Goal: Information Seeking & Learning: Learn about a topic

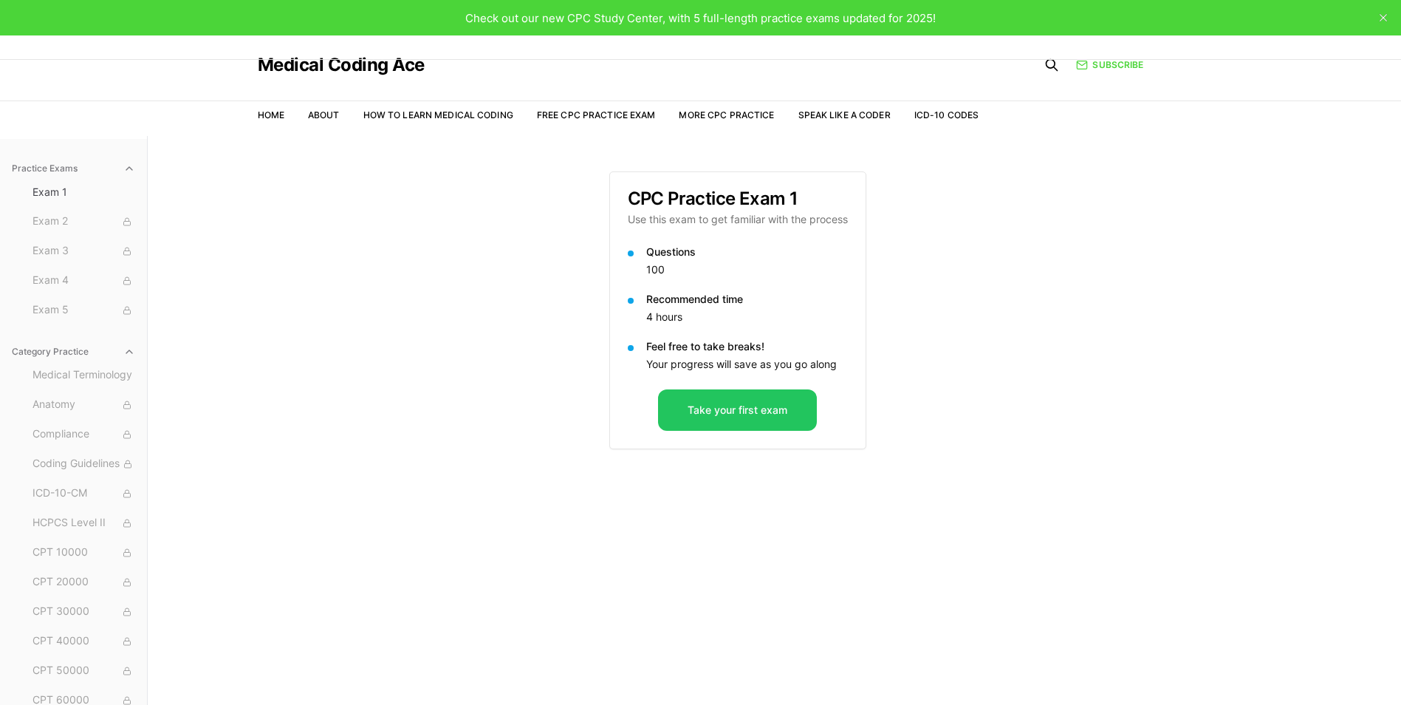
click at [1384, 8] on button "close" at bounding box center [1383, 18] width 24 height 24
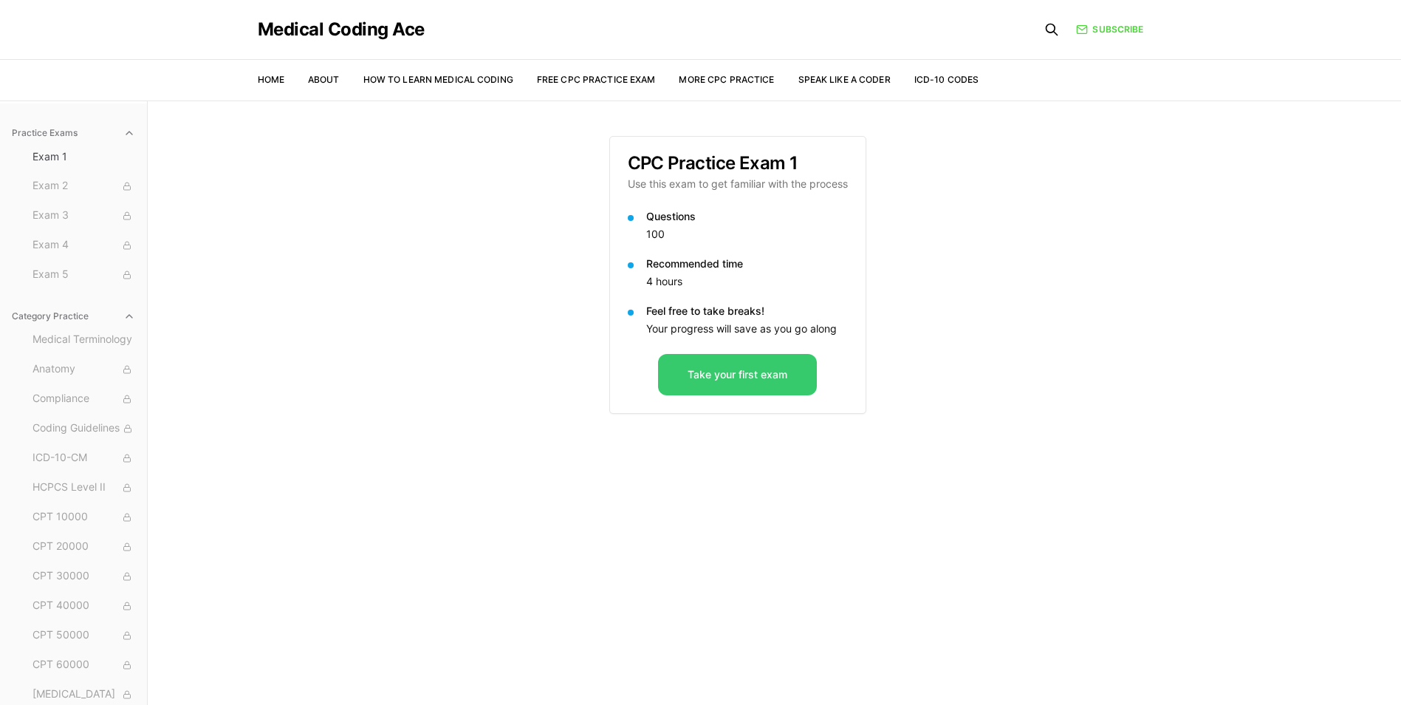
click at [665, 391] on button "Take your first exam" at bounding box center [737, 374] width 159 height 41
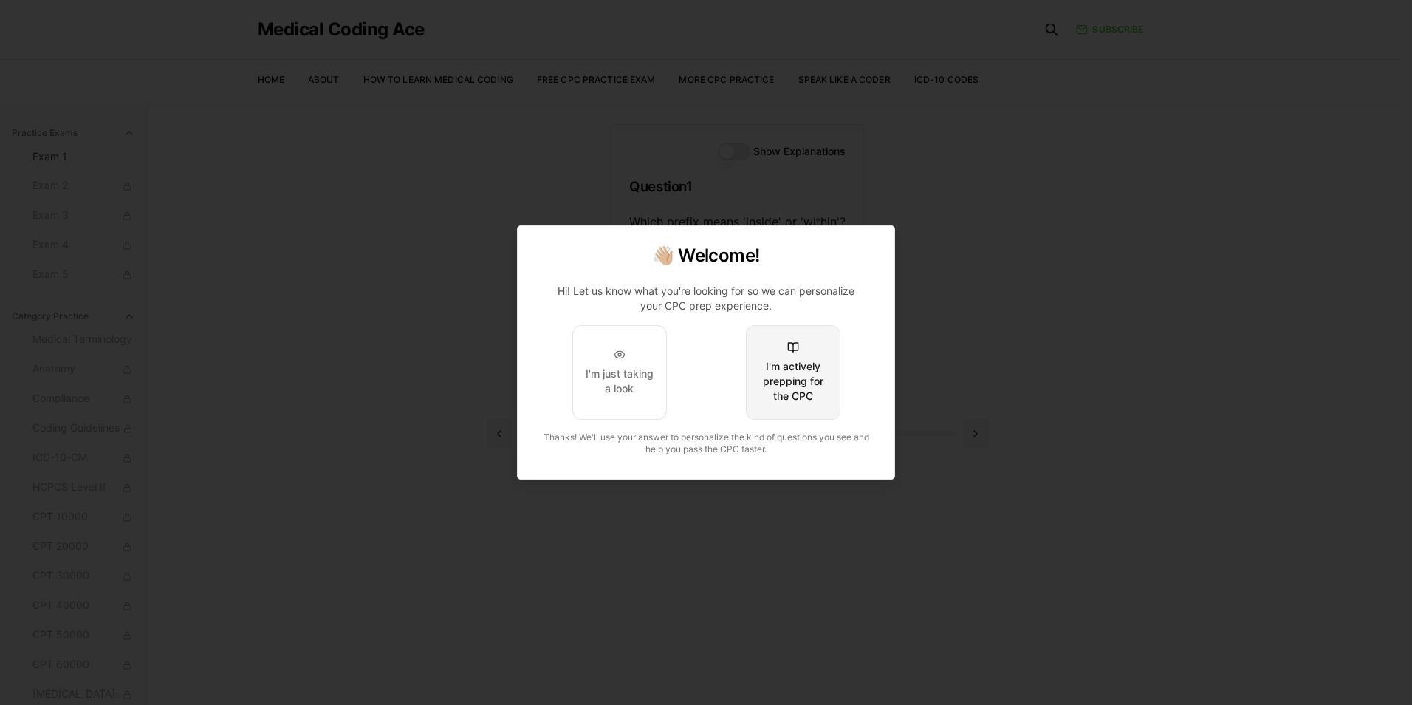
click at [796, 366] on div "I'm actively prepping for the CPC" at bounding box center [792, 381] width 69 height 44
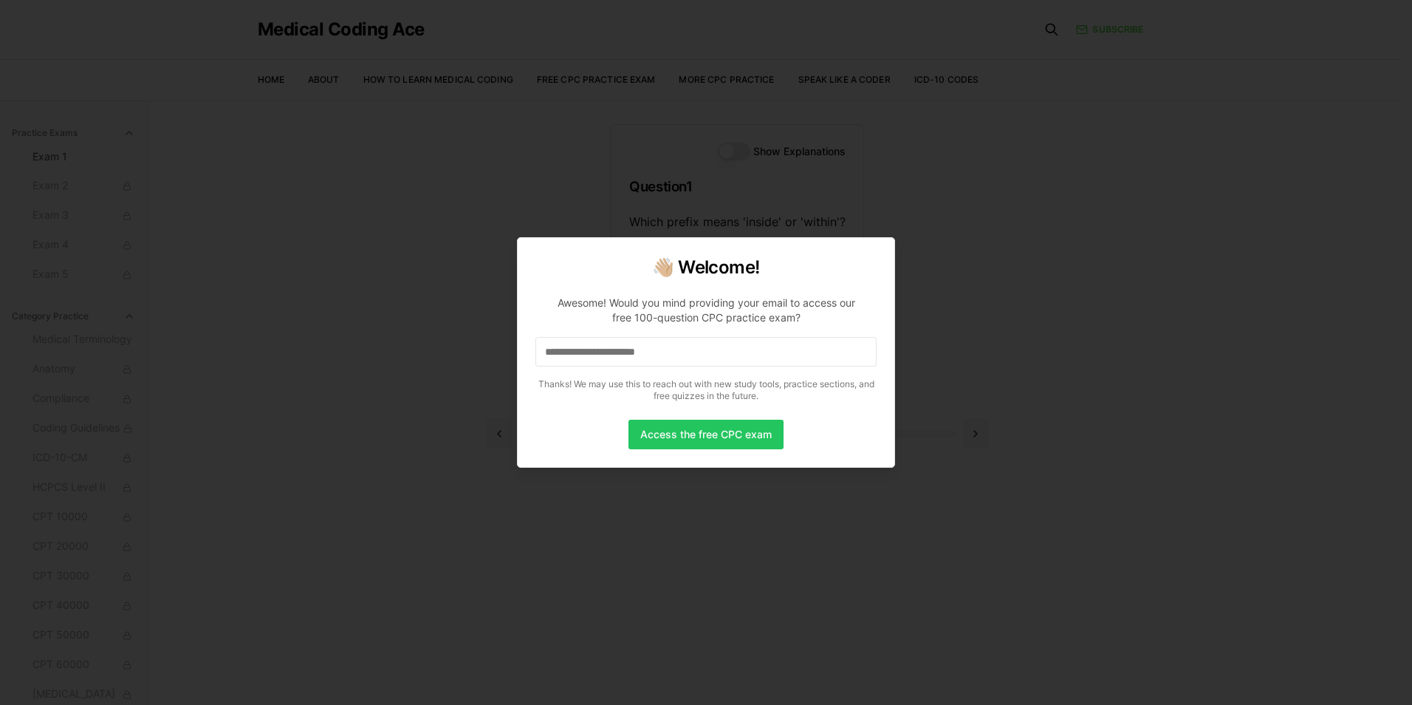
click at [724, 346] on input at bounding box center [705, 352] width 341 height 30
click at [734, 429] on button "Access the free CPC exam" at bounding box center [705, 434] width 155 height 30
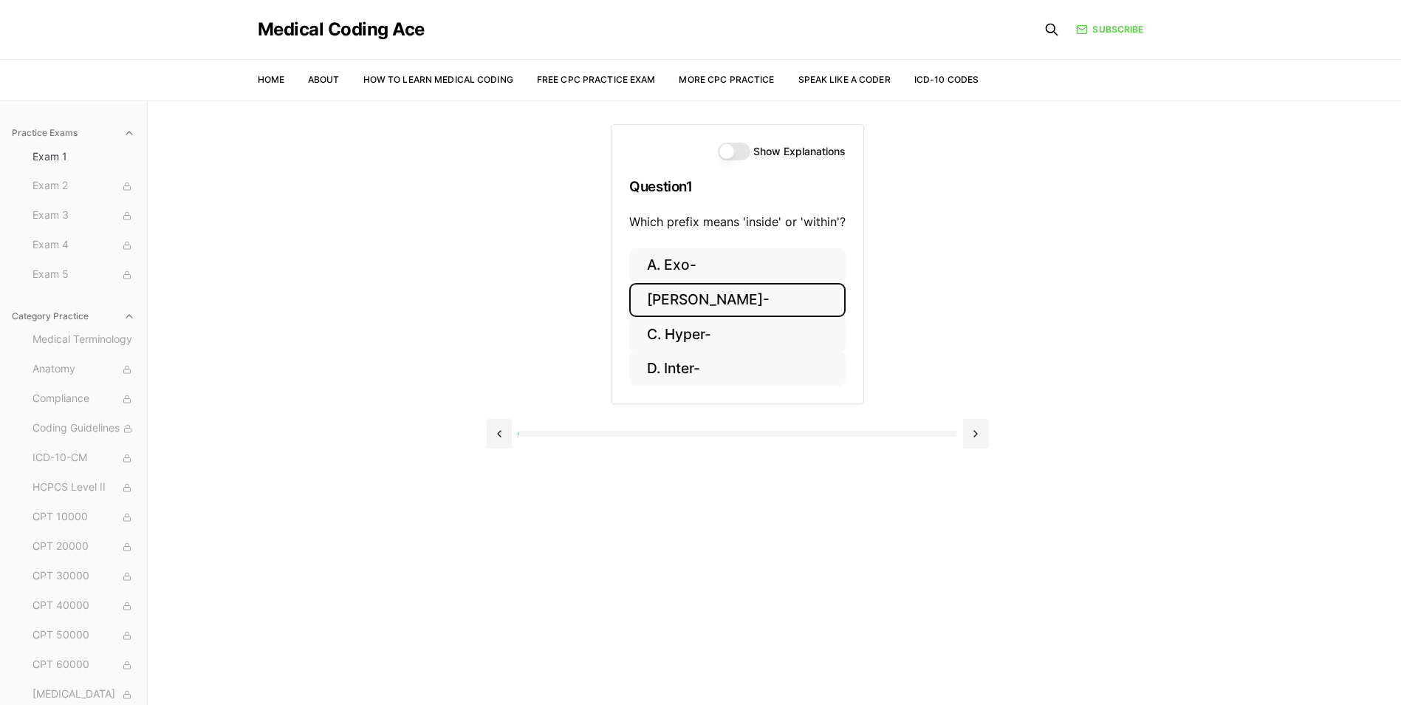
click at [673, 302] on button "[PERSON_NAME]-" at bounding box center [737, 300] width 216 height 35
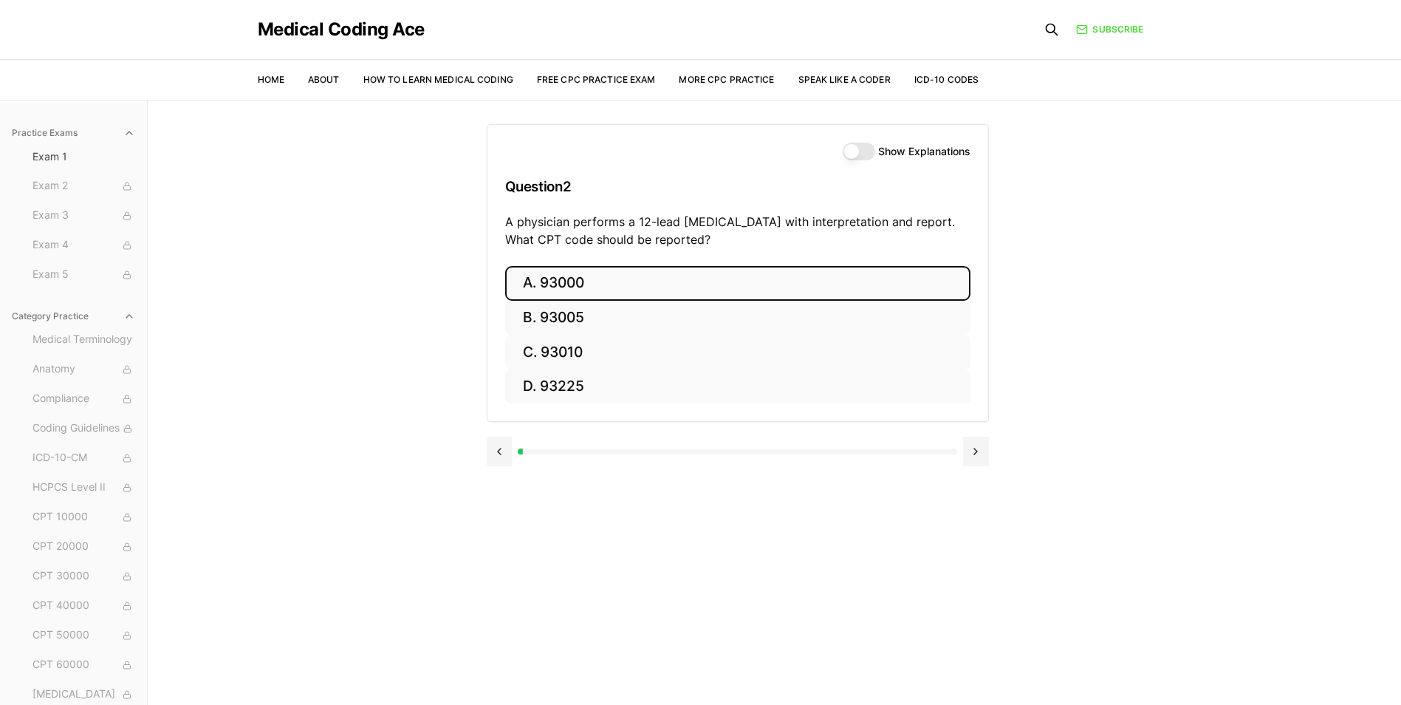
click at [596, 284] on button "A. 93000" at bounding box center [737, 283] width 465 height 35
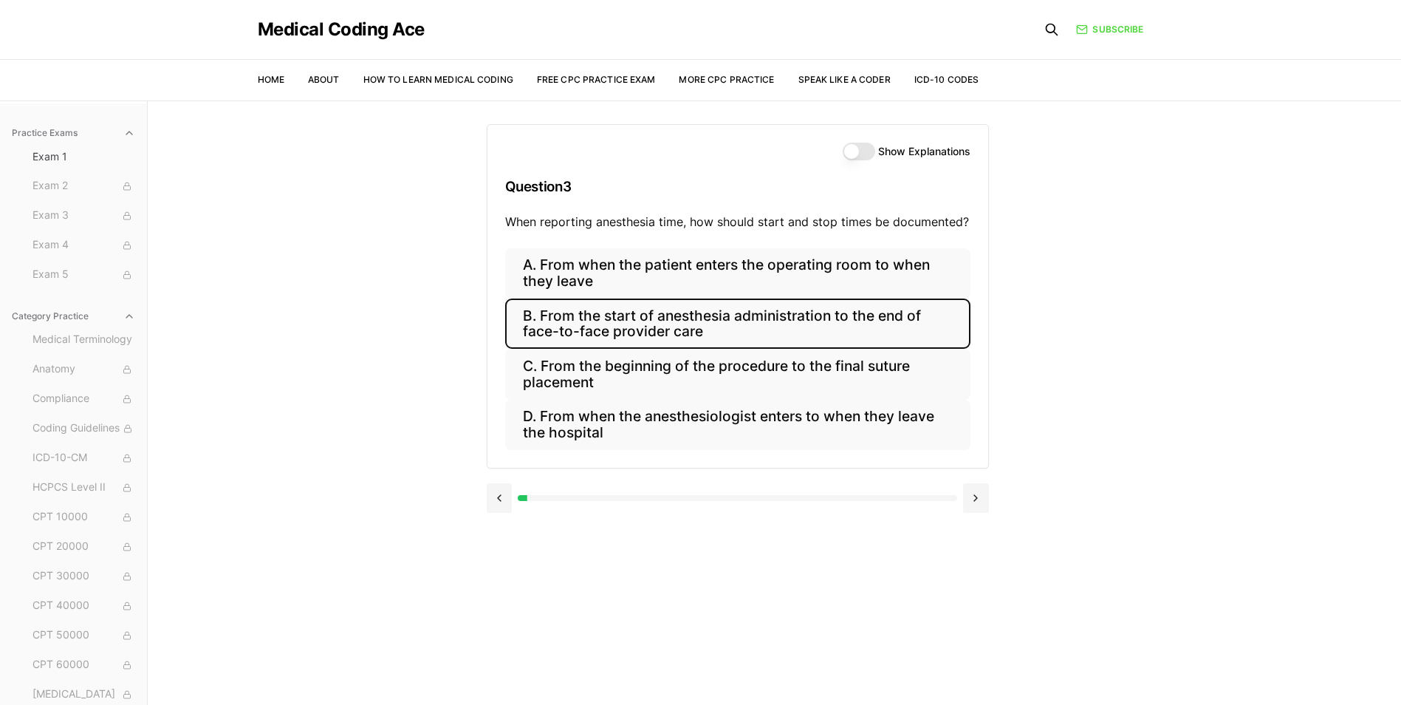
click at [716, 312] on button "B. From the start of anesthesia administration to the end of face-to-face provi…" at bounding box center [737, 323] width 465 height 50
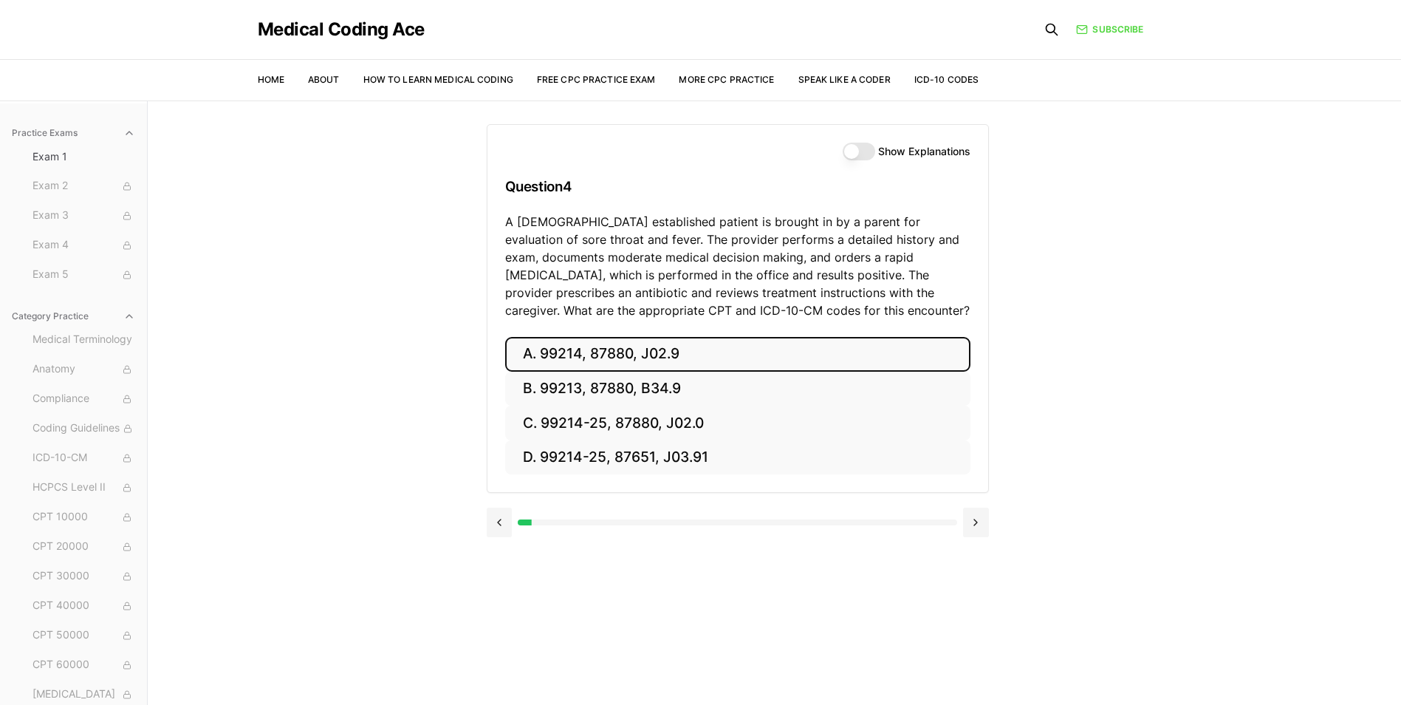
click at [739, 353] on button "A. 99214, 87880, J02.9" at bounding box center [737, 354] width 465 height 35
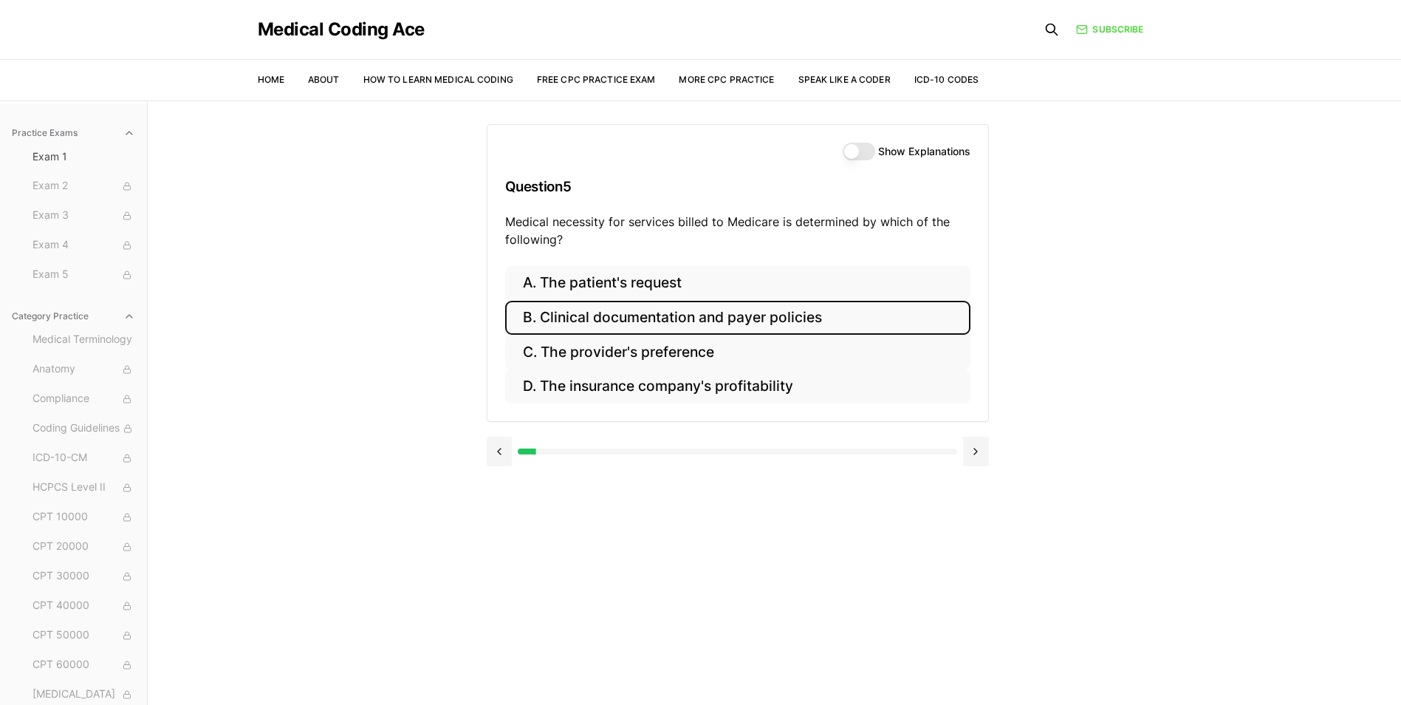
click at [815, 323] on button "B. Clinical documentation and payer policies" at bounding box center [737, 318] width 465 height 35
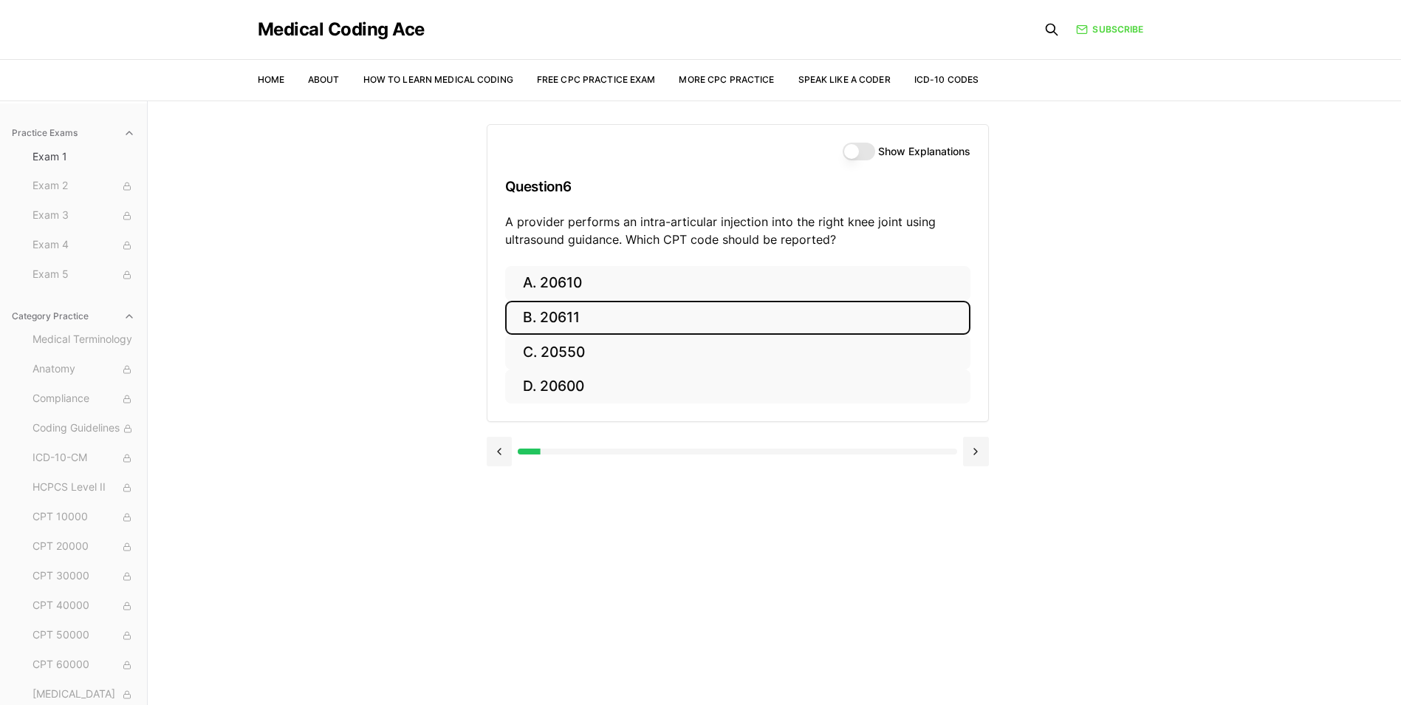
click at [798, 315] on button "B. 20611" at bounding box center [737, 318] width 465 height 35
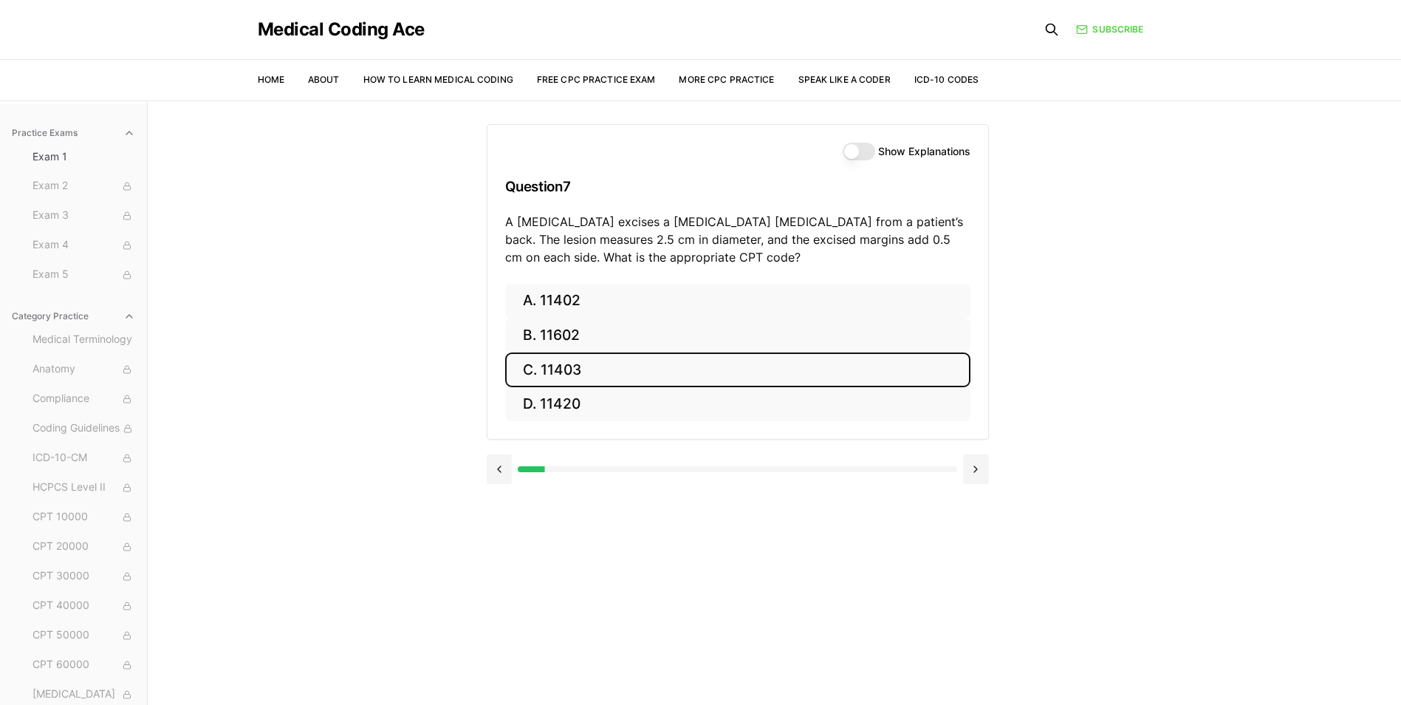
click at [586, 371] on button "C. 11403" at bounding box center [737, 369] width 465 height 35
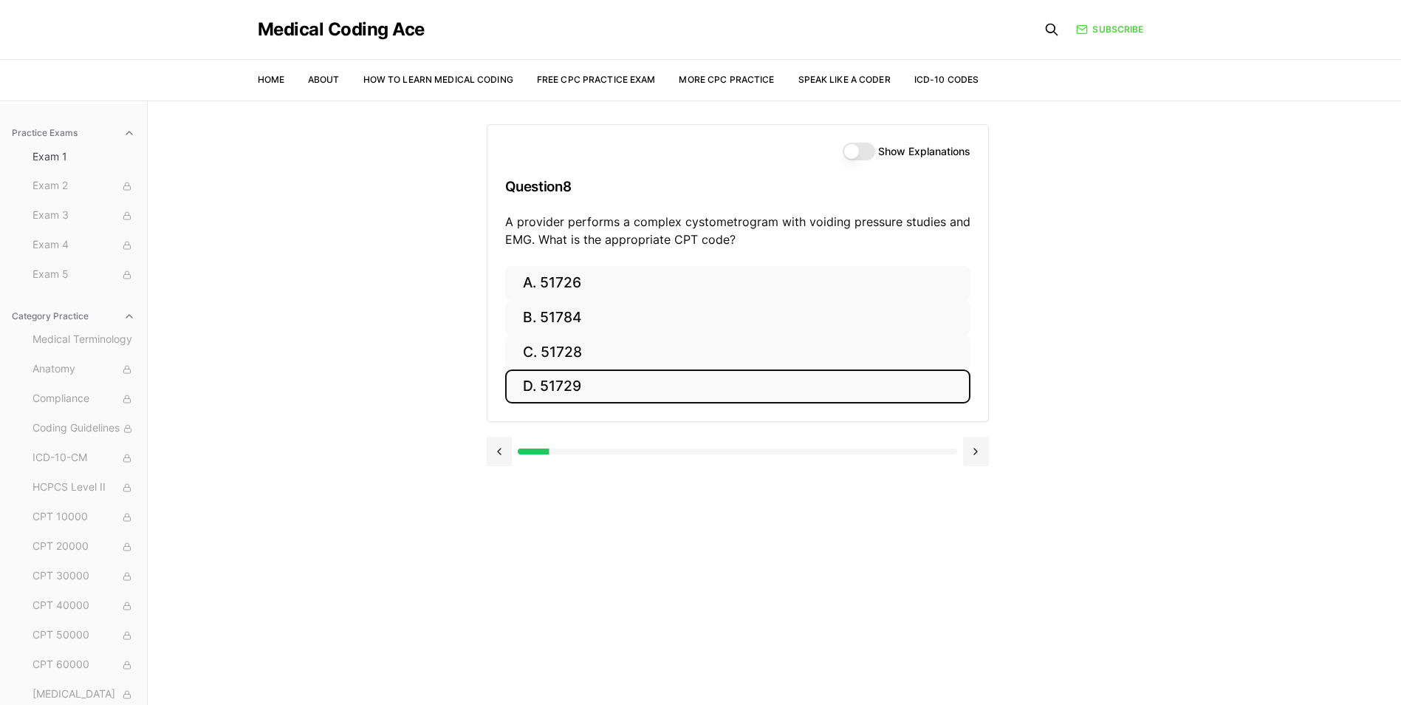
click at [592, 390] on button "D. 51729" at bounding box center [737, 386] width 465 height 35
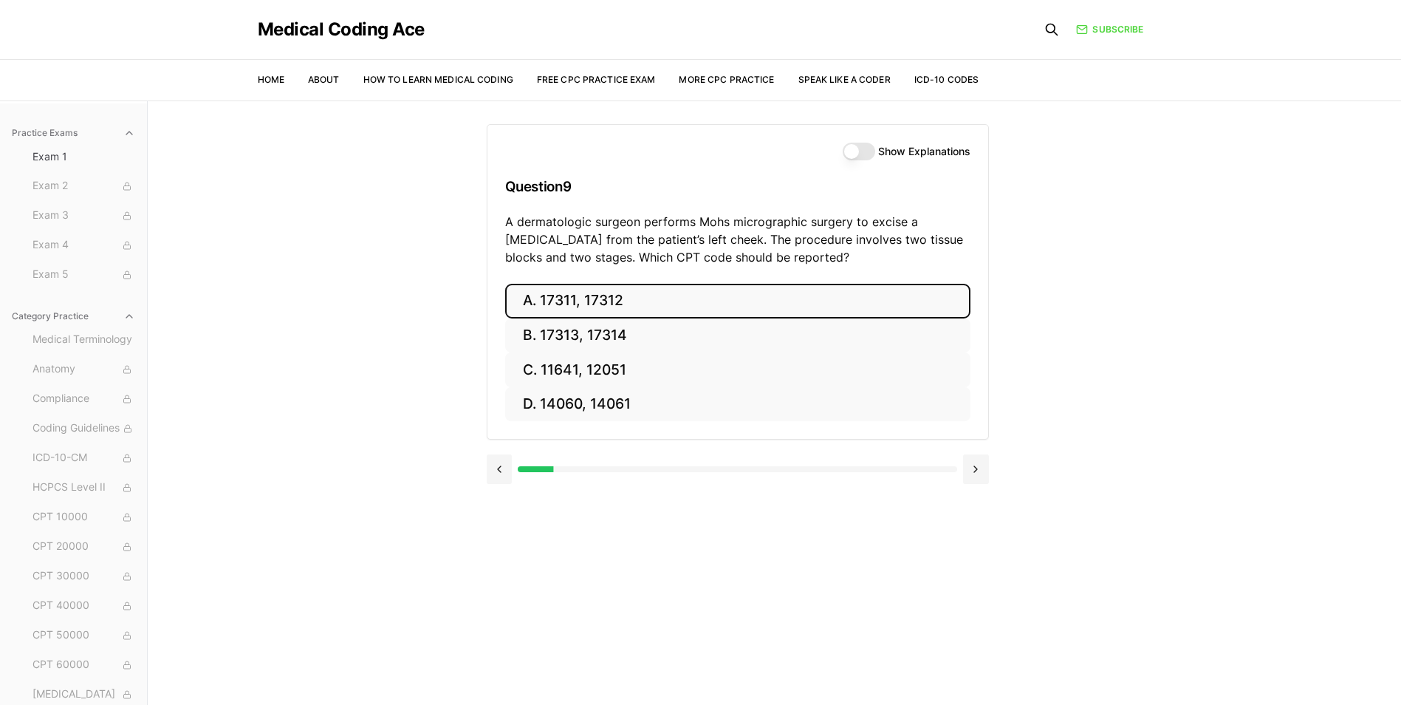
click at [659, 298] on button "A. 17311, 17312" at bounding box center [737, 301] width 465 height 35
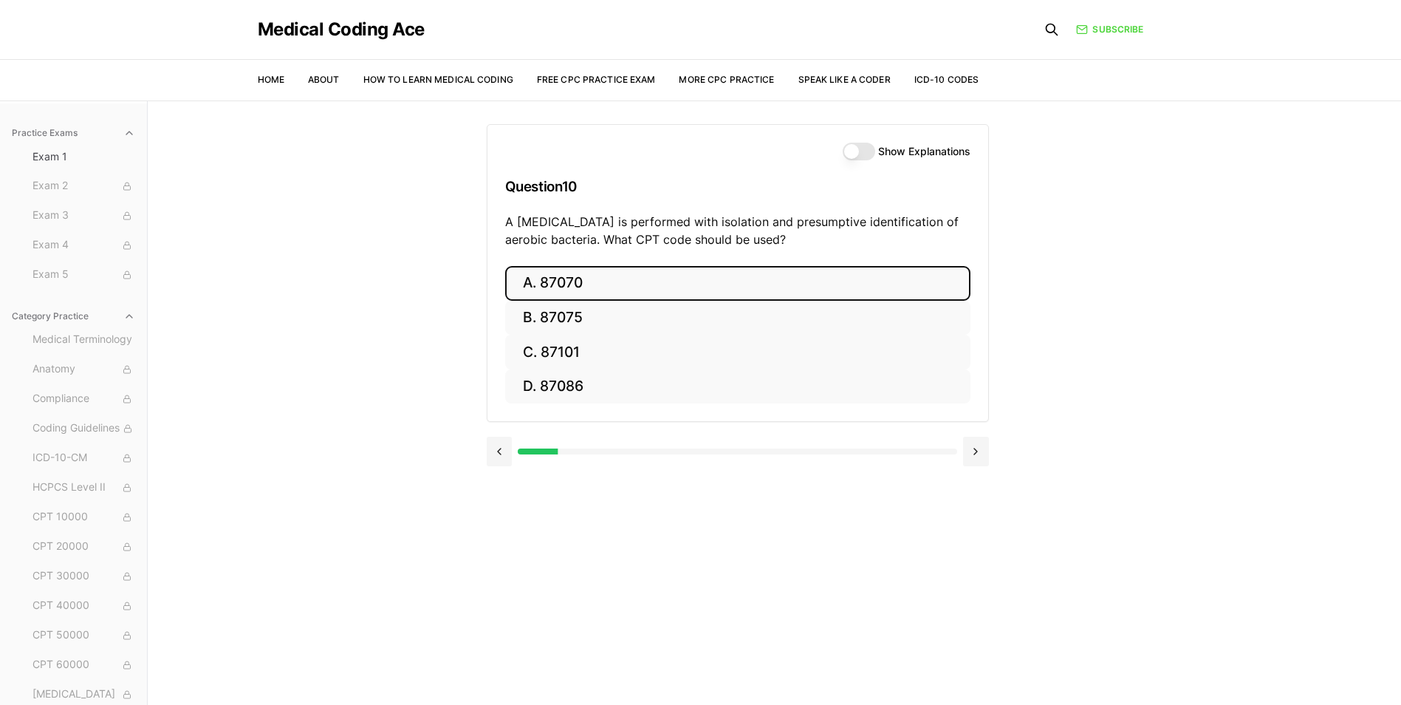
click at [623, 298] on button "A. 87070" at bounding box center [737, 283] width 465 height 35
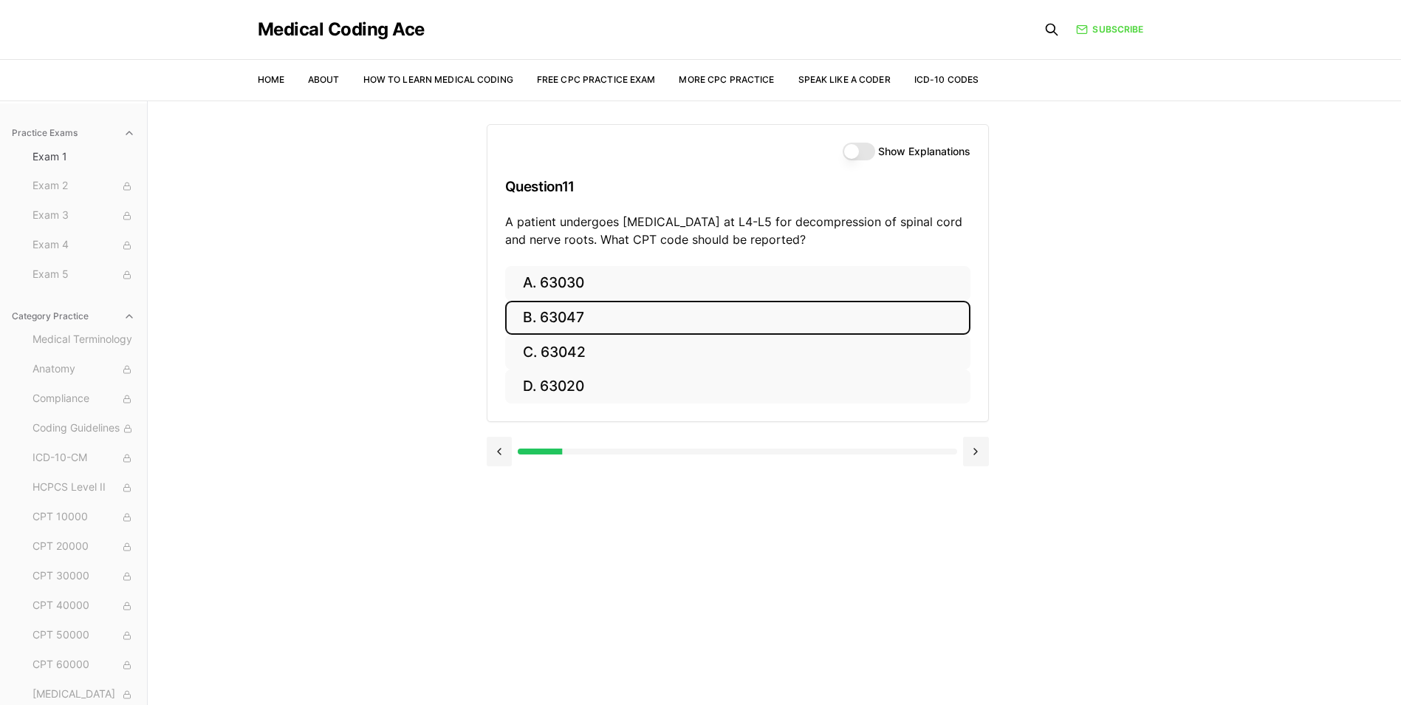
click at [662, 312] on button "B. 63047" at bounding box center [737, 318] width 465 height 35
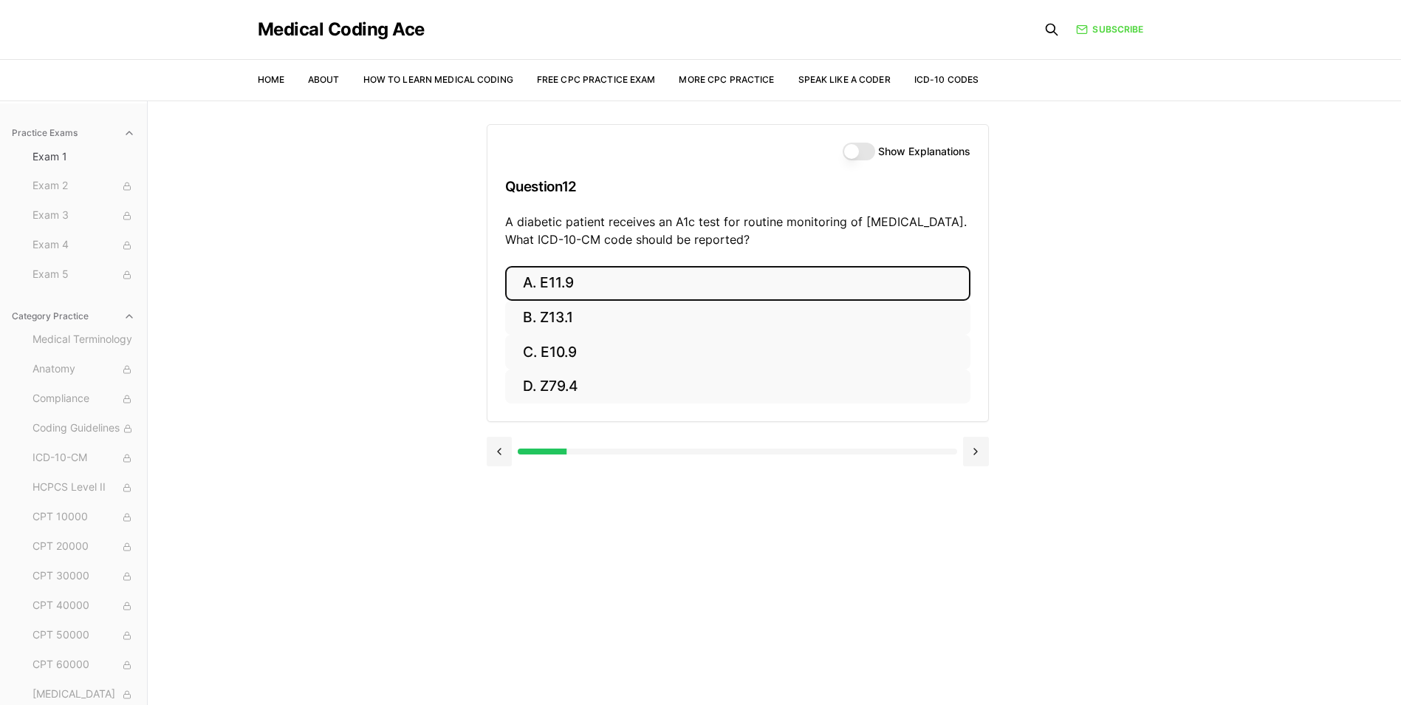
click at [657, 286] on button "A. E11.9" at bounding box center [737, 283] width 465 height 35
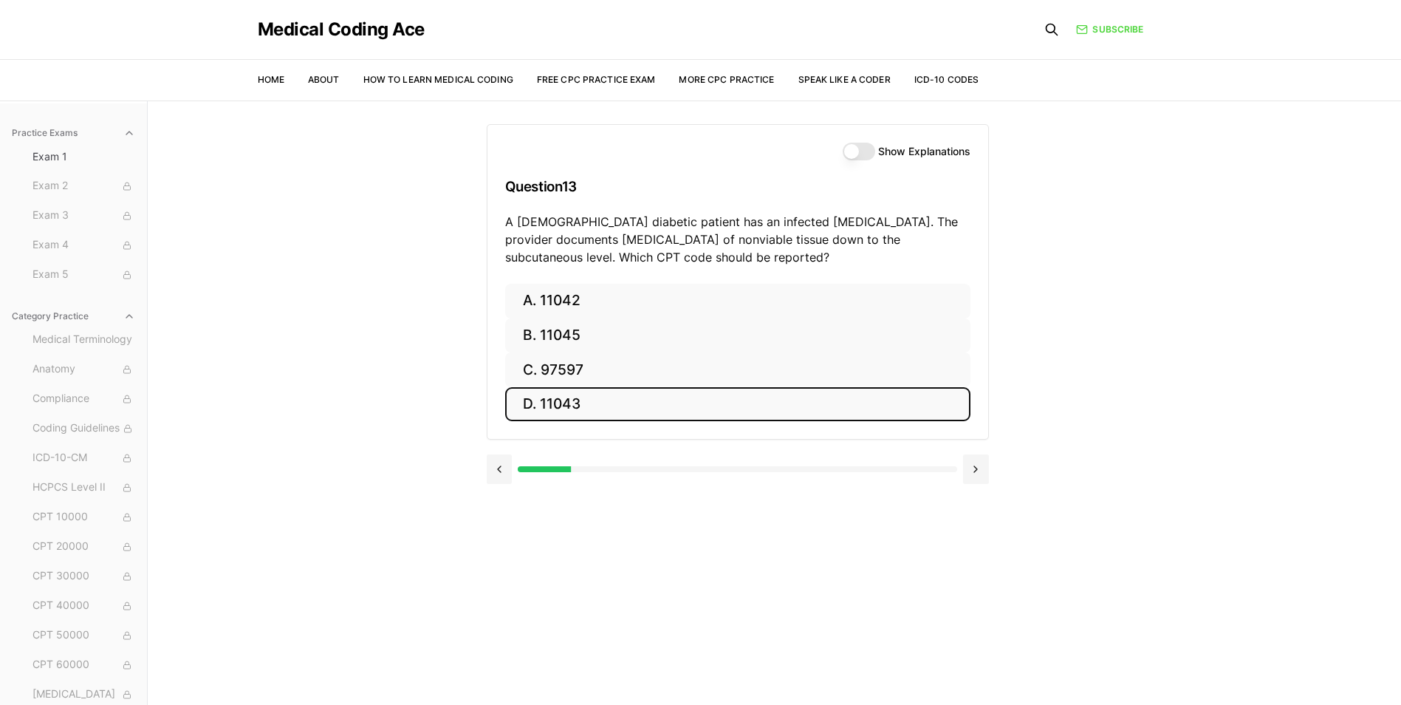
click at [609, 414] on button "D. 11043" at bounding box center [737, 404] width 465 height 35
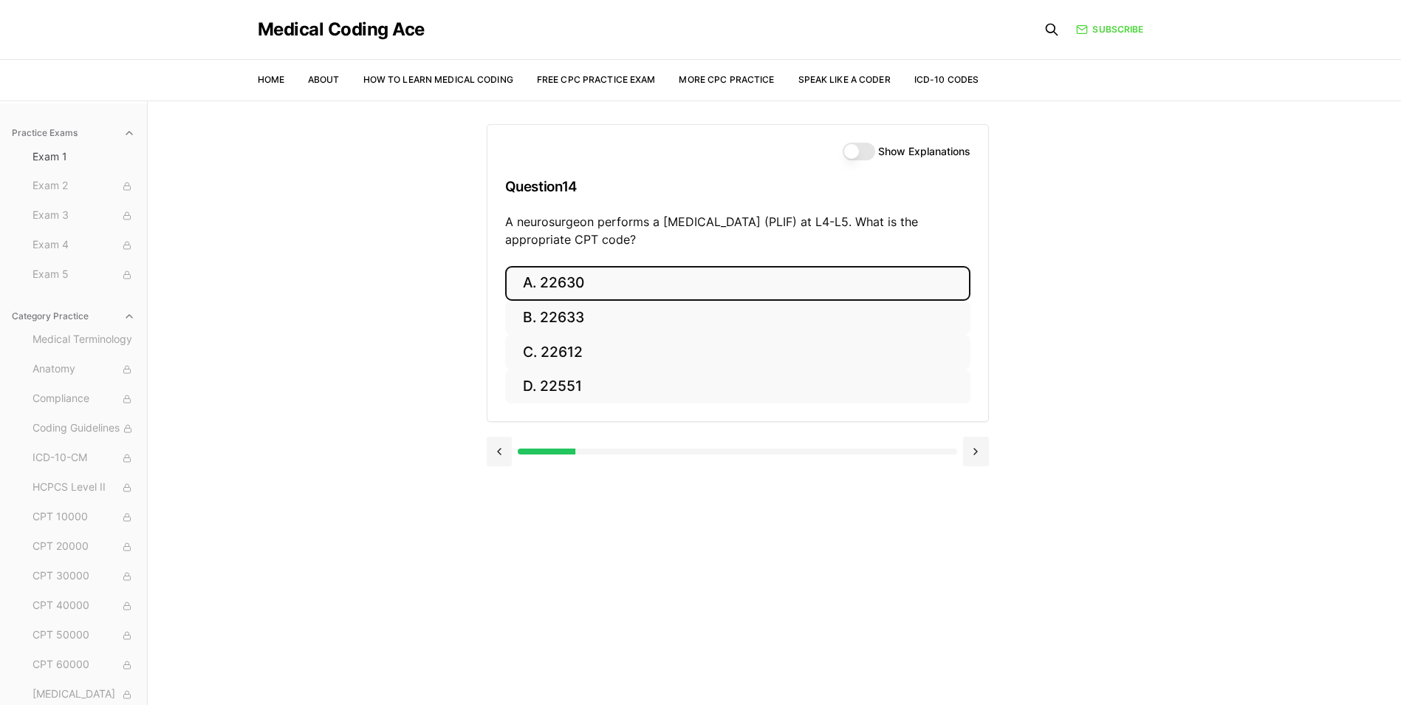
click at [689, 278] on button "A. 22630" at bounding box center [737, 283] width 465 height 35
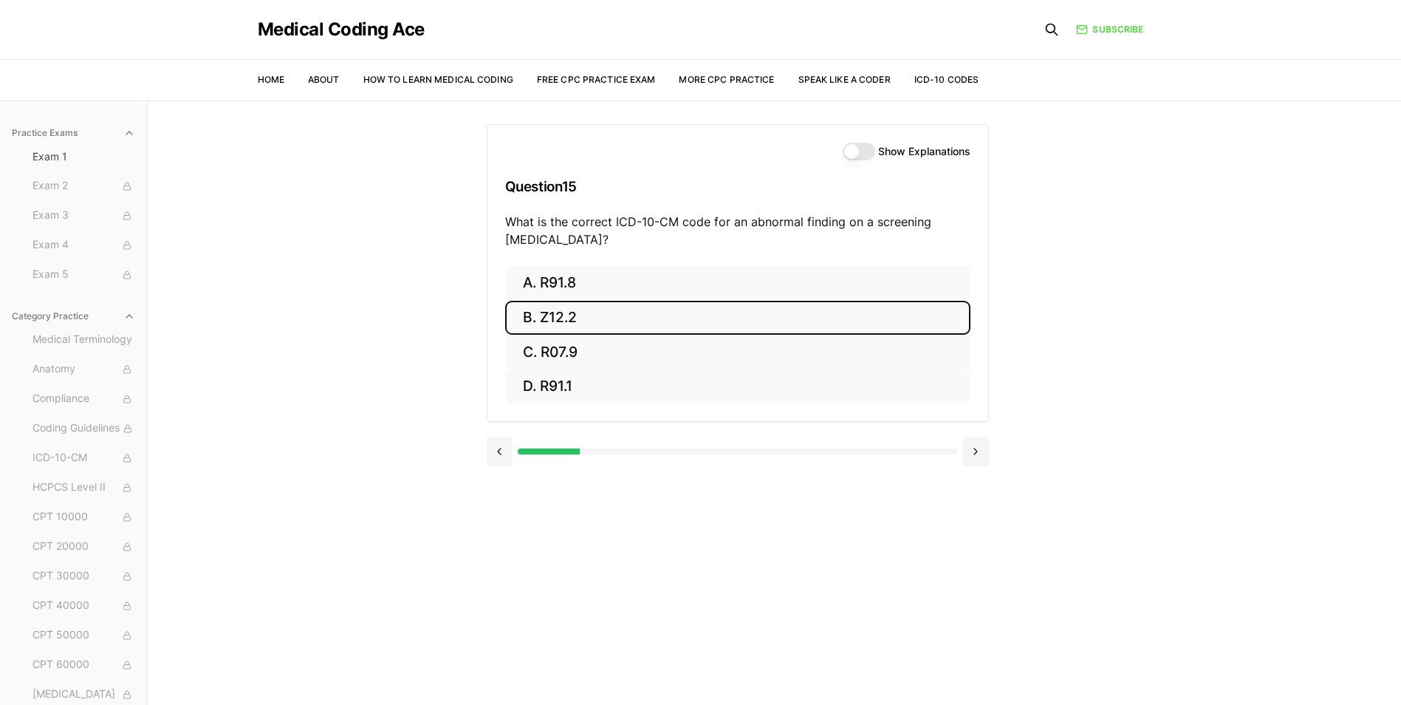
click at [648, 317] on button "B. Z12.2" at bounding box center [737, 318] width 465 height 35
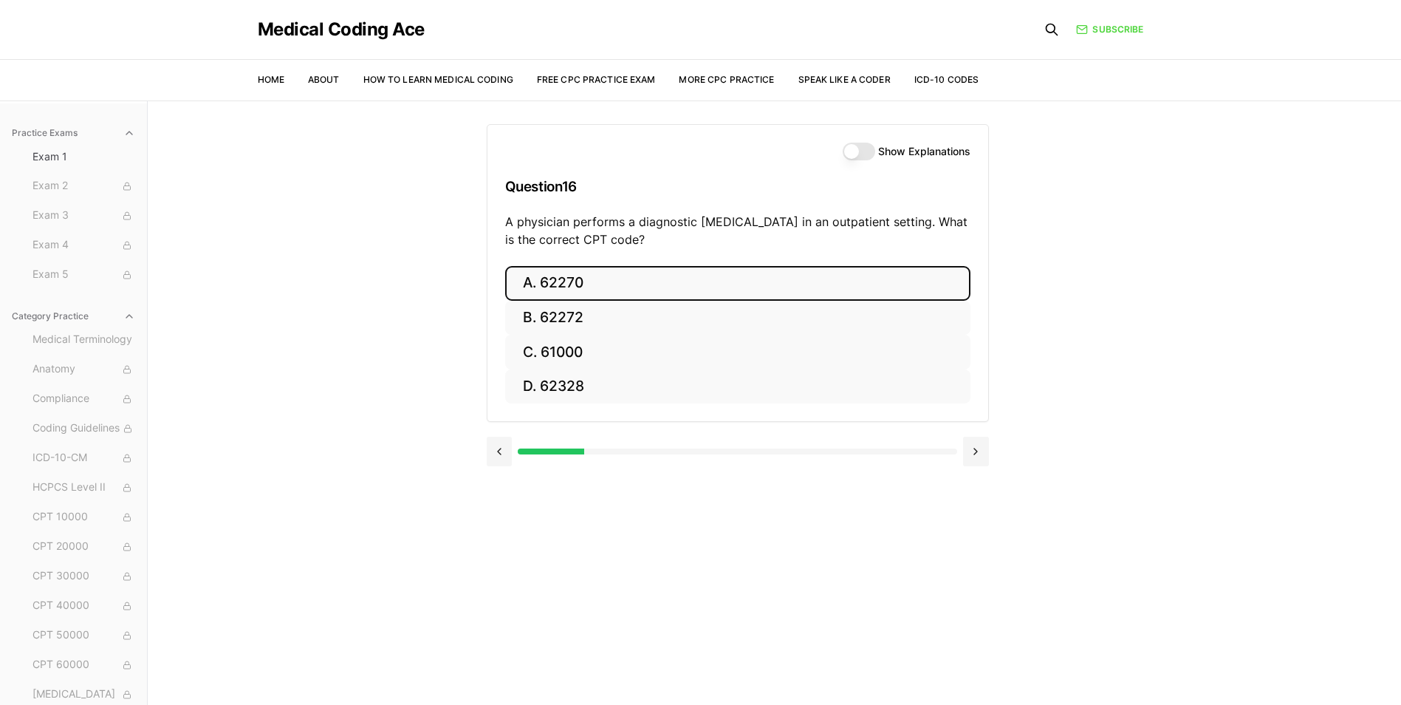
click at [614, 272] on button "A. 62270" at bounding box center [737, 283] width 465 height 35
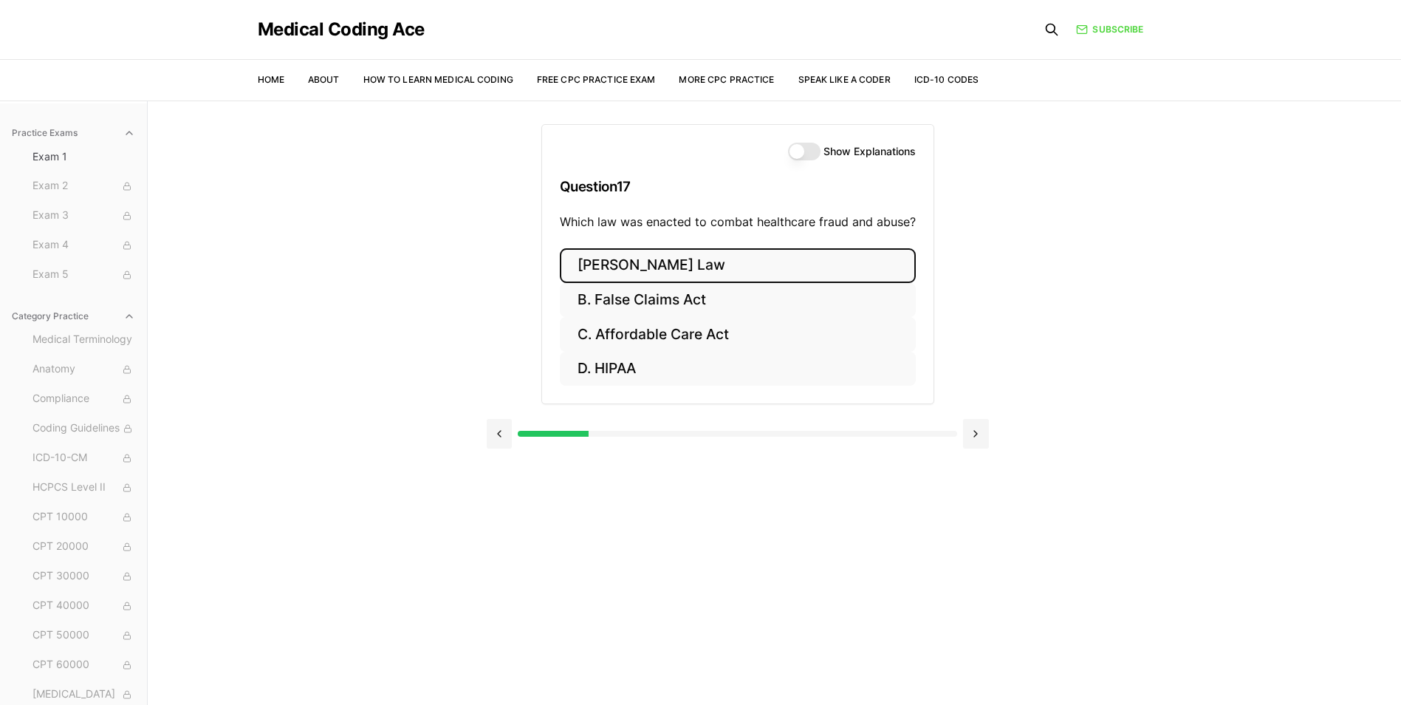
click at [652, 270] on button "[PERSON_NAME] Law" at bounding box center [738, 265] width 356 height 35
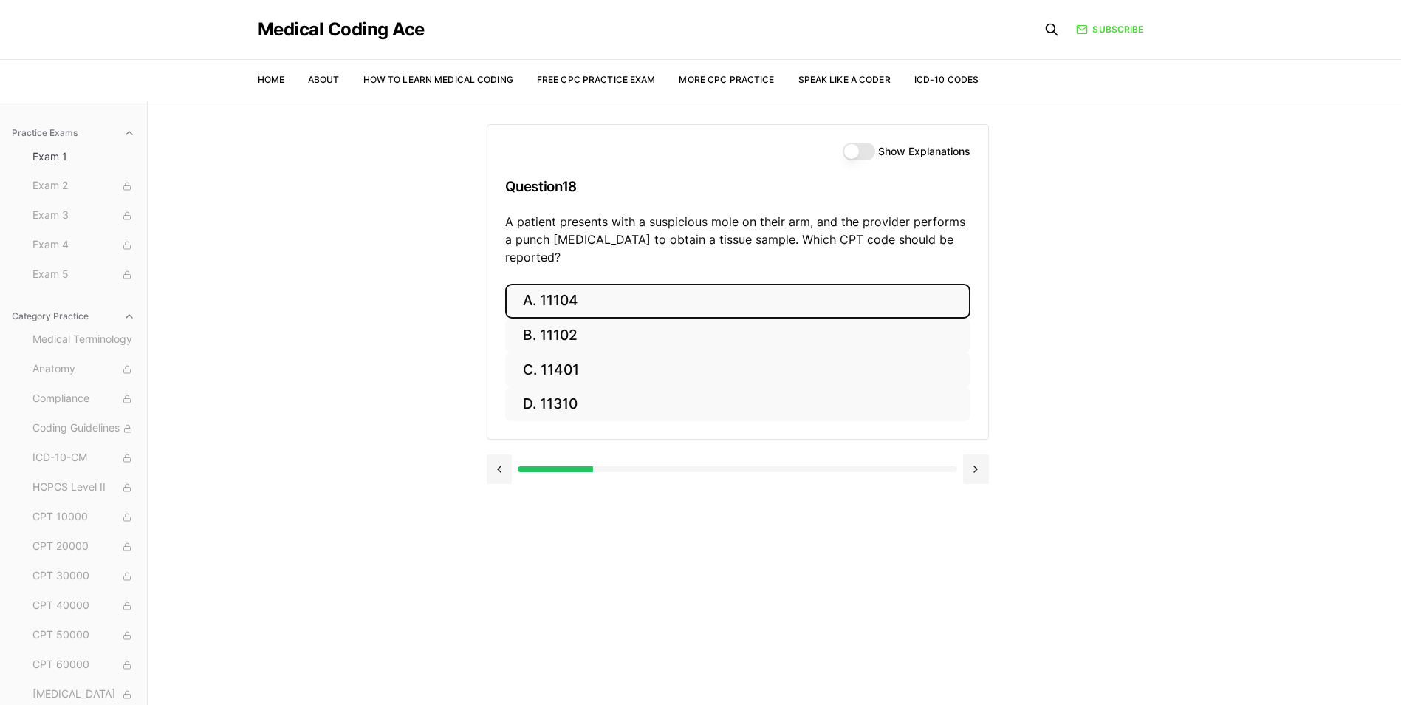
click at [695, 289] on button "A. 11104" at bounding box center [737, 301] width 465 height 35
click at [651, 301] on button "A. S52.501A" at bounding box center [737, 301] width 465 height 35
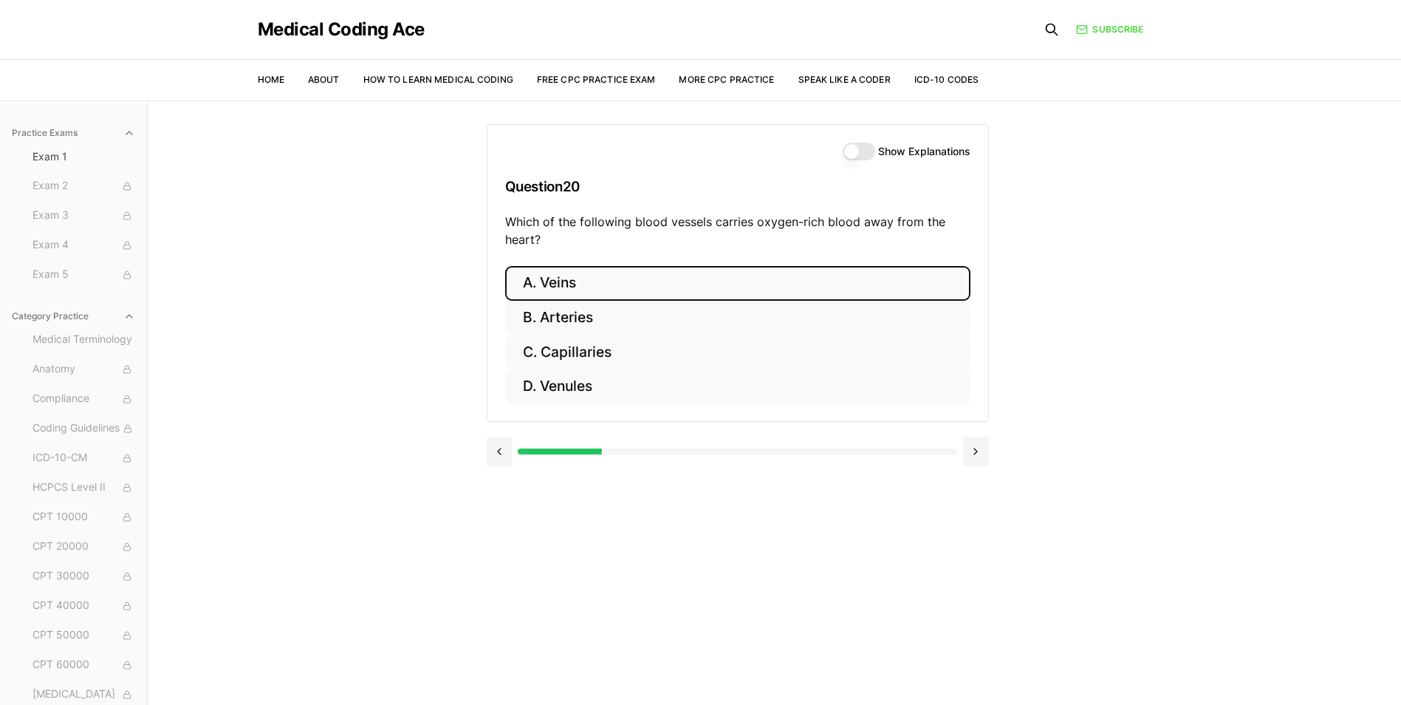
click at [632, 278] on button "A. Veins" at bounding box center [737, 283] width 465 height 35
click at [605, 287] on button "A. 93452" at bounding box center [737, 283] width 465 height 35
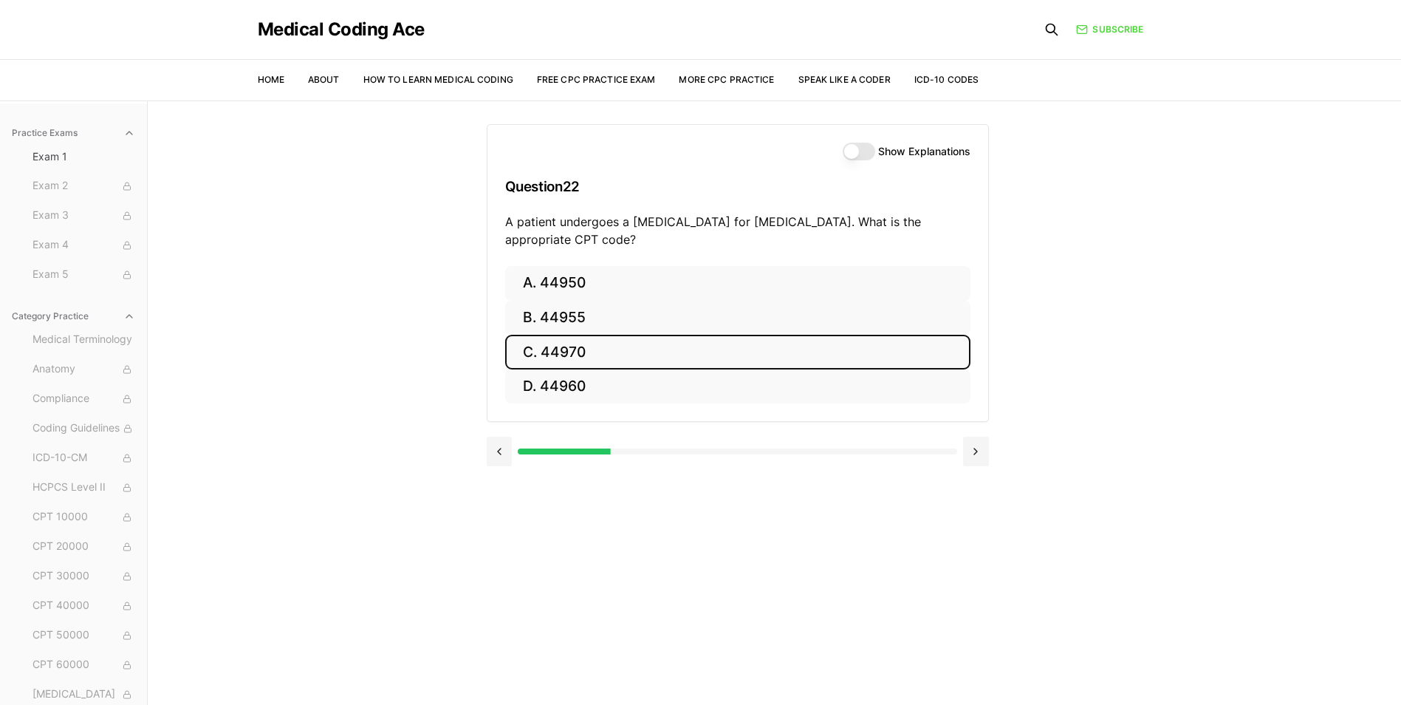
click at [620, 347] on button "C. 44970" at bounding box center [737, 352] width 465 height 35
click at [665, 361] on button "C. 95909" at bounding box center [737, 352] width 465 height 35
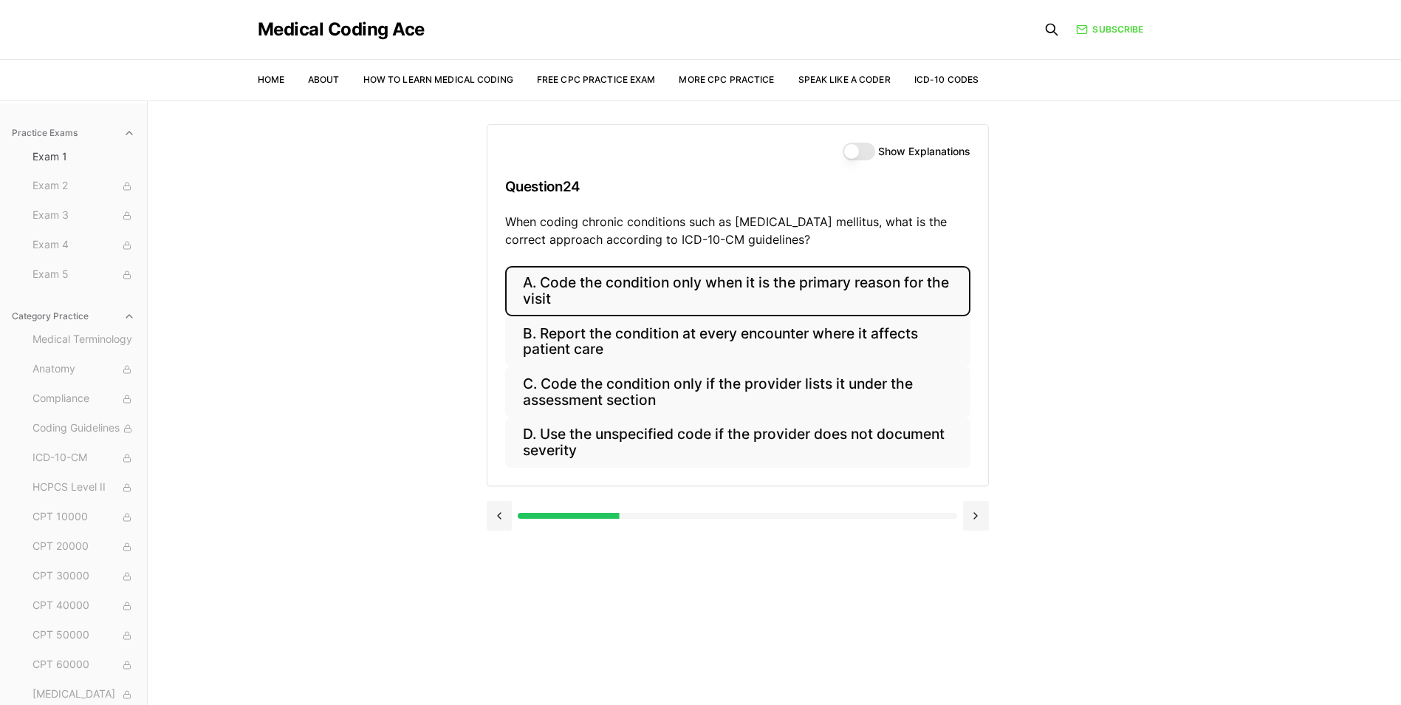
click at [600, 284] on button "A. Code the condition only when it is the primary reason for the visit" at bounding box center [737, 291] width 465 height 50
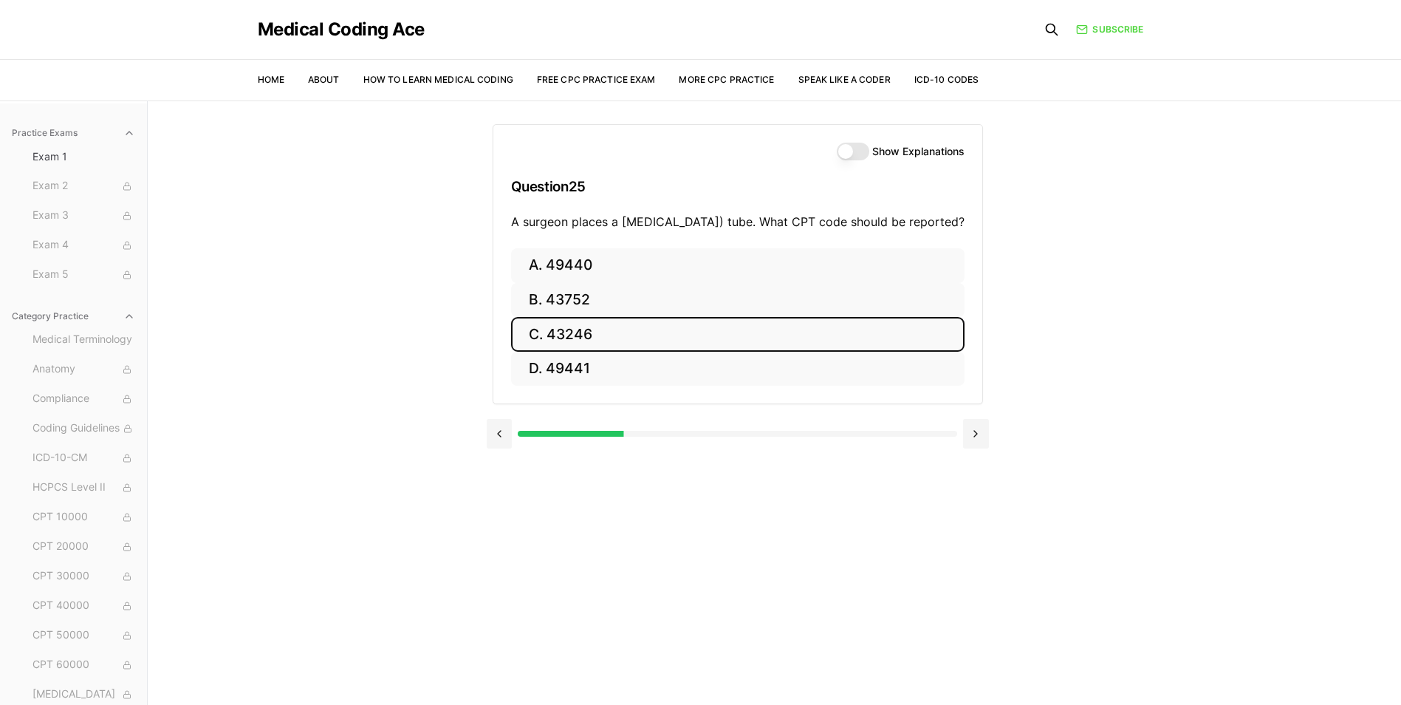
click at [600, 352] on button "C. 43246" at bounding box center [737, 334] width 453 height 35
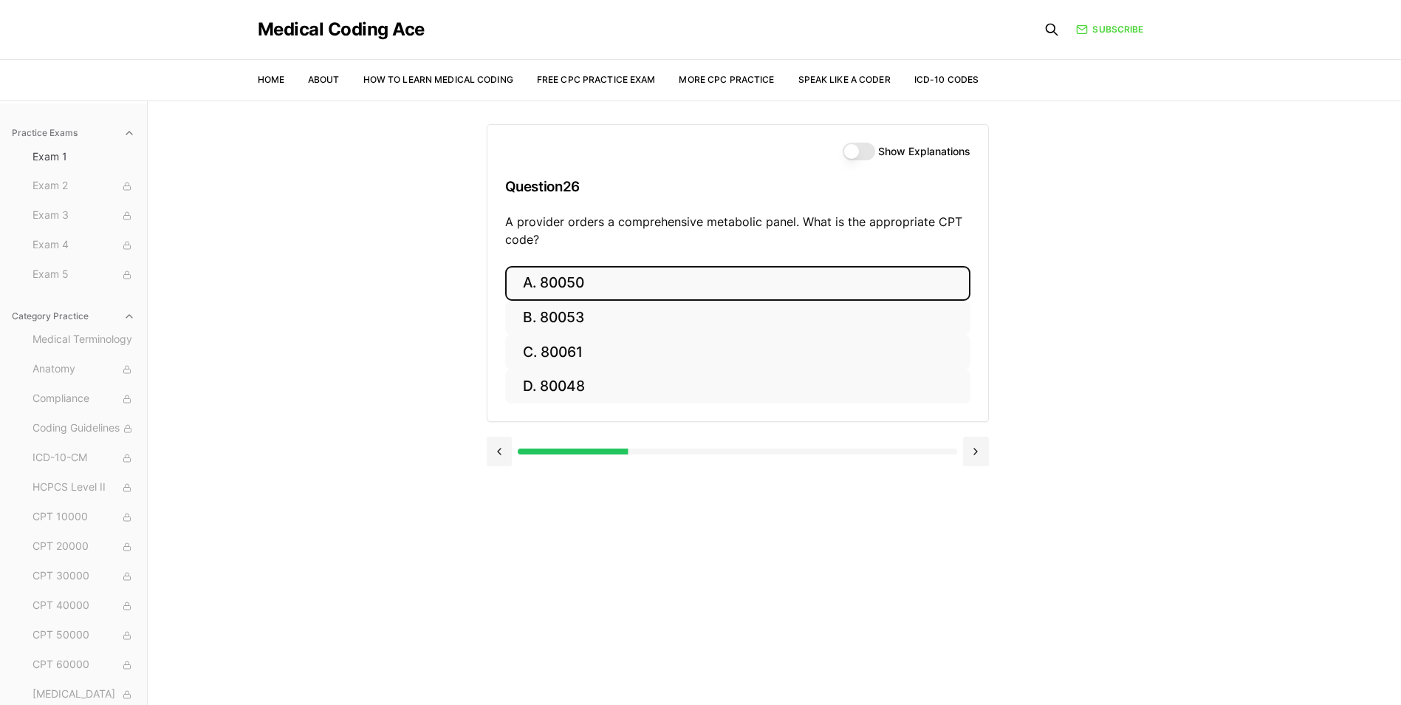
click at [620, 284] on button "A. 80050" at bounding box center [737, 283] width 465 height 35
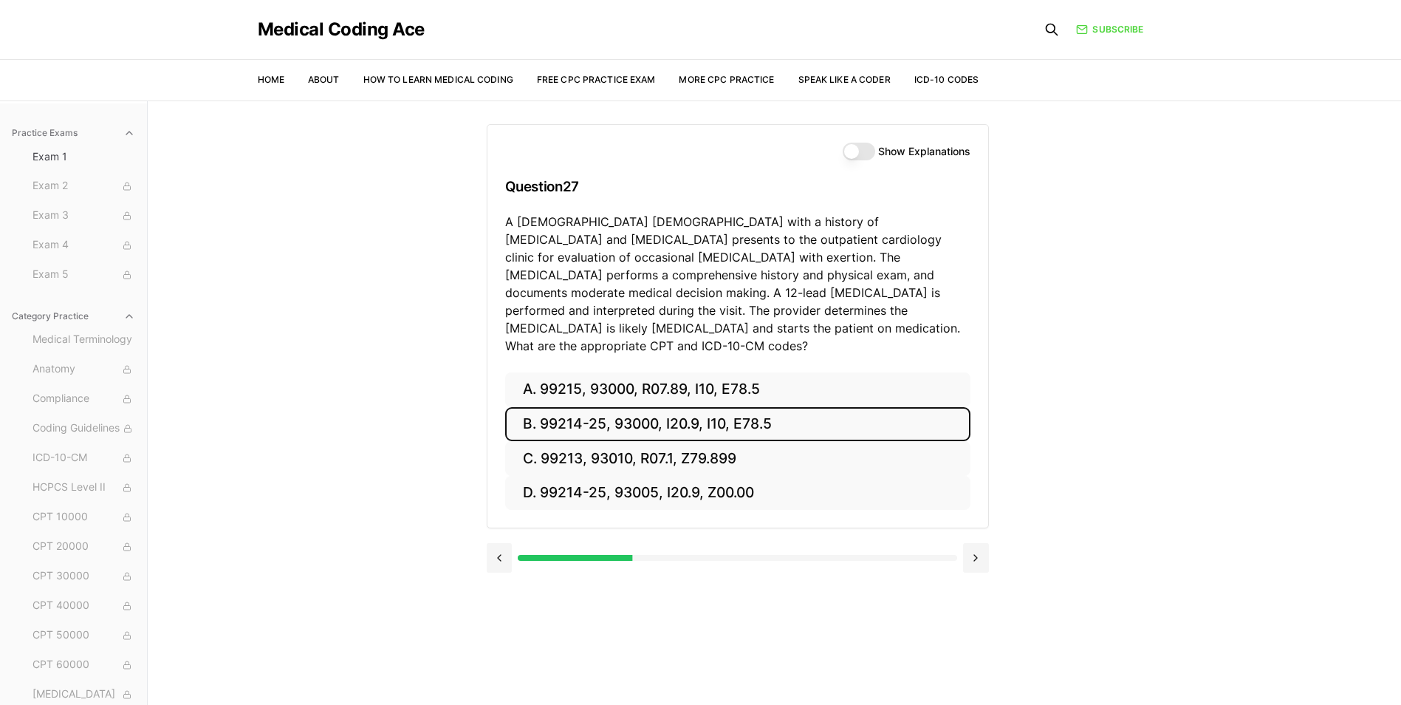
click at [772, 412] on button "B. 99214-25, 93000, I20.9, I10, E78.5" at bounding box center [737, 424] width 465 height 35
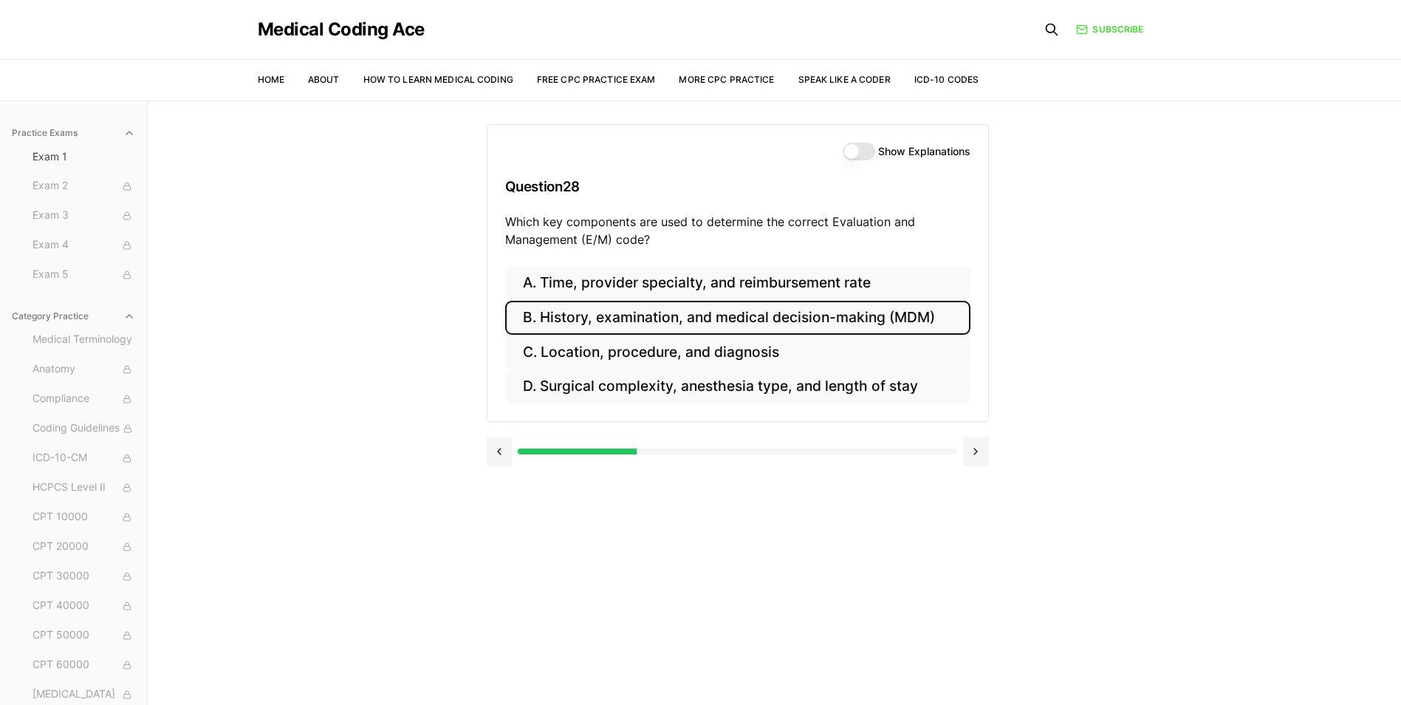
click at [782, 324] on button "B. History, examination, and medical decision-making (MDM)" at bounding box center [737, 318] width 465 height 35
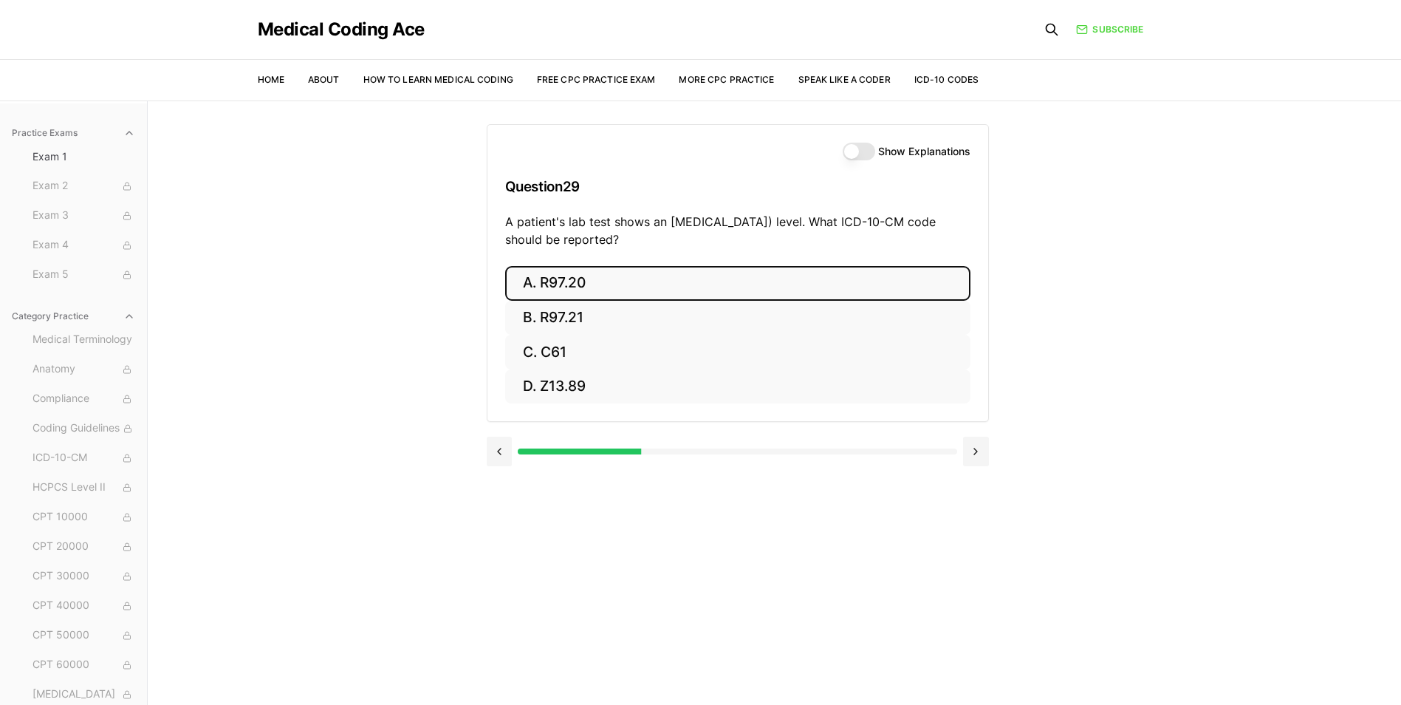
click at [609, 277] on button "A. R97.20" at bounding box center [737, 283] width 465 height 35
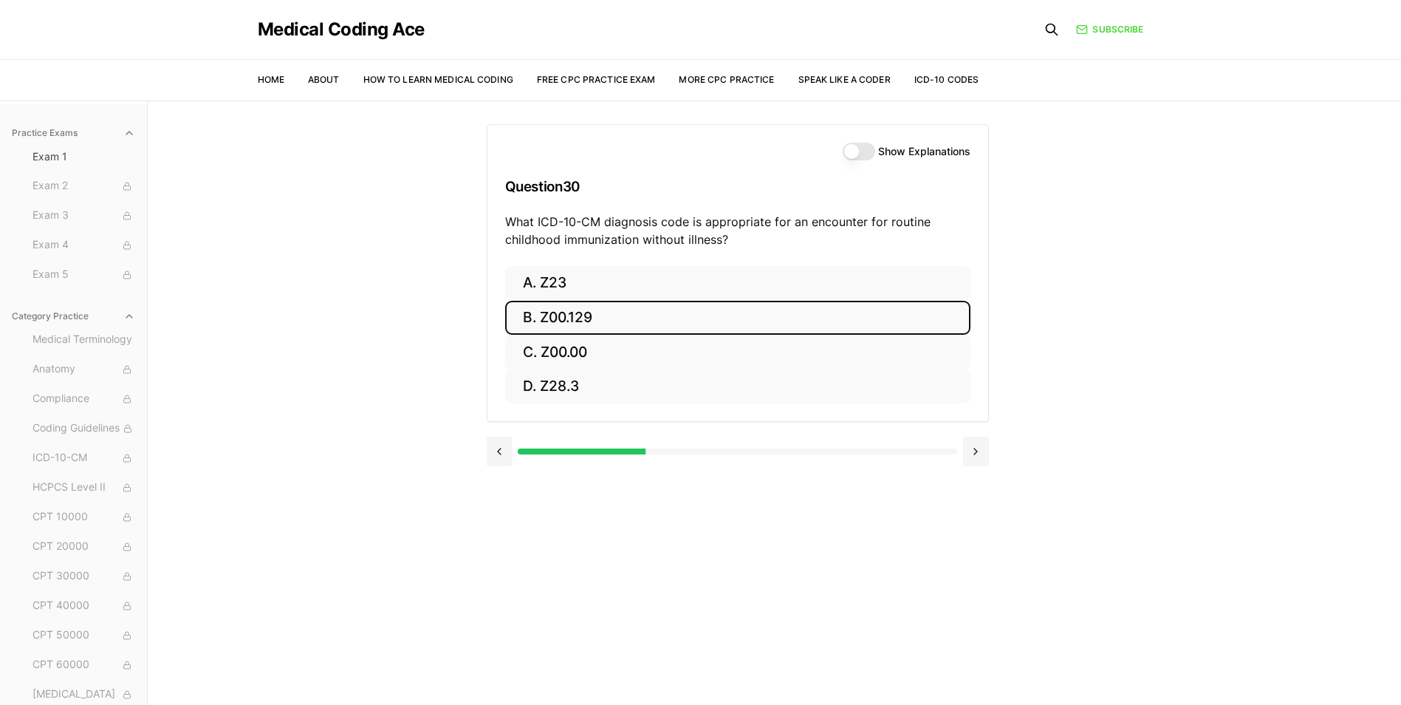
click at [639, 317] on button "B. Z00.129" at bounding box center [737, 318] width 465 height 35
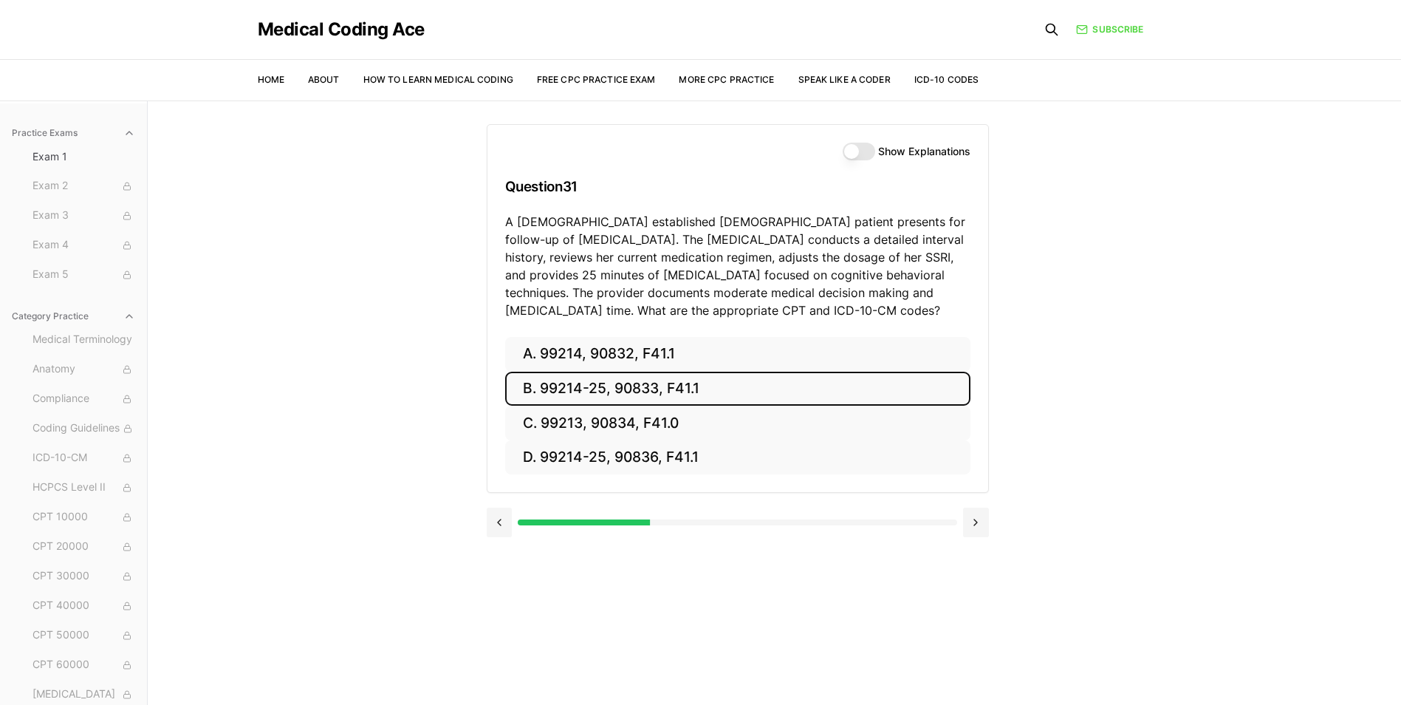
click at [745, 393] on button "B. 99214-25, 90833, F41.1" at bounding box center [737, 388] width 465 height 35
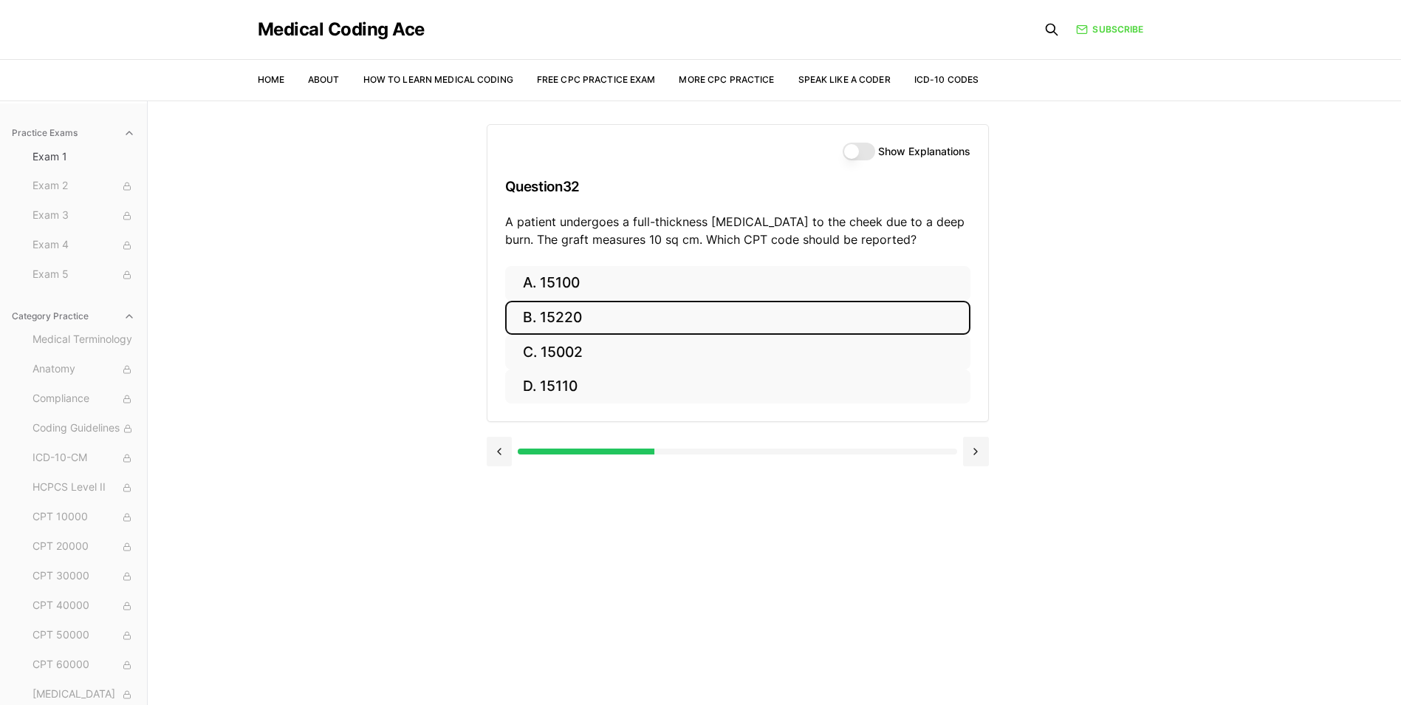
click at [586, 317] on button "B. 15220" at bounding box center [737, 318] width 465 height 35
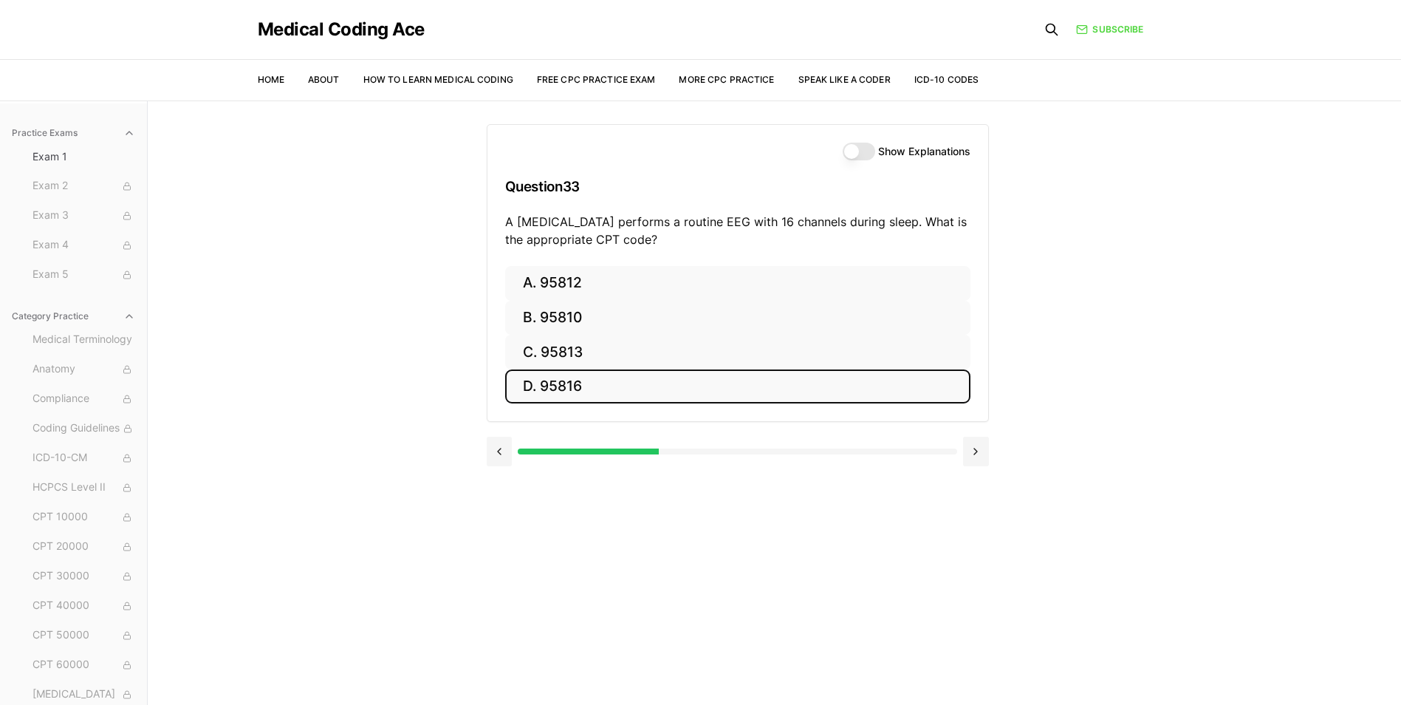
click at [680, 387] on button "D. 95816" at bounding box center [737, 386] width 465 height 35
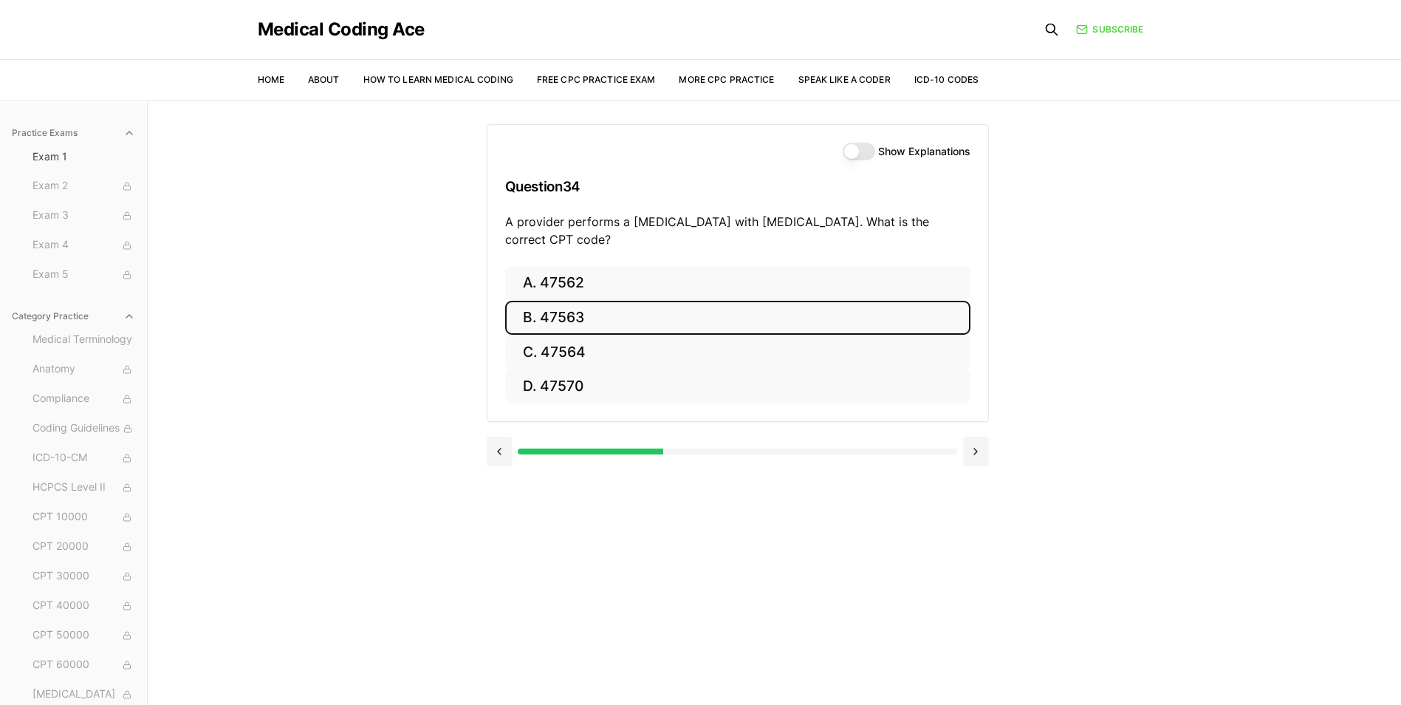
click at [679, 312] on button "B. 47563" at bounding box center [737, 318] width 465 height 35
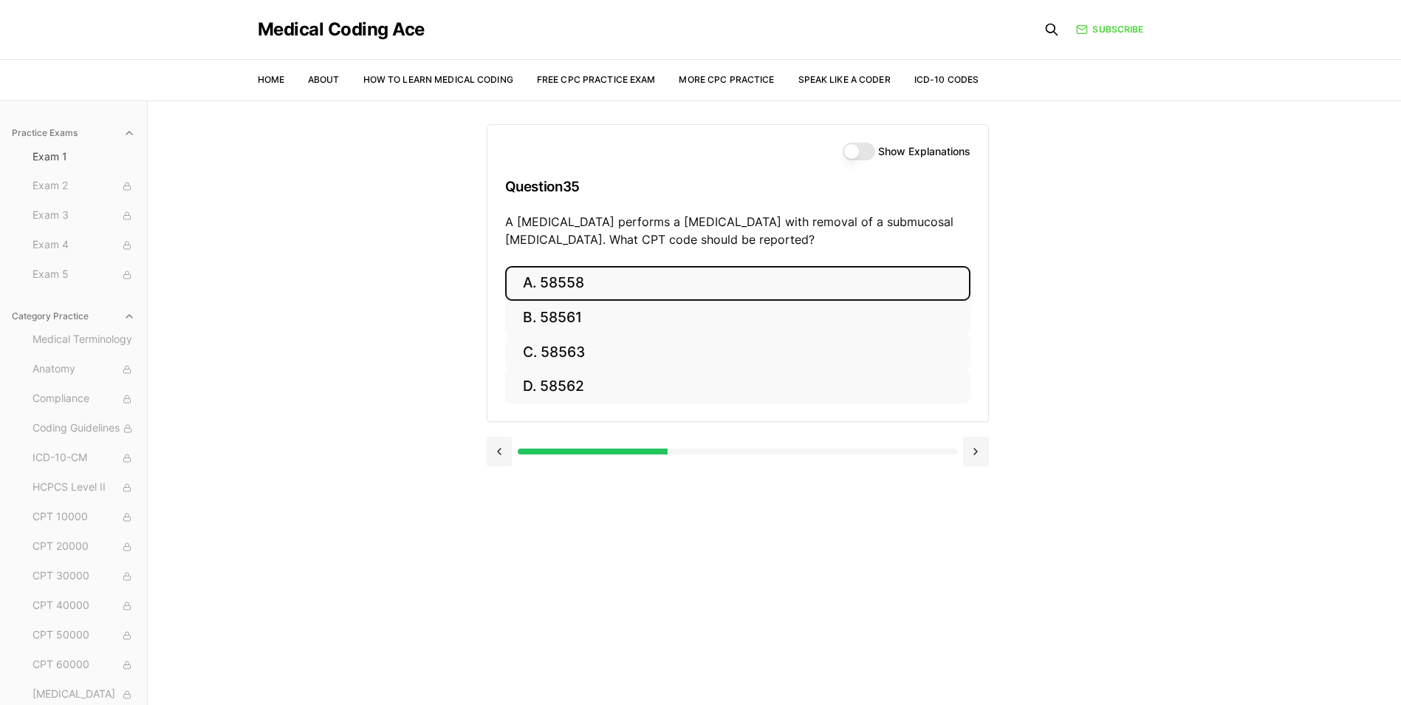
click at [628, 274] on button "A. 58558" at bounding box center [737, 283] width 465 height 35
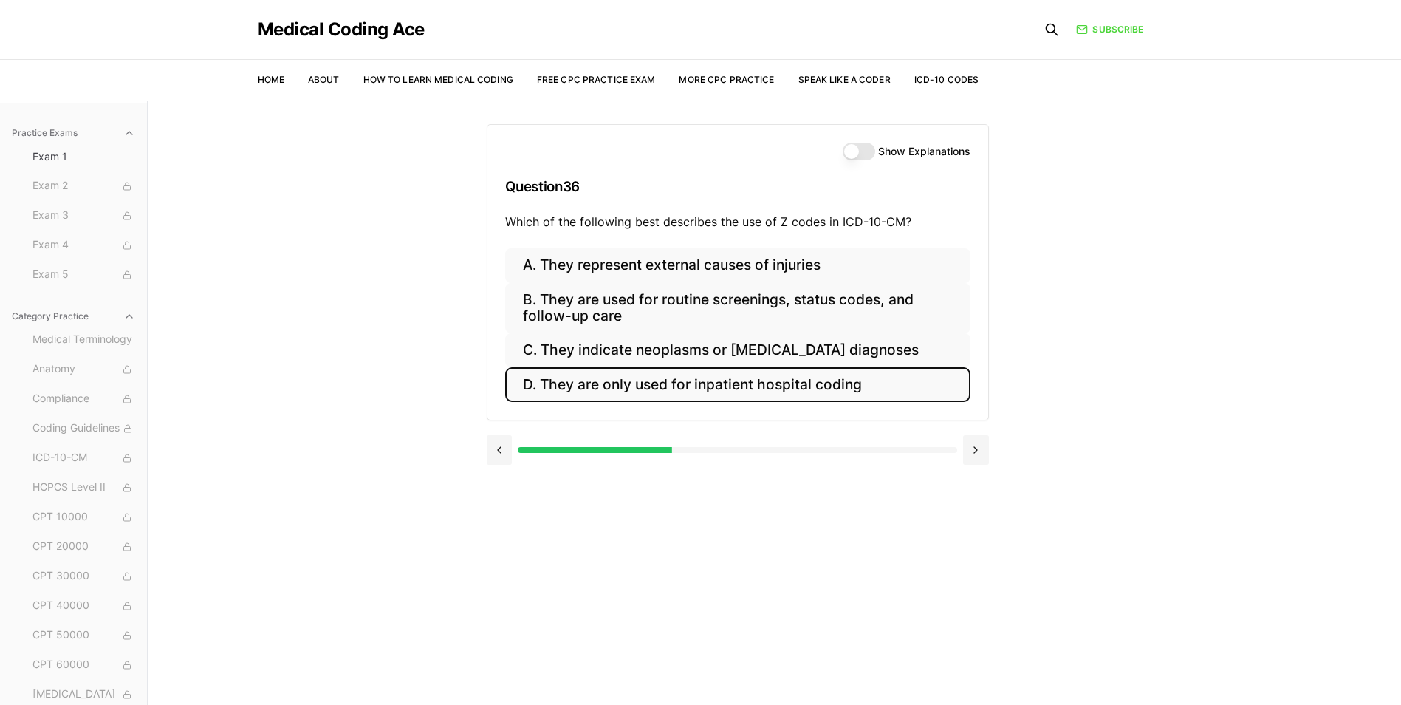
click at [843, 394] on button "D. They are only used for inpatient hospital coding" at bounding box center [737, 384] width 465 height 35
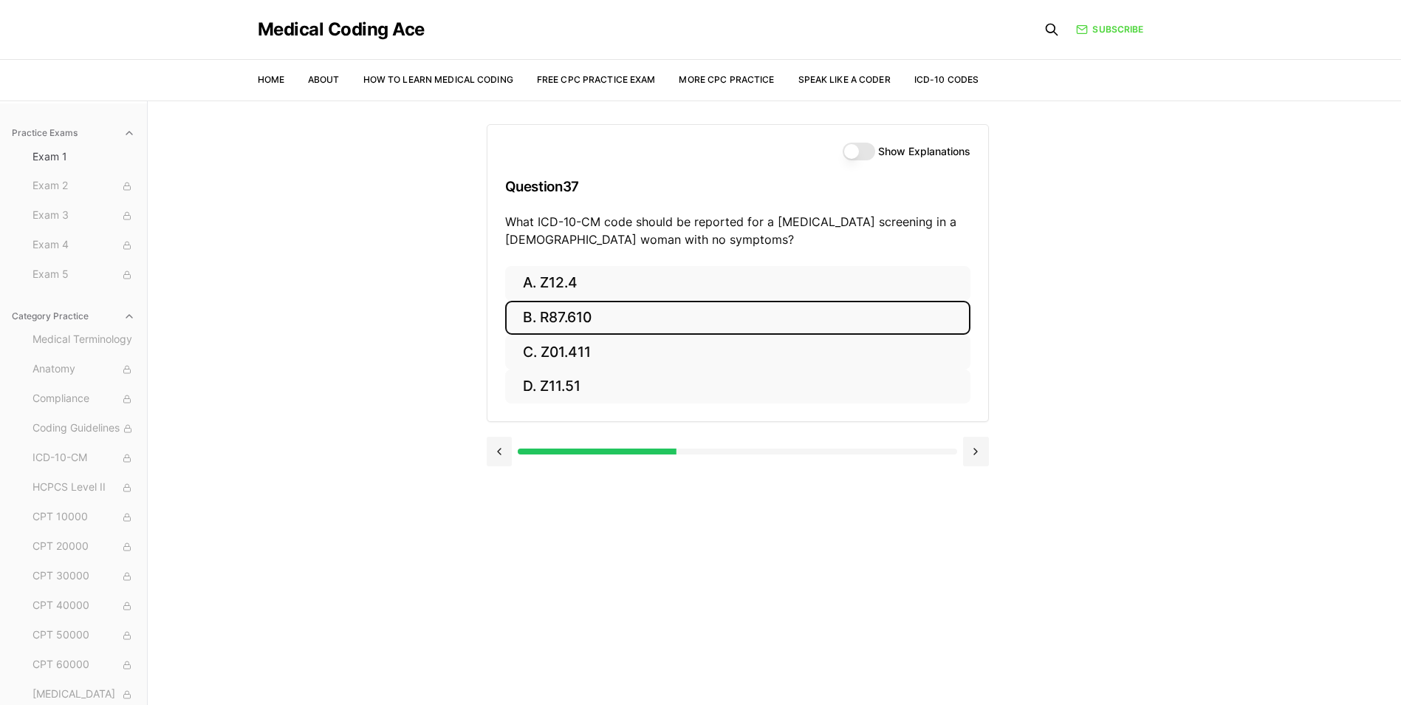
click at [618, 318] on button "B. R87.610" at bounding box center [737, 318] width 465 height 35
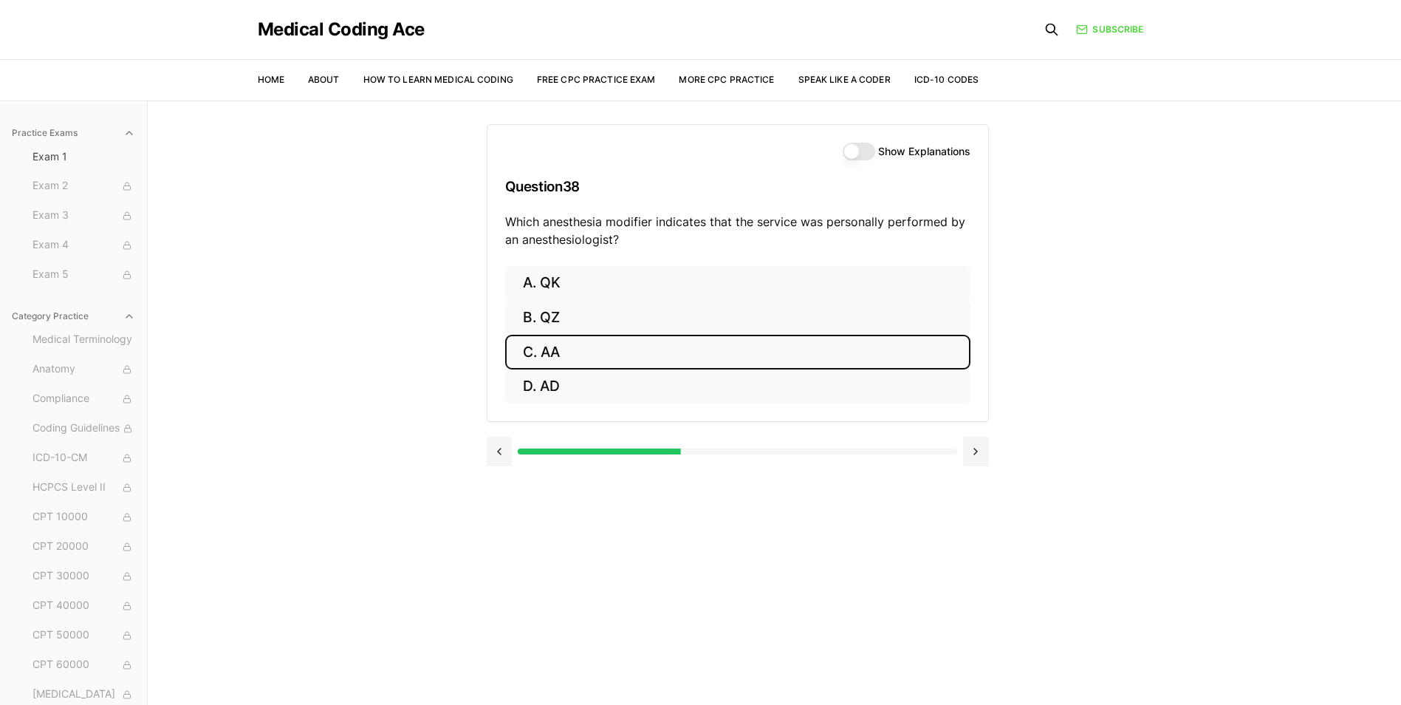
click at [616, 340] on button "C. AA" at bounding box center [737, 352] width 465 height 35
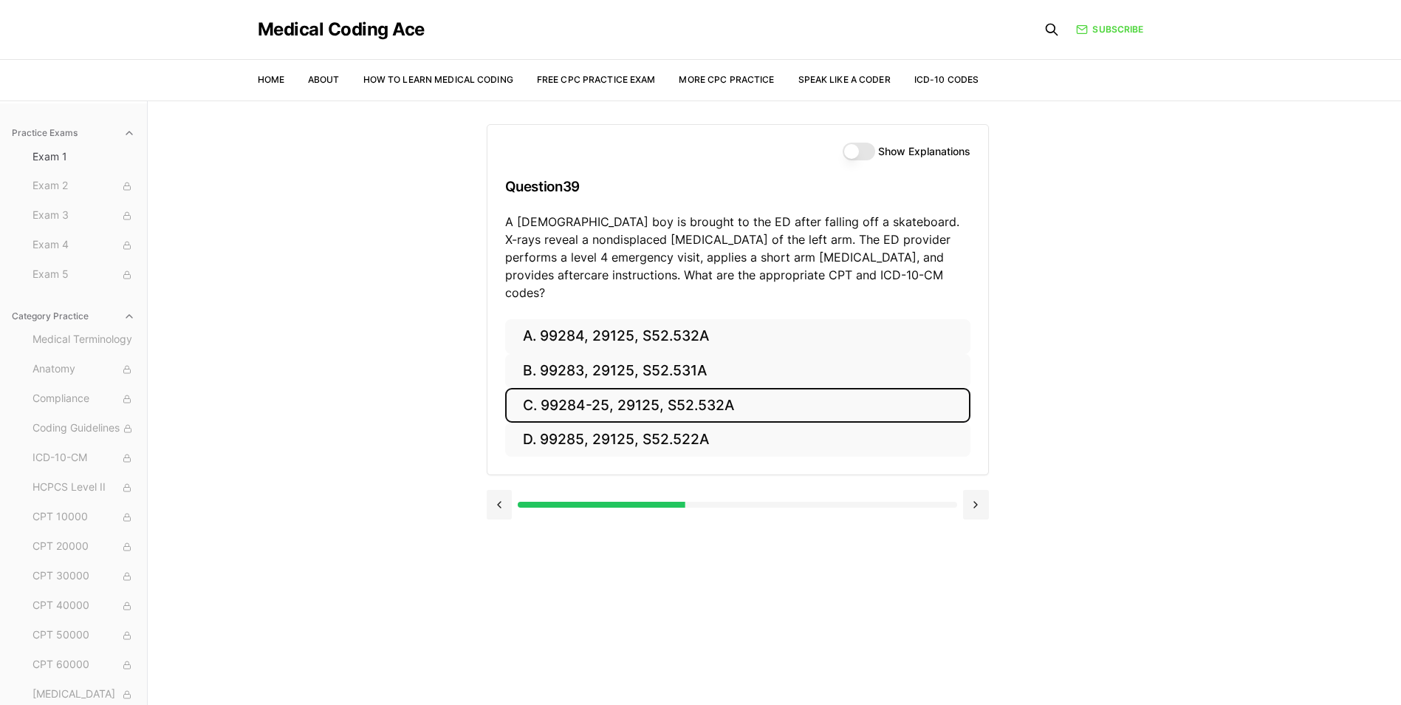
click at [651, 390] on button "C. 99284-25, 29125, S52.532A" at bounding box center [737, 405] width 465 height 35
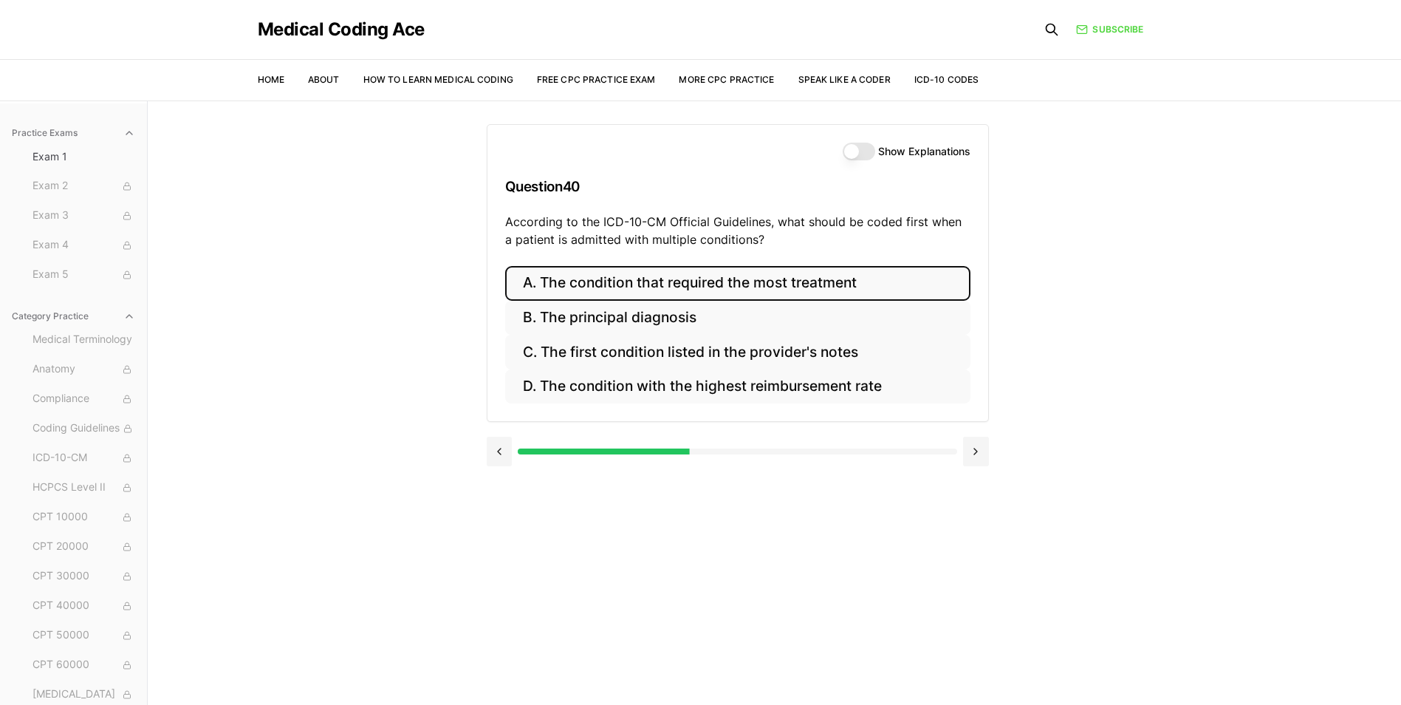
click at [843, 281] on button "A. The condition that required the most treatment" at bounding box center [737, 283] width 465 height 35
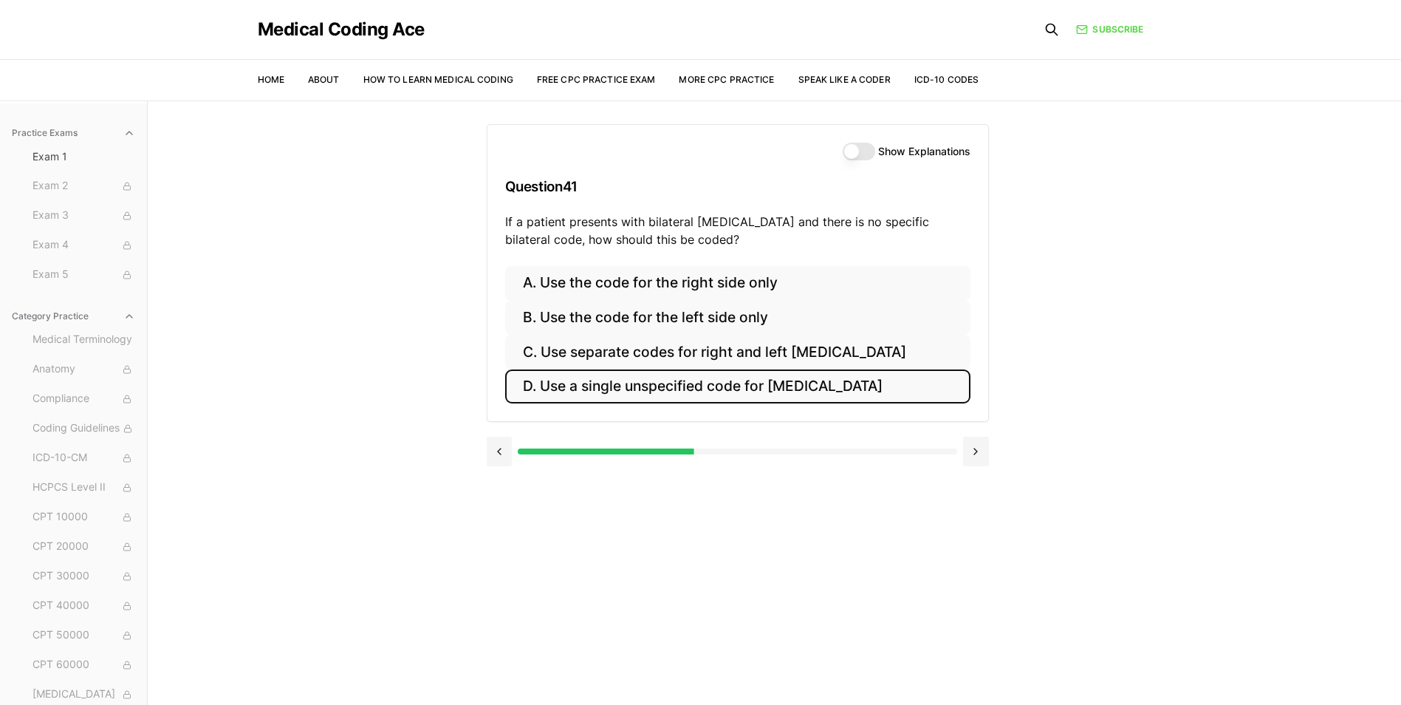
click at [745, 383] on button "D. Use a single unspecified code for [MEDICAL_DATA]" at bounding box center [737, 386] width 465 height 35
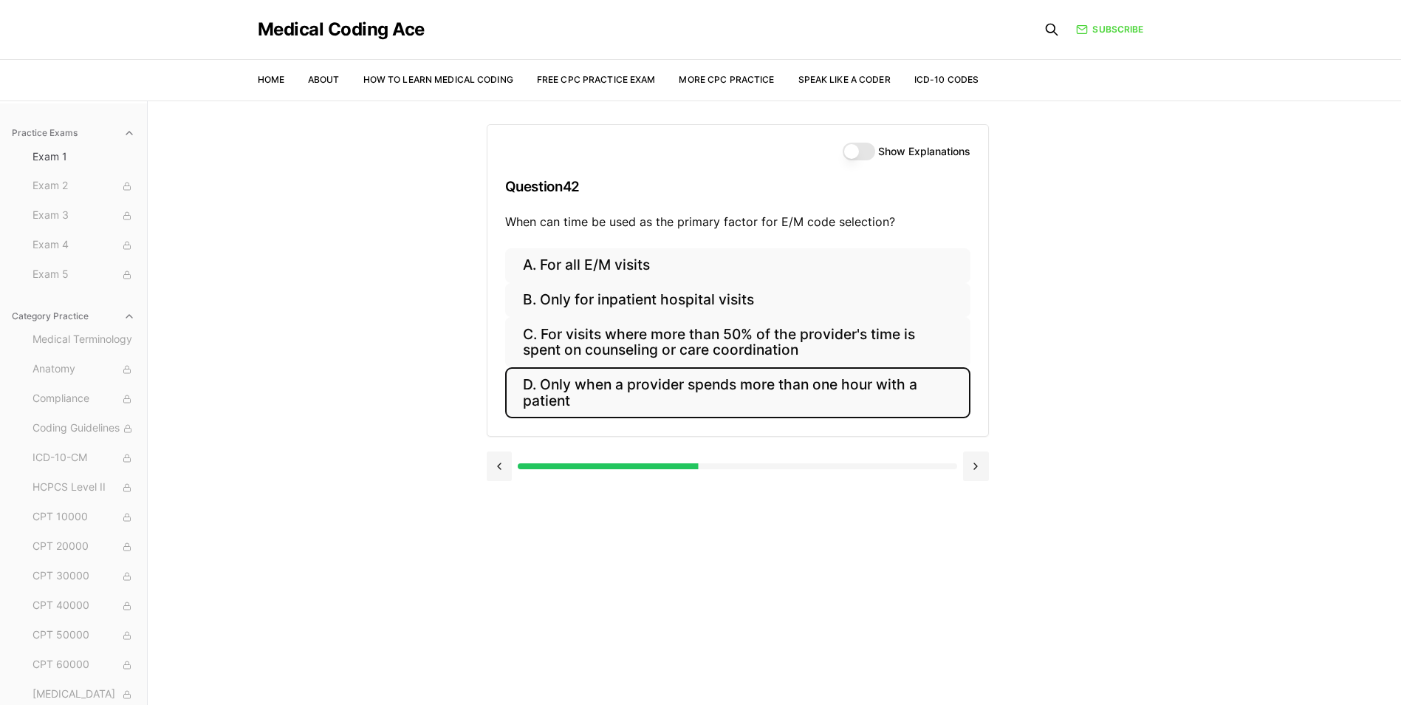
click at [716, 414] on button "D. Only when a provider spends more than one hour with a patient" at bounding box center [737, 392] width 465 height 50
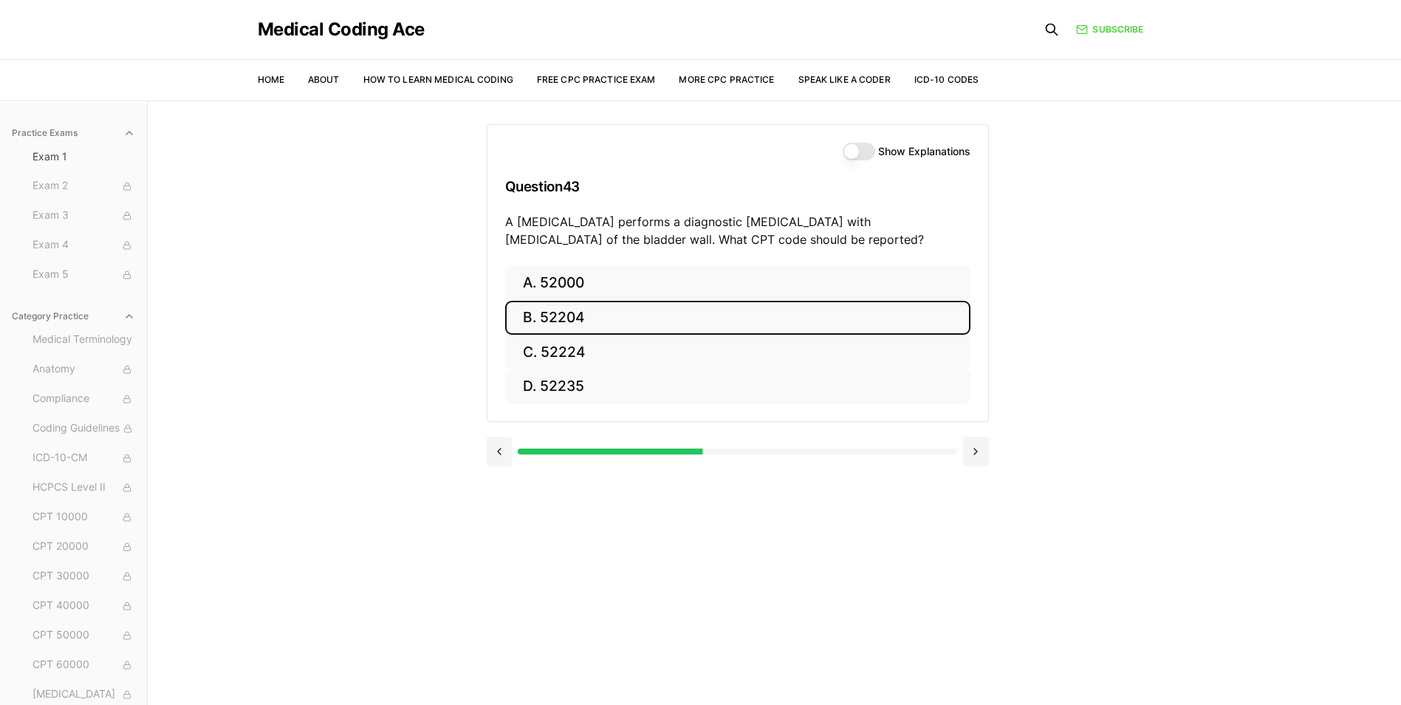
click at [590, 320] on button "B. 52204" at bounding box center [737, 318] width 465 height 35
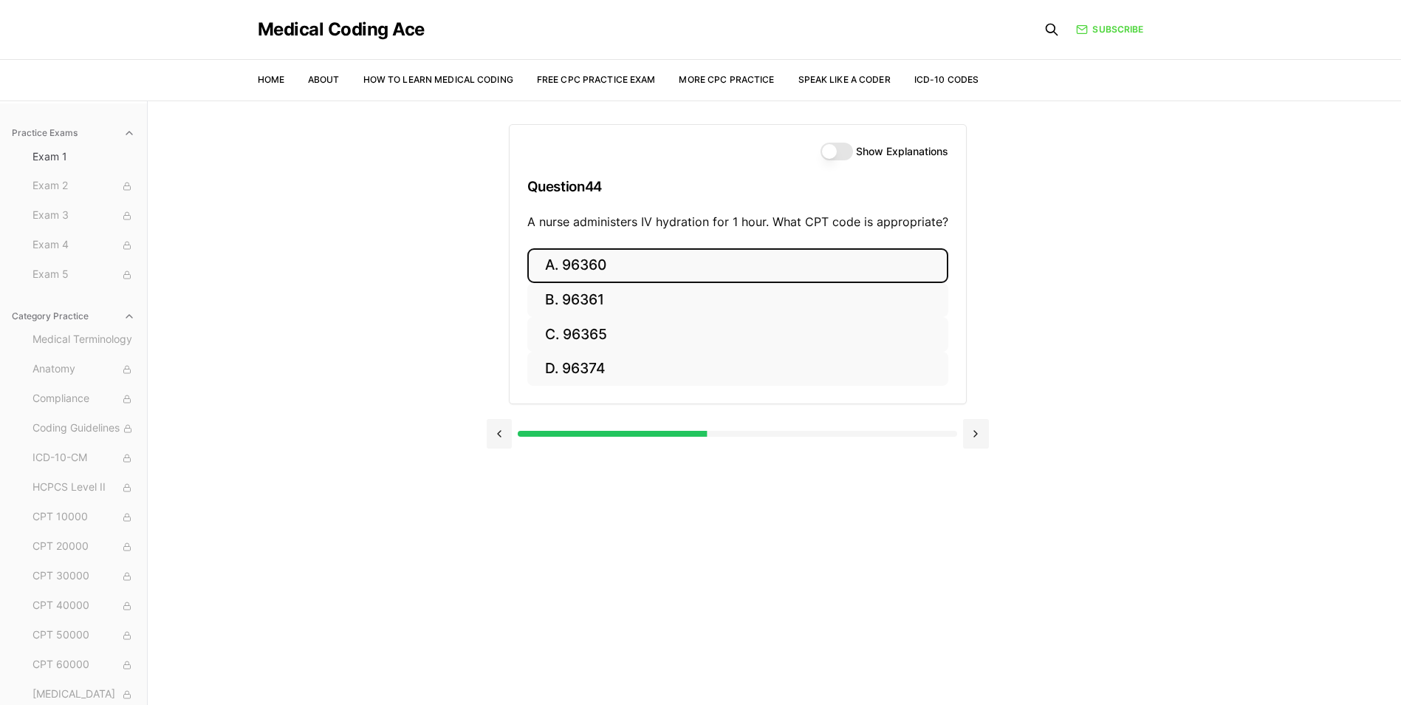
click at [643, 256] on button "A. 96360" at bounding box center [737, 265] width 421 height 35
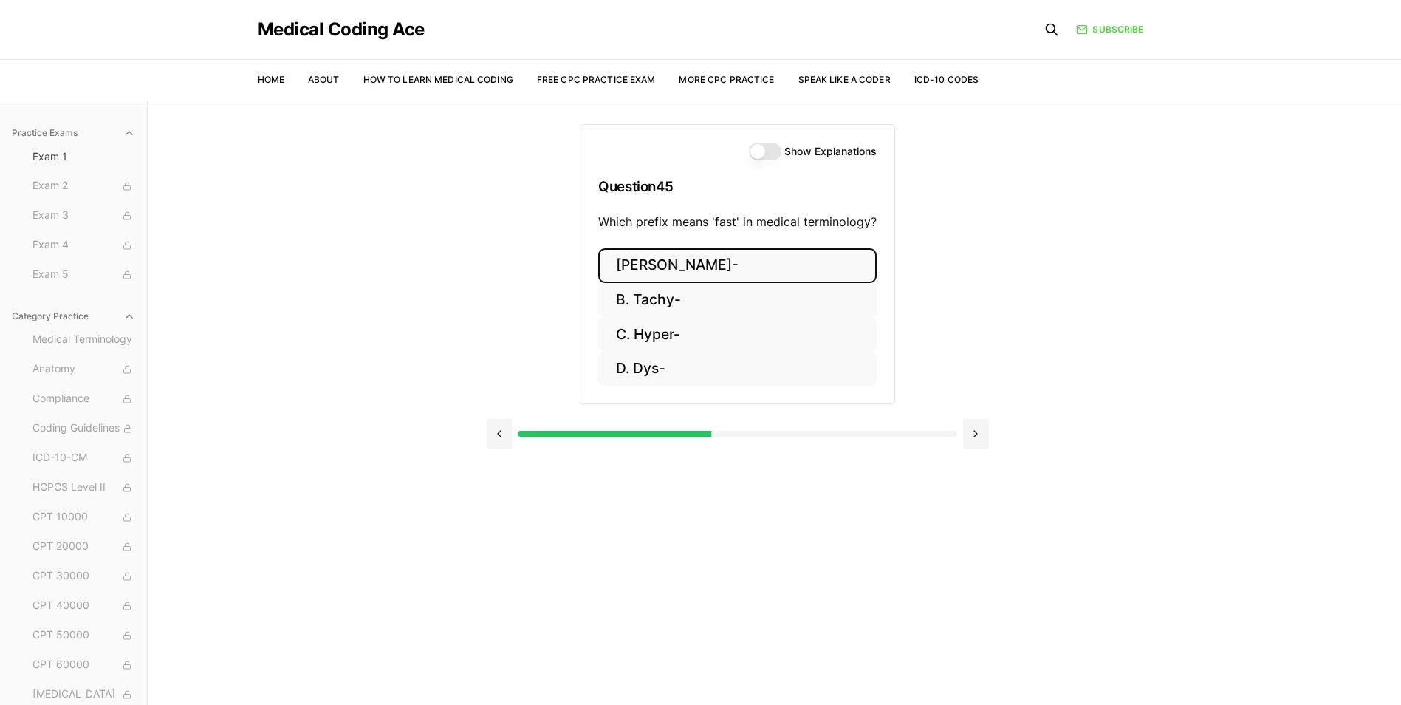
click at [755, 263] on button "[PERSON_NAME]-" at bounding box center [737, 265] width 278 height 35
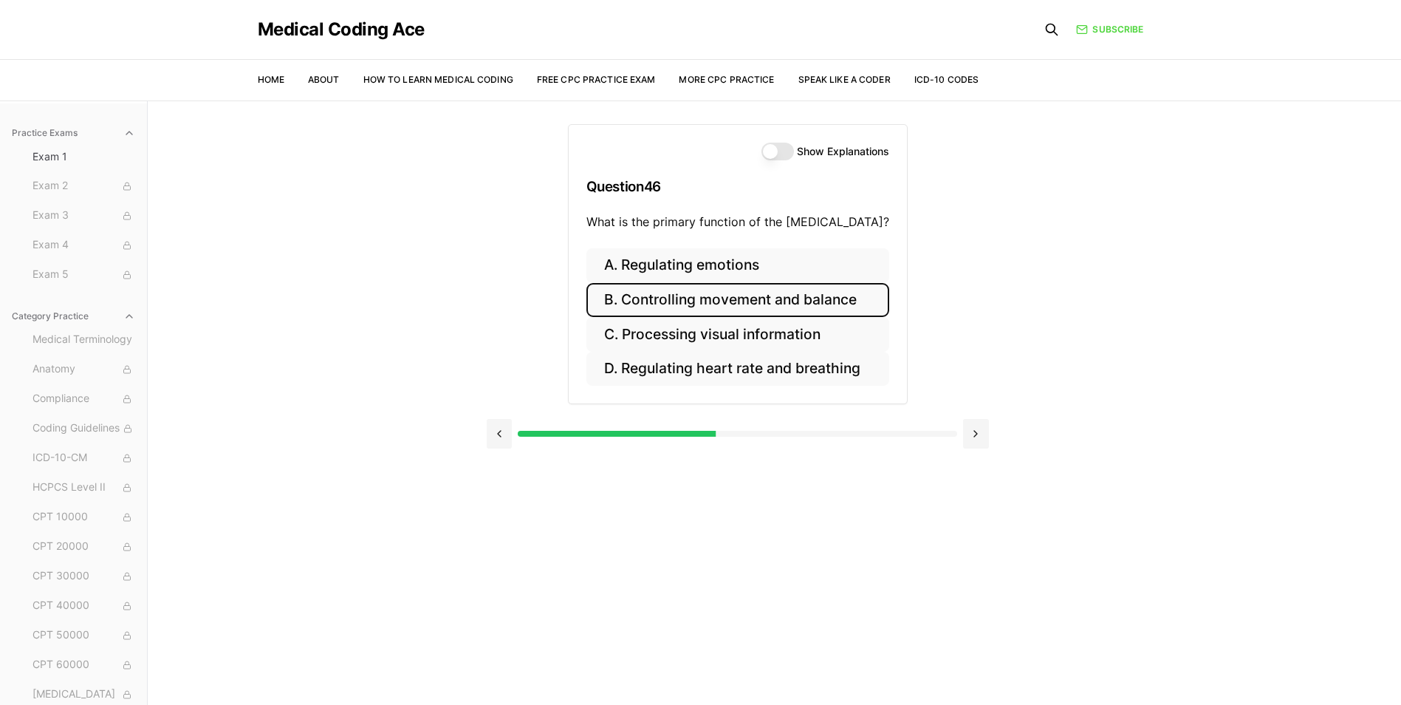
click at [858, 298] on button "B. Controlling movement and balance" at bounding box center [737, 300] width 303 height 35
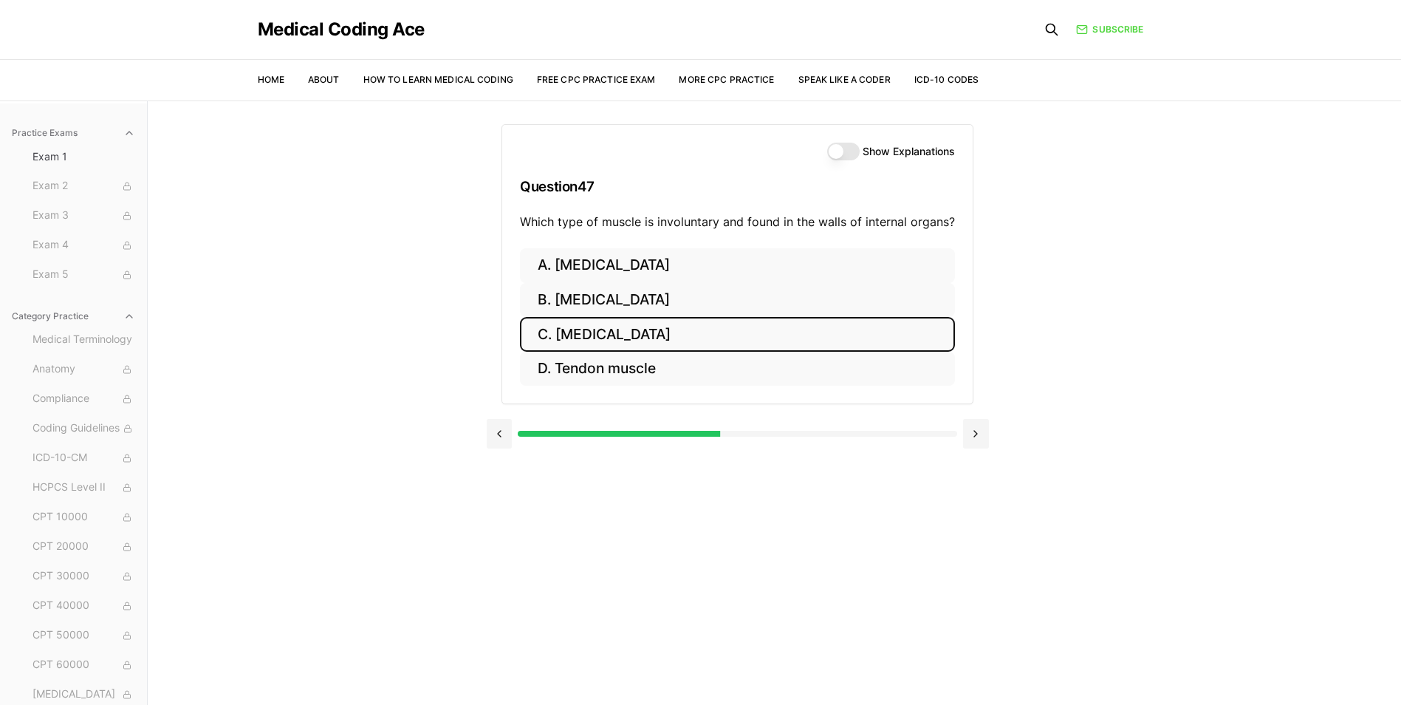
click at [747, 328] on button "C. [MEDICAL_DATA]" at bounding box center [737, 334] width 435 height 35
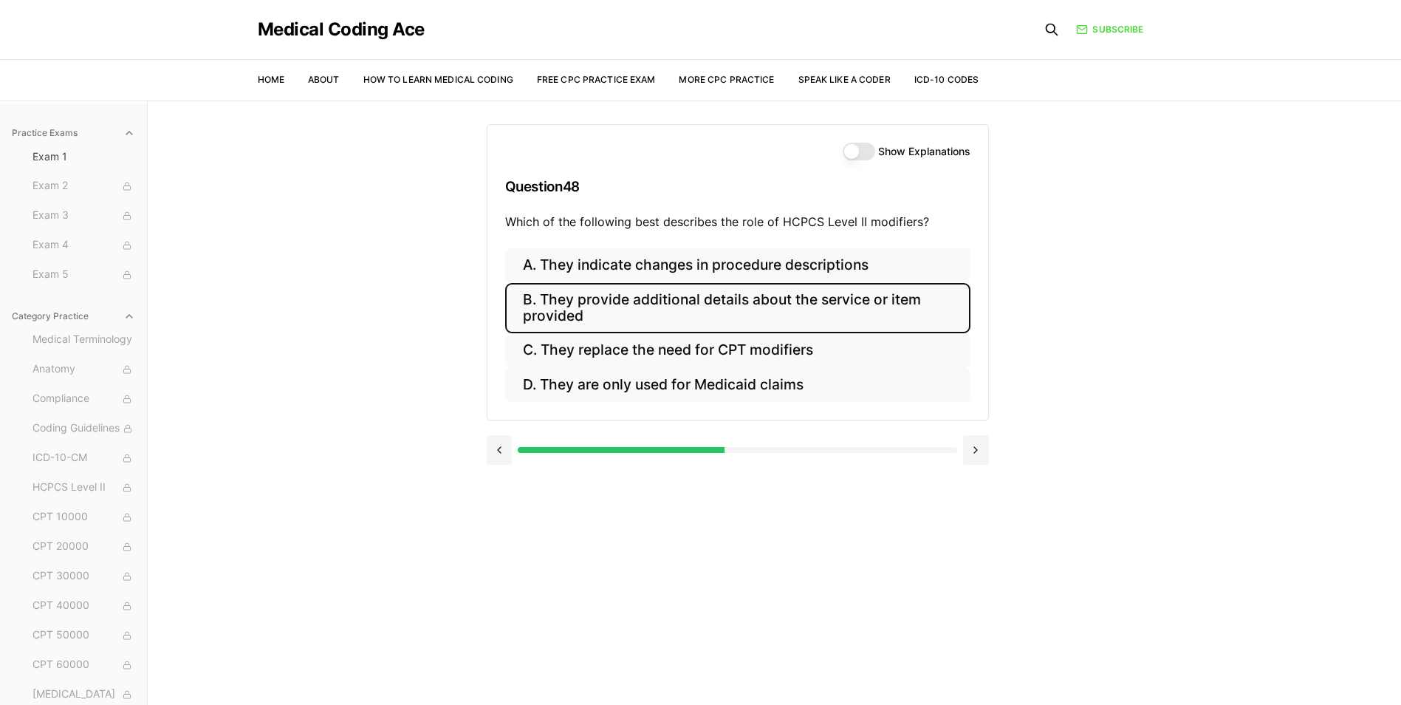
click at [600, 327] on button "B. They provide additional details about the service or item provided" at bounding box center [737, 308] width 465 height 50
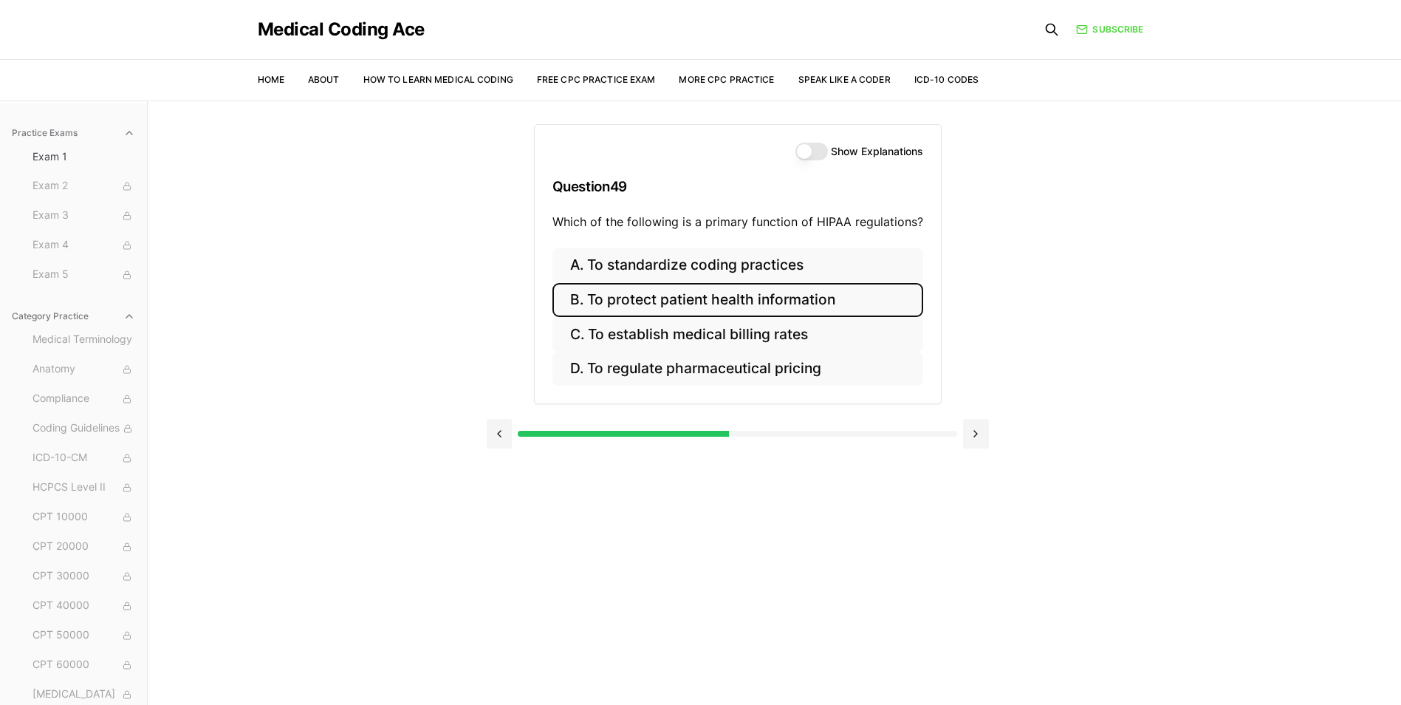
click at [666, 313] on button "B. To protect patient health information" at bounding box center [737, 300] width 371 height 35
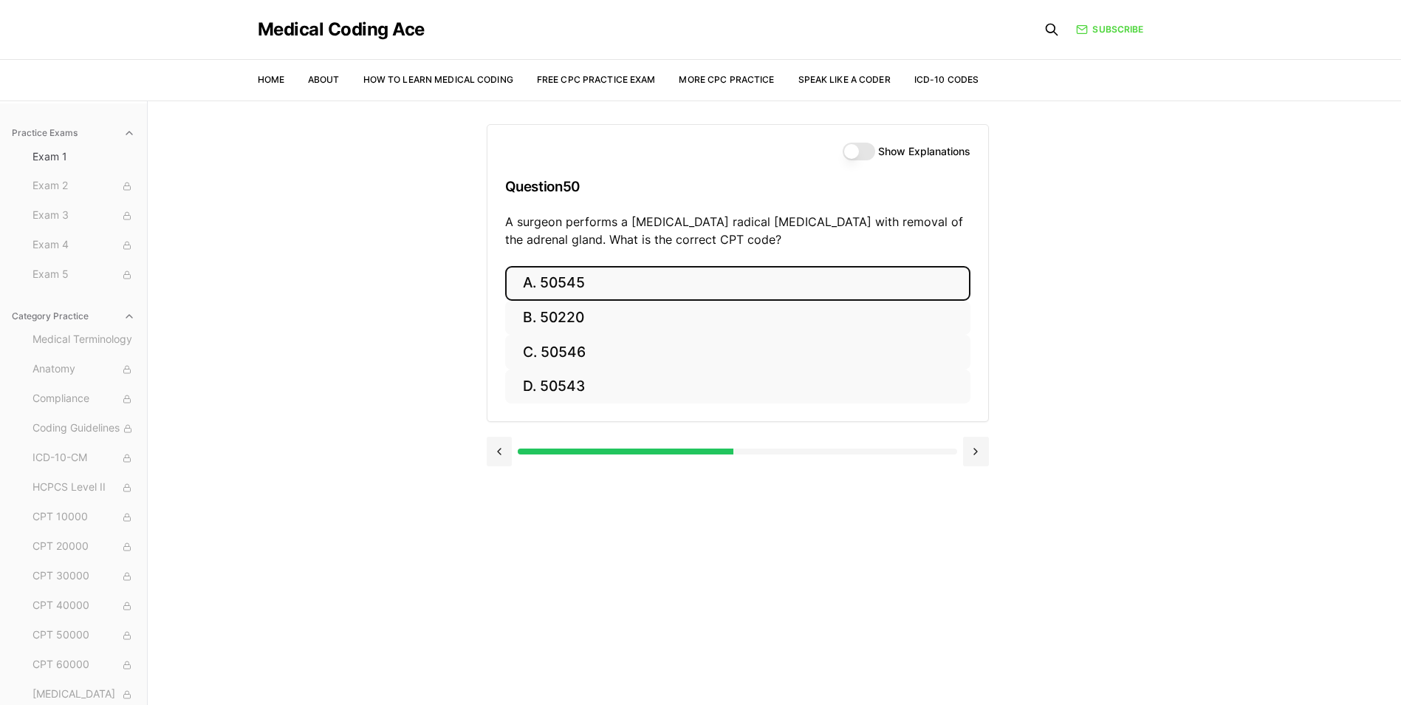
click at [629, 276] on button "A. 50545" at bounding box center [737, 283] width 465 height 35
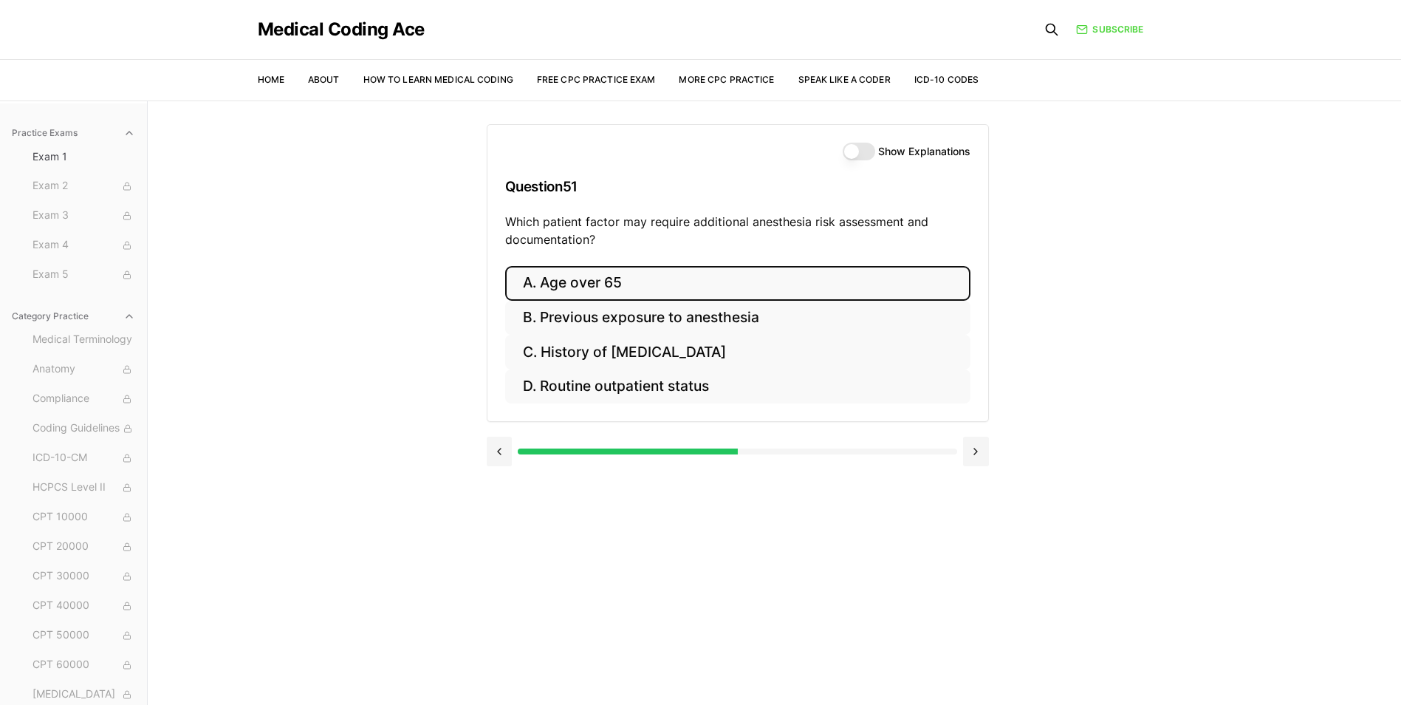
click at [711, 285] on button "A. Age over 65" at bounding box center [737, 283] width 465 height 35
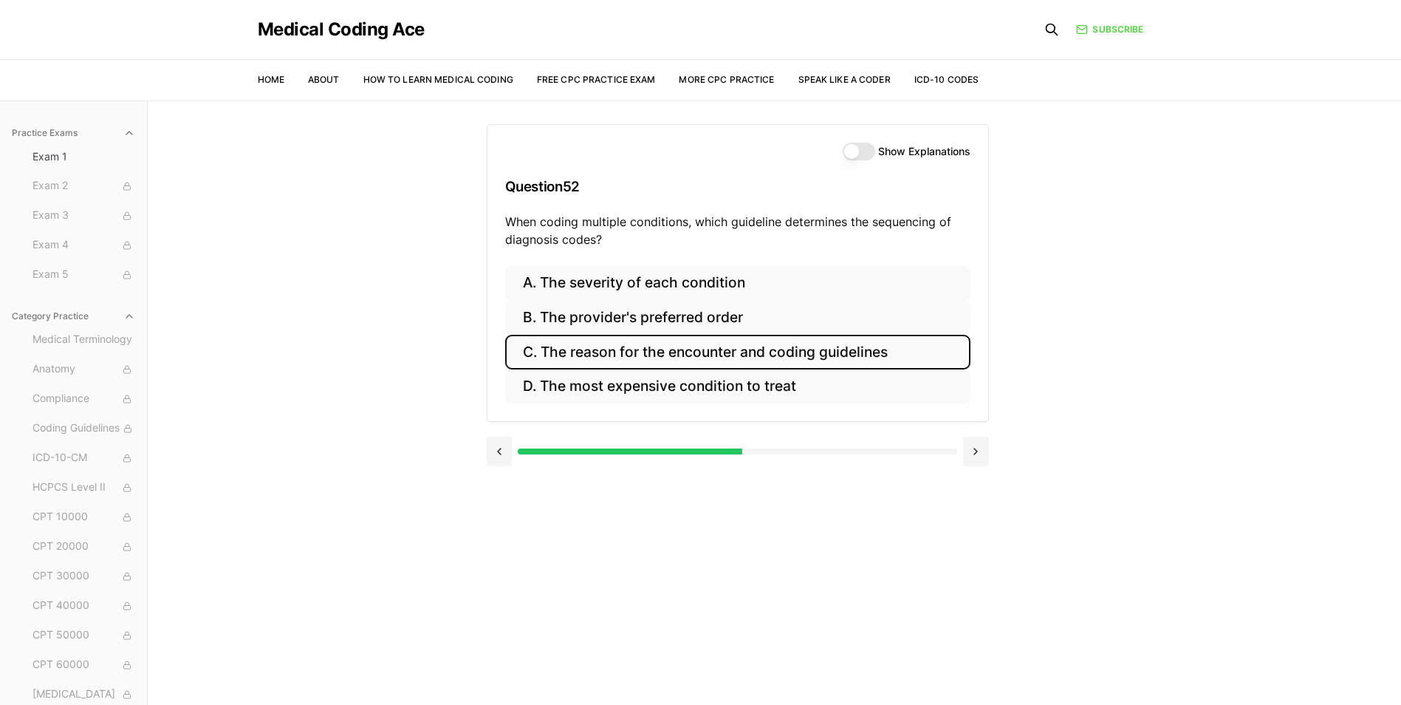
click at [642, 361] on button "C. The reason for the encounter and coding guidelines" at bounding box center [737, 352] width 465 height 35
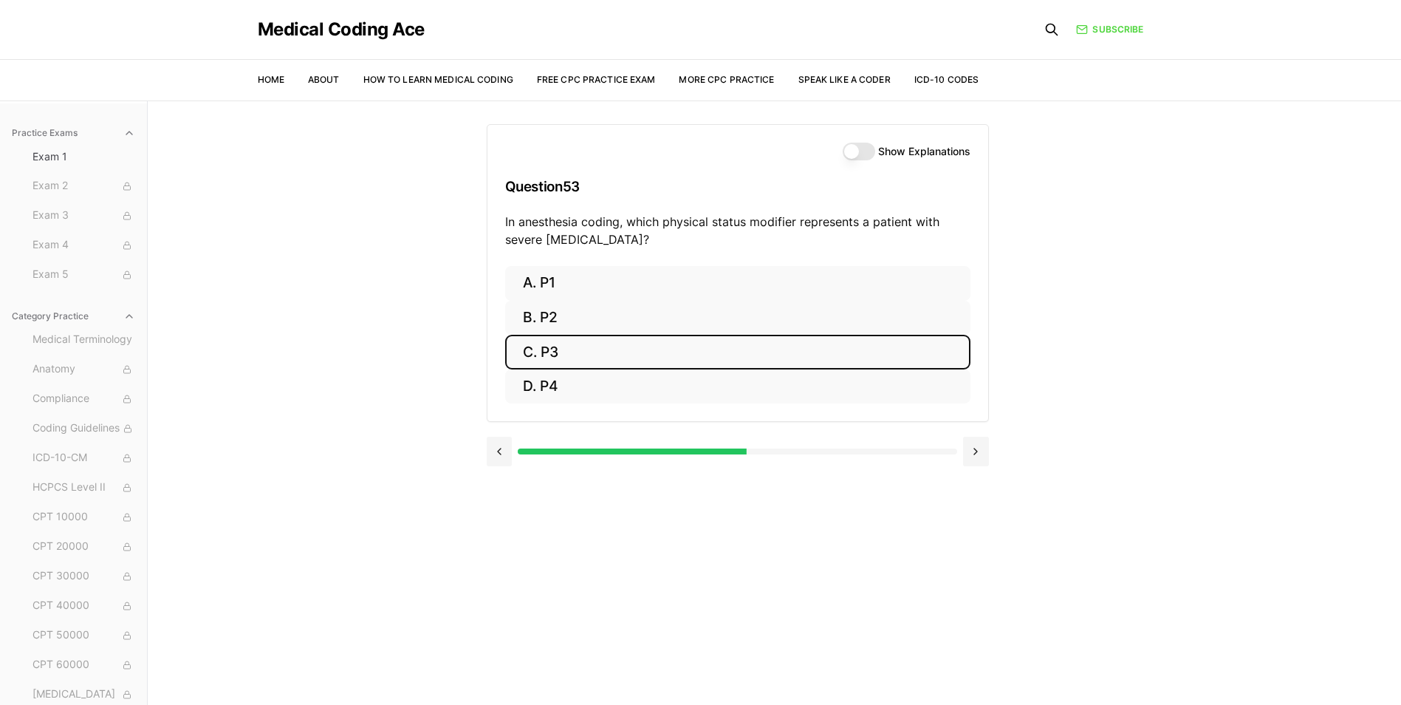
click at [609, 347] on button "C. P3" at bounding box center [737, 352] width 465 height 35
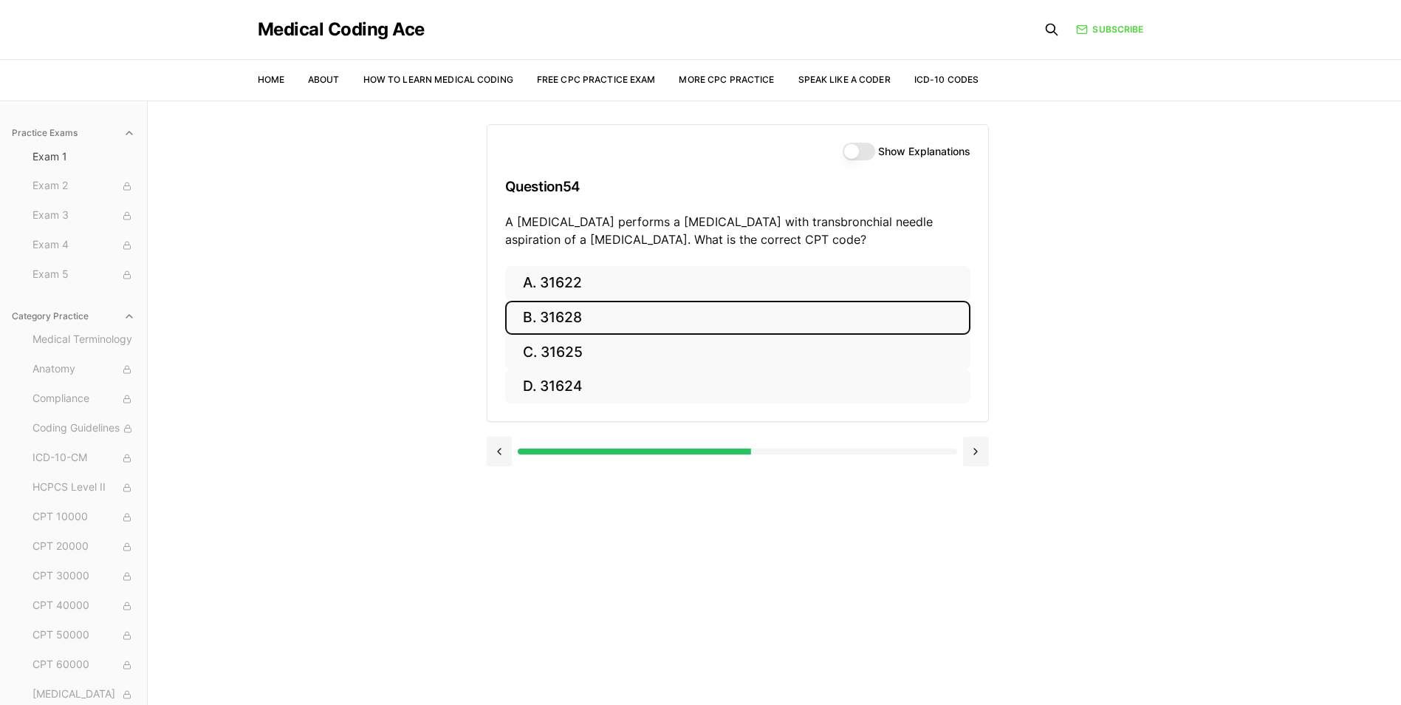
click at [694, 315] on button "B. 31628" at bounding box center [737, 318] width 465 height 35
click at [678, 323] on button "B. 74177" at bounding box center [737, 318] width 465 height 35
click at [667, 308] on button "B. 71046" at bounding box center [737, 318] width 465 height 35
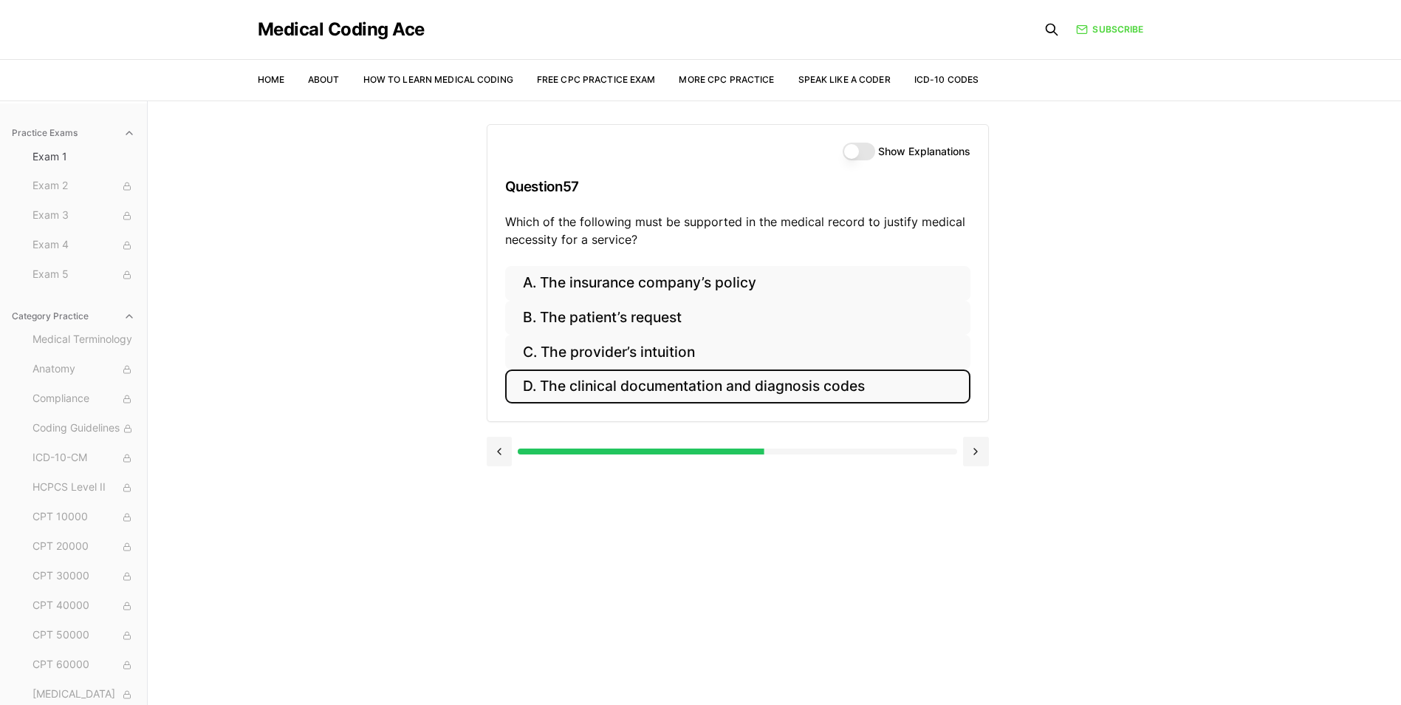
click at [806, 397] on button "D. The clinical documentation and diagnosis codes" at bounding box center [737, 386] width 465 height 35
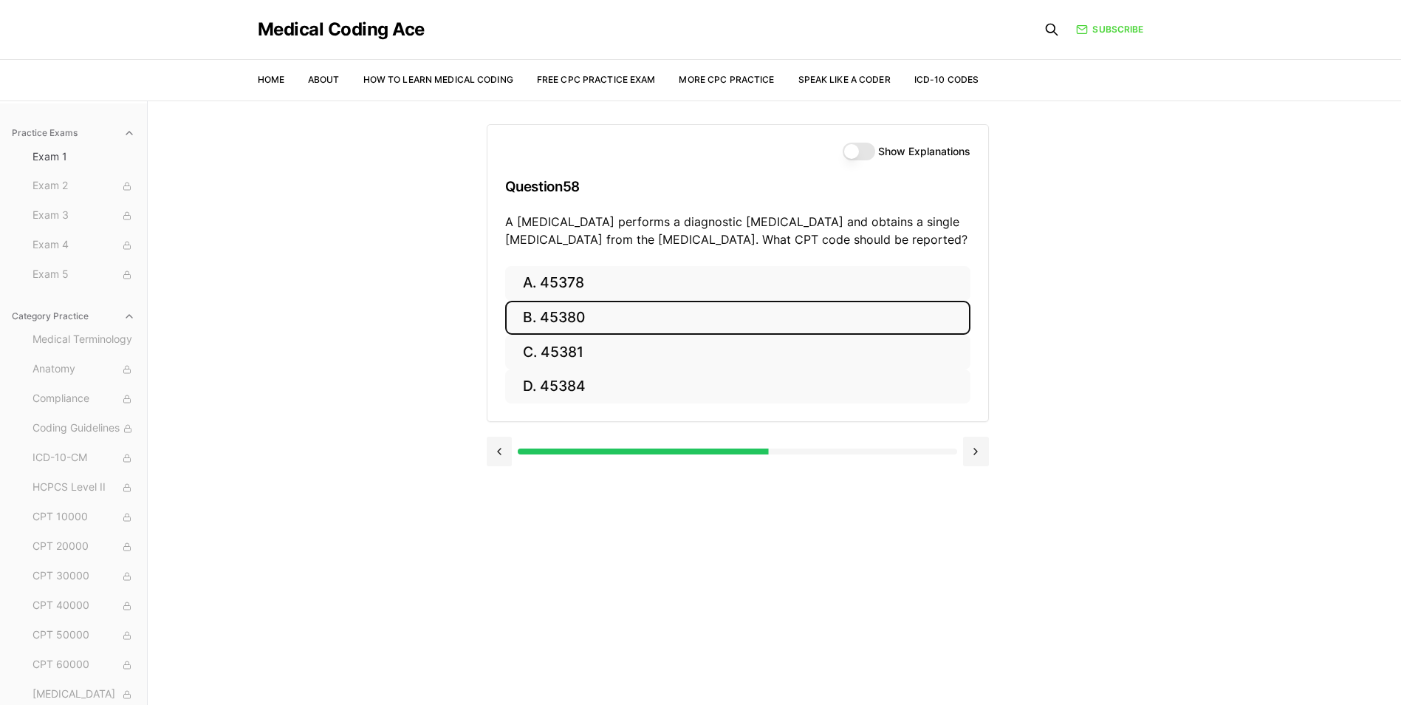
click at [724, 318] on button "B. 45380" at bounding box center [737, 318] width 465 height 35
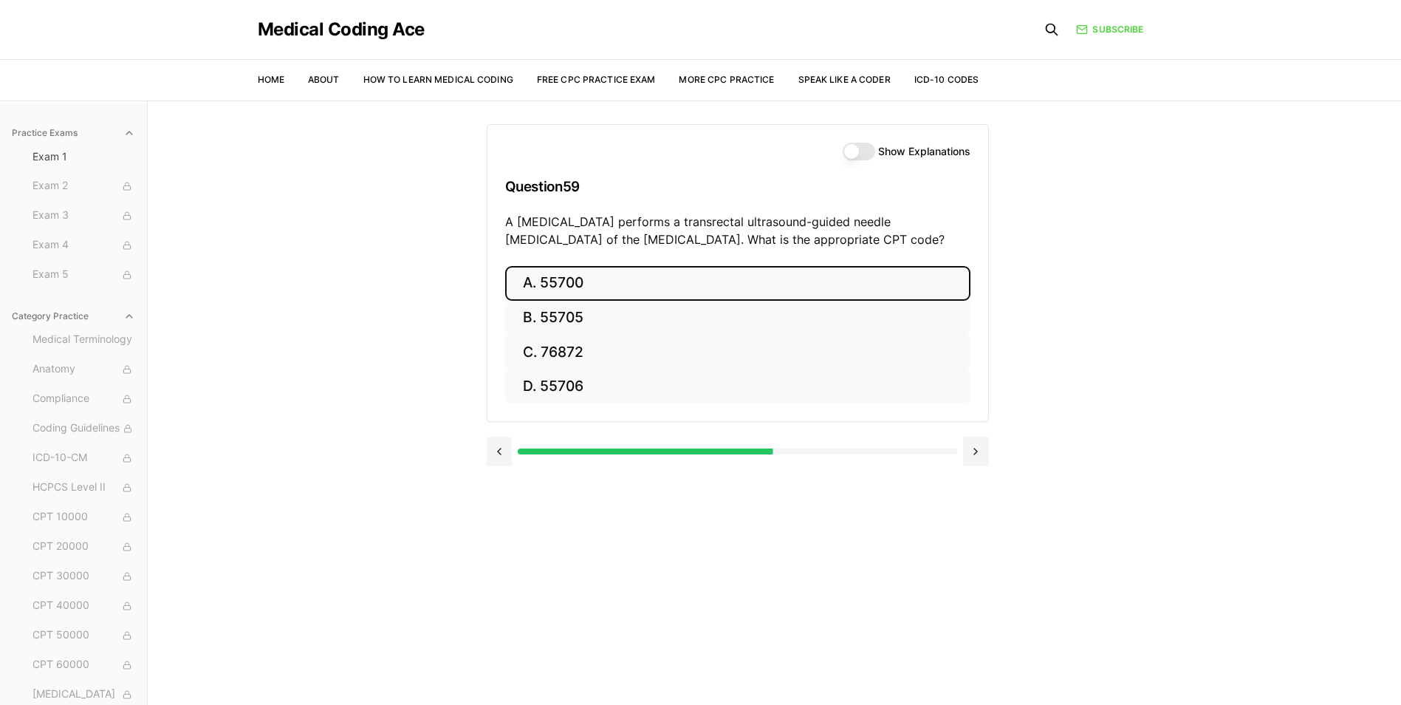
click at [623, 270] on button "A. 55700" at bounding box center [737, 283] width 465 height 35
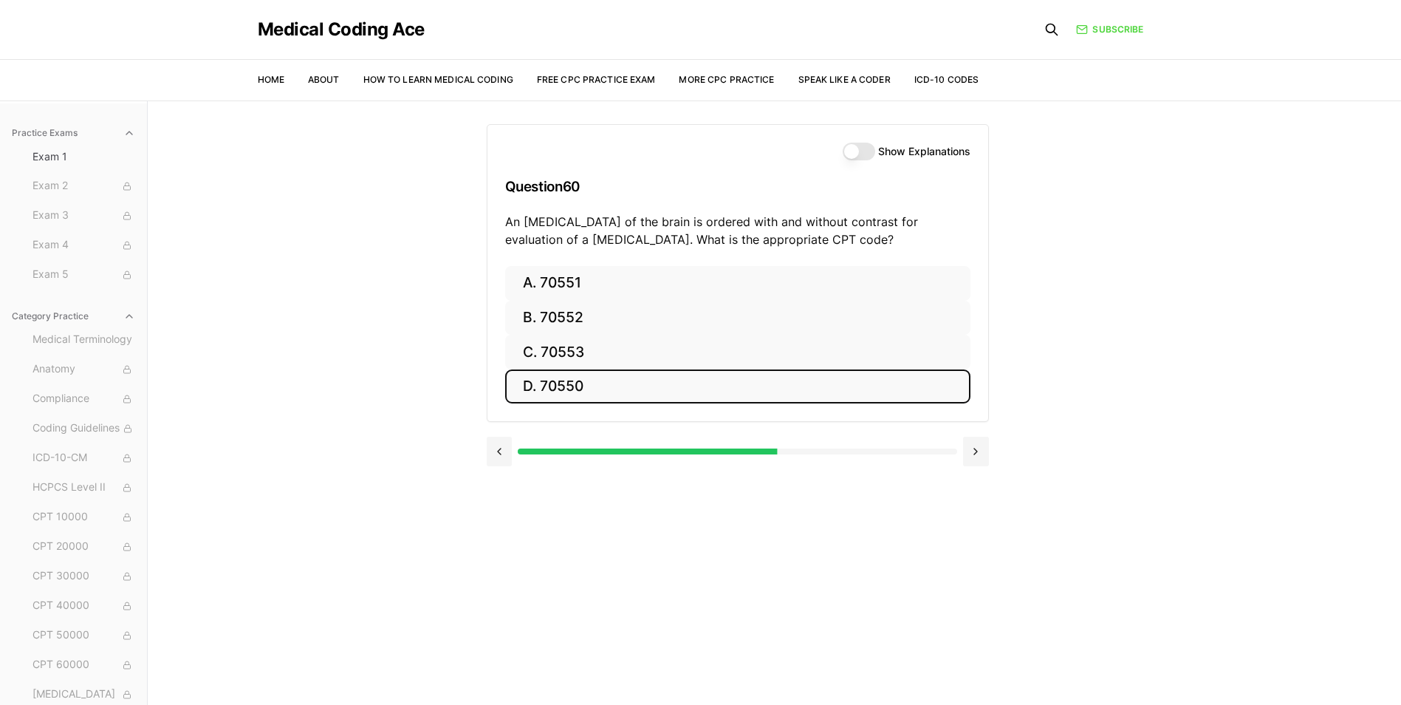
click at [636, 402] on button "D. 70550" at bounding box center [737, 386] width 465 height 35
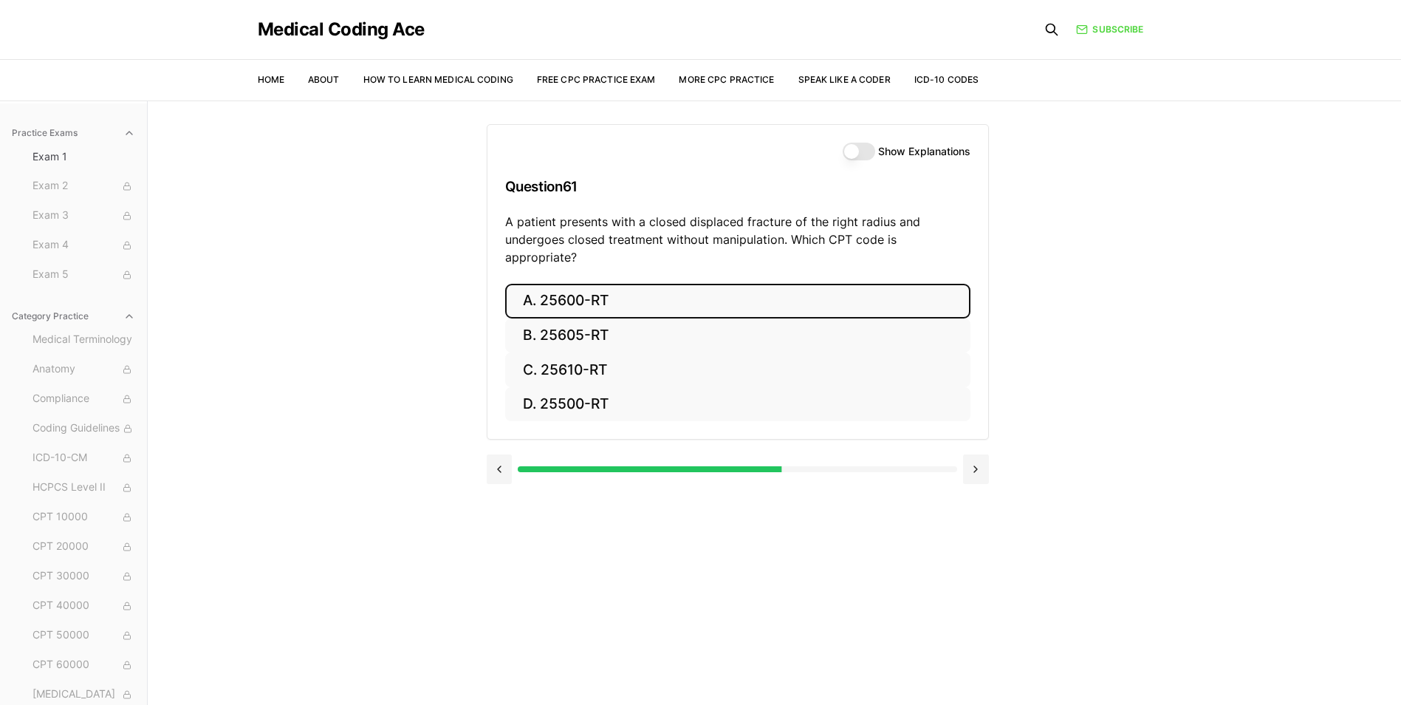
click at [599, 284] on button "A. 25600-RT" at bounding box center [737, 301] width 465 height 35
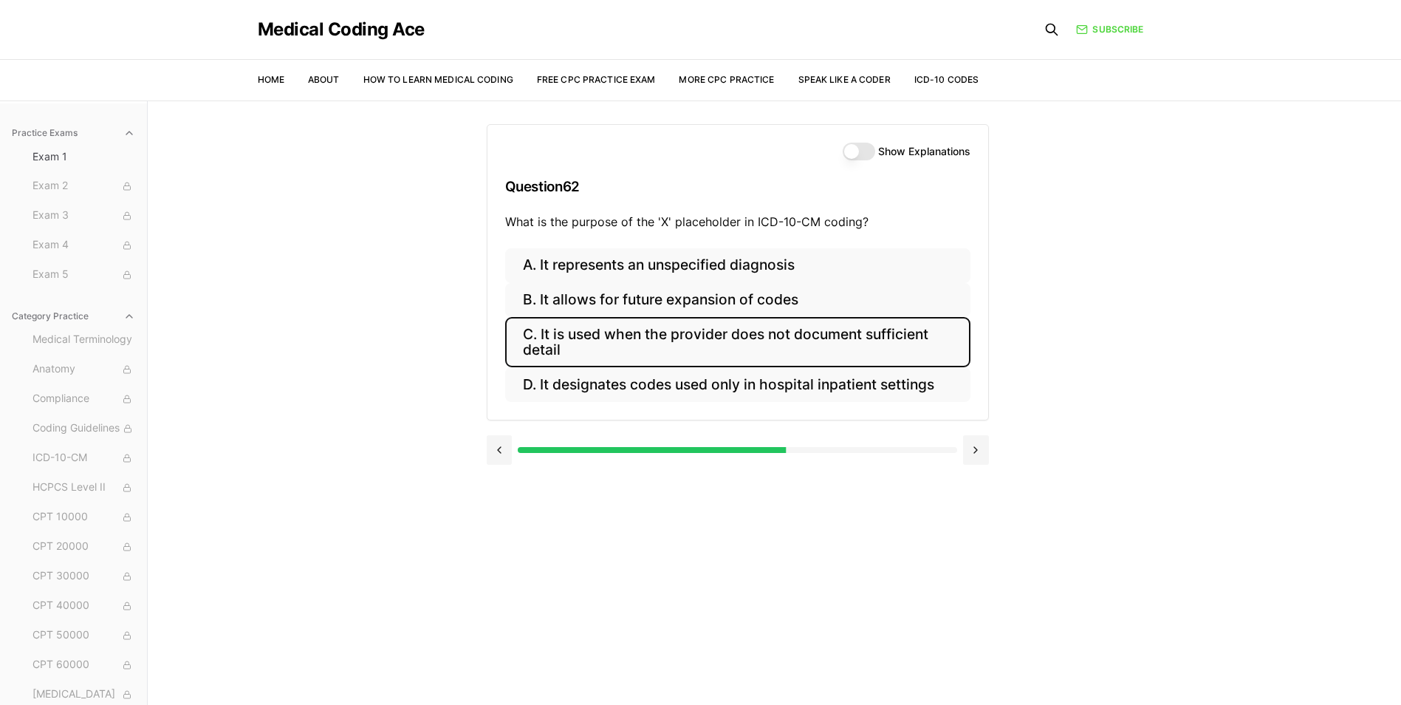
click at [629, 359] on button "C. It is used when the provider does not document sufficient detail" at bounding box center [737, 342] width 465 height 50
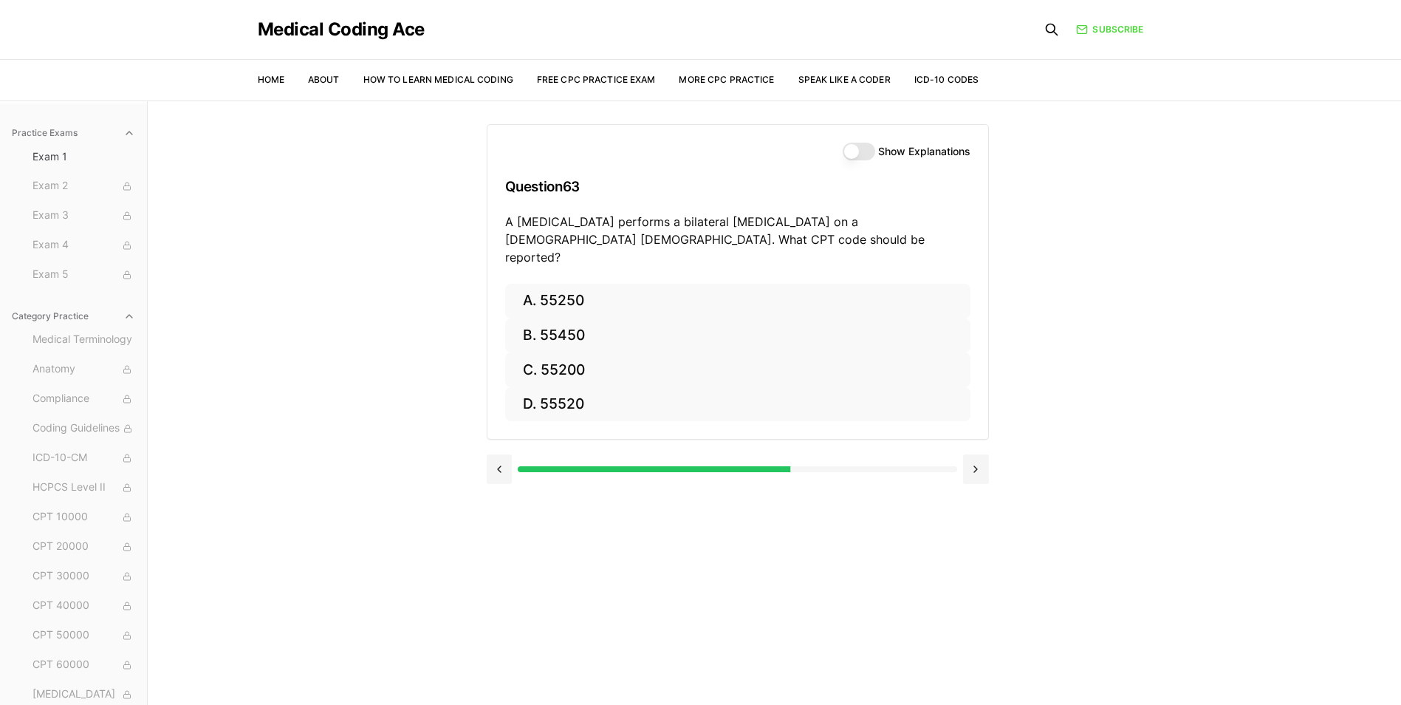
click at [855, 151] on button "Show Explanations" at bounding box center [859, 152] width 32 height 18
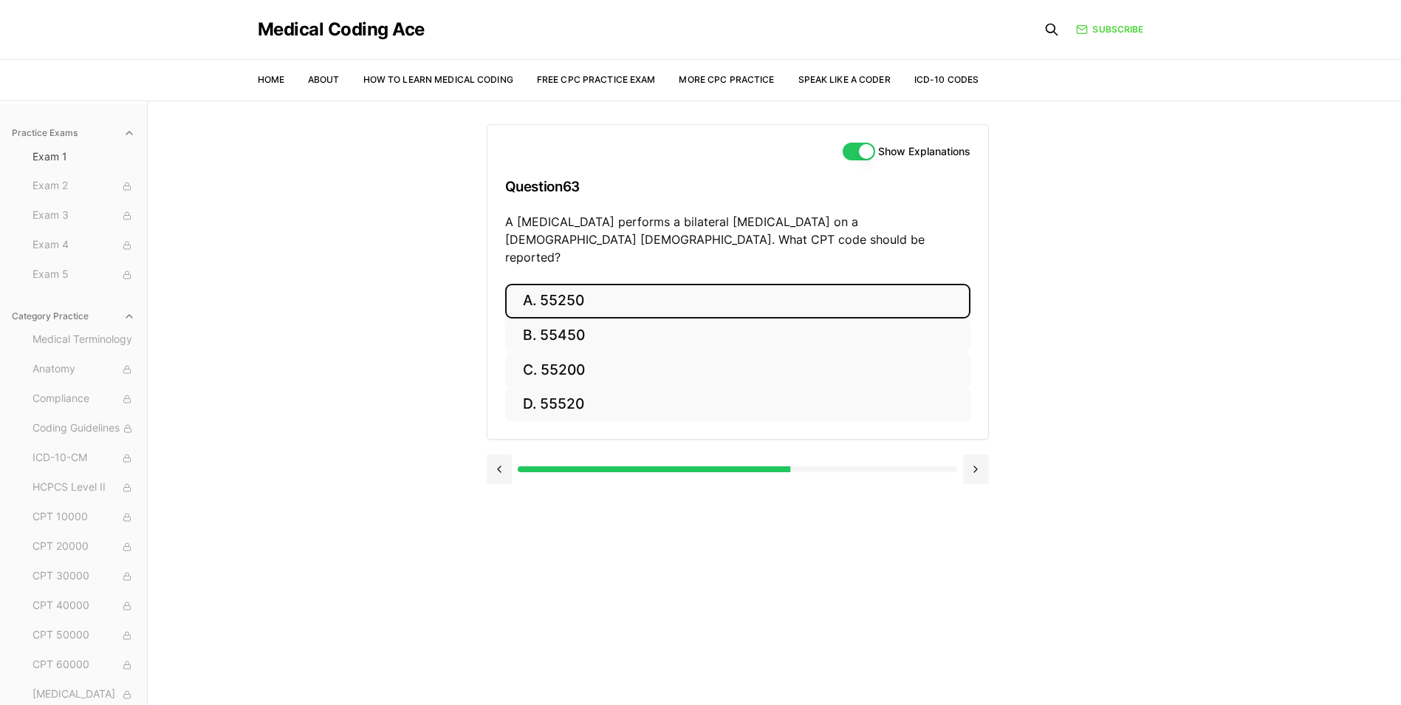
click at [574, 284] on button "A. 55250" at bounding box center [737, 301] width 465 height 35
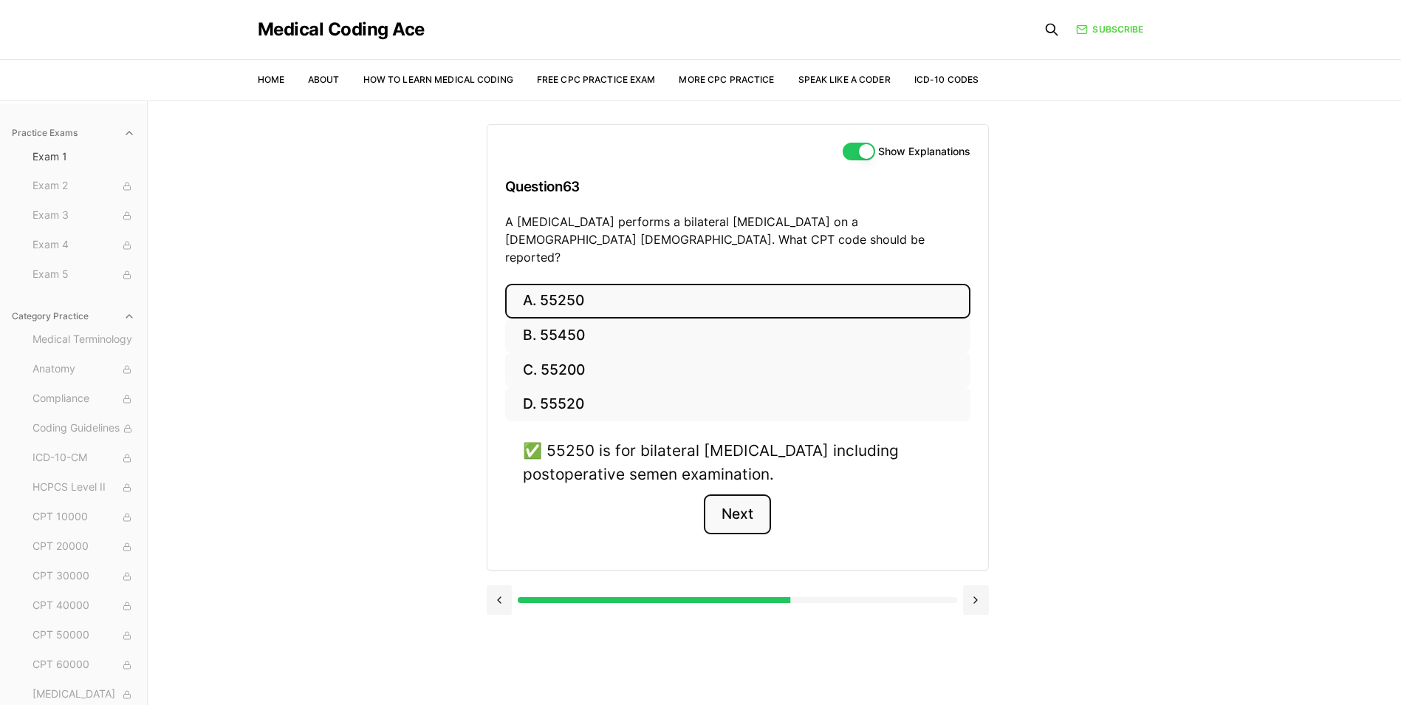
click at [742, 504] on button "Next" at bounding box center [737, 514] width 67 height 40
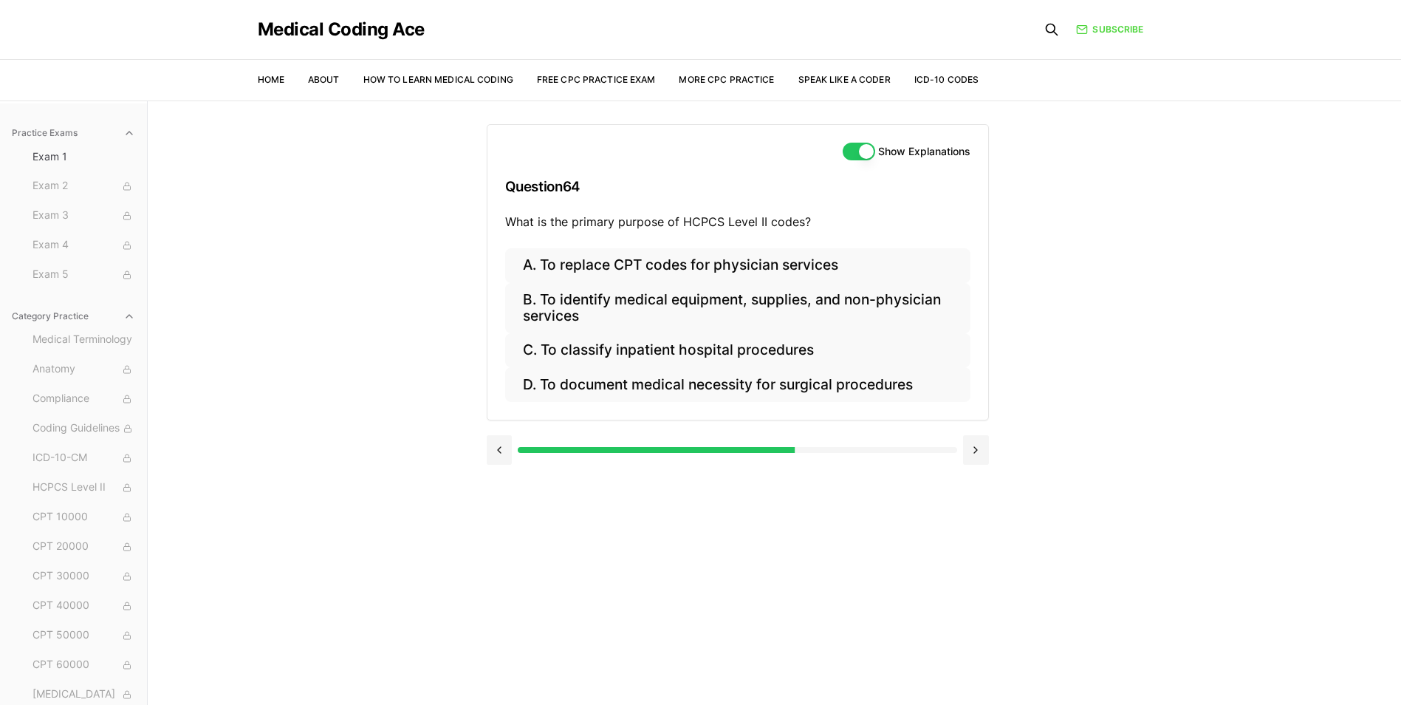
click at [854, 154] on button "Show Explanations" at bounding box center [859, 152] width 32 height 18
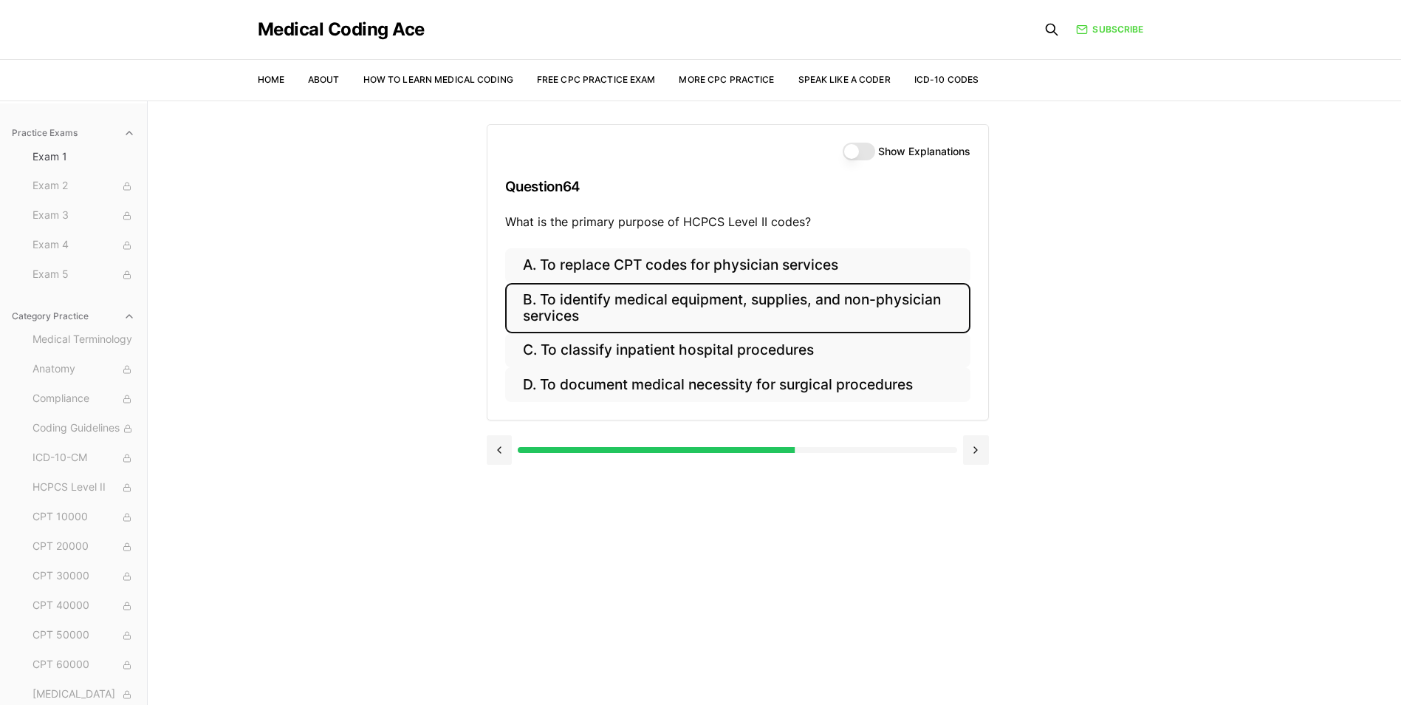
click at [848, 317] on button "B. To identify medical equipment, supplies, and non-physician services" at bounding box center [737, 308] width 465 height 50
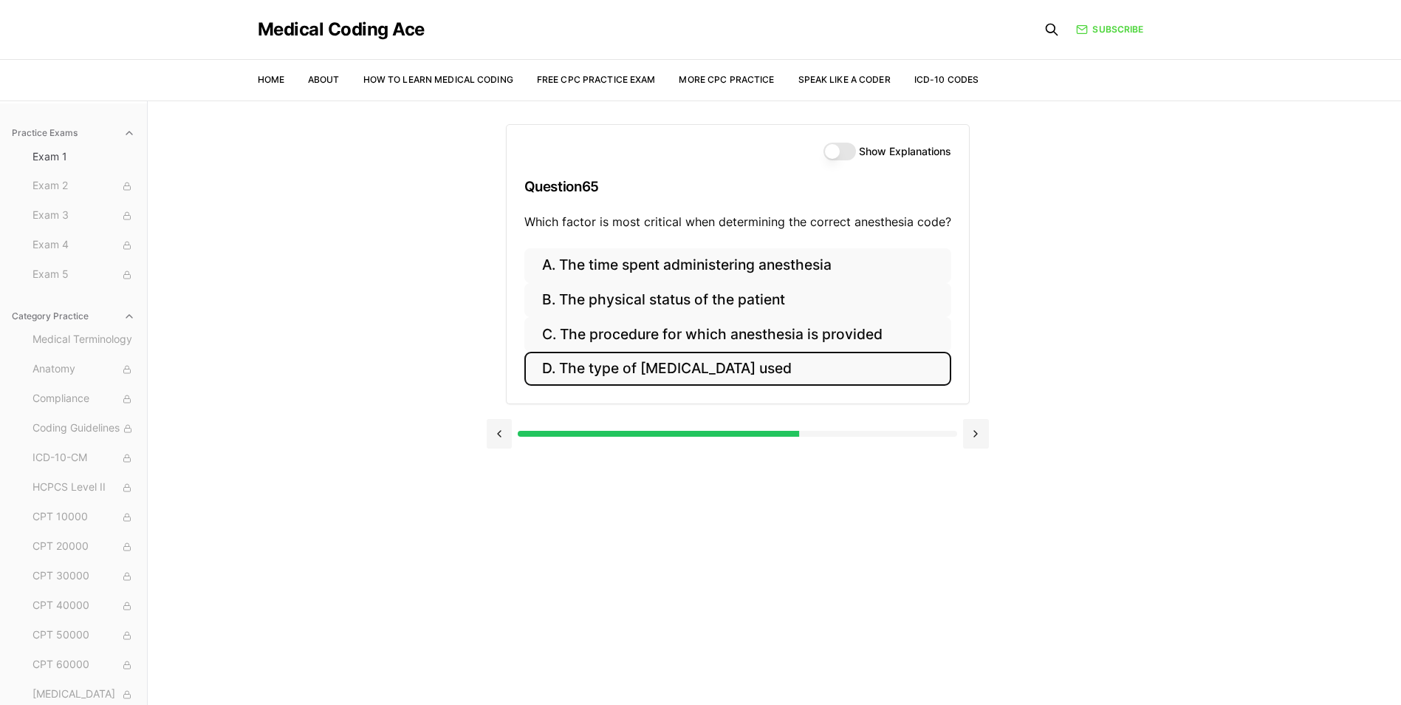
click at [860, 357] on button "D. The type of [MEDICAL_DATA] used" at bounding box center [737, 369] width 427 height 35
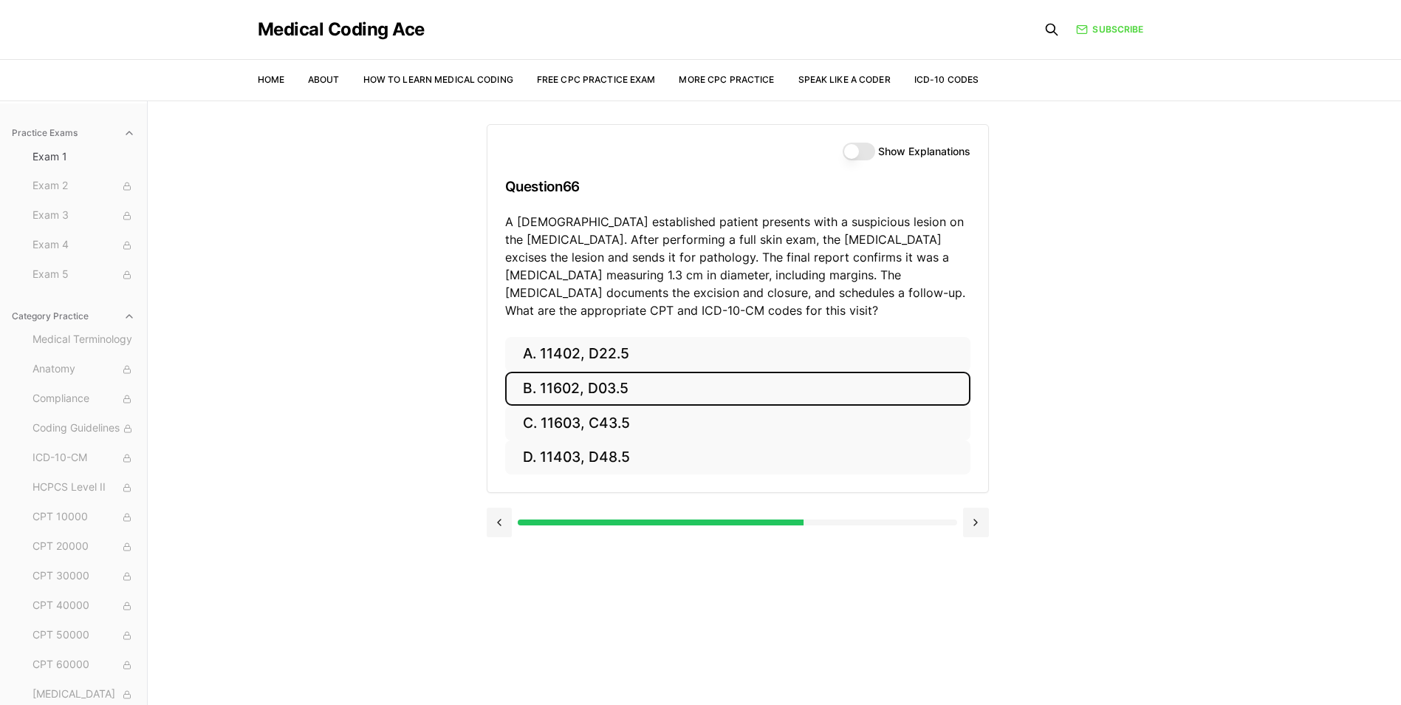
click at [665, 386] on button "B. 11602, D03.5" at bounding box center [737, 388] width 465 height 35
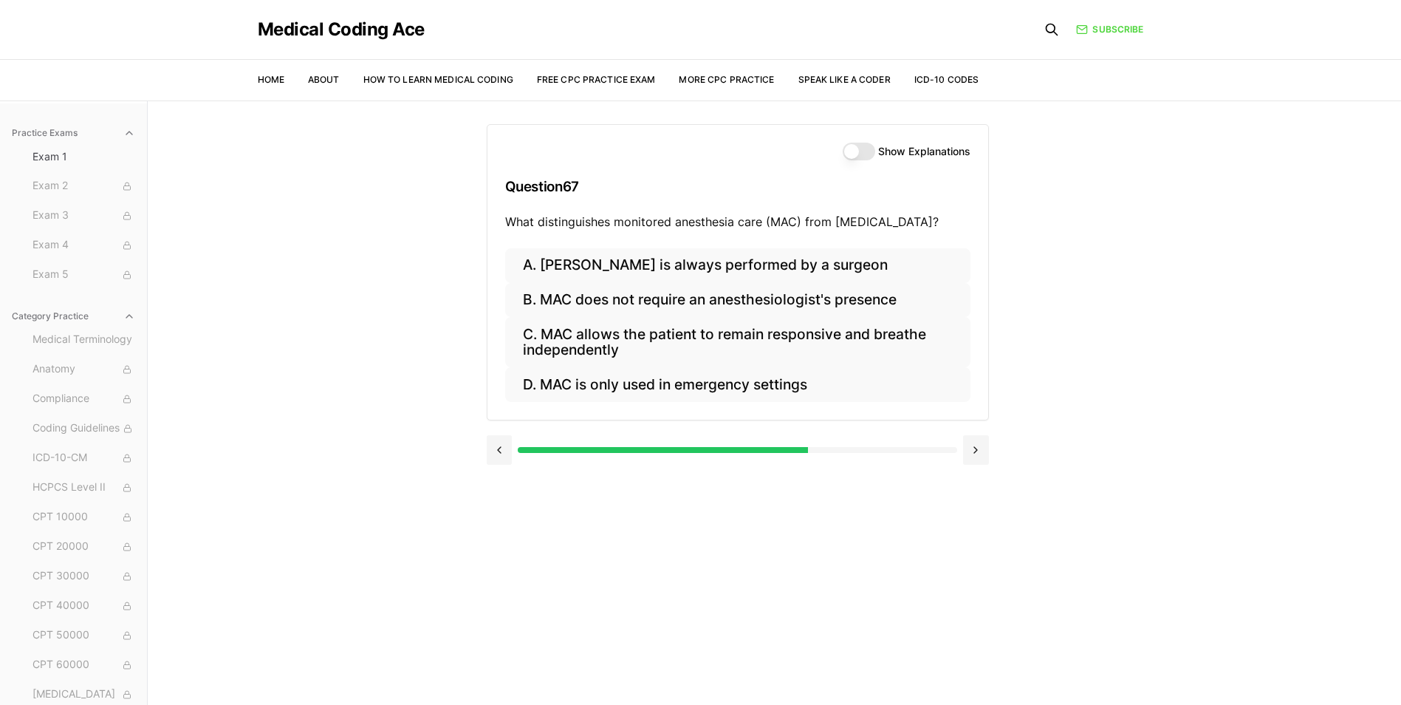
click at [854, 148] on button "Show Explanations" at bounding box center [859, 152] width 32 height 18
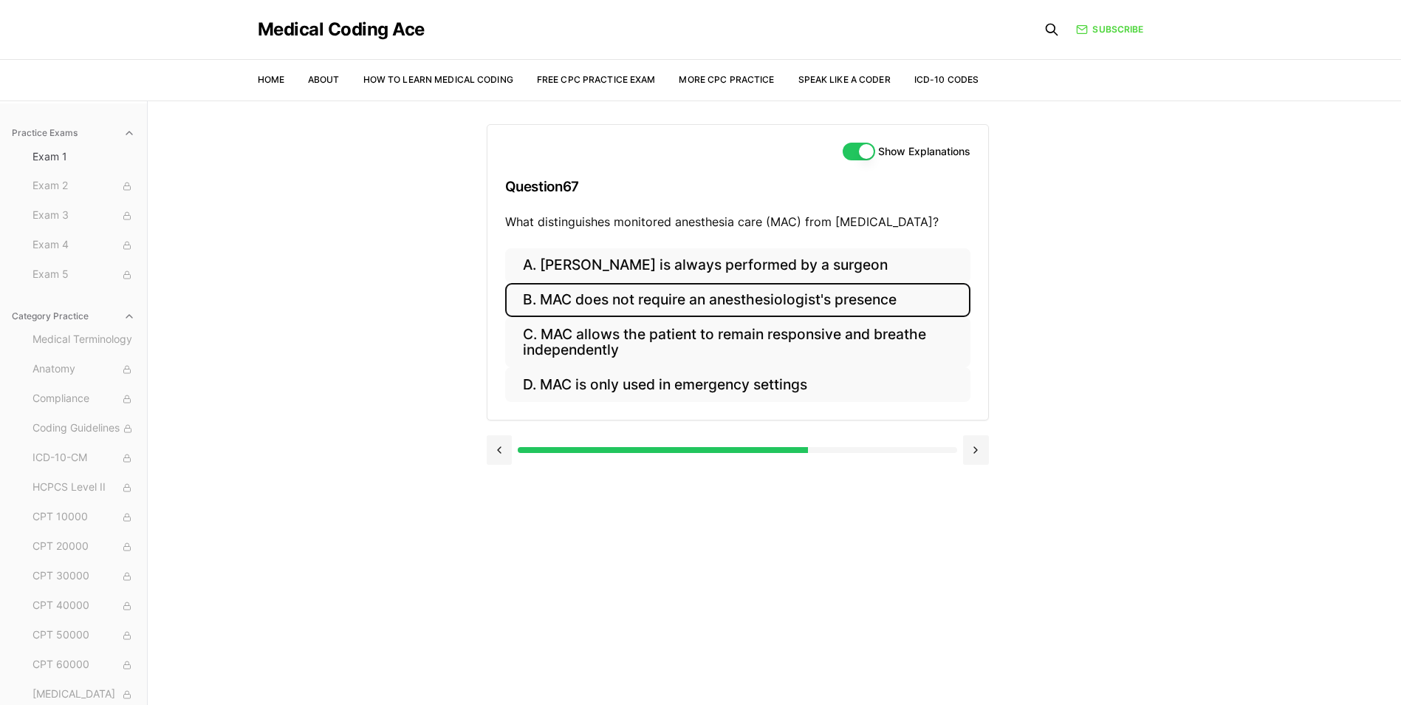
click at [863, 315] on button "B. MAC does not require an anesthesiologist's presence" at bounding box center [737, 300] width 465 height 35
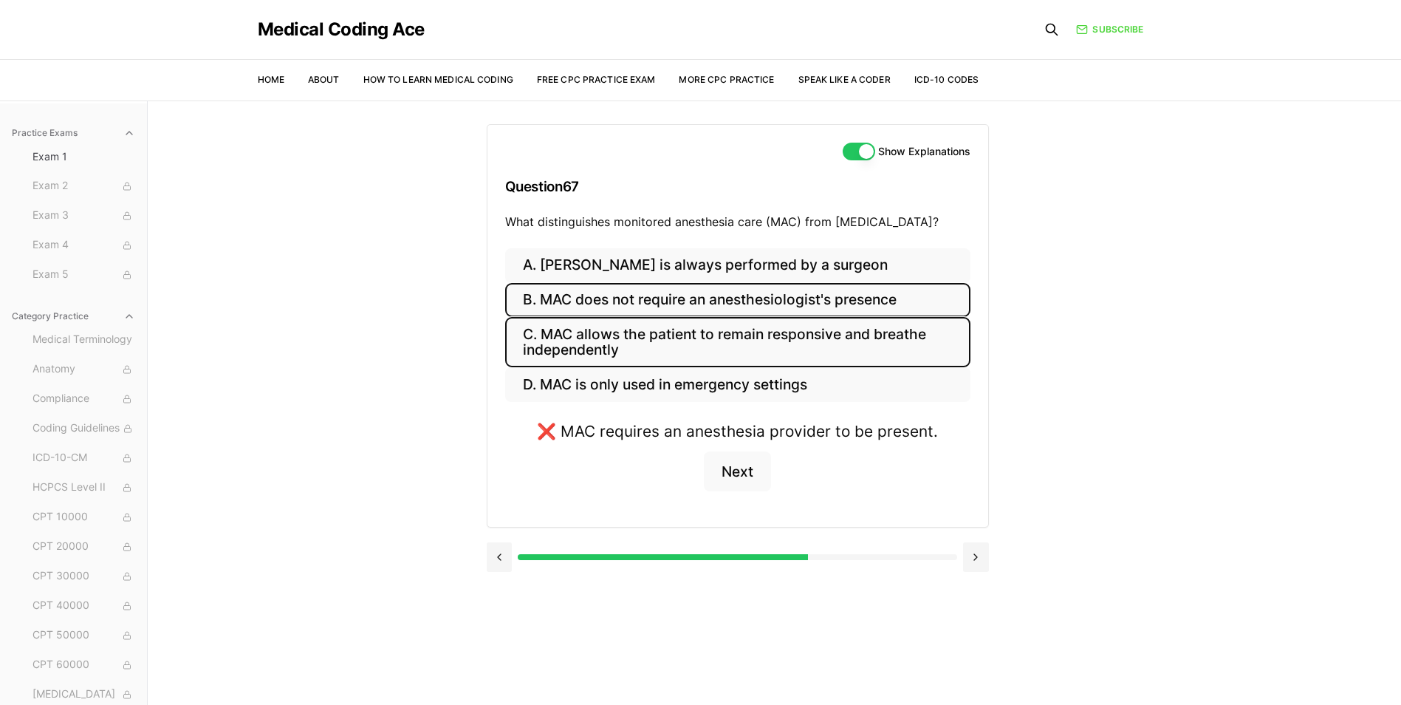
click at [841, 351] on button "C. MAC allows the patient to remain responsive and breathe independently" at bounding box center [737, 342] width 465 height 50
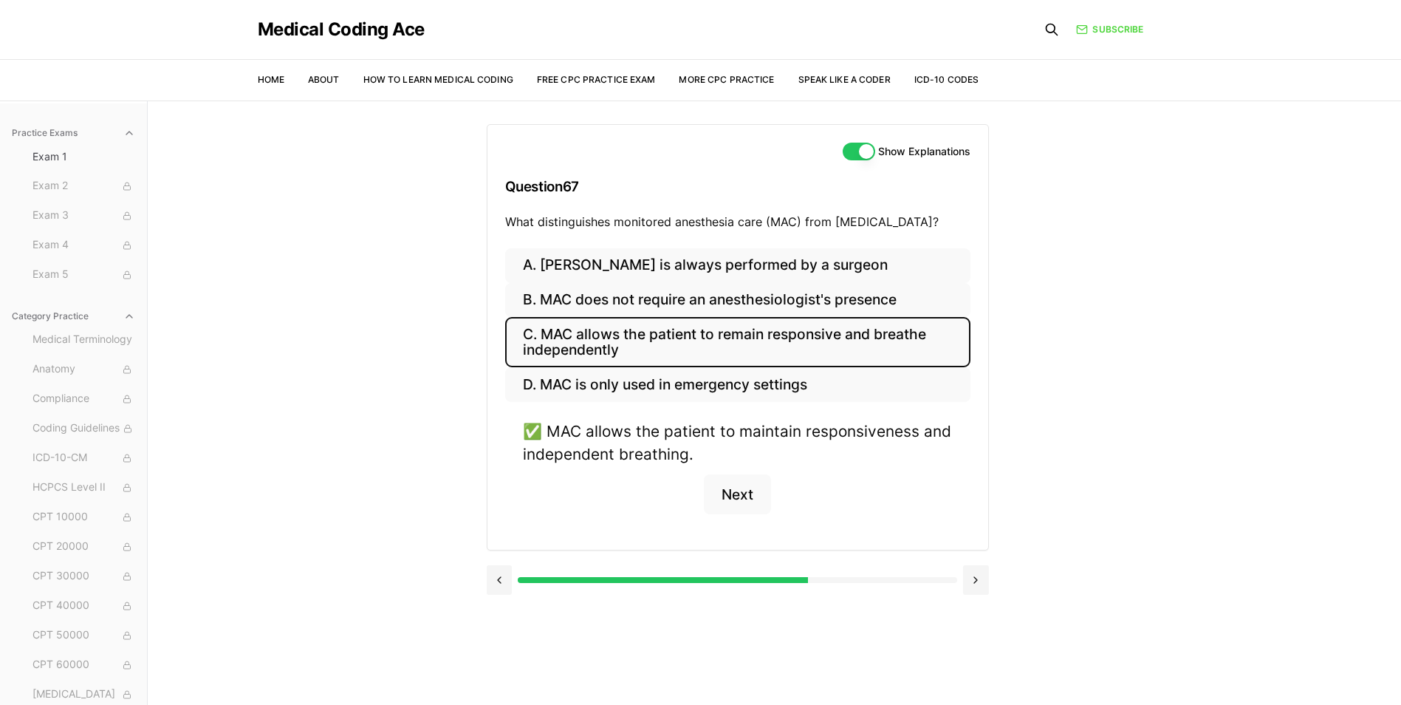
click at [874, 145] on div "Show Explanations" at bounding box center [907, 152] width 128 height 18
click at [865, 150] on button "Show Explanations" at bounding box center [859, 152] width 32 height 18
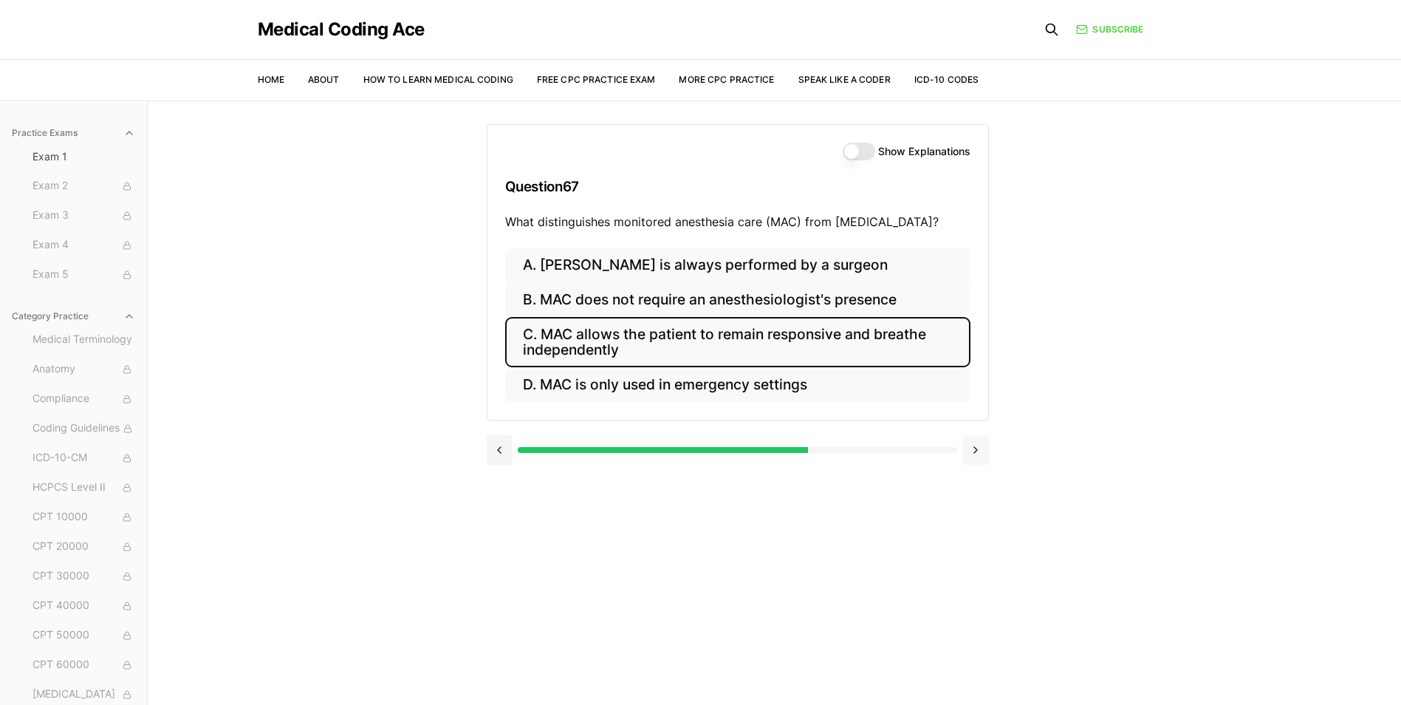
click at [971, 454] on button at bounding box center [976, 450] width 26 height 30
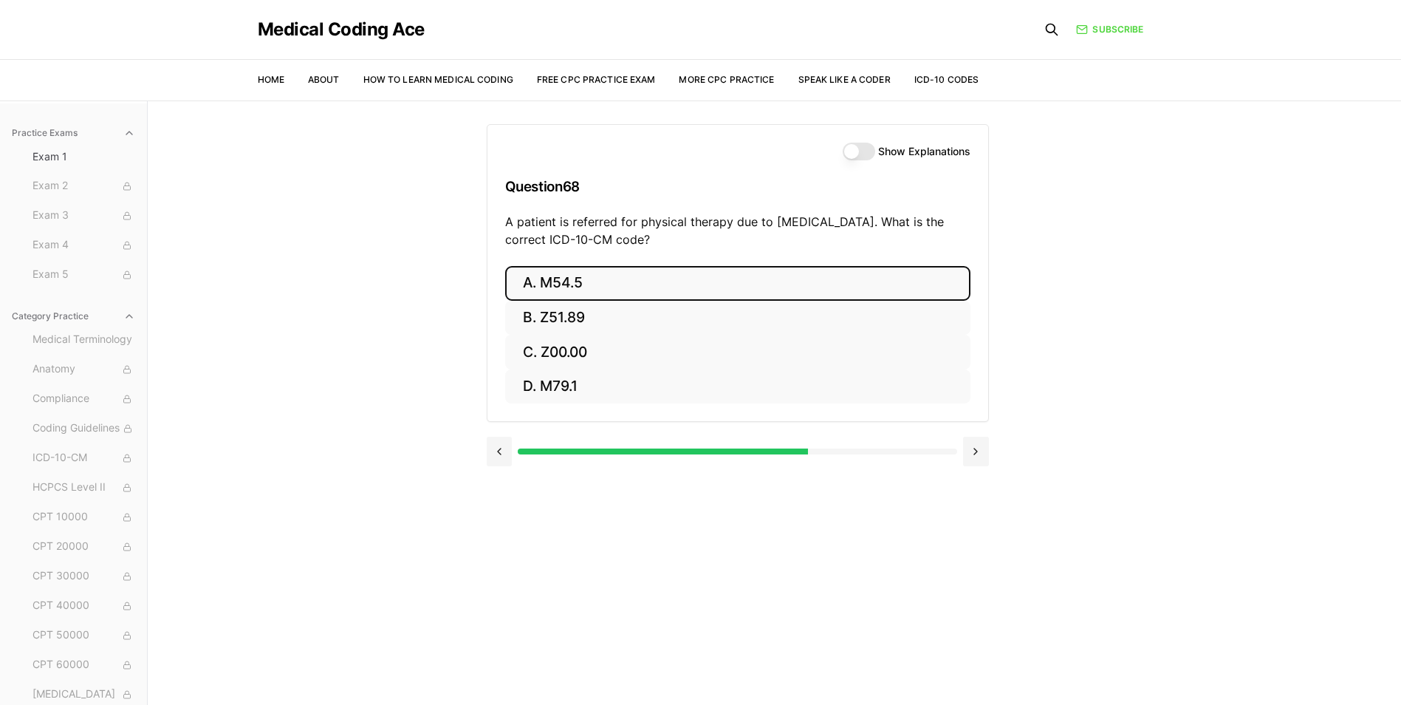
click at [628, 287] on button "A. M54.5" at bounding box center [737, 283] width 465 height 35
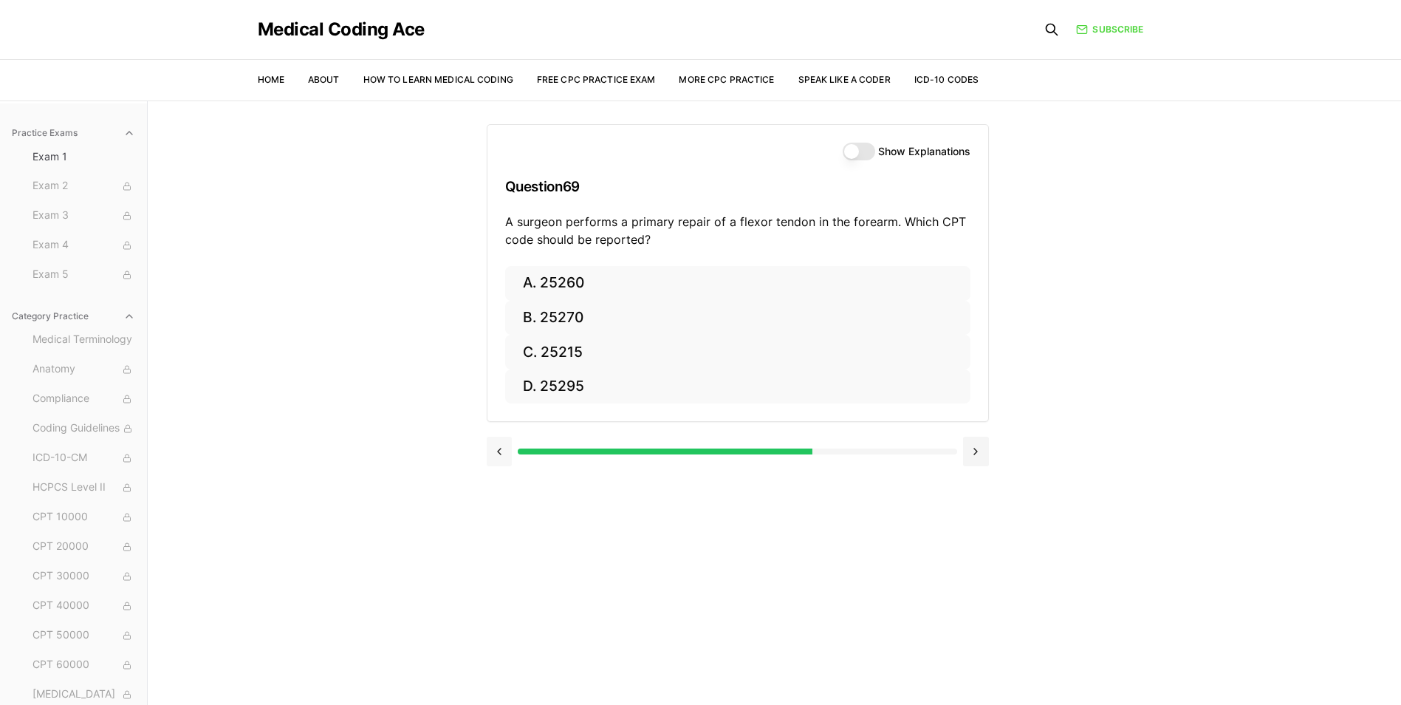
drag, startPoint x: 494, startPoint y: 459, endPoint x: 489, endPoint y: 448, distance: 12.9
click at [490, 456] on button at bounding box center [500, 451] width 26 height 30
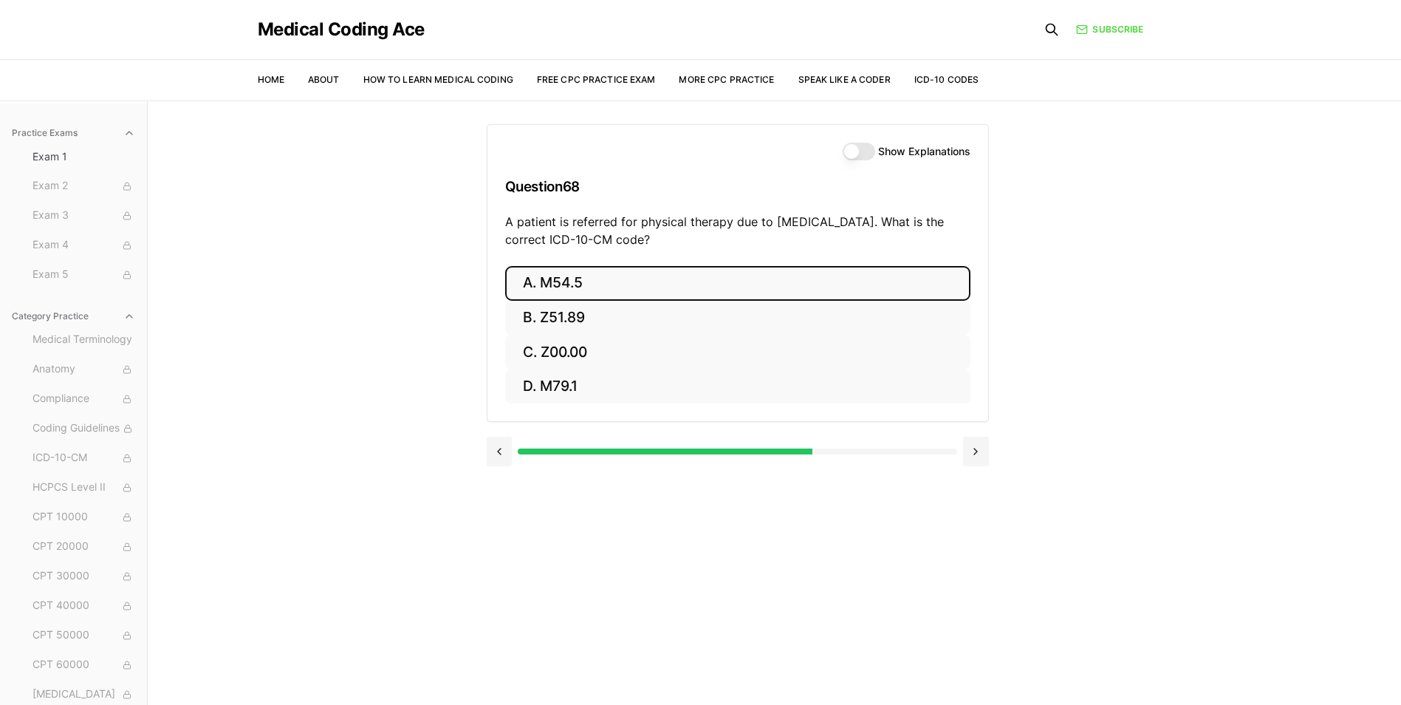
click at [852, 154] on button "Show Explanations" at bounding box center [859, 152] width 32 height 18
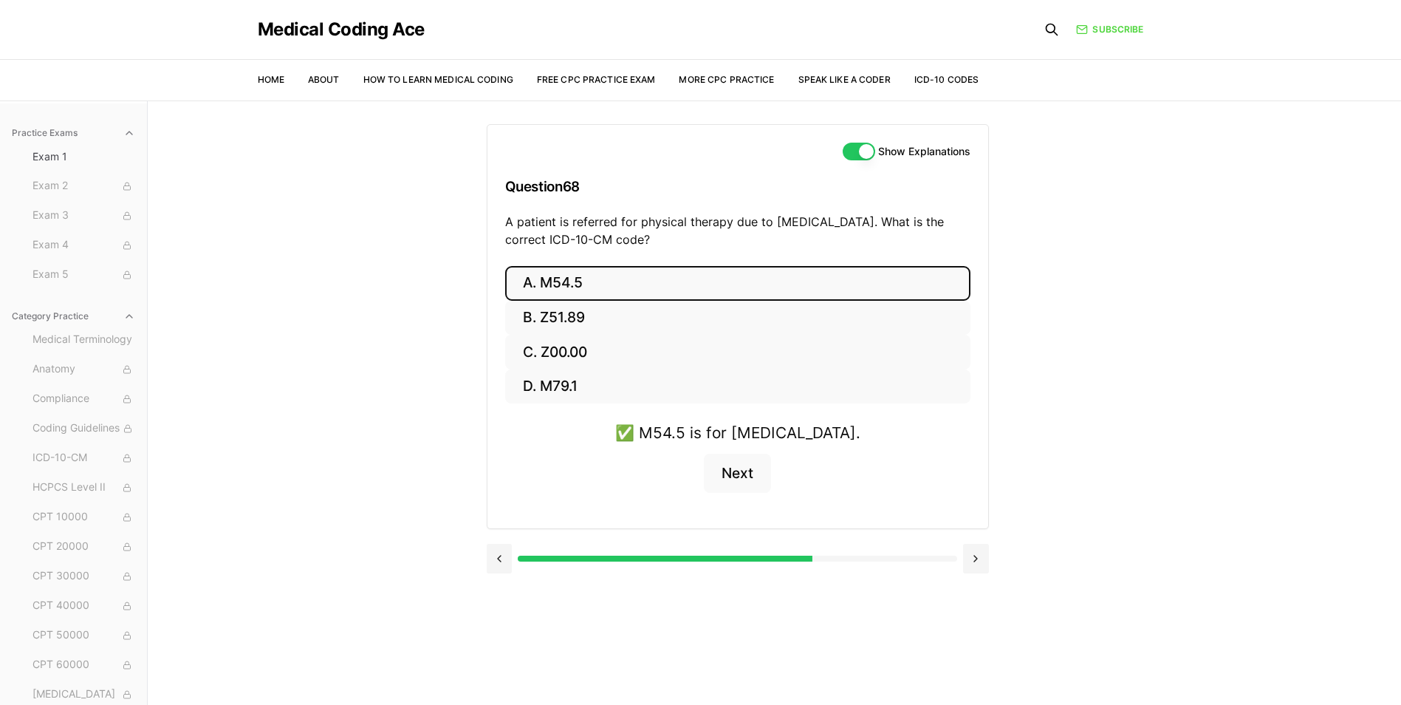
click at [852, 154] on button "Show Explanations" at bounding box center [859, 152] width 32 height 18
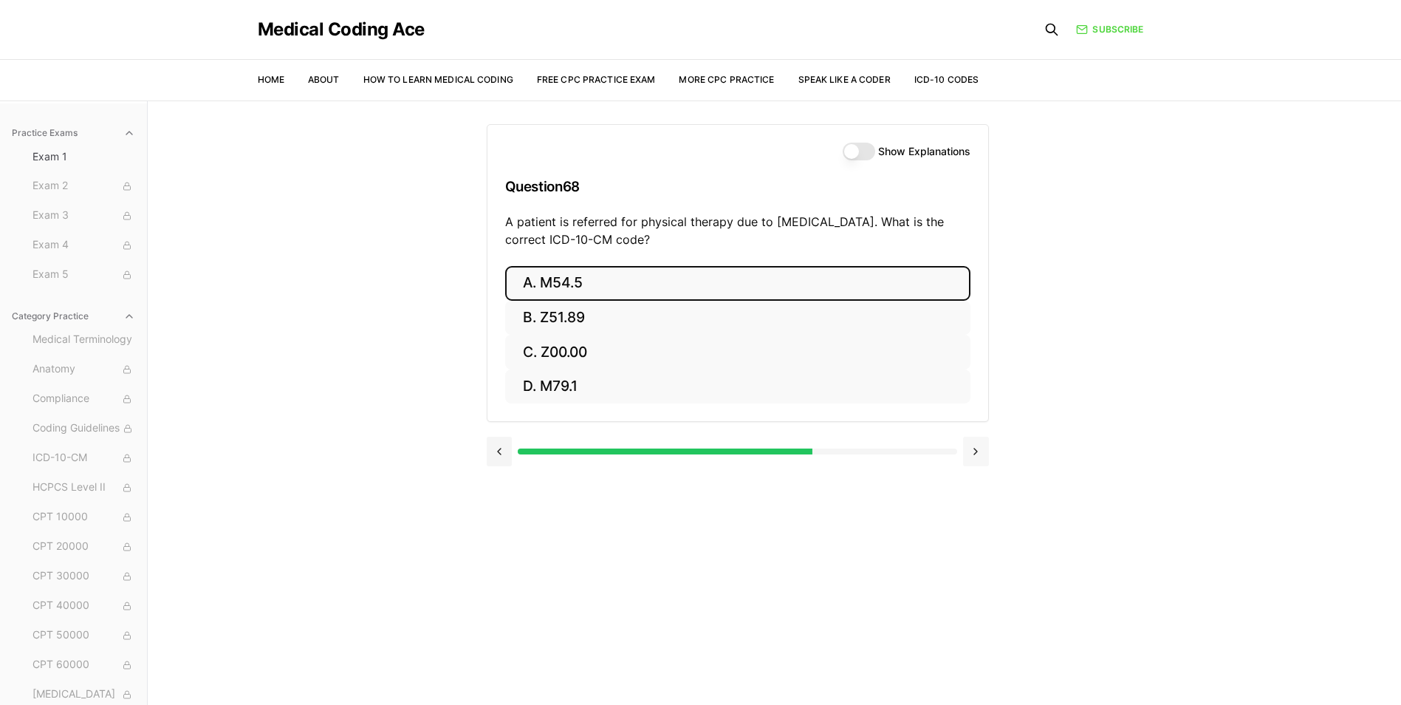
click at [975, 459] on button at bounding box center [976, 451] width 26 height 30
drag, startPoint x: 570, startPoint y: 279, endPoint x: 585, endPoint y: 277, distance: 14.9
click at [570, 279] on button "A. 25260" at bounding box center [737, 283] width 465 height 35
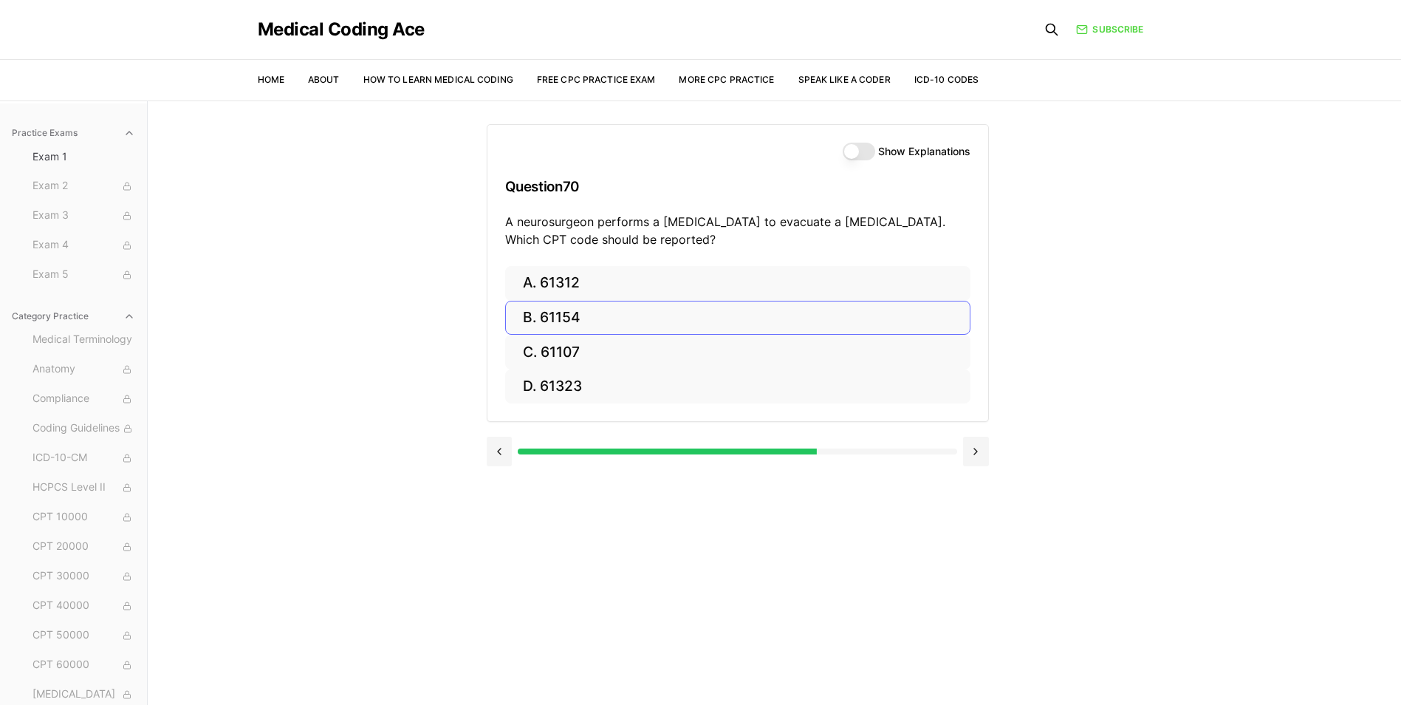
drag, startPoint x: 496, startPoint y: 451, endPoint x: 710, endPoint y: 306, distance: 258.3
click at [501, 450] on button at bounding box center [500, 451] width 26 height 30
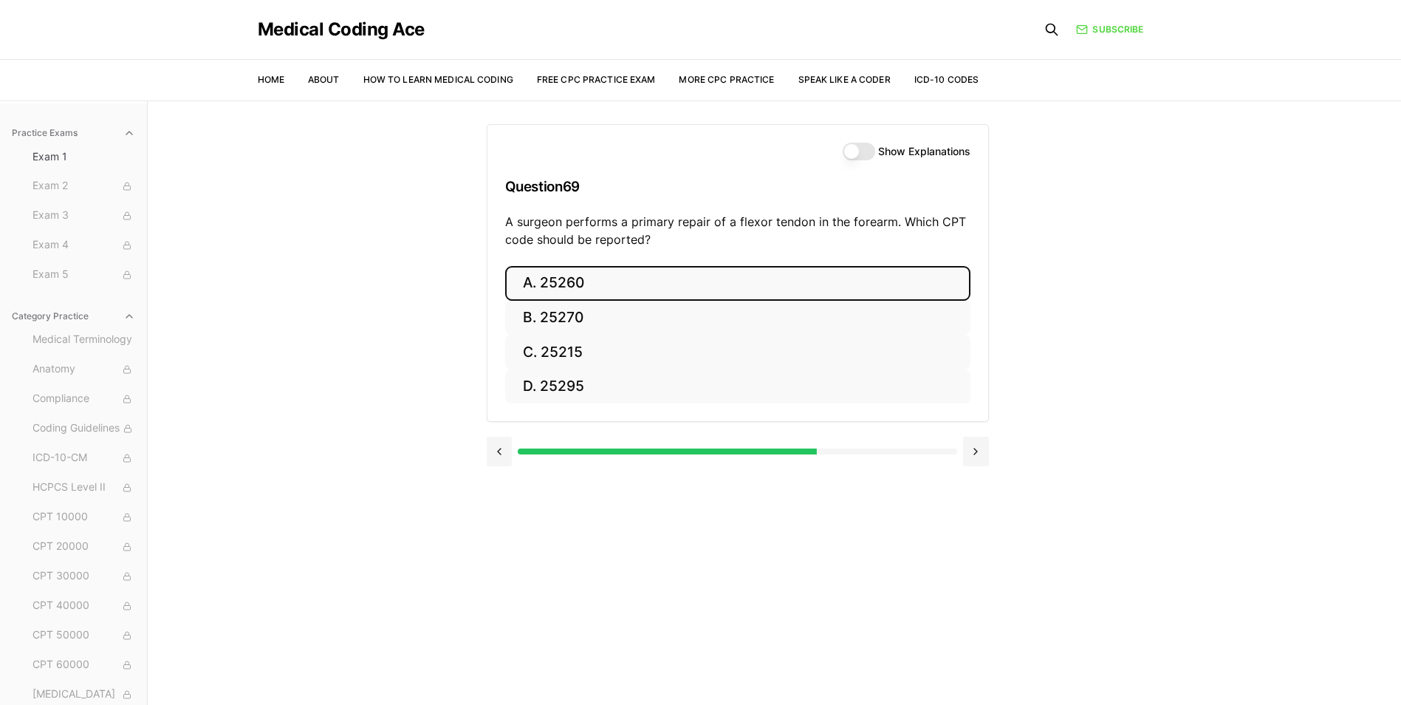
click at [852, 154] on button "Show Explanations" at bounding box center [859, 152] width 32 height 18
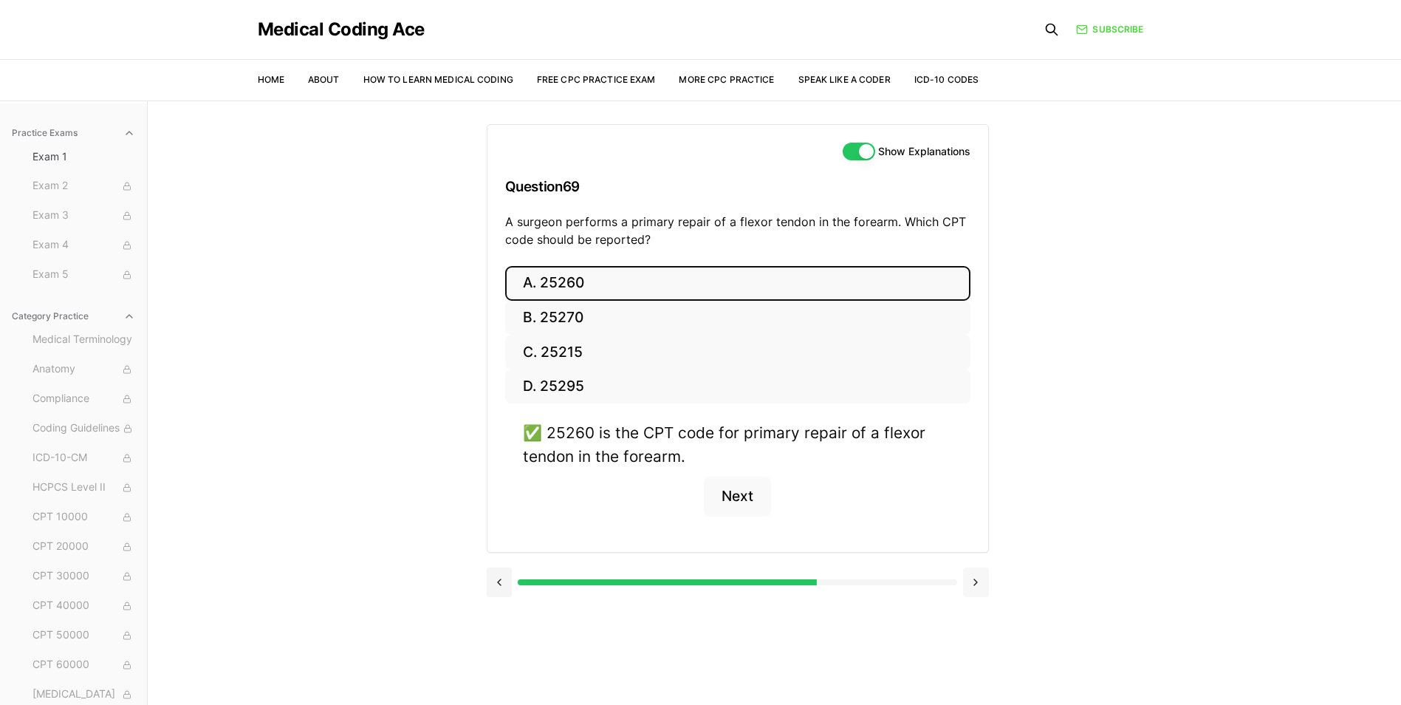
click at [973, 582] on button at bounding box center [976, 582] width 26 height 30
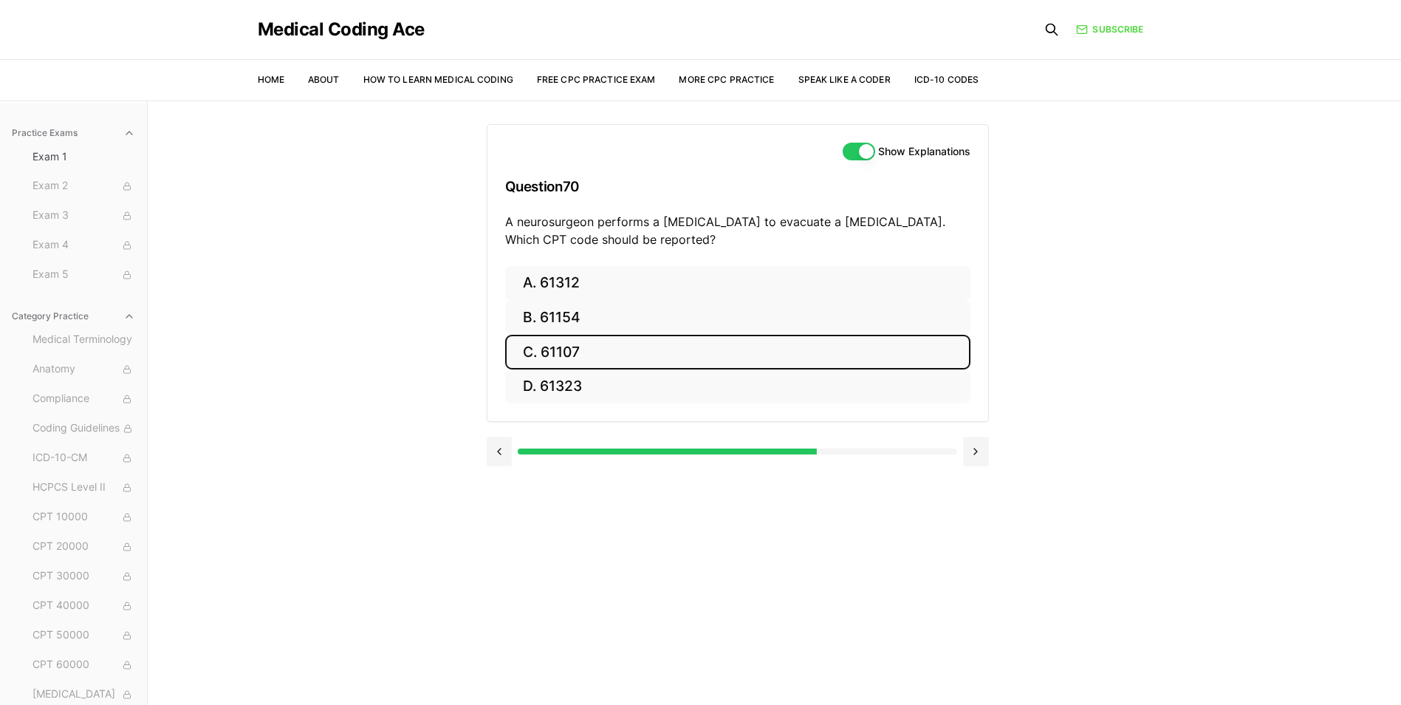
click at [603, 367] on button "C. 61107" at bounding box center [737, 352] width 465 height 35
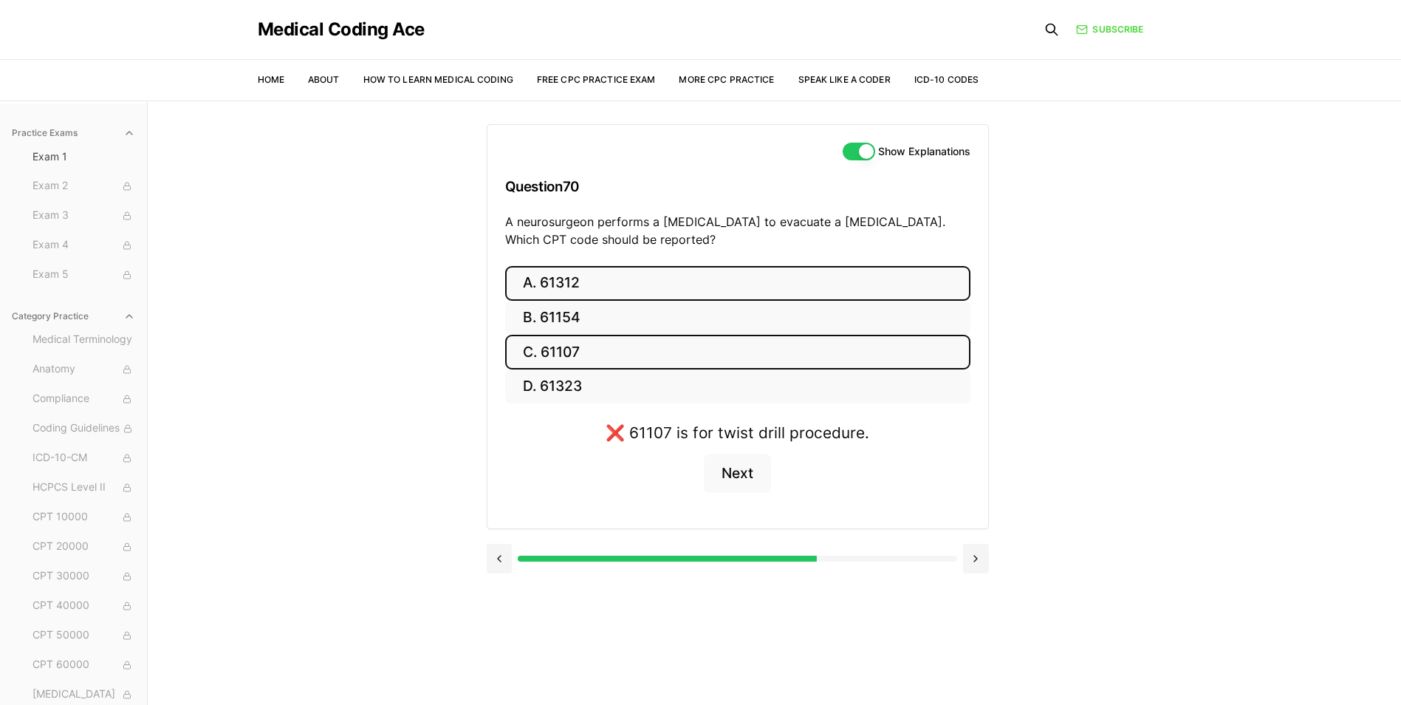
click at [548, 278] on button "A. 61312" at bounding box center [737, 283] width 465 height 35
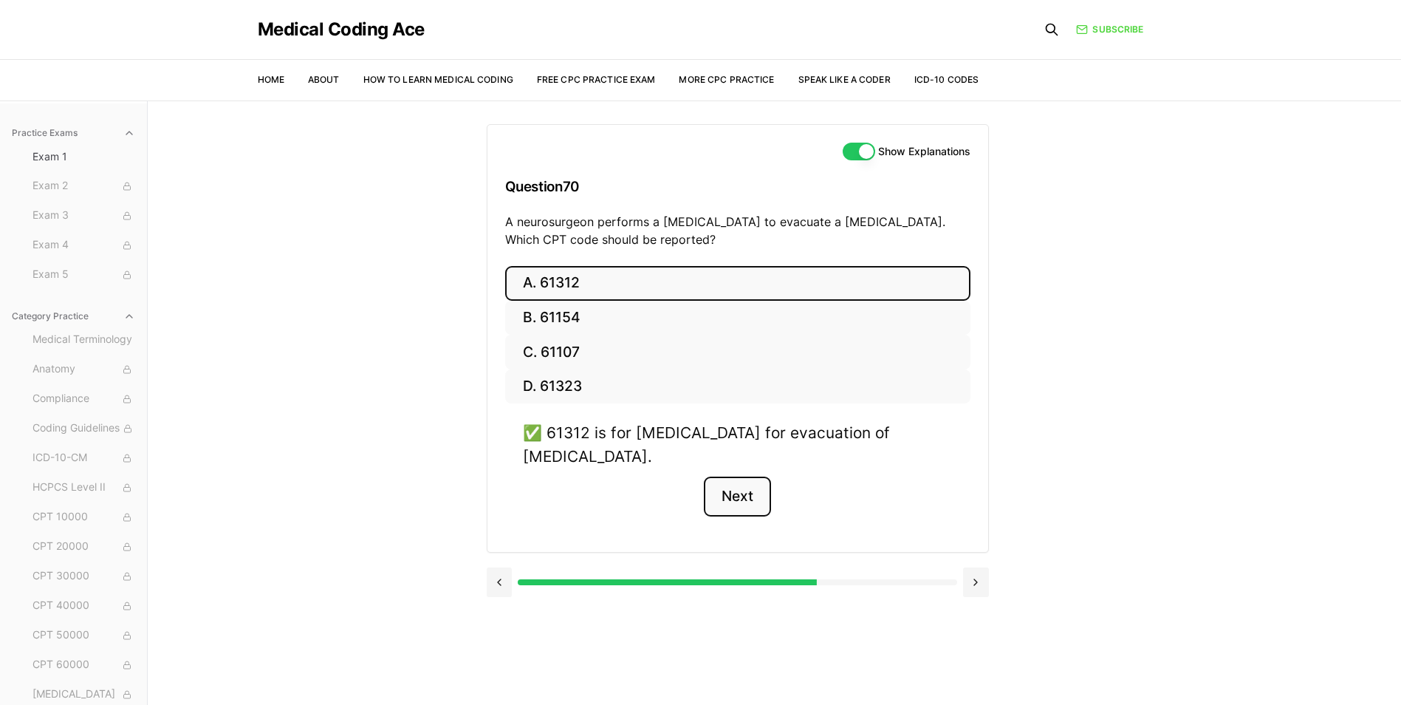
click at [750, 489] on button "Next" at bounding box center [737, 496] width 67 height 40
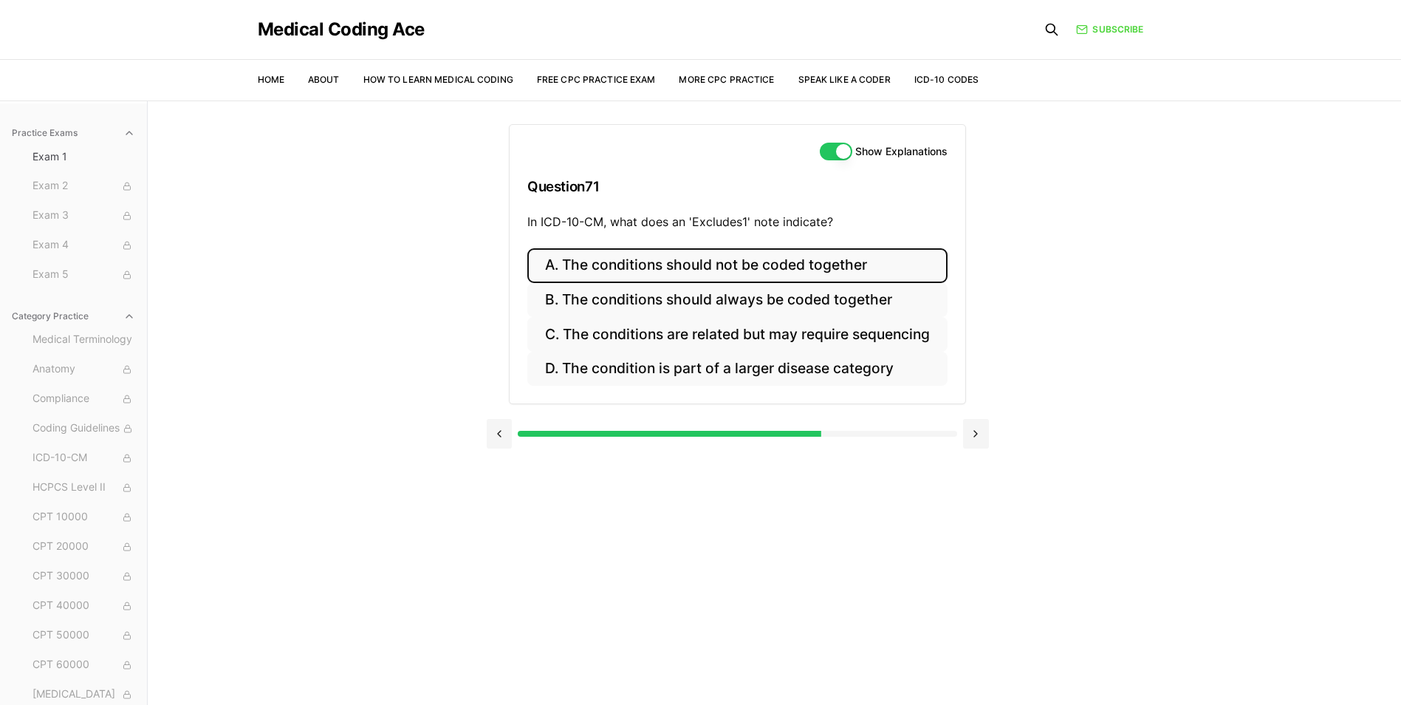
click at [772, 266] on button "A. The conditions should not be coded together" at bounding box center [737, 265] width 420 height 35
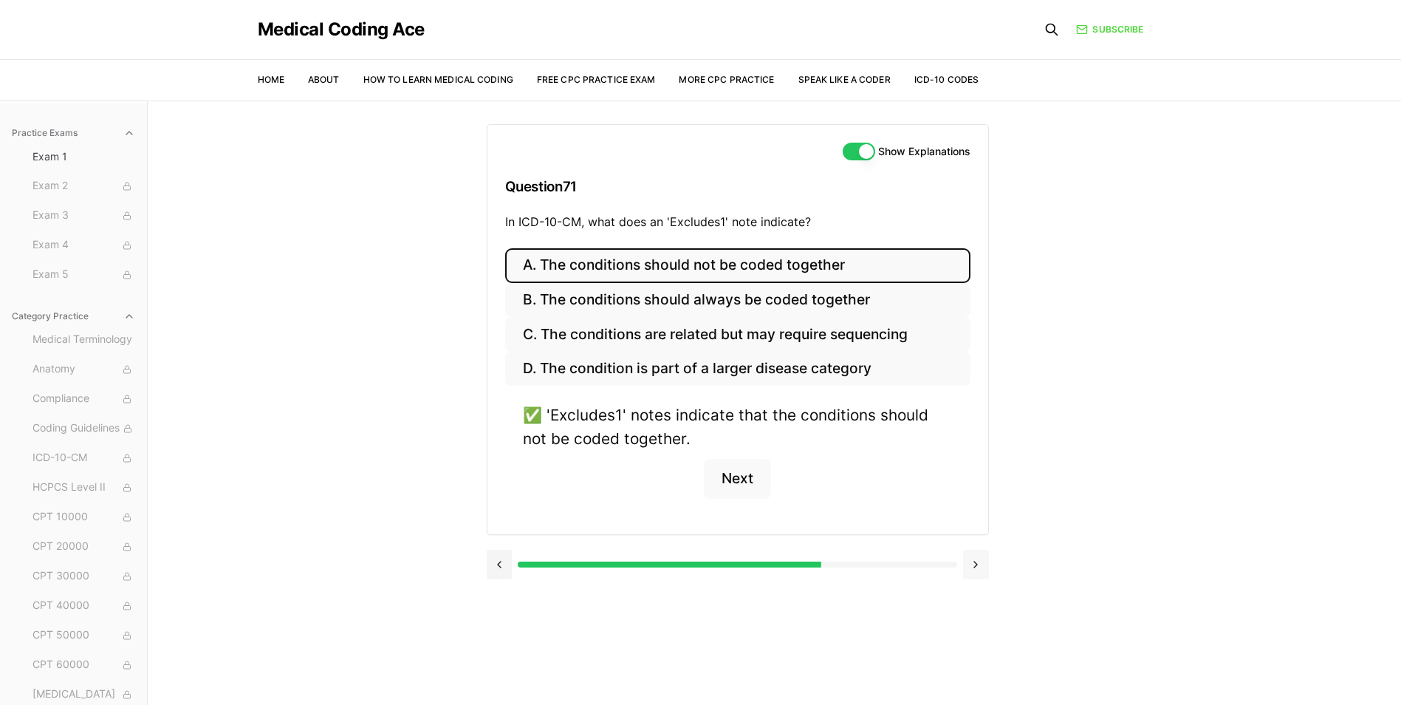
click at [979, 552] on button at bounding box center [976, 564] width 26 height 30
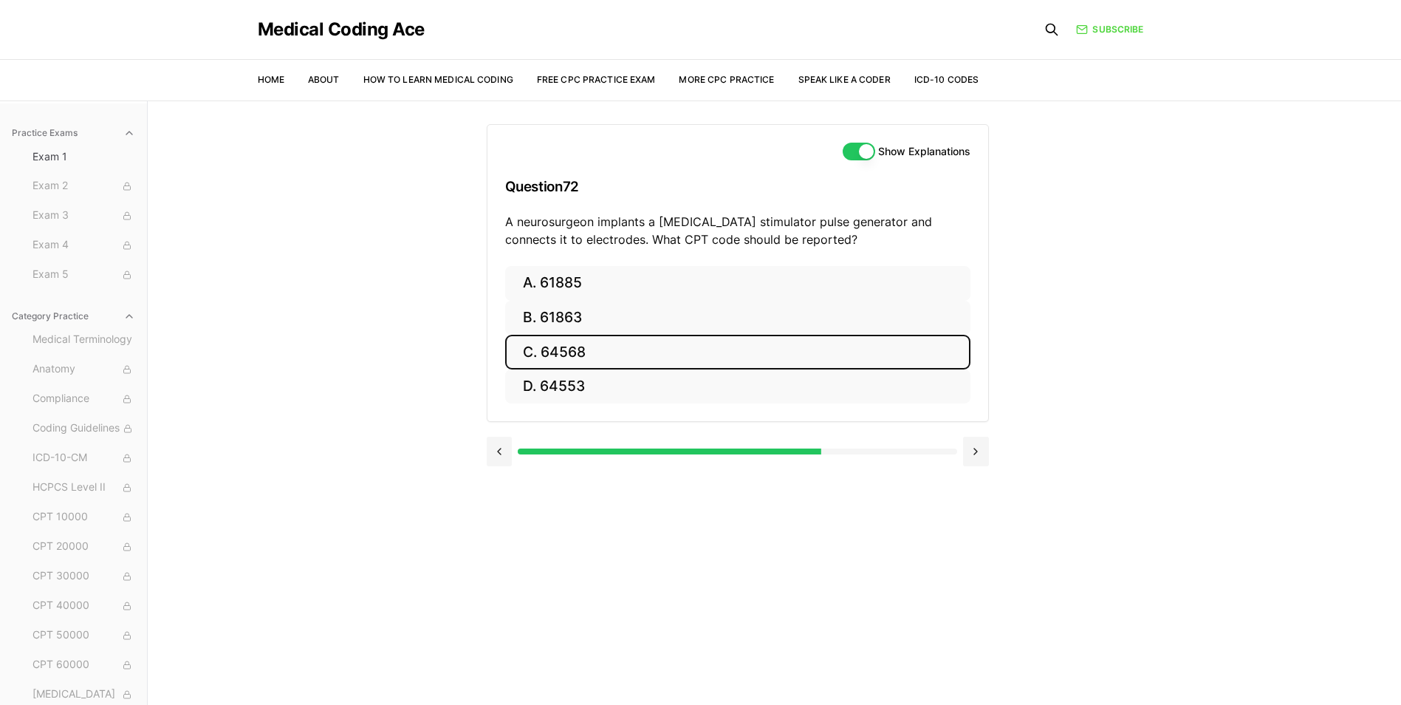
click at [612, 349] on button "C. 64568" at bounding box center [737, 352] width 465 height 35
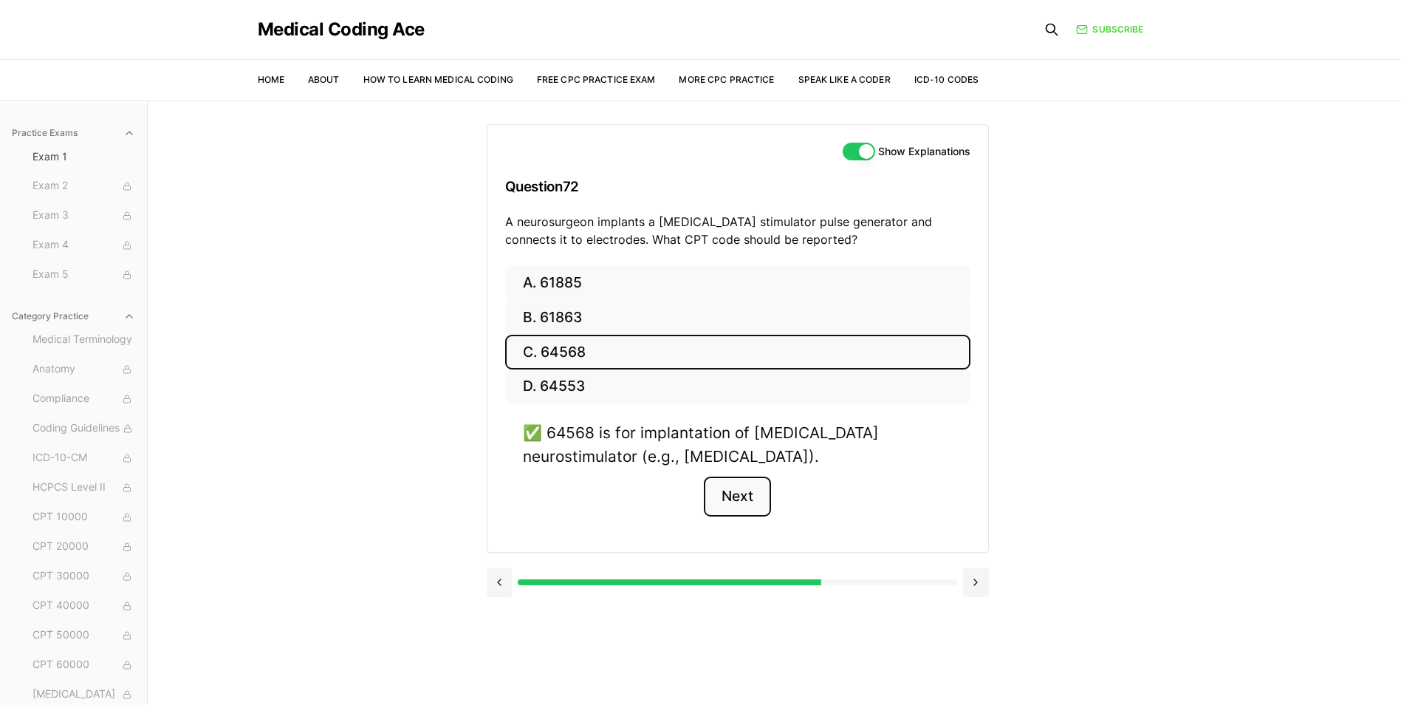
click at [738, 510] on button "Next" at bounding box center [737, 496] width 67 height 40
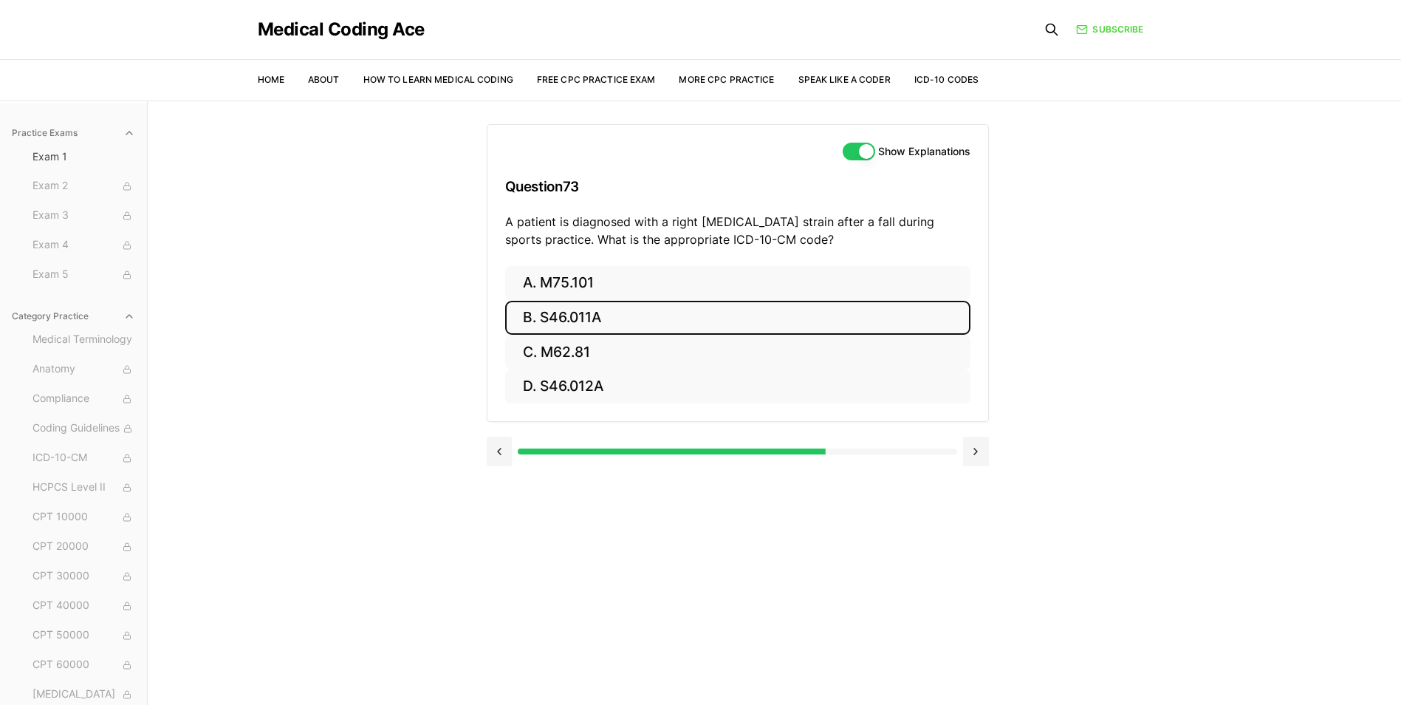
click at [637, 309] on button "B. S46.011A" at bounding box center [737, 318] width 465 height 35
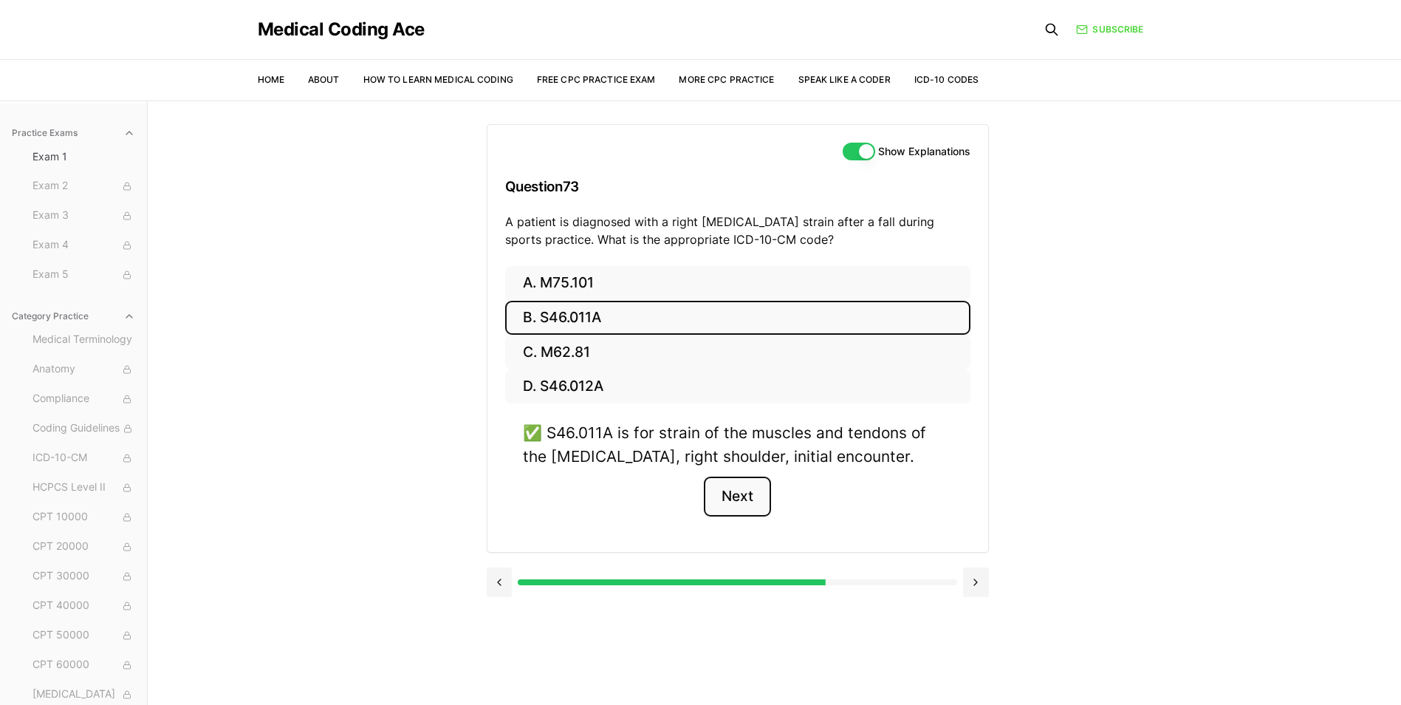
click at [737, 496] on button "Next" at bounding box center [737, 496] width 67 height 40
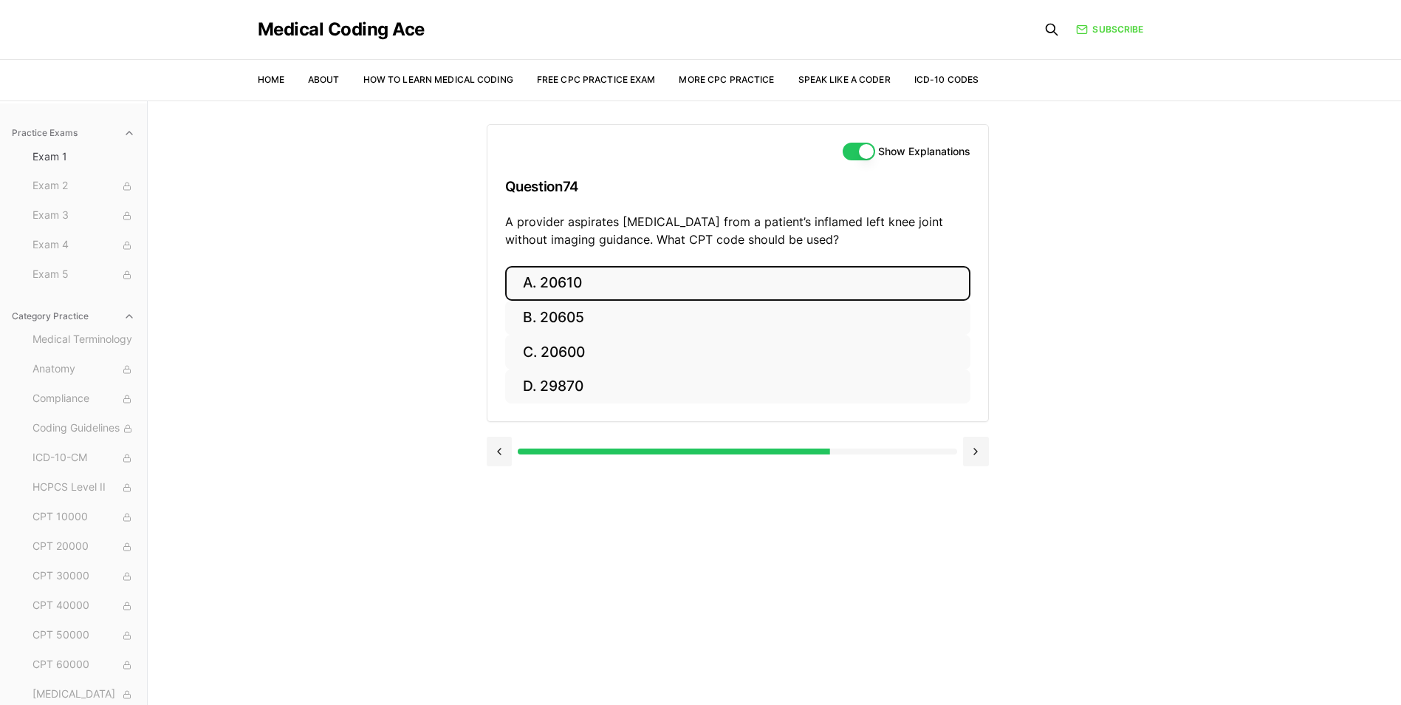
click at [567, 292] on button "A. 20610" at bounding box center [737, 283] width 465 height 35
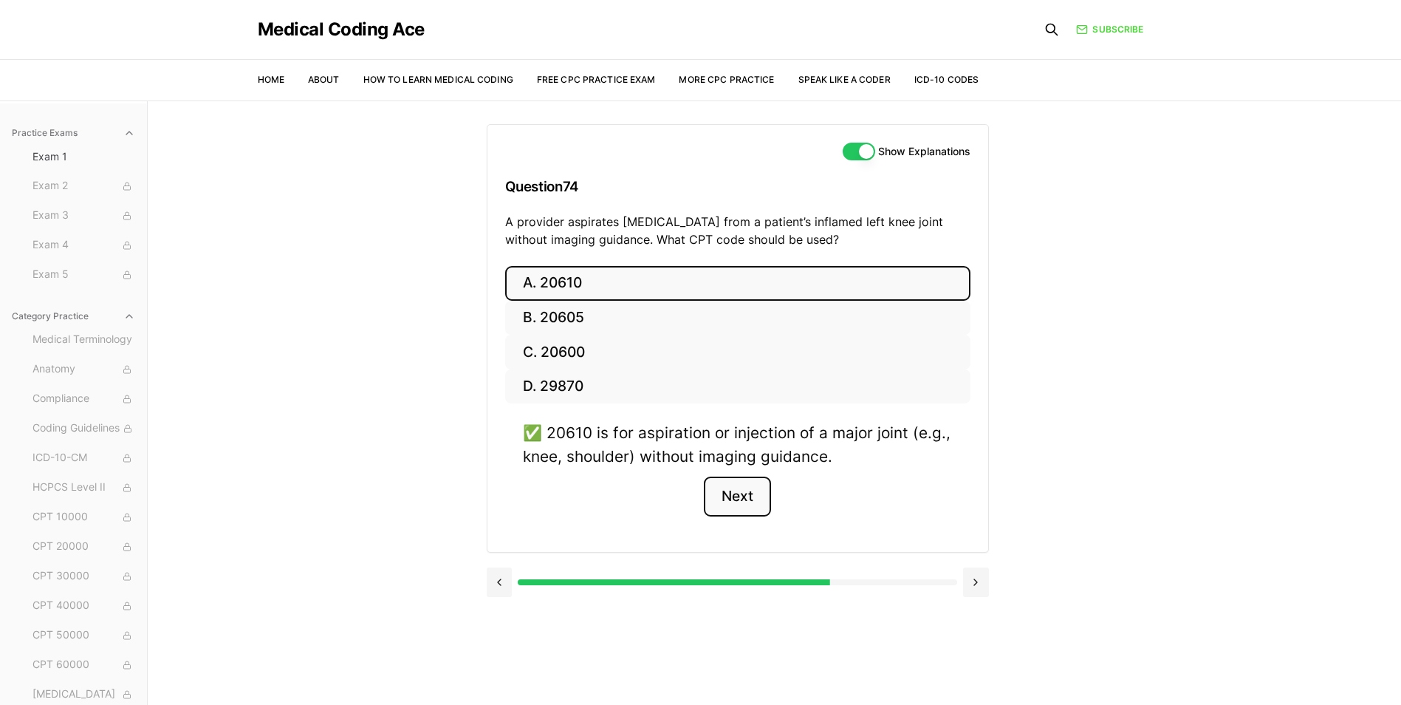
click at [756, 497] on button "Next" at bounding box center [737, 496] width 67 height 40
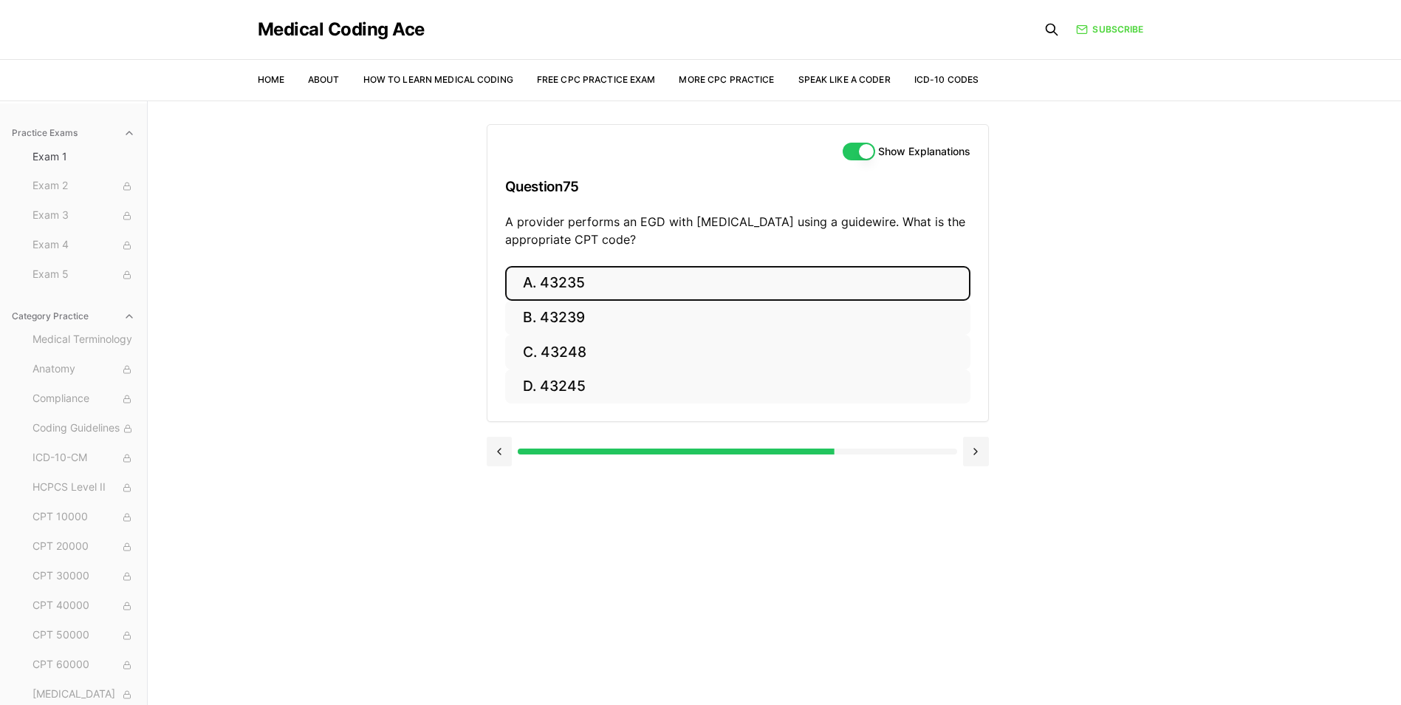
click at [592, 285] on button "A. 43235" at bounding box center [737, 283] width 465 height 35
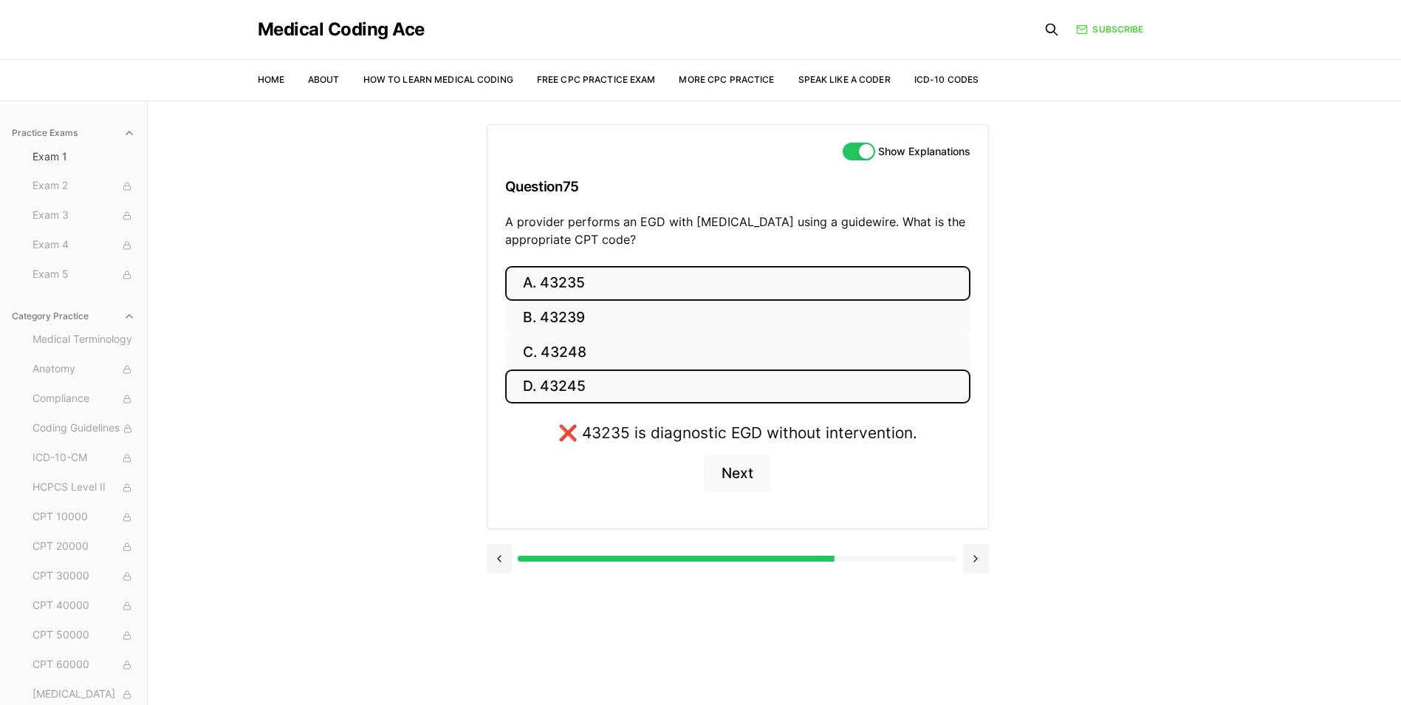
click at [542, 390] on button "D. 43245" at bounding box center [737, 386] width 465 height 35
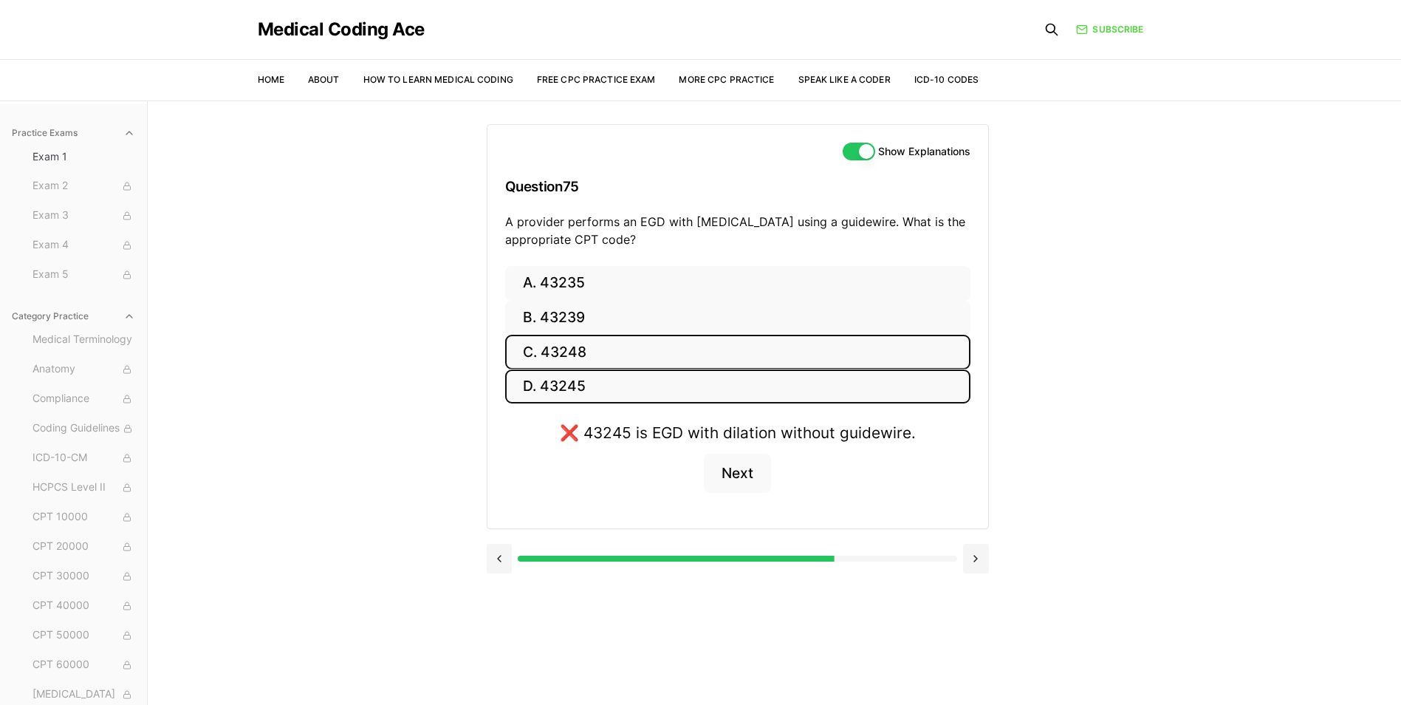
click at [567, 354] on button "C. 43248" at bounding box center [737, 352] width 465 height 35
click at [746, 479] on button "Next" at bounding box center [737, 473] width 67 height 40
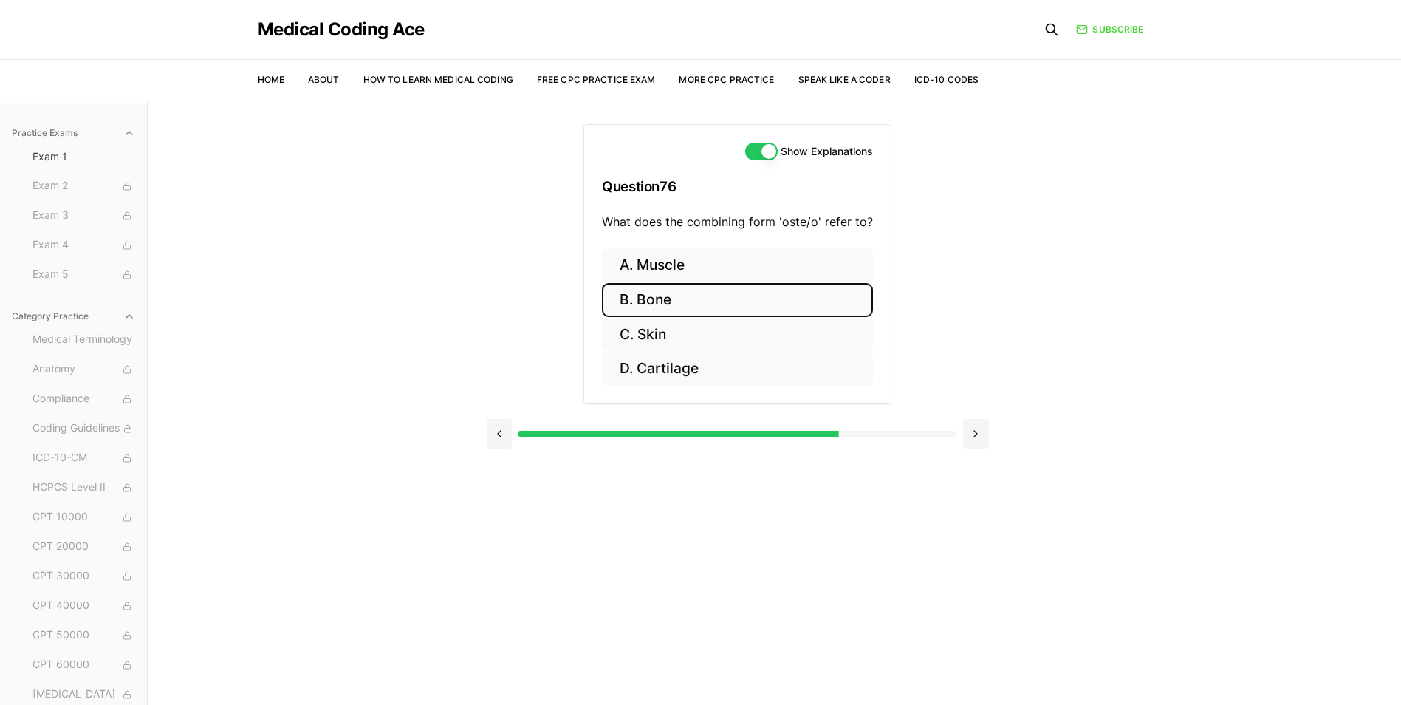
click at [686, 292] on button "B. Bone" at bounding box center [737, 300] width 271 height 35
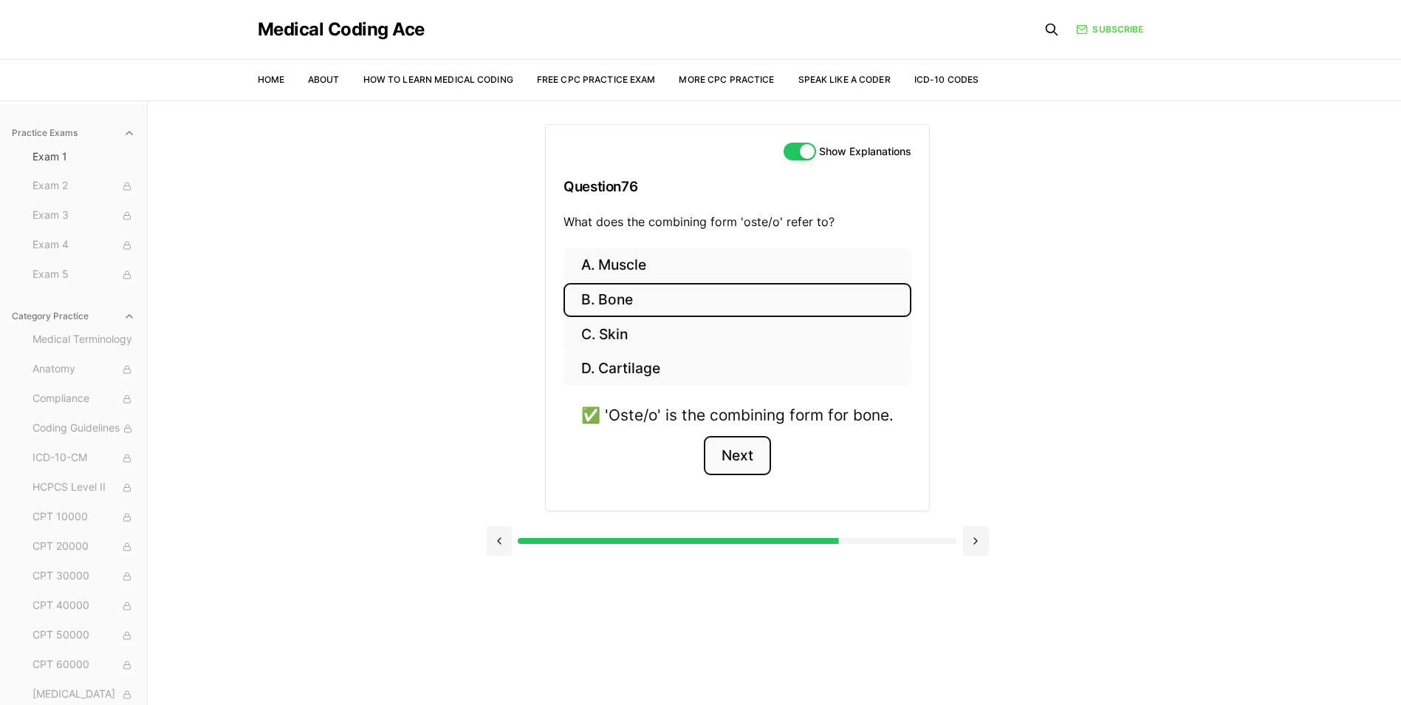
click at [764, 460] on button "Next" at bounding box center [737, 456] width 67 height 40
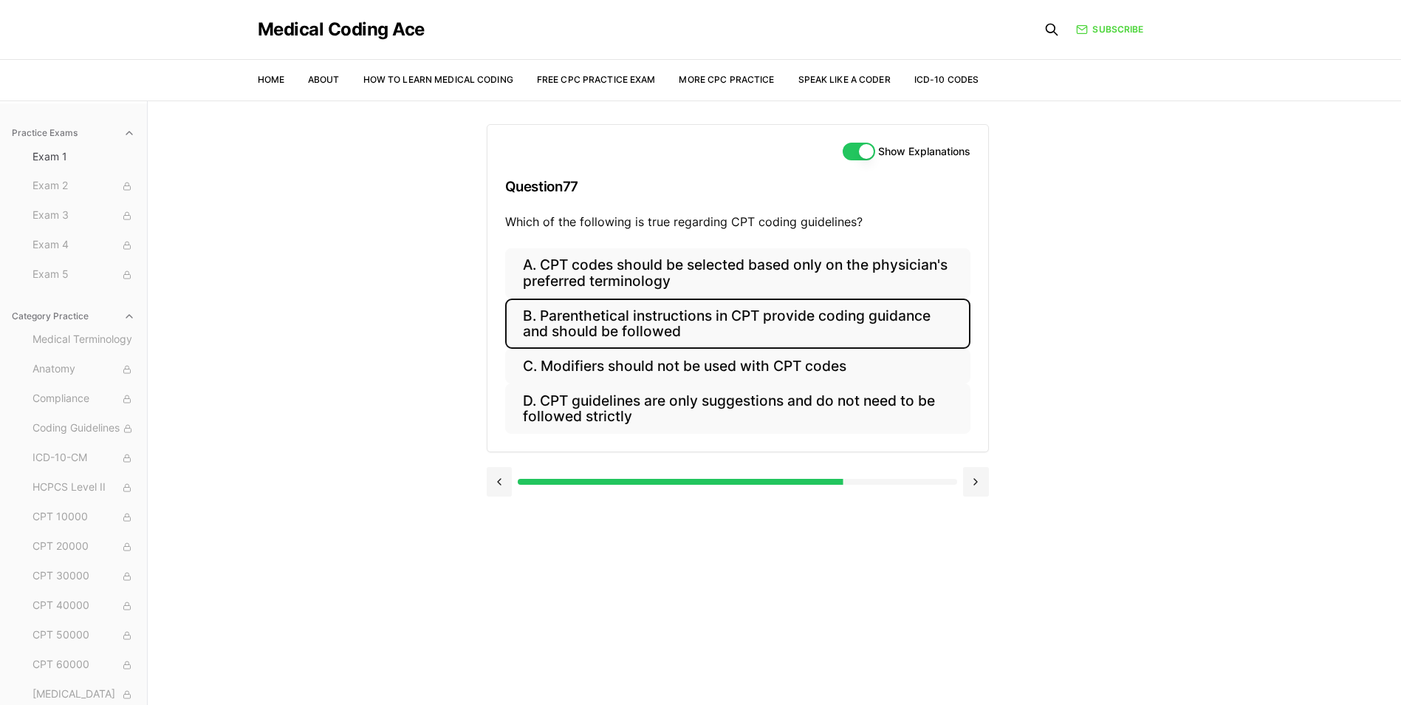
click at [800, 326] on button "B. Parenthetical instructions in CPT provide coding guidance and should be foll…" at bounding box center [737, 323] width 465 height 50
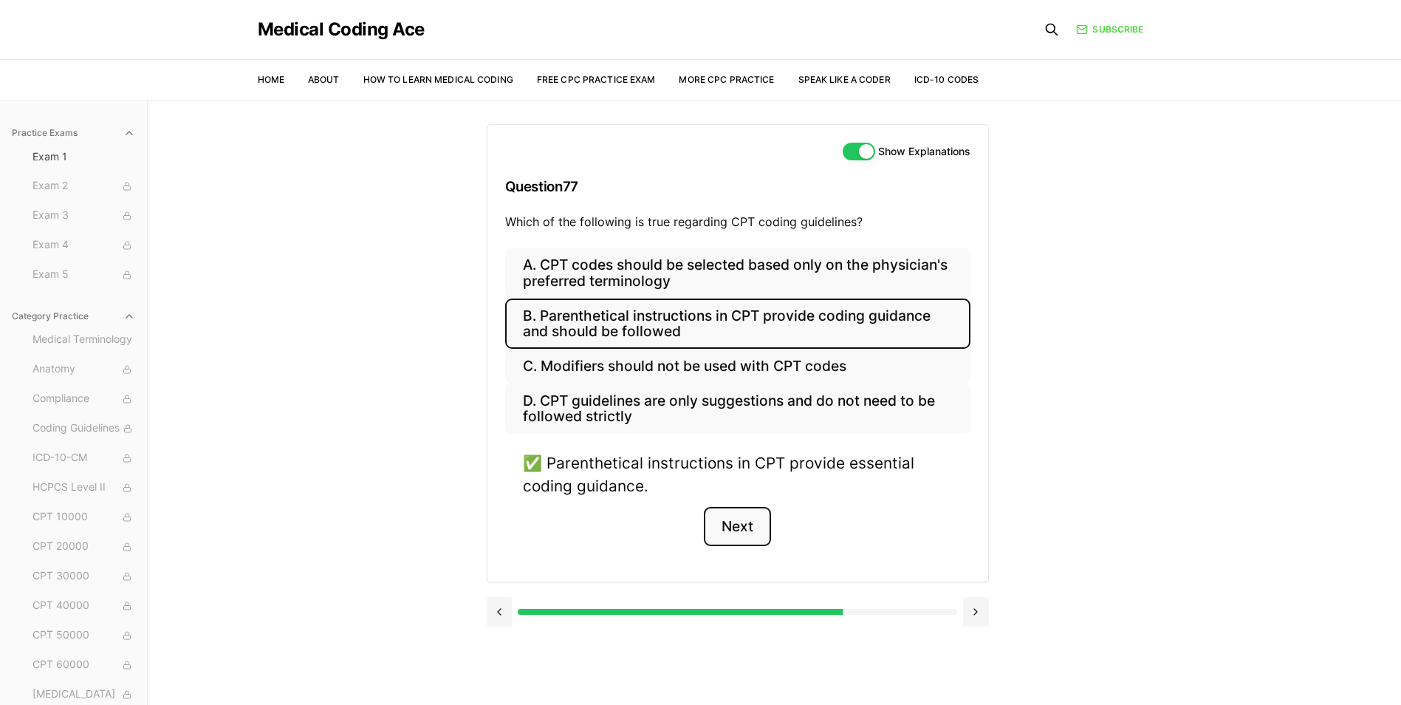
click at [767, 523] on button "Next" at bounding box center [737, 527] width 67 height 40
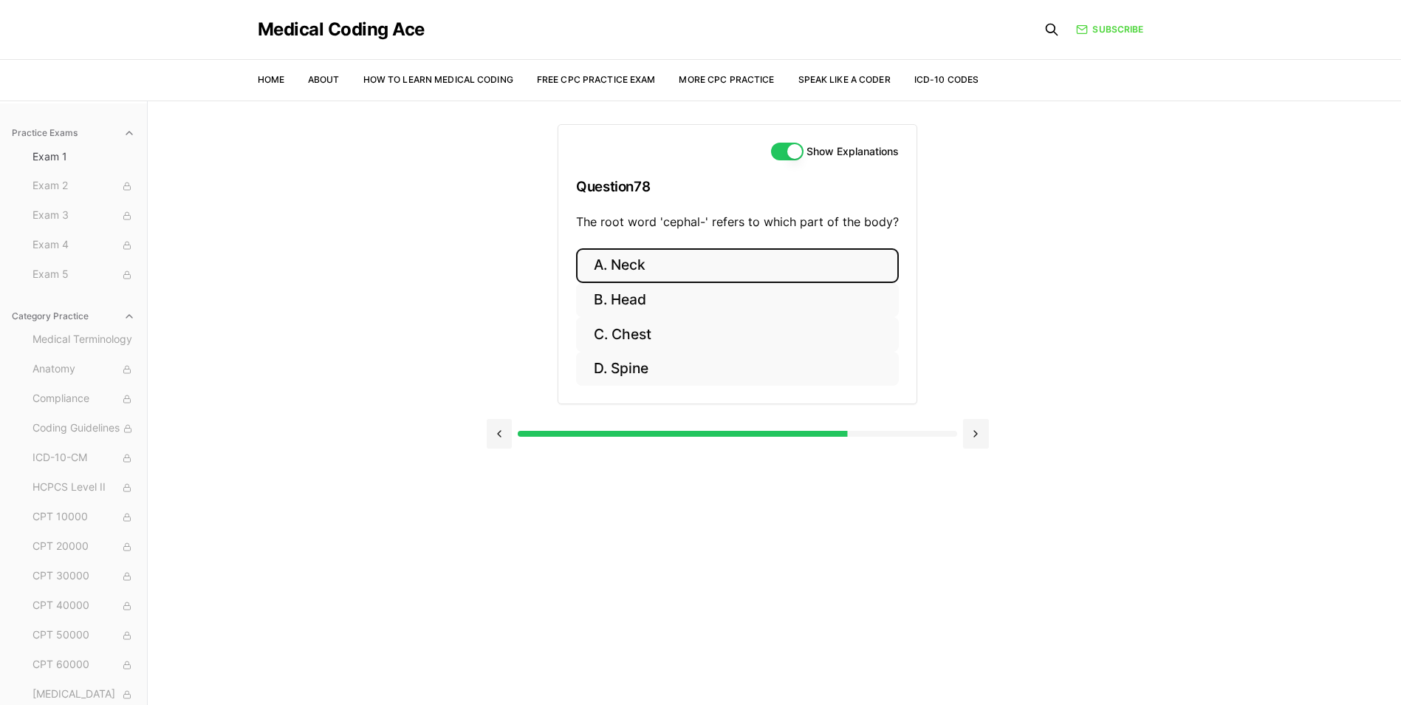
click at [705, 272] on button "A. Neck" at bounding box center [737, 265] width 323 height 35
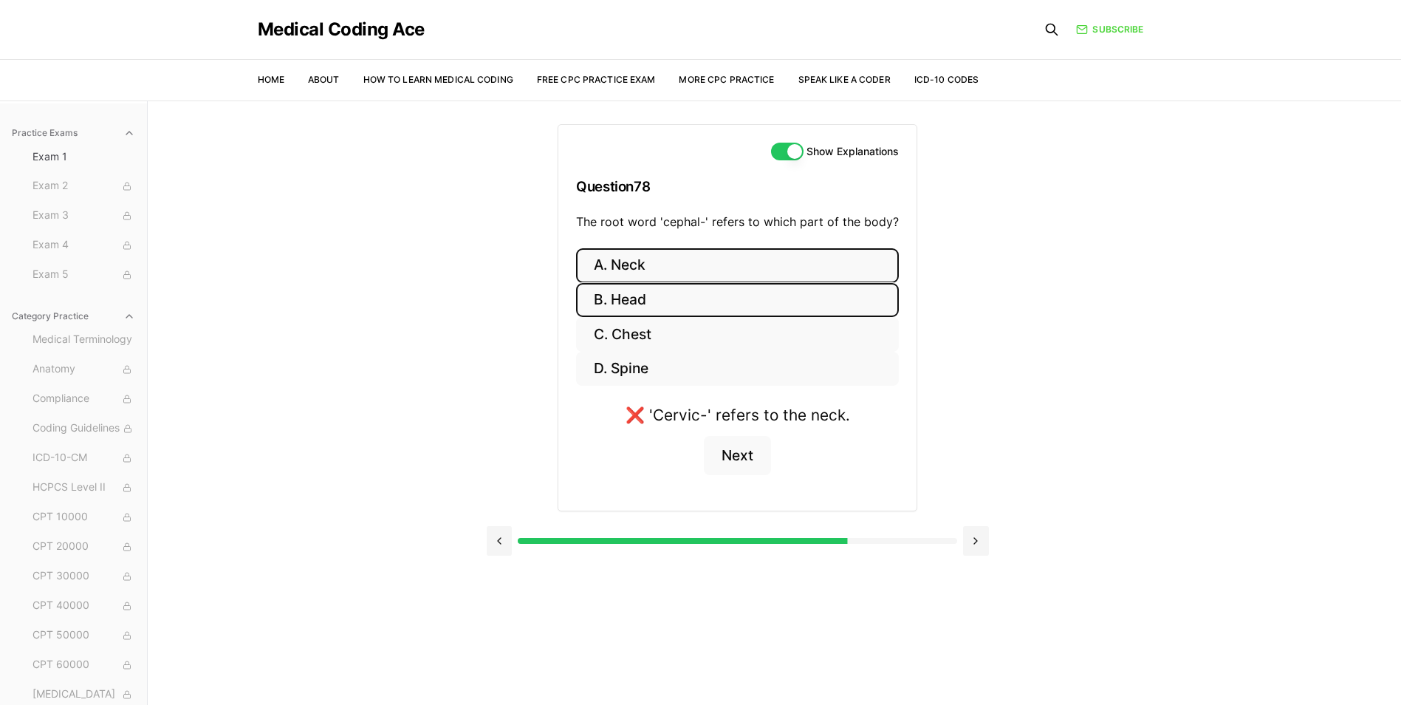
click at [701, 304] on button "B. Head" at bounding box center [737, 300] width 323 height 35
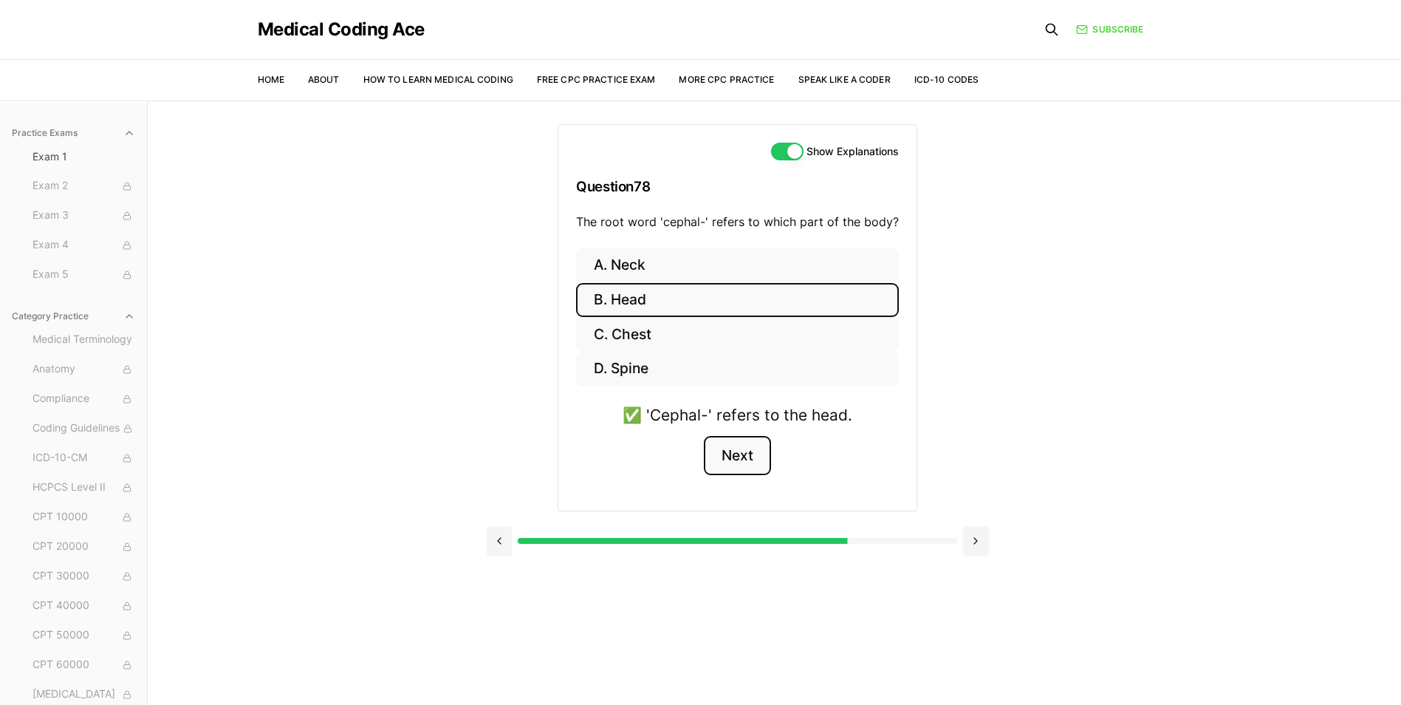
click at [738, 459] on button "Next" at bounding box center [737, 456] width 67 height 40
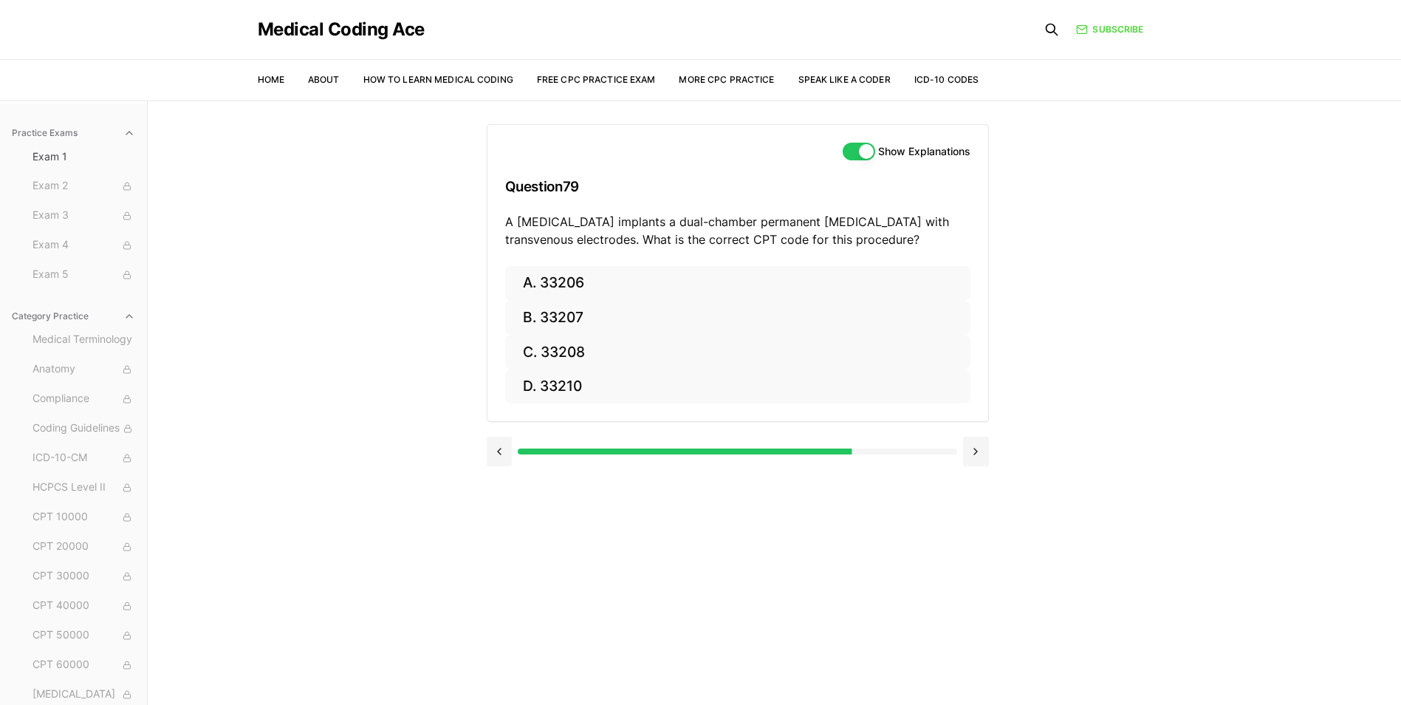
click at [865, 159] on button "Show Explanations" at bounding box center [859, 152] width 32 height 18
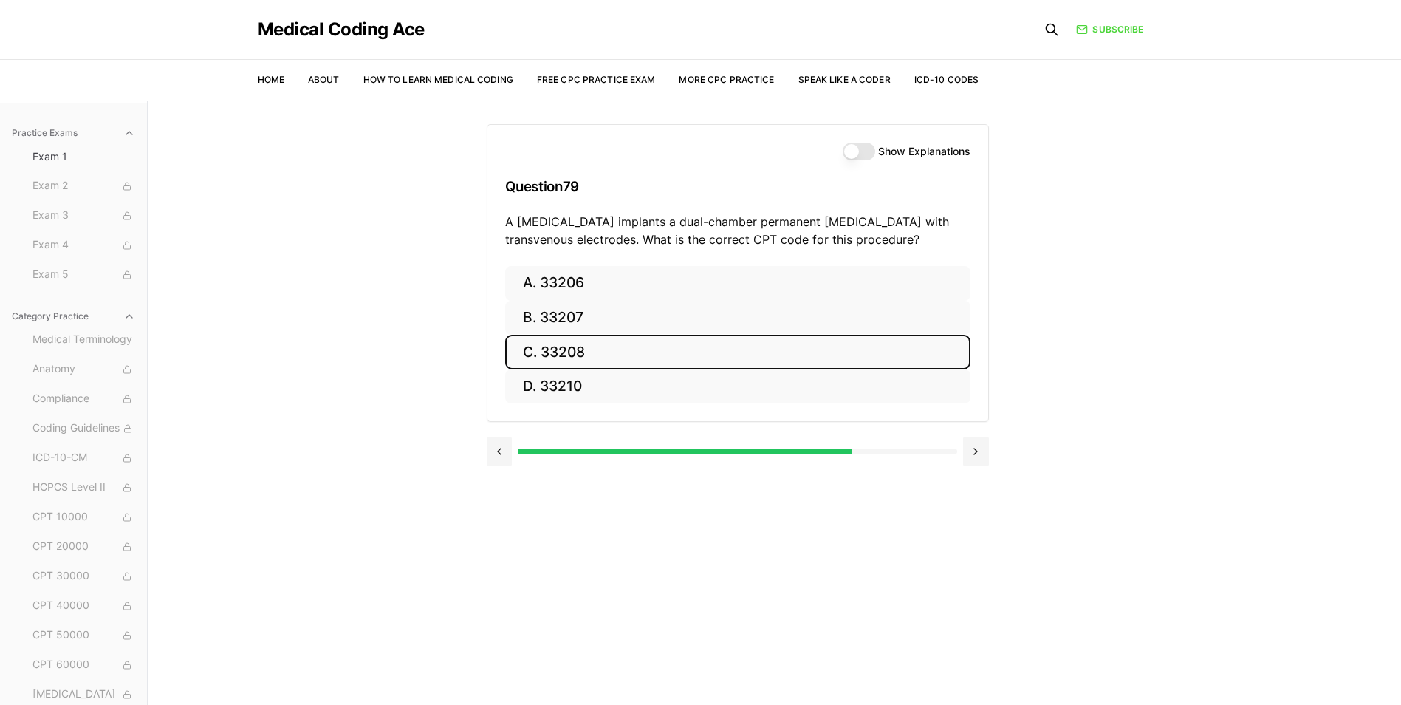
click at [601, 346] on button "C. 33208" at bounding box center [737, 352] width 465 height 35
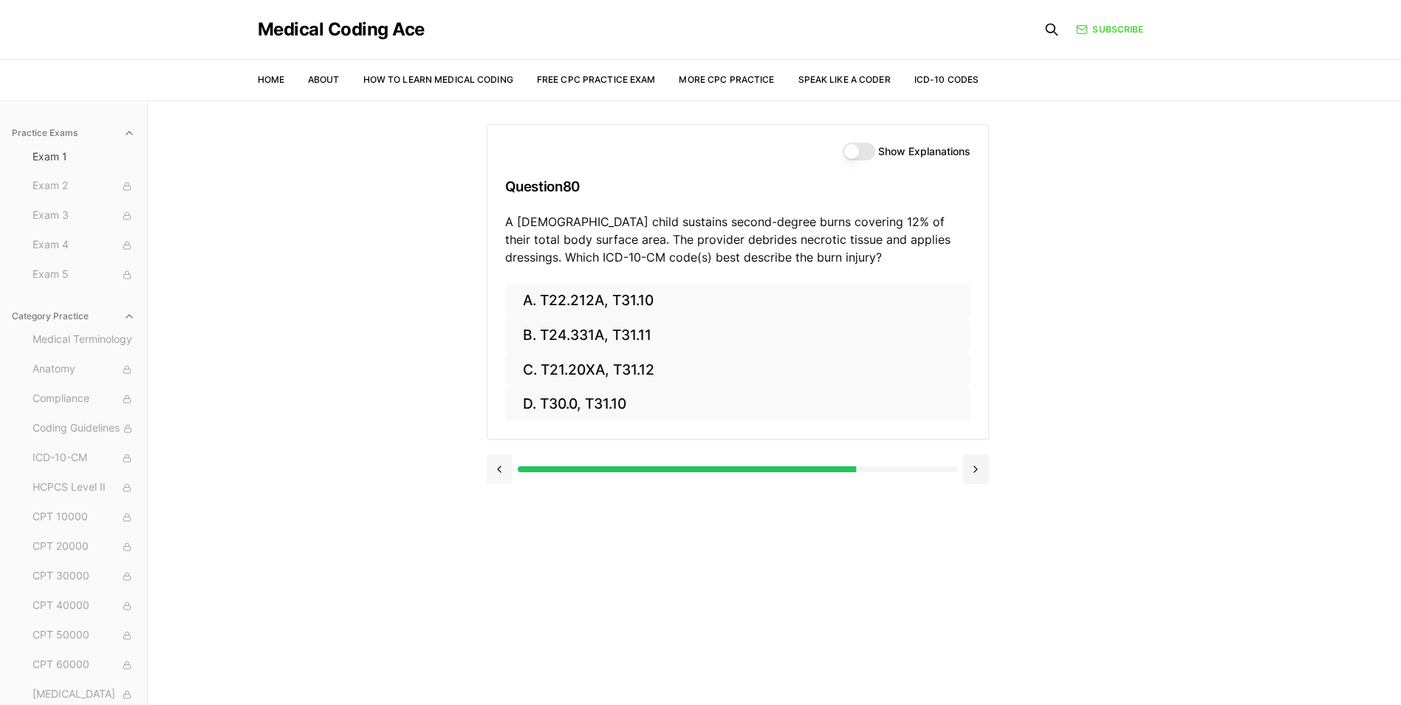
drag, startPoint x: 496, startPoint y: 474, endPoint x: 680, endPoint y: 326, distance: 236.3
click at [497, 471] on button at bounding box center [500, 469] width 26 height 30
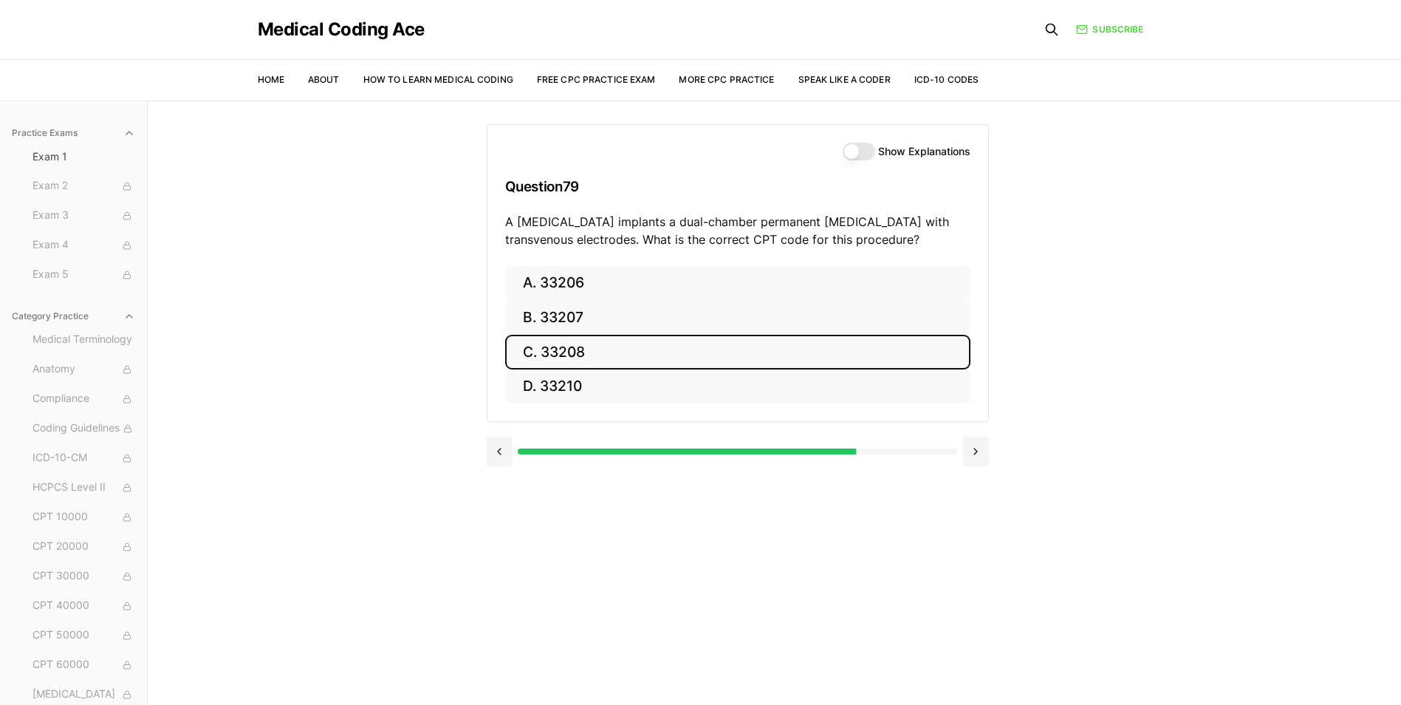
click at [856, 146] on button "Show Explanations" at bounding box center [859, 152] width 32 height 18
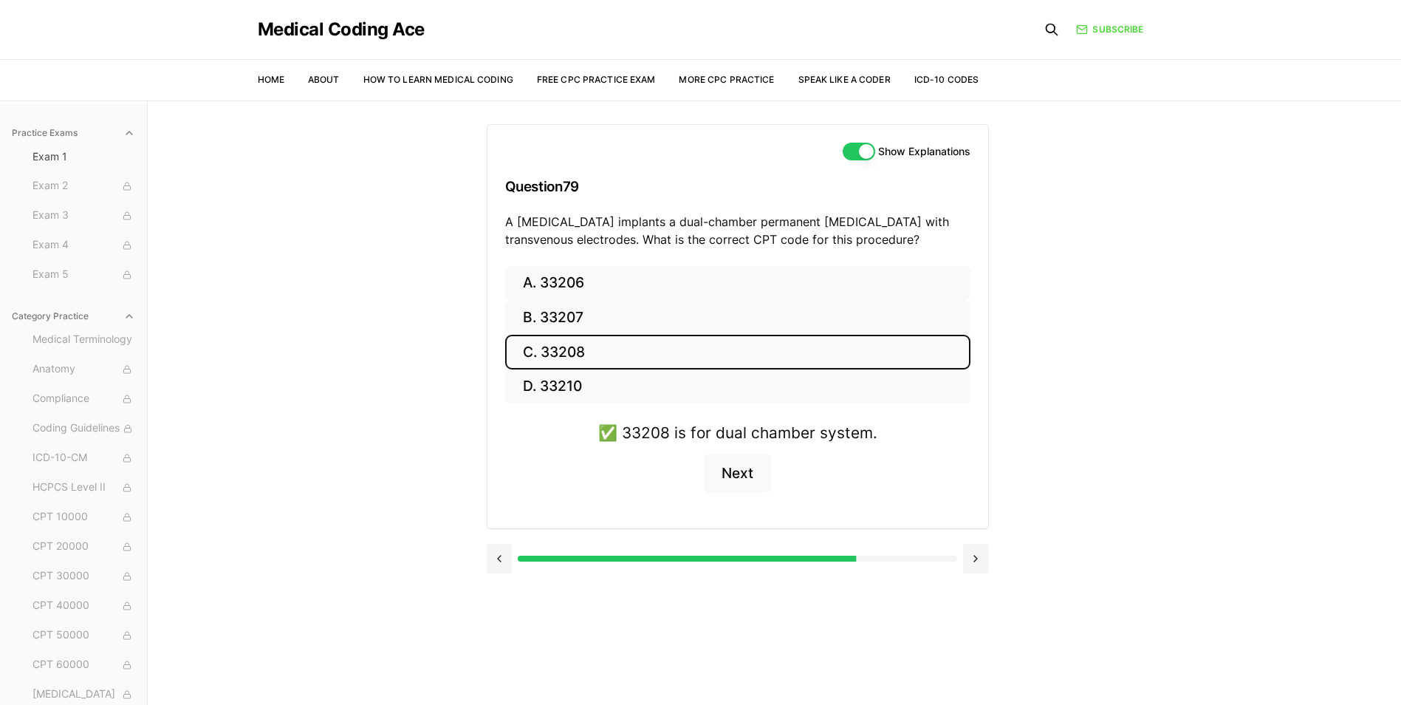
click at [856, 145] on button "Show Explanations" at bounding box center [859, 152] width 32 height 18
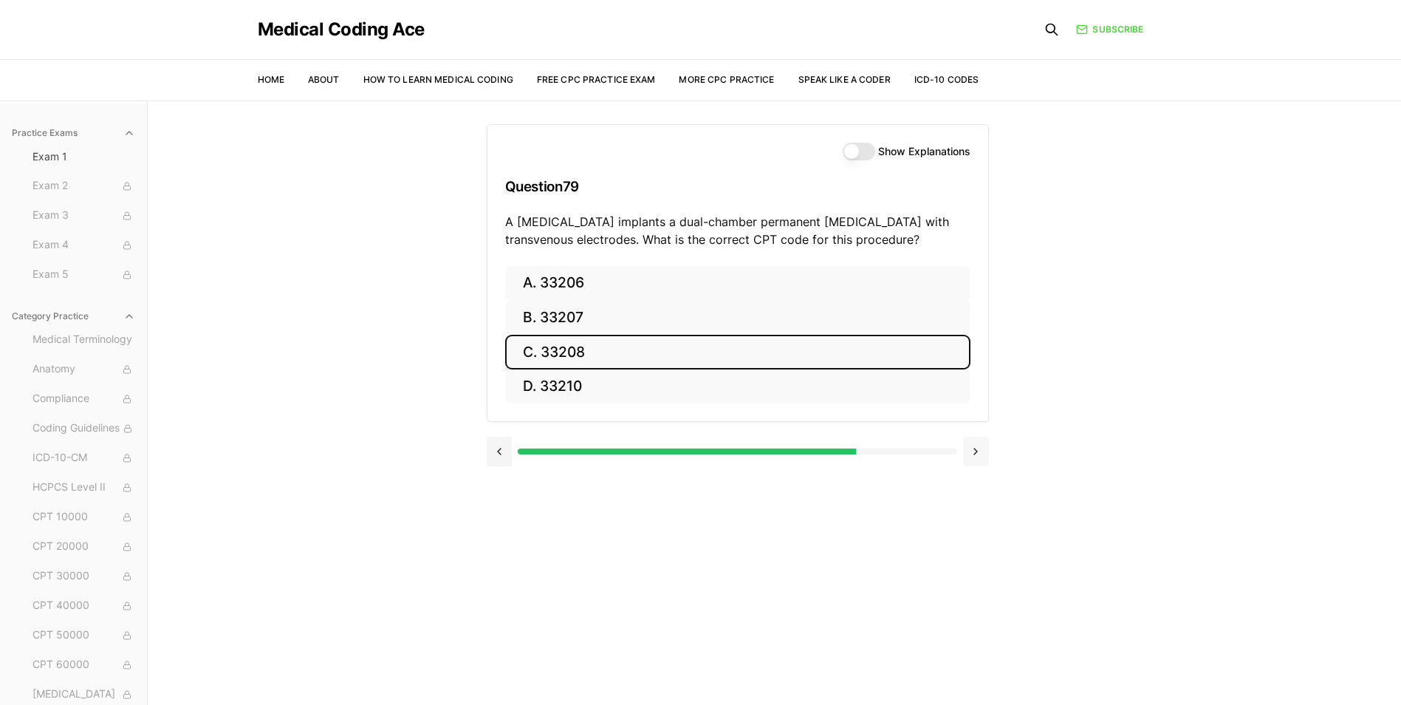
click at [987, 451] on button at bounding box center [976, 451] width 26 height 30
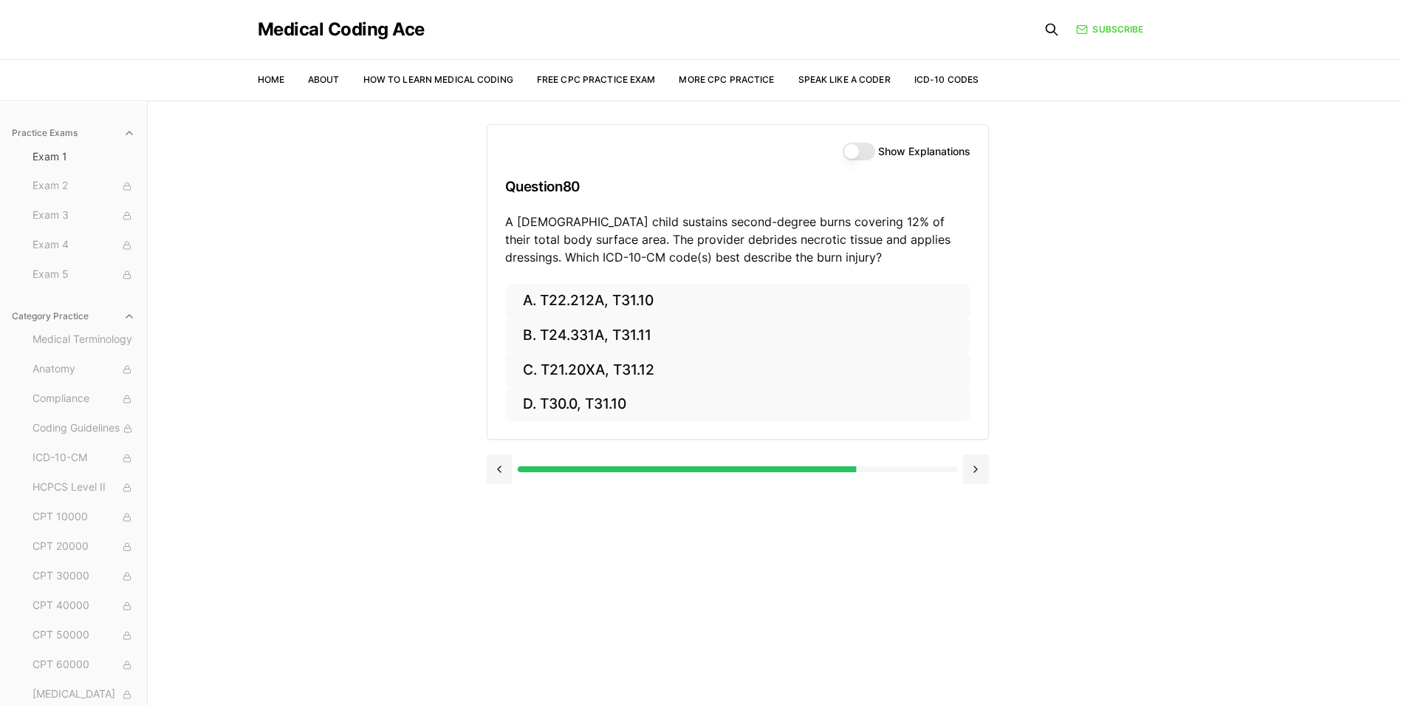
click at [874, 144] on div "Show Explanations" at bounding box center [907, 152] width 128 height 18
click at [866, 146] on button "Show Explanations" at bounding box center [859, 152] width 32 height 18
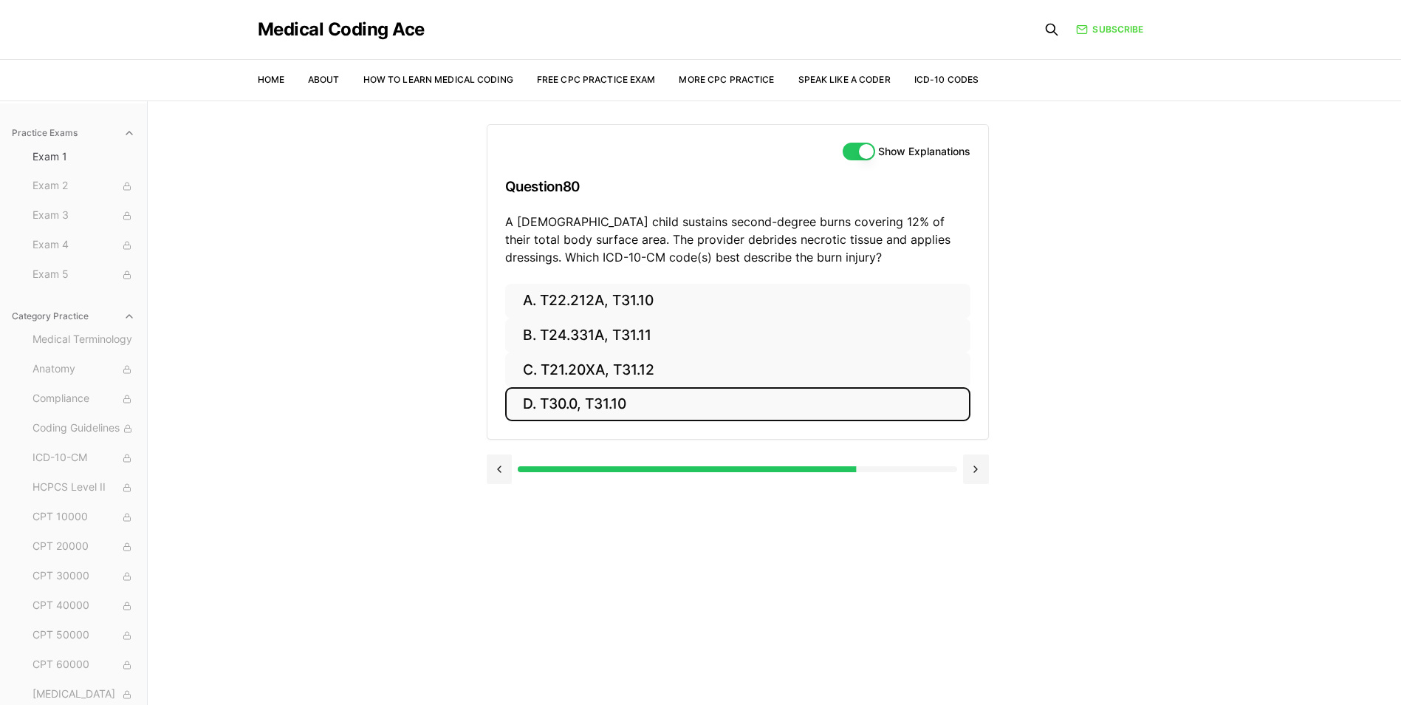
click at [684, 403] on button "D. T30.0, T31.10" at bounding box center [737, 404] width 465 height 35
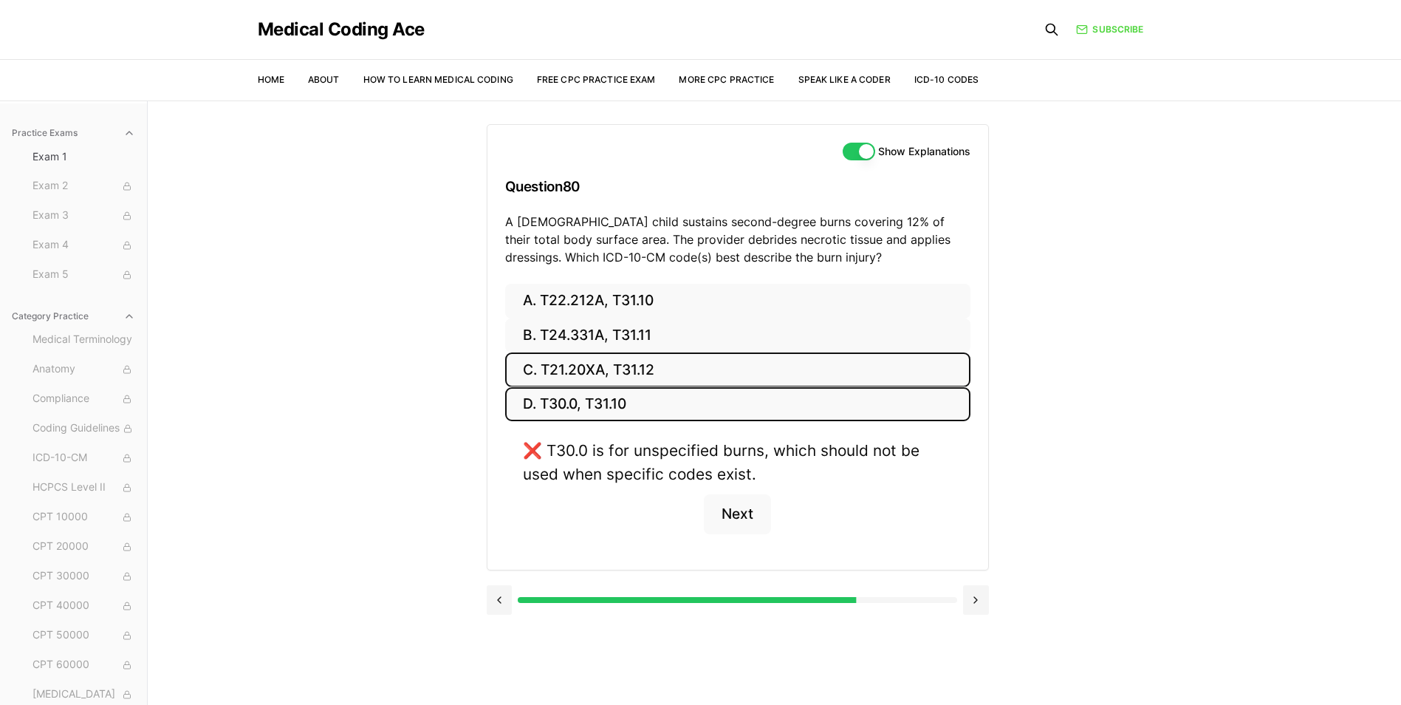
click at [644, 371] on button "C. T21.20XA, T31.12" at bounding box center [737, 369] width 465 height 35
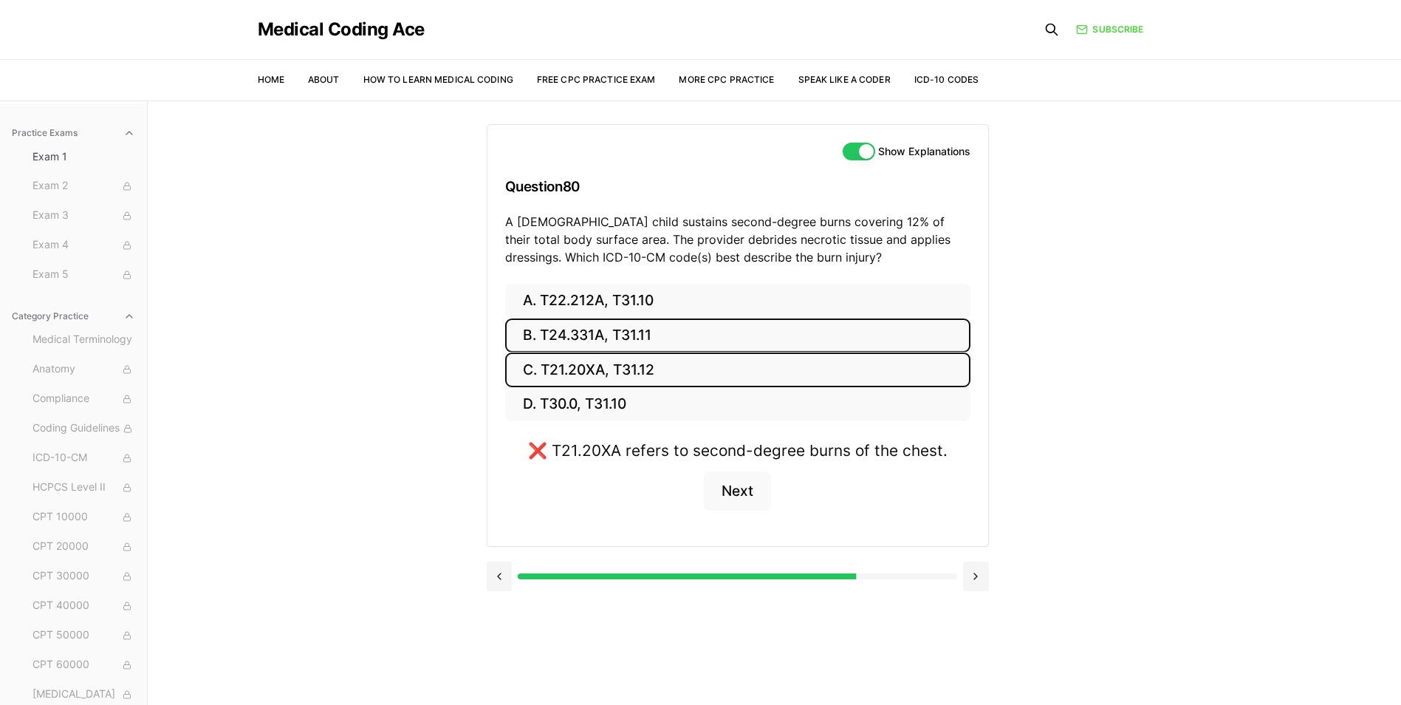
click at [658, 330] on button "B. T24.331A, T31.11" at bounding box center [737, 335] width 465 height 35
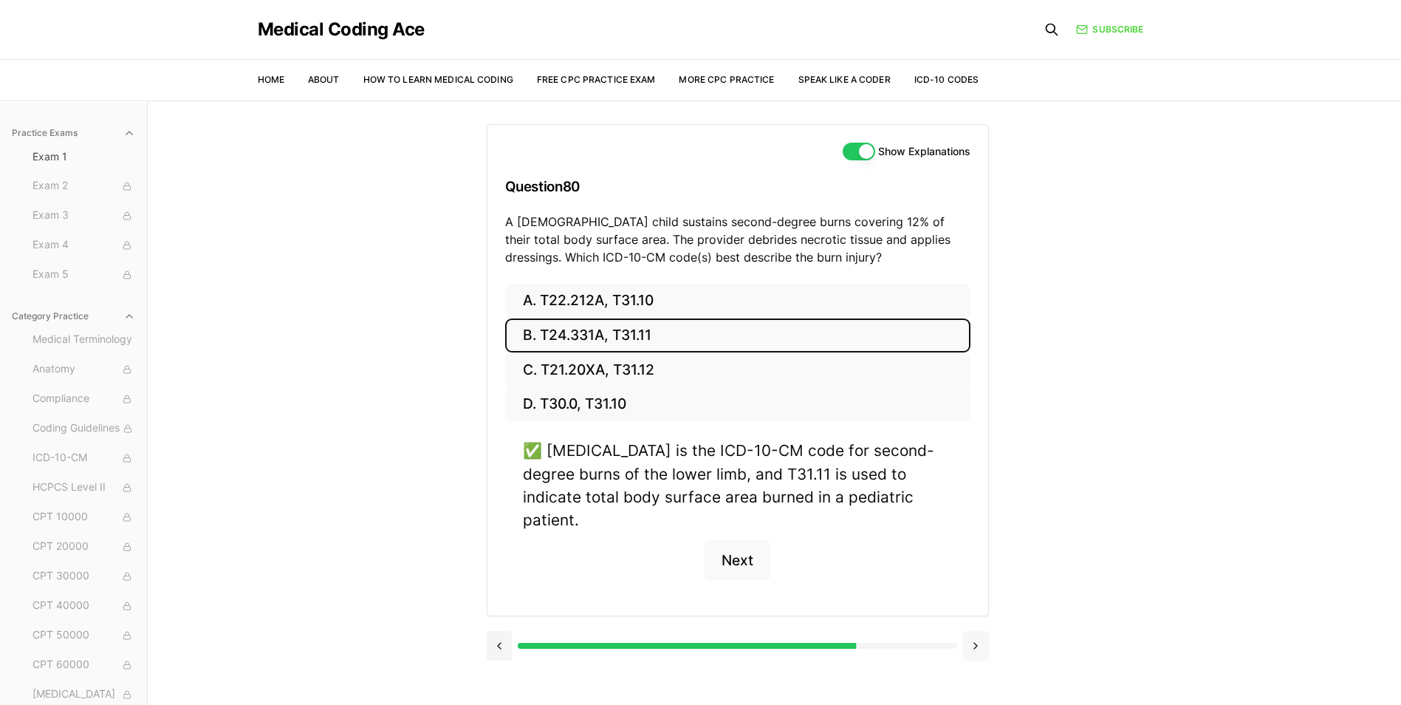
click at [974, 631] on button at bounding box center [976, 646] width 26 height 30
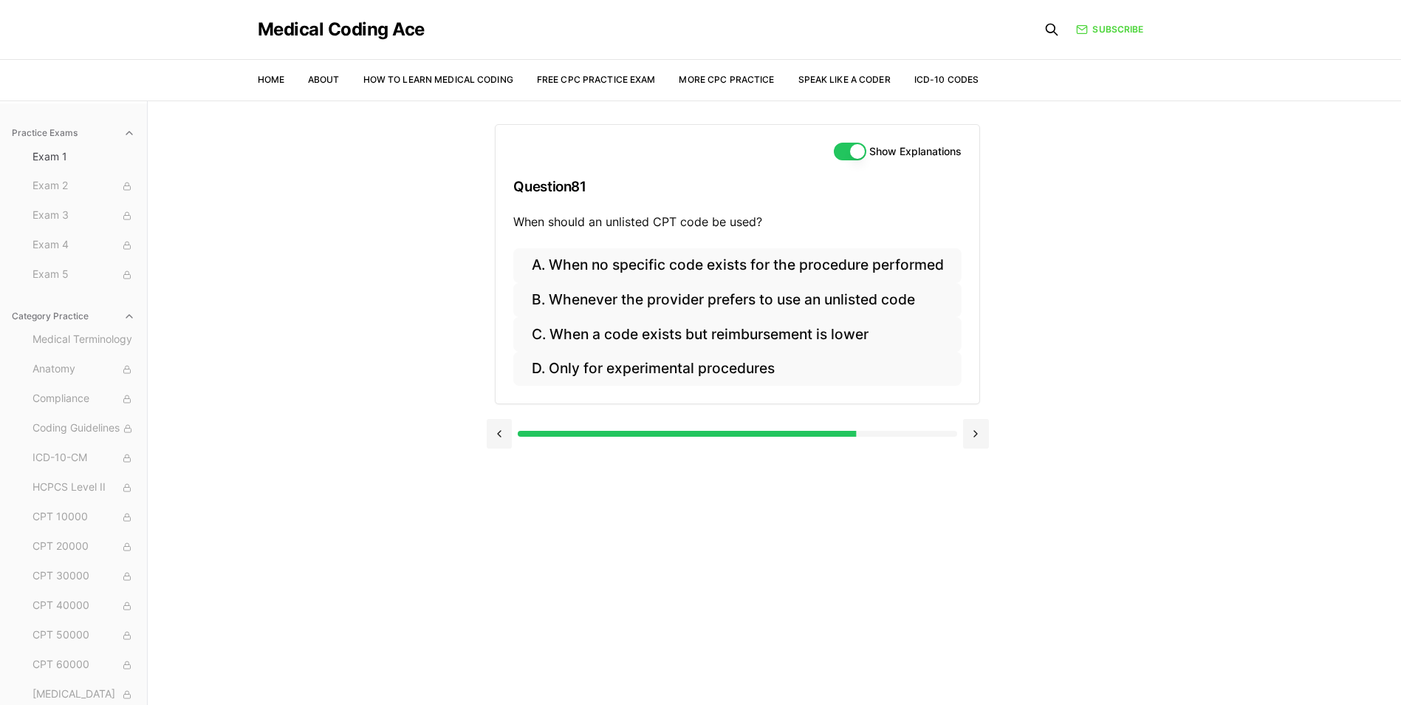
click at [860, 154] on button "Show Explanations" at bounding box center [850, 152] width 32 height 18
click at [485, 453] on div "Practice Exams Exam 1 Exam 2 Exam 3 Exam 4 Exam 5 Category Practice Medical Ter…" at bounding box center [700, 452] width 1401 height 705
click at [504, 435] on button at bounding box center [500, 434] width 26 height 30
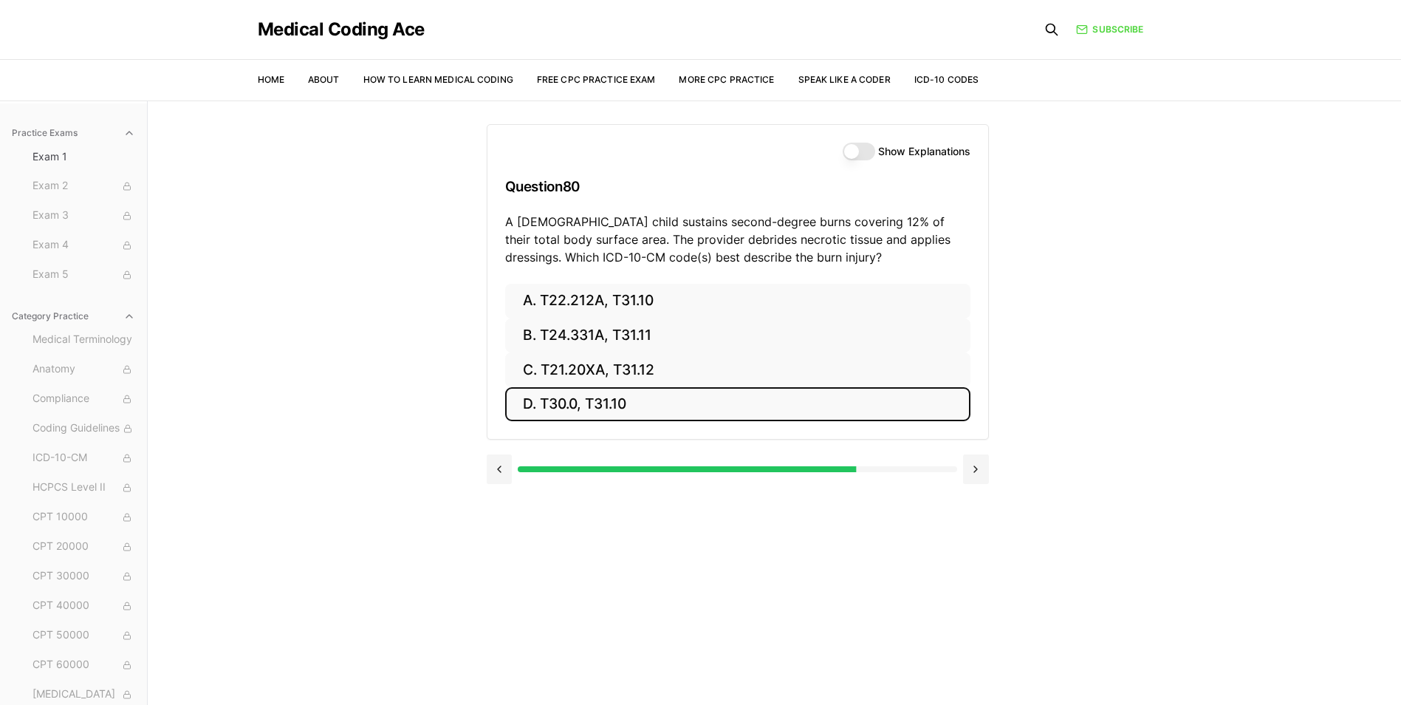
click at [657, 409] on button "D. T30.0, T31.10" at bounding box center [737, 404] width 465 height 35
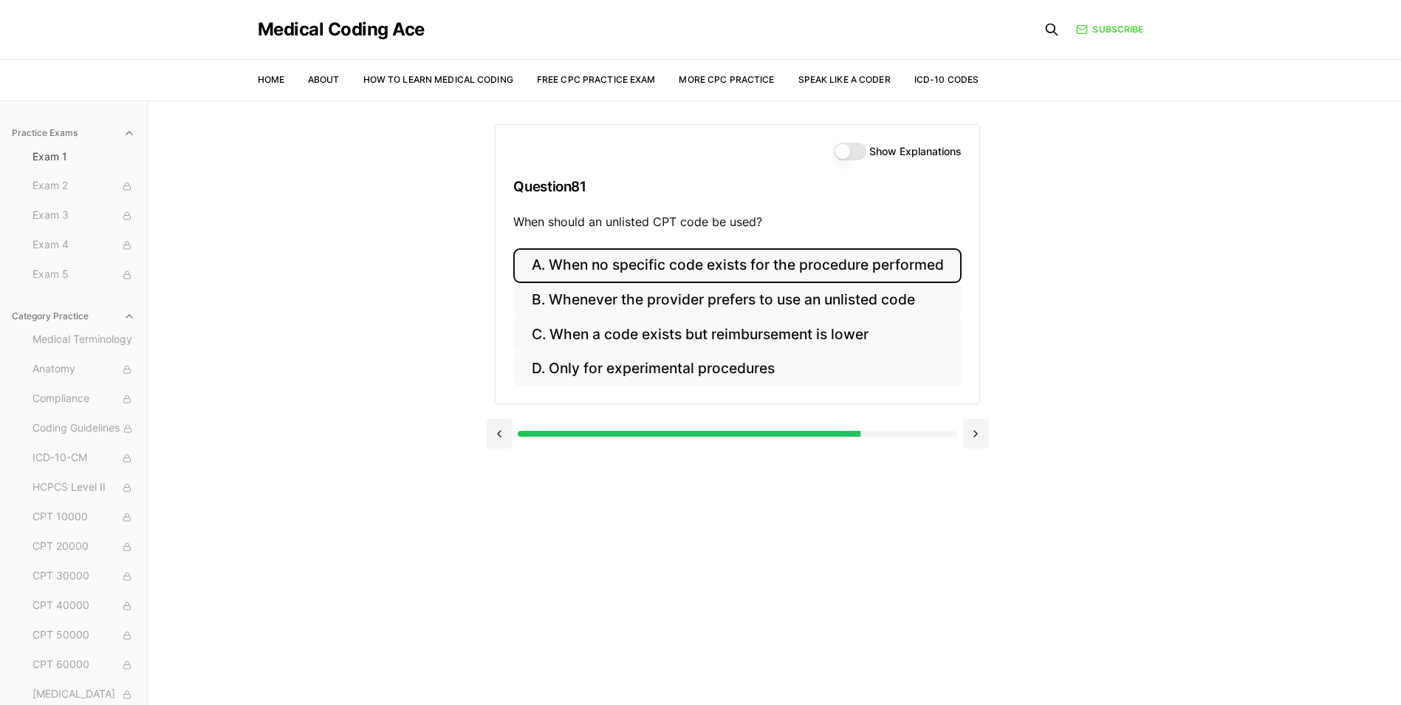
click at [736, 272] on button "A. When no specific code exists for the procedure performed" at bounding box center [737, 265] width 448 height 35
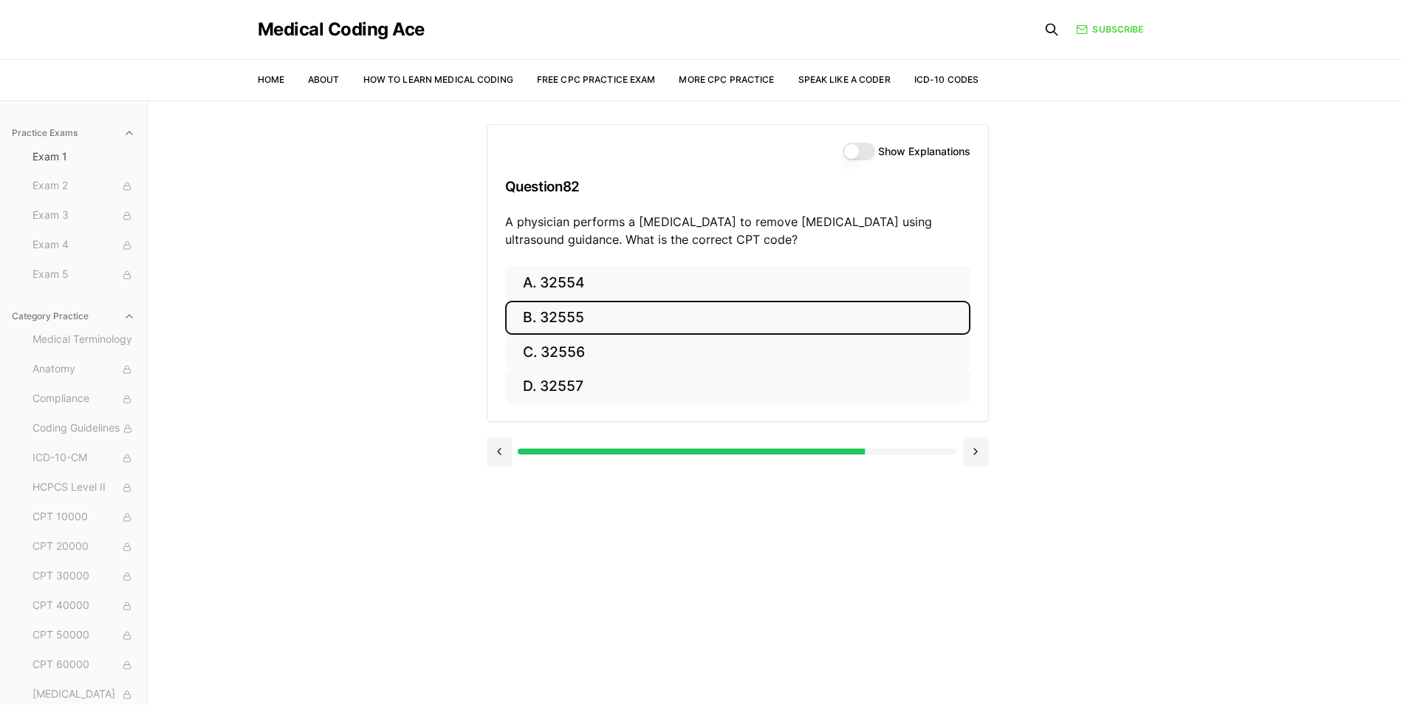
click at [744, 323] on button "B. 32555" at bounding box center [737, 318] width 465 height 35
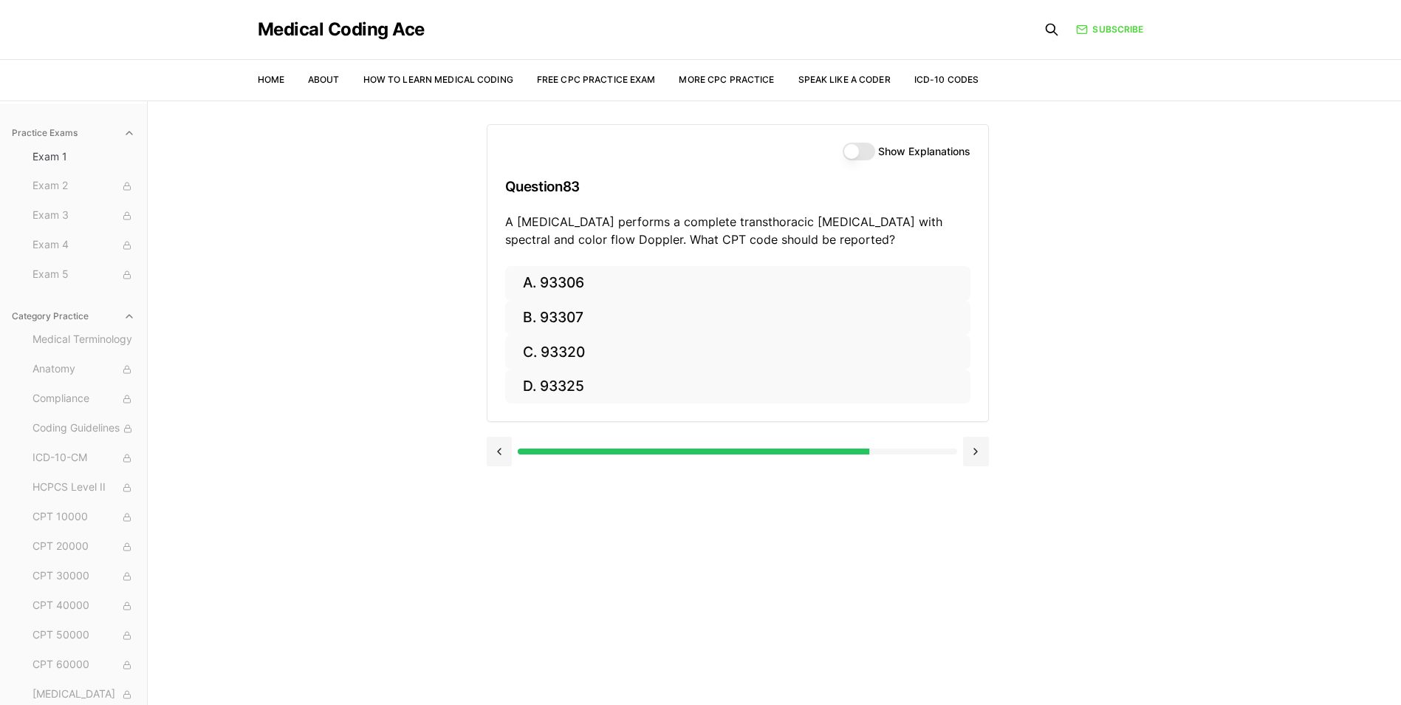
click at [483, 451] on div "Practice Exams Exam 1 Exam 2 Exam 3 Exam 4 Exam 5 Category Practice Medical Ter…" at bounding box center [700, 452] width 1401 height 705
click at [499, 456] on button at bounding box center [500, 451] width 26 height 30
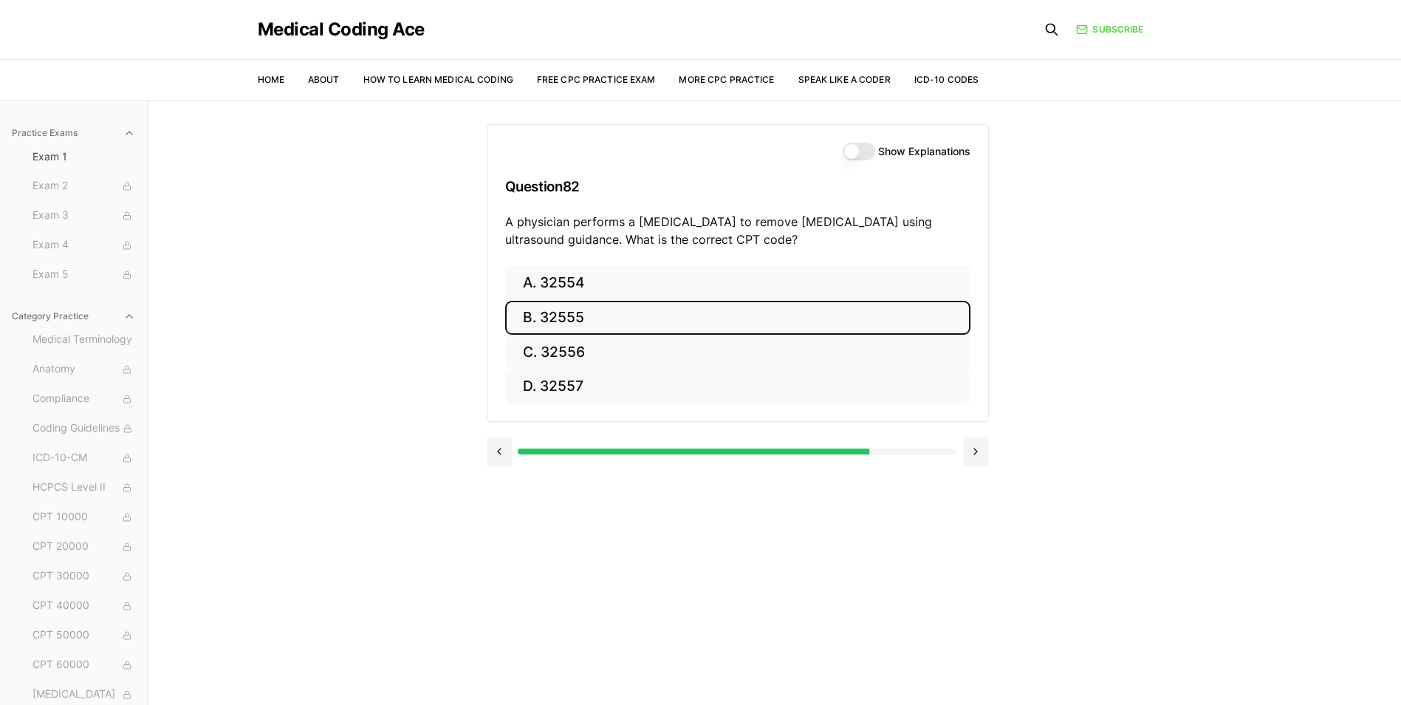
click at [859, 143] on button "Show Explanations" at bounding box center [859, 152] width 32 height 18
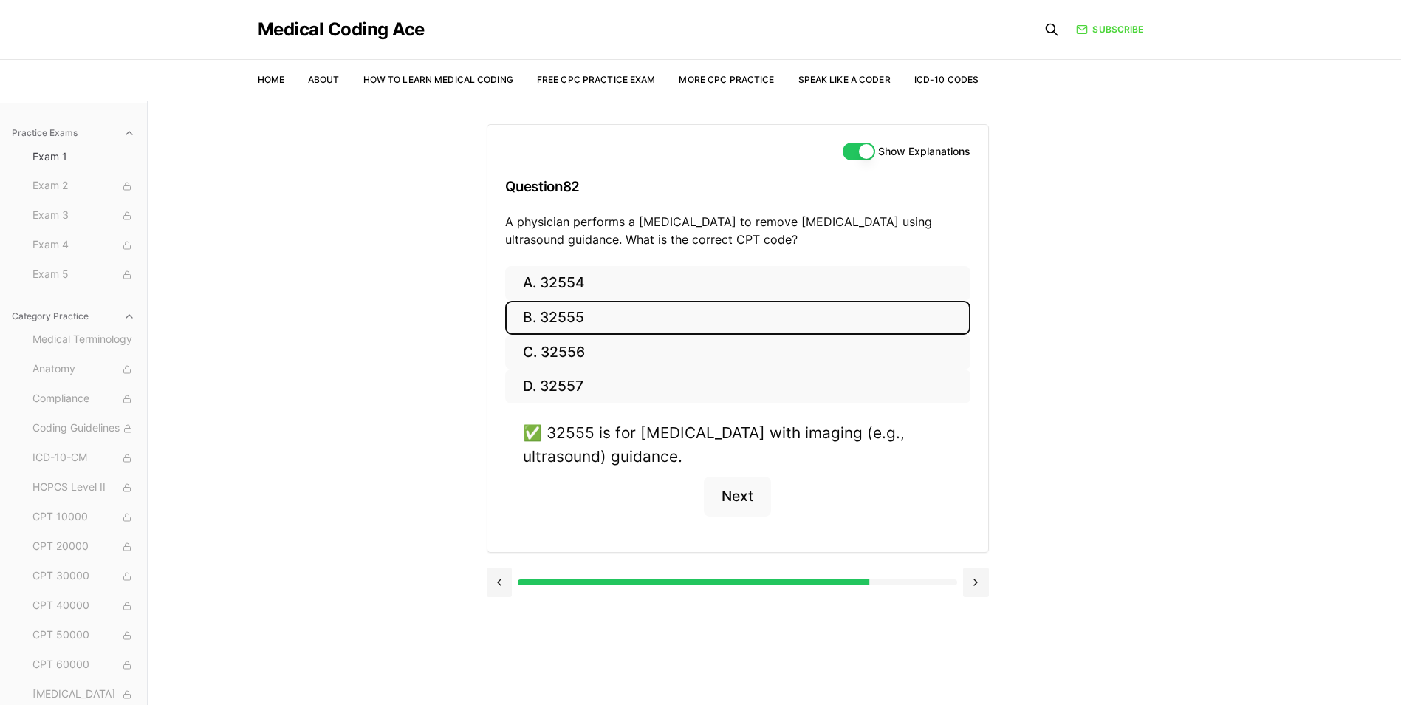
click at [859, 143] on button "Show Explanations" at bounding box center [859, 152] width 32 height 18
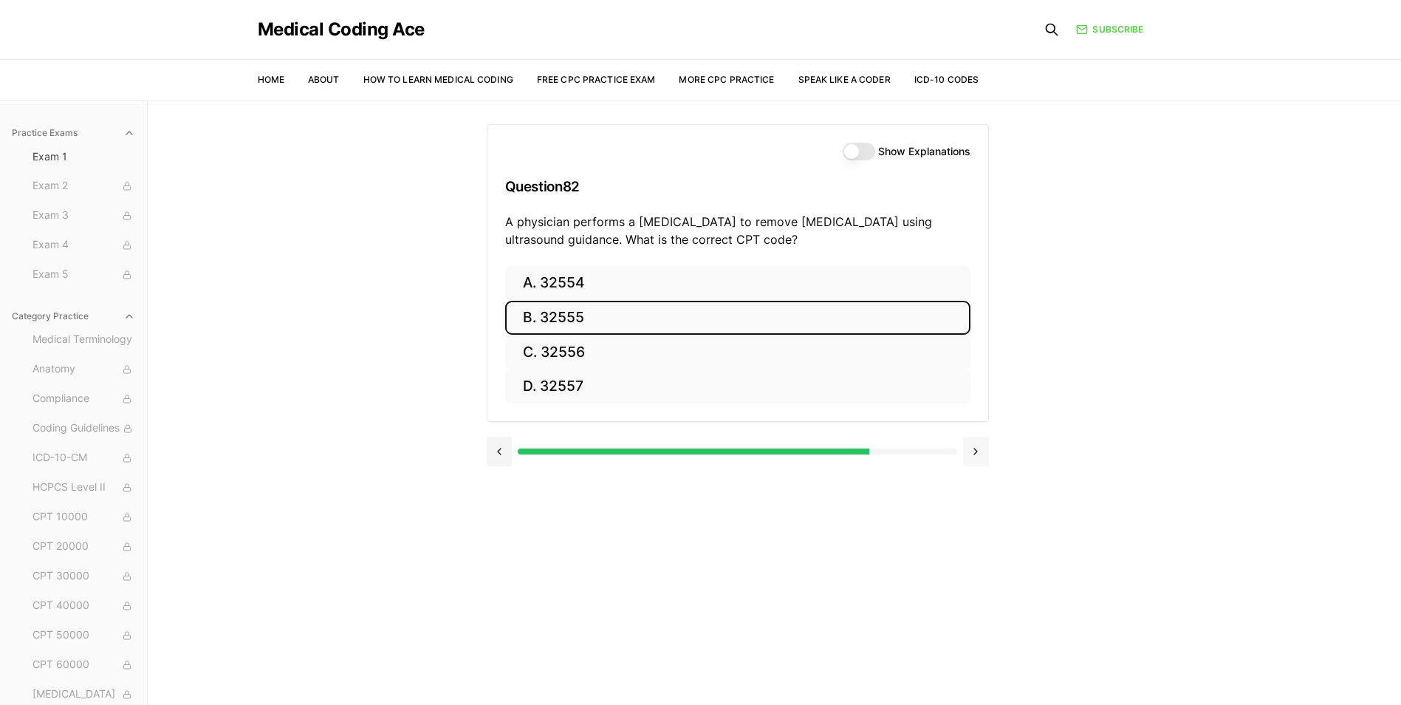
click at [970, 450] on button at bounding box center [976, 451] width 26 height 30
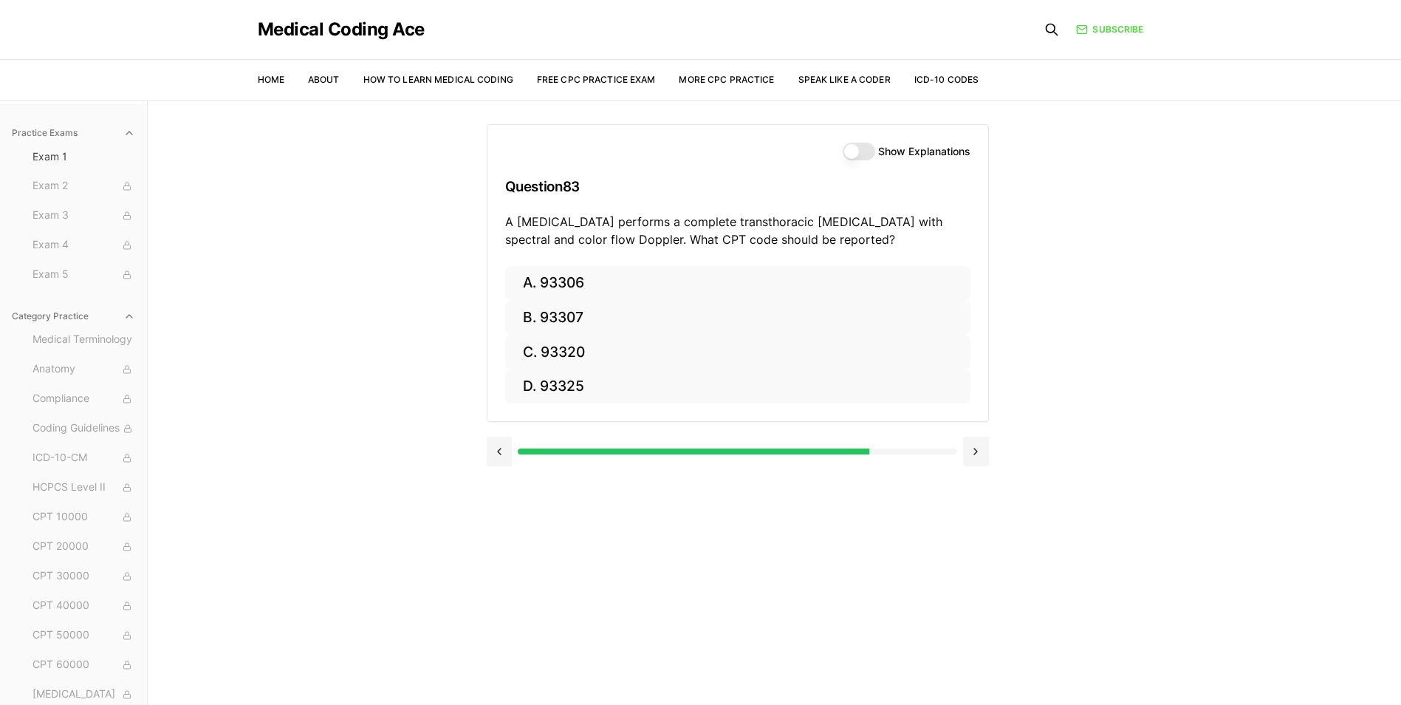
click at [865, 153] on button "Show Explanations" at bounding box center [859, 152] width 32 height 18
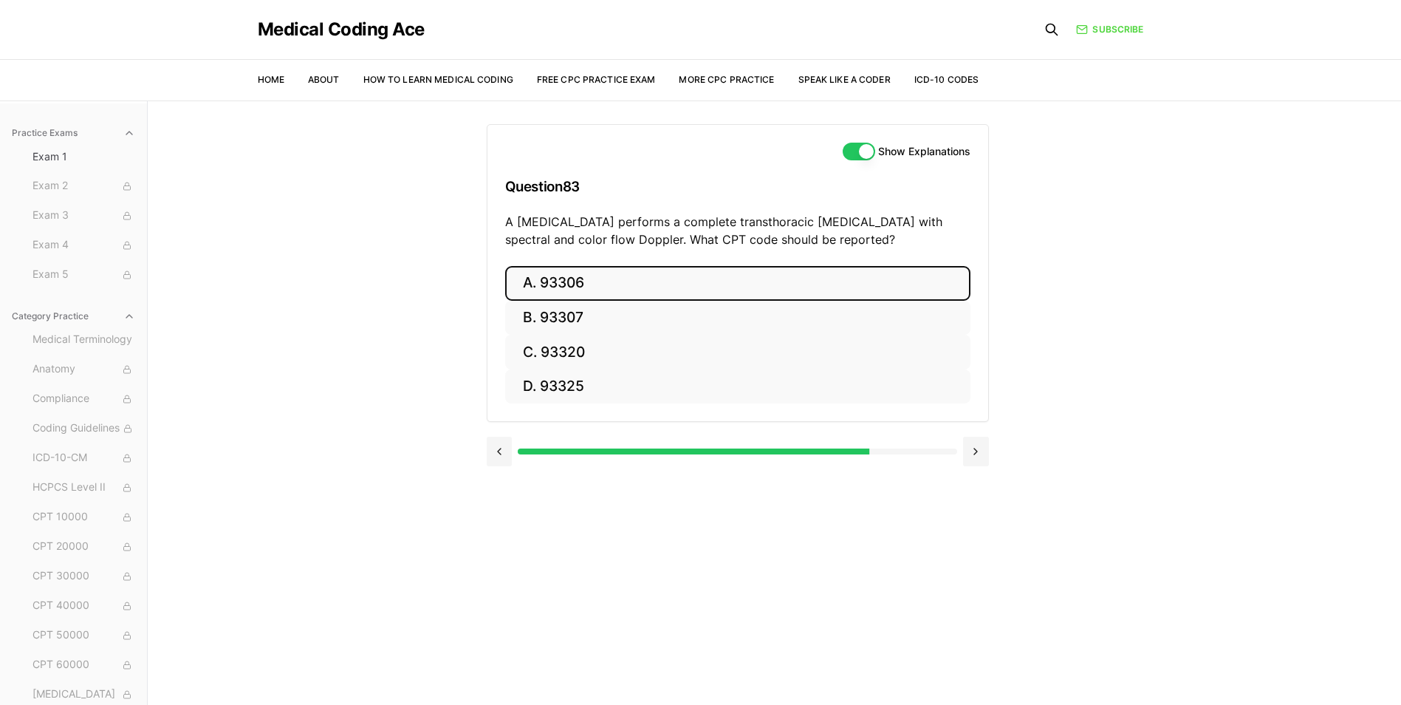
click at [639, 278] on button "A. 93306" at bounding box center [737, 283] width 465 height 35
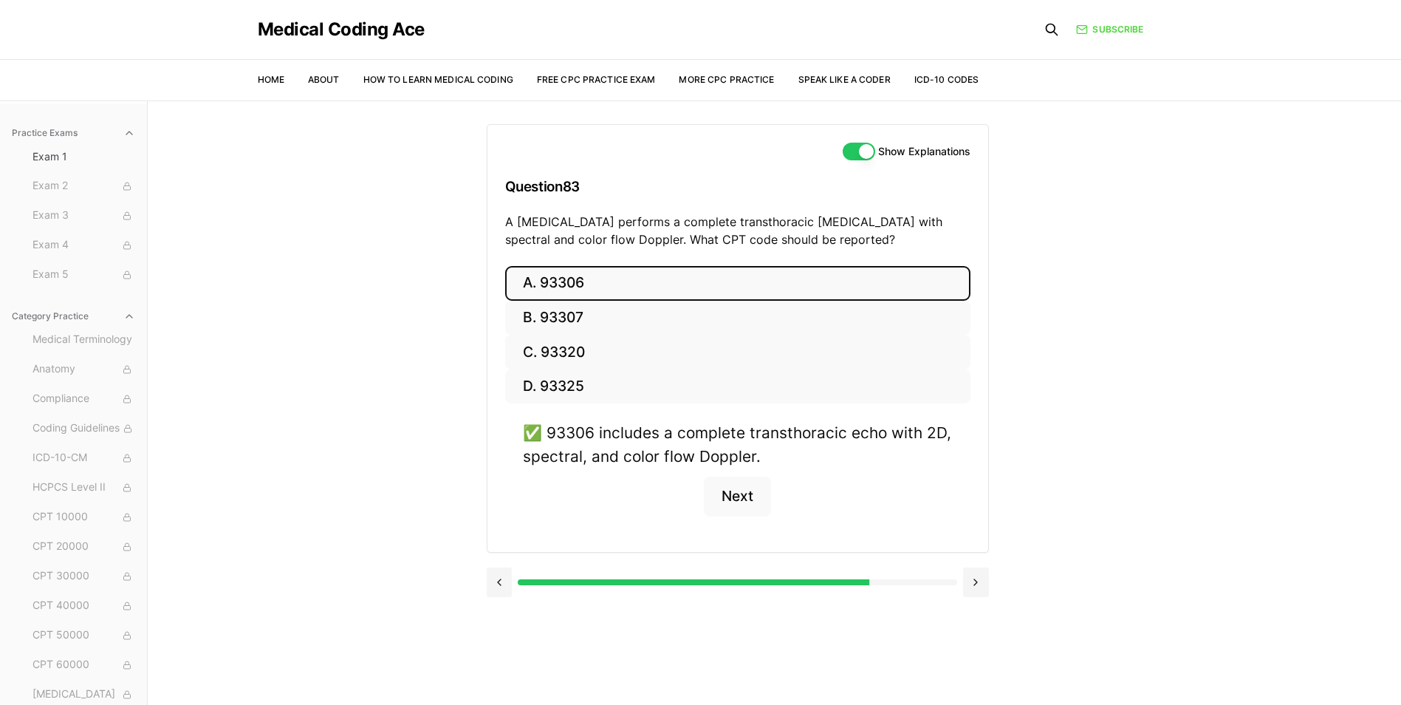
click at [865, 148] on button "Show Explanations" at bounding box center [859, 152] width 32 height 18
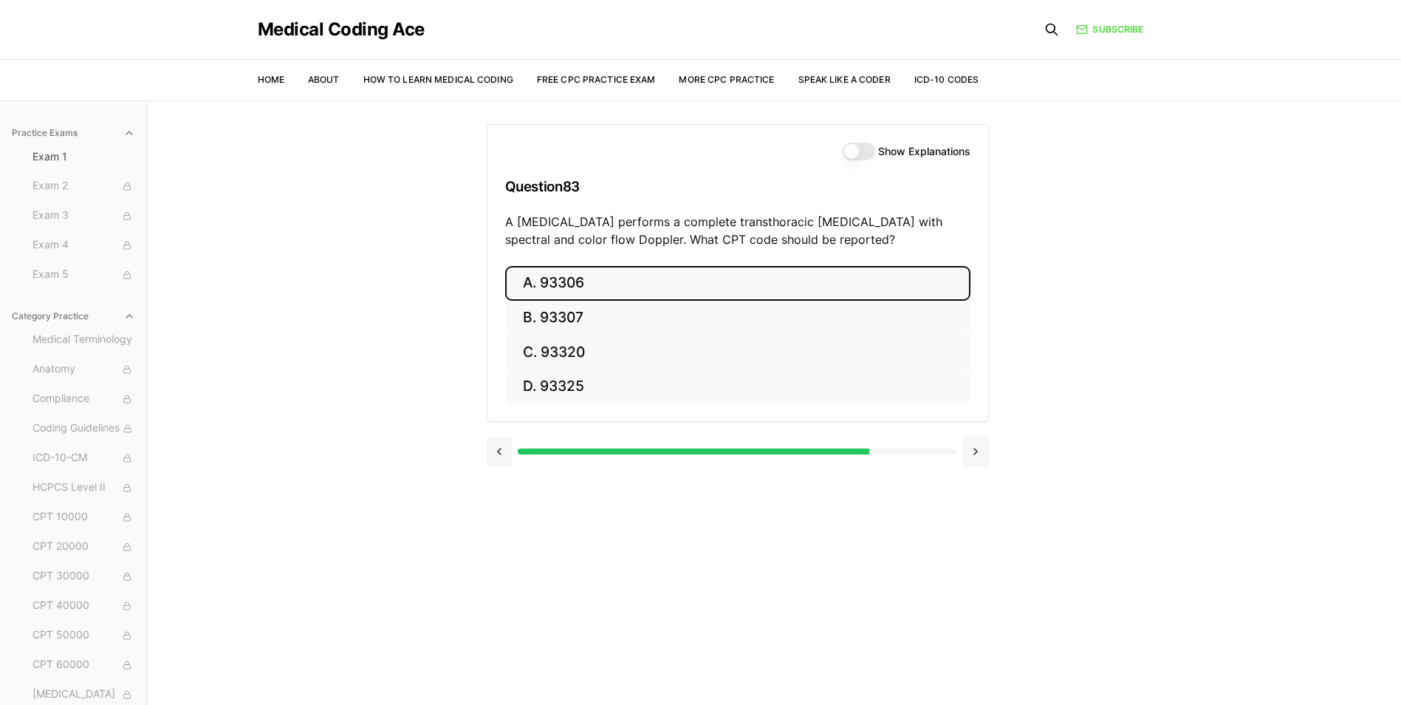
click at [984, 456] on button at bounding box center [976, 451] width 26 height 30
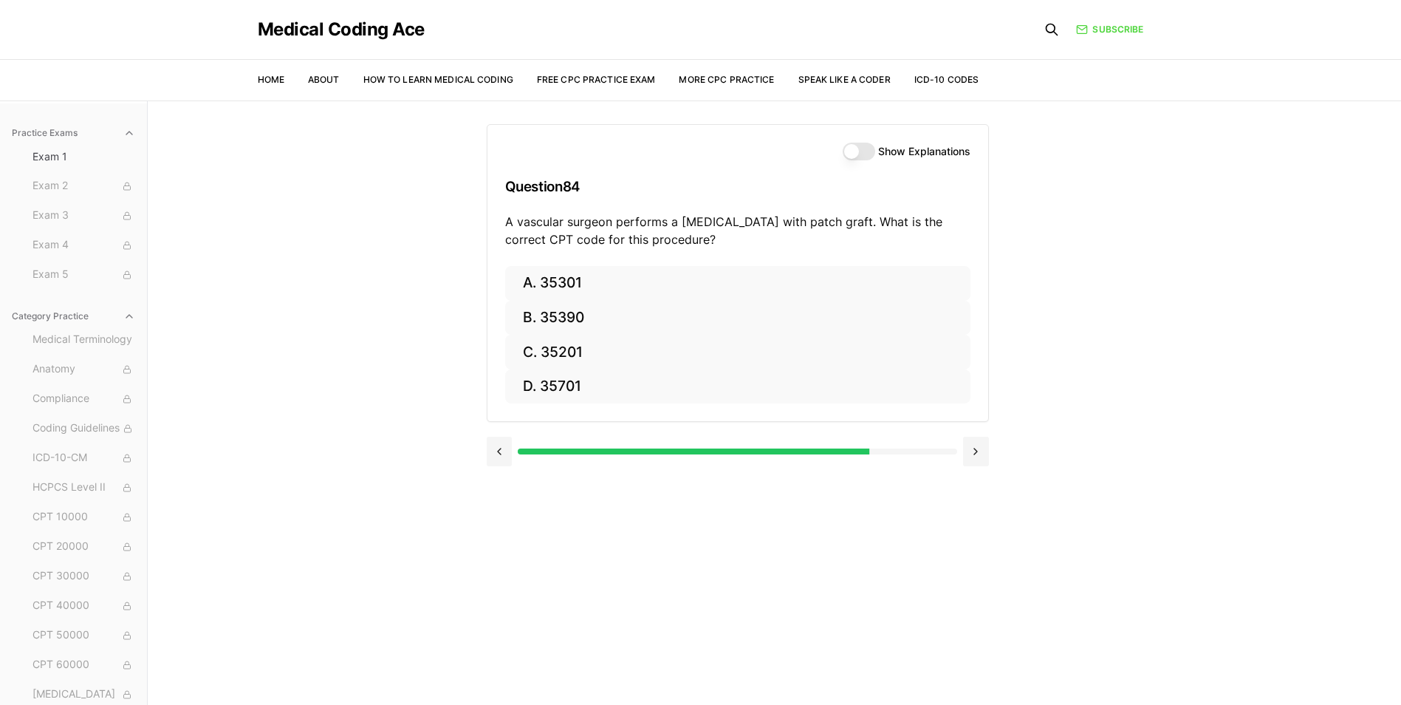
click at [849, 151] on button "Show Explanations" at bounding box center [859, 152] width 32 height 18
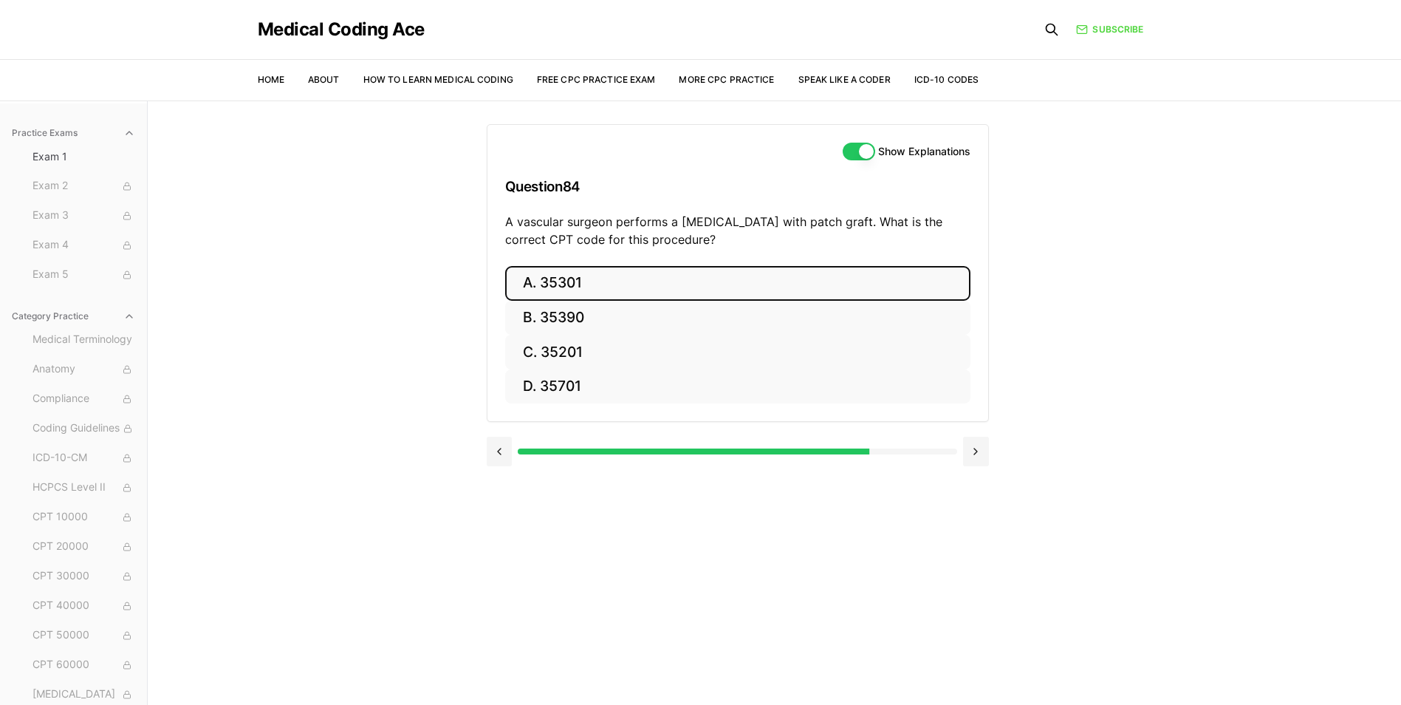
click at [650, 283] on button "A. 35301" at bounding box center [737, 283] width 465 height 35
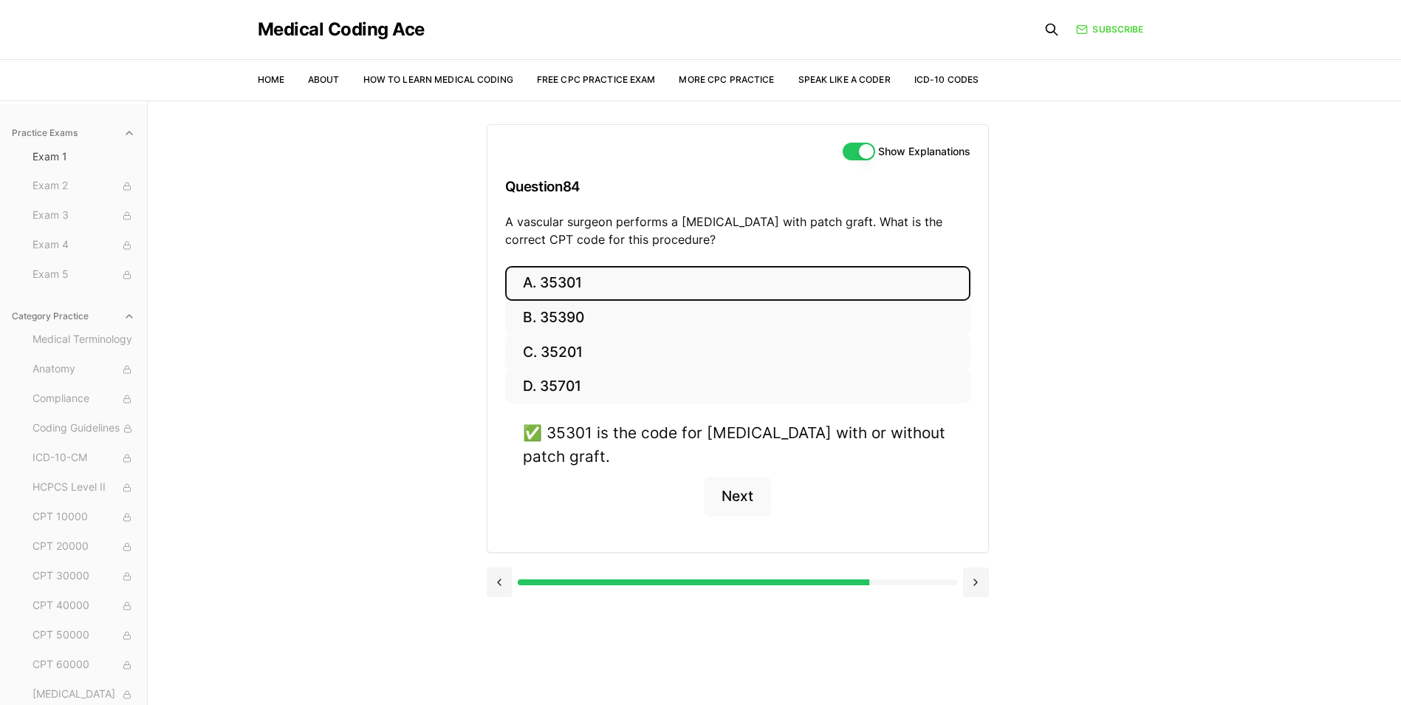
click at [857, 136] on div "Show Explanations Question 84 A vascular surgeon performs a [MEDICAL_DATA] with…" at bounding box center [737, 195] width 501 height 141
click at [736, 474] on div "✅ 35301 is the code for [MEDICAL_DATA] with or without patch graft. Next" at bounding box center [737, 477] width 465 height 112
drag, startPoint x: 742, startPoint y: 496, endPoint x: 898, endPoint y: 159, distance: 371.7
click at [742, 496] on button "Next" at bounding box center [737, 496] width 67 height 40
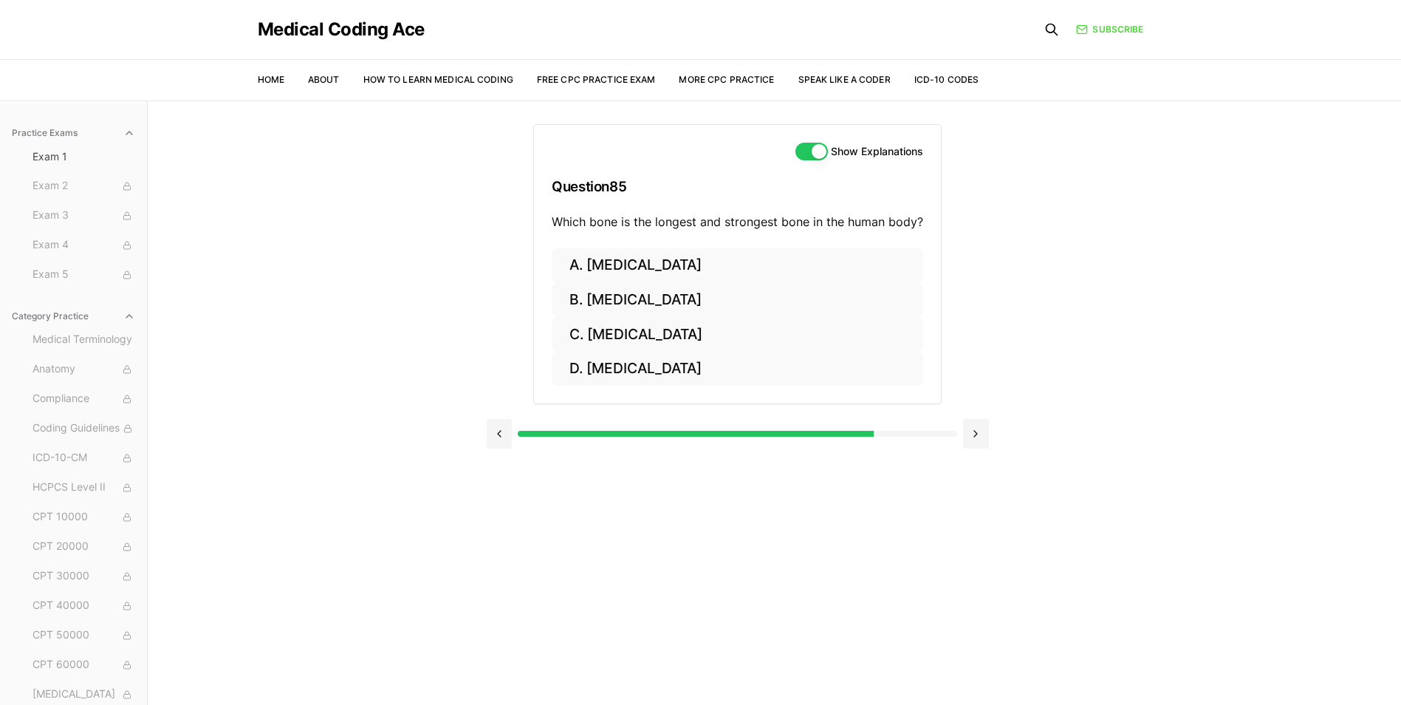
click at [815, 156] on button "Show Explanations" at bounding box center [811, 152] width 32 height 18
click at [827, 159] on div "Show Explanations Question 85 Which bone is the longest and strongest bone in t…" at bounding box center [737, 186] width 407 height 123
drag, startPoint x: 827, startPoint y: 159, endPoint x: 816, endPoint y: 151, distance: 13.7
click at [816, 151] on button "Show Explanations" at bounding box center [811, 152] width 32 height 18
drag, startPoint x: 747, startPoint y: 165, endPoint x: 739, endPoint y: 174, distance: 12.0
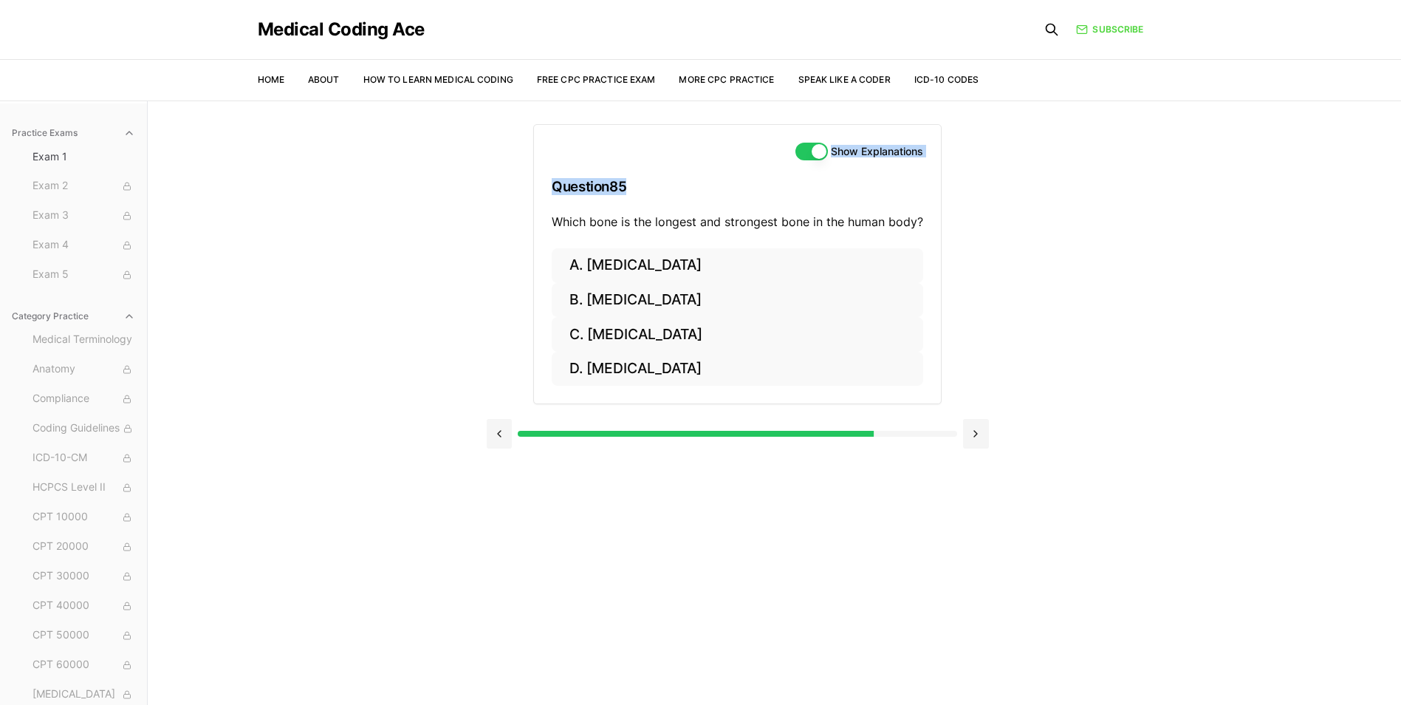
click at [747, 164] on div "Show Explanations Question 85 Which bone is the longest and strongest bone in t…" at bounding box center [737, 186] width 407 height 123
click at [678, 335] on button "C. [MEDICAL_DATA]" at bounding box center [737, 334] width 371 height 35
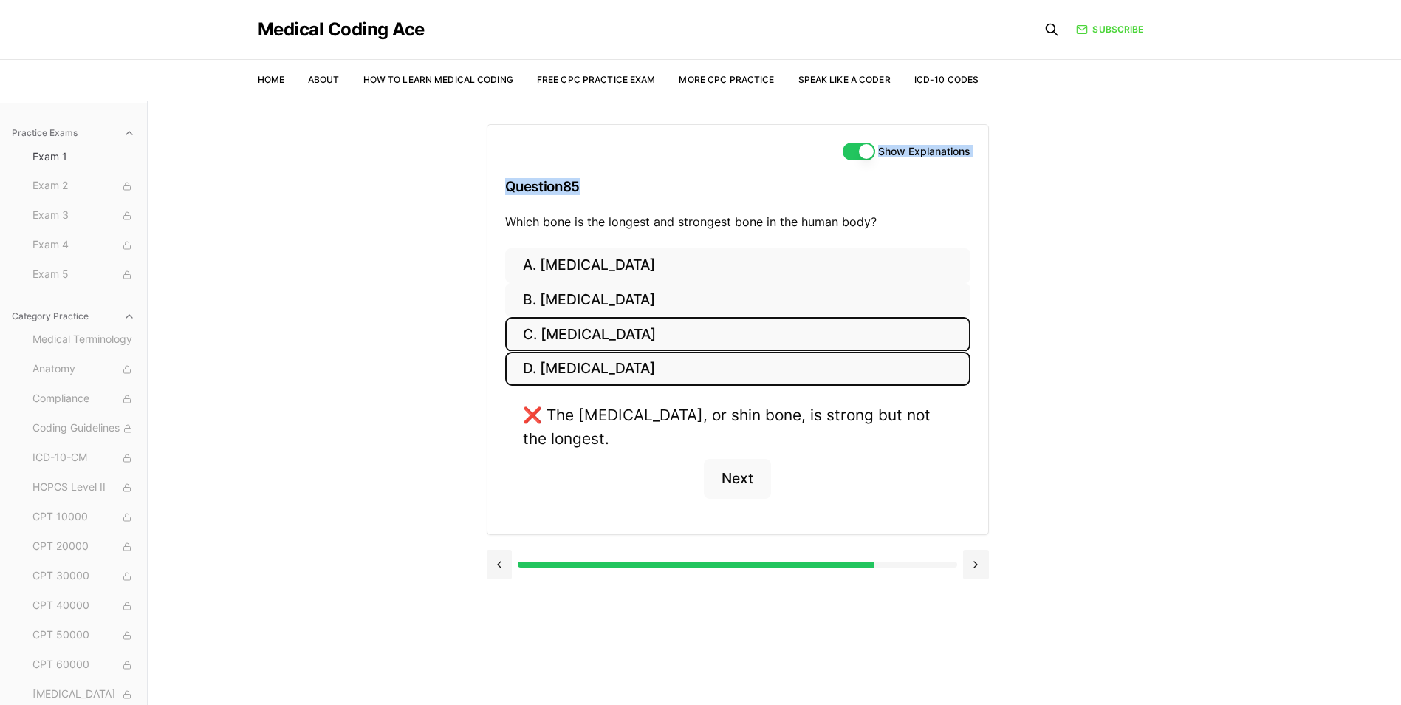
click at [678, 365] on button "D. [MEDICAL_DATA]" at bounding box center [737, 369] width 465 height 35
click at [680, 302] on button "B. [MEDICAL_DATA]" at bounding box center [737, 300] width 465 height 35
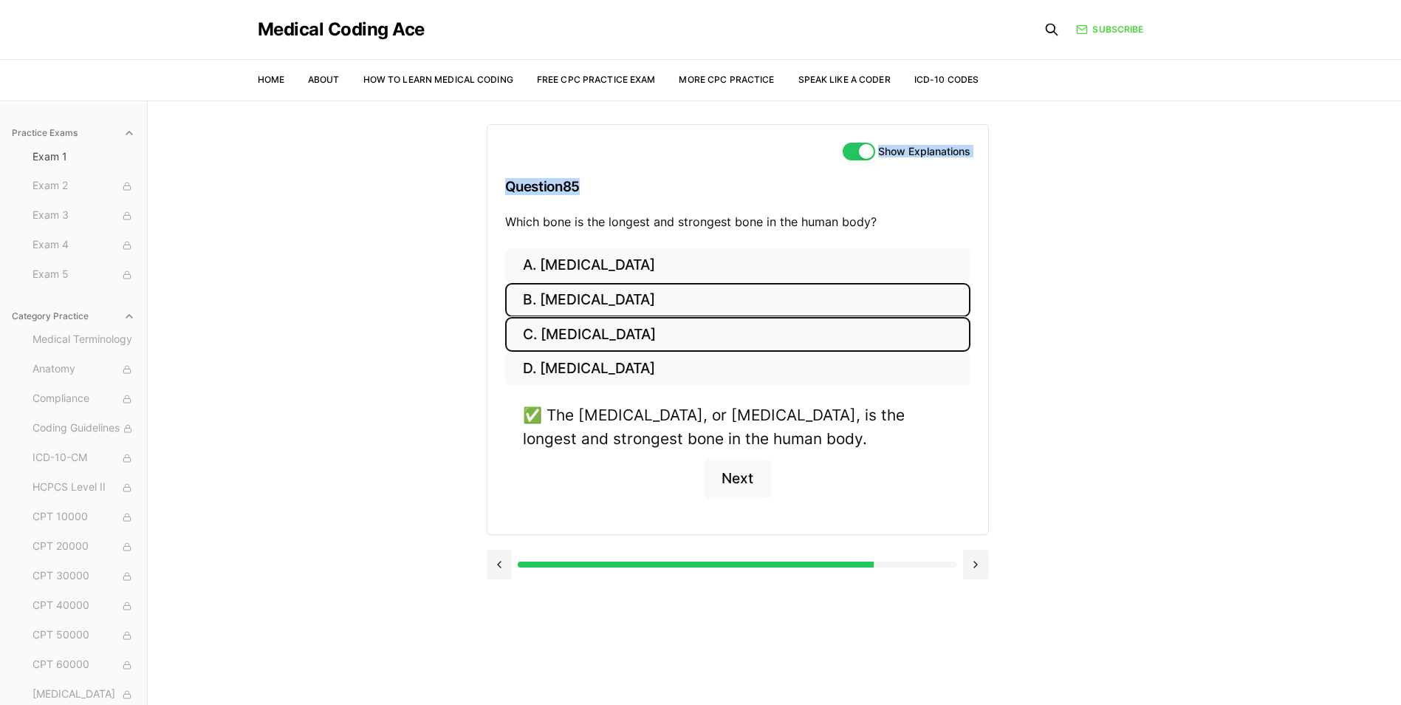
click at [679, 329] on button "C. [MEDICAL_DATA]" at bounding box center [737, 334] width 465 height 35
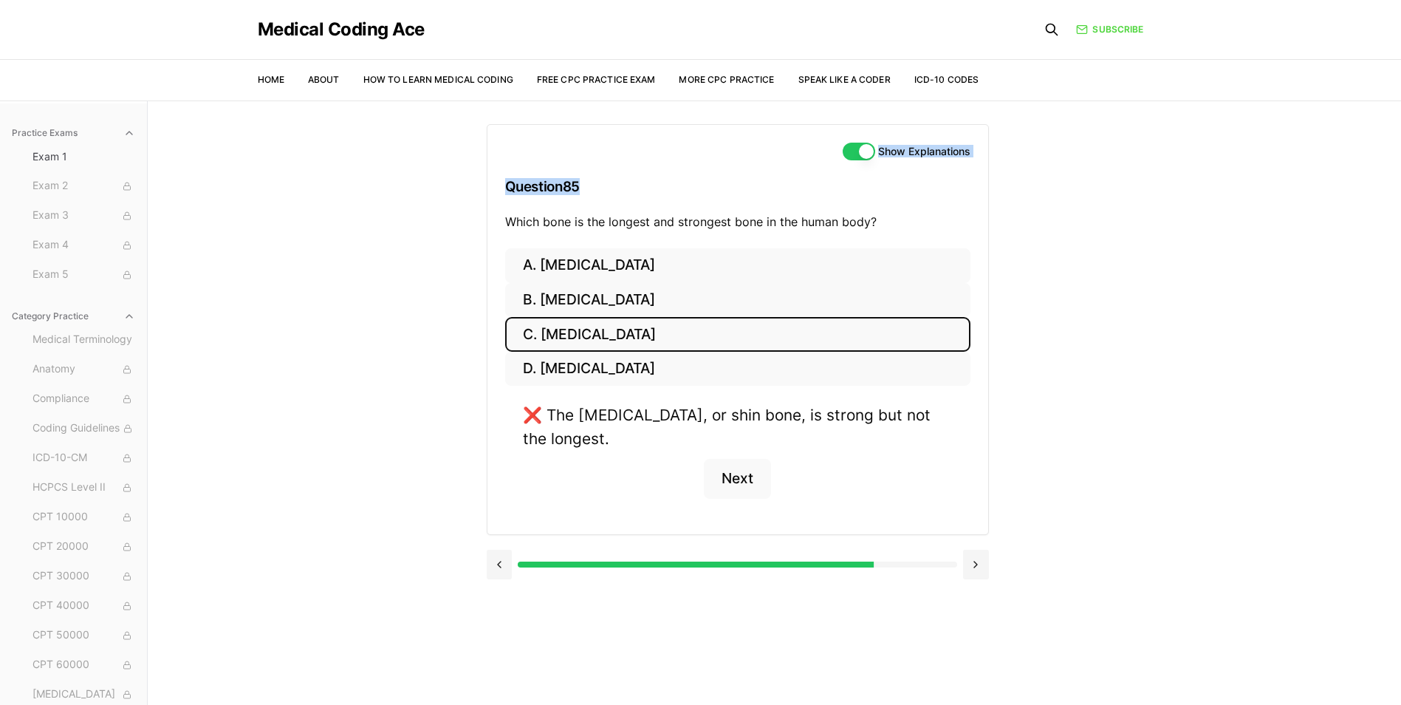
click at [851, 151] on button "Show Explanations" at bounding box center [859, 152] width 32 height 18
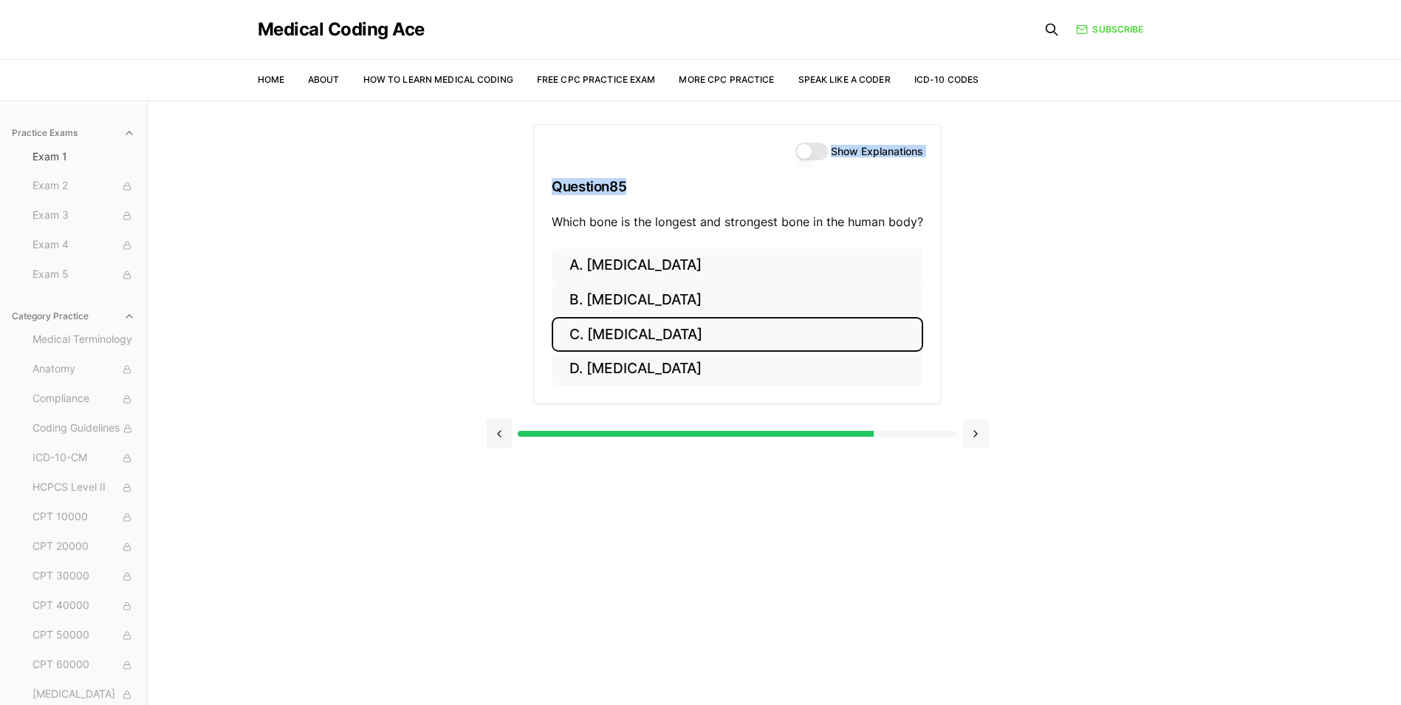
click at [975, 441] on button at bounding box center [976, 434] width 26 height 30
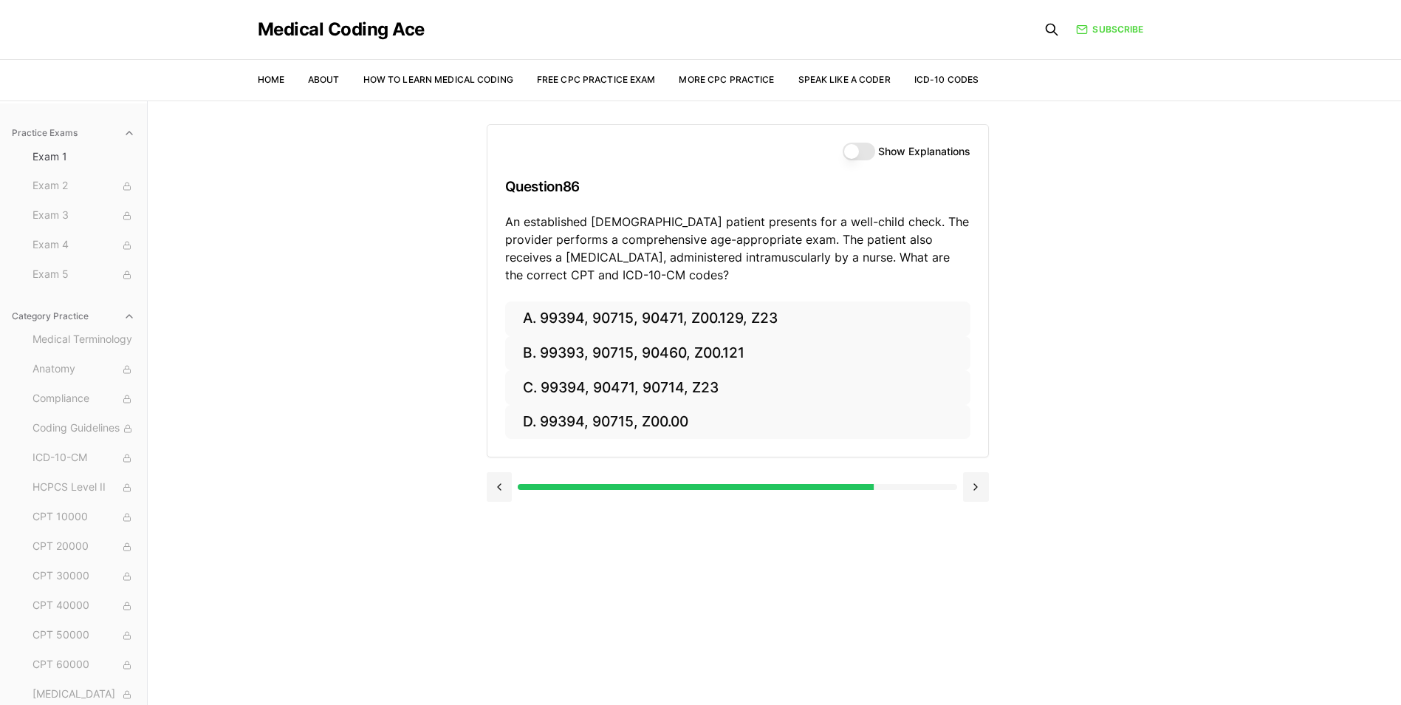
click at [976, 272] on div "Show Explanations Question 86 An established [DEMOGRAPHIC_DATA] patient present…" at bounding box center [737, 213] width 501 height 176
click at [854, 144] on button "Show Explanations" at bounding box center [859, 152] width 32 height 18
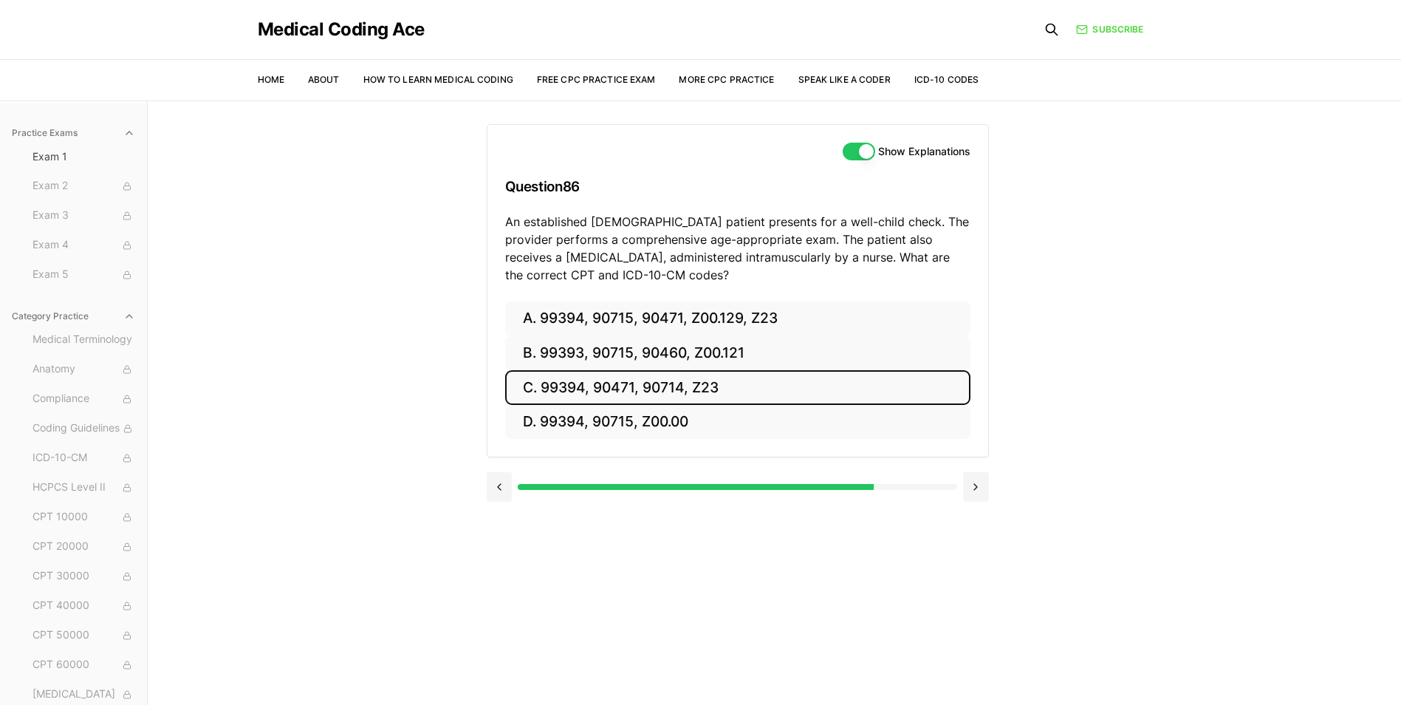
click at [736, 391] on button "C. 99394, 90471, 90714, Z23" at bounding box center [737, 387] width 465 height 35
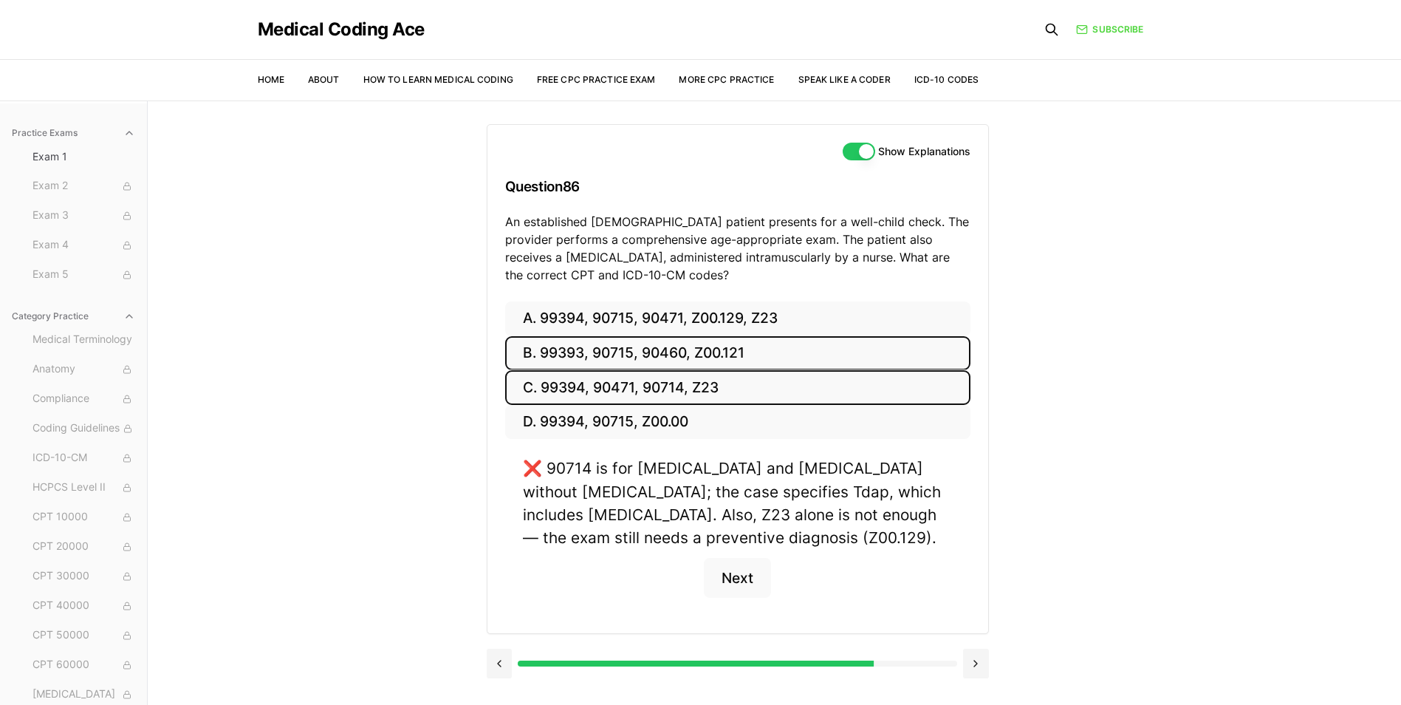
click at [702, 348] on button "B. 99393, 90715, 90460, Z00.121" at bounding box center [737, 353] width 465 height 35
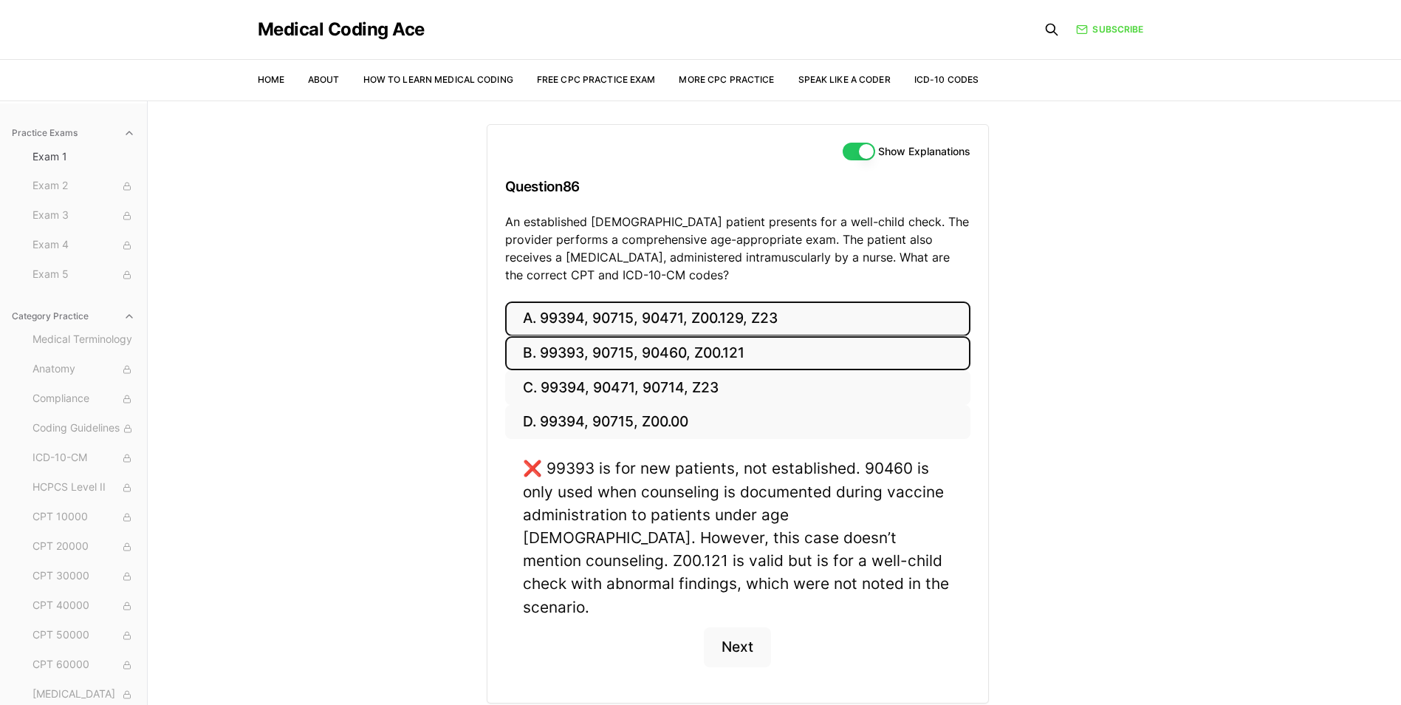
click at [713, 311] on button "A. 99394, 90715, 90471, Z00.129, Z23" at bounding box center [737, 318] width 465 height 35
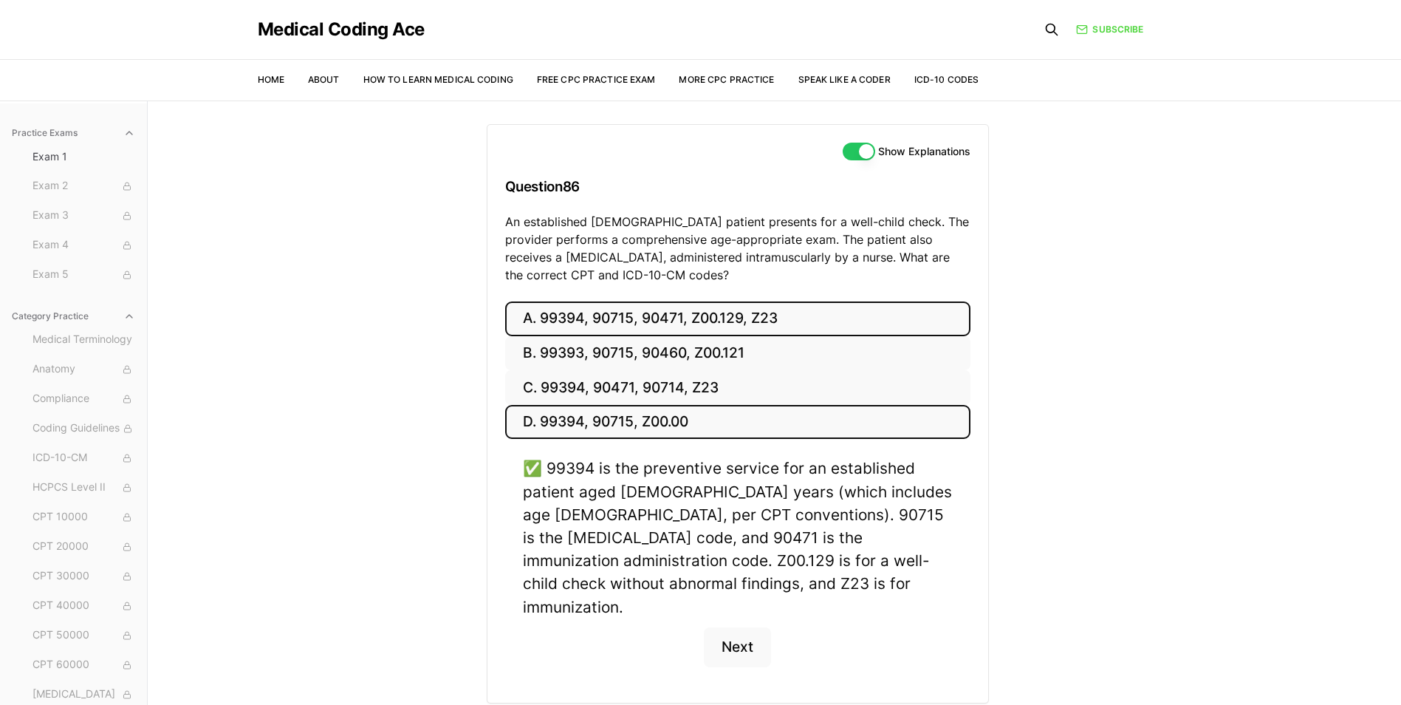
click at [646, 405] on button "D. 99394, 90715, Z00.00" at bounding box center [737, 422] width 465 height 35
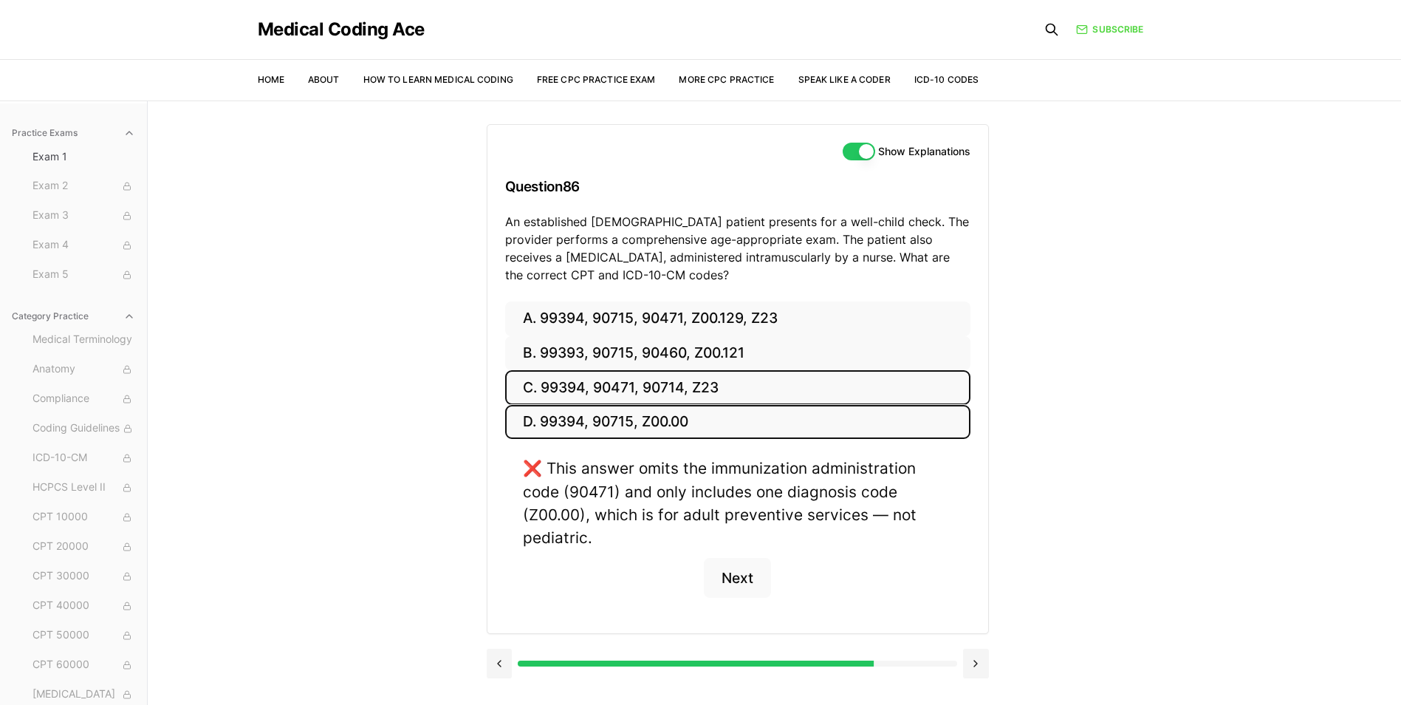
click at [658, 387] on button "C. 99394, 90471, 90714, Z23" at bounding box center [737, 387] width 465 height 35
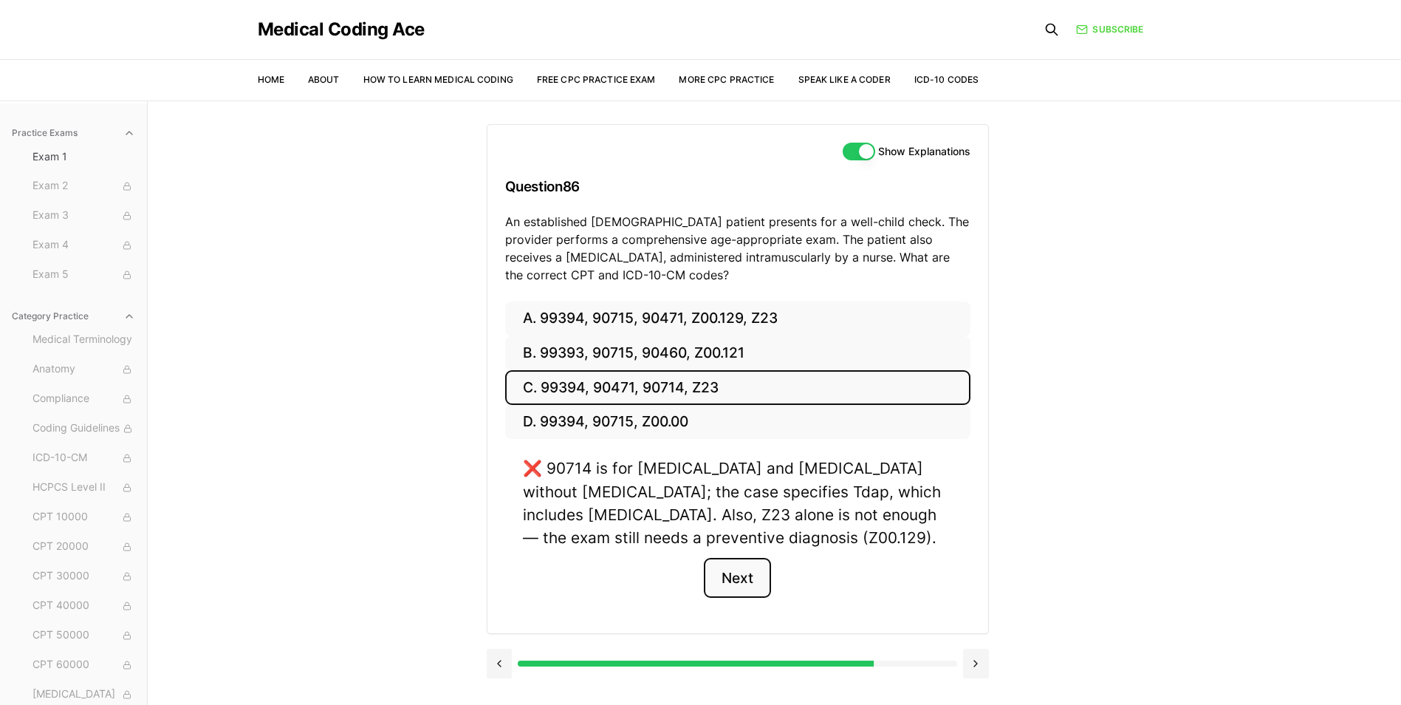
click at [741, 583] on button "Next" at bounding box center [737, 578] width 67 height 40
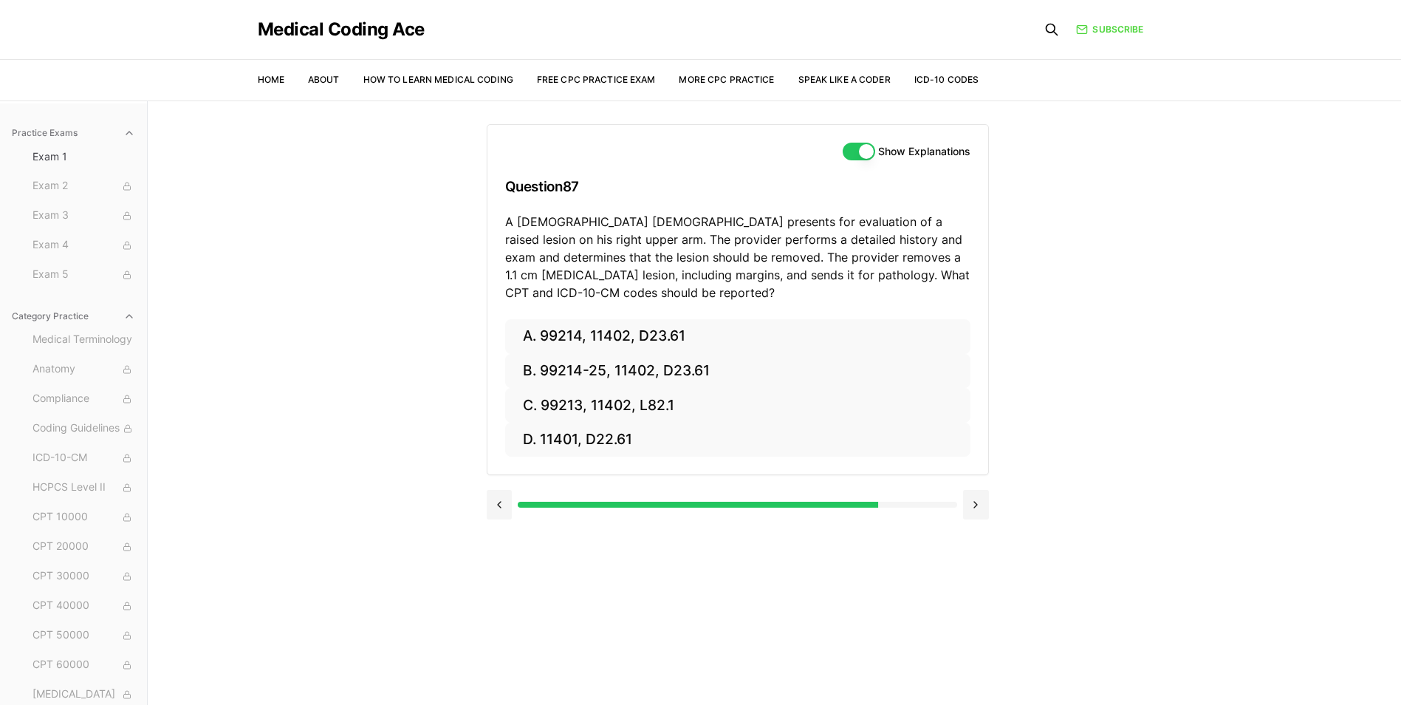
click at [865, 148] on button "Show Explanations" at bounding box center [859, 152] width 32 height 18
click at [863, 144] on button "Show Explanations" at bounding box center [859, 152] width 32 height 18
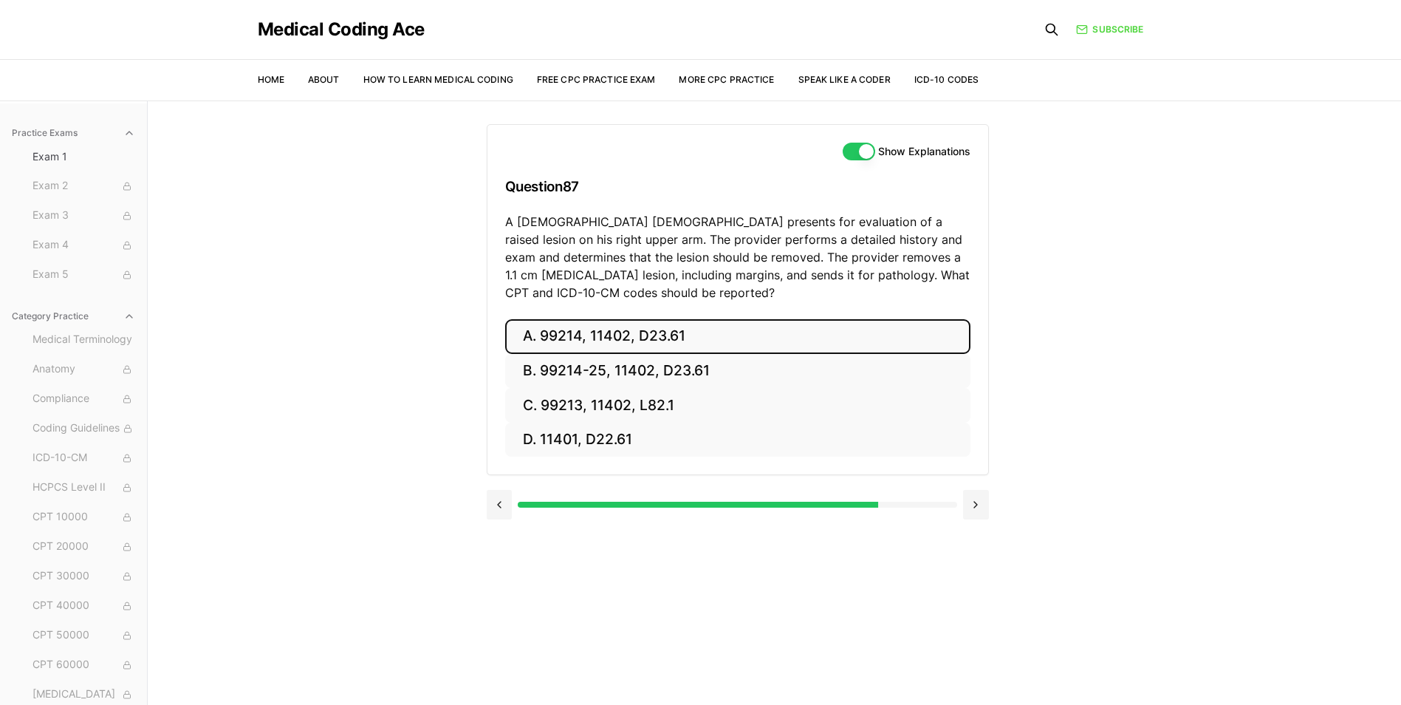
click at [611, 330] on button "A. 99214, 11402, D23.61" at bounding box center [737, 336] width 465 height 35
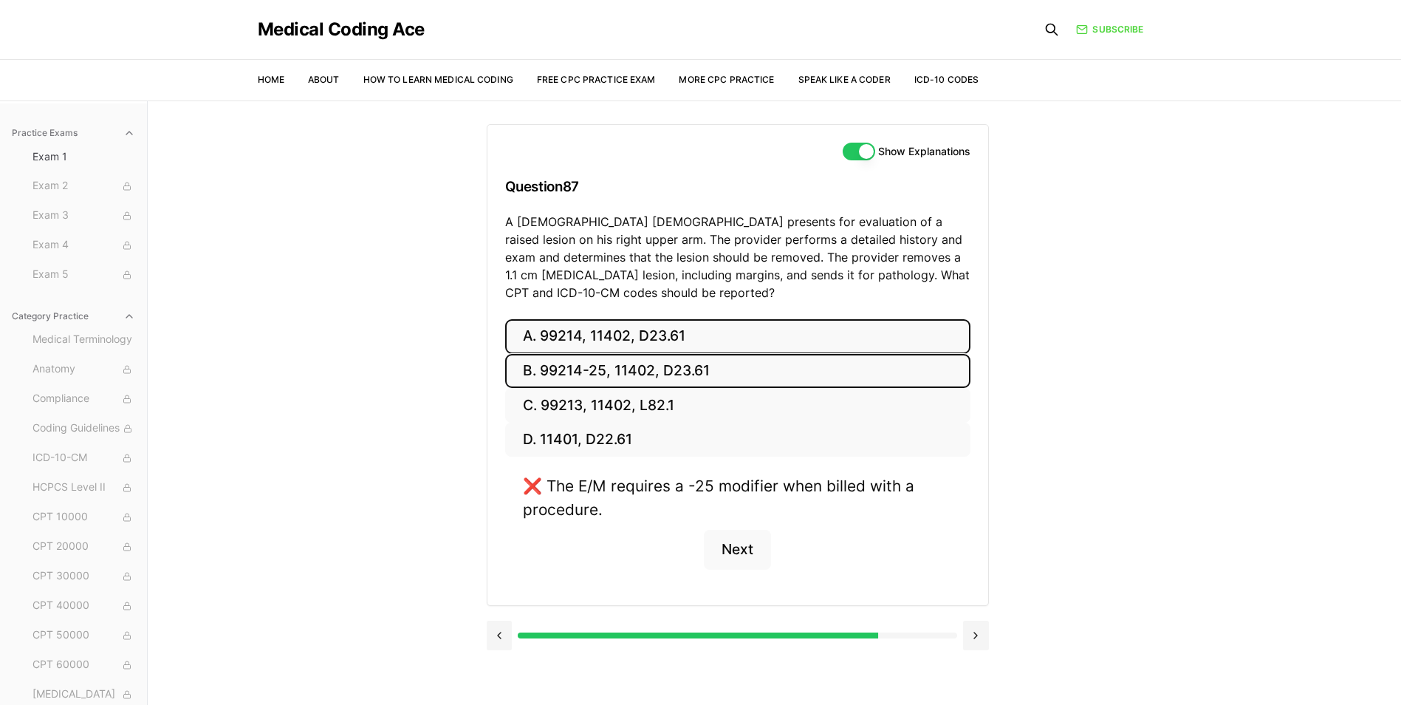
click at [612, 360] on button "B. 99214-25, 11402, D23.61" at bounding box center [737, 371] width 465 height 35
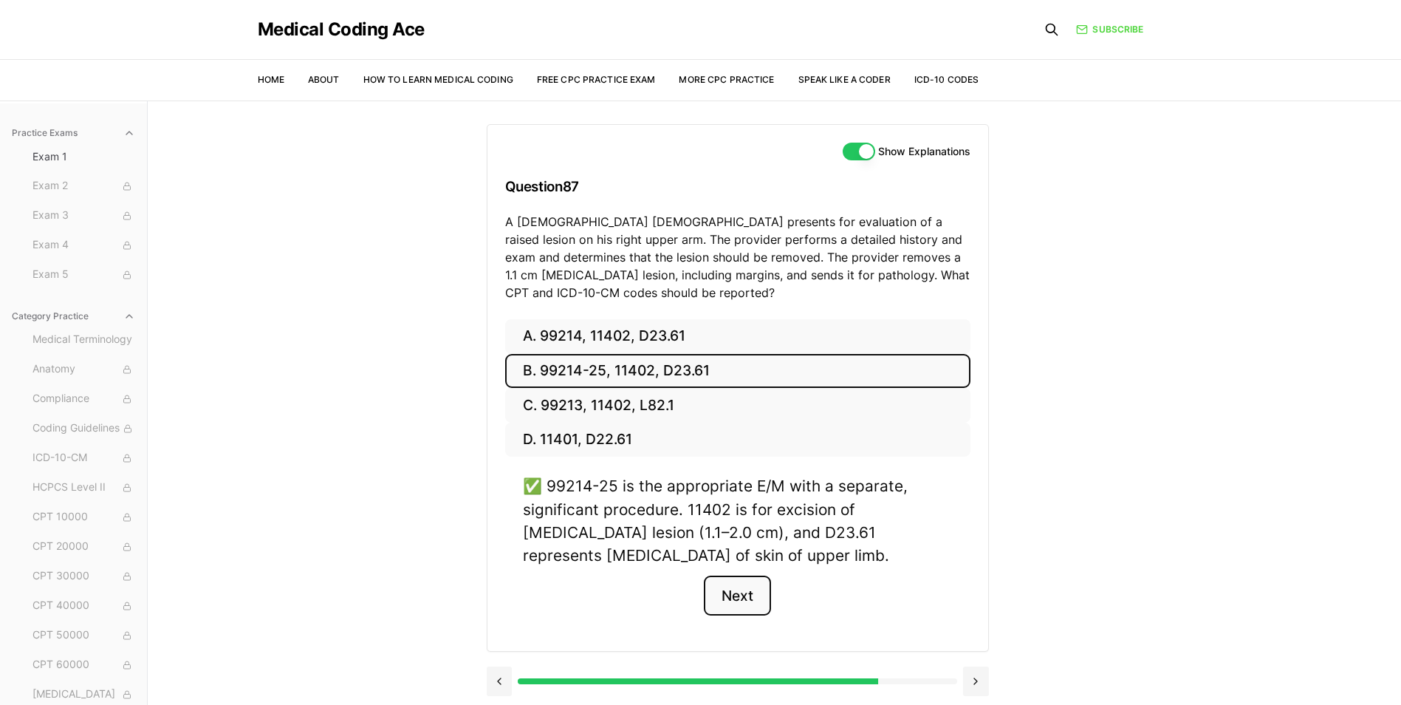
click at [746, 594] on button "Next" at bounding box center [737, 595] width 67 height 40
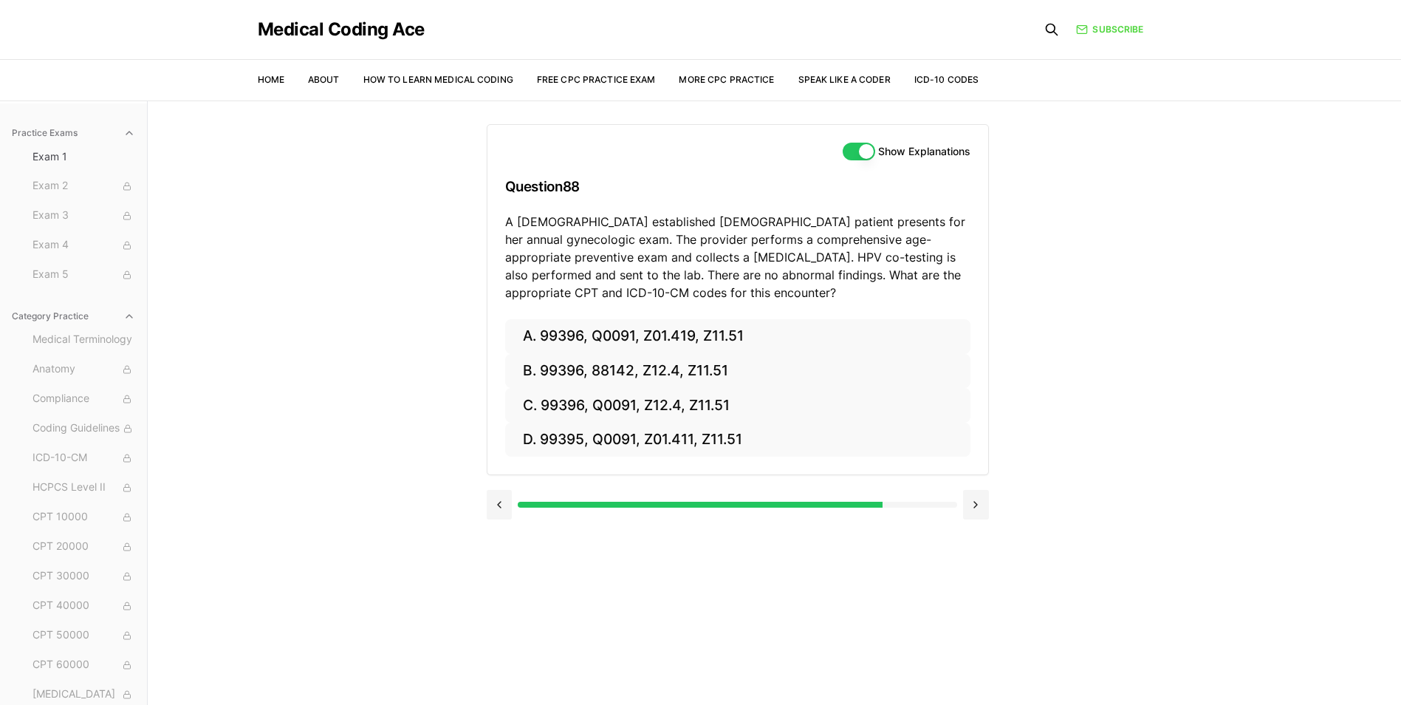
click at [856, 157] on button "Show Explanations" at bounding box center [859, 152] width 32 height 18
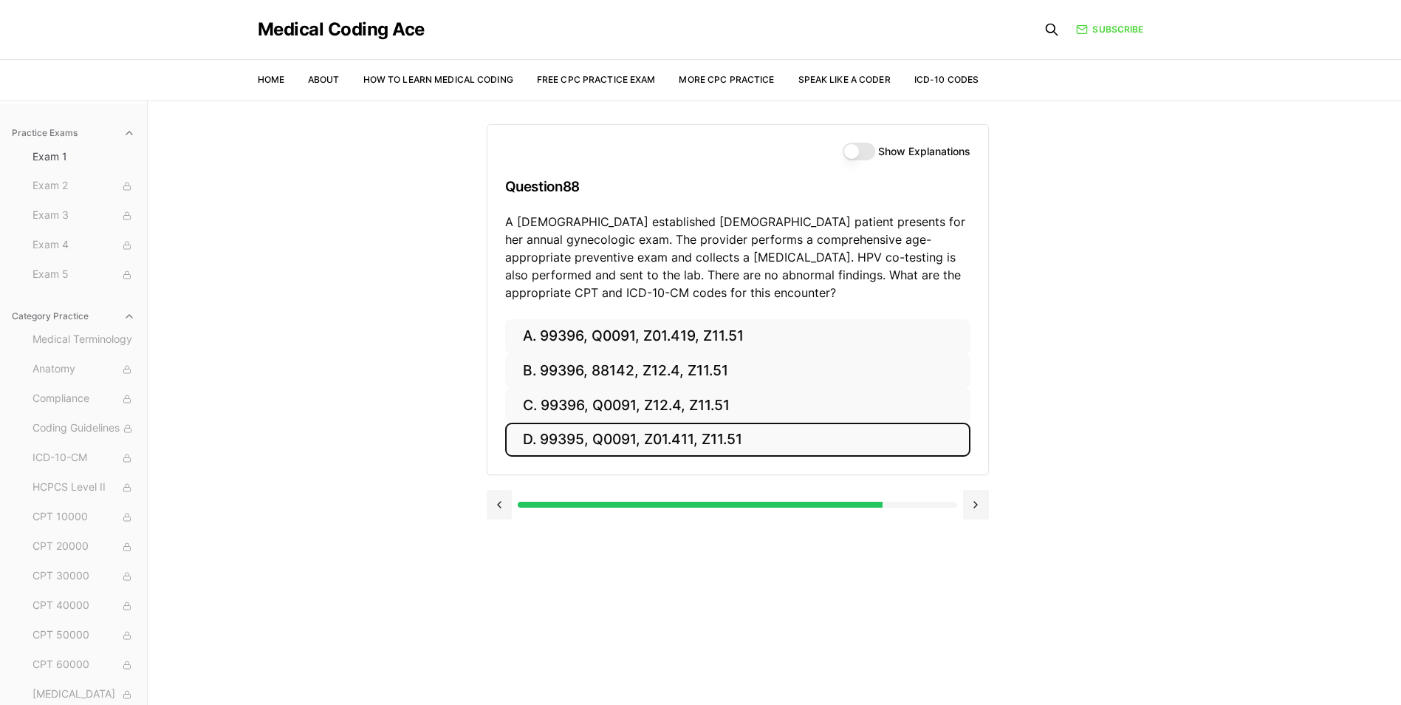
drag, startPoint x: 701, startPoint y: 442, endPoint x: 724, endPoint y: 422, distance: 31.4
click at [724, 422] on button "D. 99395, Q0091, Z01.411, Z11.51" at bounding box center [737, 439] width 465 height 35
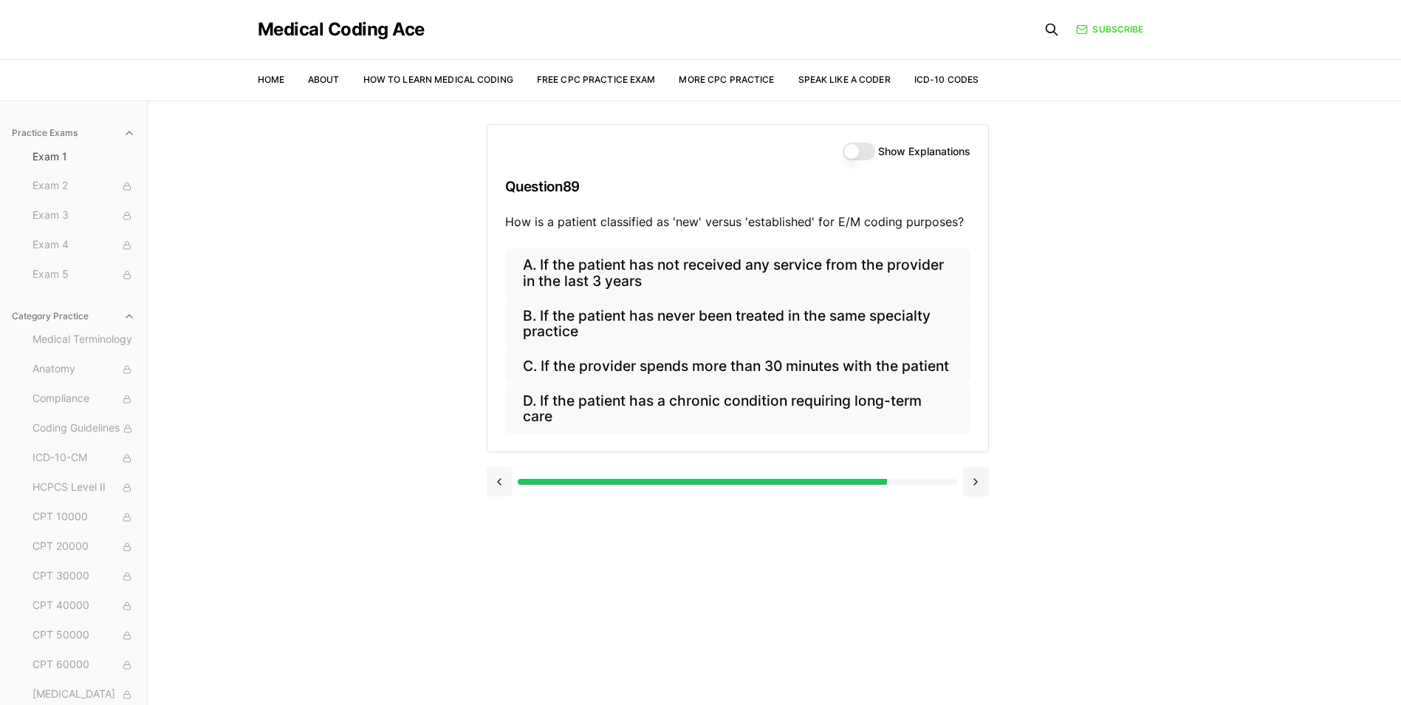
click at [500, 475] on button at bounding box center [500, 482] width 26 height 30
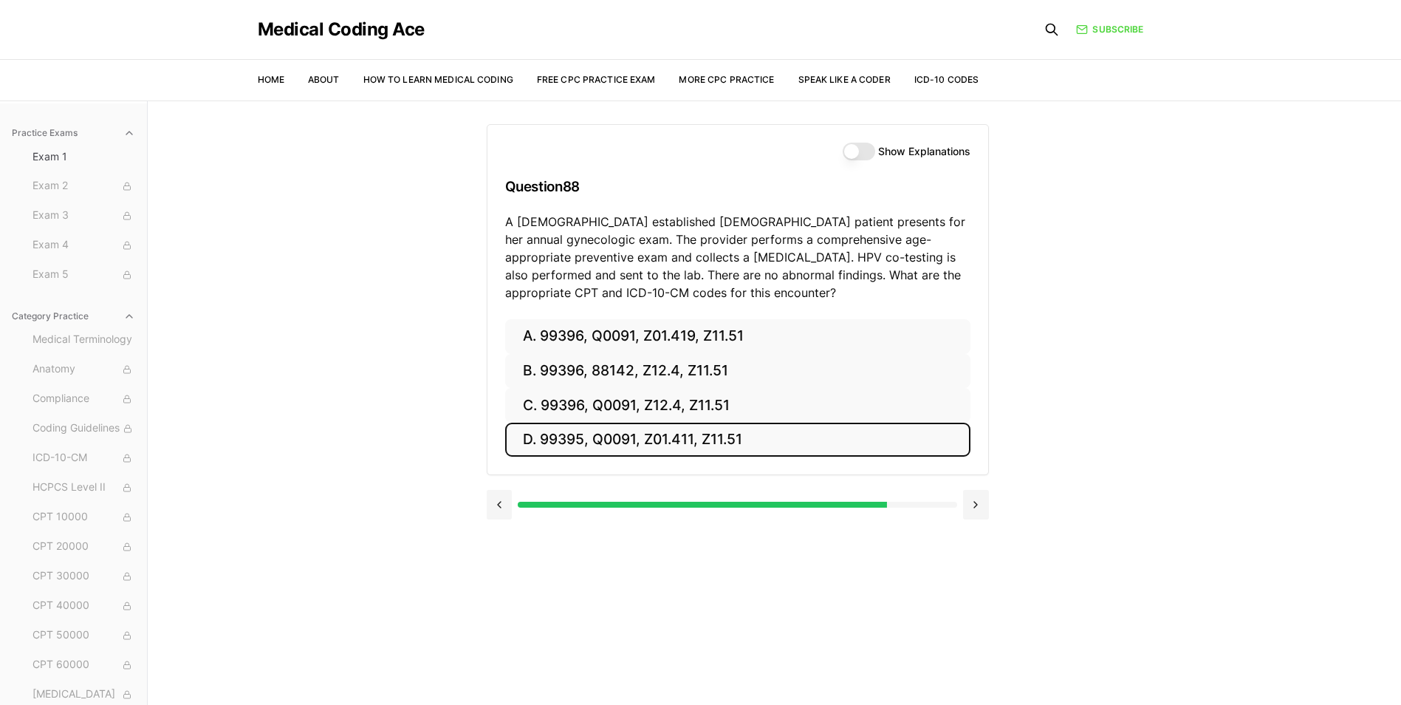
click at [871, 145] on div "Show Explanations" at bounding box center [907, 152] width 128 height 18
click at [859, 148] on button "Show Explanations" at bounding box center [859, 152] width 32 height 18
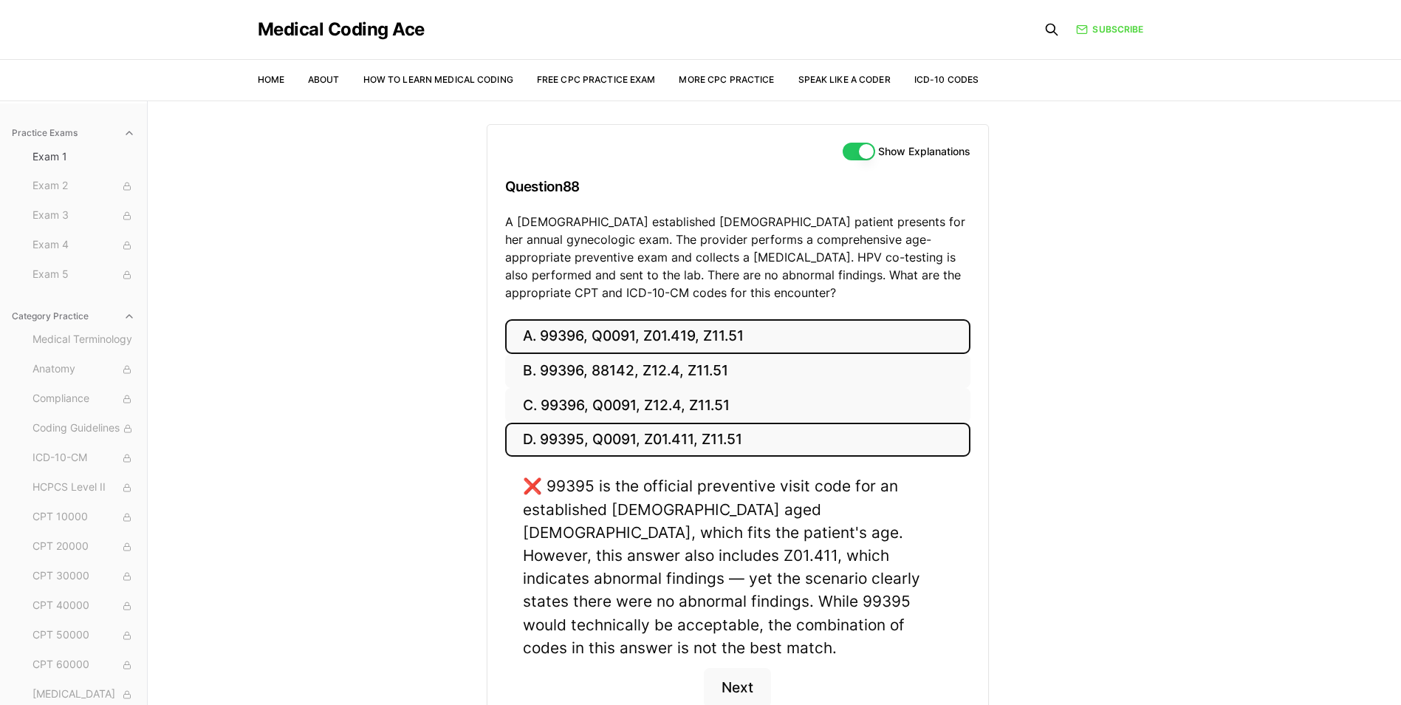
click at [806, 332] on button "A. 99396, Q0091, Z01.419, Z11.51" at bounding box center [737, 336] width 465 height 35
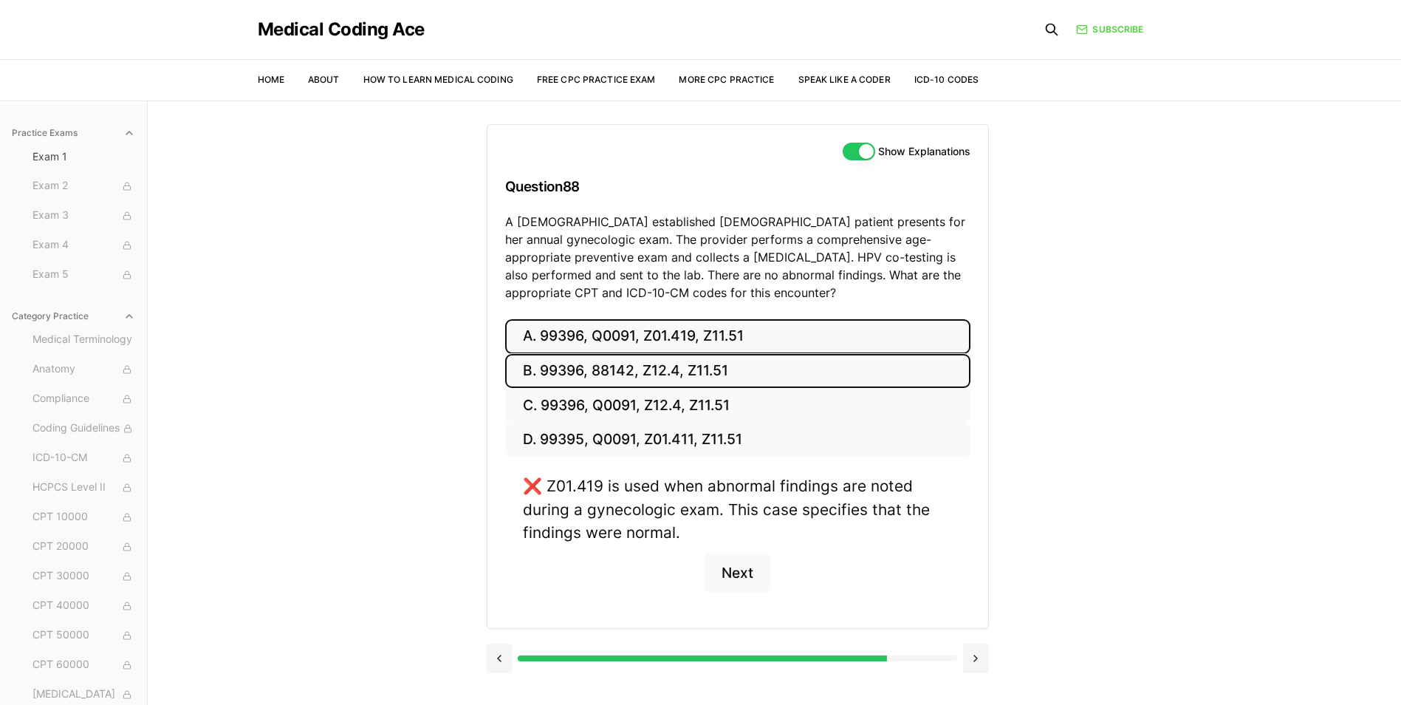
click at [786, 377] on button "B. 99396, 88142, Z12.4, Z11.51" at bounding box center [737, 371] width 465 height 35
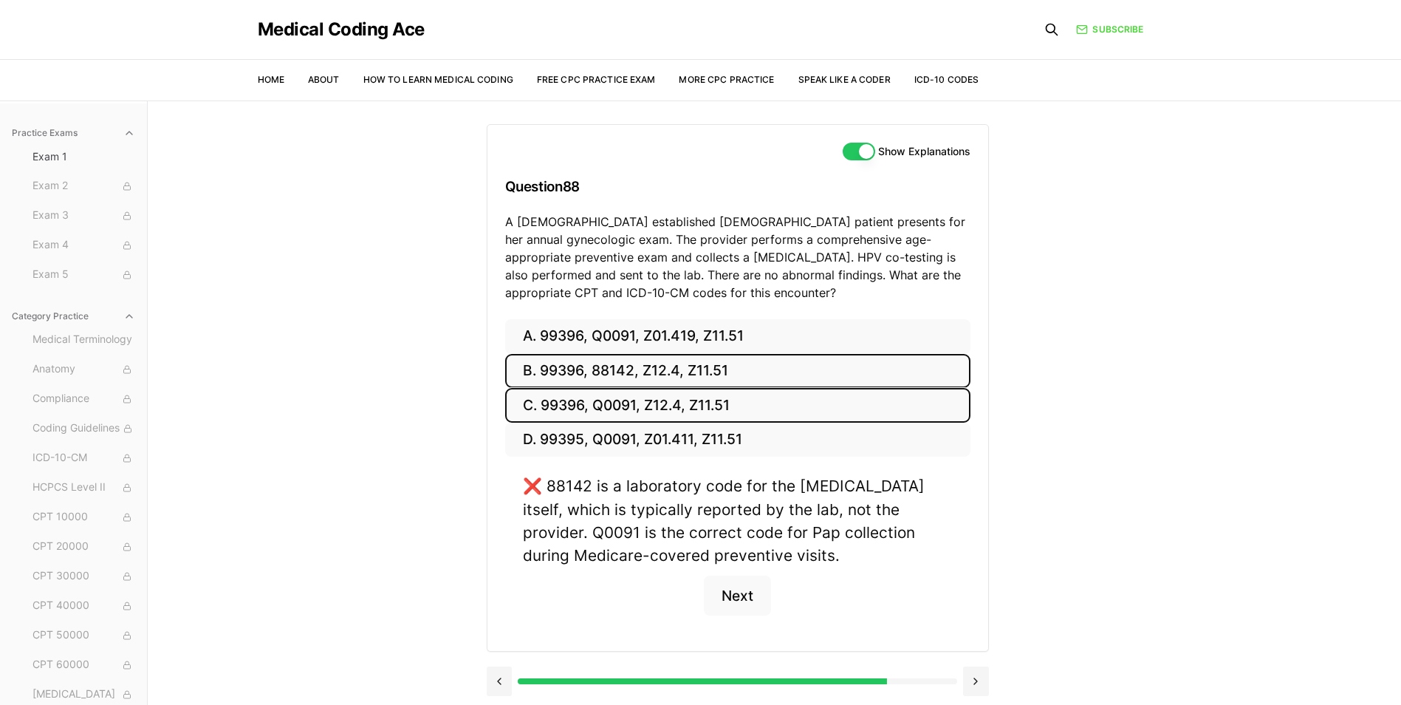
click at [786, 412] on button "C. 99396, Q0091, Z12.4, Z11.51" at bounding box center [737, 405] width 465 height 35
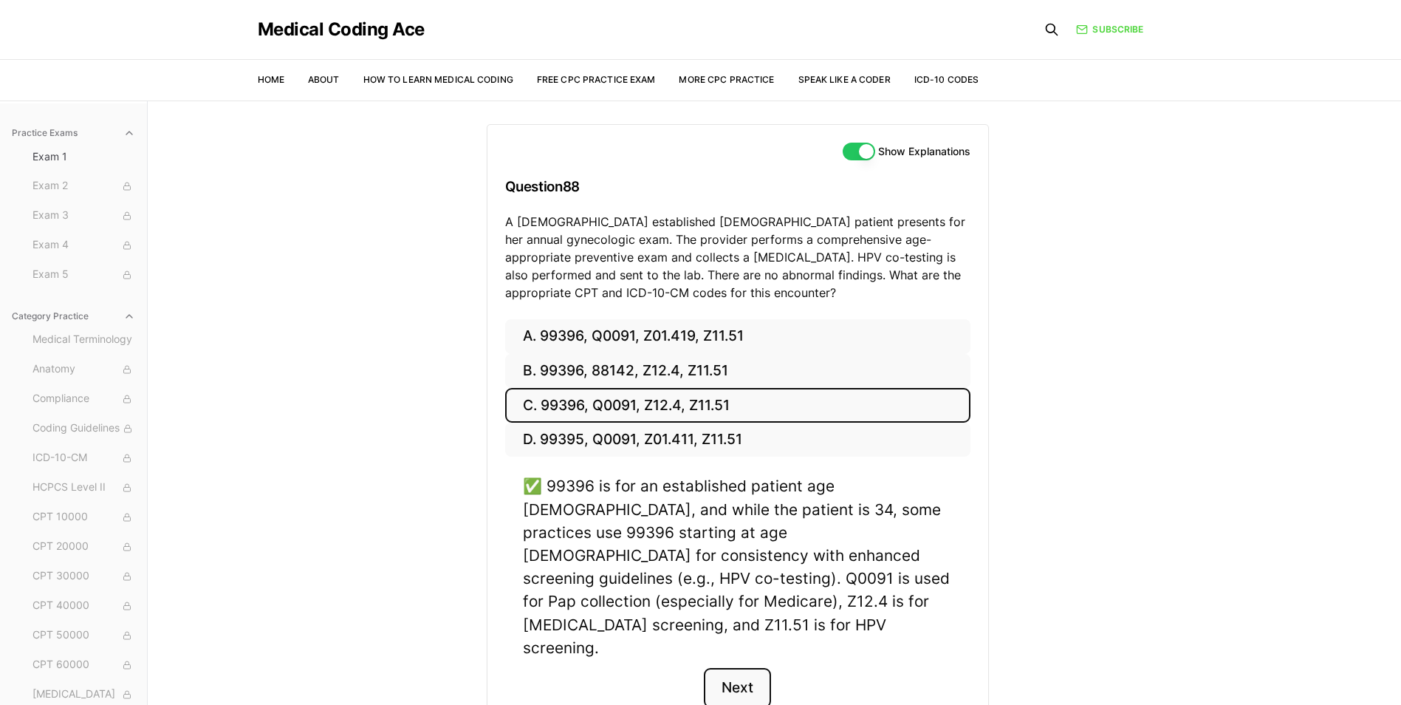
click at [756, 668] on button "Next" at bounding box center [737, 688] width 67 height 40
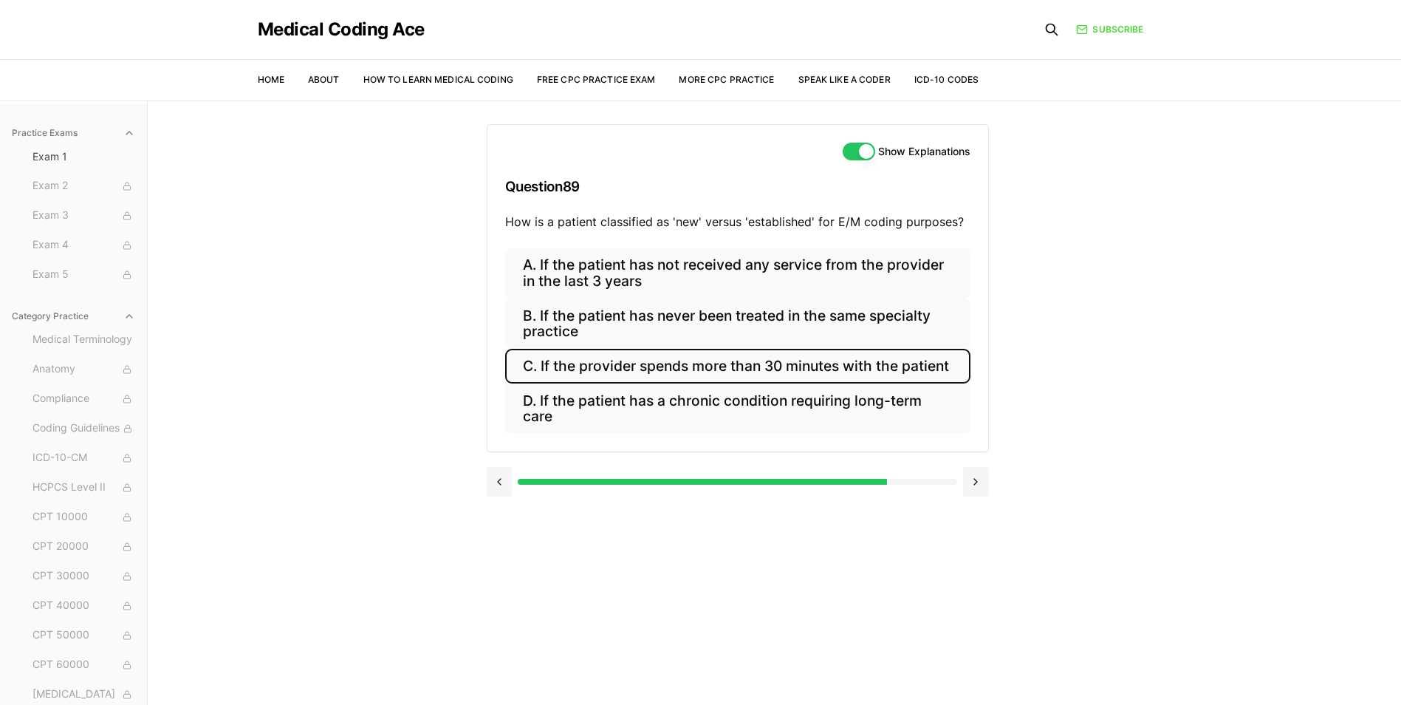
click at [754, 360] on button "C. If the provider spends more than 30 minutes with the patient" at bounding box center [737, 366] width 465 height 35
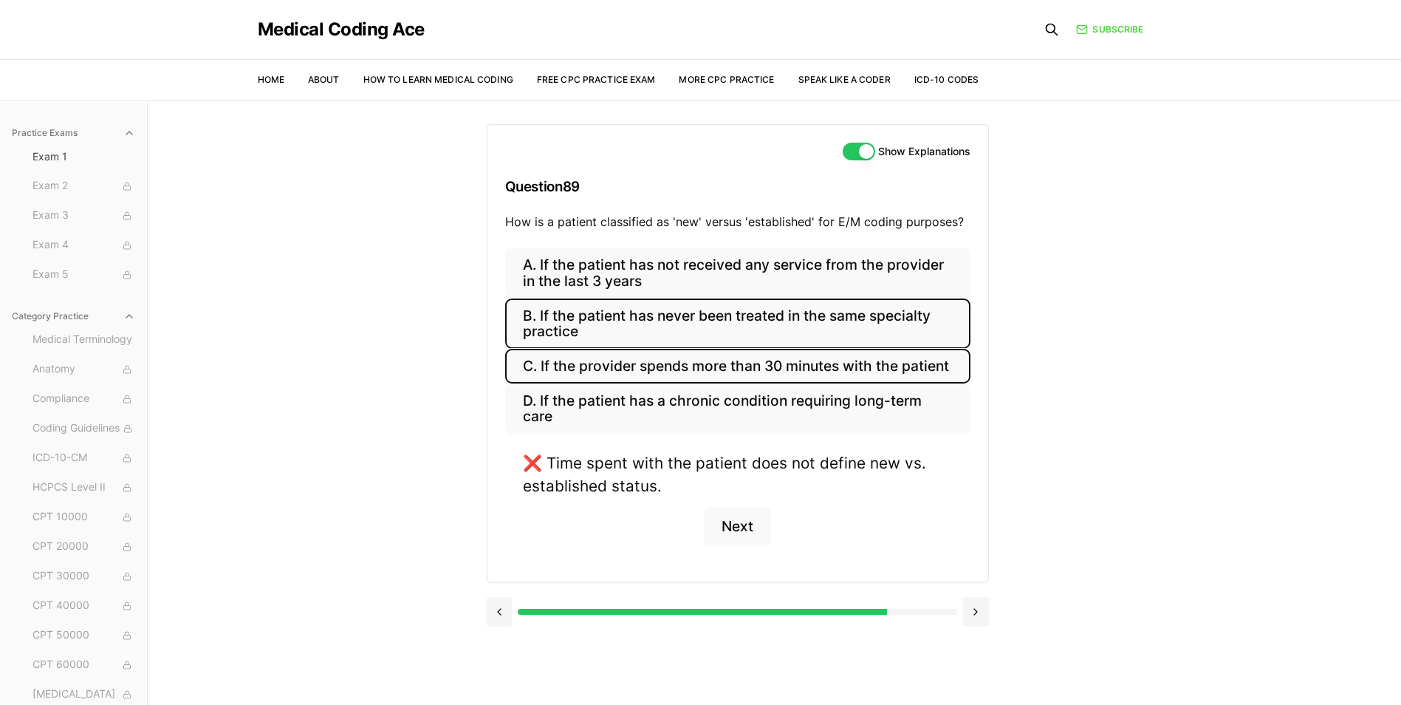
click at [688, 303] on button "B. If the patient has never been treated in the same specialty practice" at bounding box center [737, 323] width 465 height 50
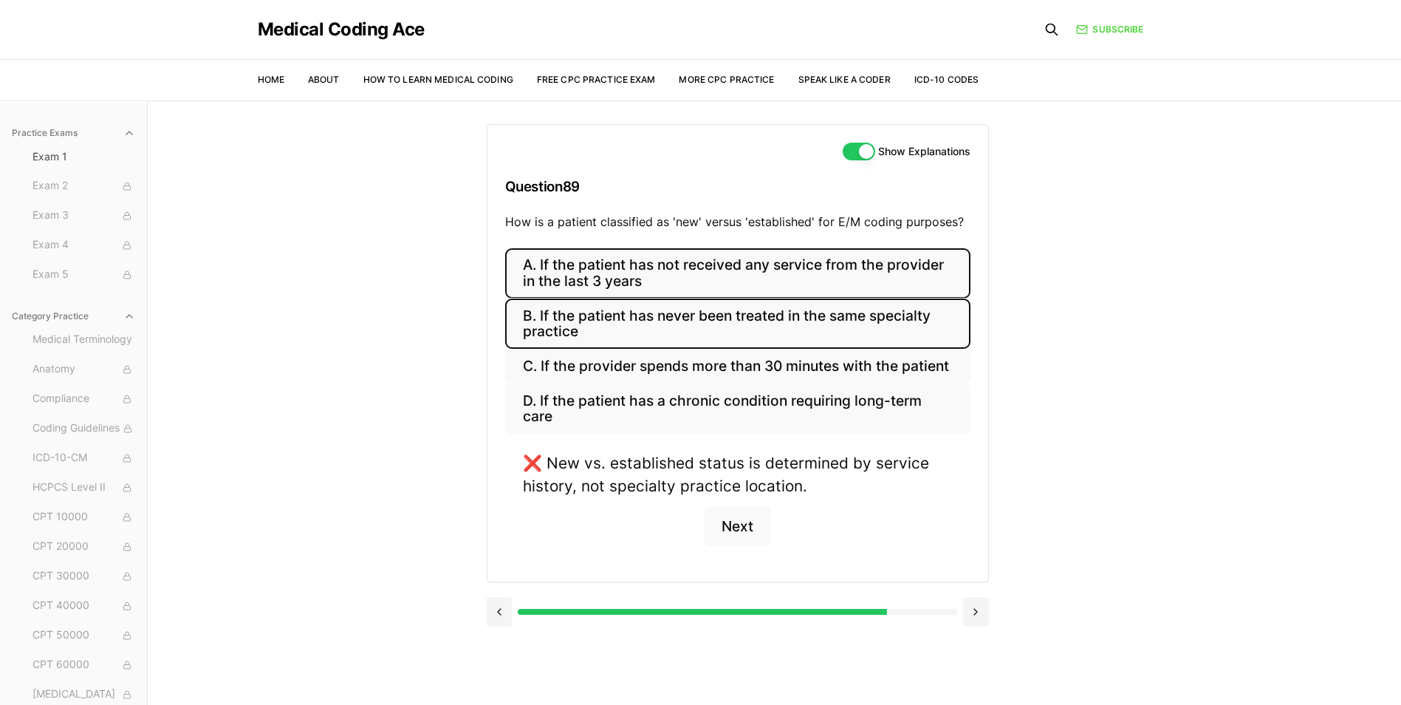
click at [715, 269] on button "A. If the patient has not received any service from the provider in the last 3 …" at bounding box center [737, 273] width 465 height 50
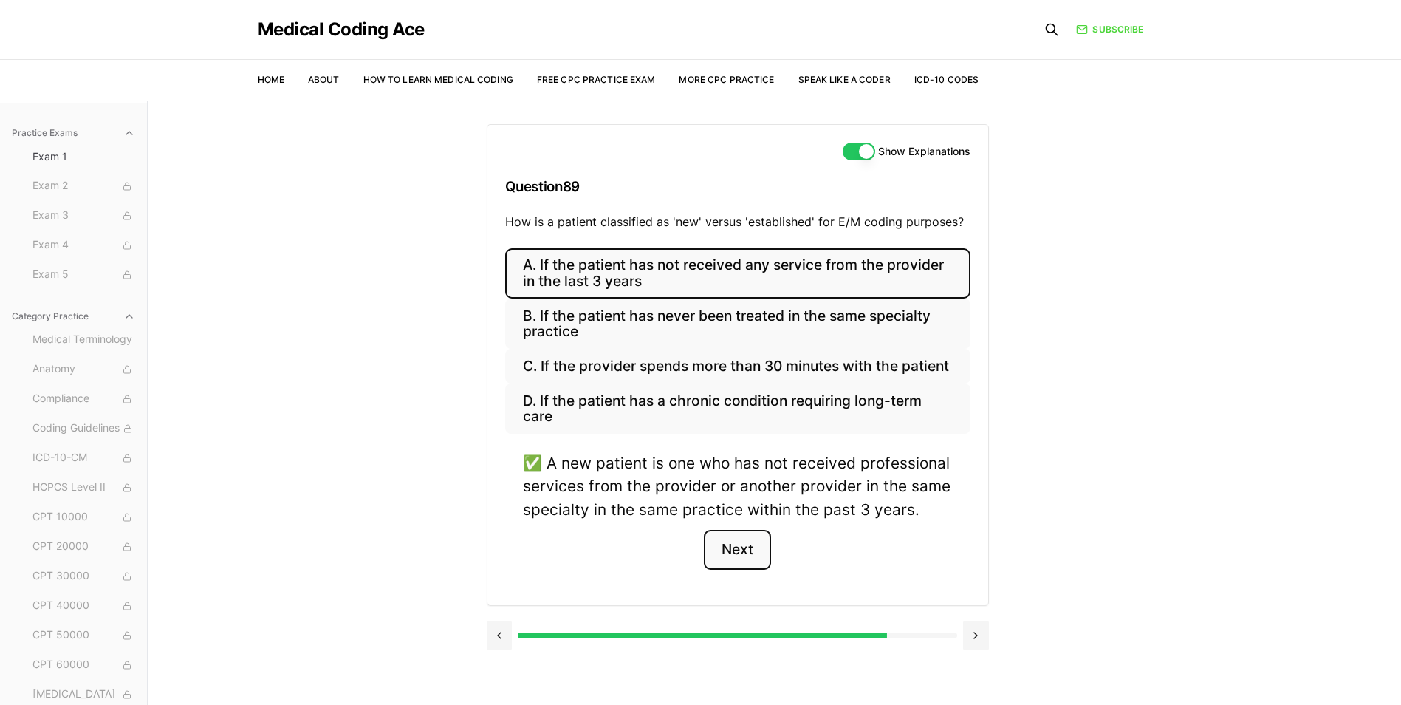
click at [742, 543] on button "Next" at bounding box center [737, 549] width 67 height 40
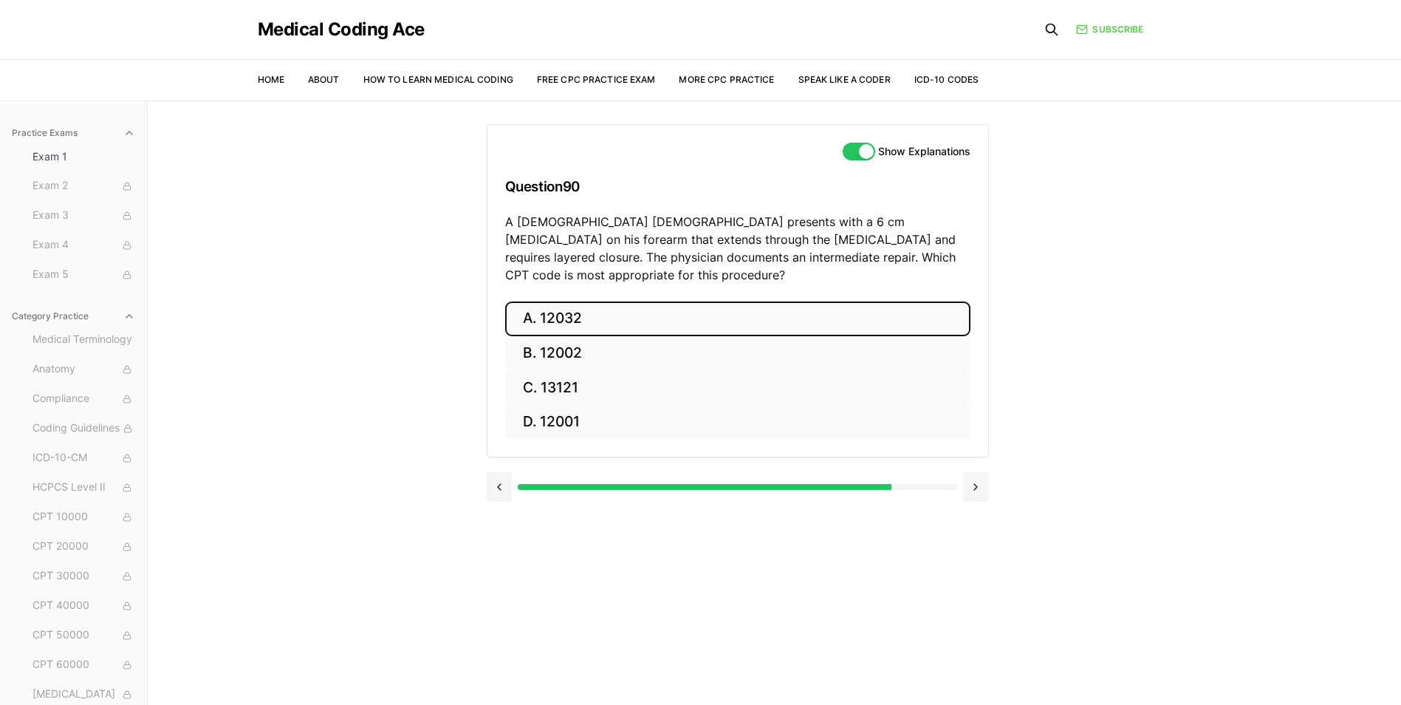
click at [699, 301] on button "A. 12032" at bounding box center [737, 318] width 465 height 35
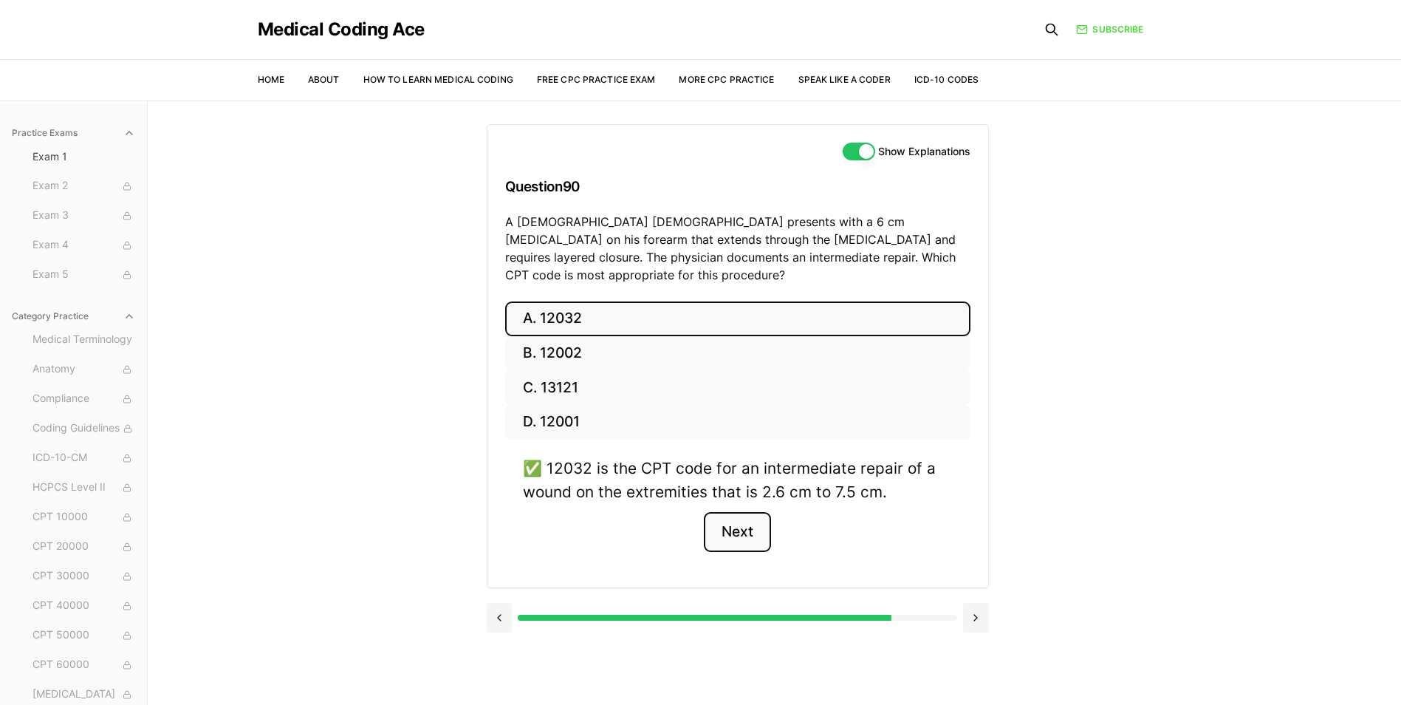
click at [744, 515] on button "Next" at bounding box center [737, 532] width 67 height 40
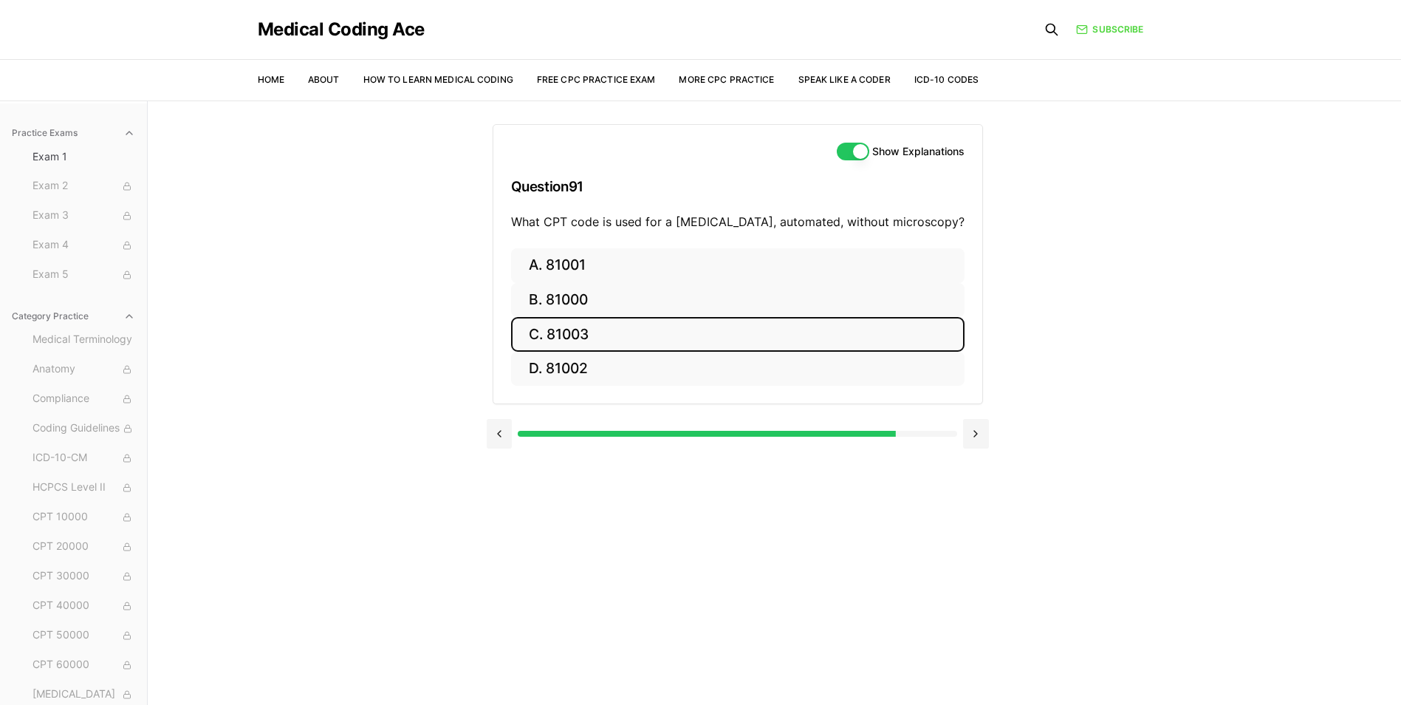
click at [765, 329] on button "C. 81003" at bounding box center [737, 334] width 453 height 35
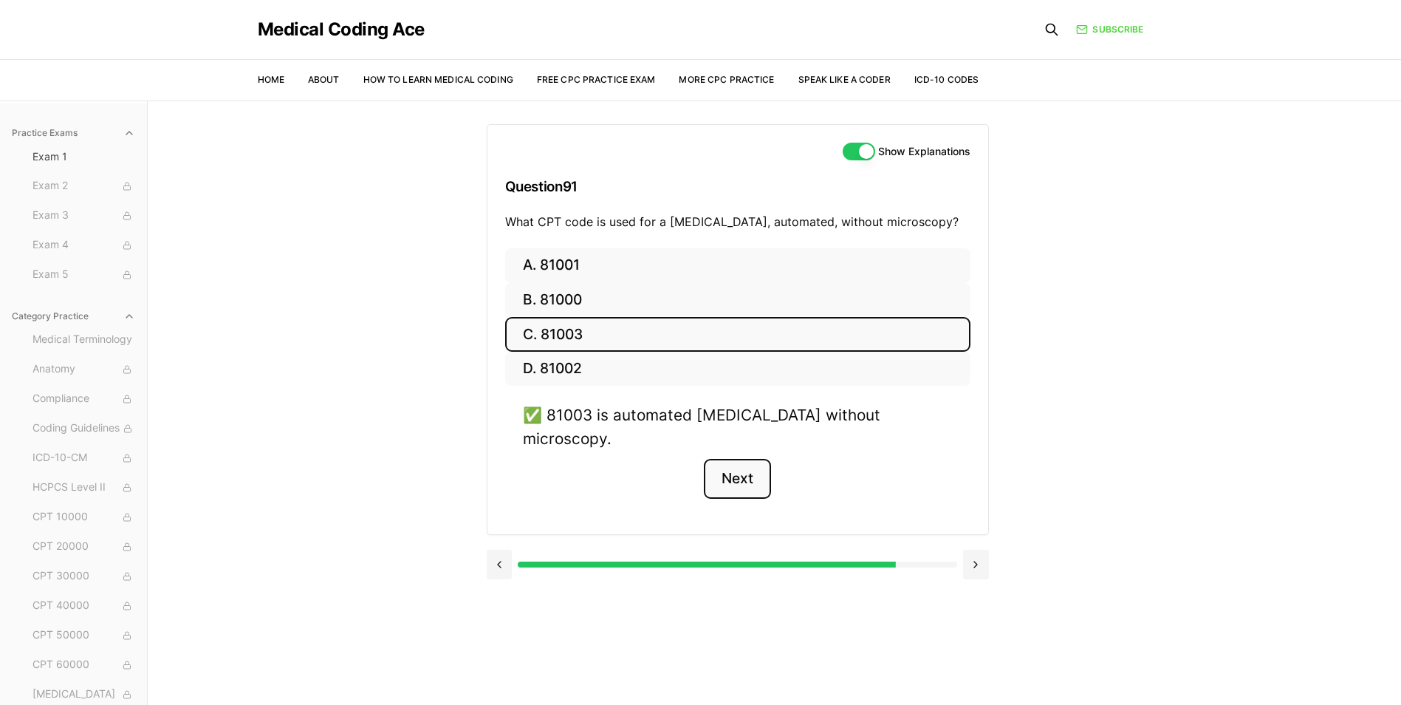
click at [755, 459] on button "Next" at bounding box center [737, 479] width 67 height 40
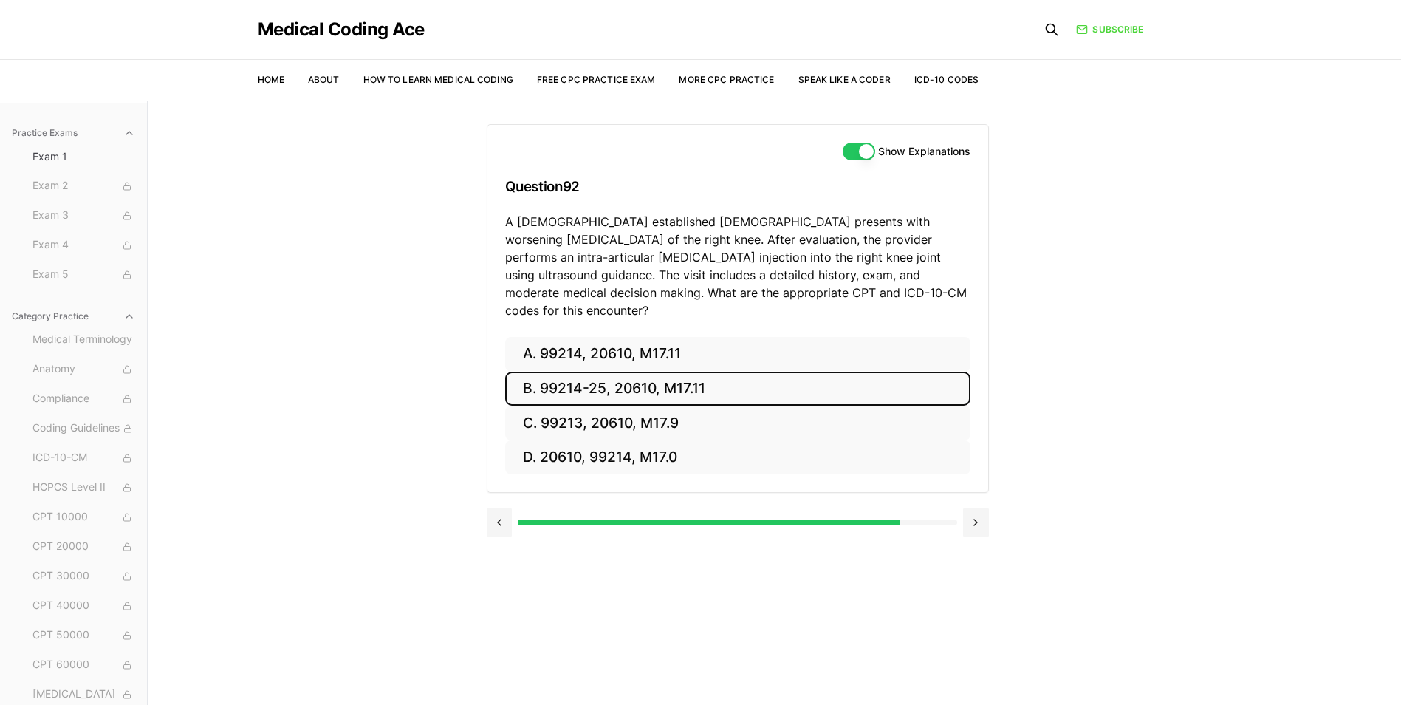
click at [772, 371] on button "B. 99214-25, 20610, M17.11" at bounding box center [737, 388] width 465 height 35
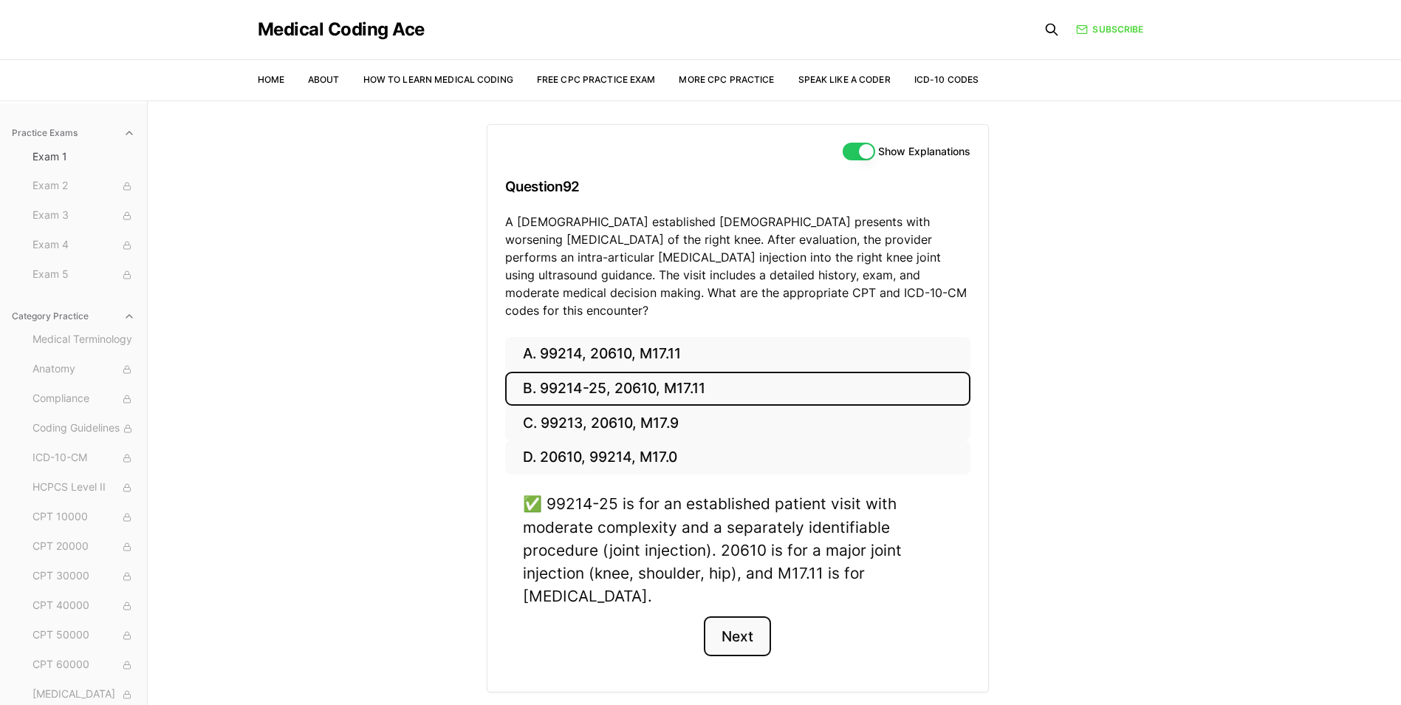
click at [736, 616] on button "Next" at bounding box center [737, 636] width 67 height 40
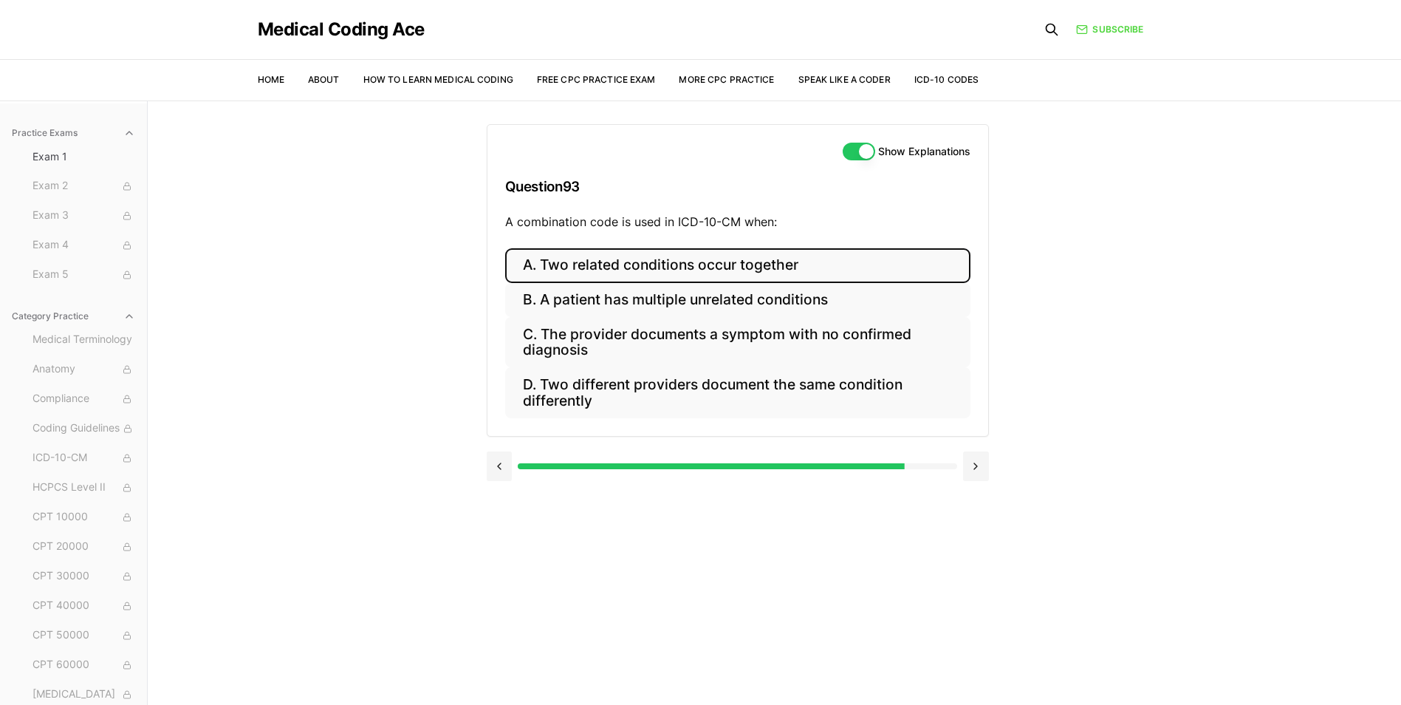
click at [732, 265] on button "A. Two related conditions occur together" at bounding box center [737, 265] width 465 height 35
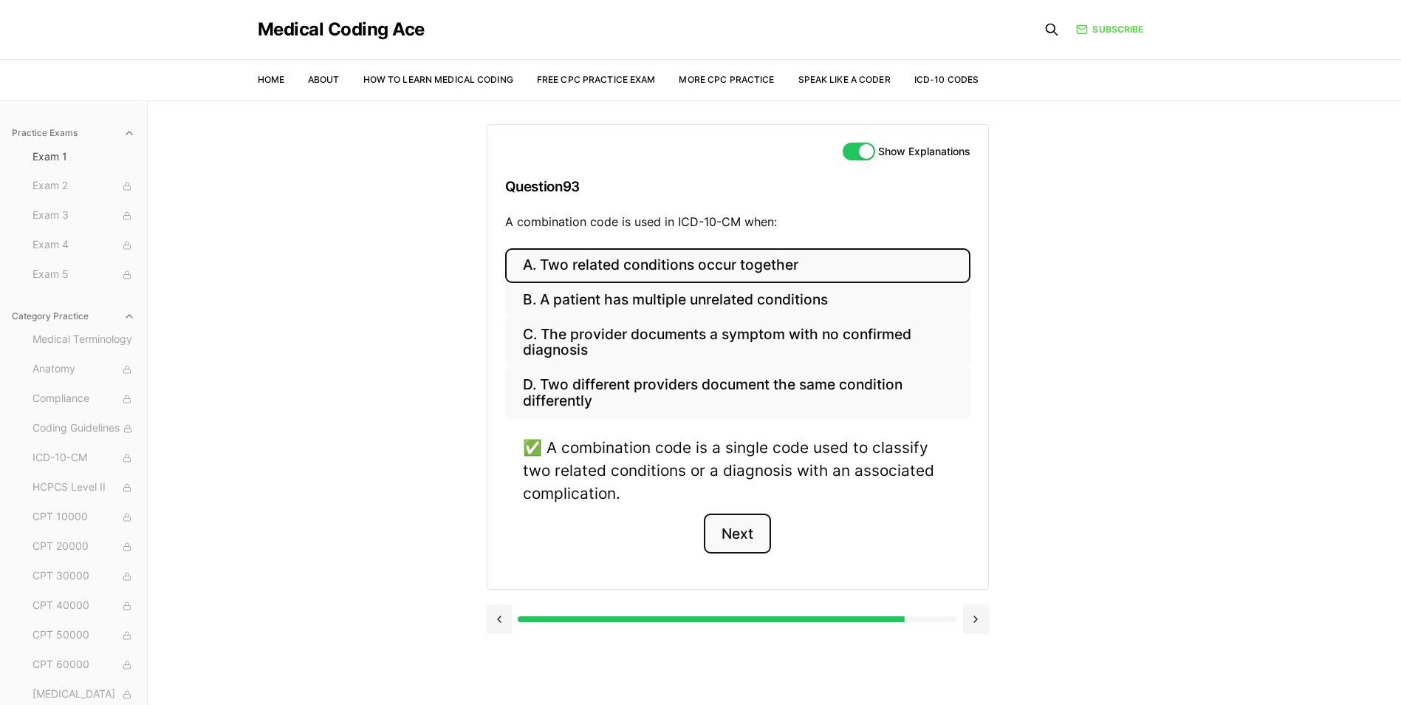
click at [737, 529] on button "Next" at bounding box center [737, 533] width 67 height 40
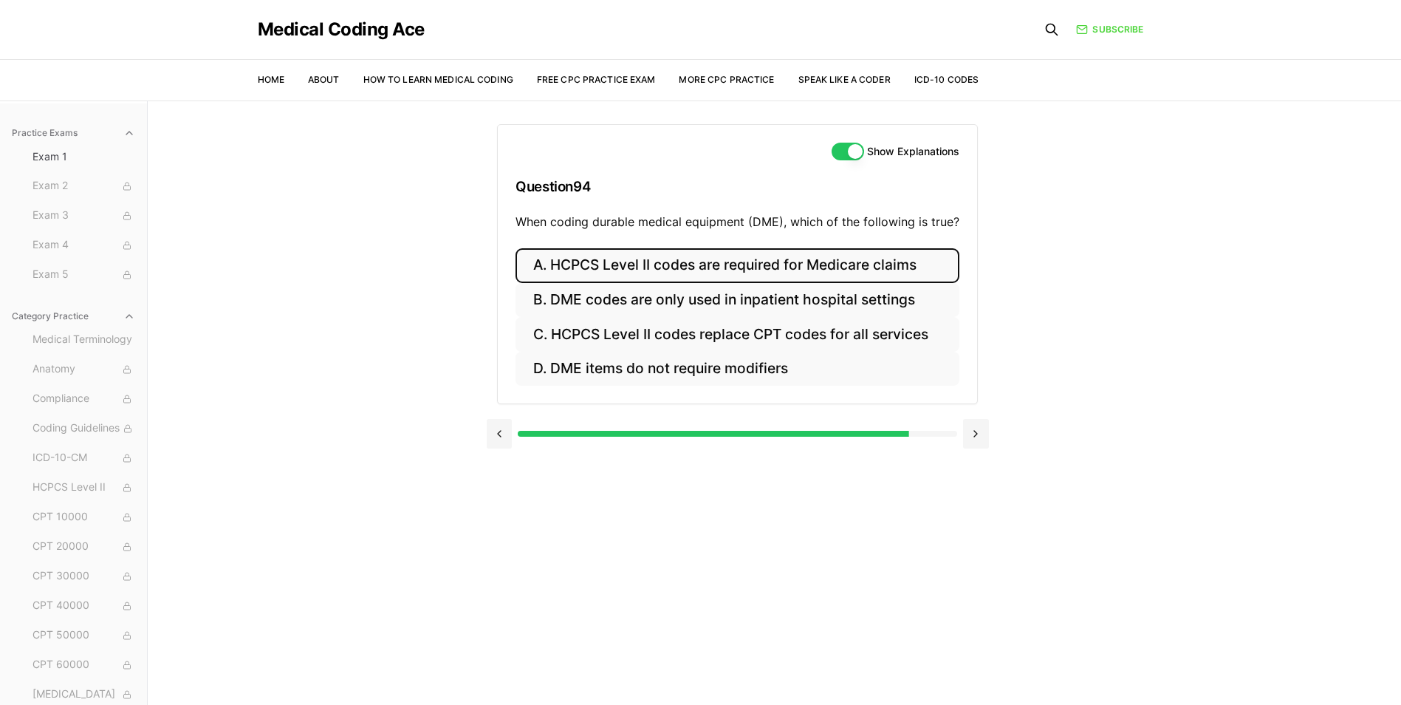
click at [716, 274] on button "A. HCPCS Level II codes are required for Medicare claims" at bounding box center [737, 265] width 444 height 35
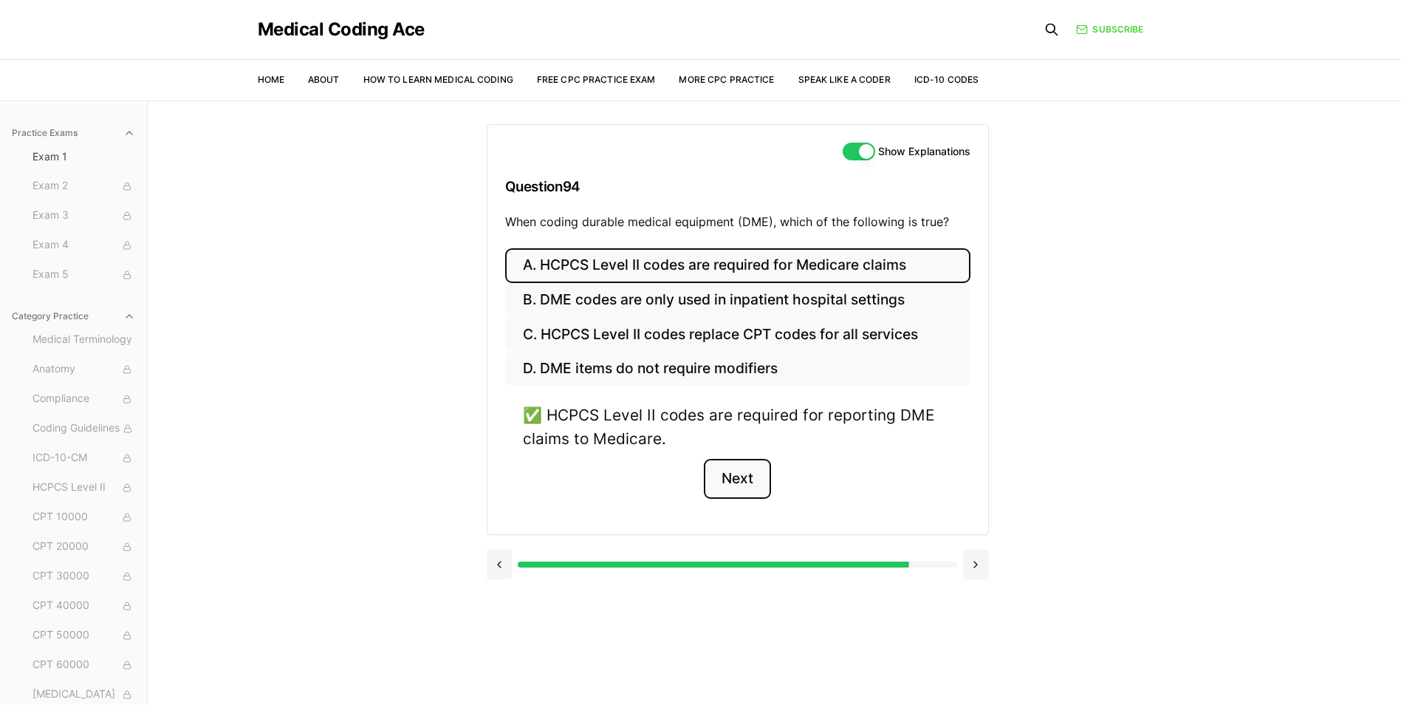
click at [745, 467] on button "Next" at bounding box center [737, 479] width 67 height 40
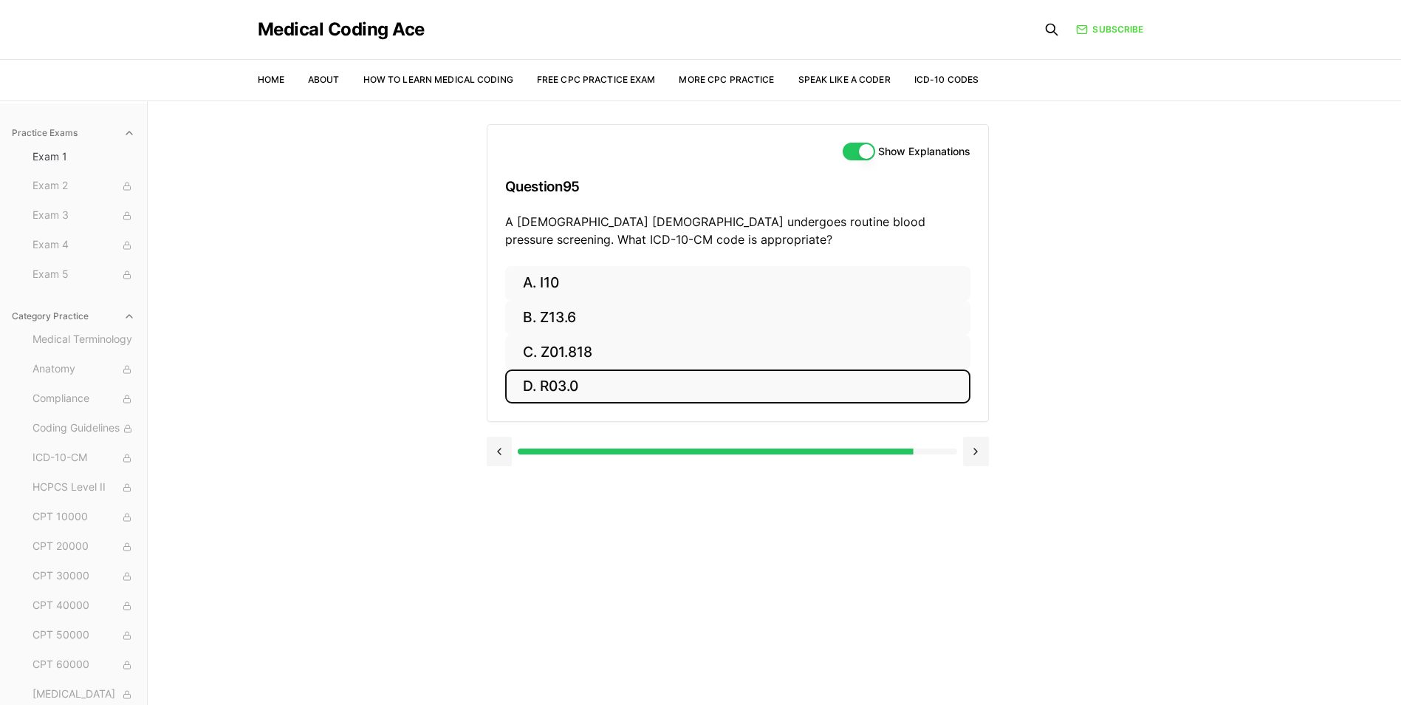
click at [583, 388] on button "D. R03.0" at bounding box center [737, 386] width 465 height 35
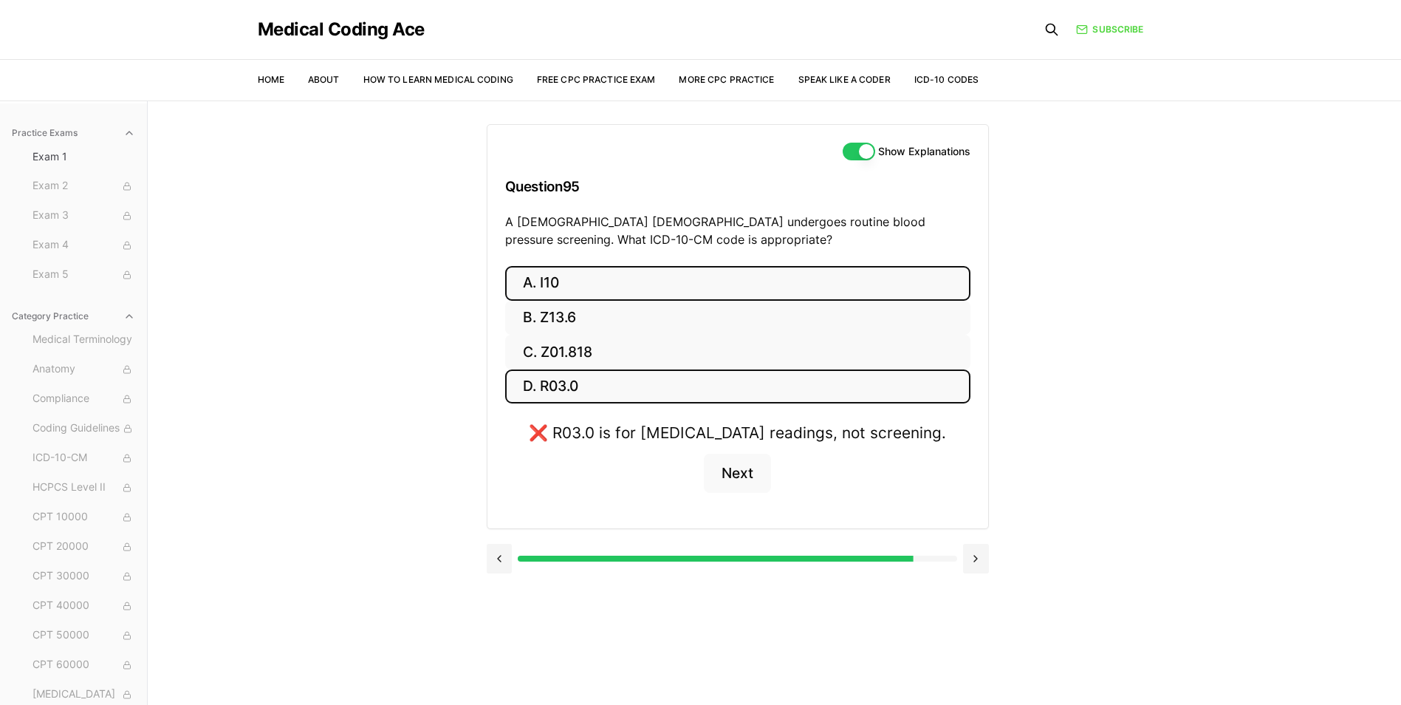
click at [623, 284] on button "A. I10" at bounding box center [737, 283] width 465 height 35
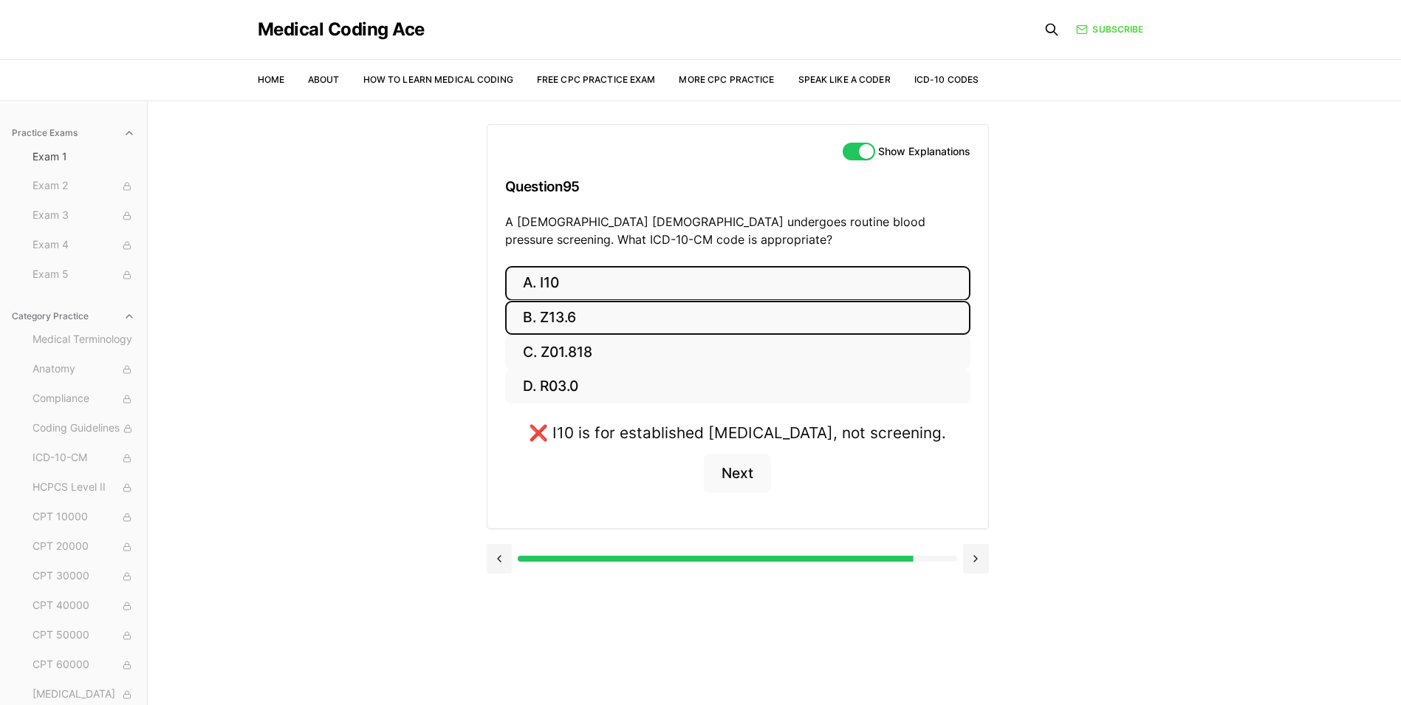
click at [628, 314] on button "B. Z13.6" at bounding box center [737, 318] width 465 height 35
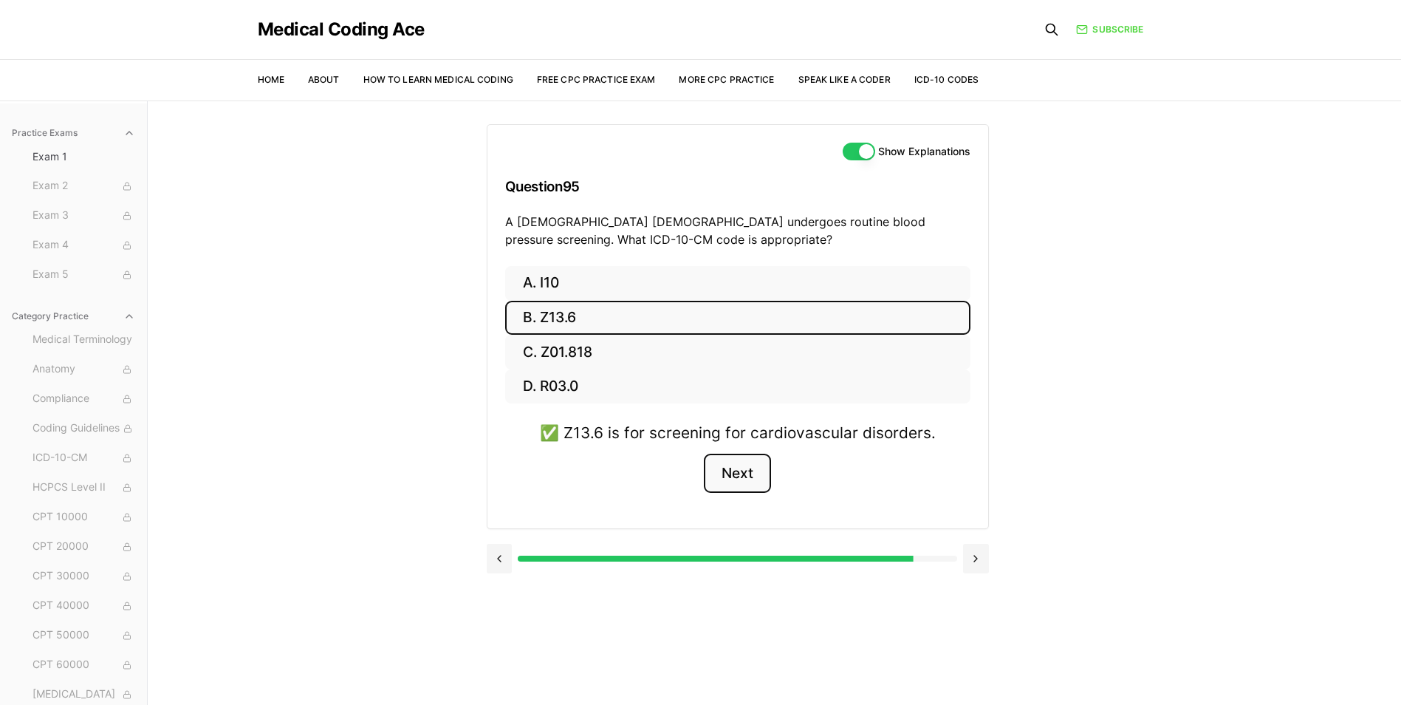
click at [753, 468] on button "Next" at bounding box center [737, 473] width 67 height 40
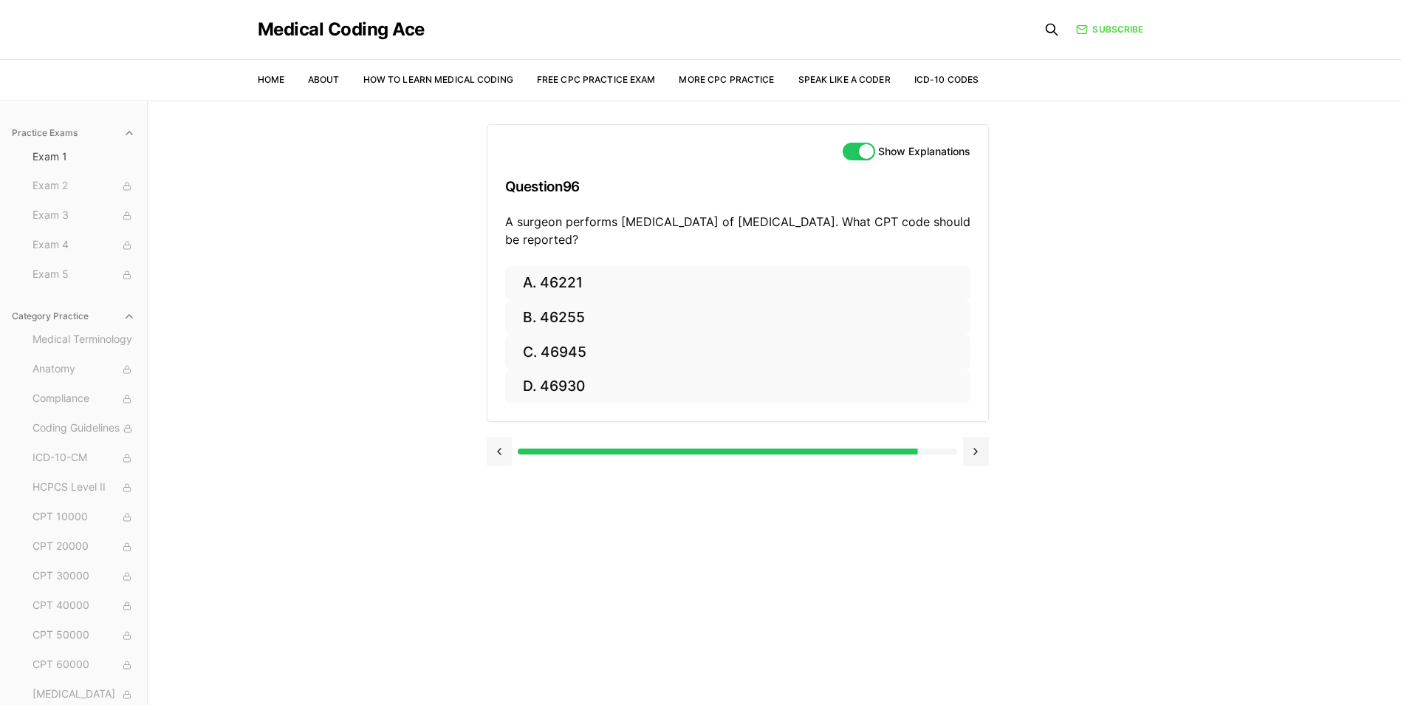
click at [497, 442] on button at bounding box center [500, 451] width 26 height 30
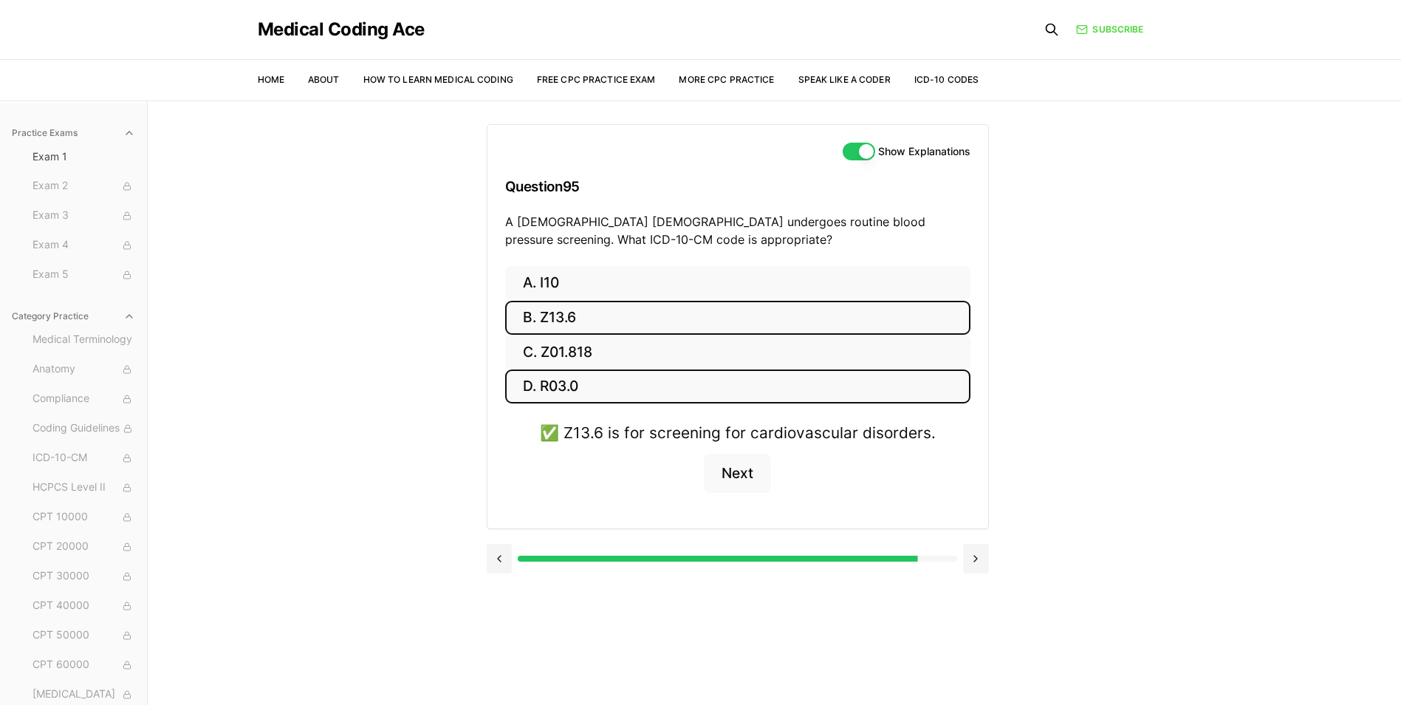
click at [565, 372] on button "D. R03.0" at bounding box center [737, 386] width 465 height 35
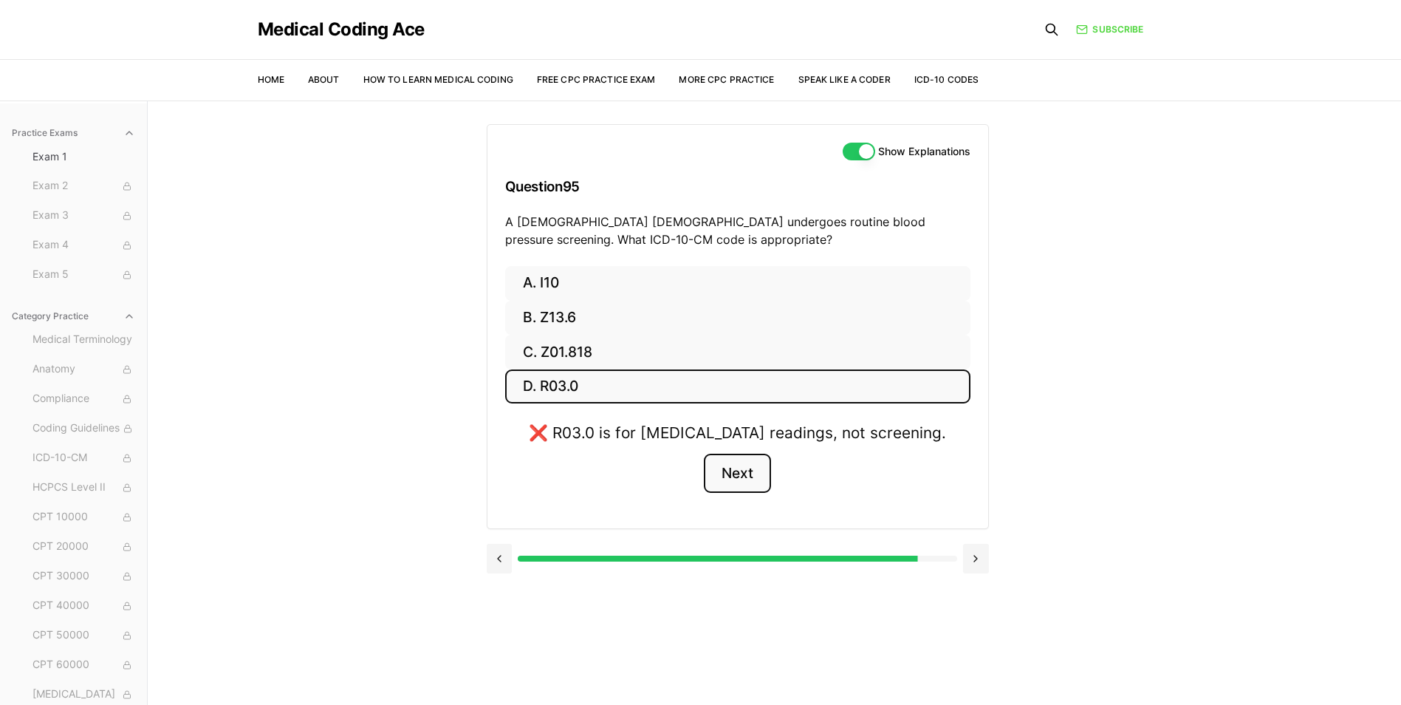
click at [746, 493] on button "Next" at bounding box center [737, 473] width 67 height 40
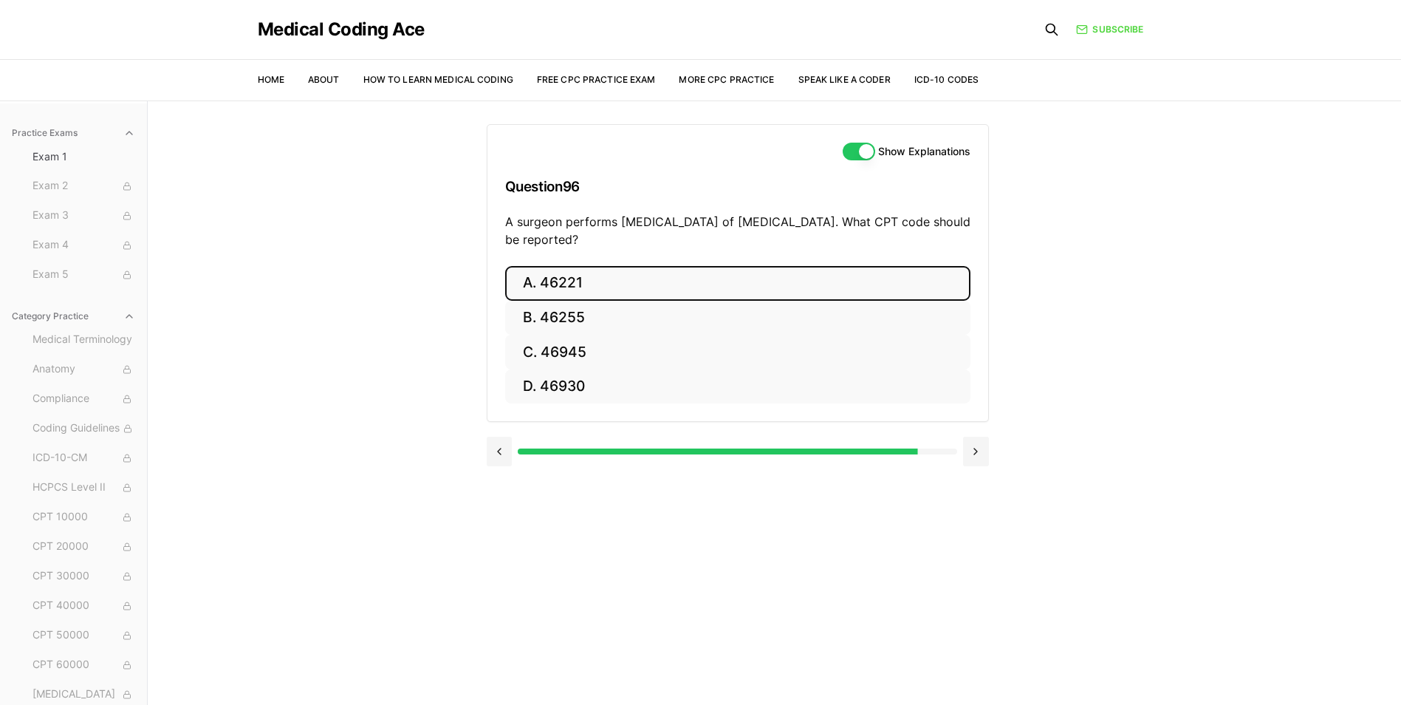
click at [671, 284] on button "A. 46221" at bounding box center [737, 283] width 465 height 35
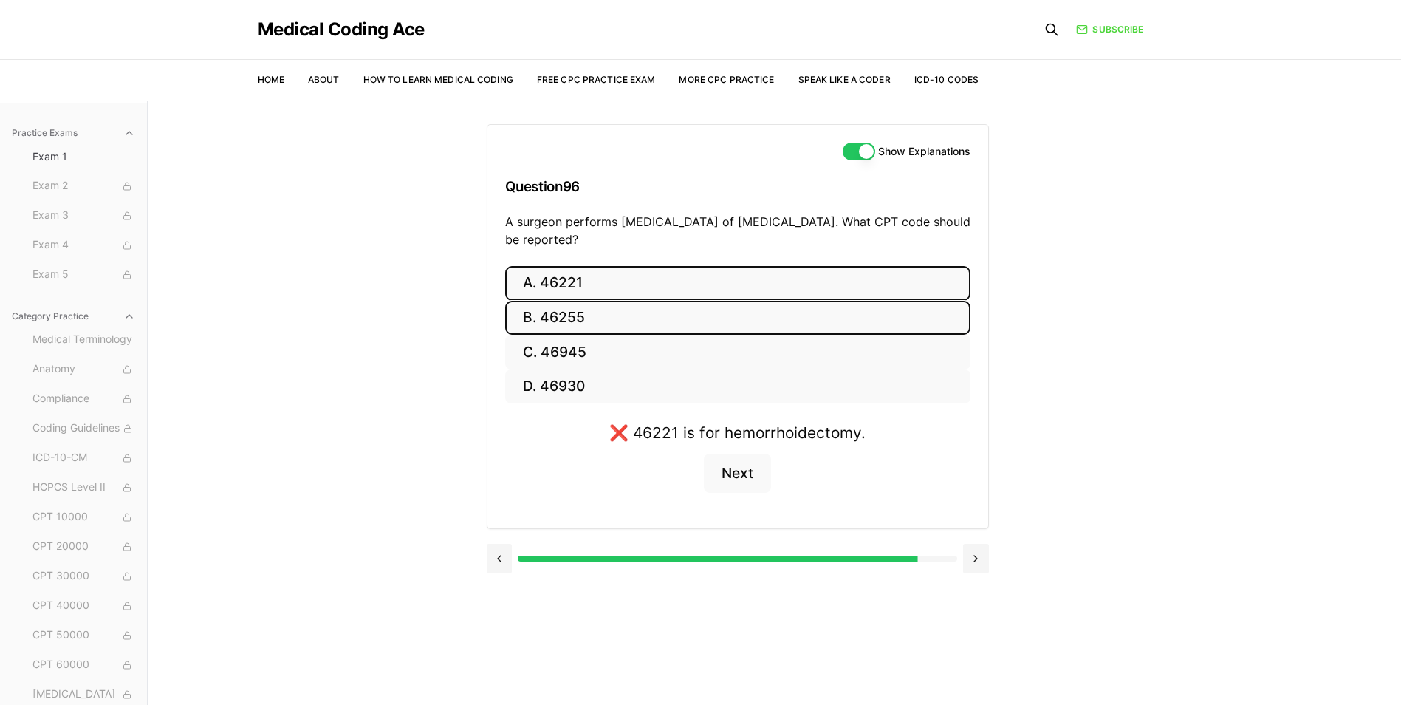
click at [626, 306] on button "B. 46255" at bounding box center [737, 318] width 465 height 35
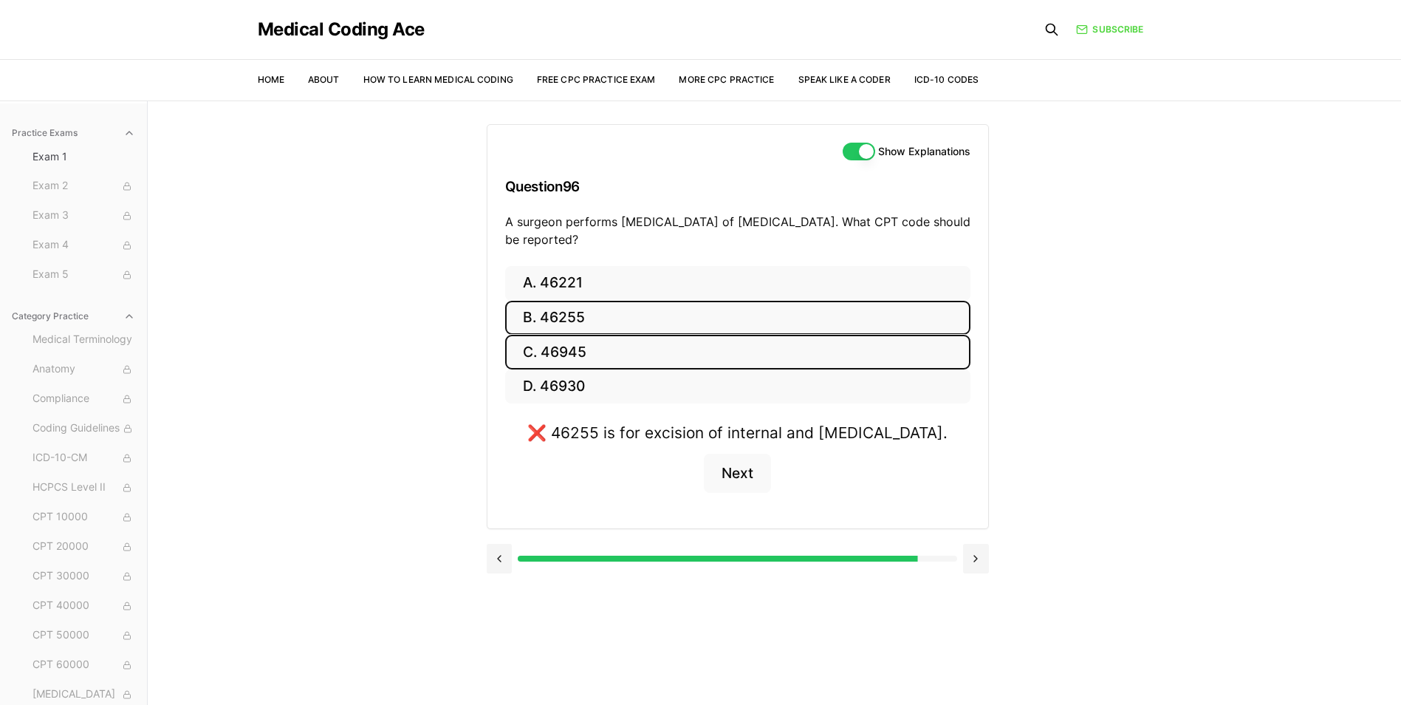
click at [634, 360] on button "C. 46945" at bounding box center [737, 352] width 465 height 35
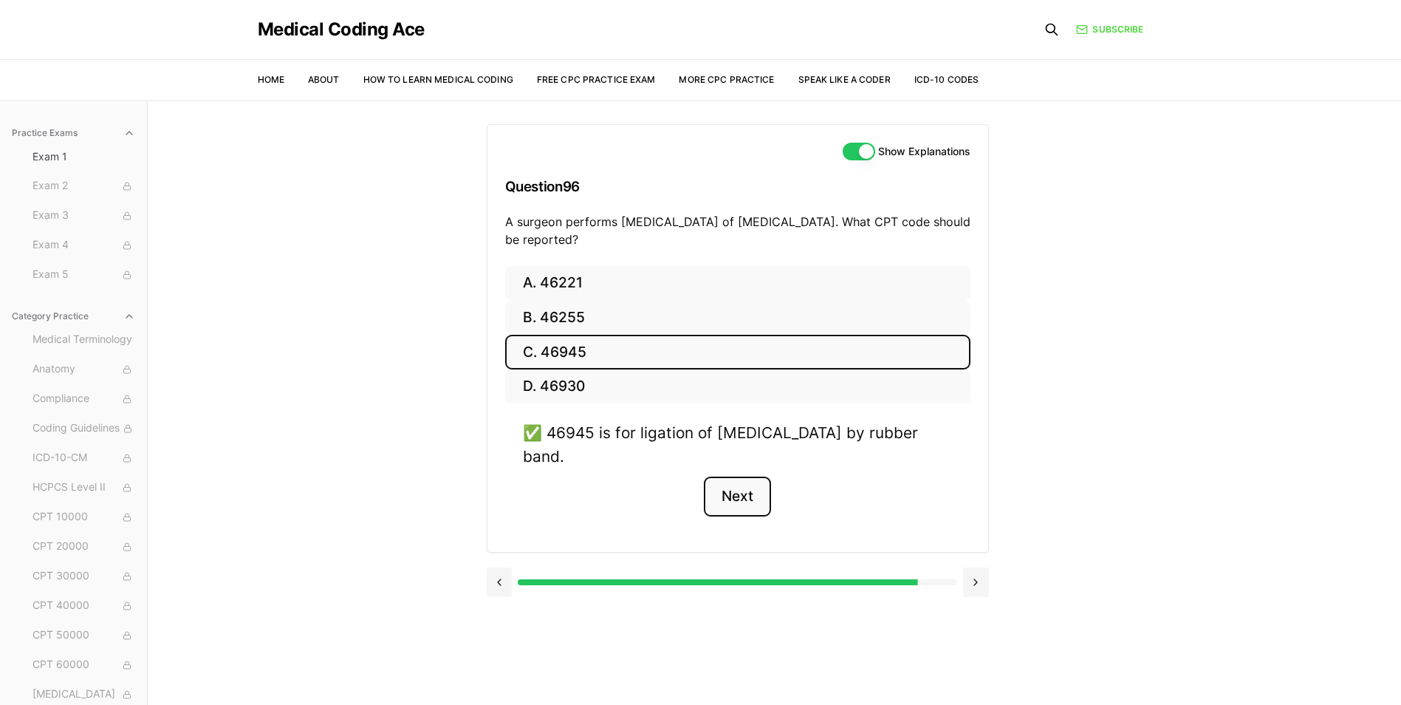
click at [758, 496] on button "Next" at bounding box center [737, 496] width 67 height 40
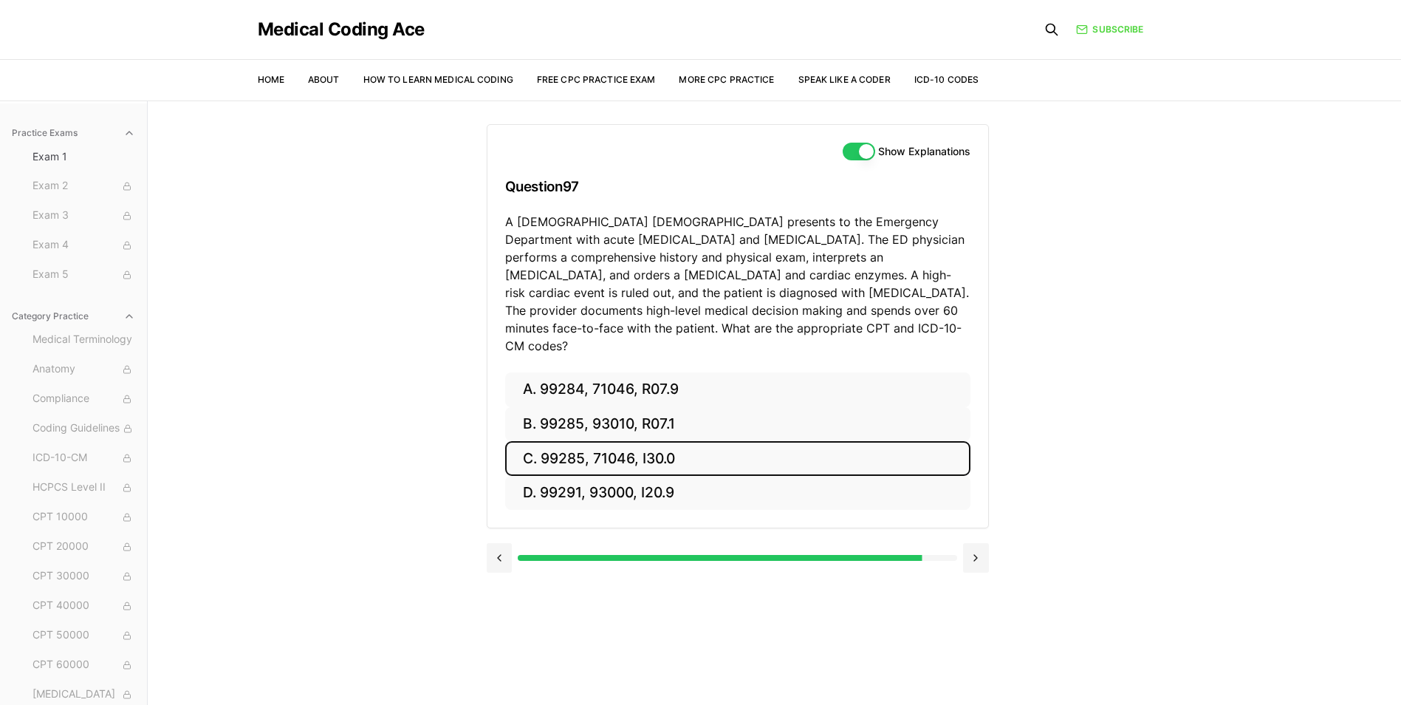
click at [765, 441] on button "C. 99285, 71046, I30.0" at bounding box center [737, 458] width 465 height 35
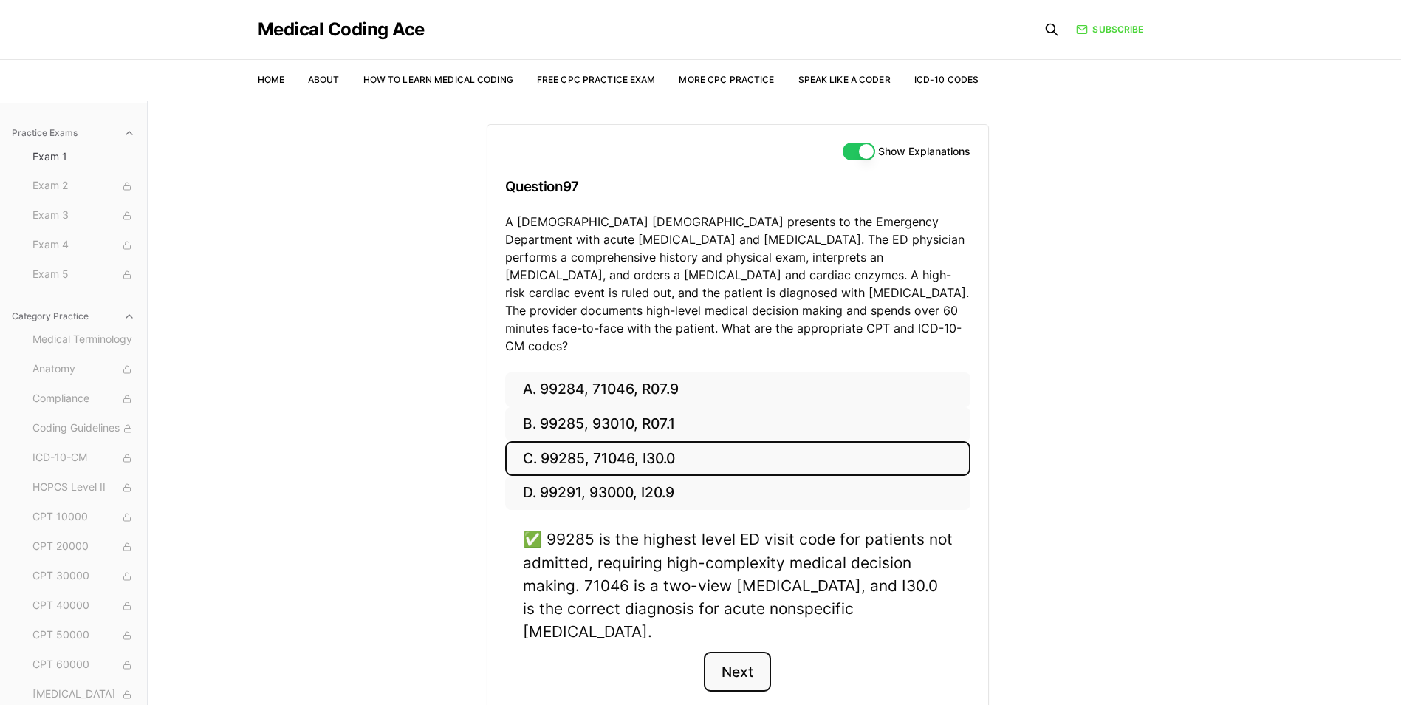
click at [761, 651] on button "Next" at bounding box center [737, 671] width 67 height 40
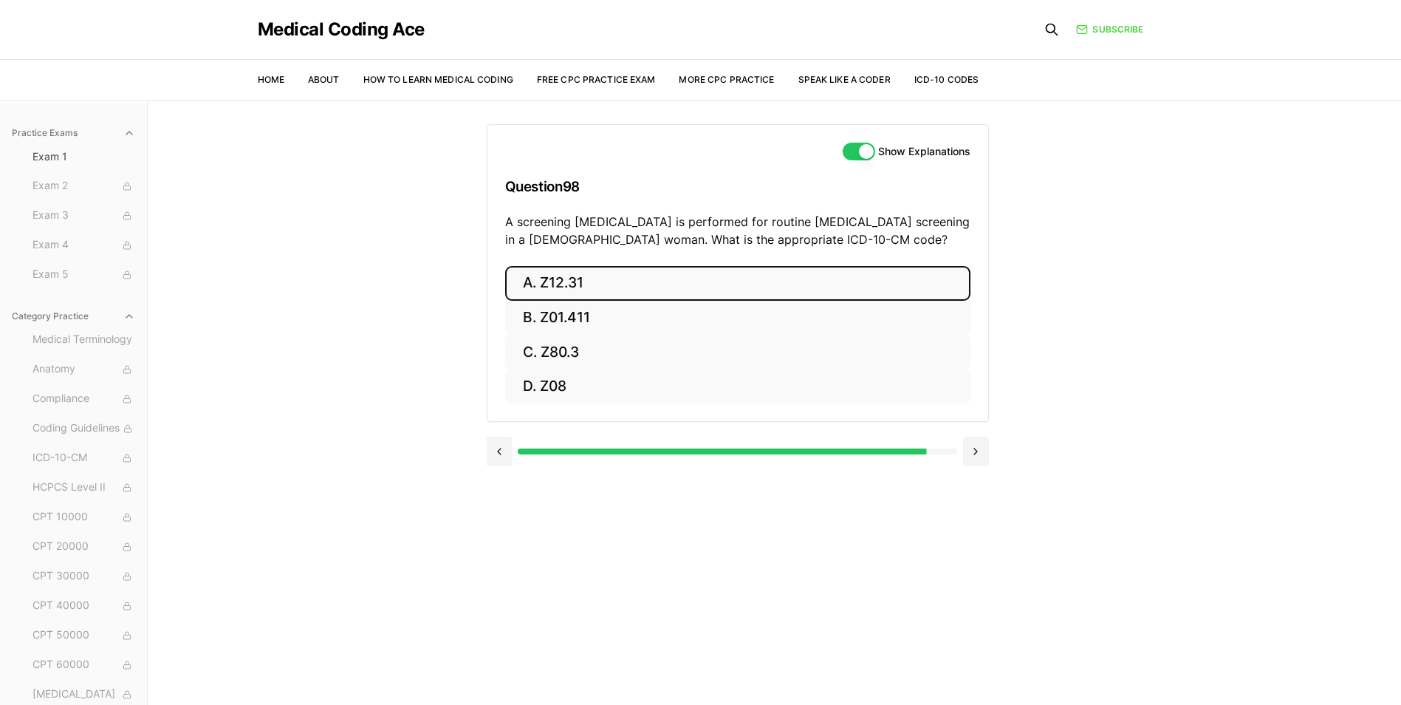
click at [614, 287] on button "A. Z12.31" at bounding box center [737, 283] width 465 height 35
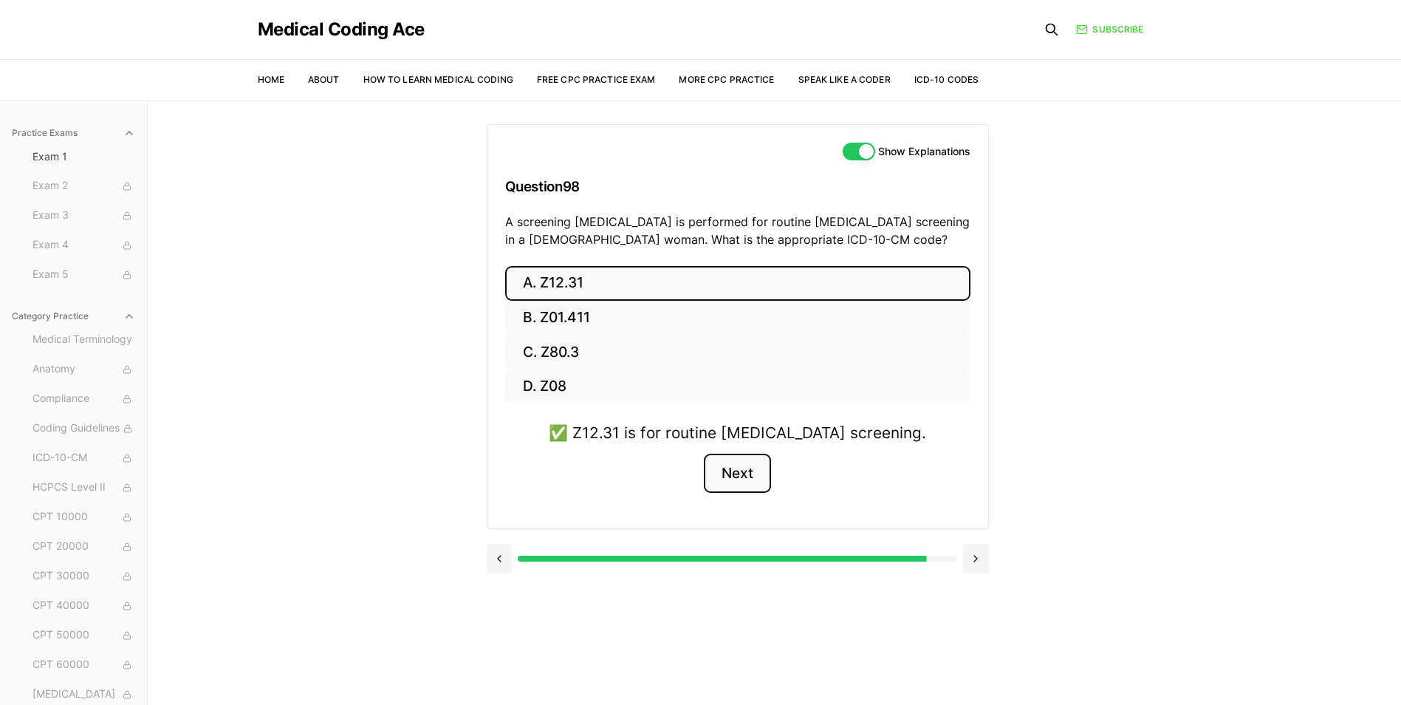
click at [742, 484] on button "Next" at bounding box center [737, 473] width 67 height 40
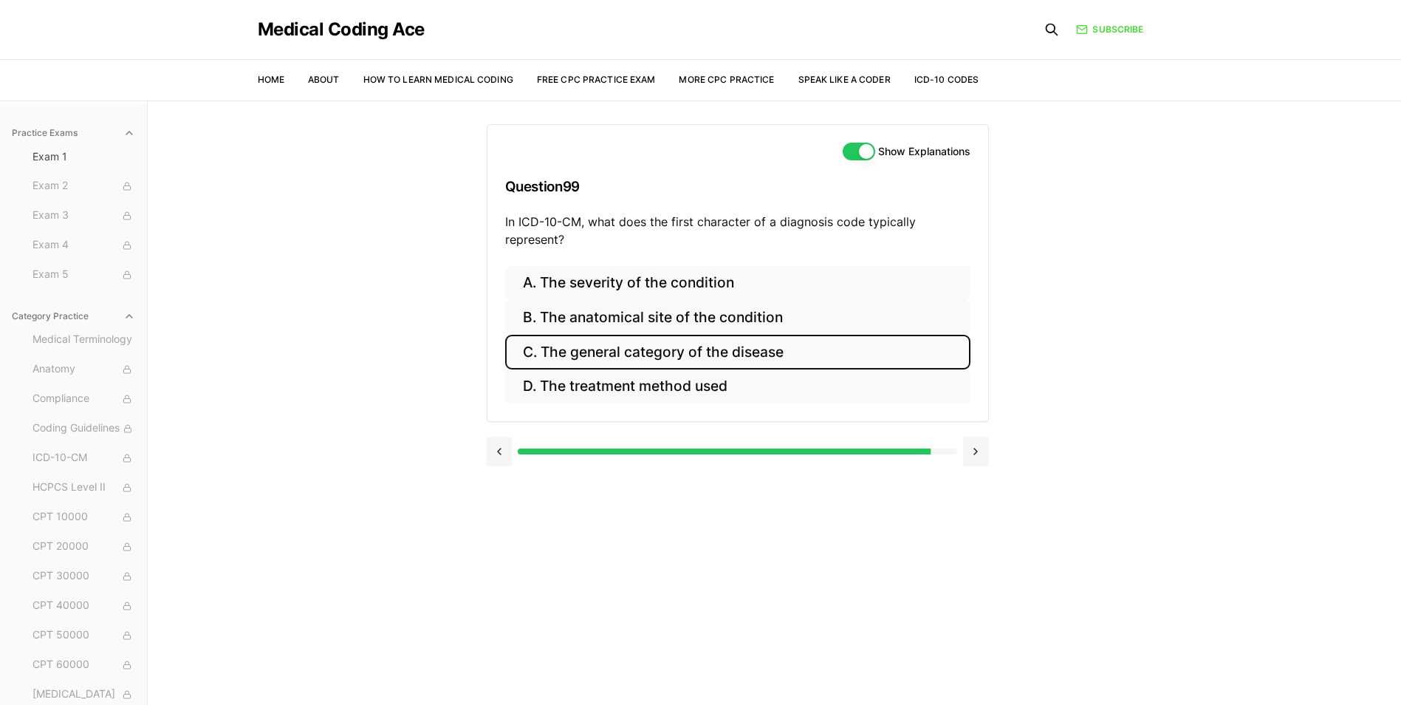
click at [699, 354] on button "C. The general category of the disease" at bounding box center [737, 352] width 465 height 35
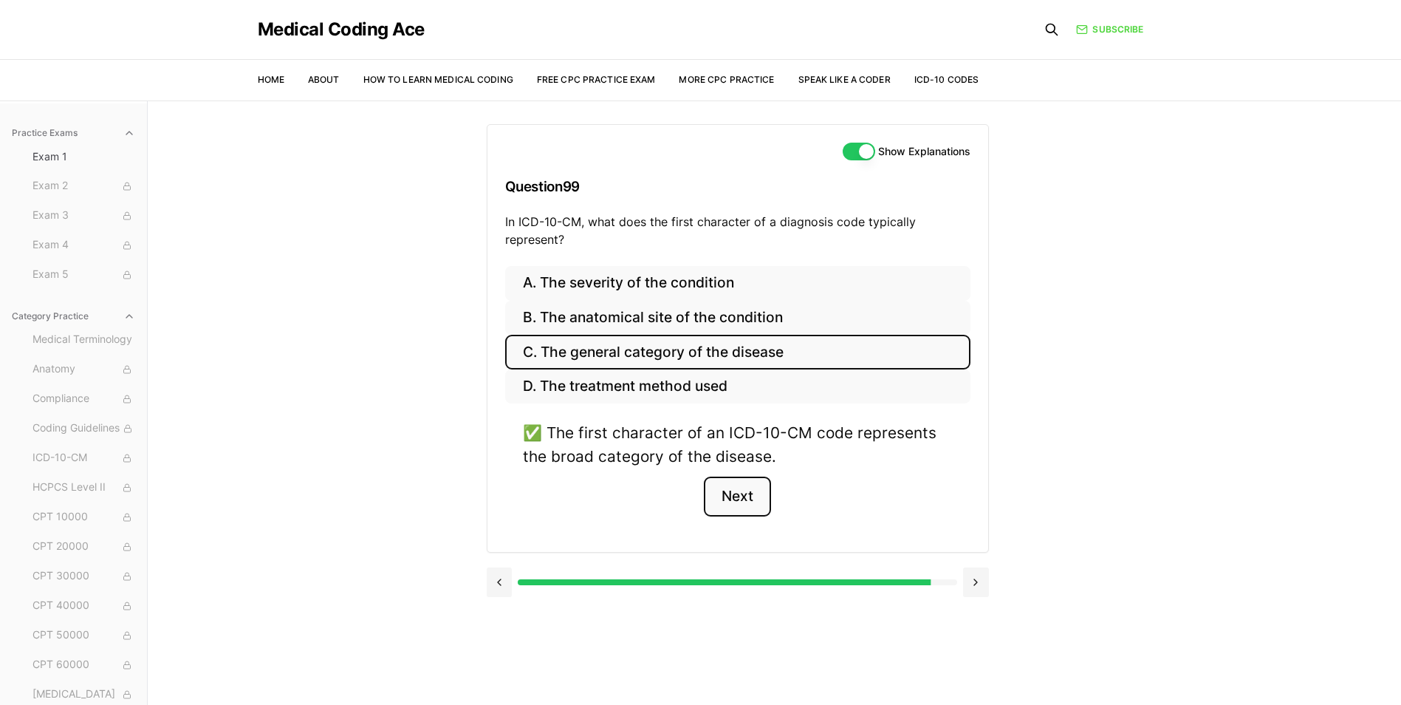
click at [733, 506] on button "Next" at bounding box center [737, 496] width 67 height 40
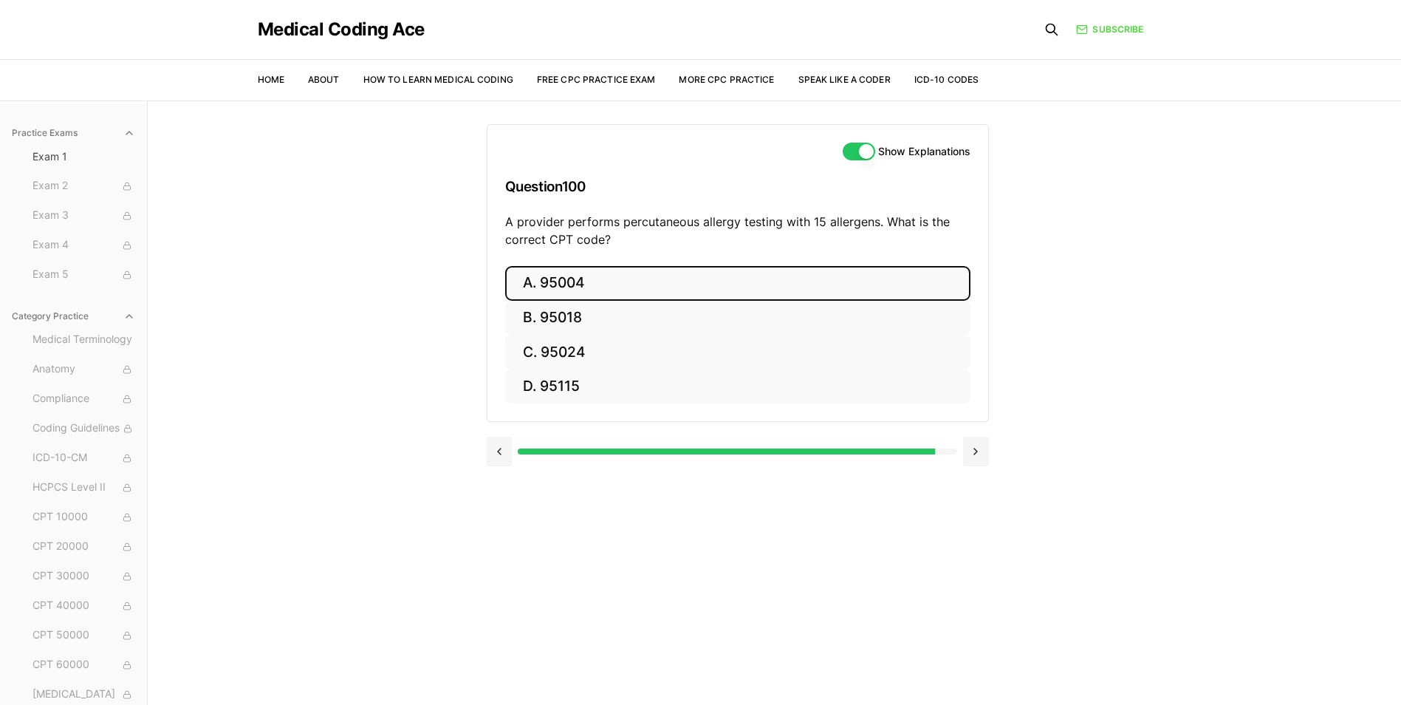
click at [616, 284] on button "A. 95004" at bounding box center [737, 283] width 465 height 35
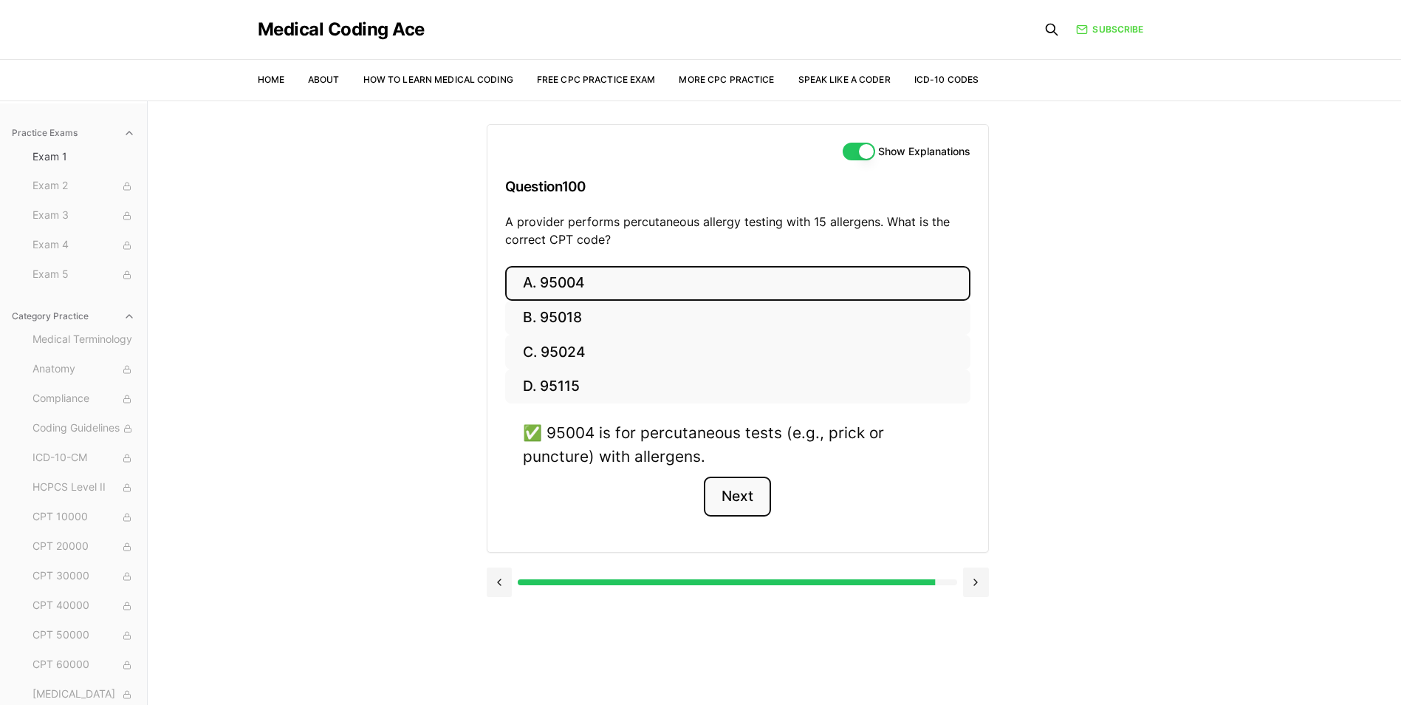
click at [728, 507] on button "Next" at bounding box center [737, 496] width 67 height 40
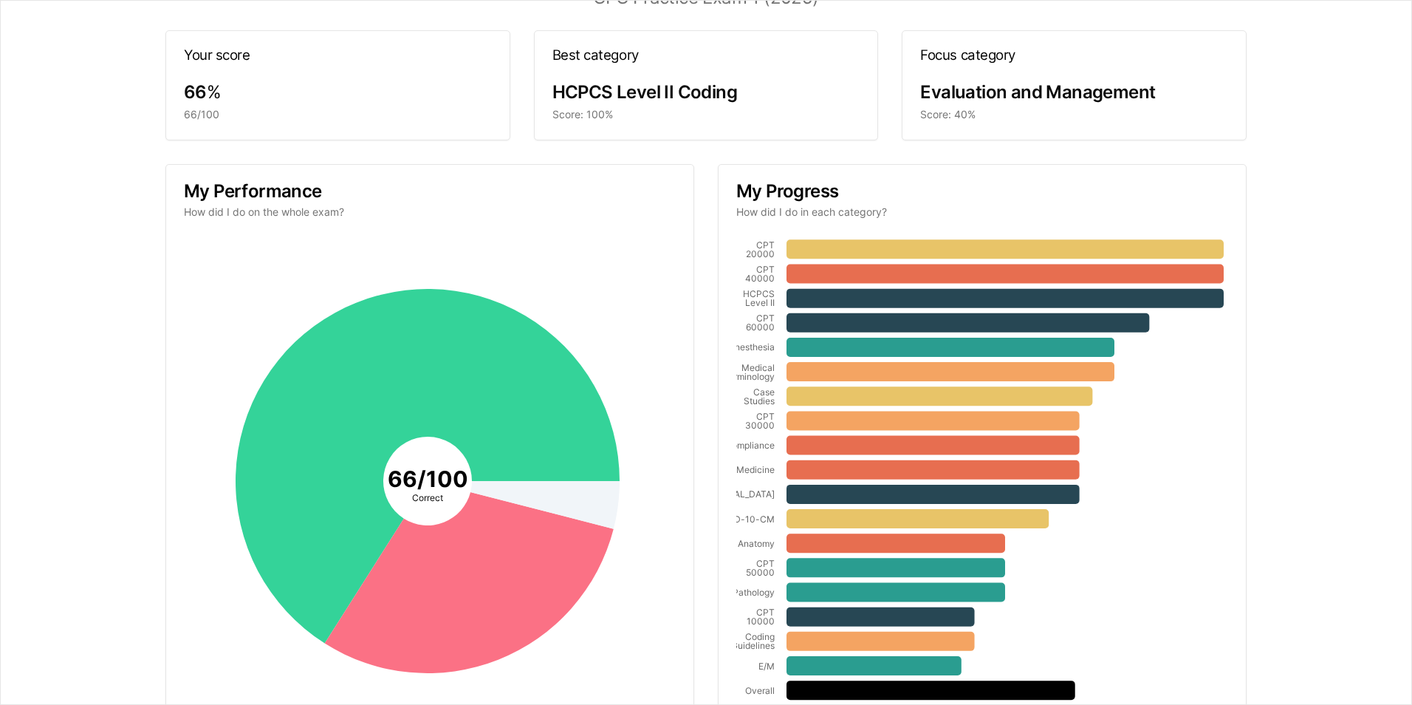
scroll to position [193, 0]
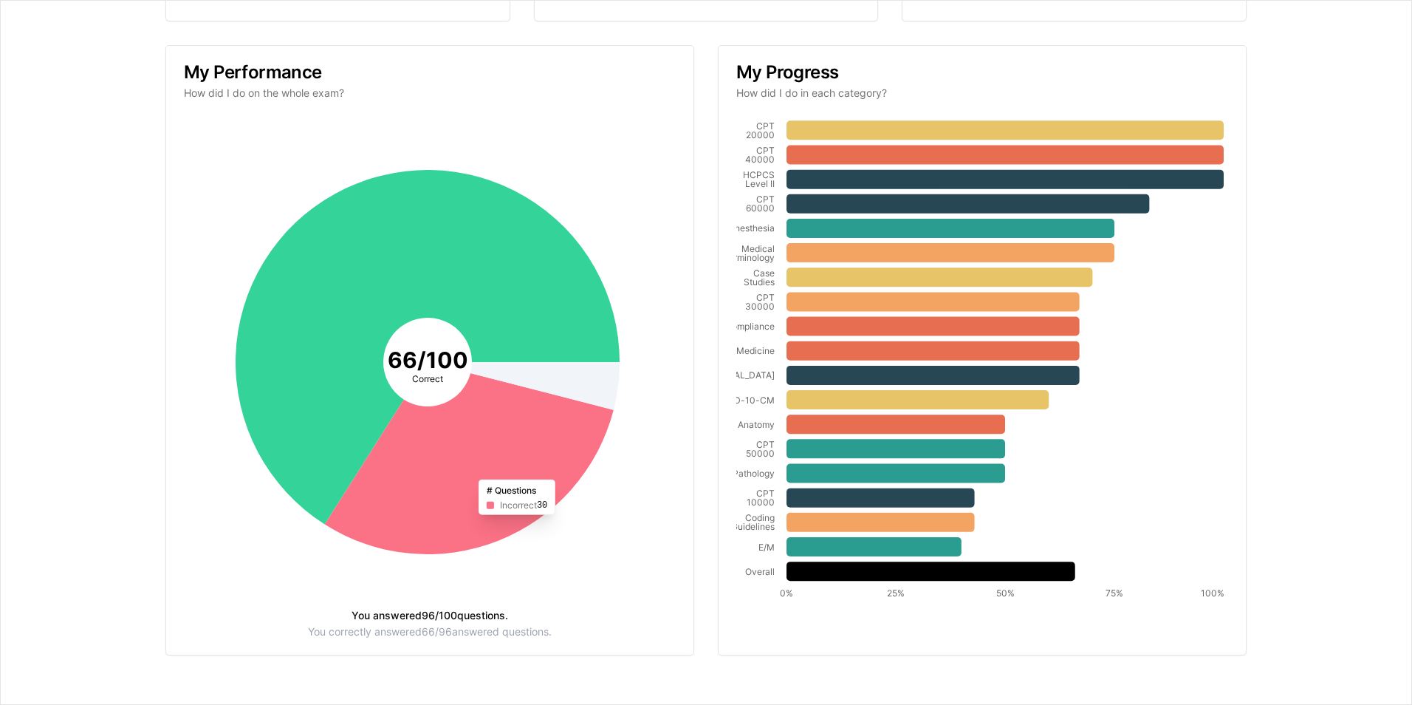
click at [541, 398] on icon at bounding box center [469, 463] width 289 height 181
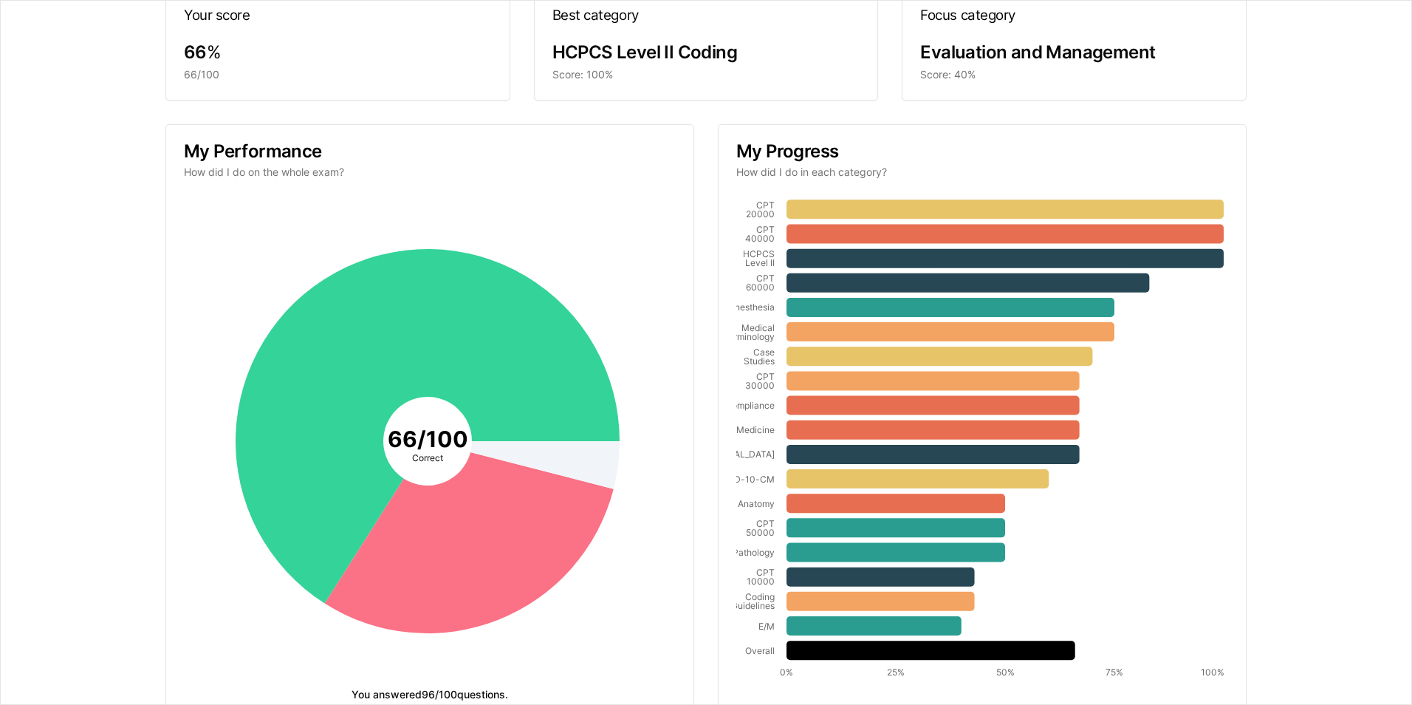
scroll to position [0, 0]
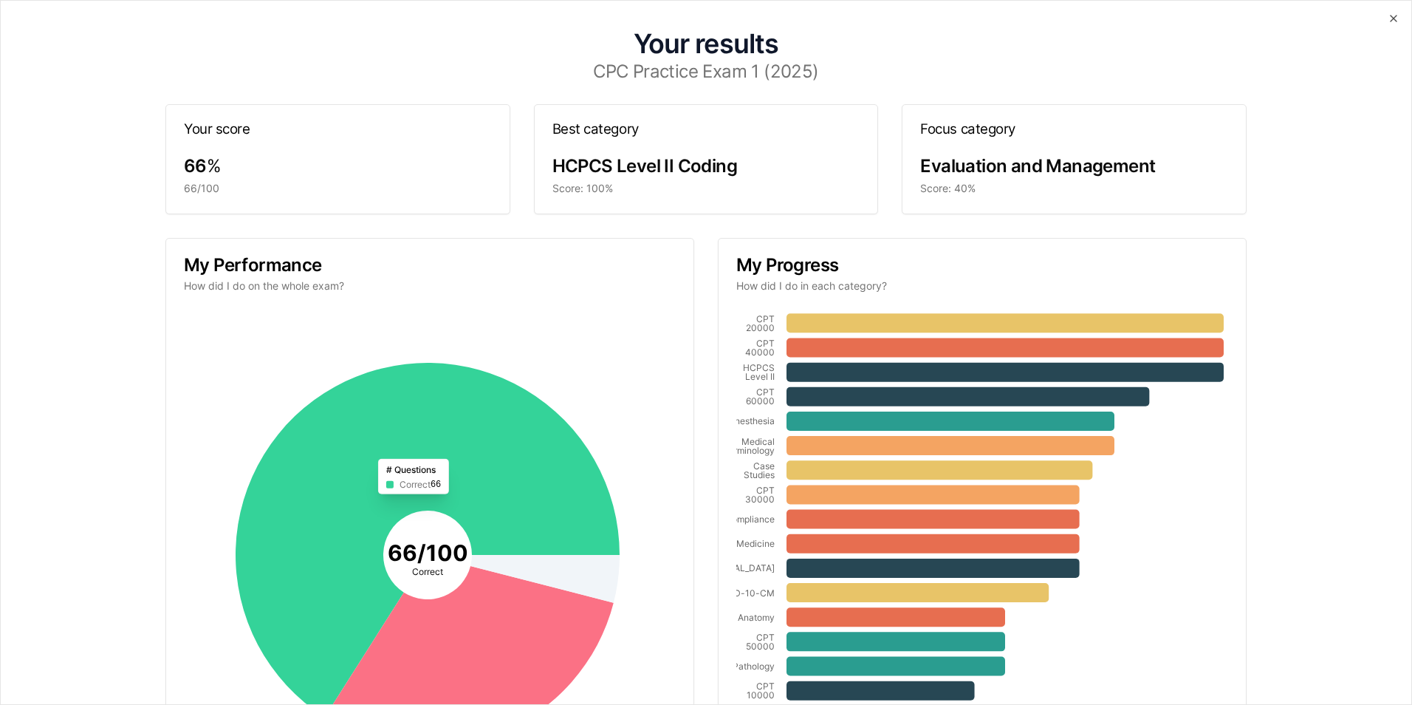
click at [437, 493] on icon at bounding box center [428, 540] width 384 height 354
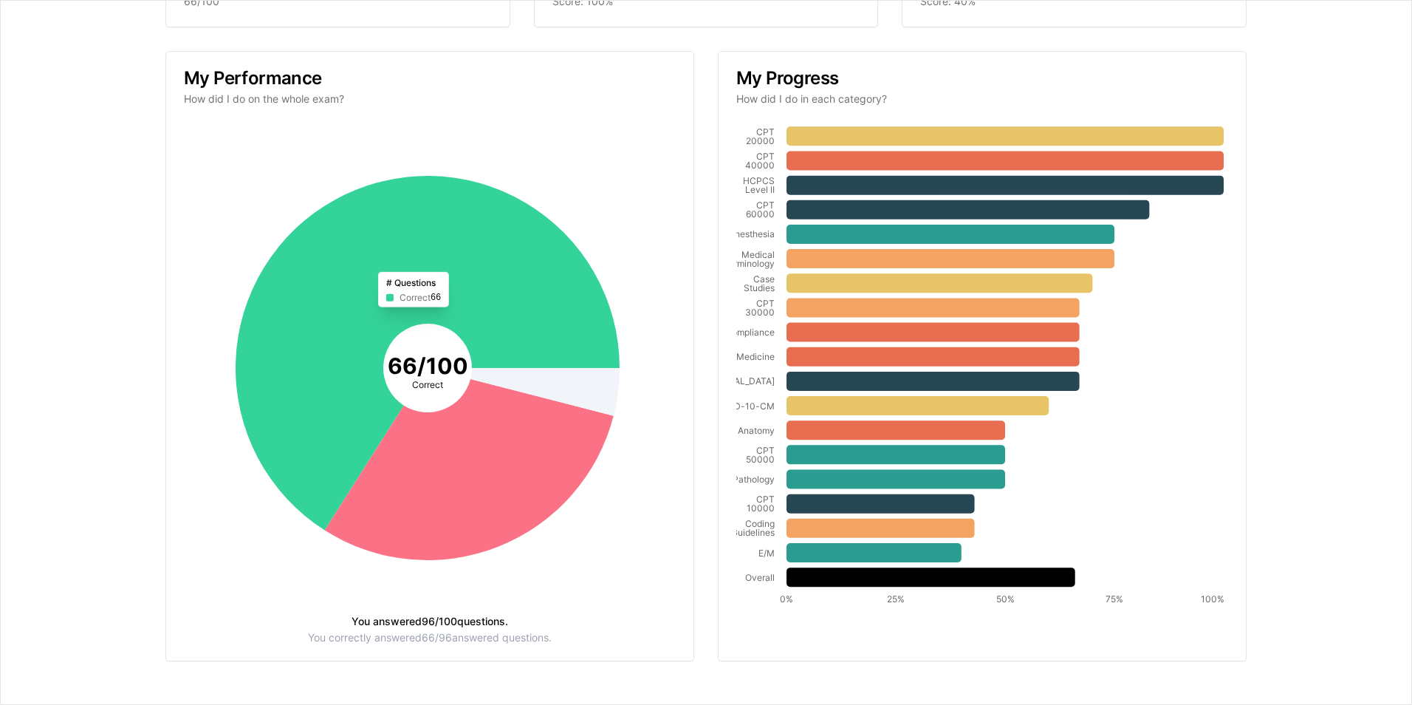
scroll to position [193, 0]
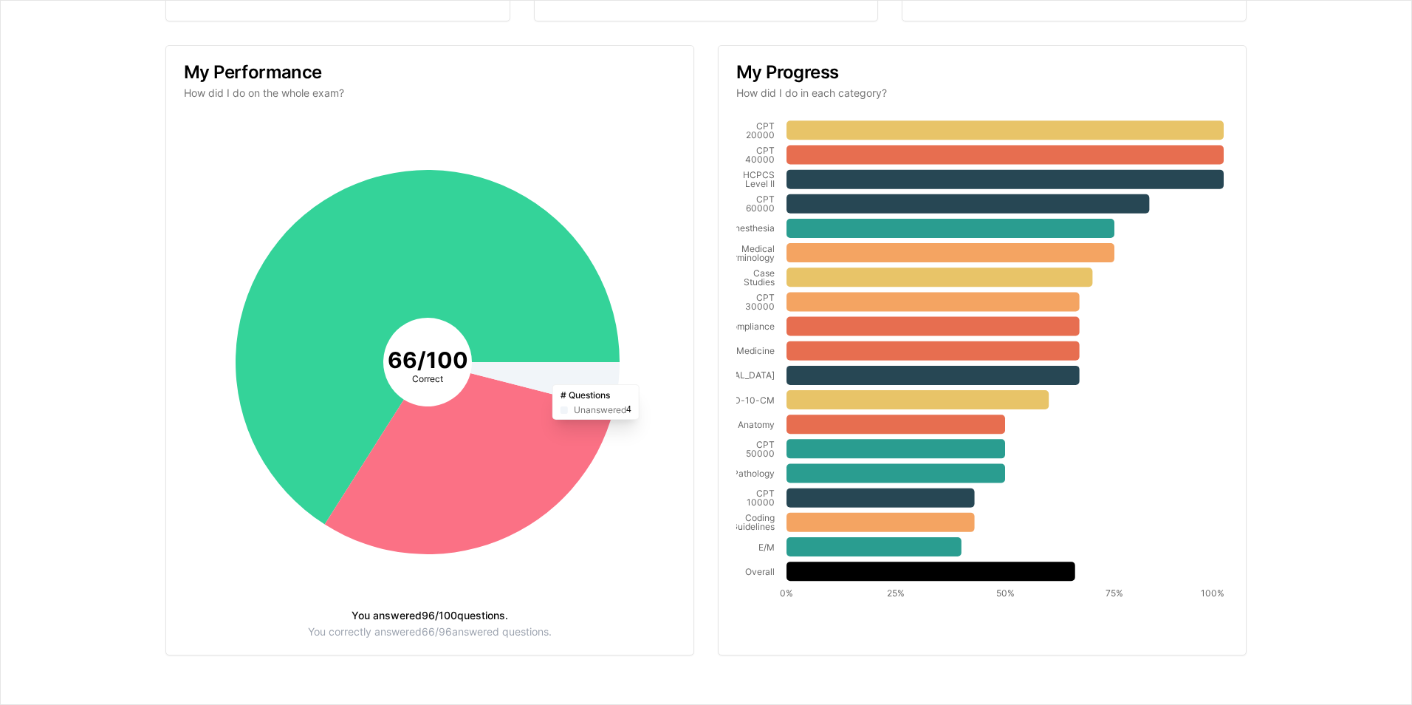
click at [552, 387] on icon at bounding box center [544, 386] width 149 height 48
click at [468, 611] on div "You answered 96 / 100 questions." at bounding box center [430, 615] width 492 height 10
click at [895, 574] on icon at bounding box center [930, 570] width 289 height 19
click at [876, 538] on icon at bounding box center [873, 546] width 175 height 19
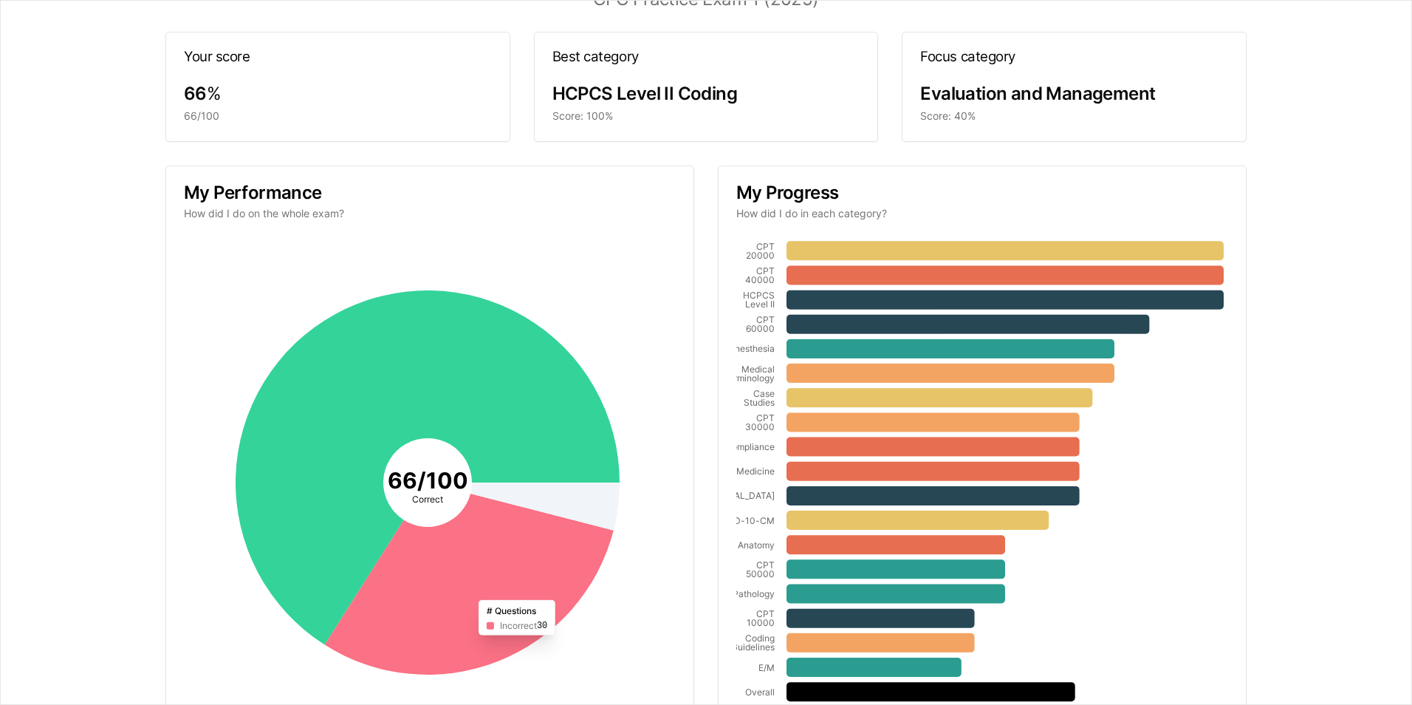
scroll to position [0, 0]
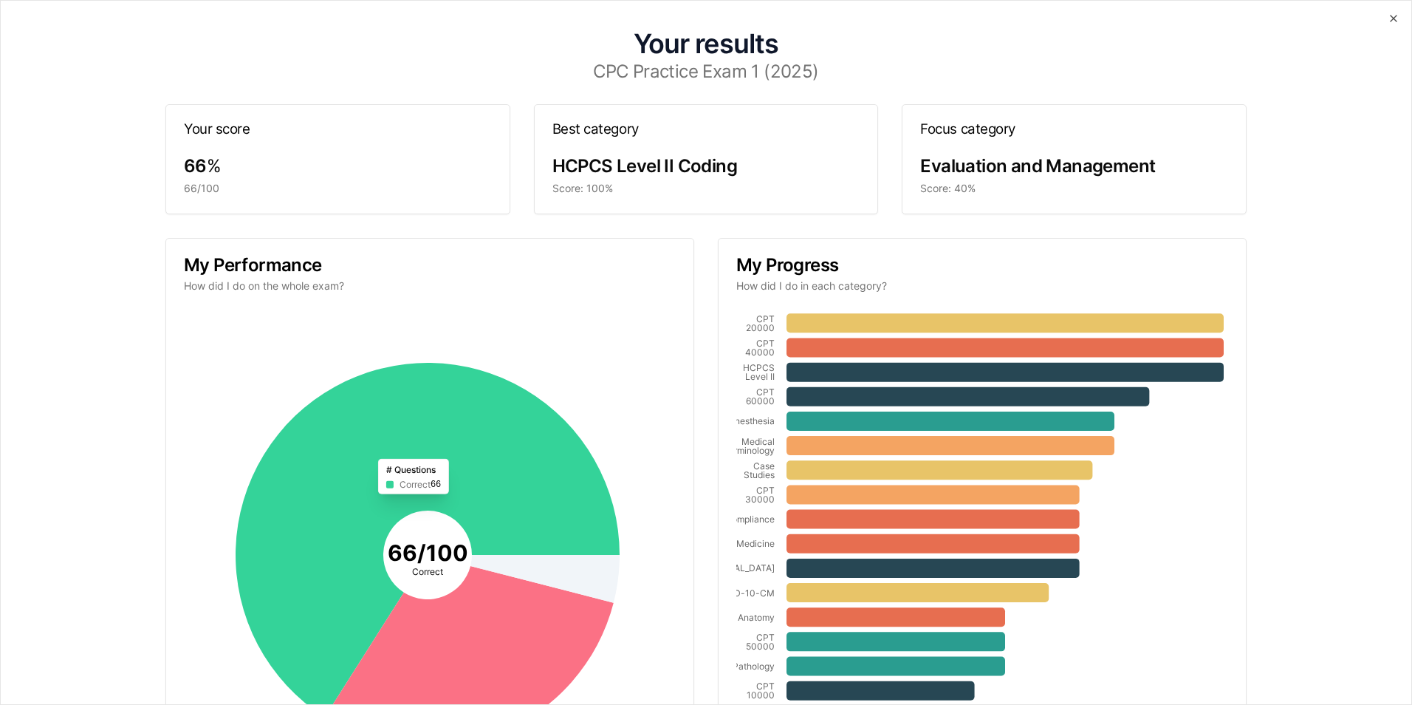
click at [372, 481] on icon at bounding box center [428, 540] width 384 height 354
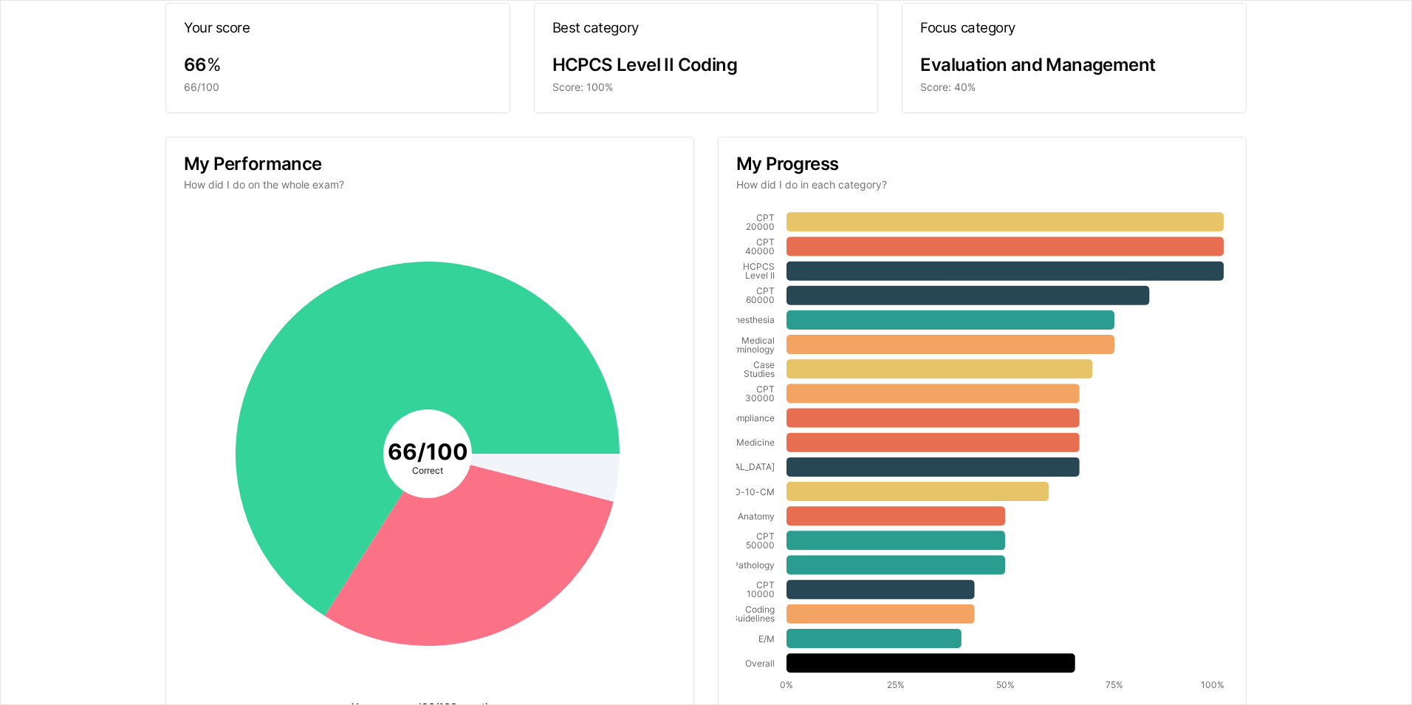
scroll to position [193, 0]
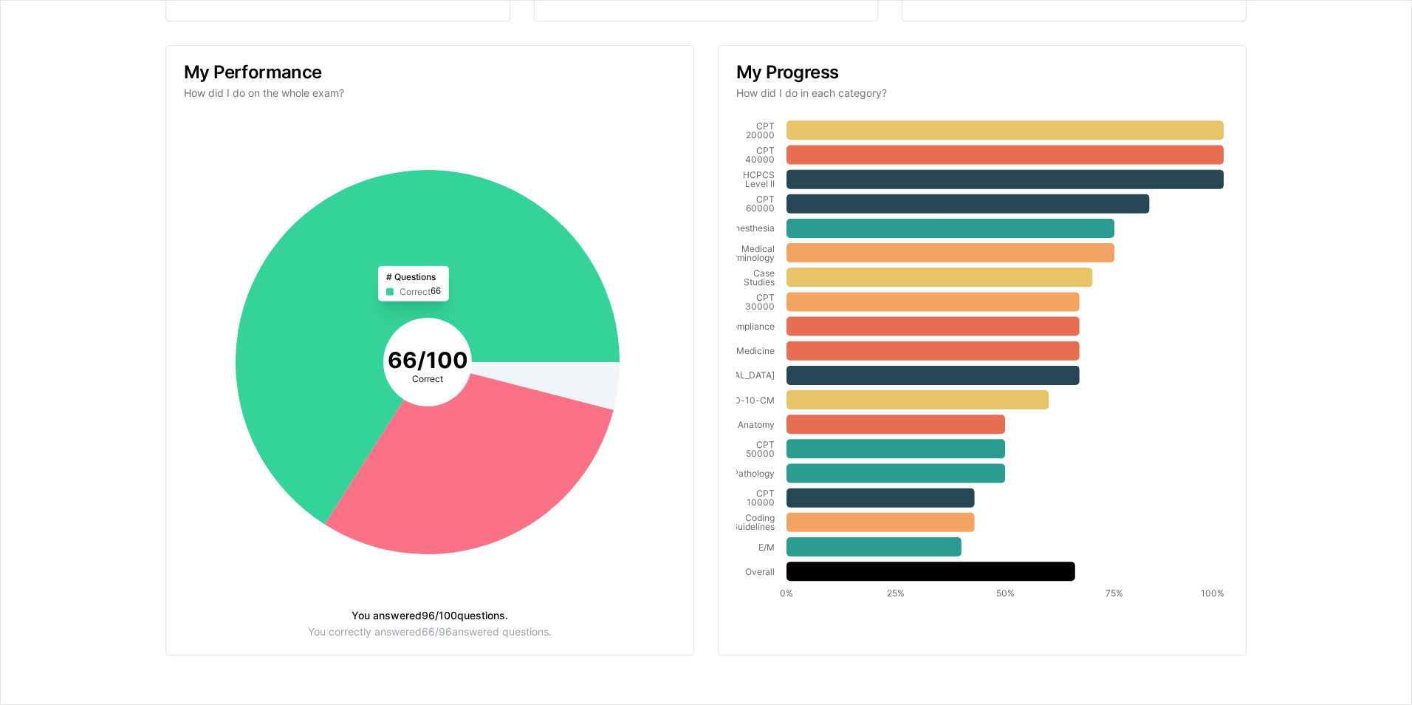
click at [375, 367] on icon at bounding box center [428, 347] width 384 height 354
click at [538, 318] on icon at bounding box center [428, 347] width 384 height 354
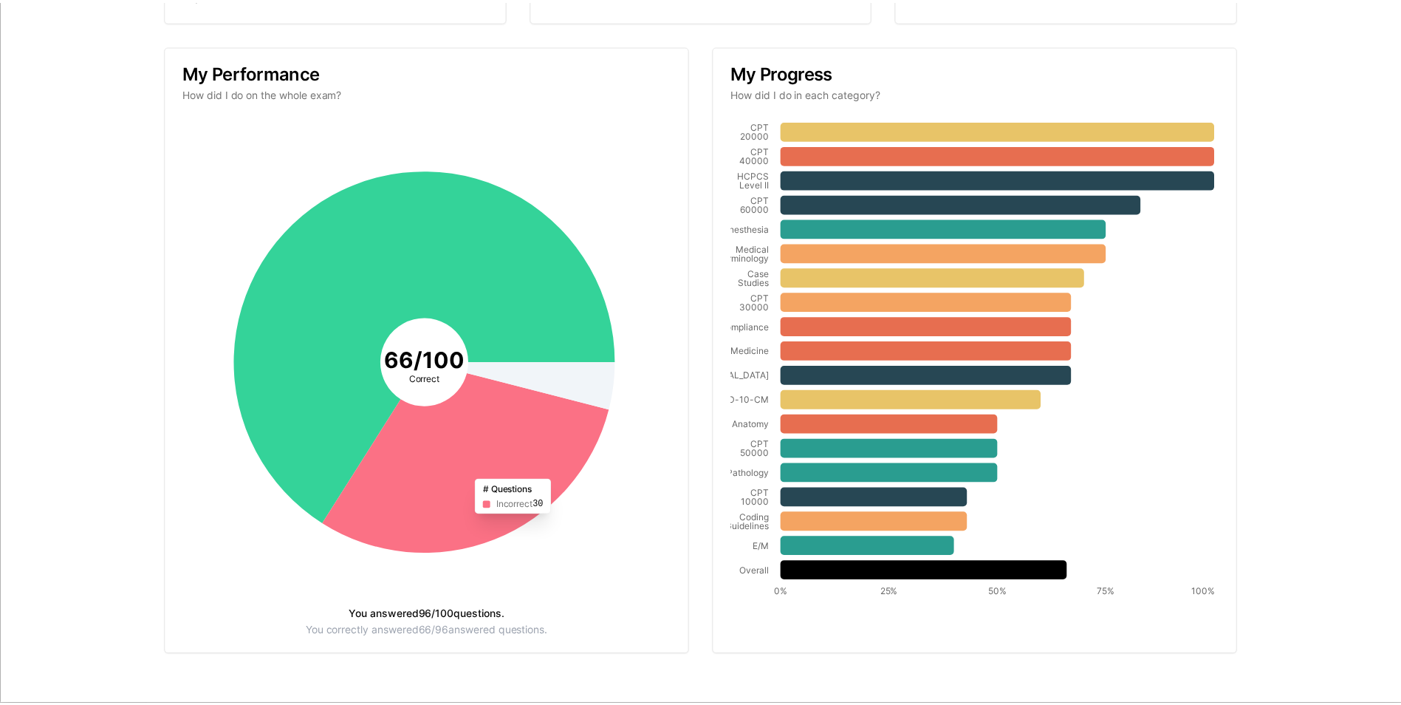
scroll to position [0, 0]
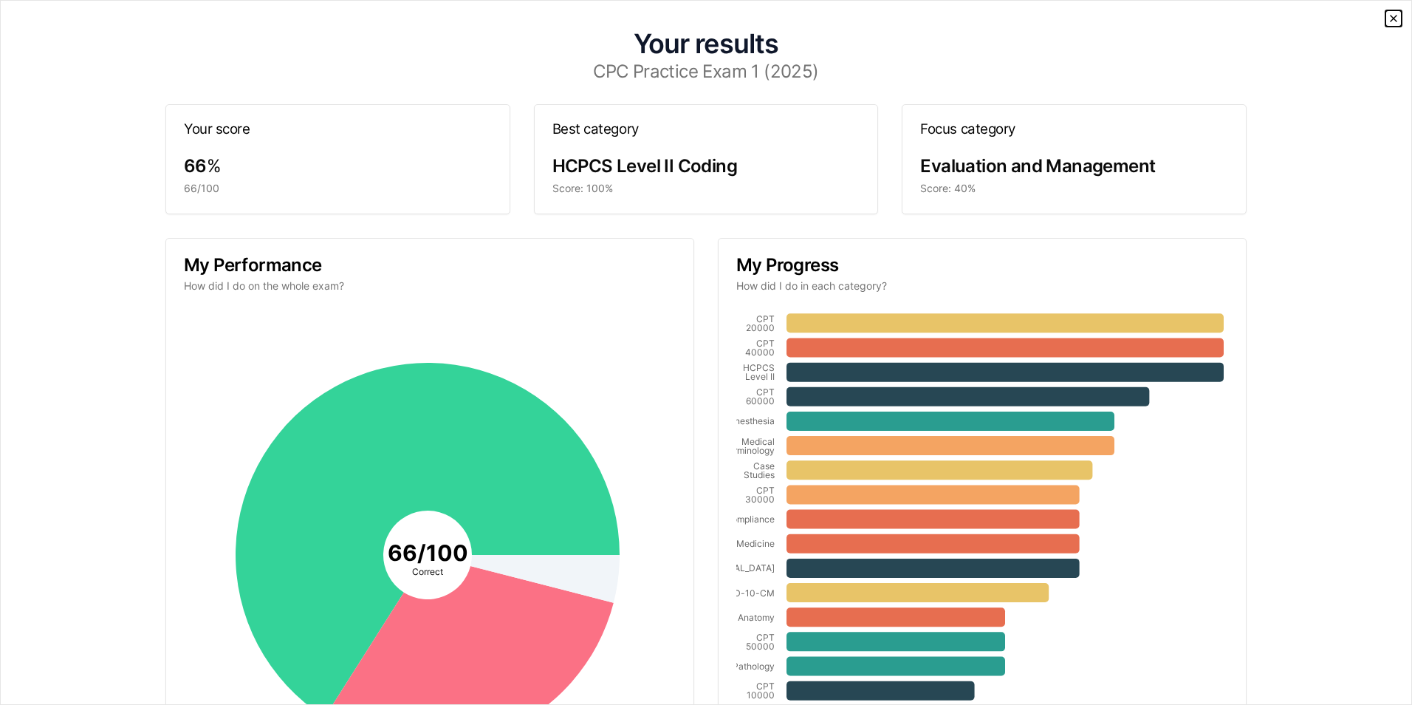
click at [1388, 18] on icon "button" at bounding box center [1394, 19] width 12 height 12
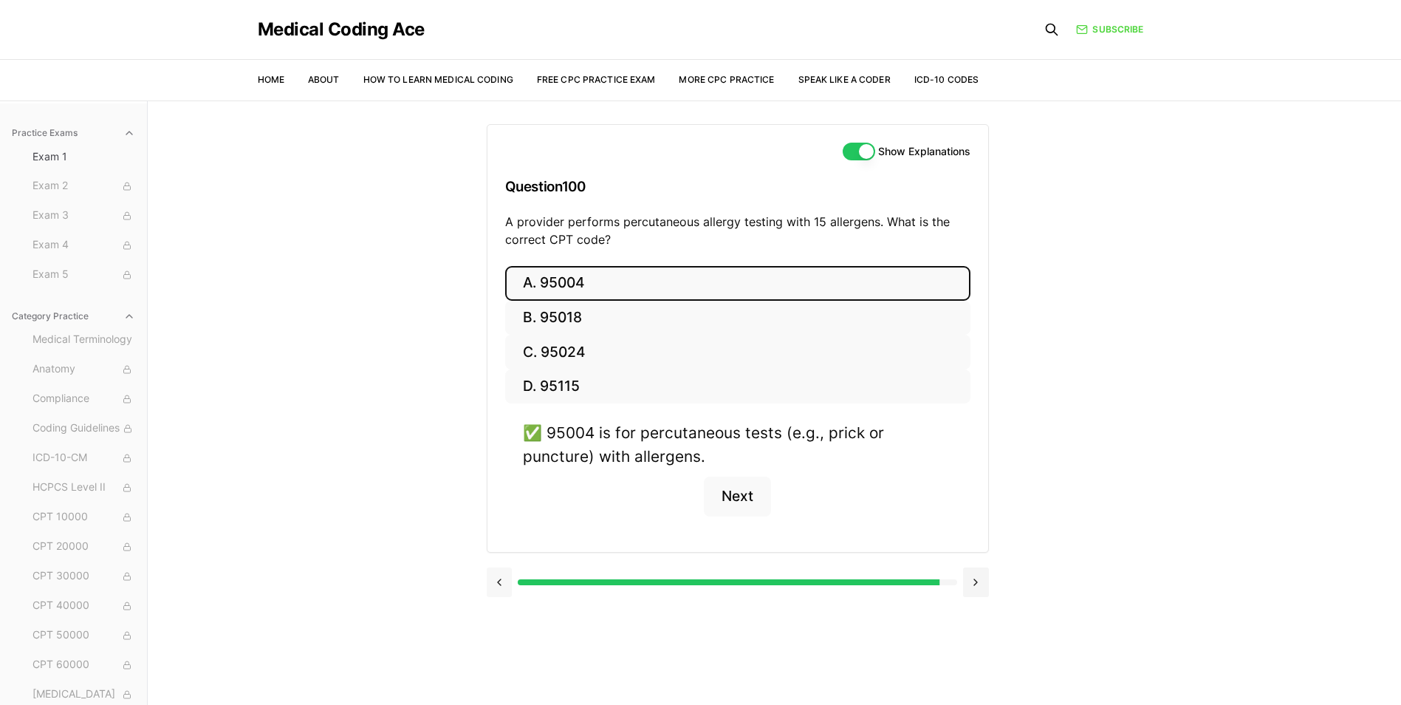
click at [500, 581] on button at bounding box center [500, 582] width 26 height 30
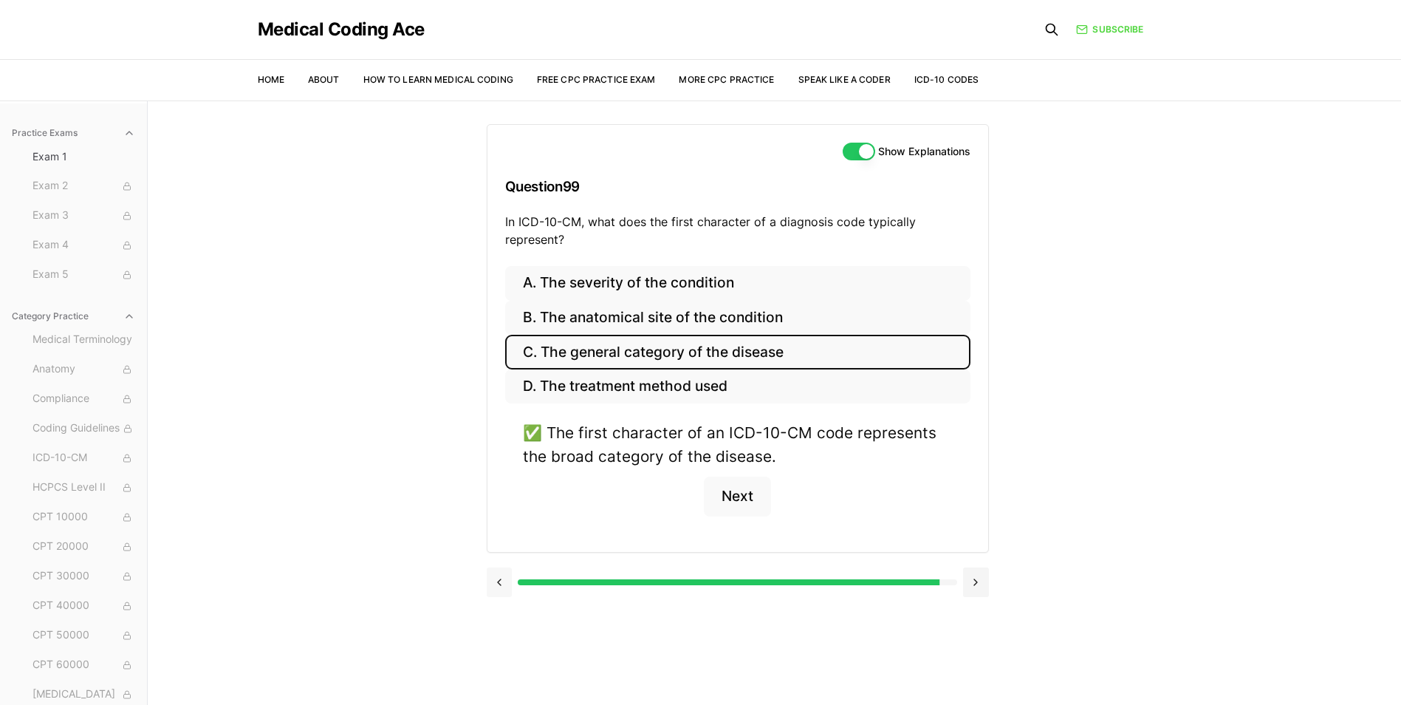
click at [500, 581] on button at bounding box center [500, 582] width 26 height 30
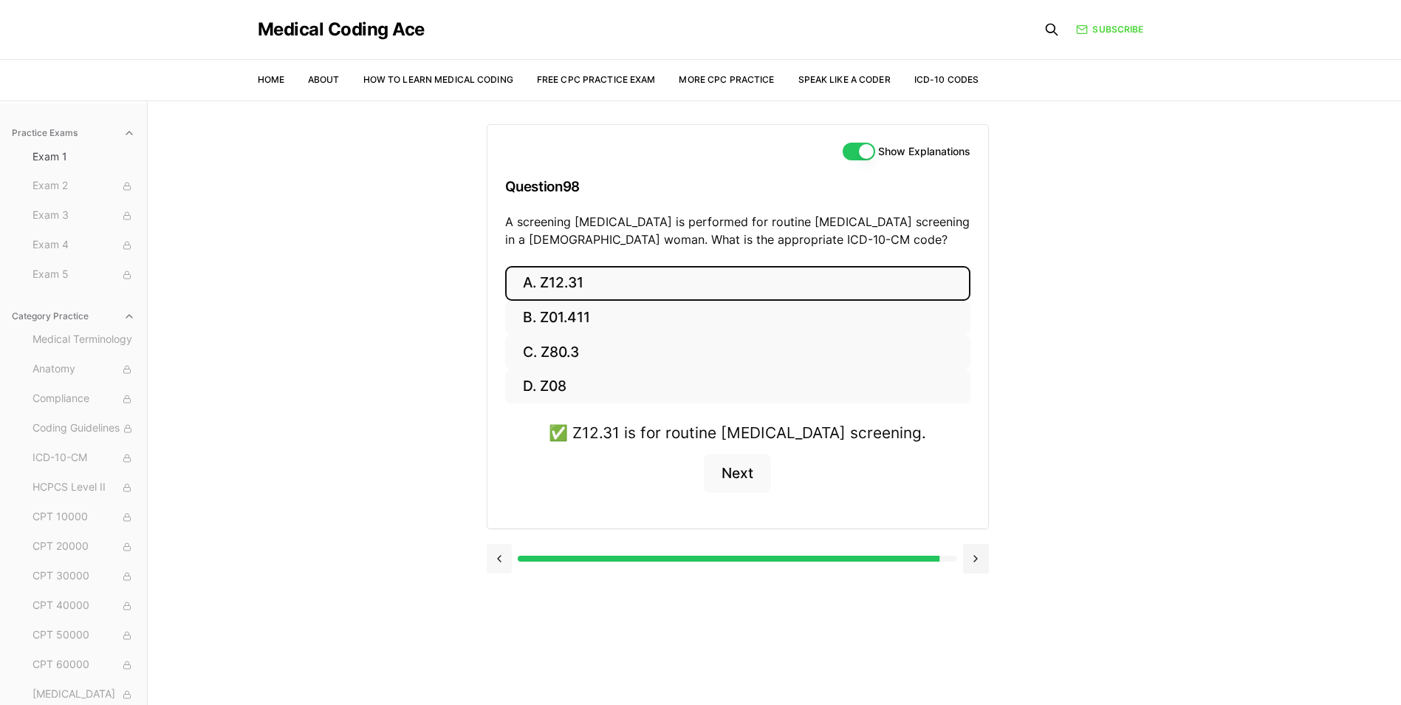
click at [500, 581] on div at bounding box center [738, 557] width 502 height 56
click at [511, 566] on button at bounding box center [500, 559] width 26 height 30
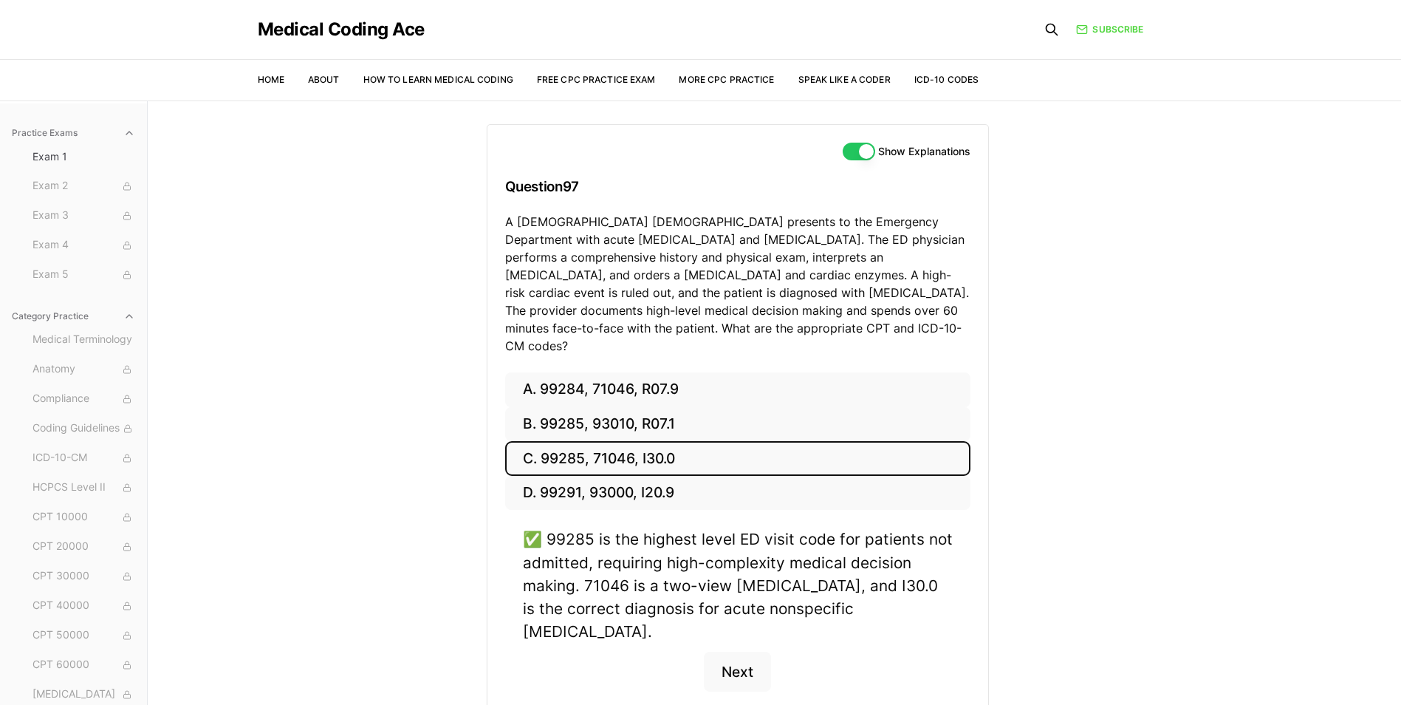
click at [511, 566] on div "✅ 99285 is the highest level ED visit code for patients not admitted, requiring…" at bounding box center [737, 618] width 465 height 182
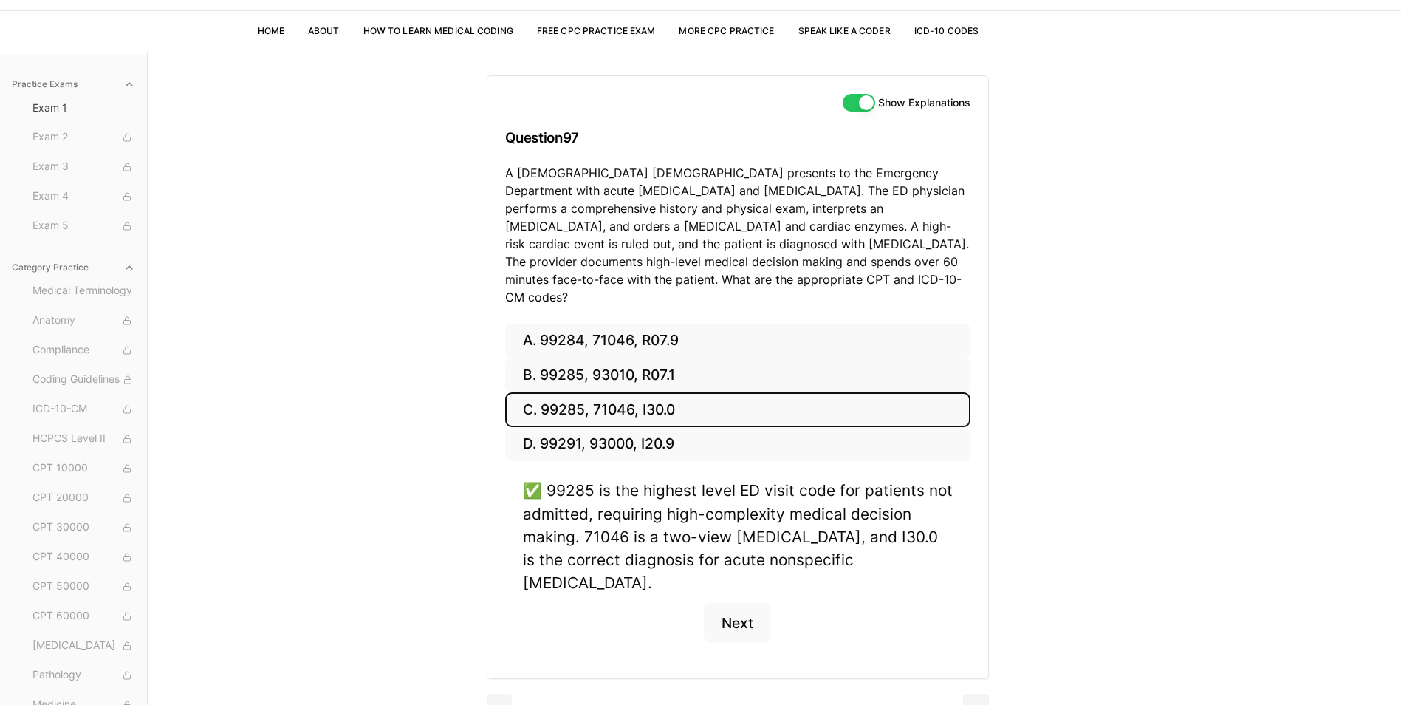
scroll to position [100, 0]
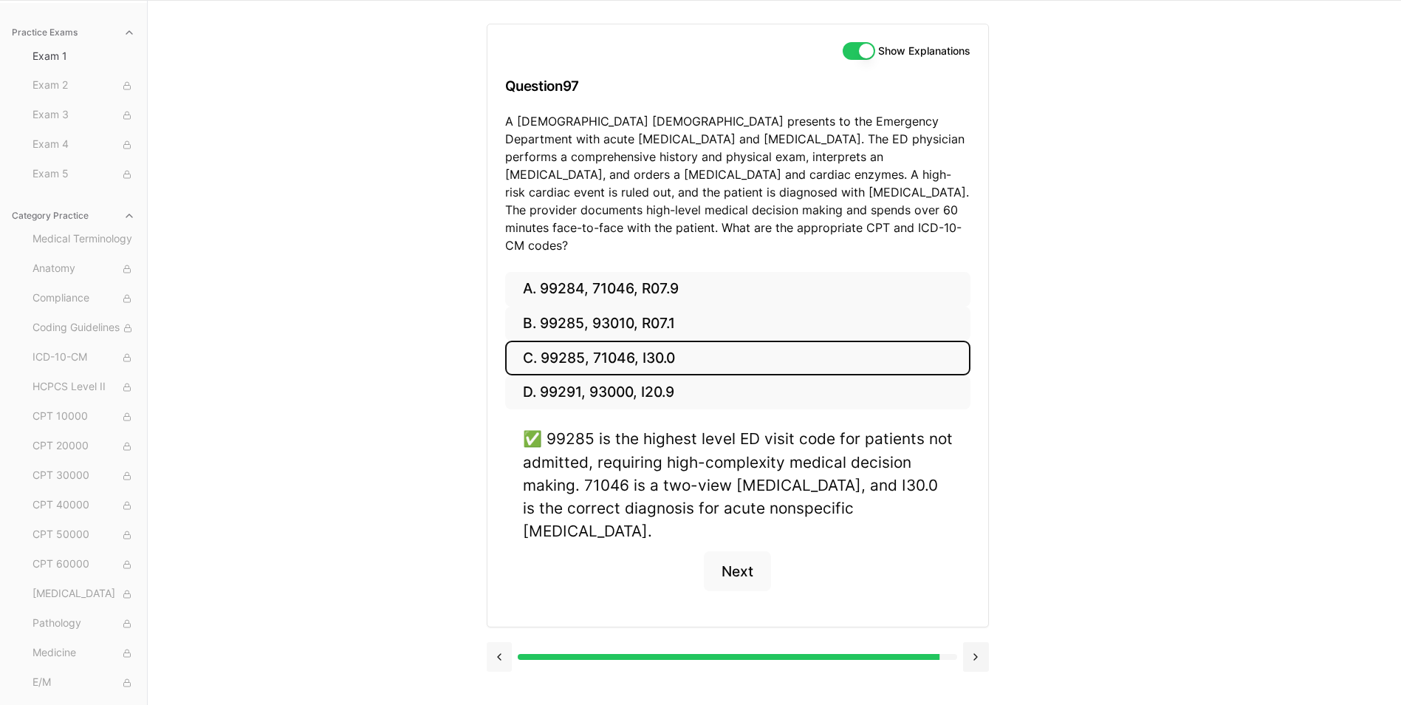
click at [496, 642] on button at bounding box center [500, 657] width 26 height 30
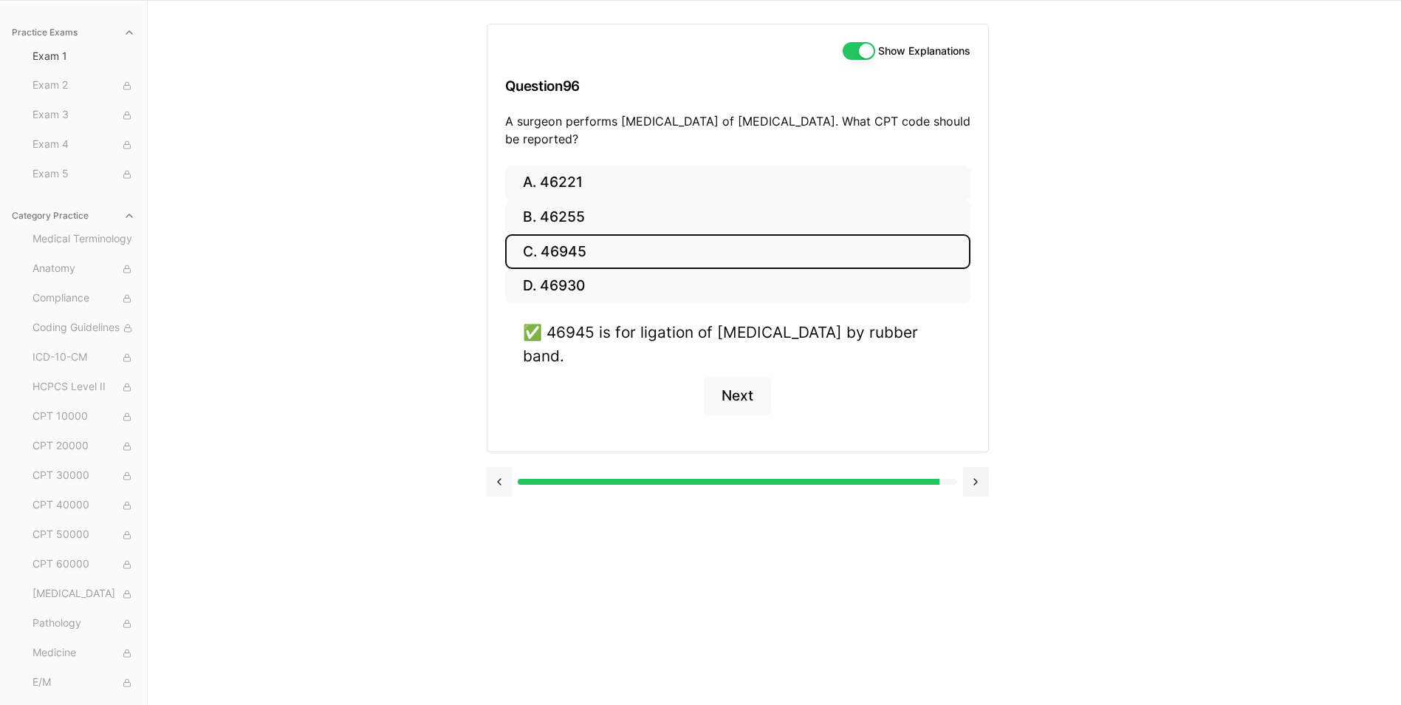
click at [508, 486] on button at bounding box center [500, 482] width 26 height 30
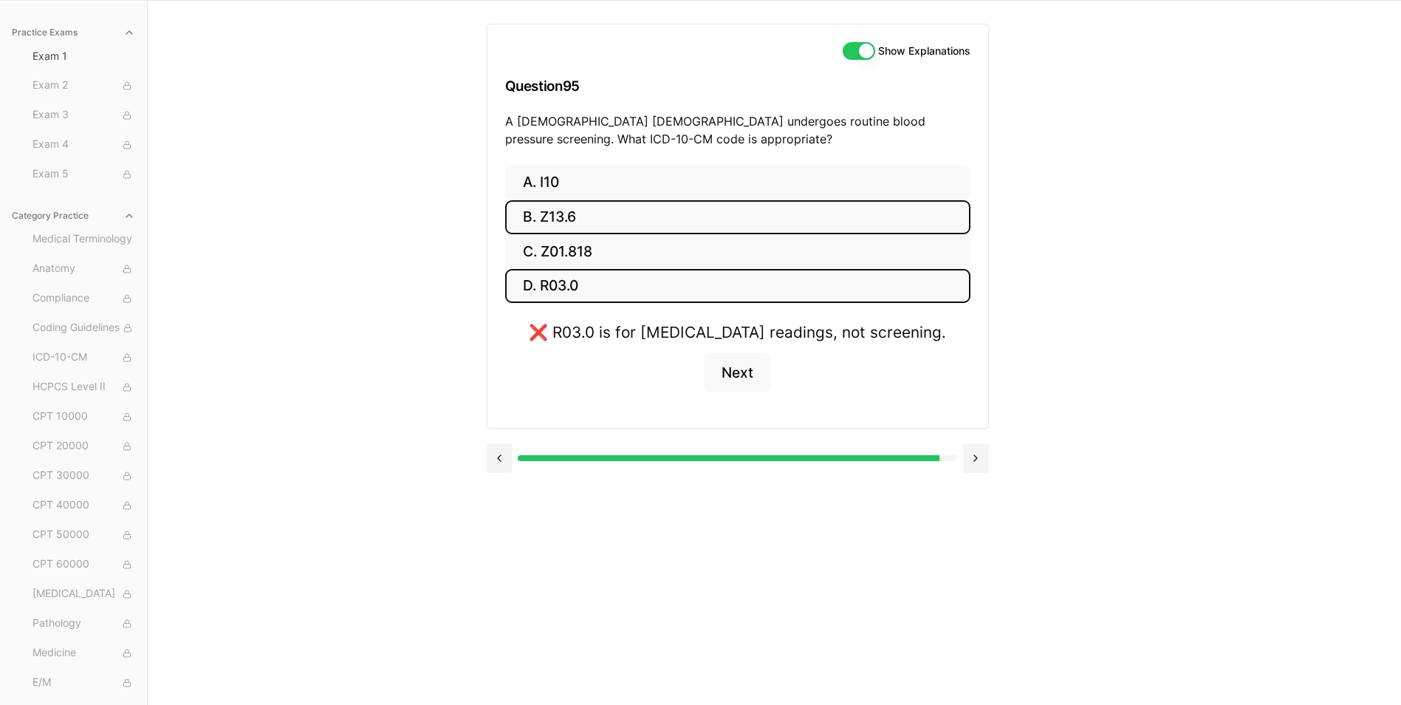
click at [638, 213] on button "B. Z13.6" at bounding box center [737, 217] width 465 height 35
click at [617, 285] on button "D. R03.0" at bounding box center [737, 286] width 465 height 35
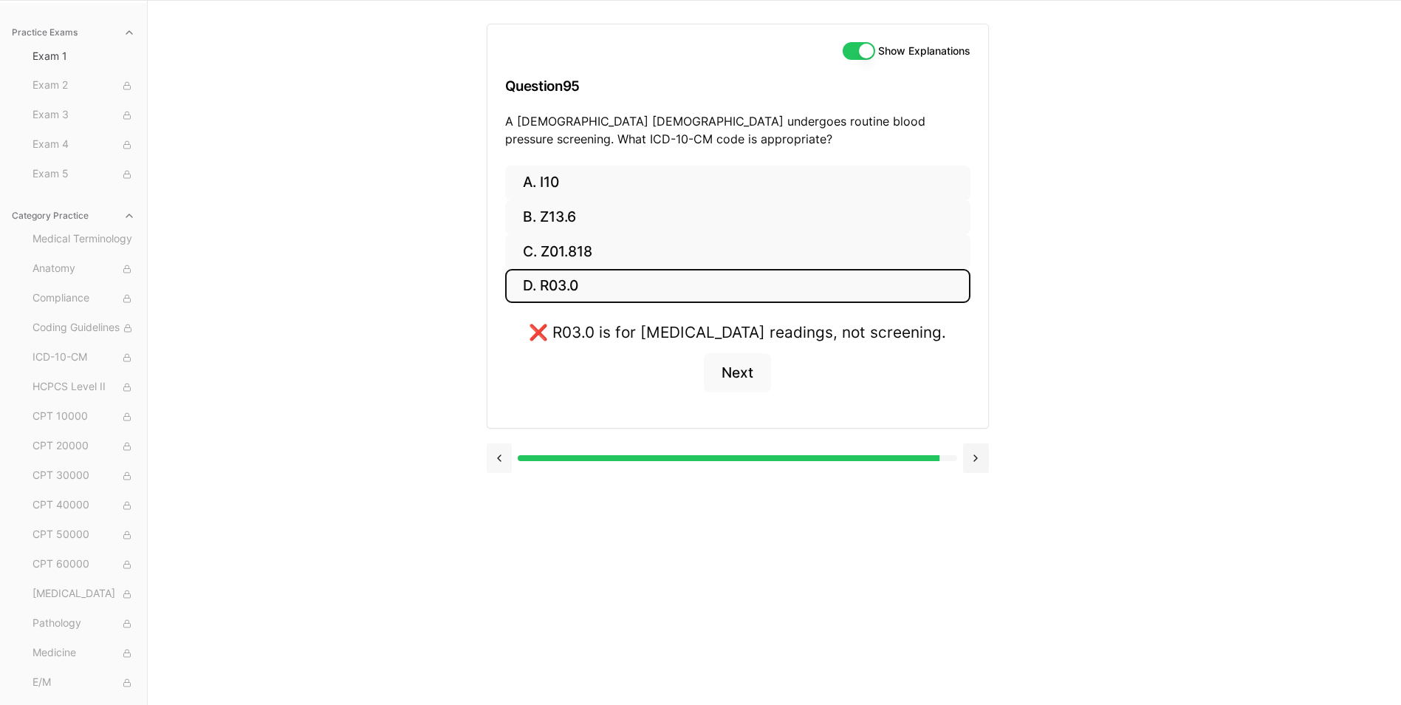
click at [493, 473] on button at bounding box center [500, 458] width 26 height 30
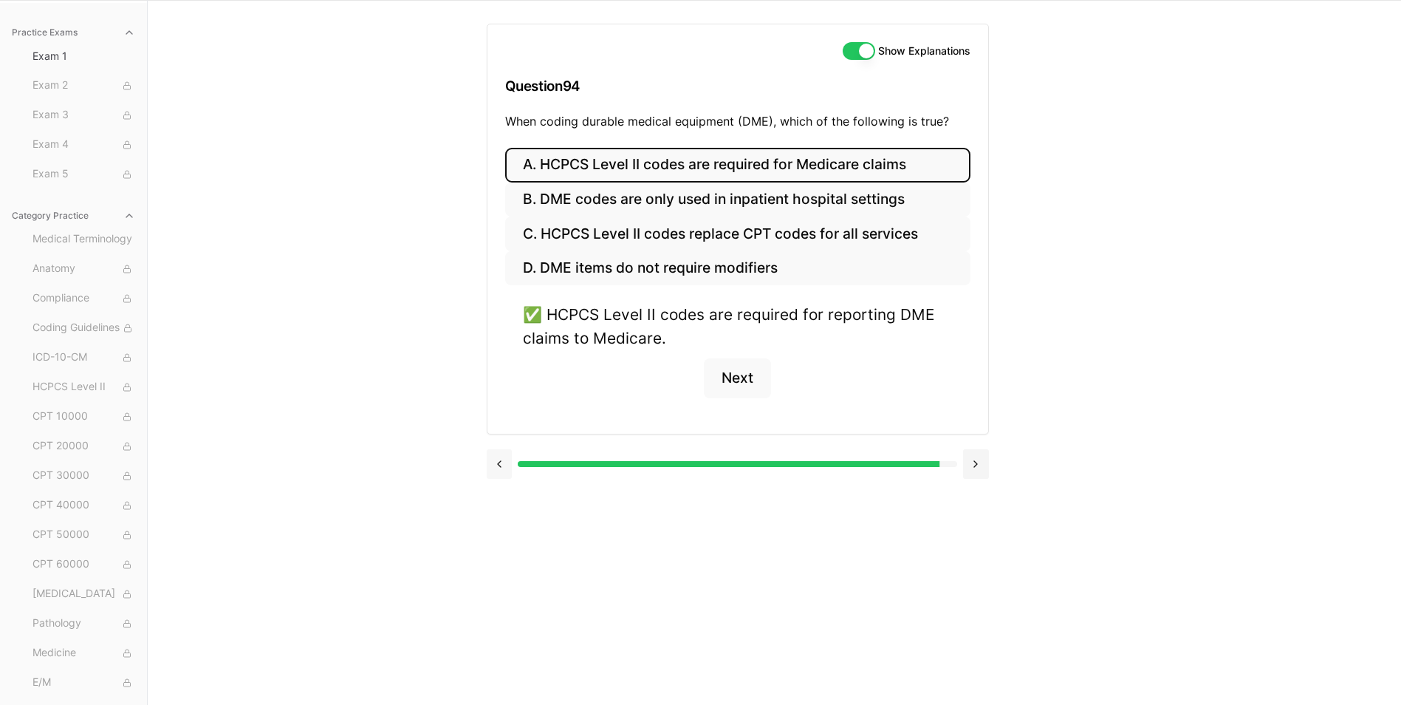
click at [498, 462] on button at bounding box center [500, 464] width 26 height 30
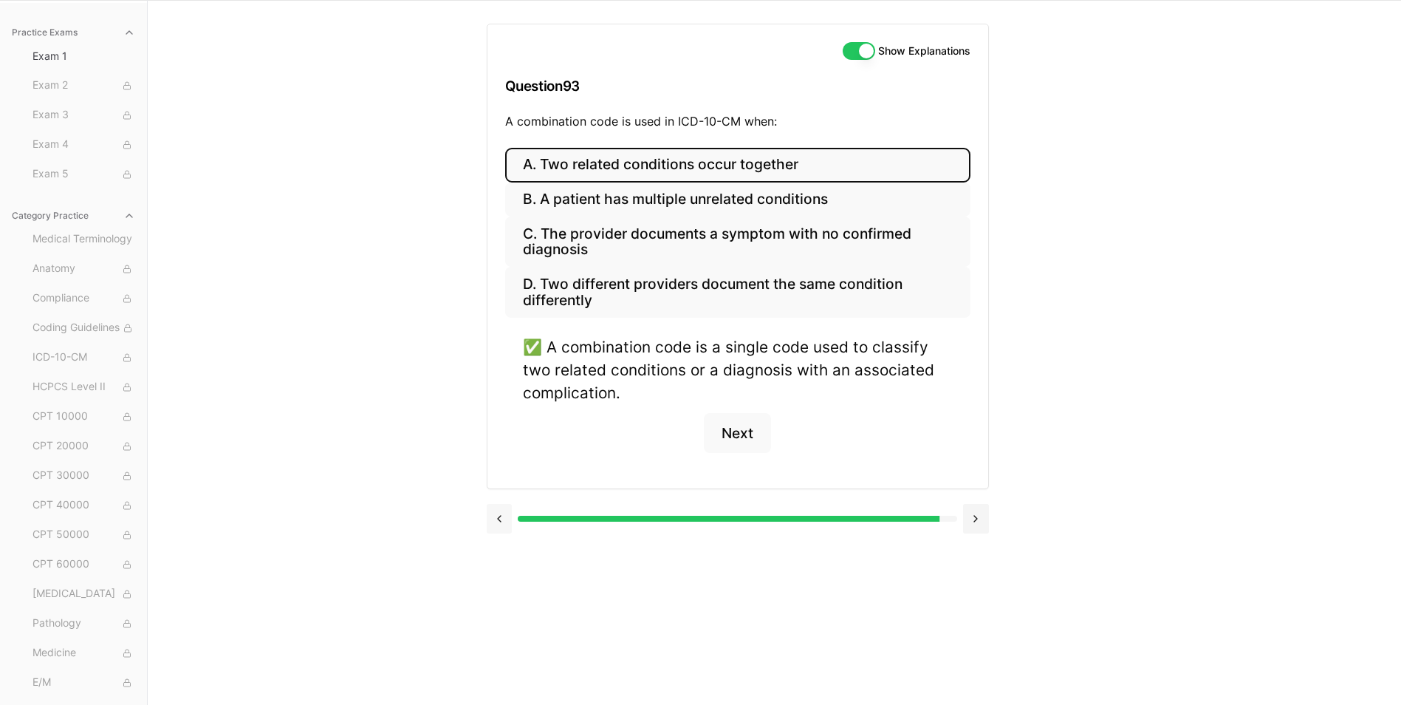
click at [496, 512] on button at bounding box center [500, 519] width 26 height 30
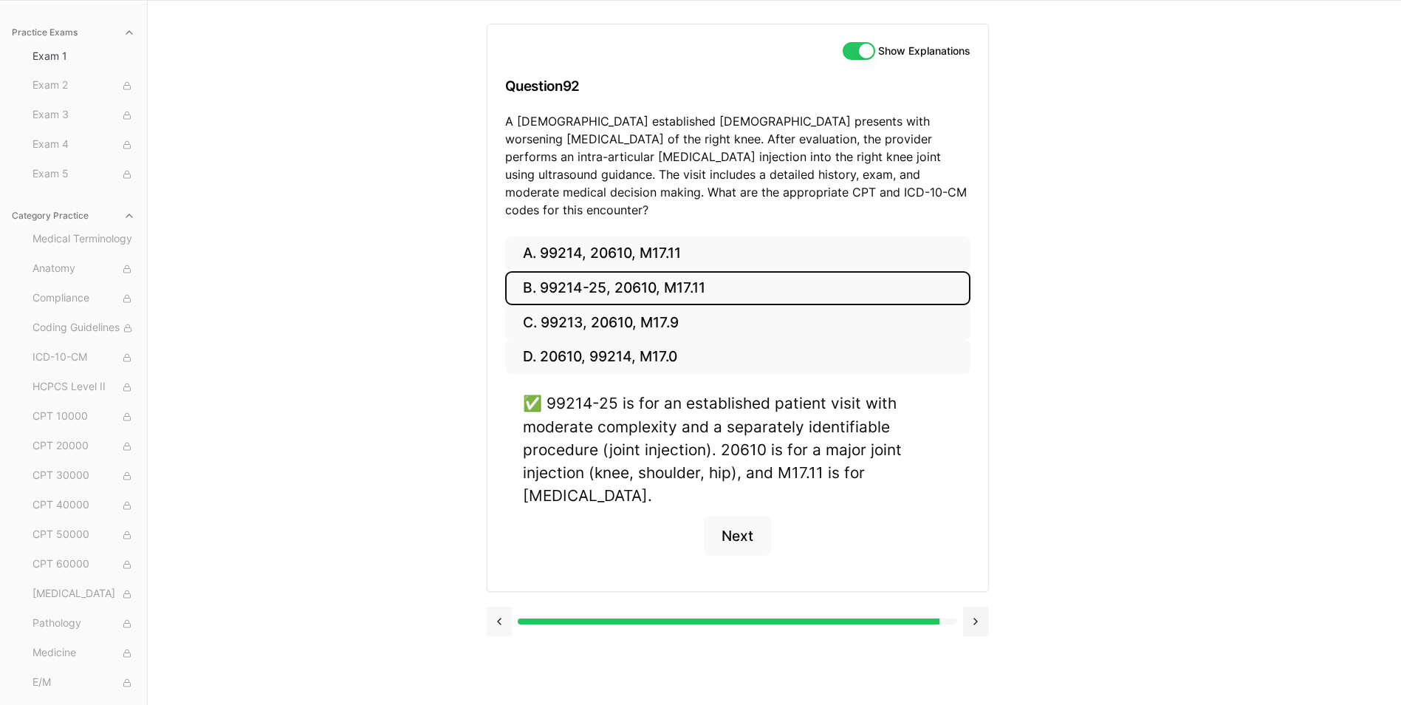
click at [495, 606] on button at bounding box center [500, 621] width 26 height 30
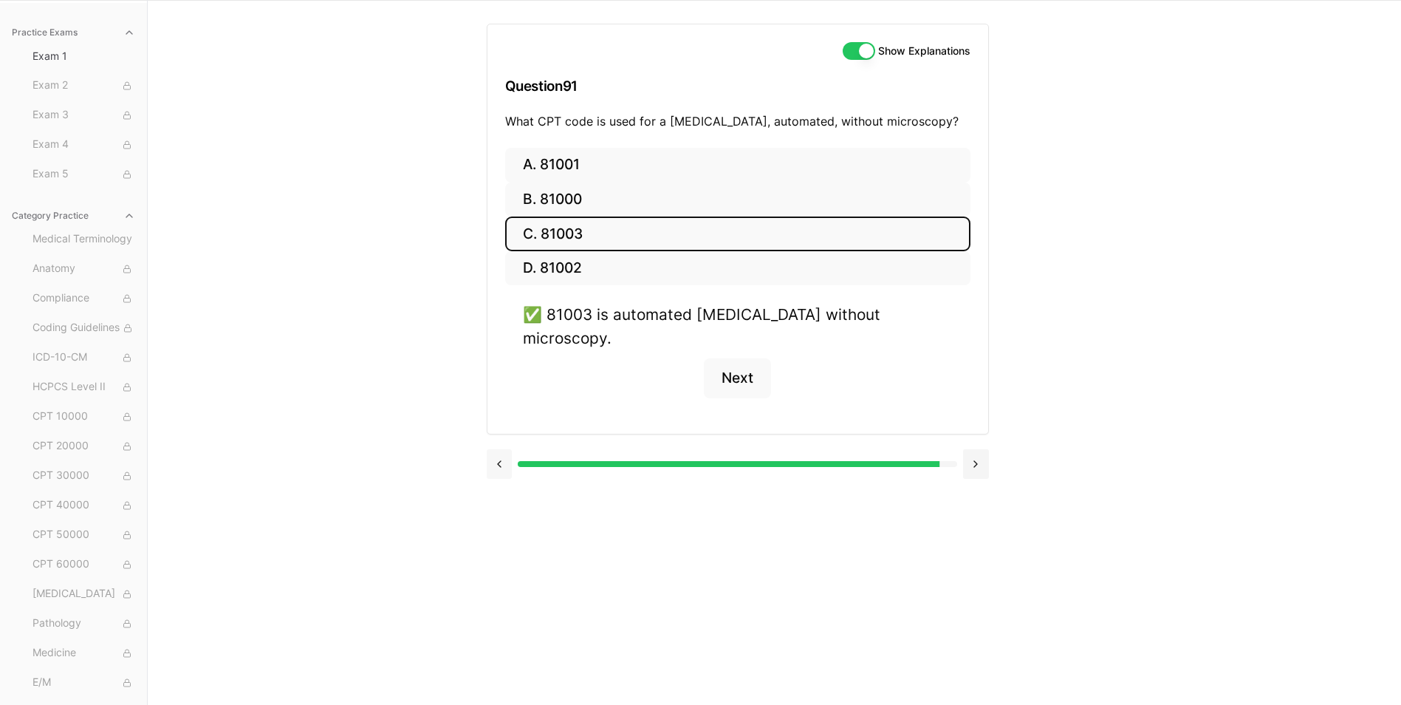
click at [498, 452] on button at bounding box center [500, 464] width 26 height 30
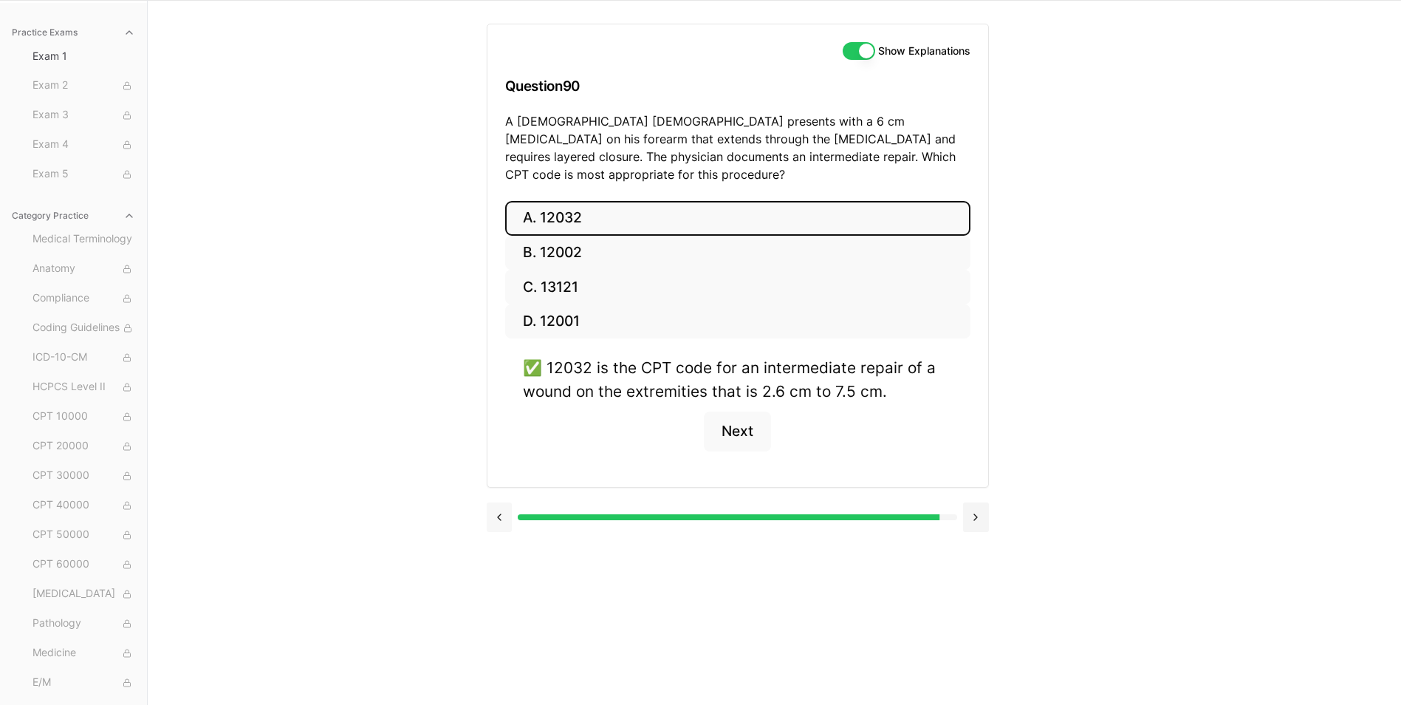
click at [504, 504] on button at bounding box center [500, 517] width 26 height 30
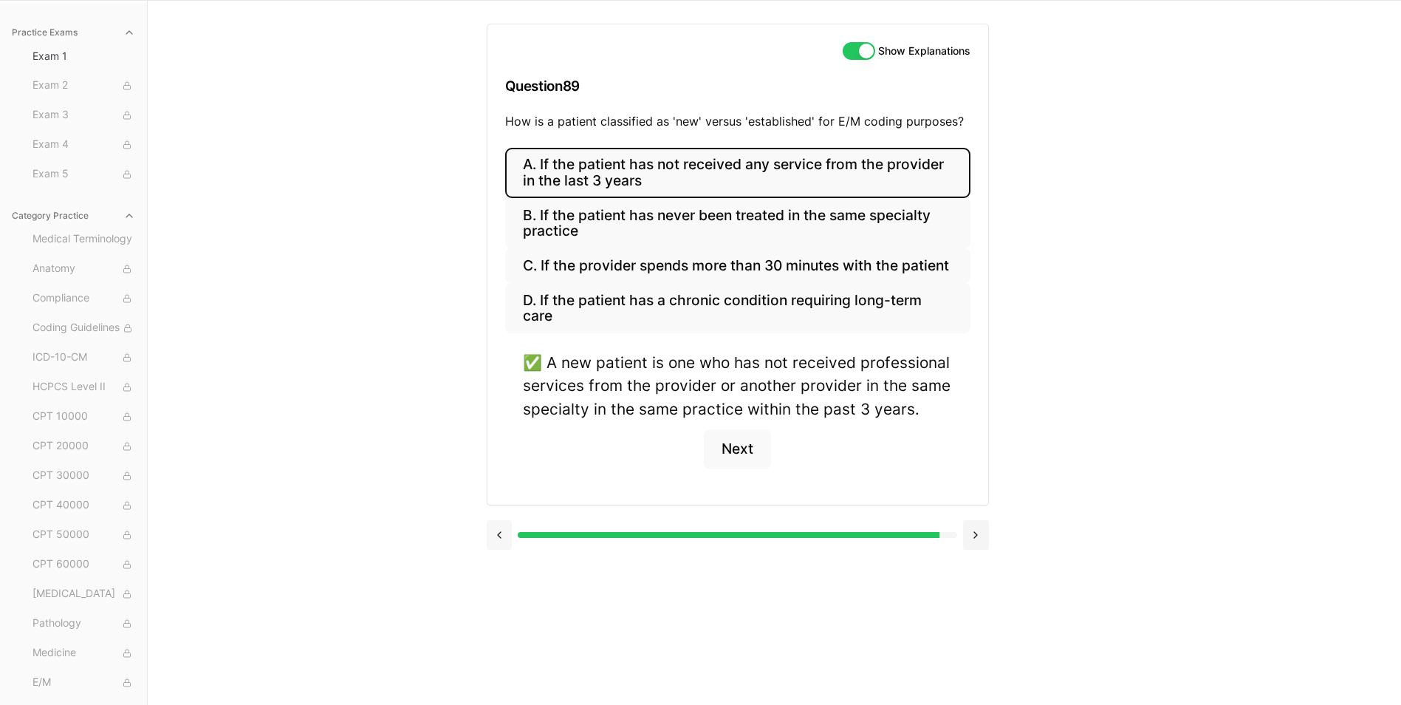
click at [503, 531] on button at bounding box center [500, 535] width 26 height 30
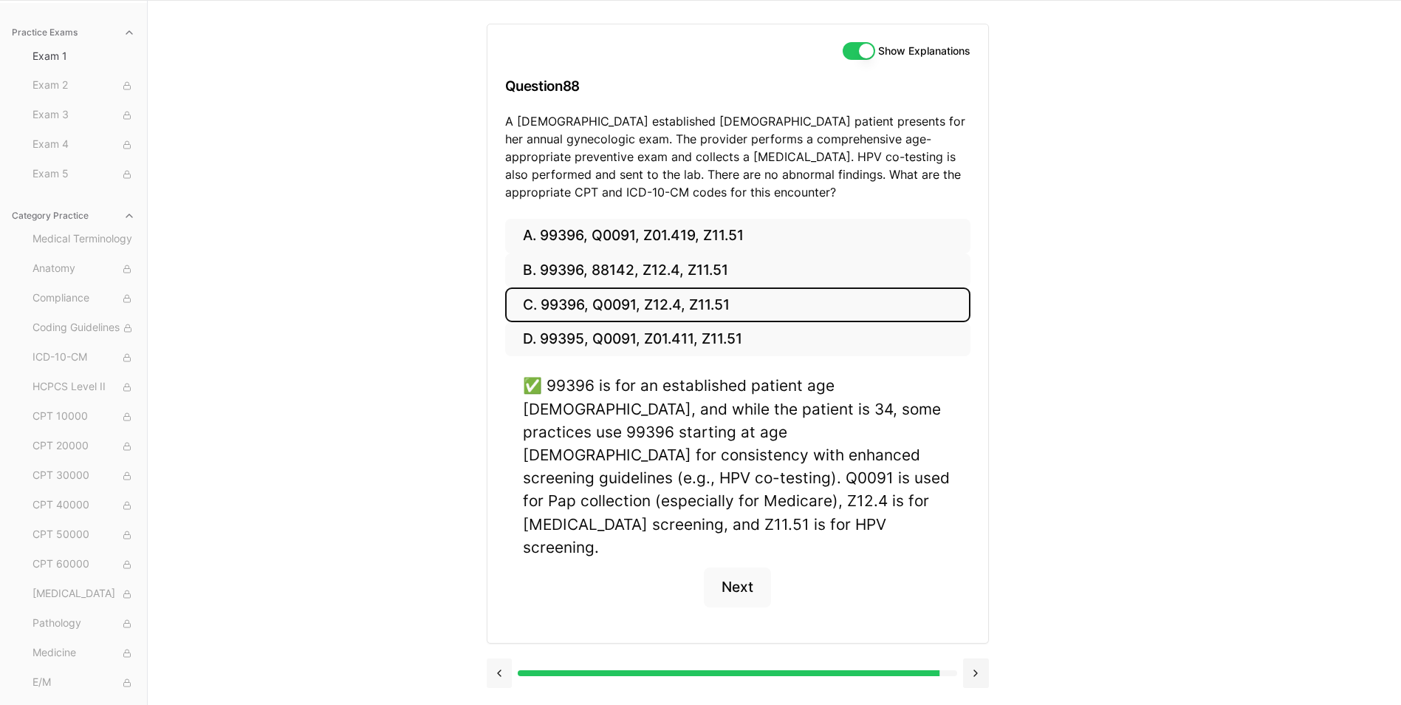
click at [494, 658] on button at bounding box center [500, 673] width 26 height 30
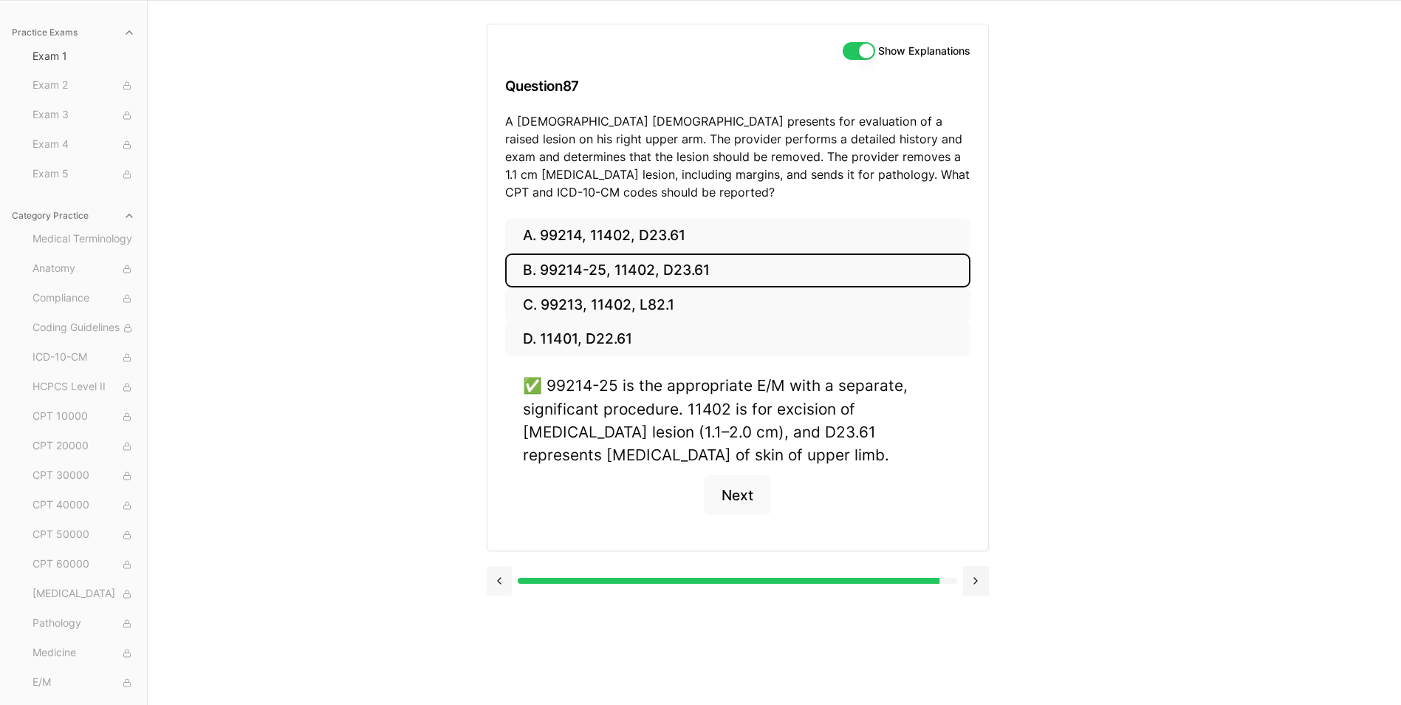
click at [504, 582] on button at bounding box center [500, 581] width 26 height 30
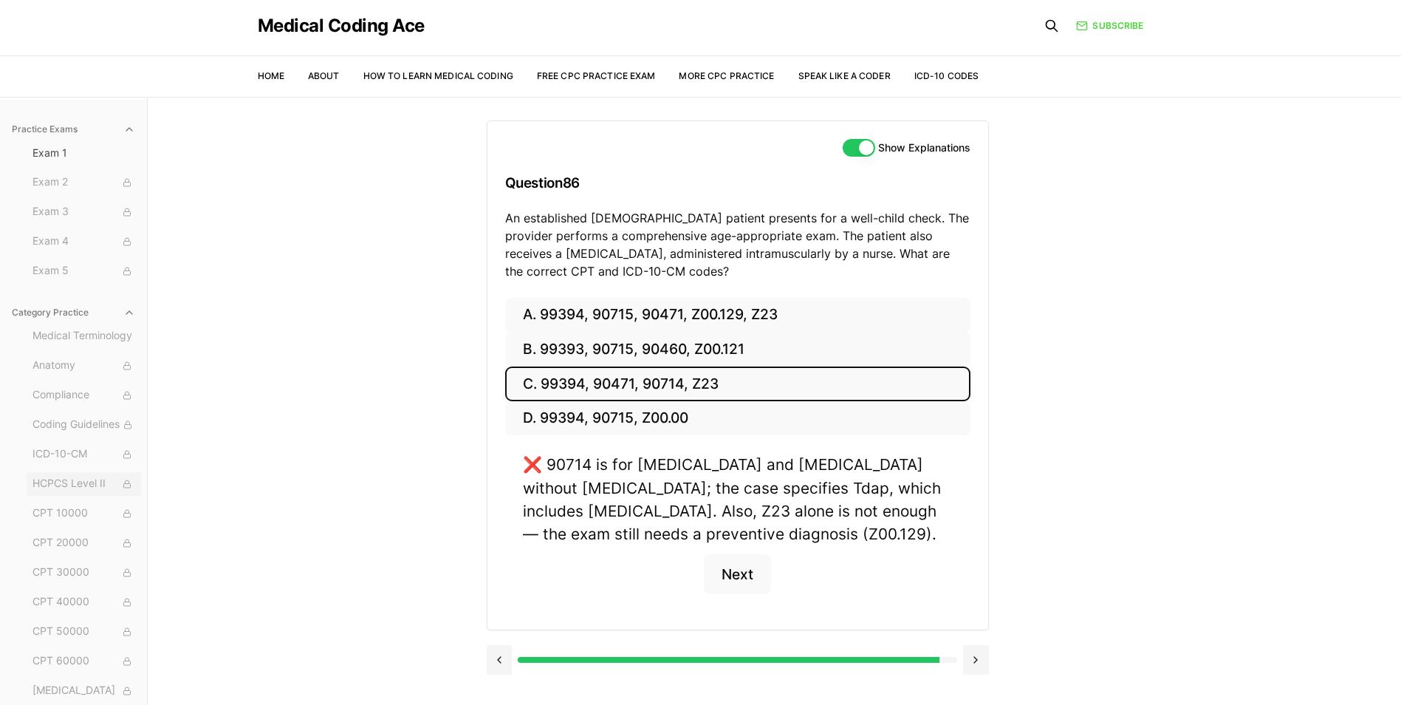
scroll to position [0, 0]
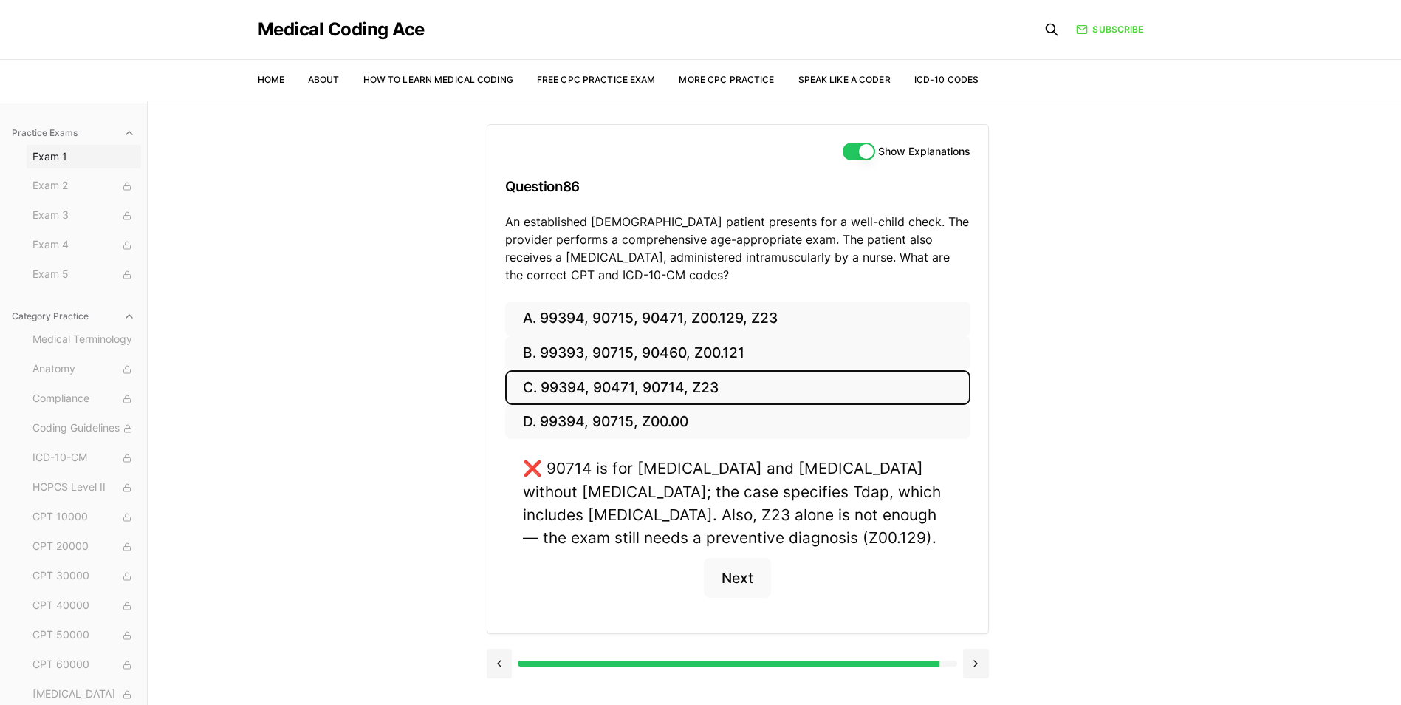
click at [53, 164] on button "Exam 1" at bounding box center [84, 157] width 114 height 24
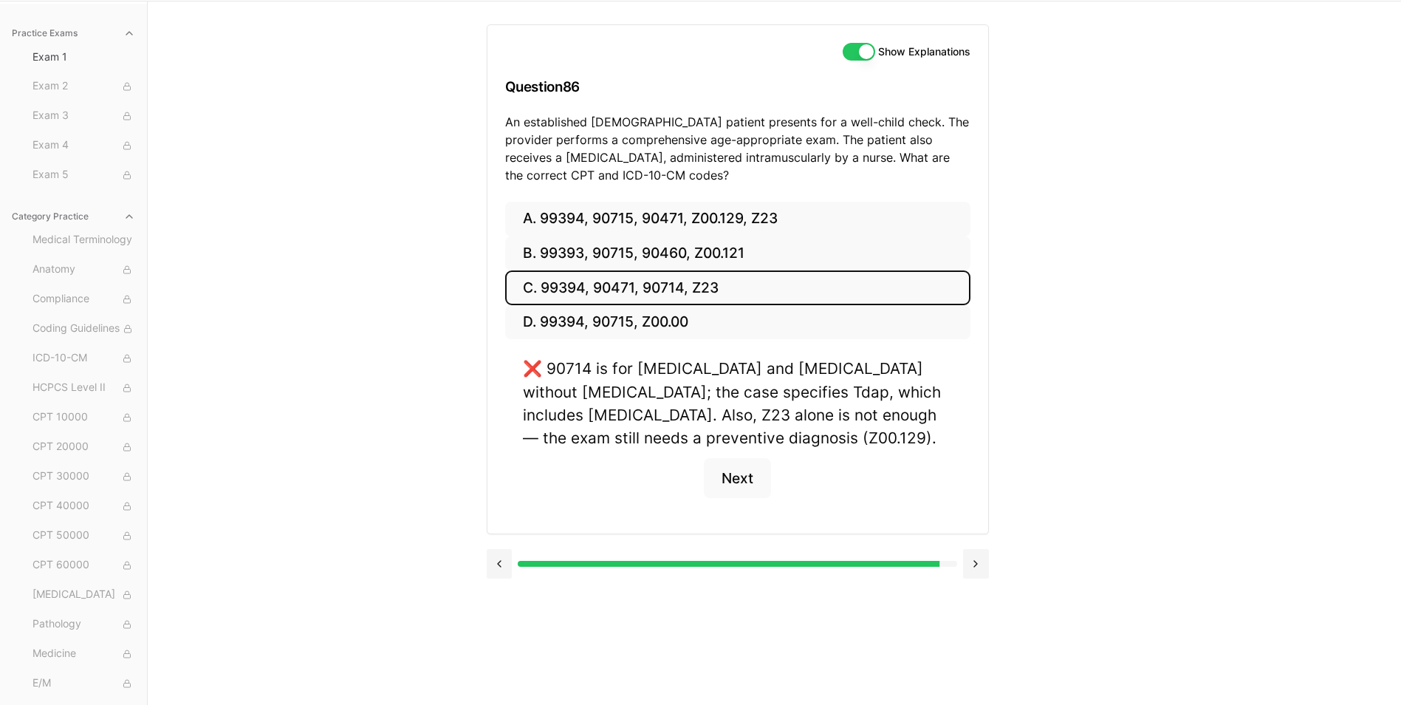
scroll to position [100, 0]
click at [509, 564] on button at bounding box center [500, 563] width 26 height 30
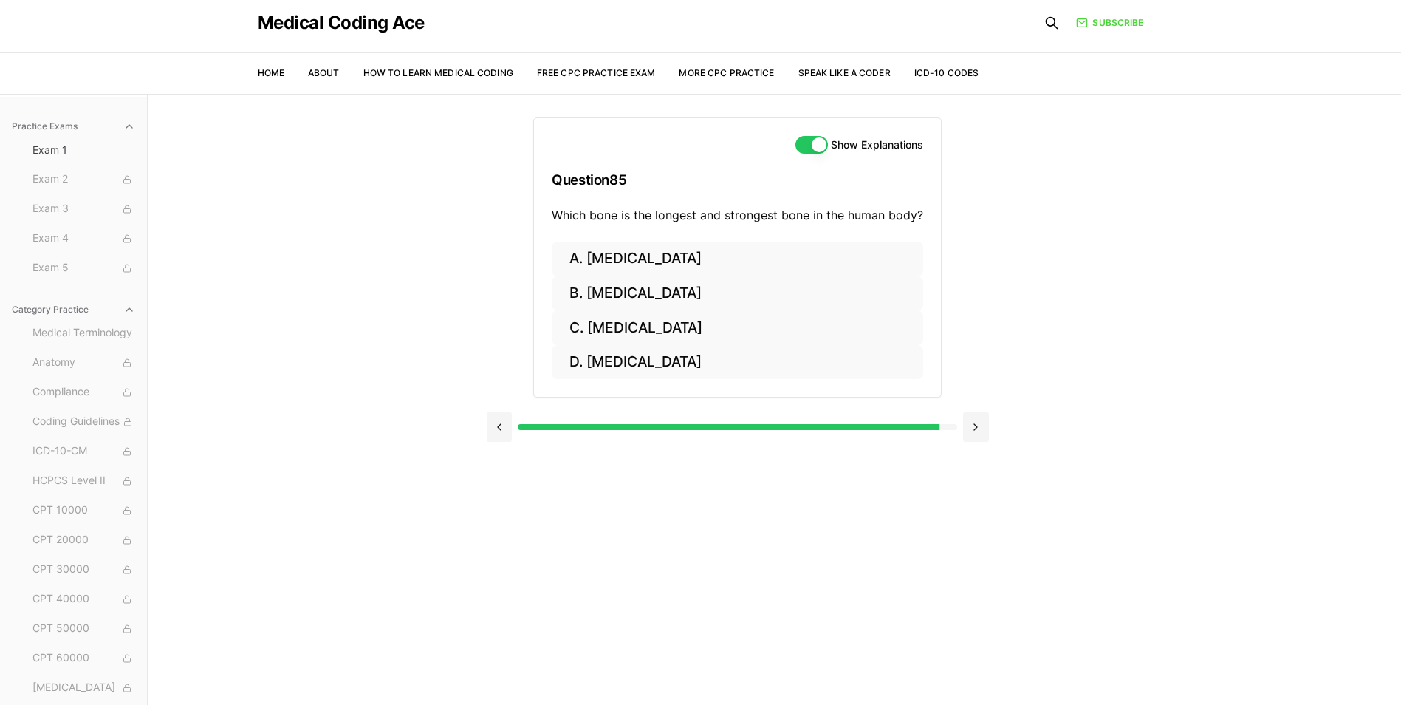
scroll to position [0, 0]
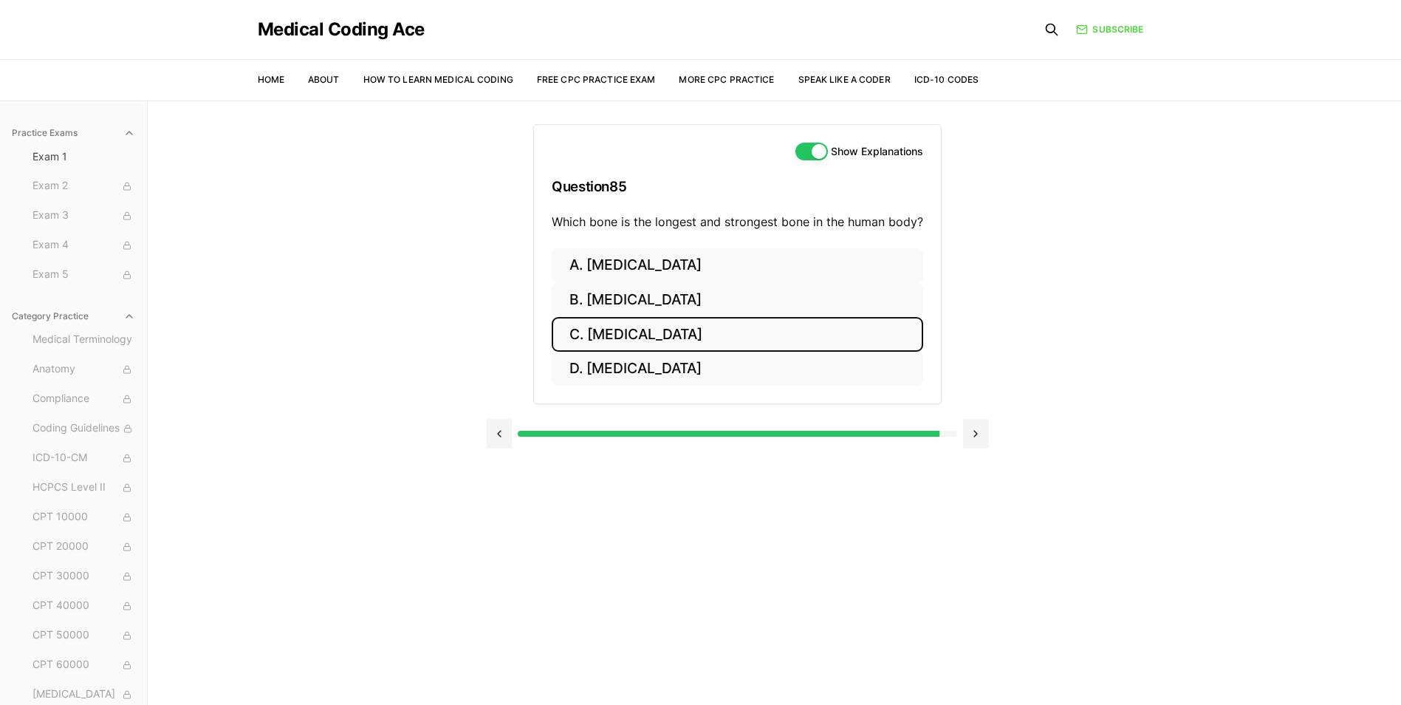
click at [633, 337] on button "C. [MEDICAL_DATA]" at bounding box center [737, 334] width 371 height 35
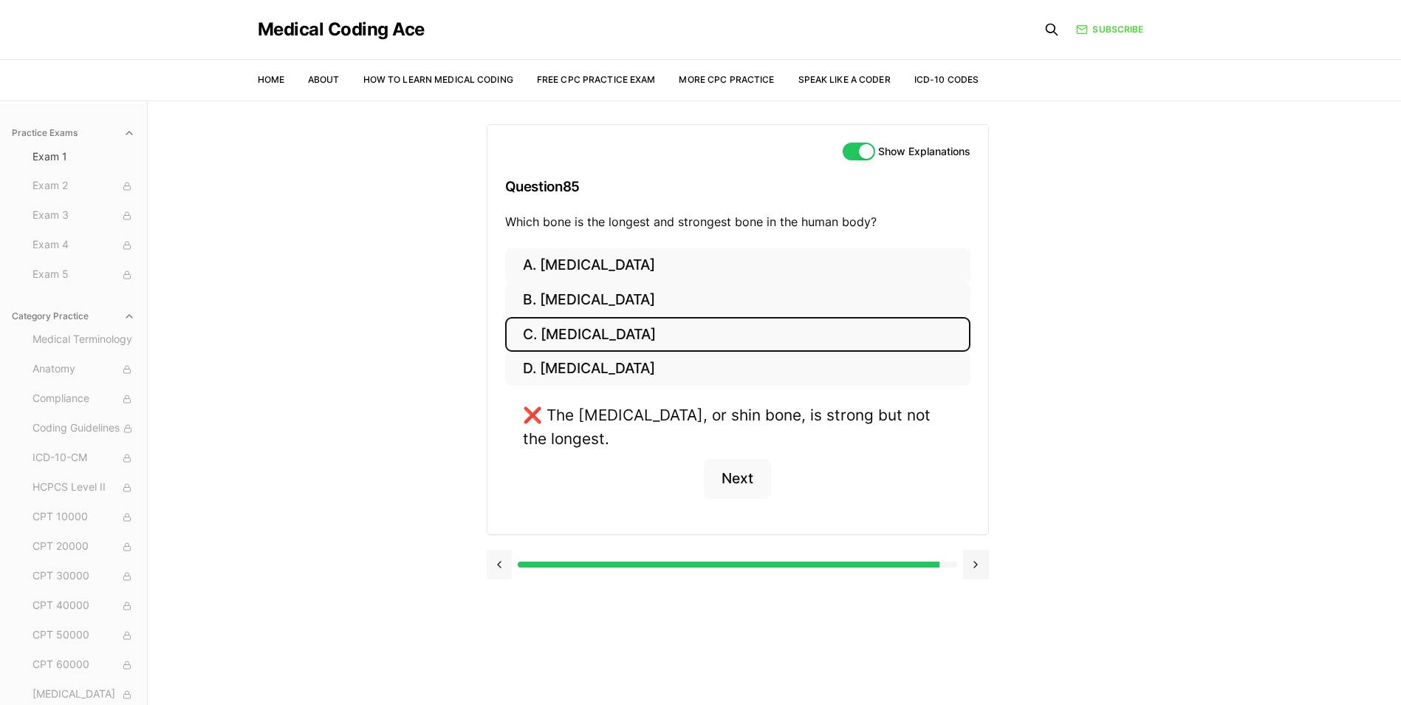
click at [506, 549] on button at bounding box center [500, 564] width 26 height 30
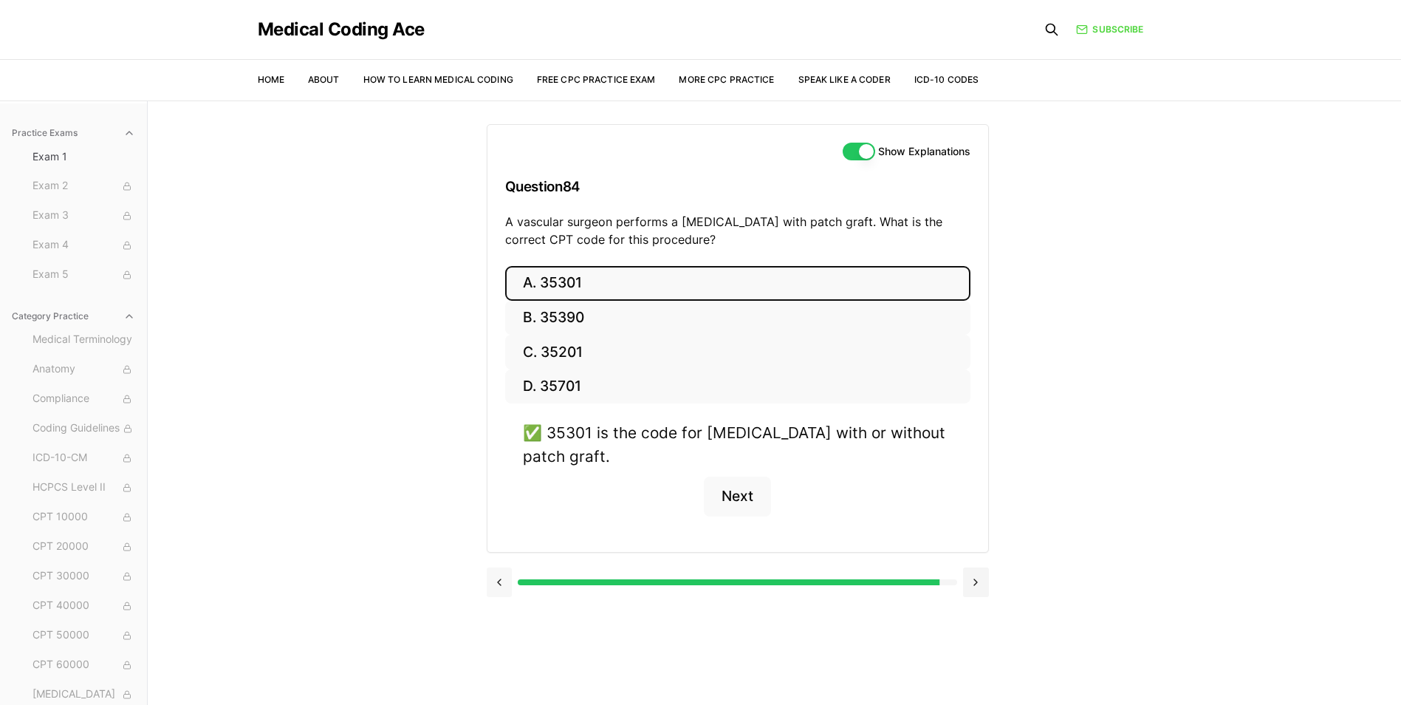
click at [496, 590] on button at bounding box center [500, 582] width 26 height 30
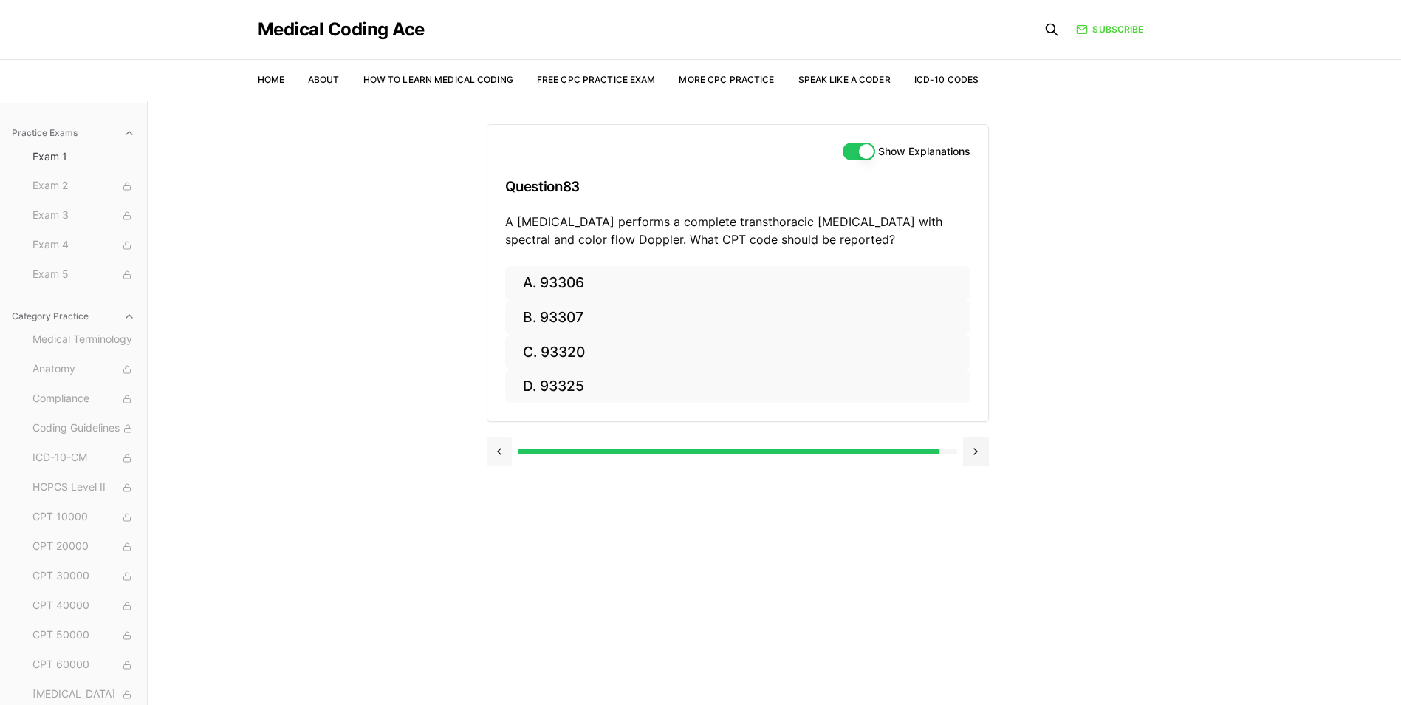
click at [501, 444] on button at bounding box center [500, 451] width 26 height 30
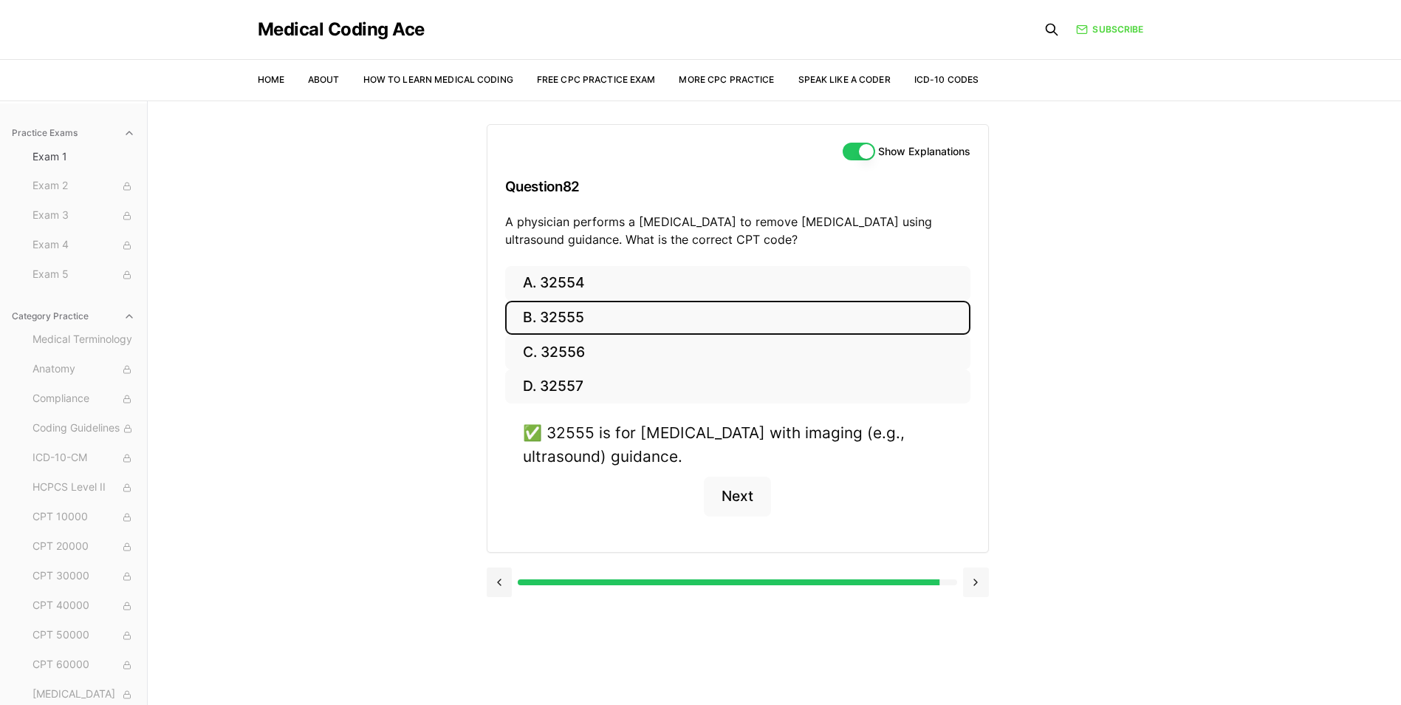
click at [984, 584] on button at bounding box center [976, 582] width 26 height 30
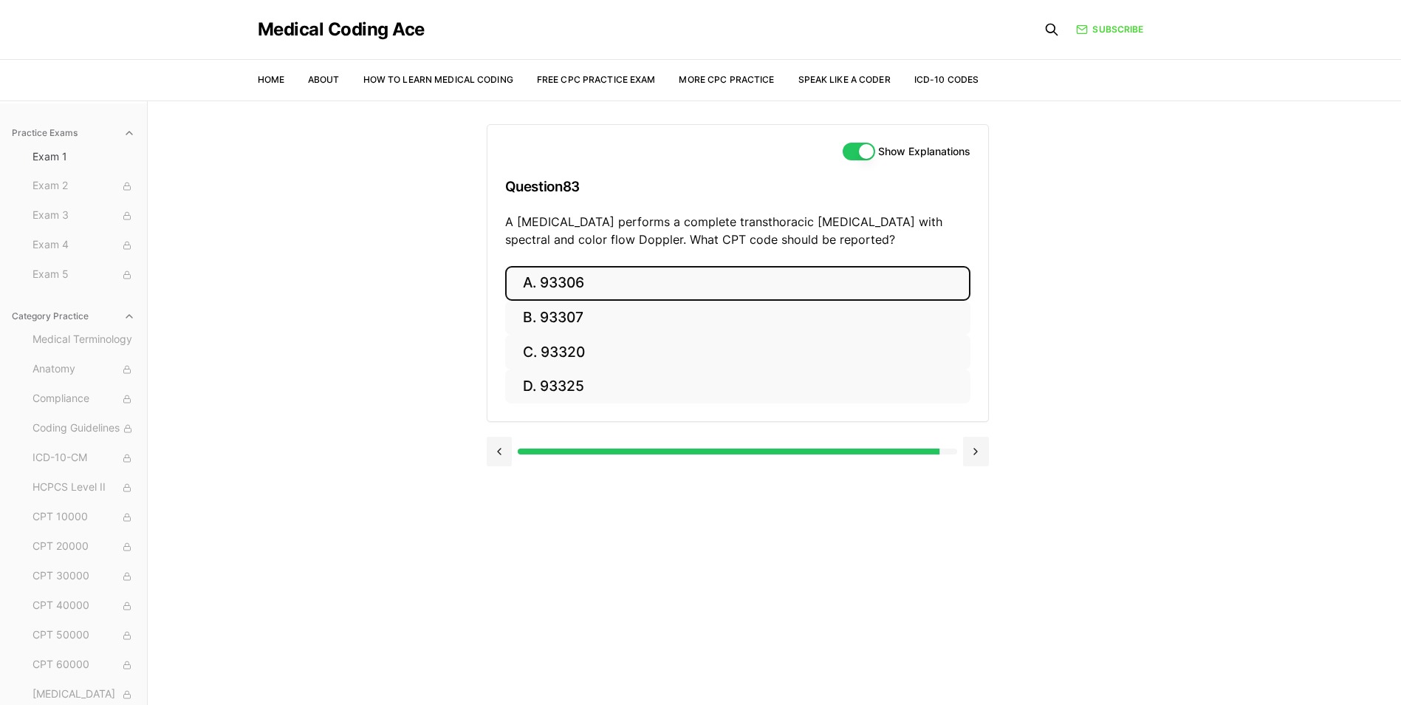
click at [676, 285] on button "A. 93306" at bounding box center [737, 283] width 465 height 35
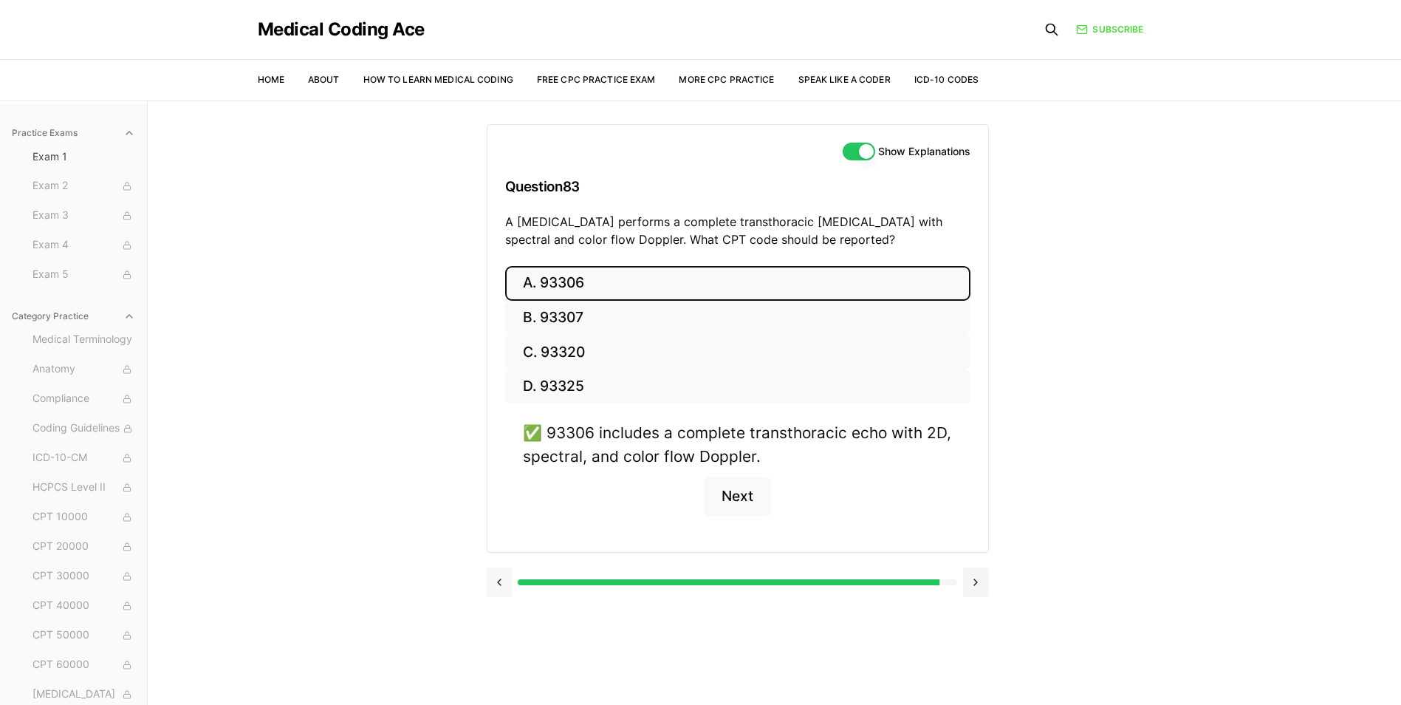
click at [501, 581] on button at bounding box center [500, 582] width 26 height 30
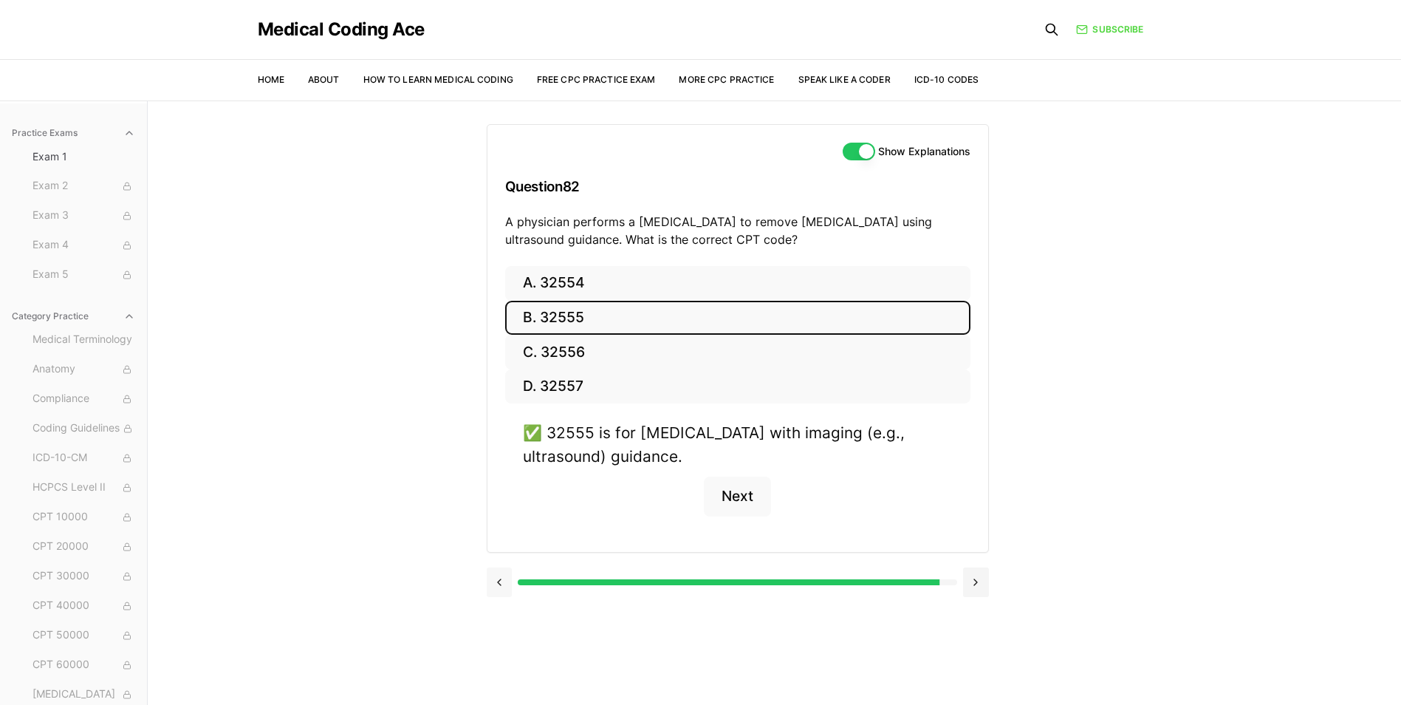
click at [498, 586] on button at bounding box center [500, 582] width 26 height 30
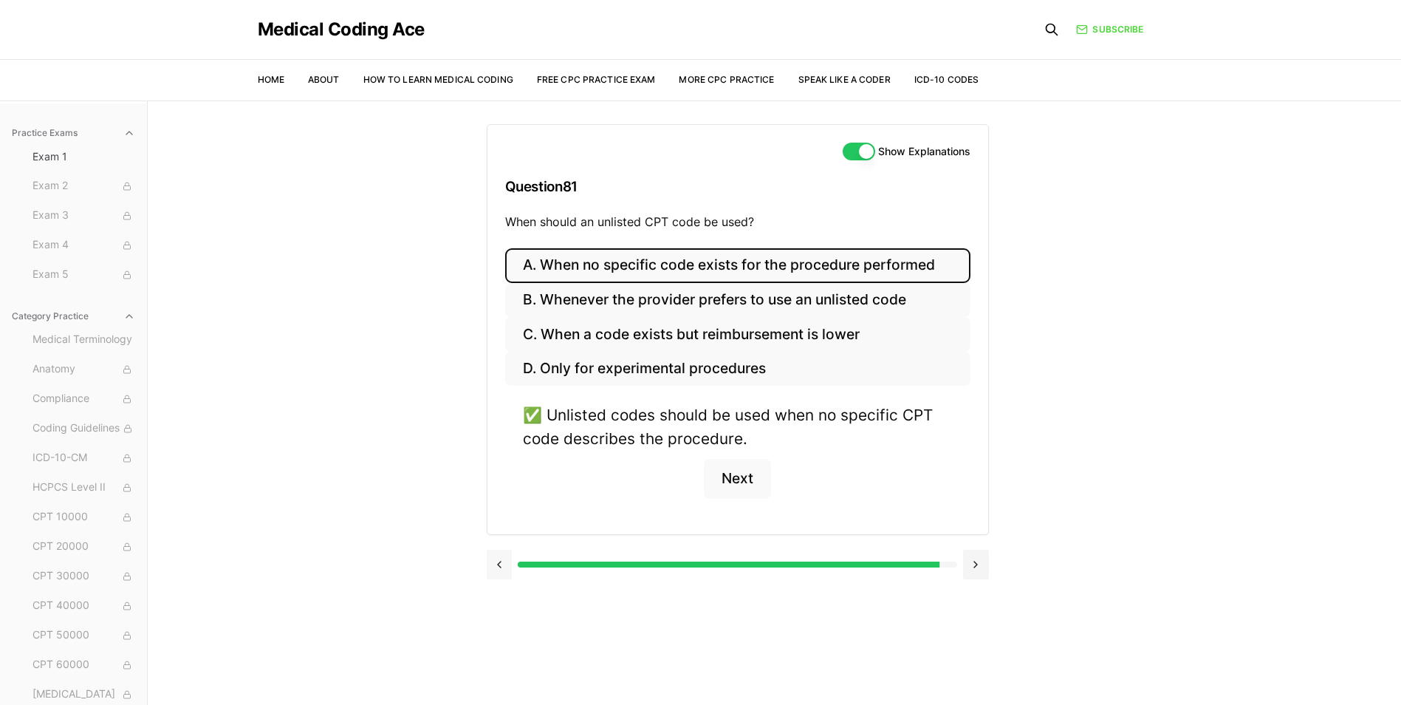
click at [495, 563] on button at bounding box center [500, 564] width 26 height 30
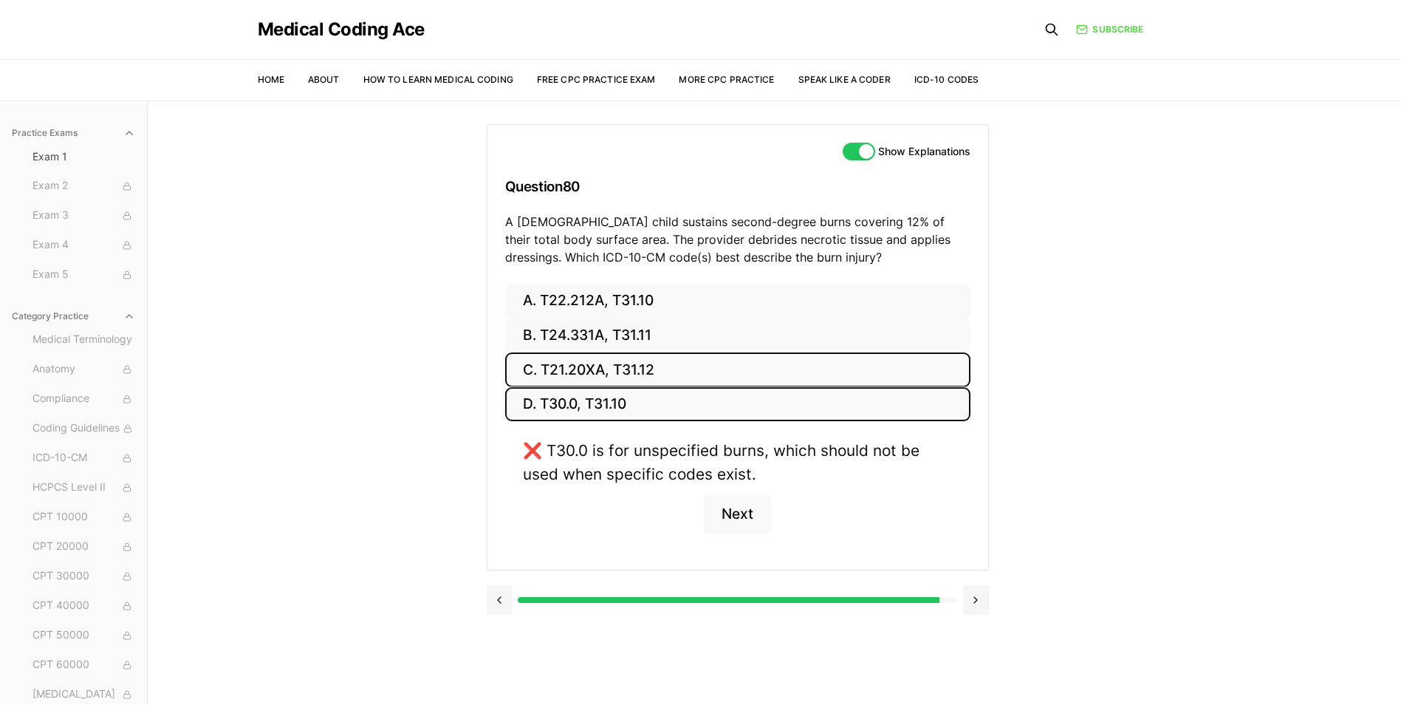
click at [574, 378] on button "C. T21.20XA, T31.12" at bounding box center [737, 369] width 465 height 35
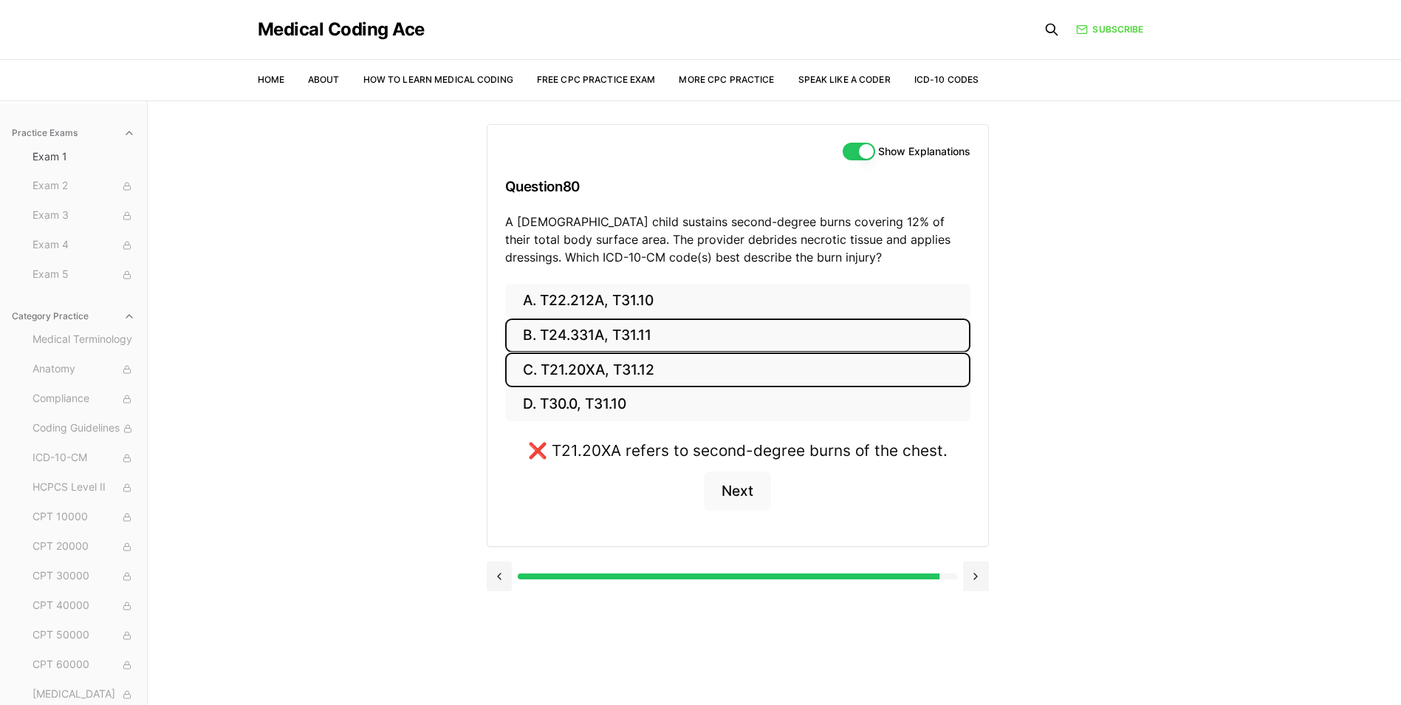
click at [595, 343] on button "B. T24.331A, T31.11" at bounding box center [737, 335] width 465 height 35
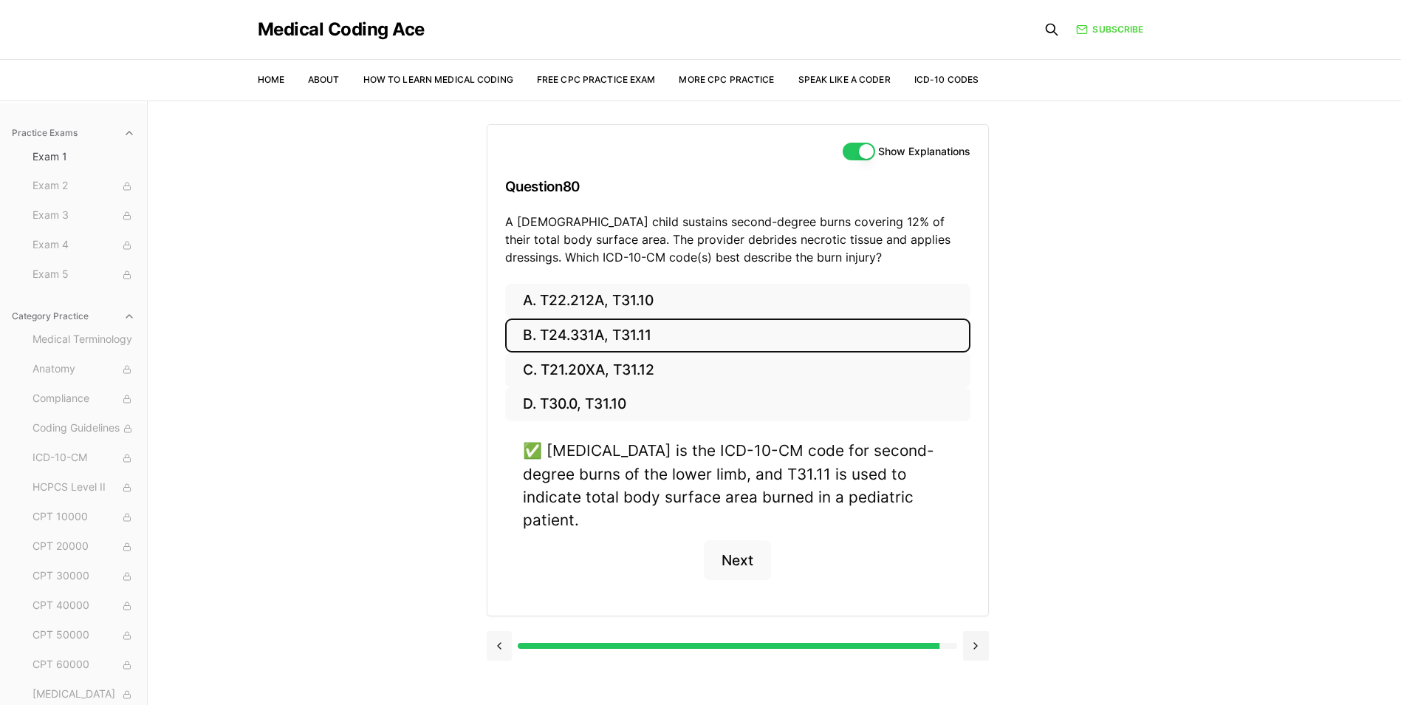
click at [507, 631] on button at bounding box center [500, 646] width 26 height 30
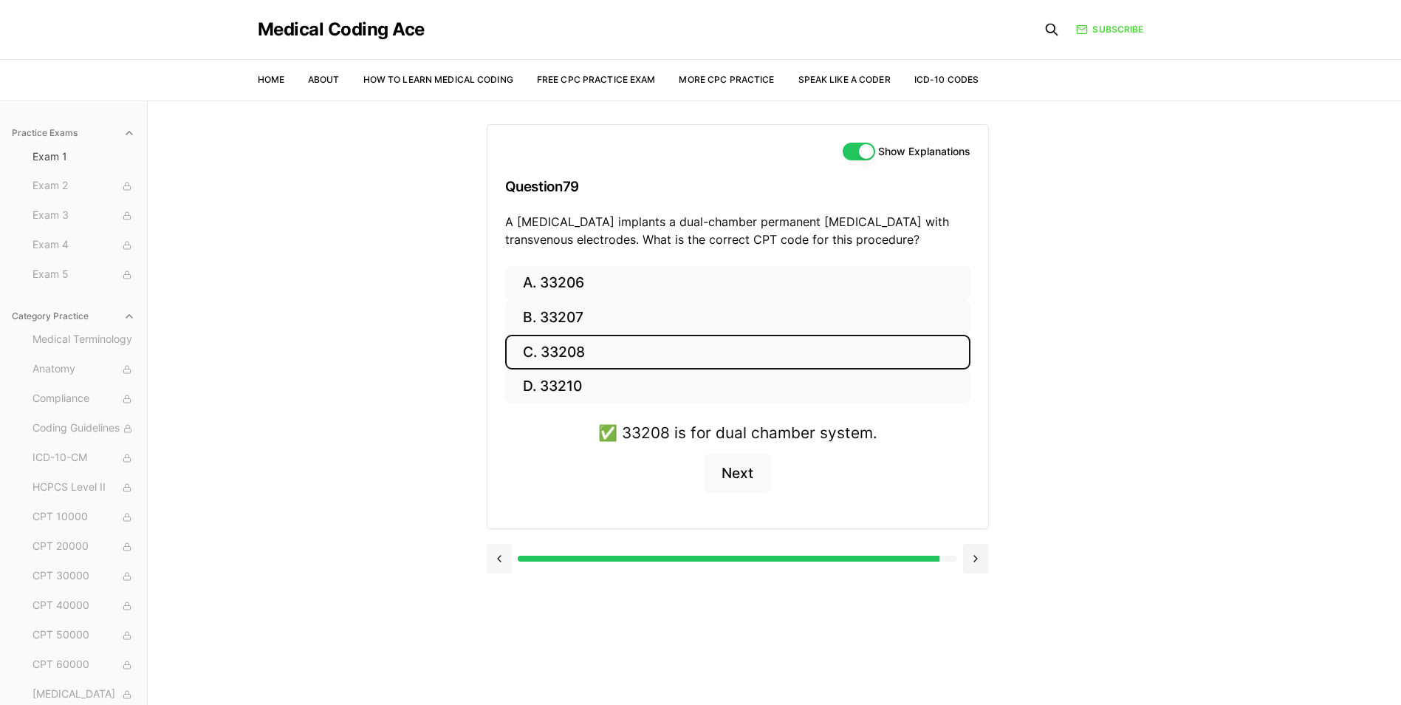
click at [498, 564] on button at bounding box center [500, 559] width 26 height 30
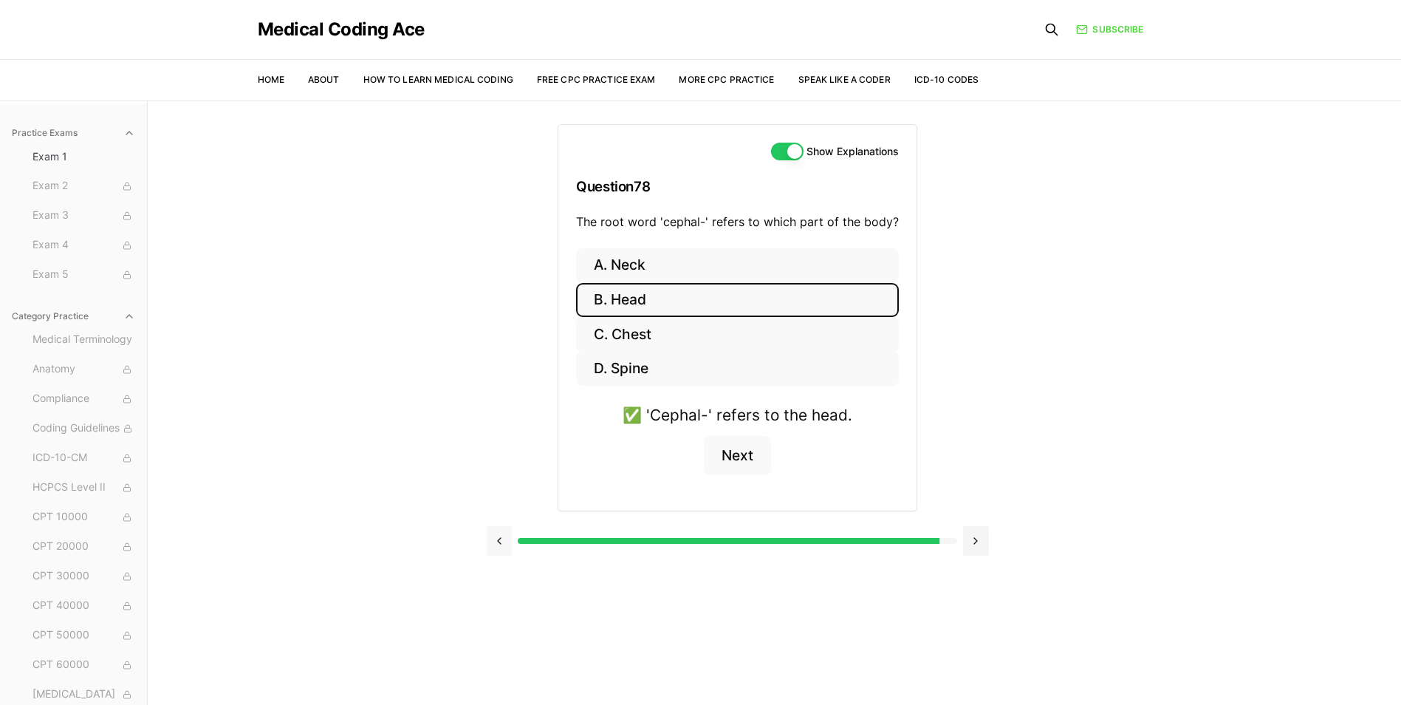
click at [498, 545] on button at bounding box center [500, 541] width 26 height 30
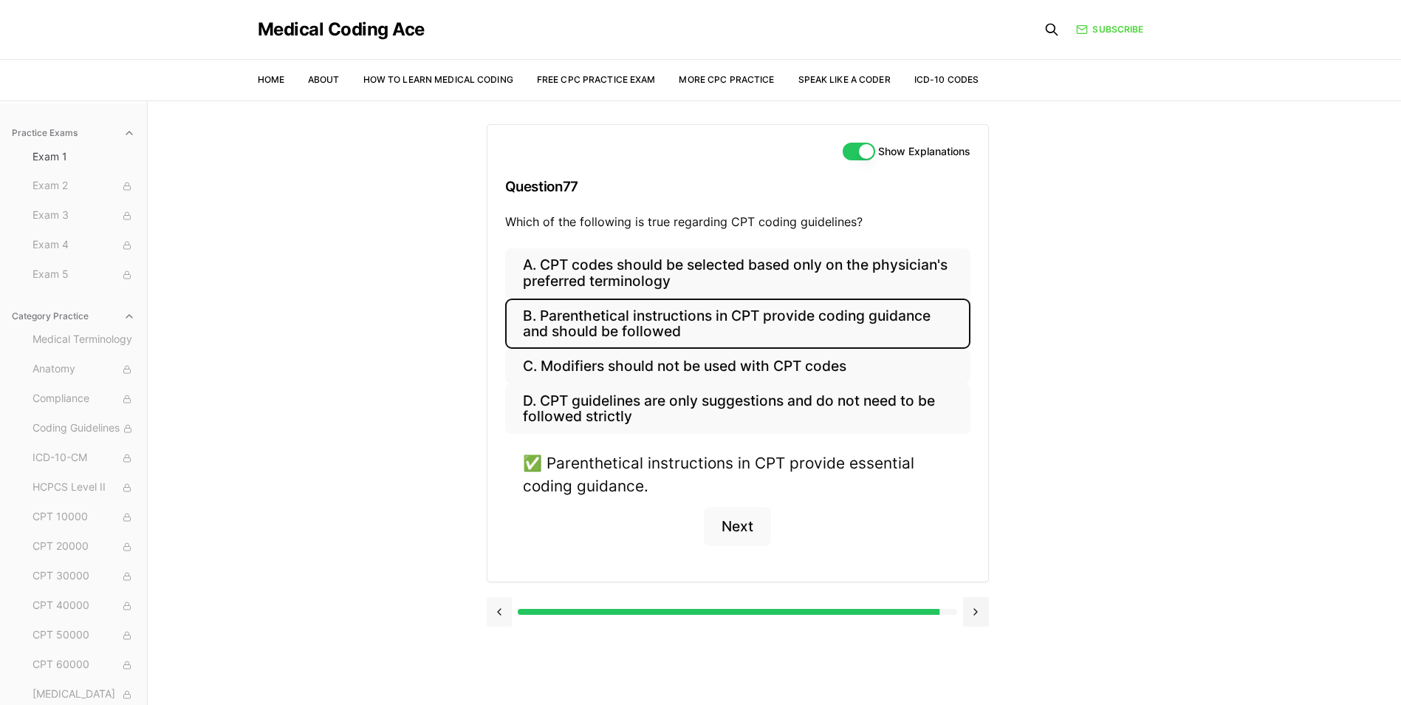
click at [501, 603] on button at bounding box center [500, 612] width 26 height 30
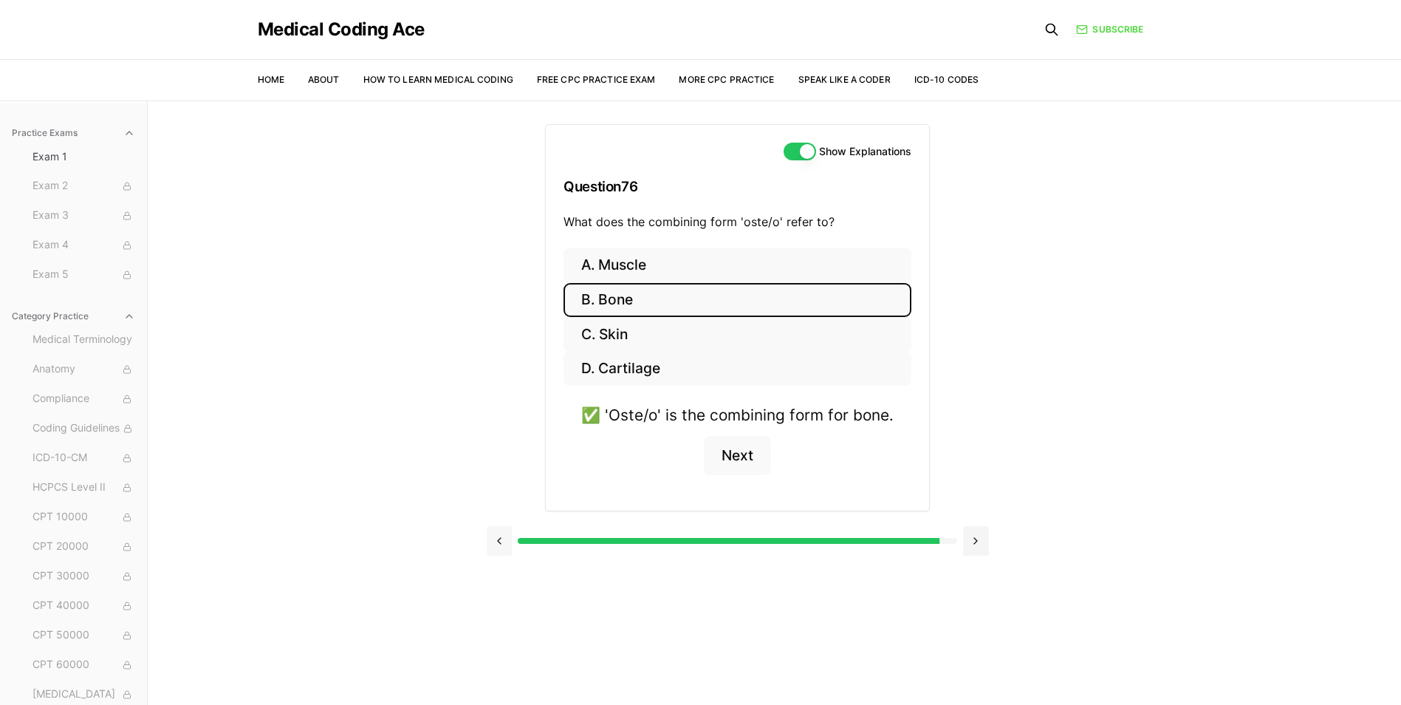
click at [500, 542] on button at bounding box center [500, 541] width 26 height 30
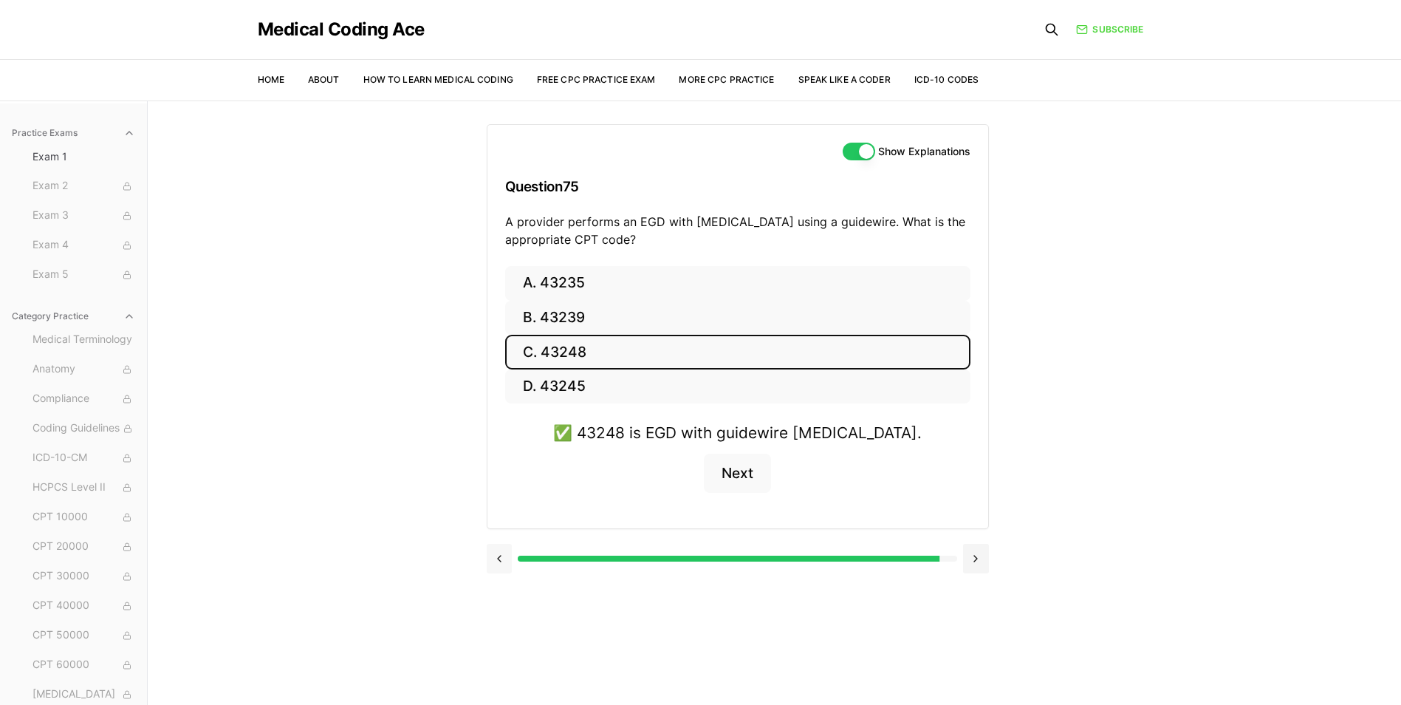
click at [500, 556] on button at bounding box center [500, 559] width 26 height 30
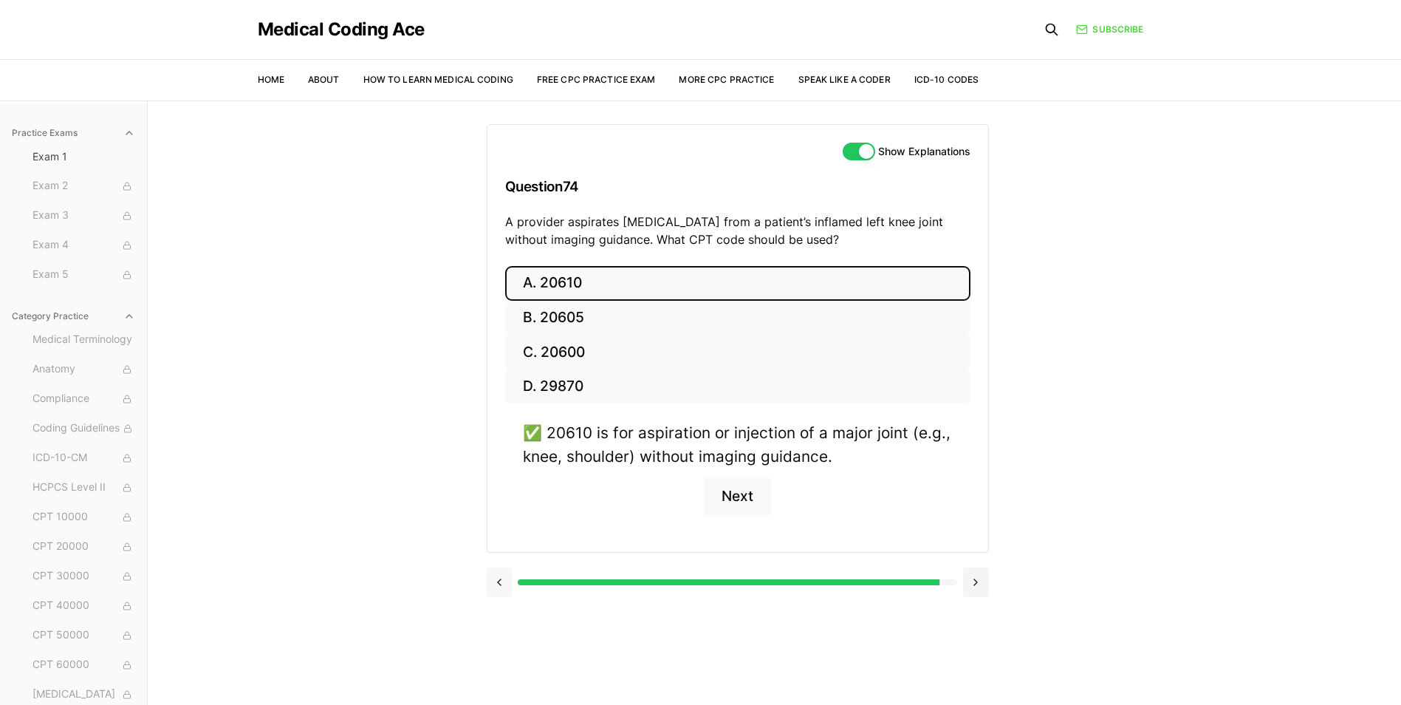
click at [496, 577] on button at bounding box center [500, 582] width 26 height 30
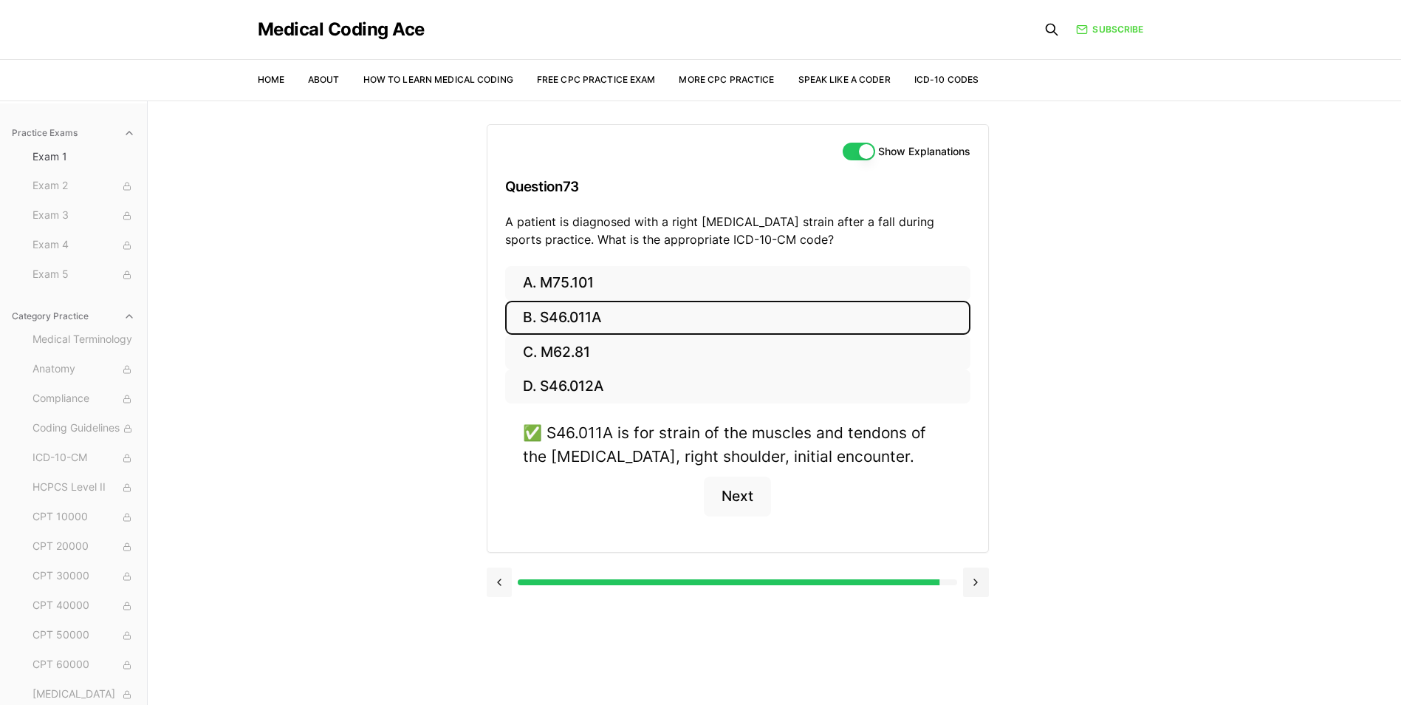
click at [496, 577] on button at bounding box center [500, 582] width 26 height 30
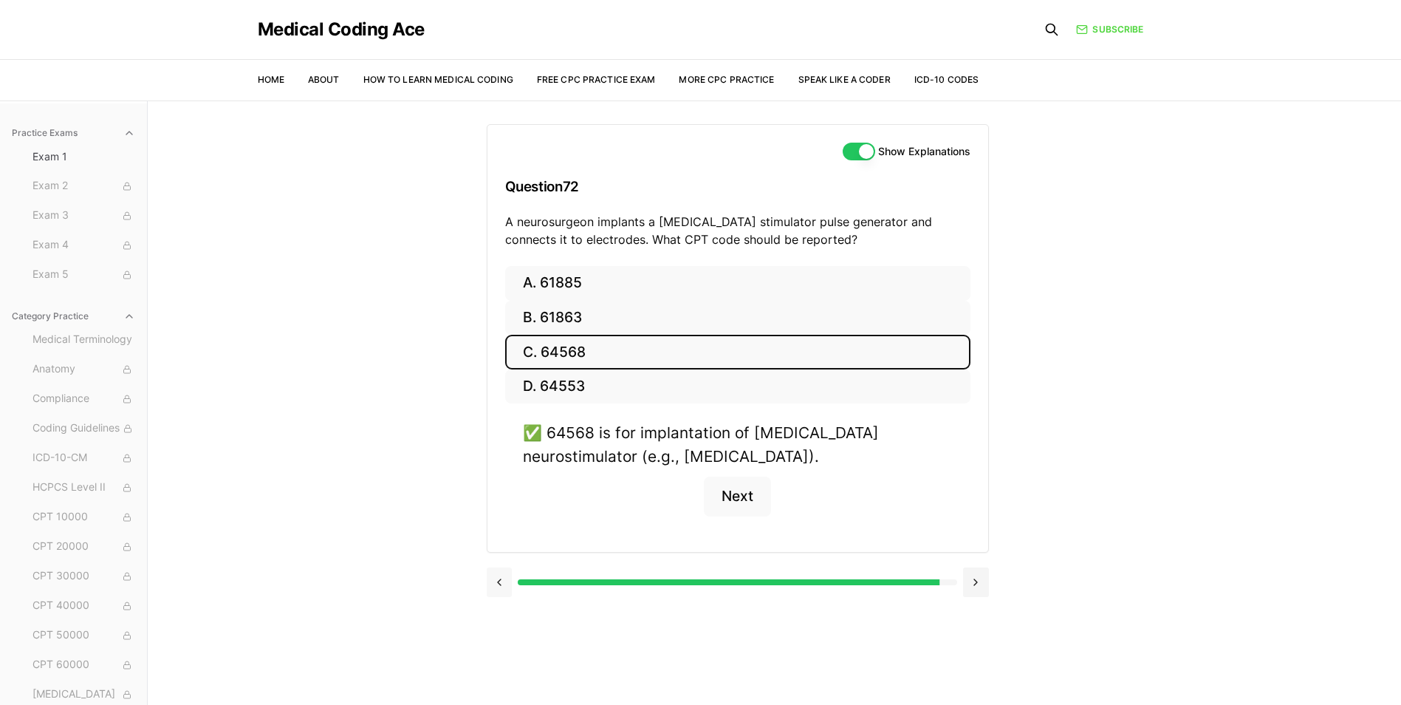
click at [497, 577] on button at bounding box center [500, 582] width 26 height 30
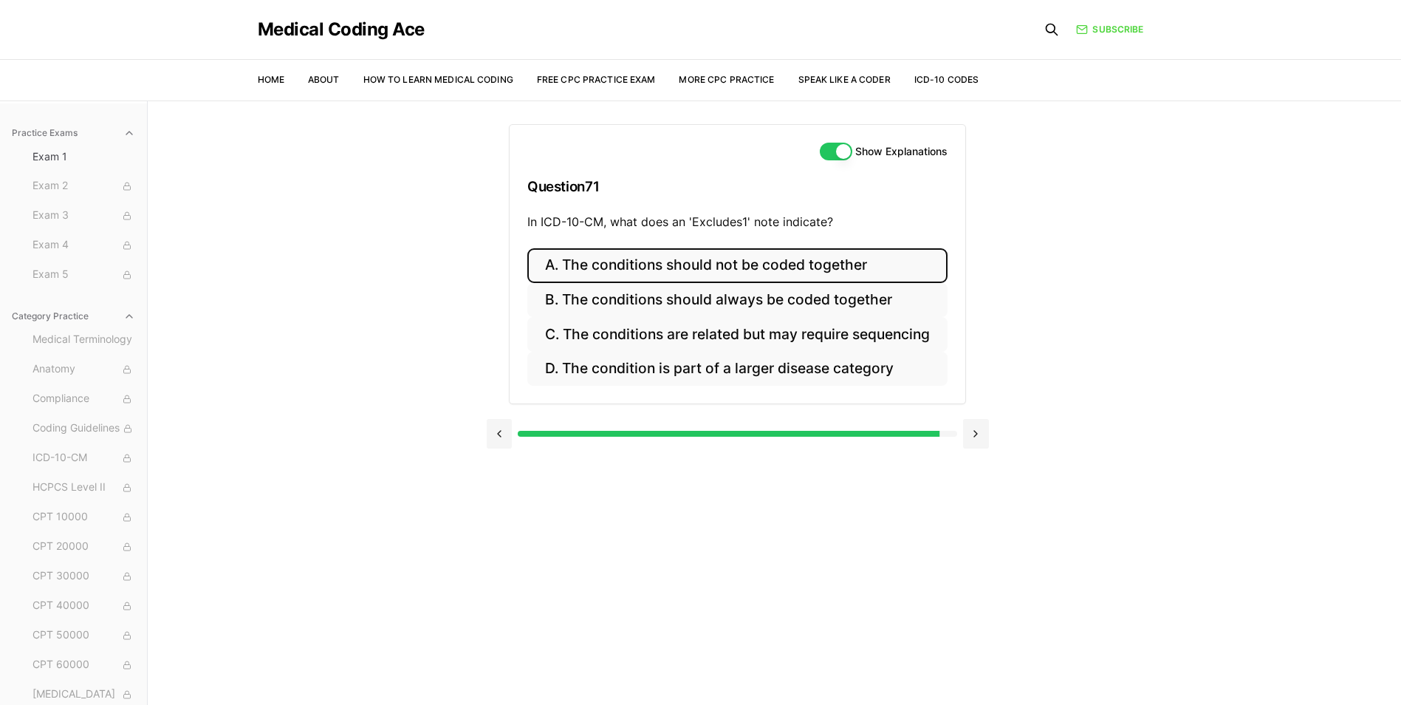
click at [651, 264] on button "A. The conditions should not be coded together" at bounding box center [737, 265] width 420 height 35
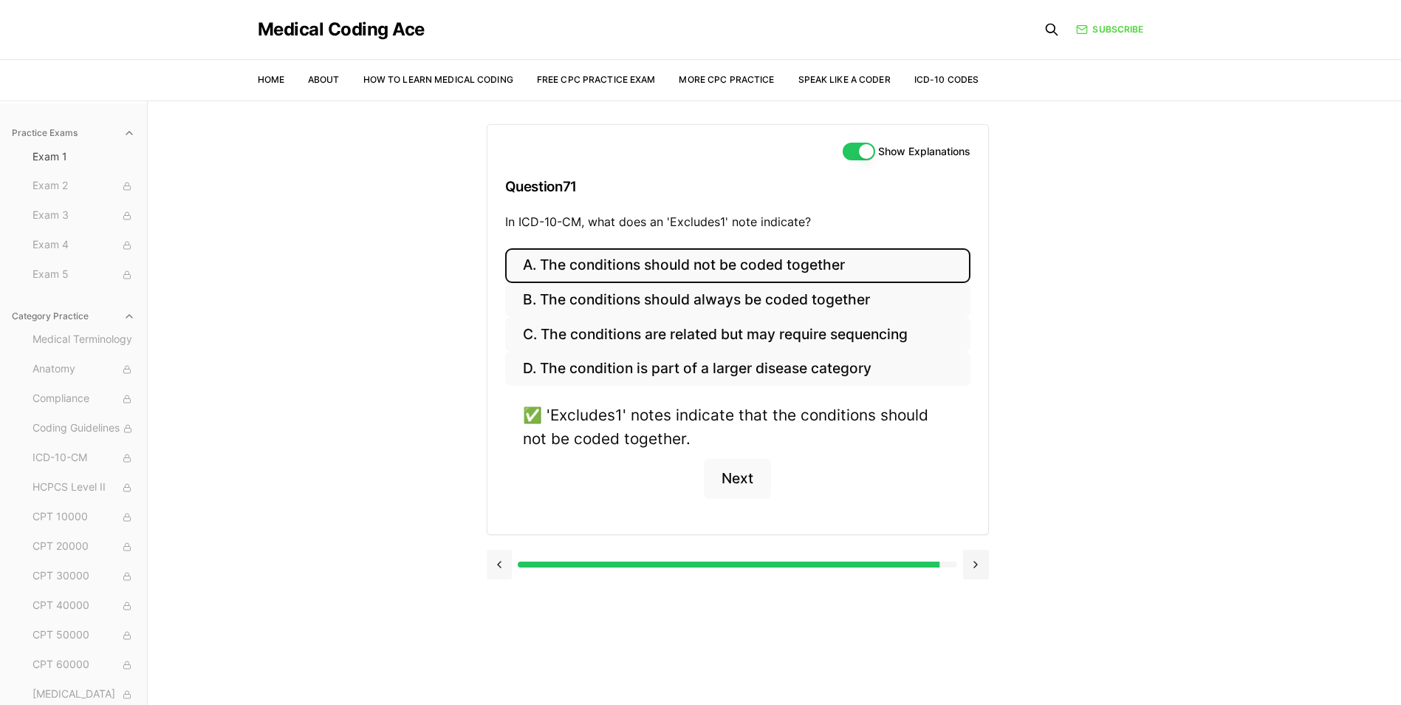
click at [507, 556] on button at bounding box center [500, 564] width 26 height 30
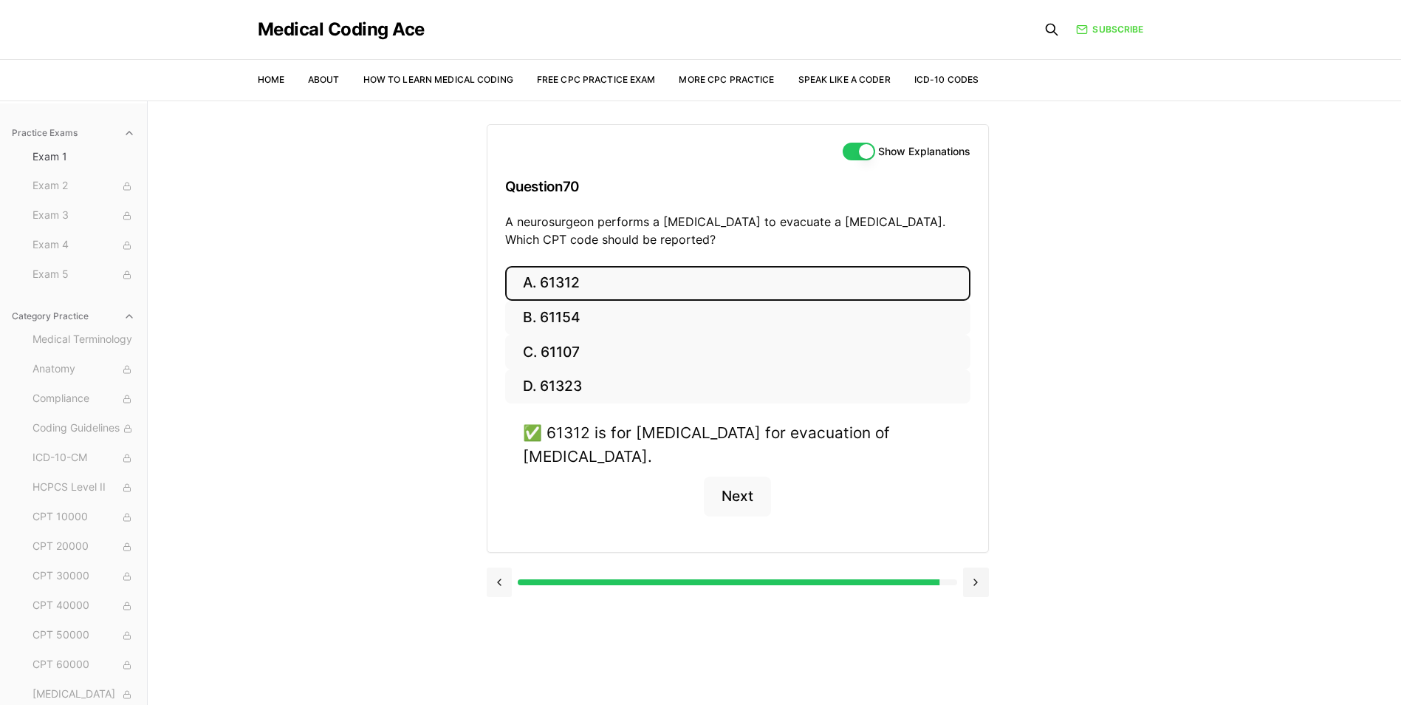
click at [497, 579] on button at bounding box center [500, 582] width 26 height 30
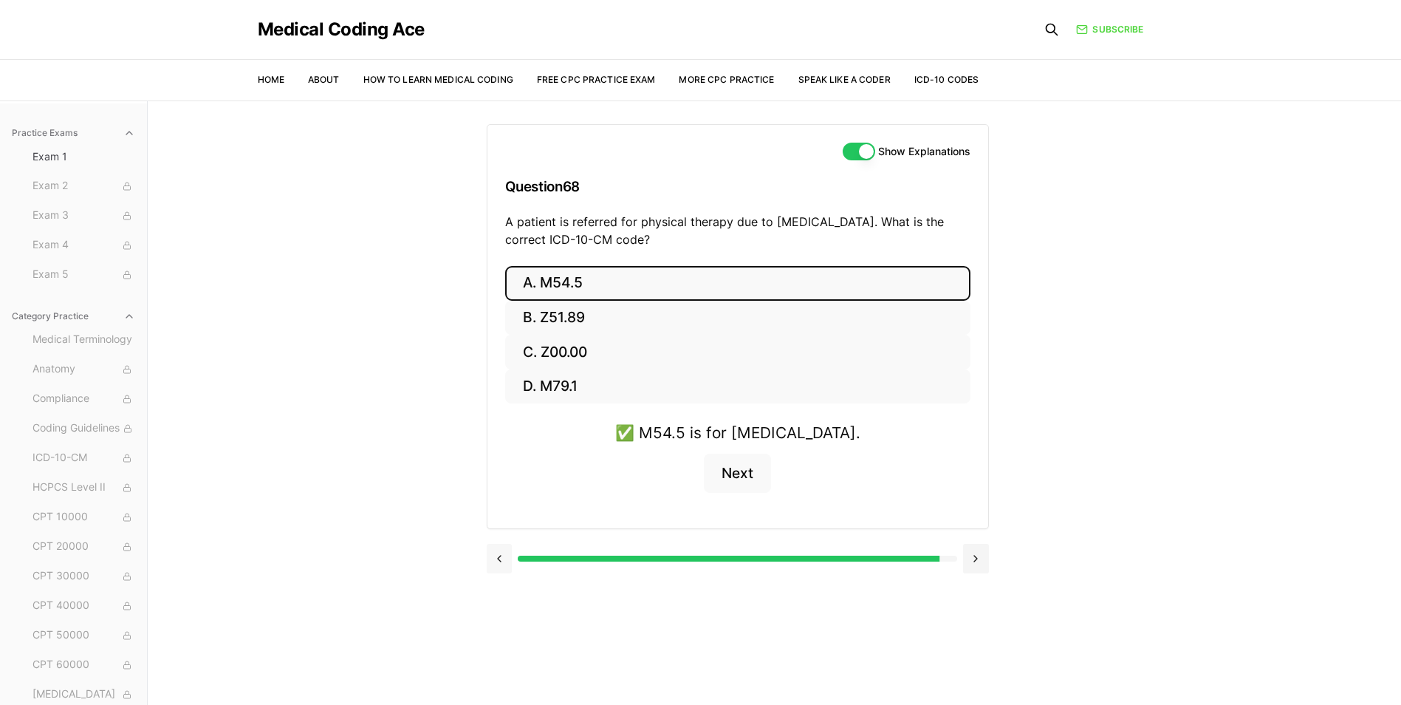
click at [504, 559] on button at bounding box center [500, 559] width 26 height 30
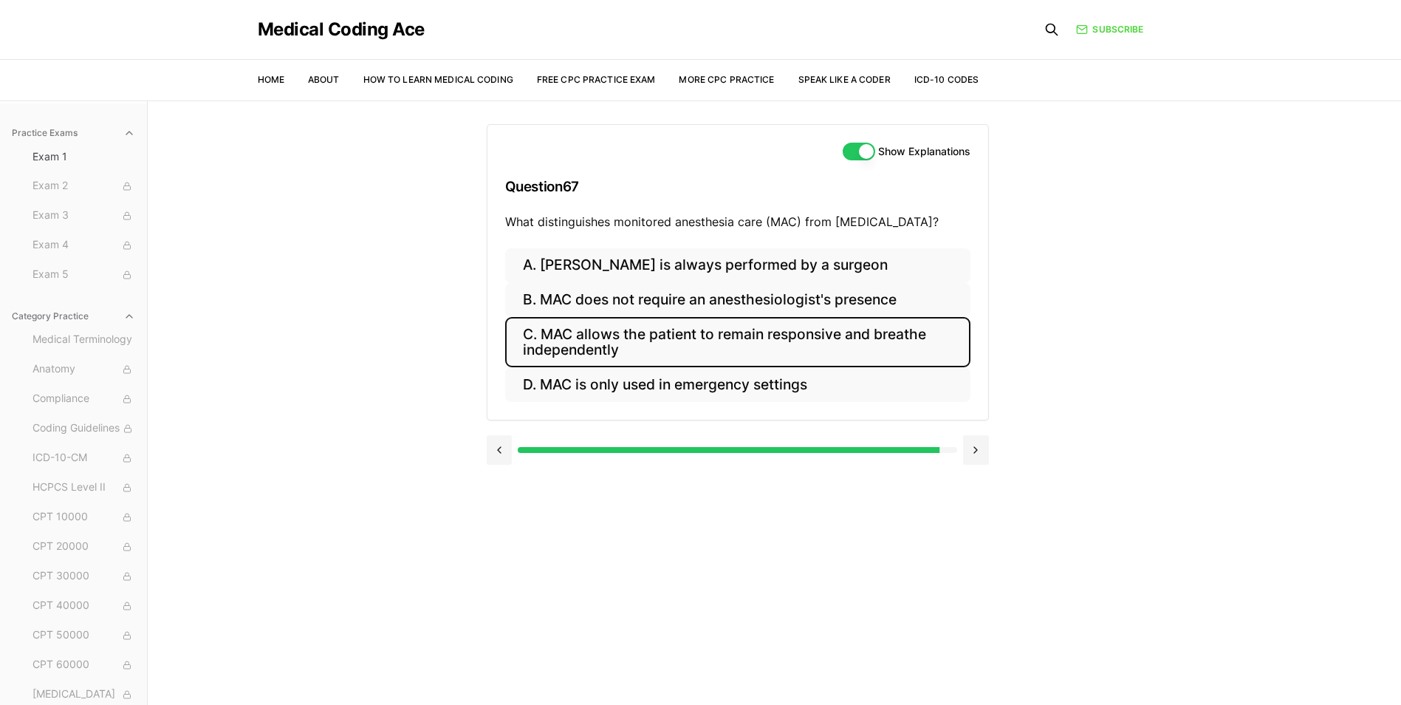
click at [624, 352] on button "C. MAC allows the patient to remain responsive and breathe independently" at bounding box center [737, 342] width 465 height 50
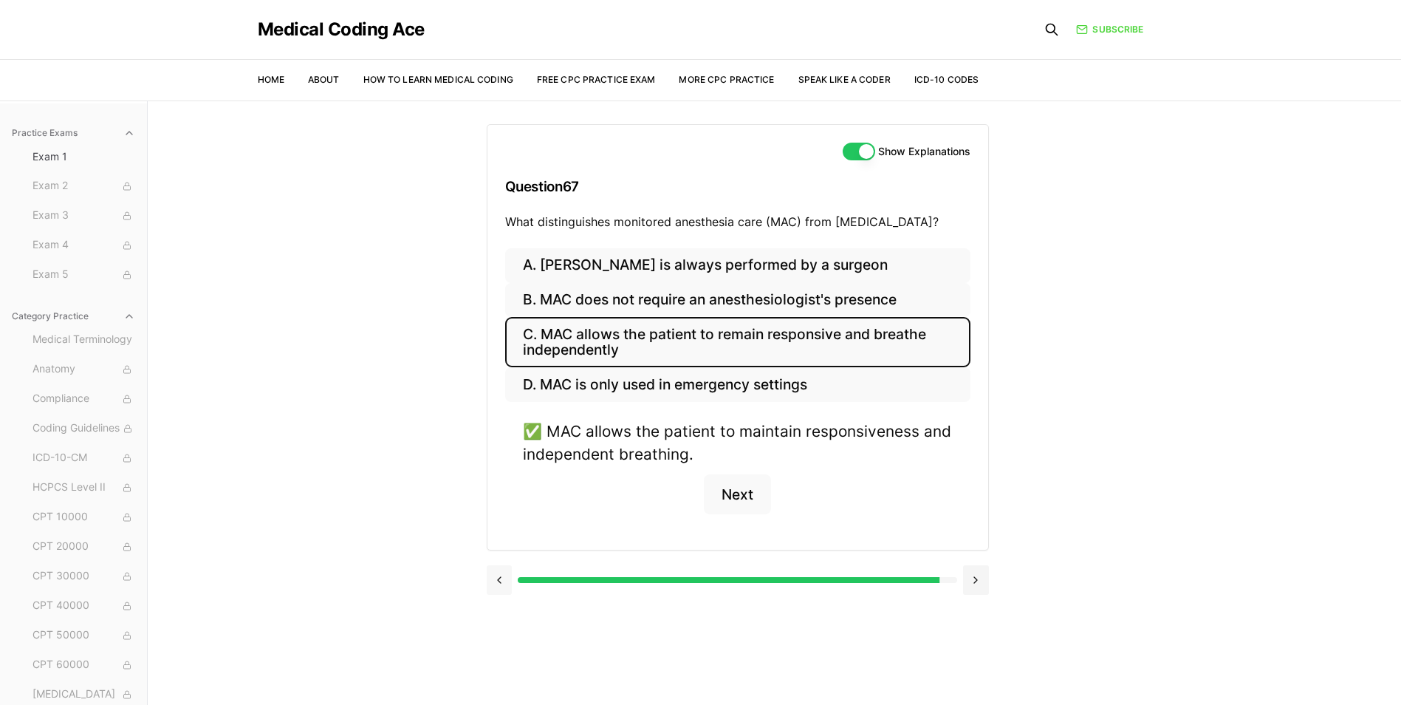
click at [505, 587] on button at bounding box center [500, 580] width 26 height 30
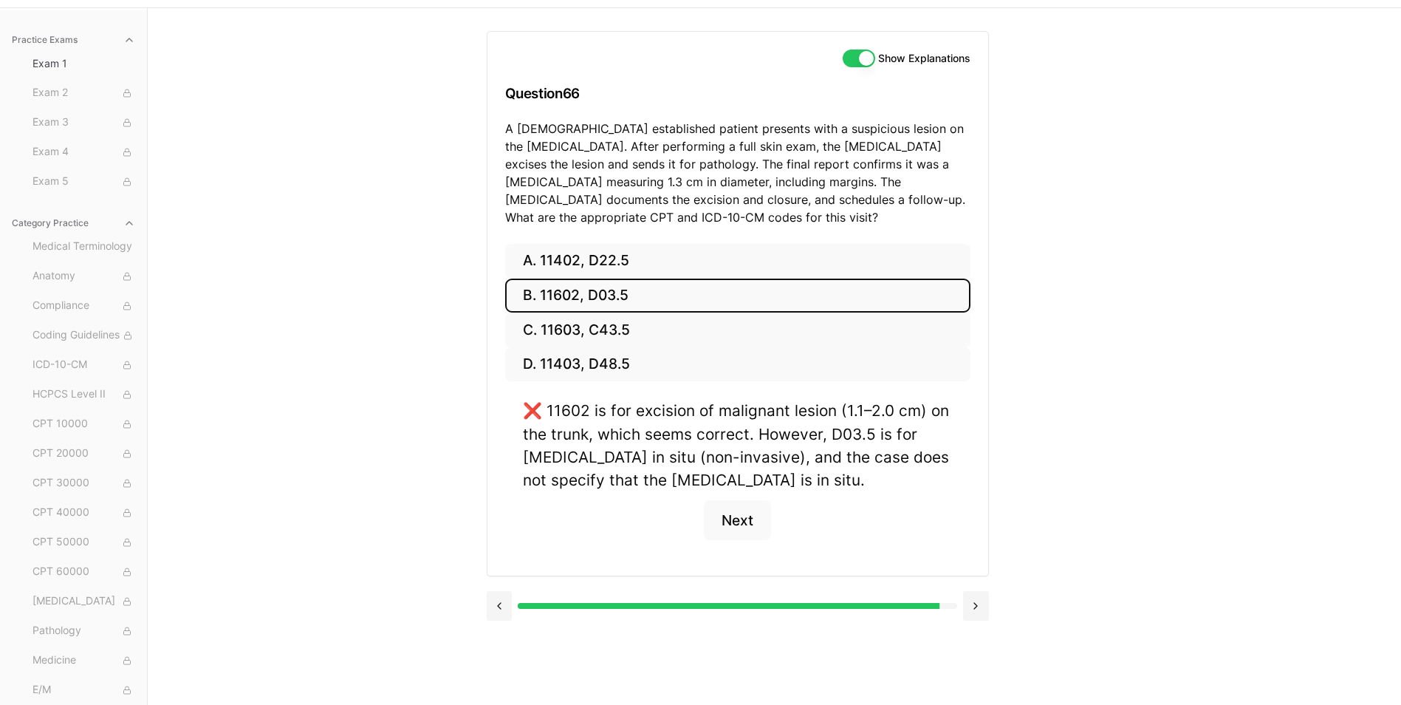
scroll to position [100, 0]
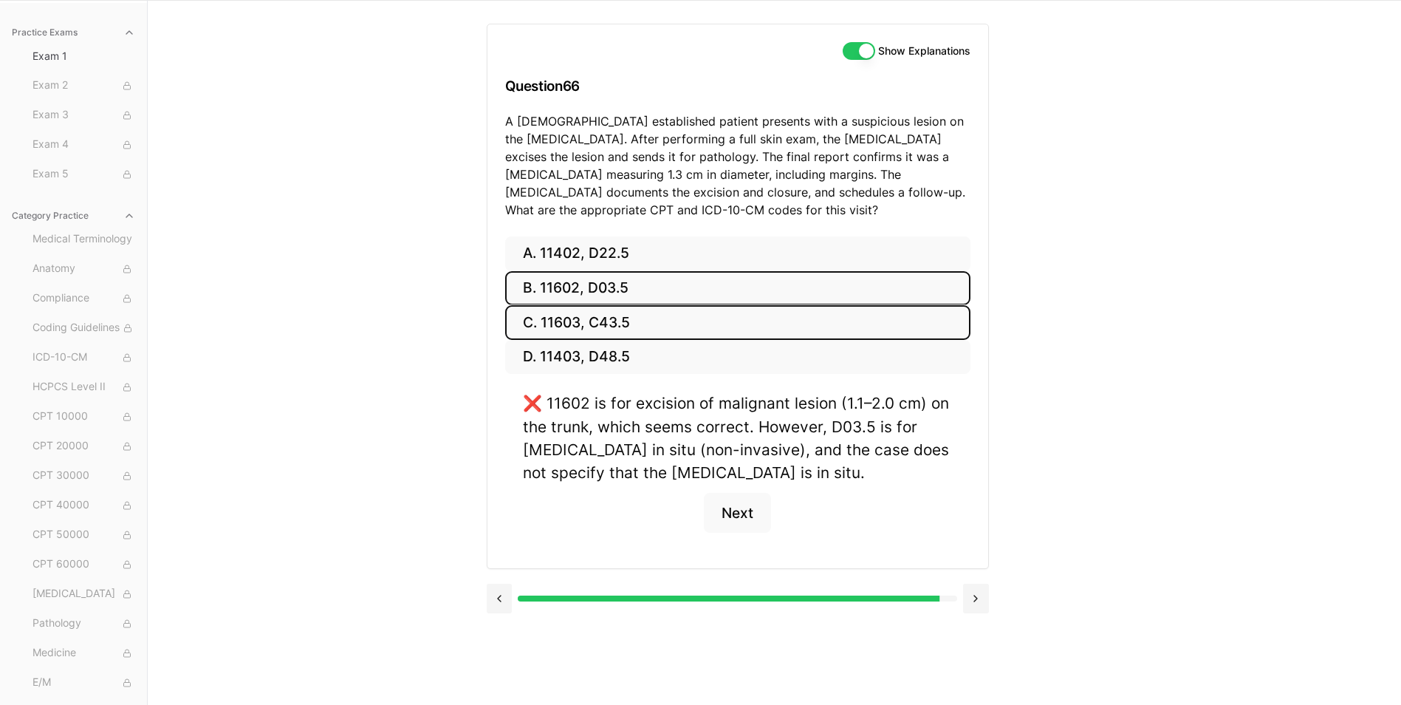
click at [635, 320] on button "C. 11603, C43.5" at bounding box center [737, 322] width 465 height 35
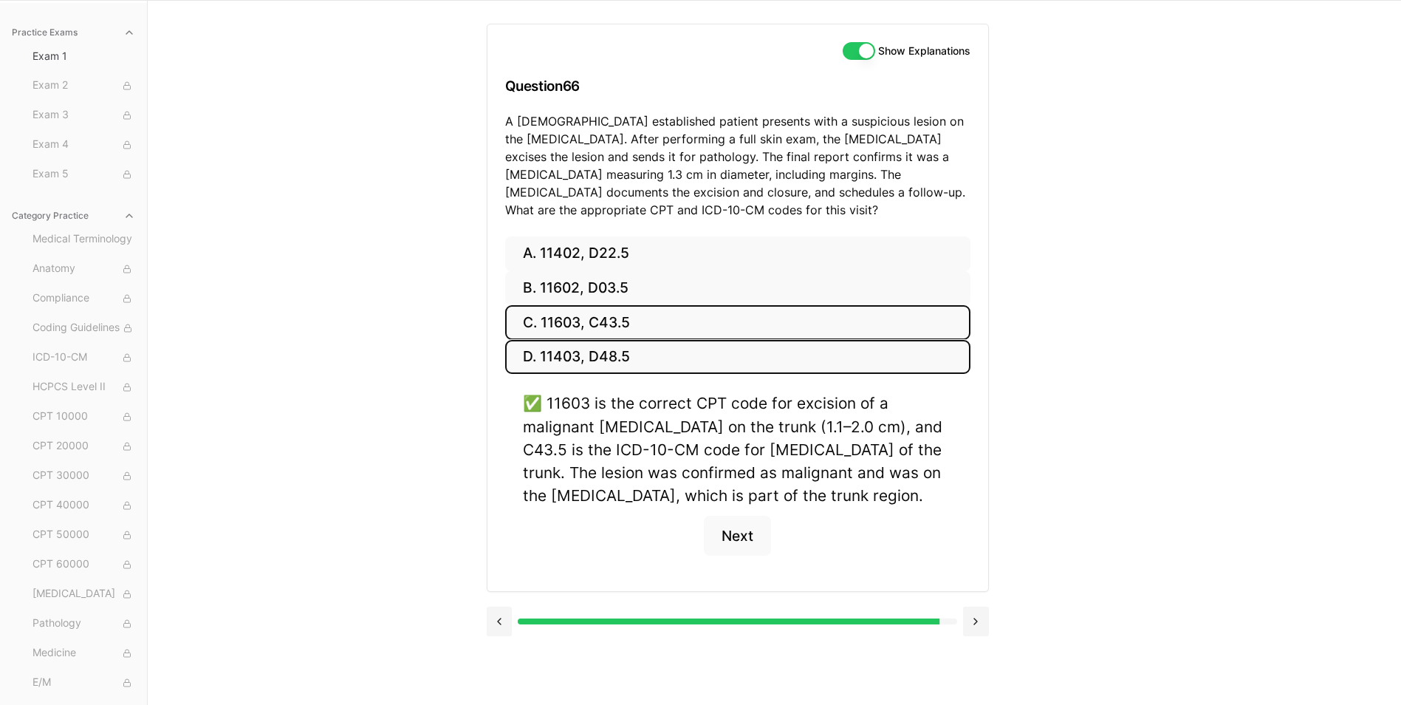
click at [606, 344] on button "D. 11403, D48.5" at bounding box center [737, 357] width 465 height 35
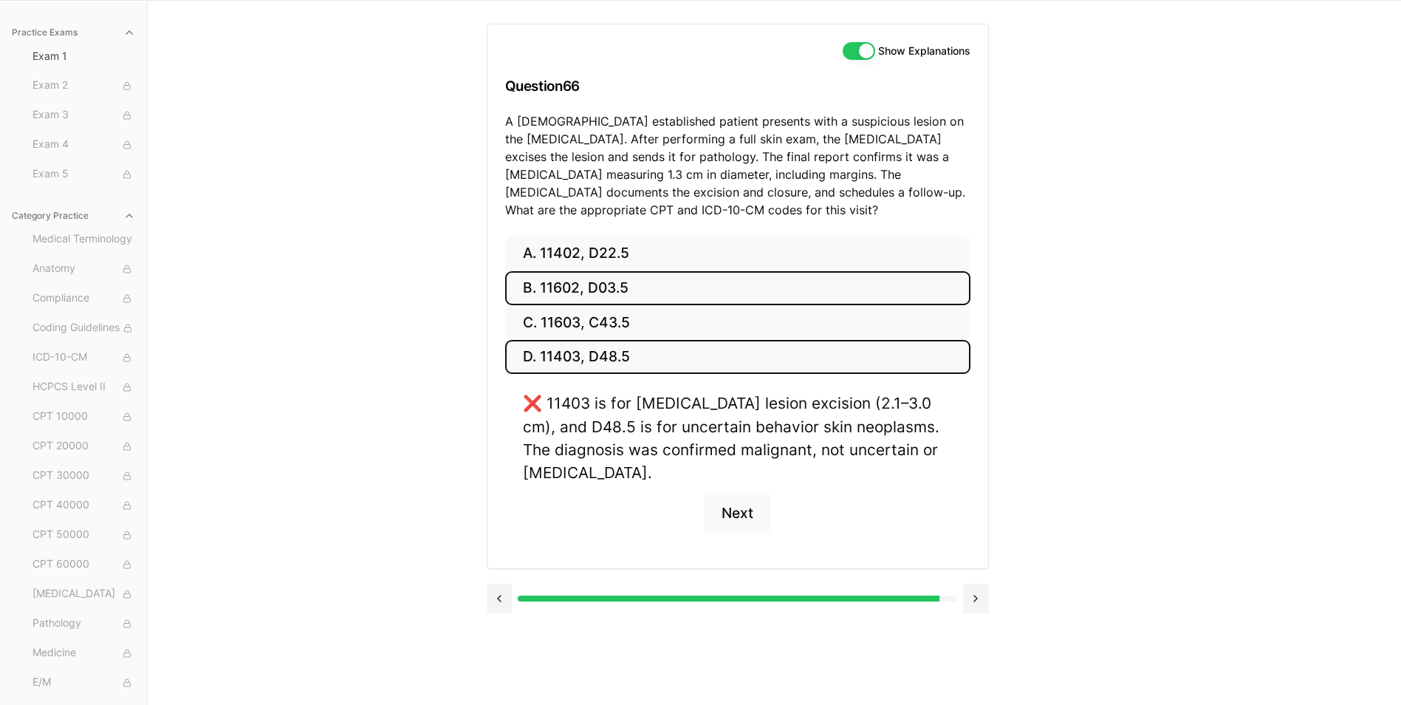
click at [603, 285] on button "B. 11602, D03.5" at bounding box center [737, 288] width 465 height 35
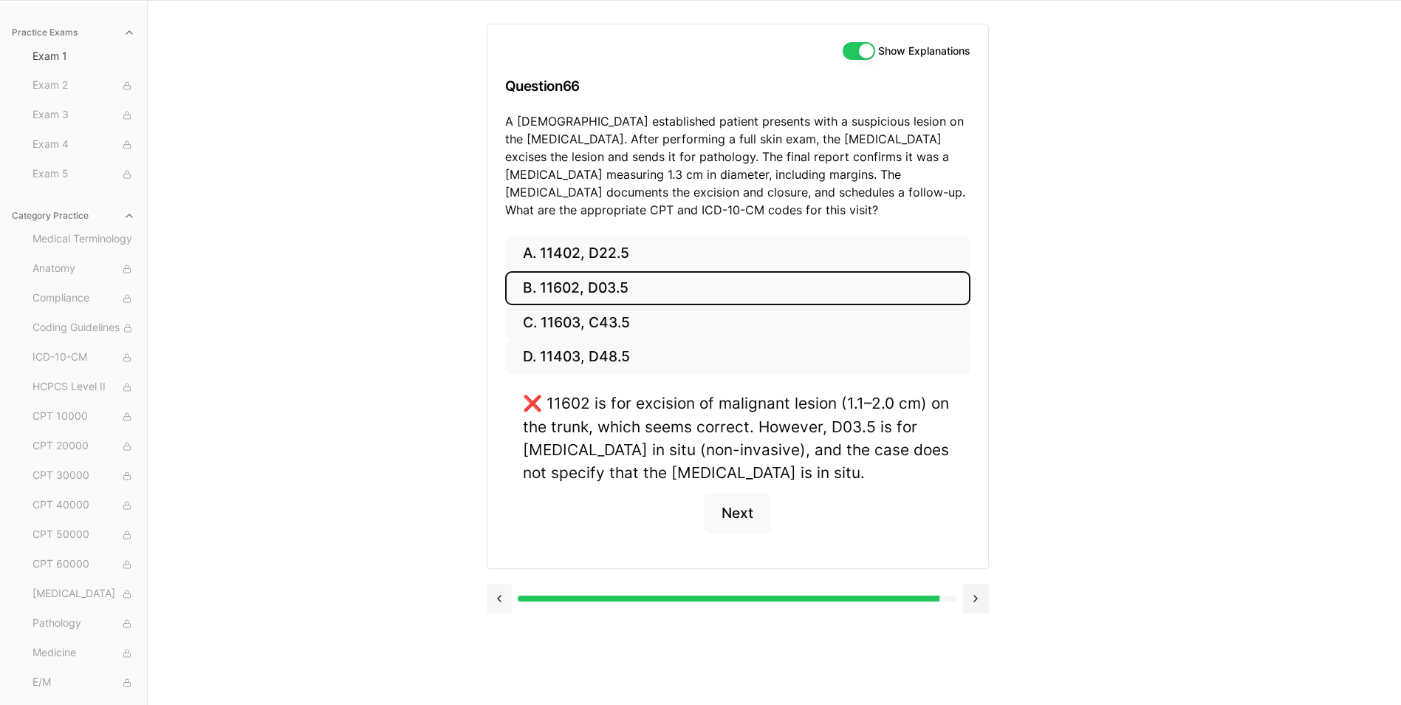
click at [494, 606] on button at bounding box center [500, 598] width 26 height 30
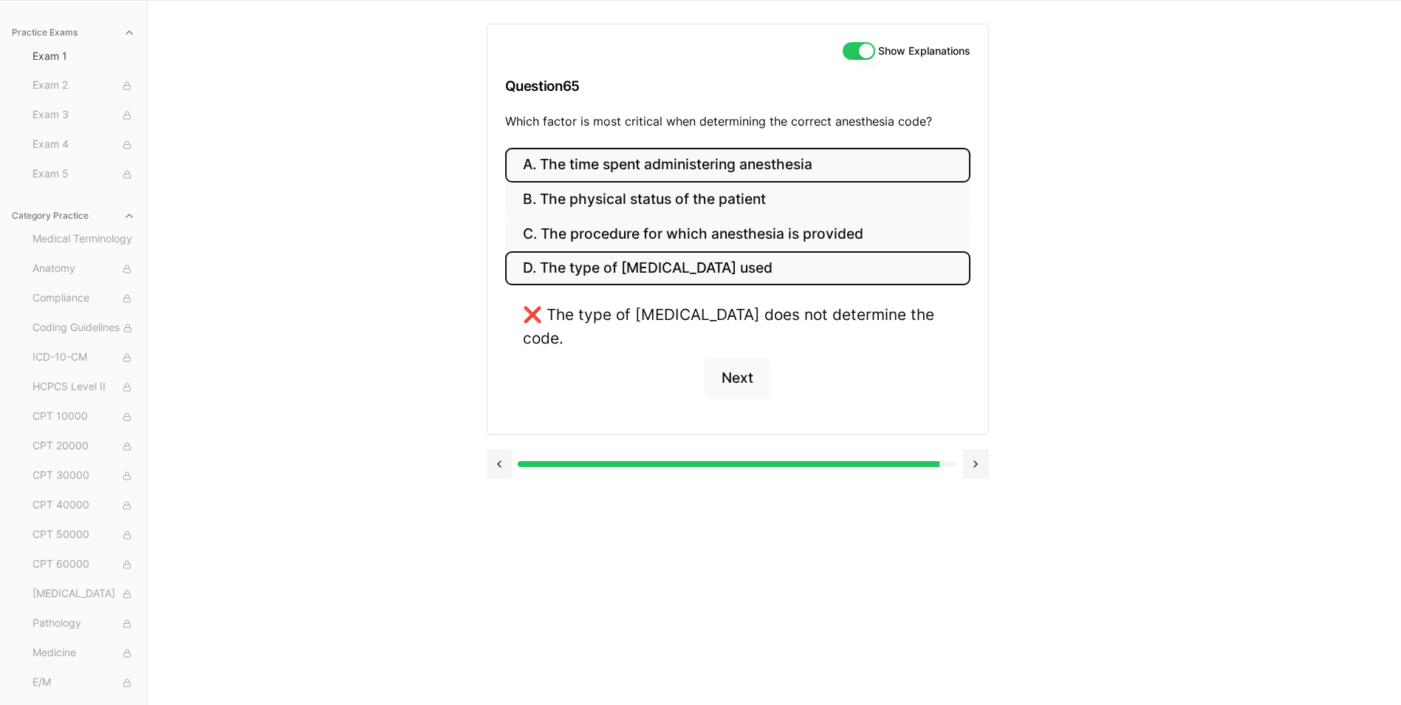
click at [623, 155] on button "A. The time spent administering anesthesia" at bounding box center [737, 165] width 465 height 35
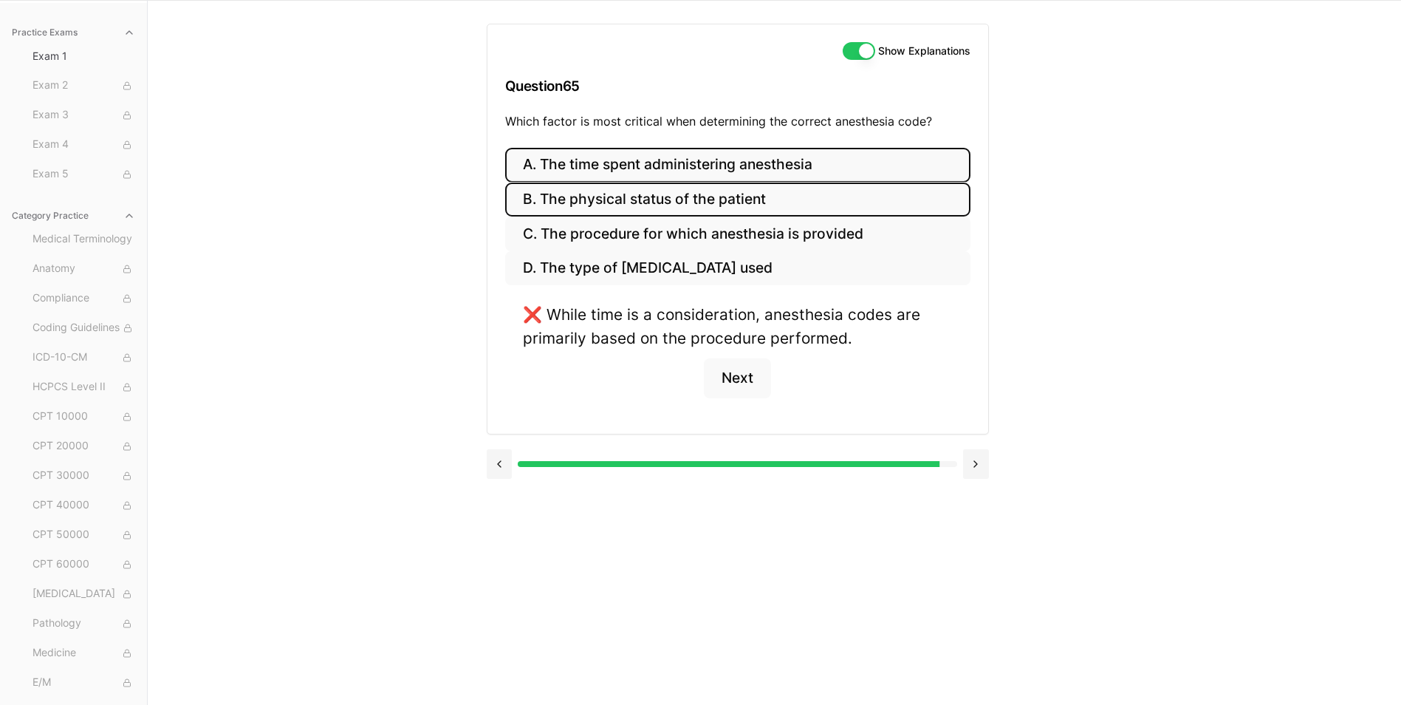
click at [628, 190] on button "B. The physical status of the patient" at bounding box center [737, 199] width 465 height 35
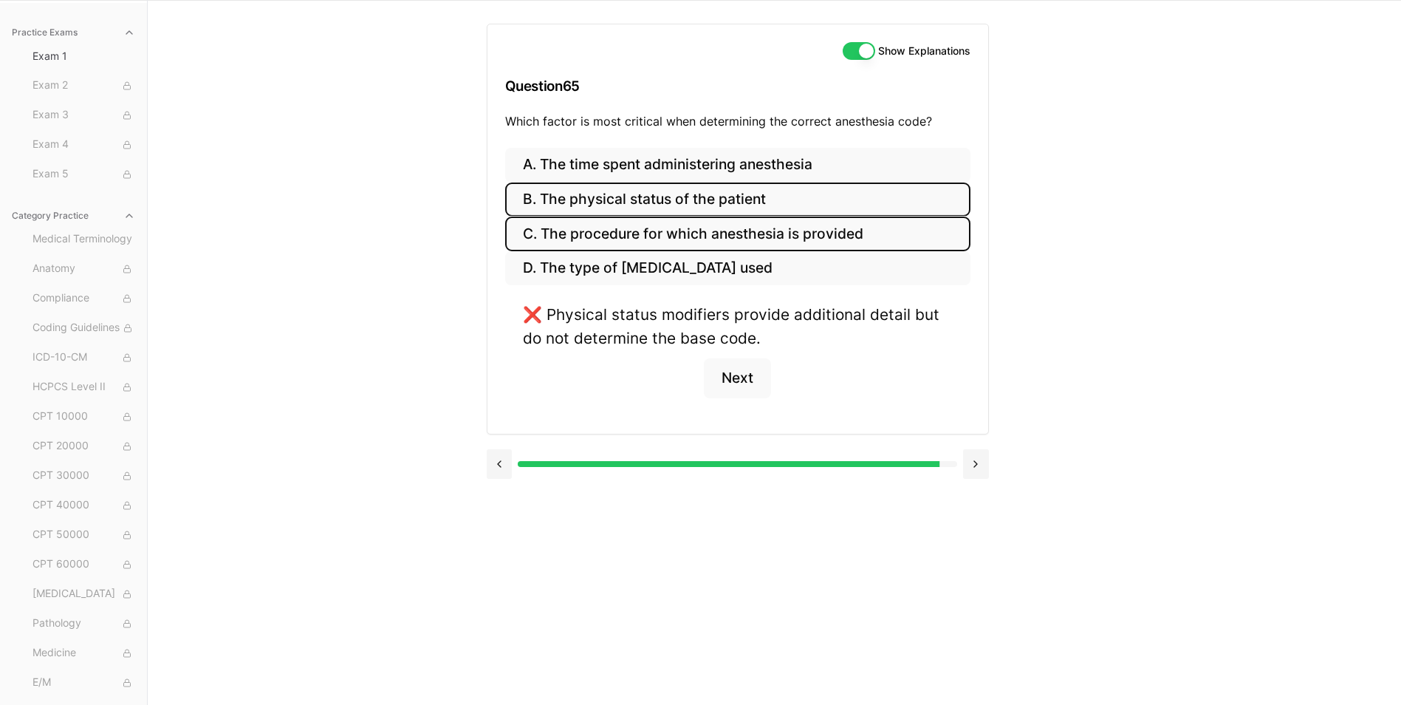
click at [632, 237] on button "C. The procedure for which anesthesia is provided" at bounding box center [737, 233] width 465 height 35
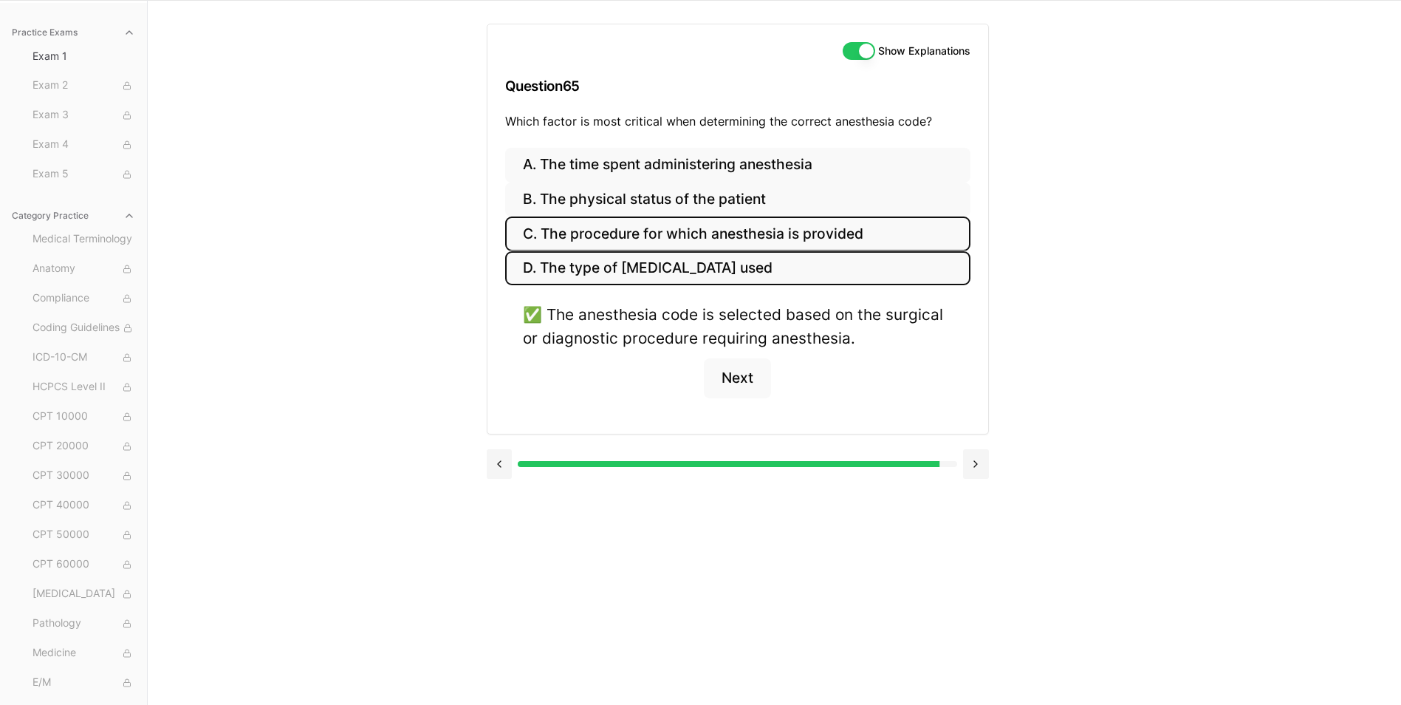
click at [668, 262] on button "D. The type of [MEDICAL_DATA] used" at bounding box center [737, 268] width 465 height 35
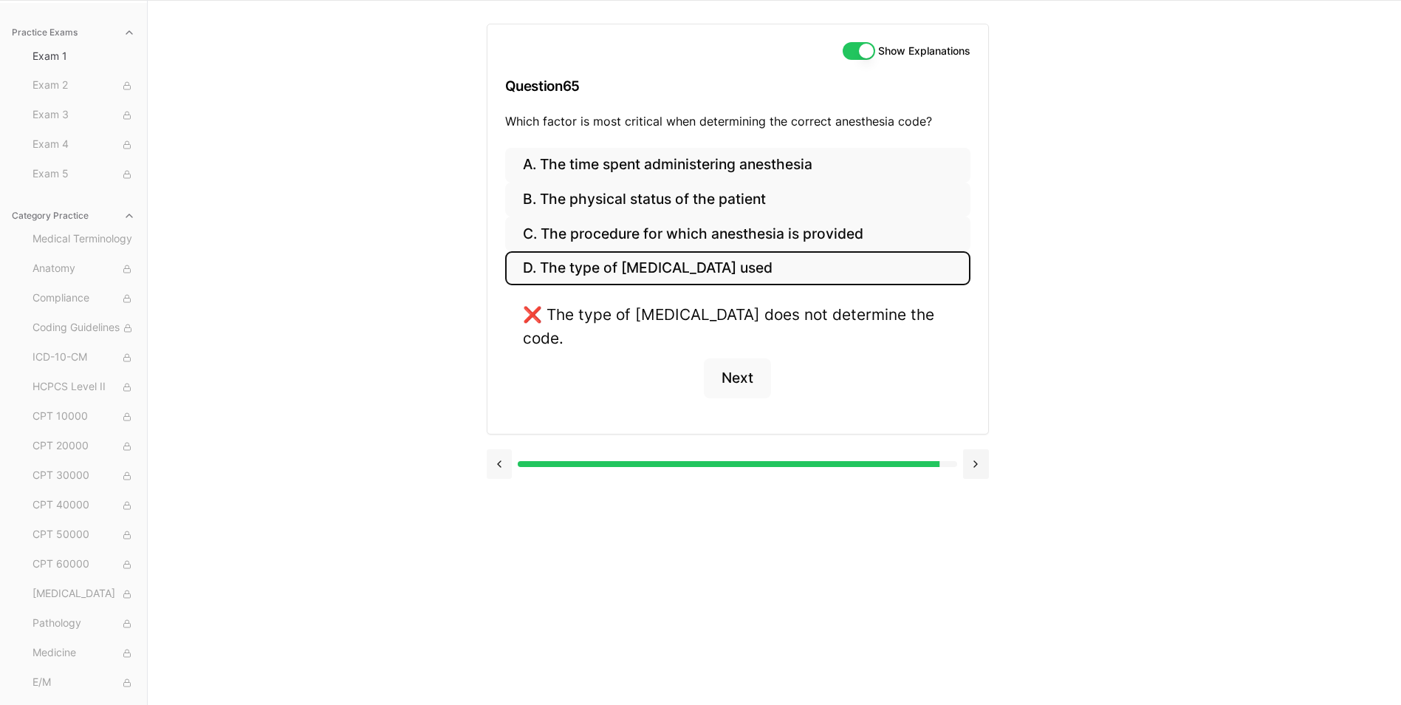
click at [502, 449] on button at bounding box center [500, 464] width 26 height 30
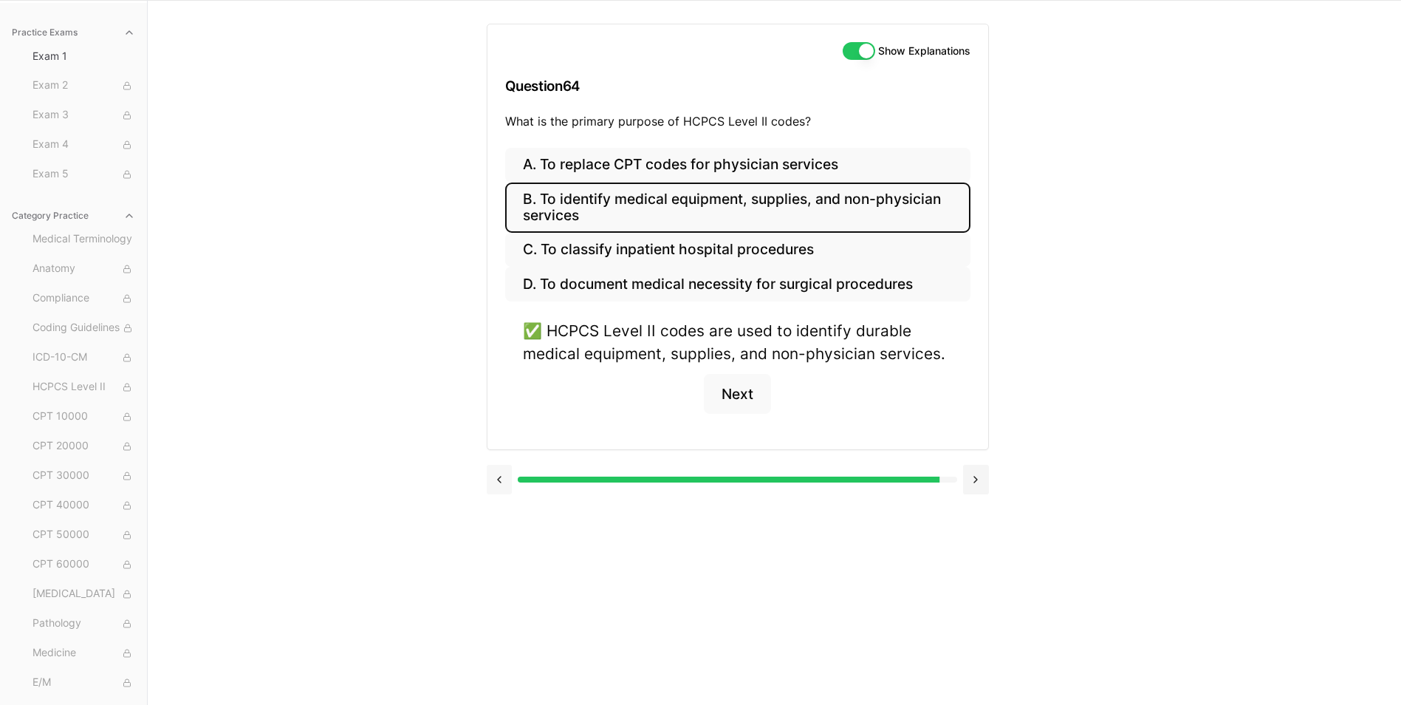
click at [494, 479] on button at bounding box center [500, 479] width 26 height 30
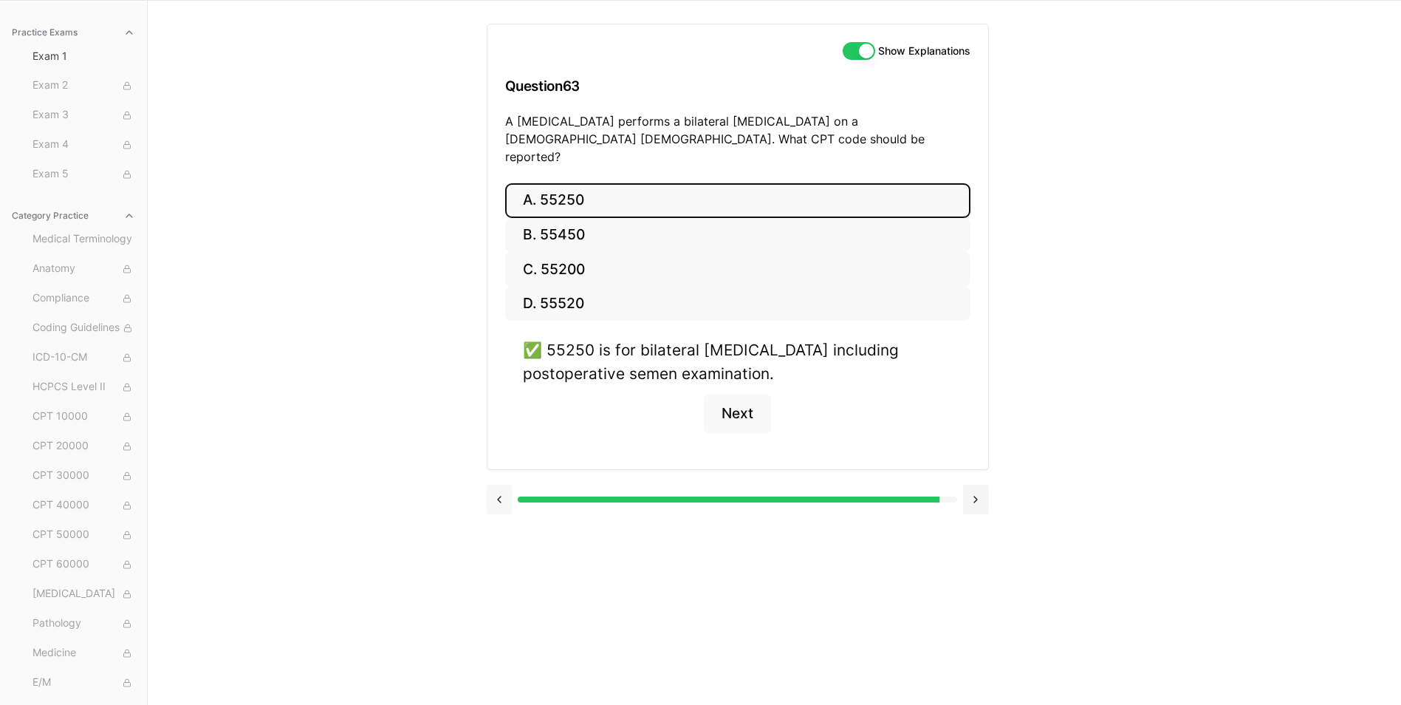
click at [499, 487] on button at bounding box center [500, 499] width 26 height 30
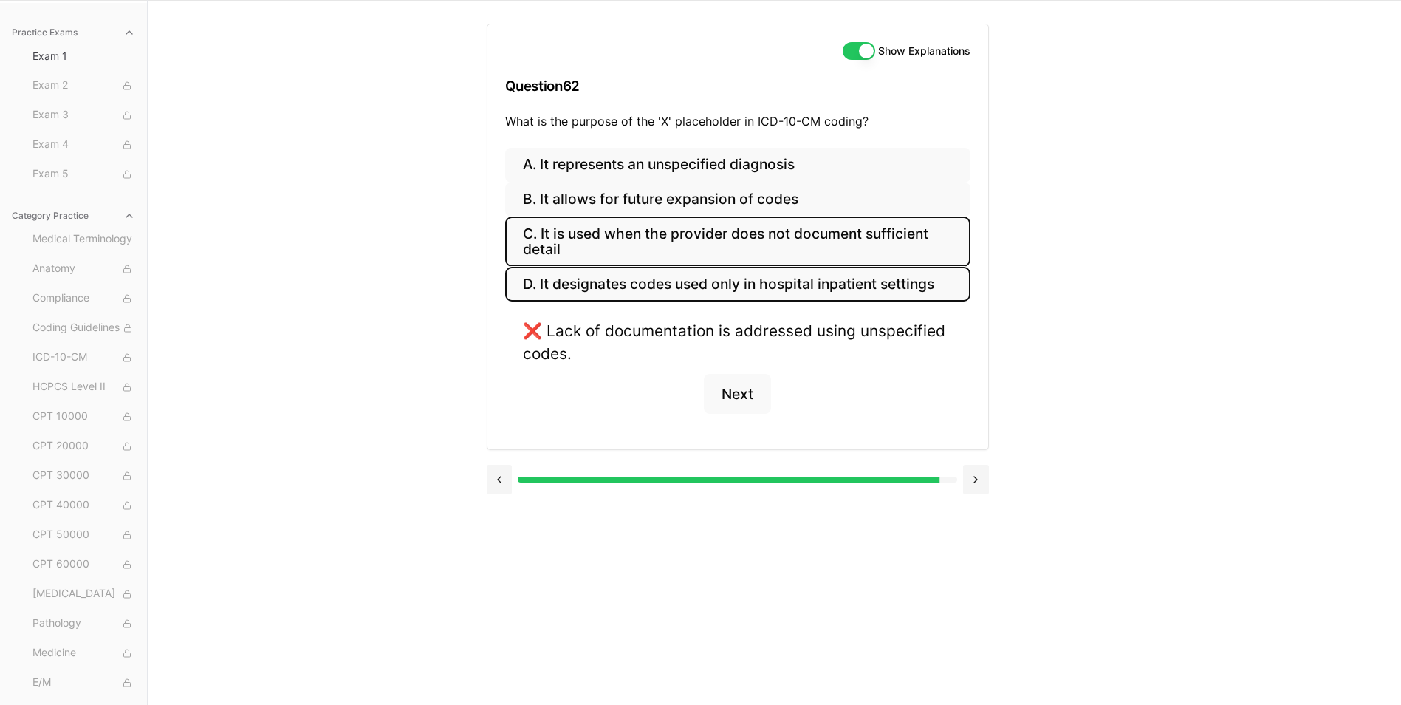
click at [606, 287] on button "D. It designates codes used only in hospital inpatient settings" at bounding box center [737, 284] width 465 height 35
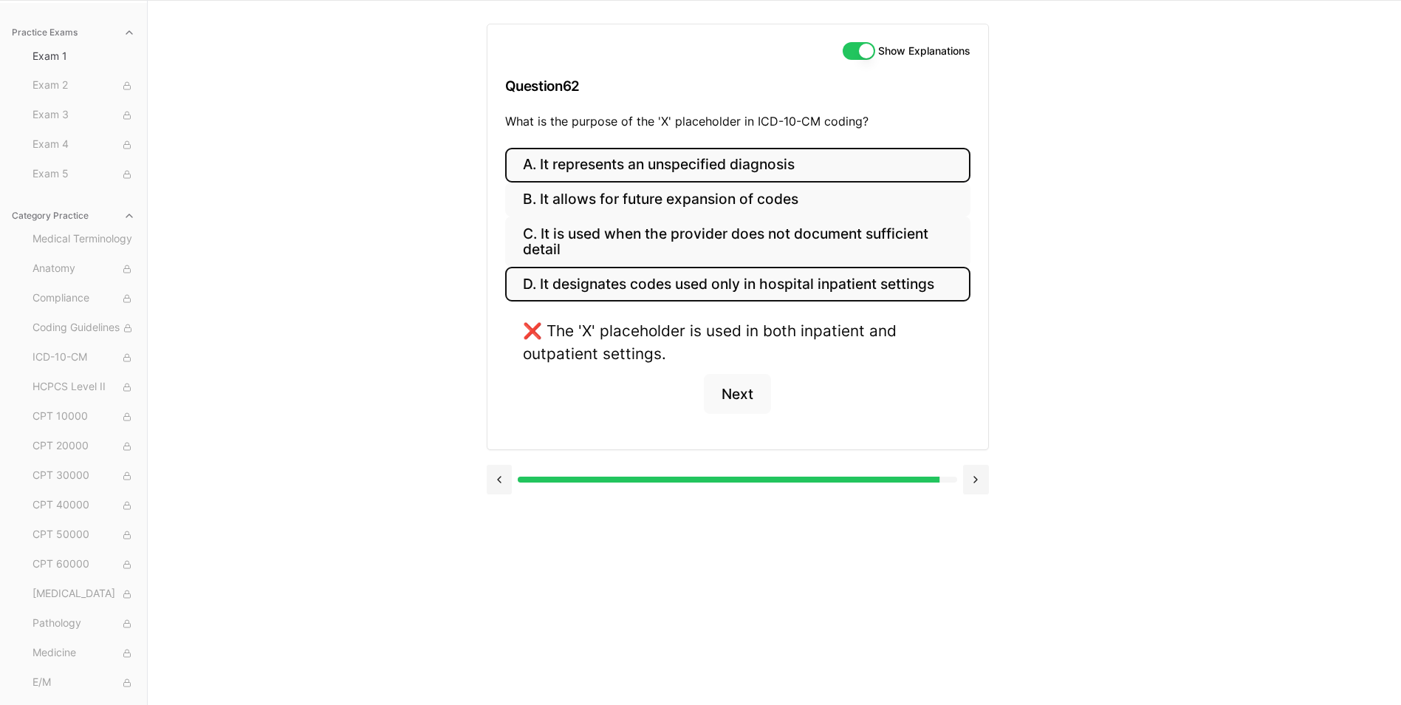
click at [610, 181] on button "A. It represents an unspecified diagnosis" at bounding box center [737, 165] width 465 height 35
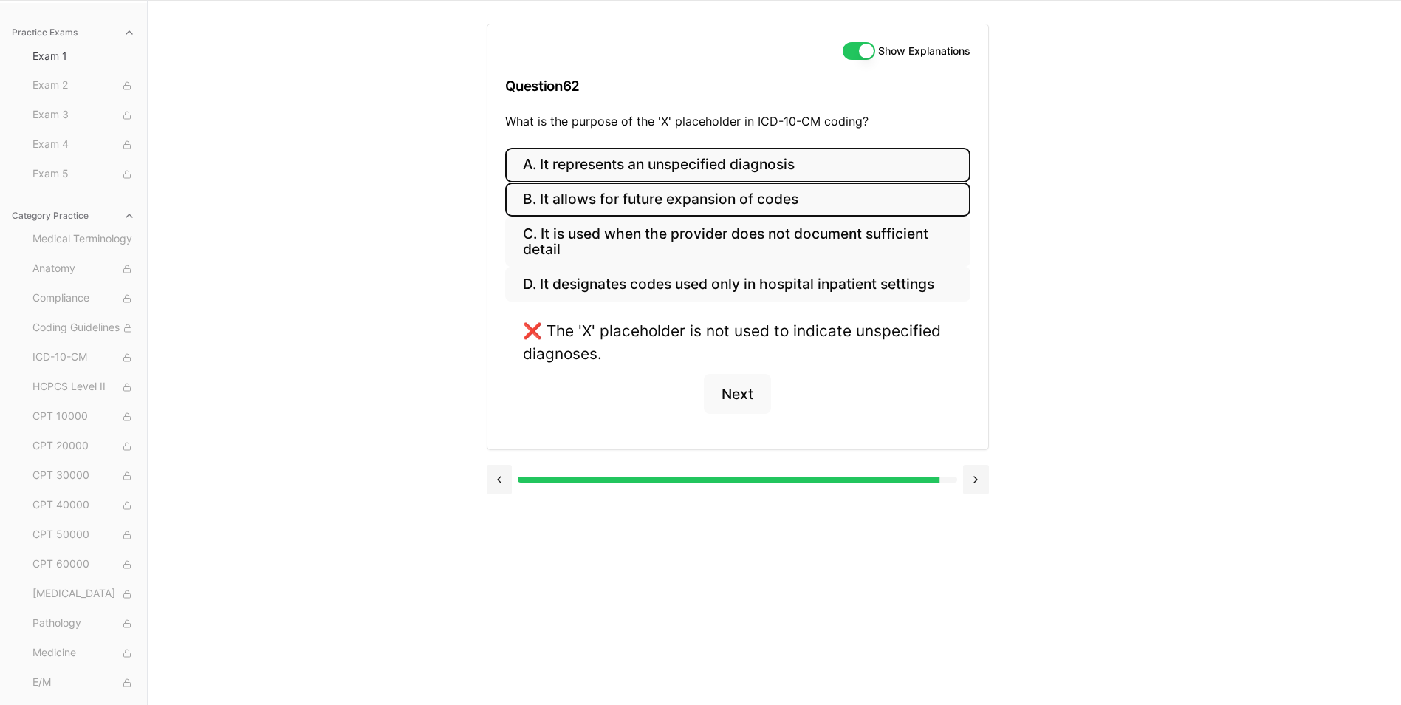
click at [608, 201] on button "B. It allows for future expansion of codes" at bounding box center [737, 199] width 465 height 35
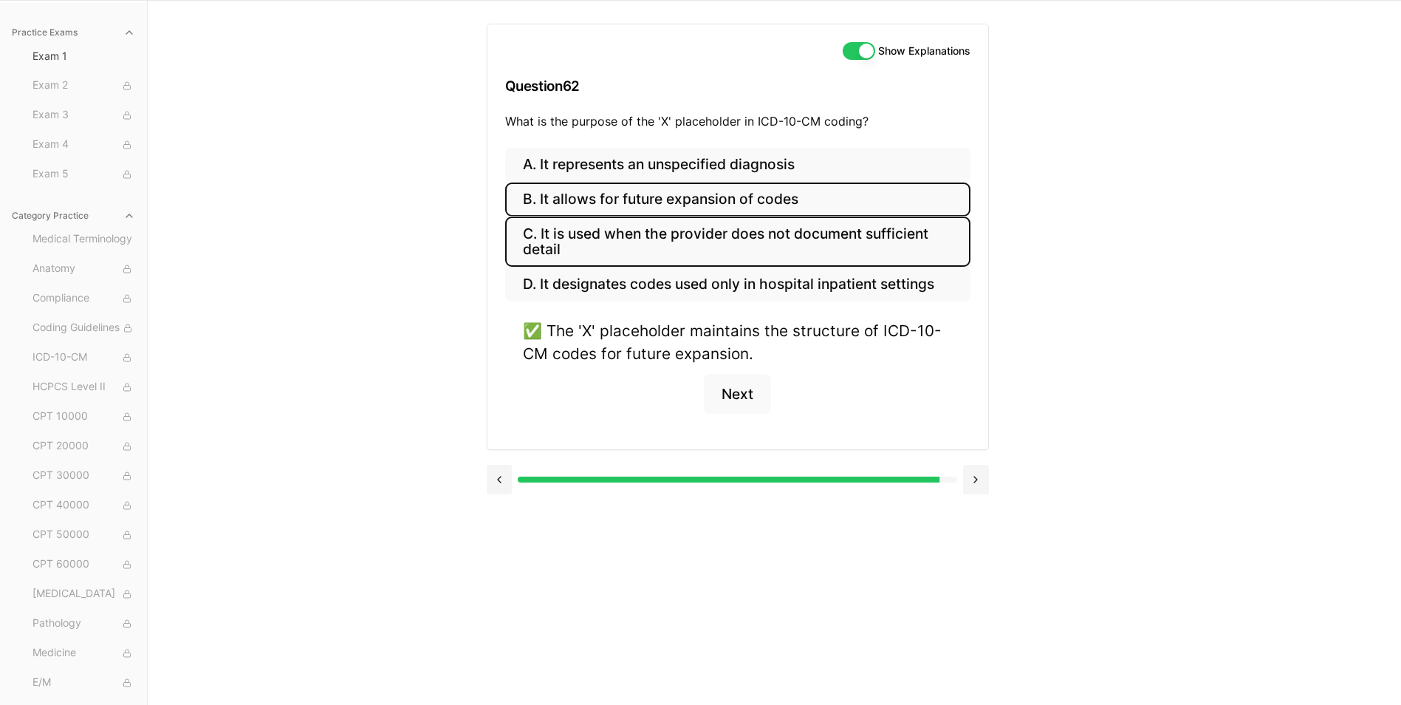
click at [618, 247] on button "C. It is used when the provider does not document sufficient detail" at bounding box center [737, 241] width 465 height 50
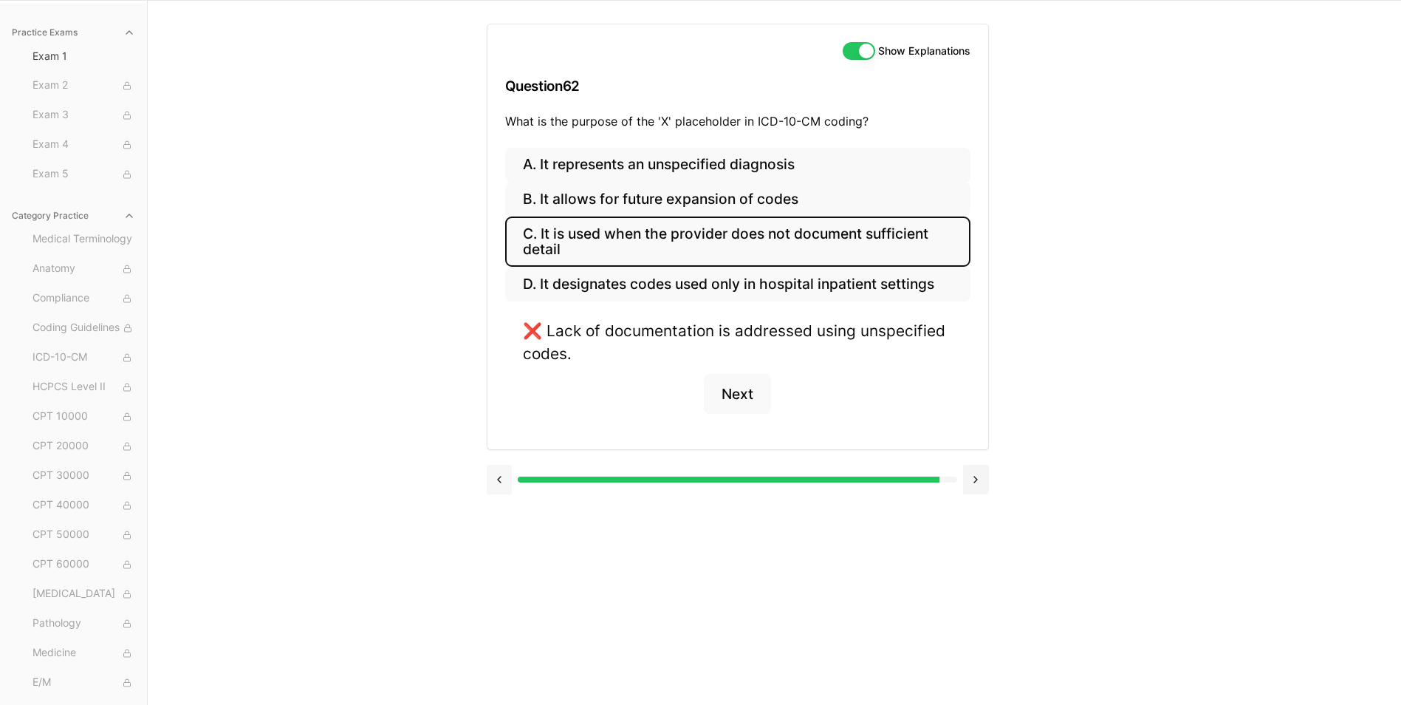
click at [503, 476] on button at bounding box center [500, 479] width 26 height 30
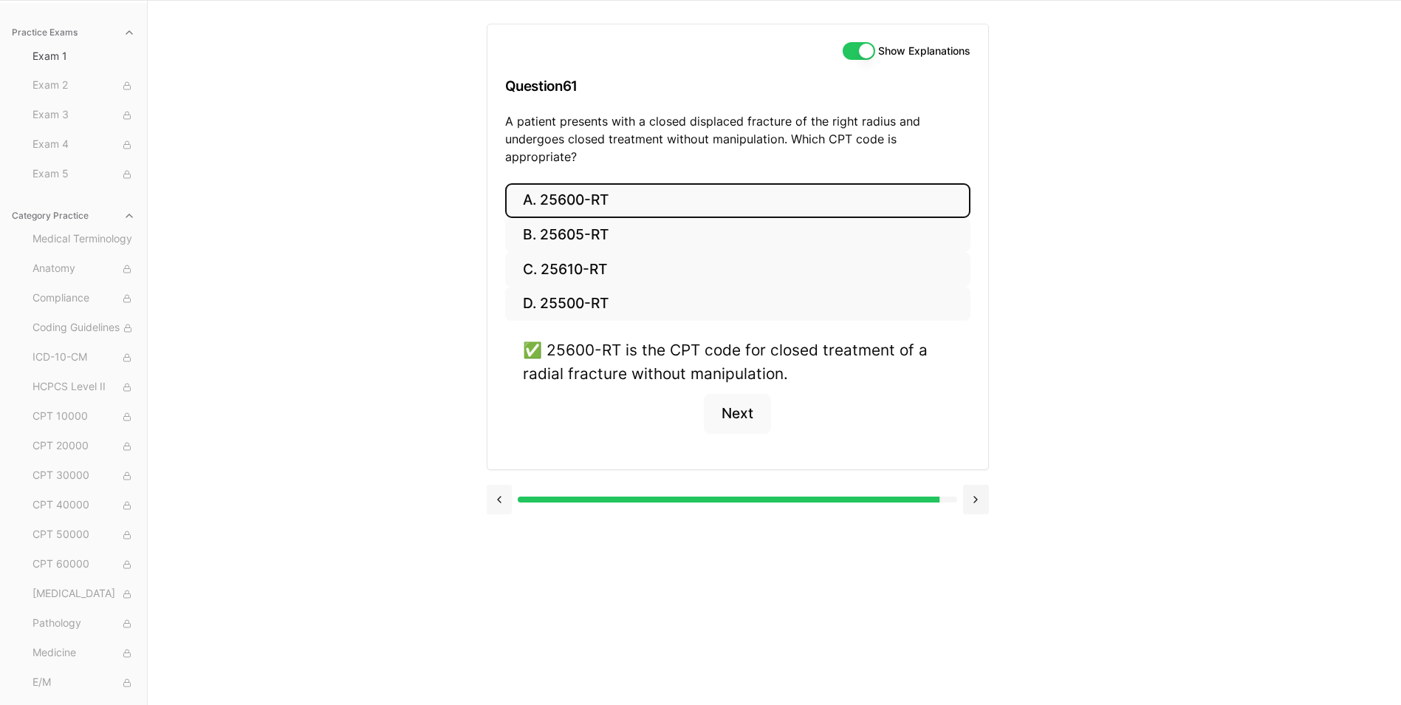
click at [509, 484] on button at bounding box center [500, 499] width 26 height 30
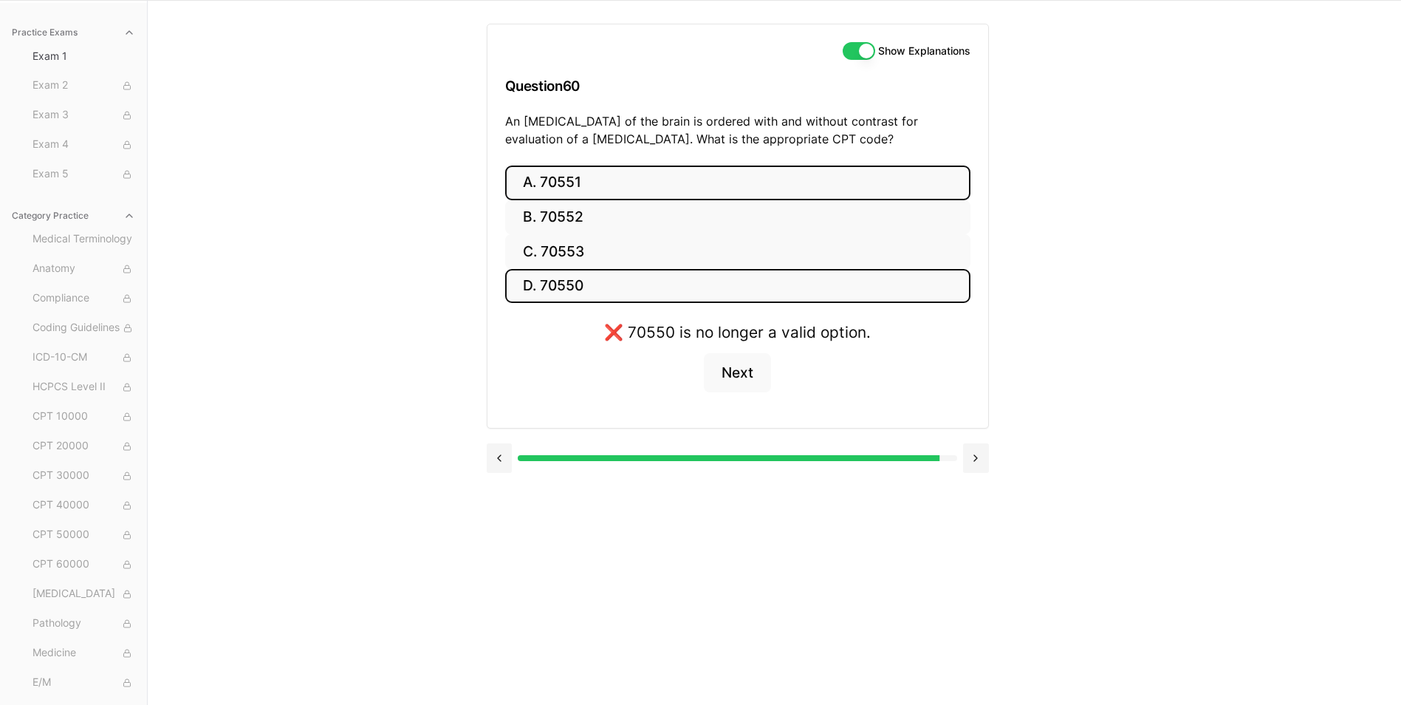
click at [613, 168] on button "A. 70551" at bounding box center [737, 182] width 465 height 35
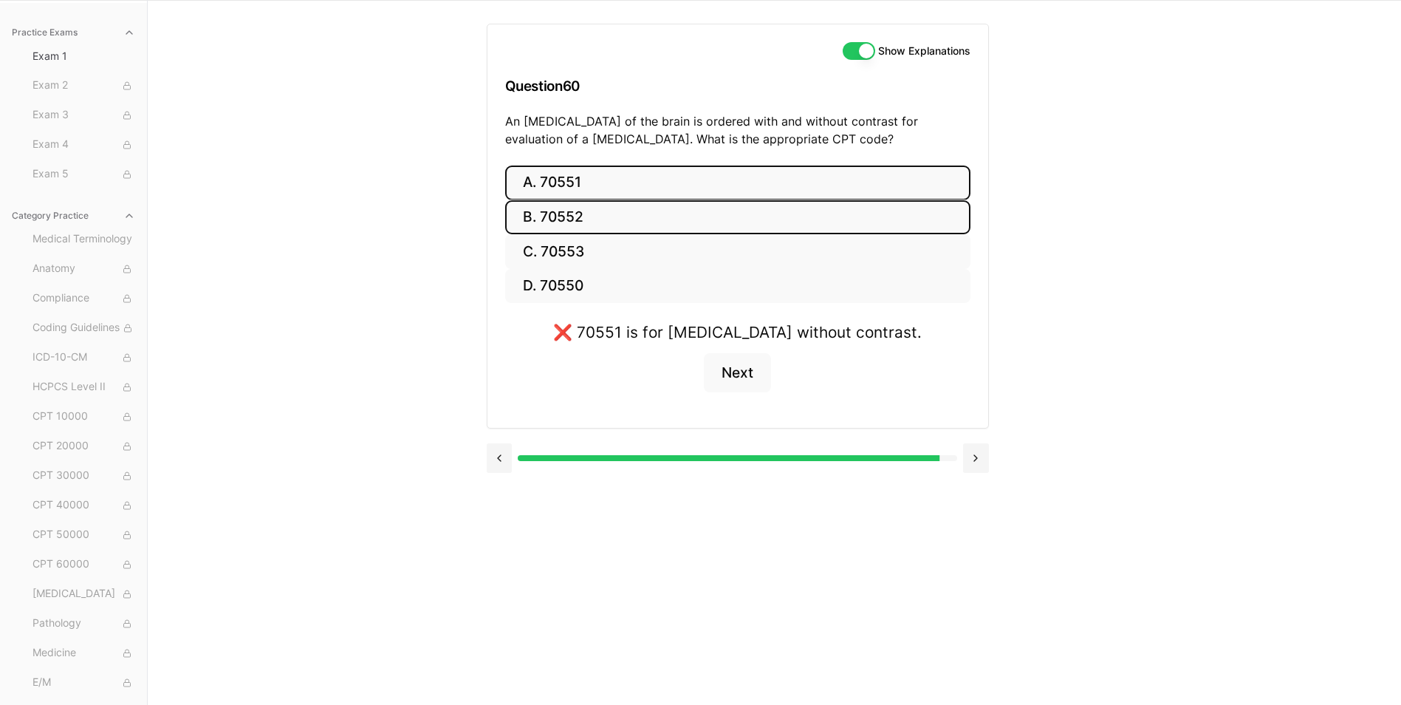
click at [617, 209] on button "B. 70552" at bounding box center [737, 217] width 465 height 35
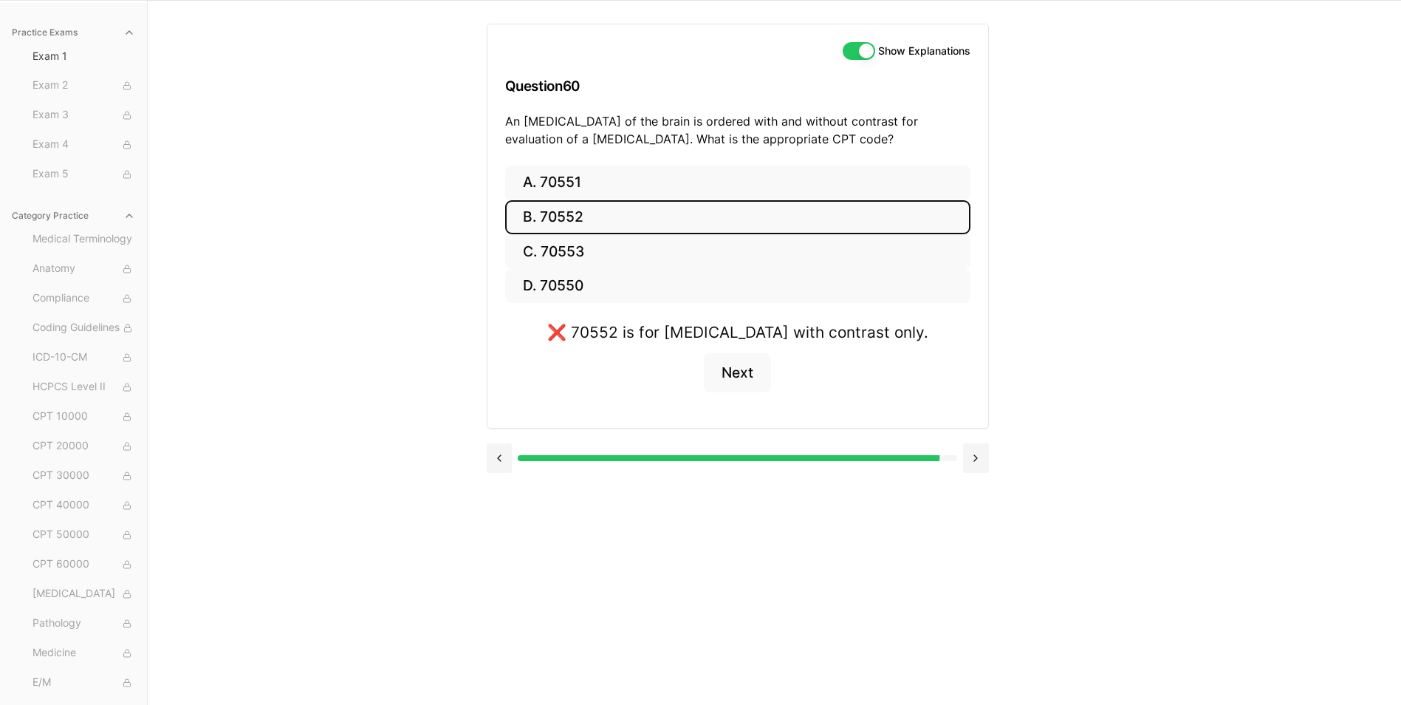
click at [620, 219] on button "B. 70552" at bounding box center [737, 217] width 465 height 35
click at [620, 242] on button "C. 70553" at bounding box center [737, 251] width 465 height 35
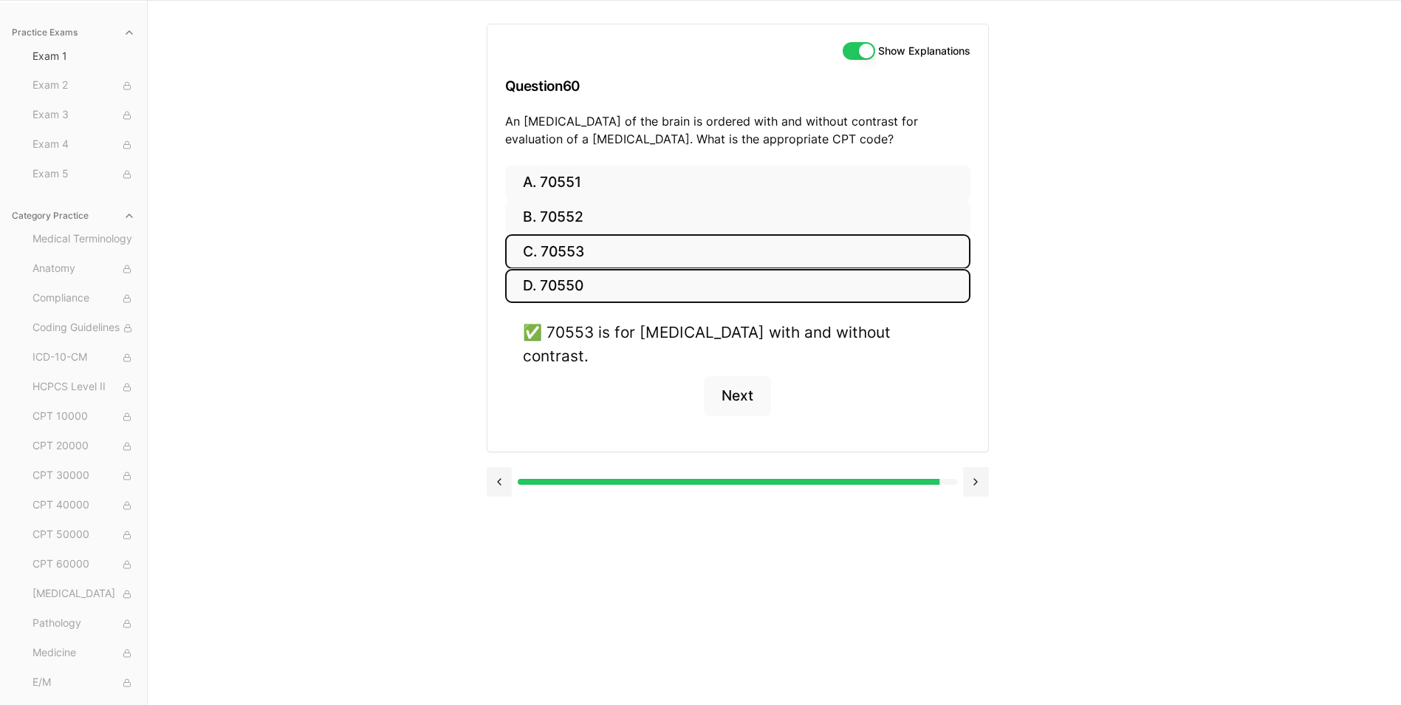
click at [553, 272] on button "D. 70550" at bounding box center [737, 286] width 465 height 35
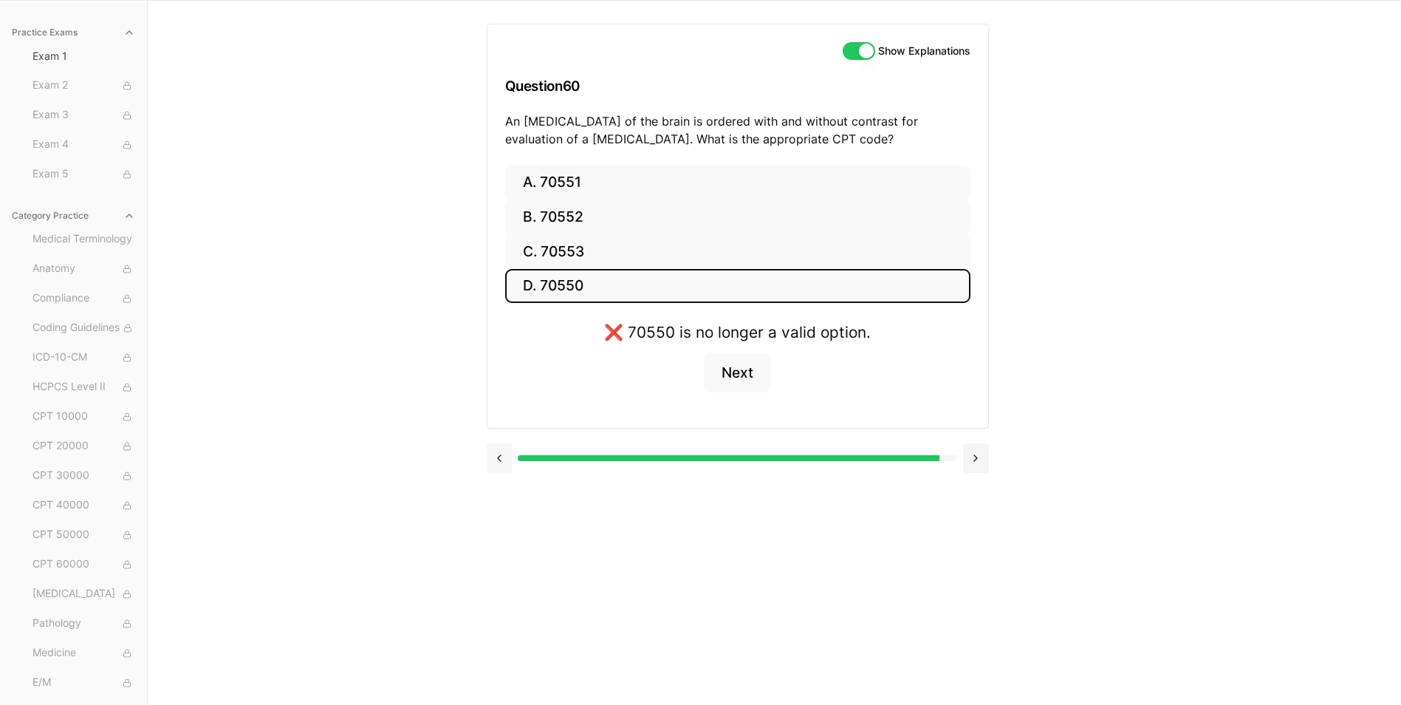
click at [492, 467] on button at bounding box center [500, 458] width 26 height 30
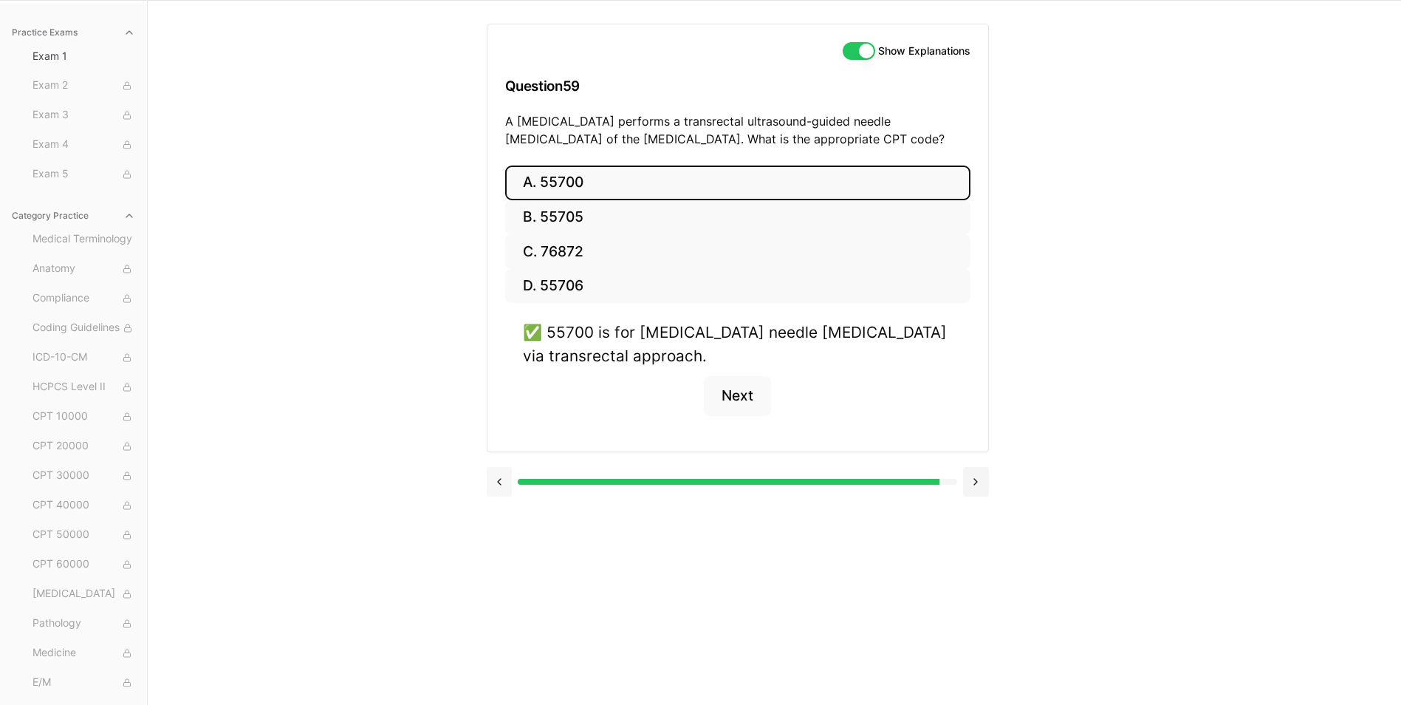
click at [498, 480] on button at bounding box center [500, 482] width 26 height 30
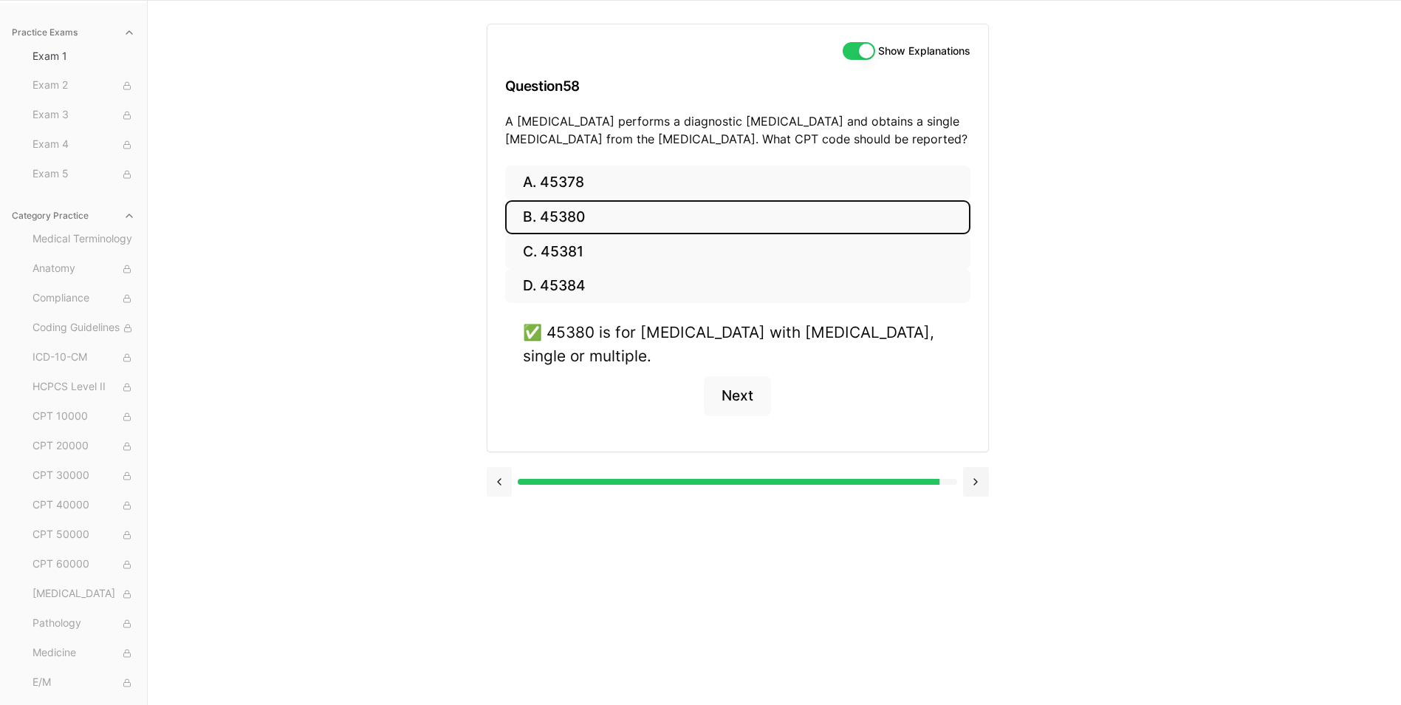
click at [498, 480] on button at bounding box center [500, 482] width 26 height 30
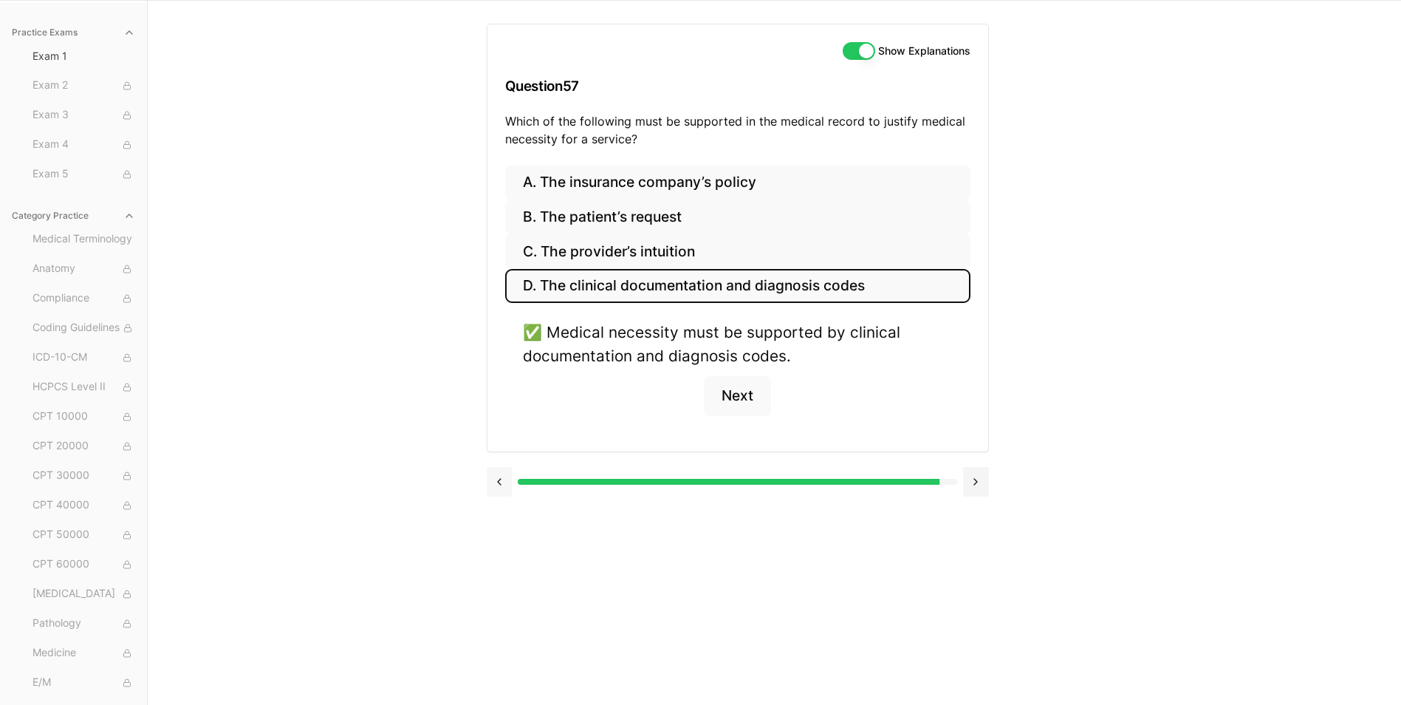
click at [498, 480] on button at bounding box center [500, 482] width 26 height 30
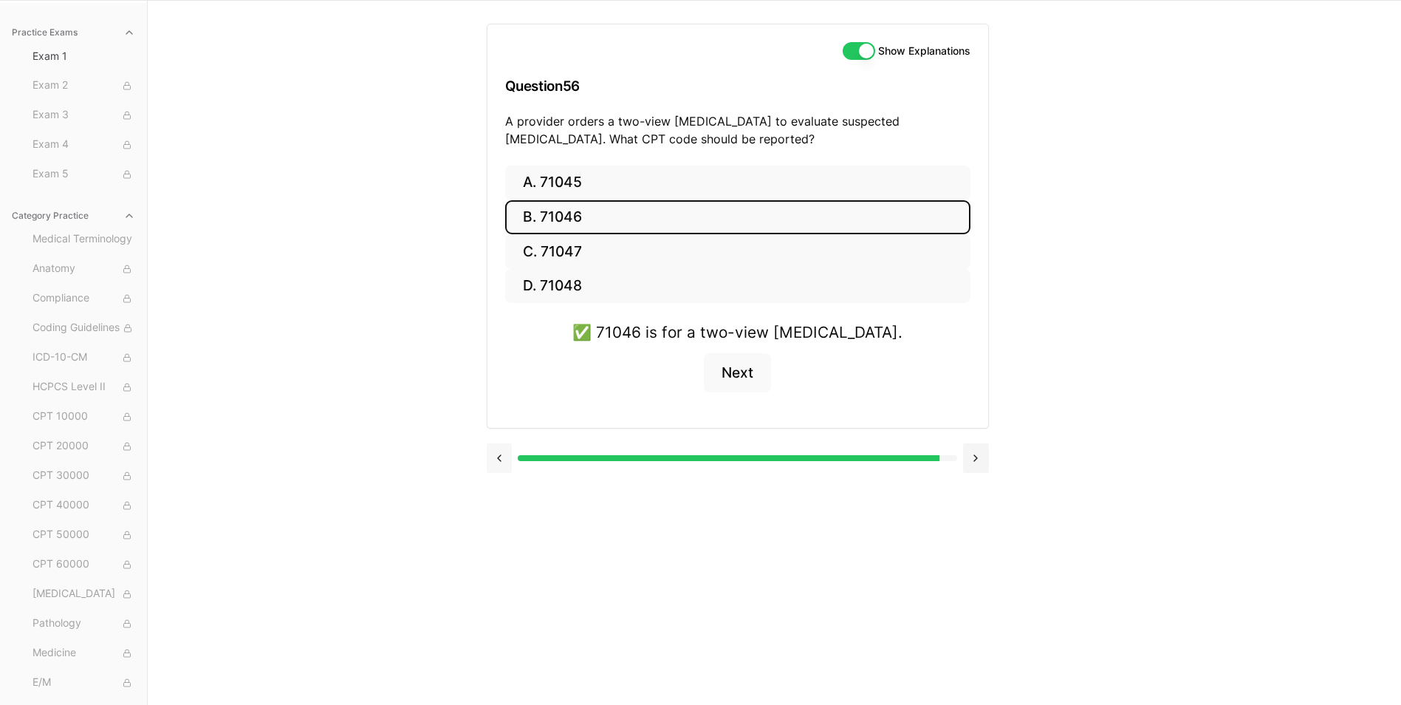
click at [492, 458] on button at bounding box center [500, 458] width 26 height 30
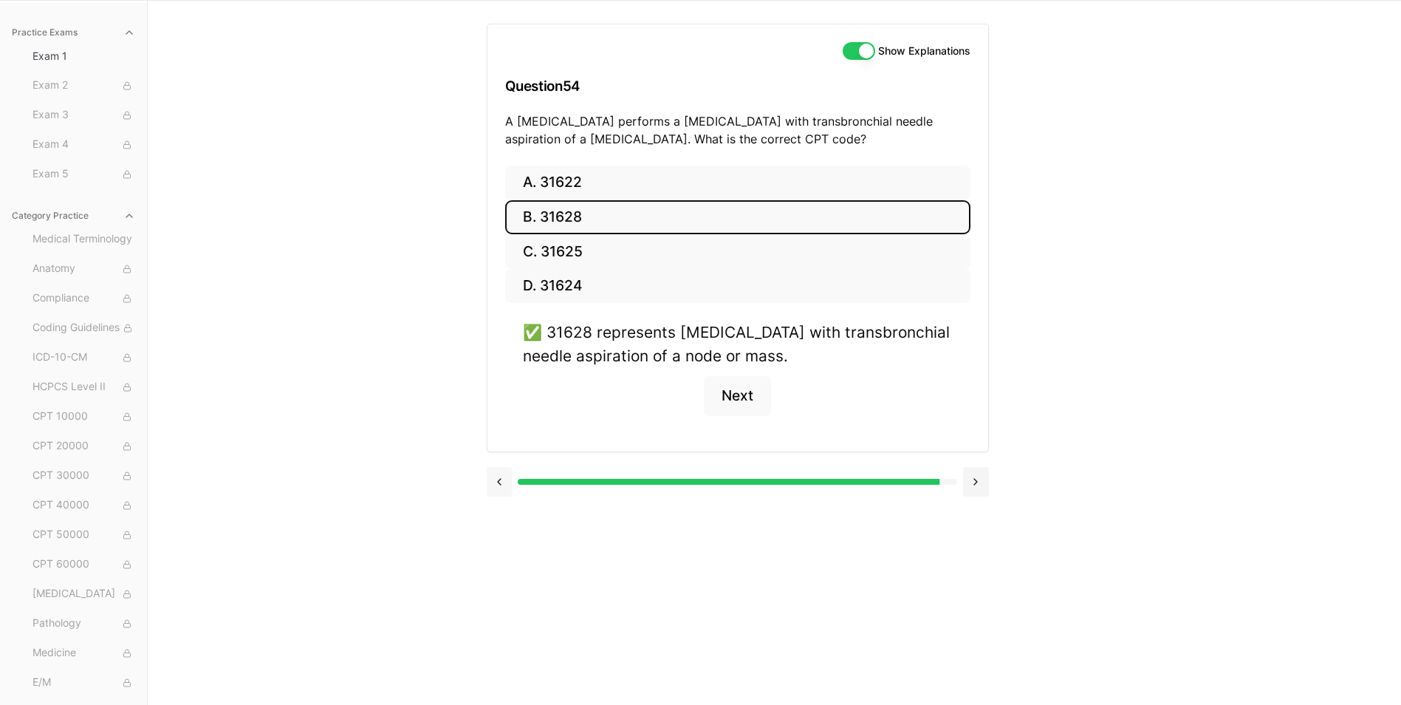
click at [511, 474] on button at bounding box center [500, 482] width 26 height 30
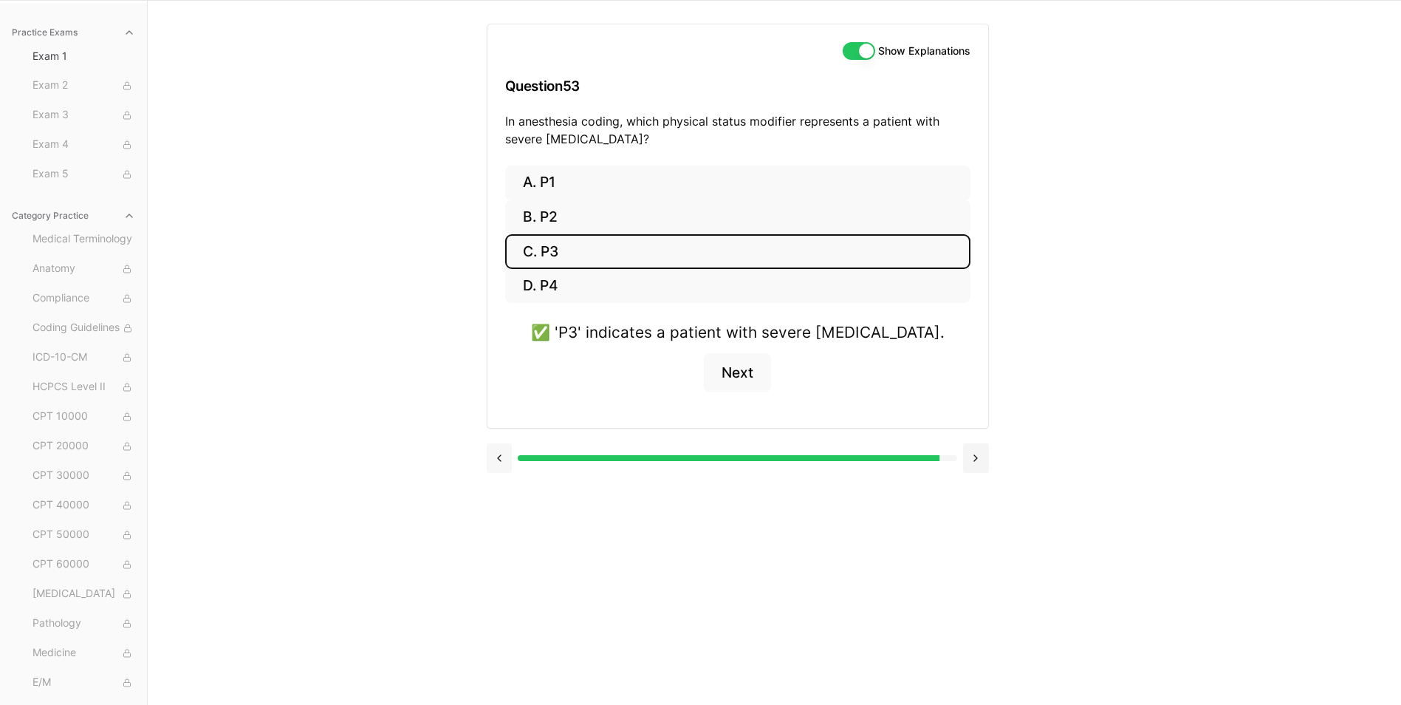
click at [499, 462] on button at bounding box center [500, 458] width 26 height 30
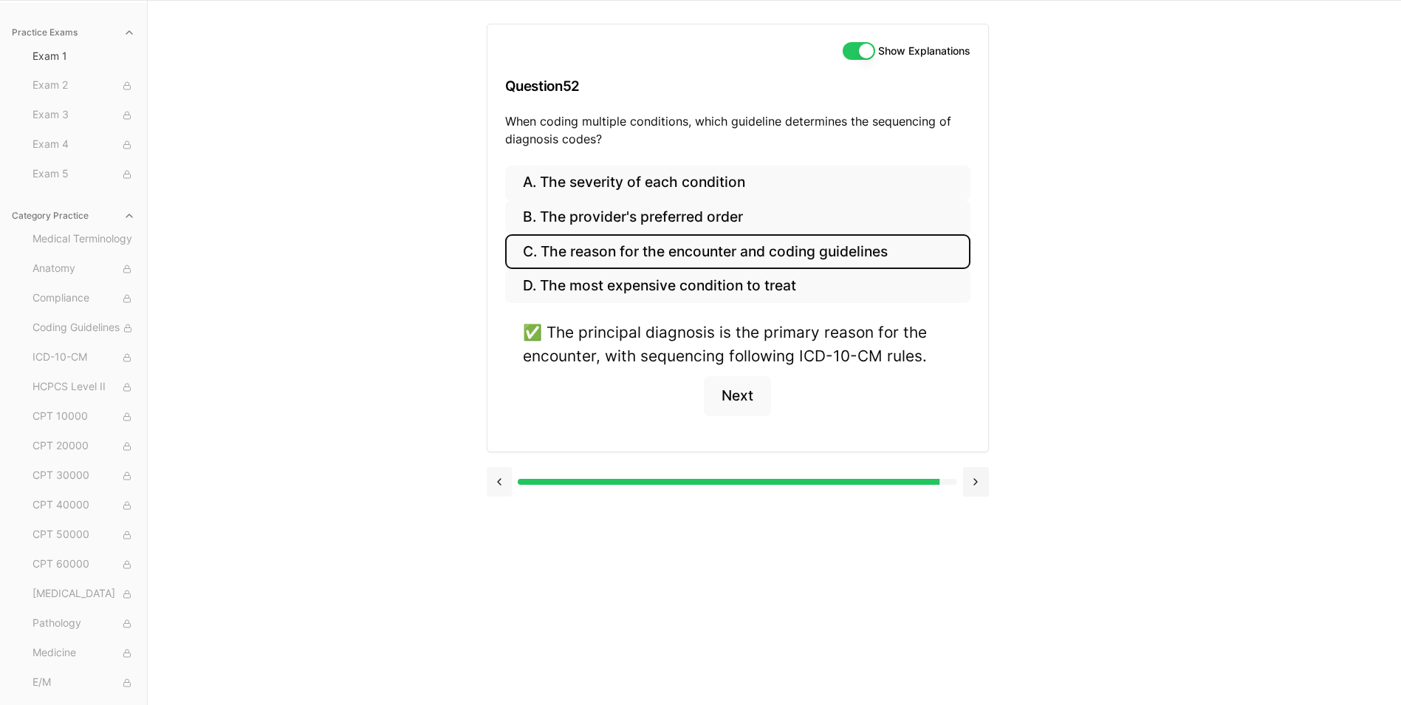
click at [499, 479] on button at bounding box center [500, 482] width 26 height 30
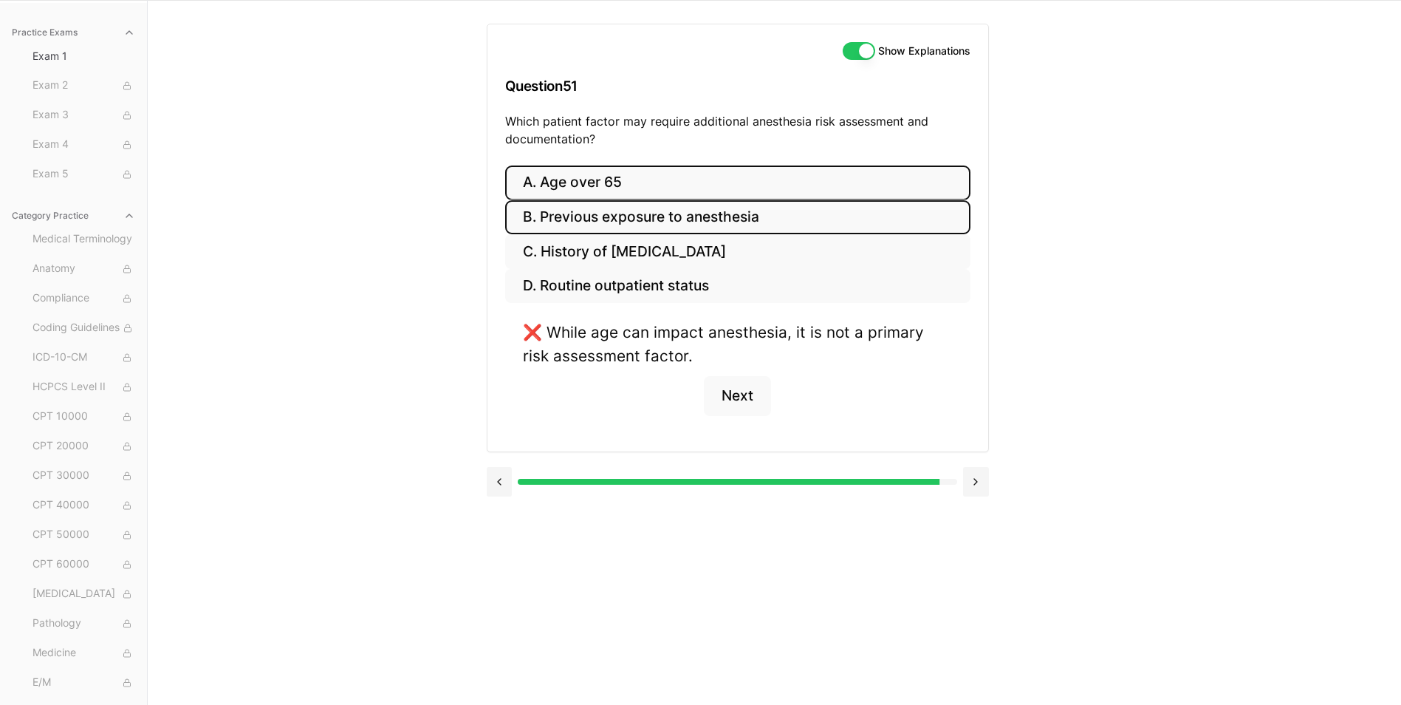
click at [654, 217] on button "B. Previous exposure to anesthesia" at bounding box center [737, 217] width 465 height 35
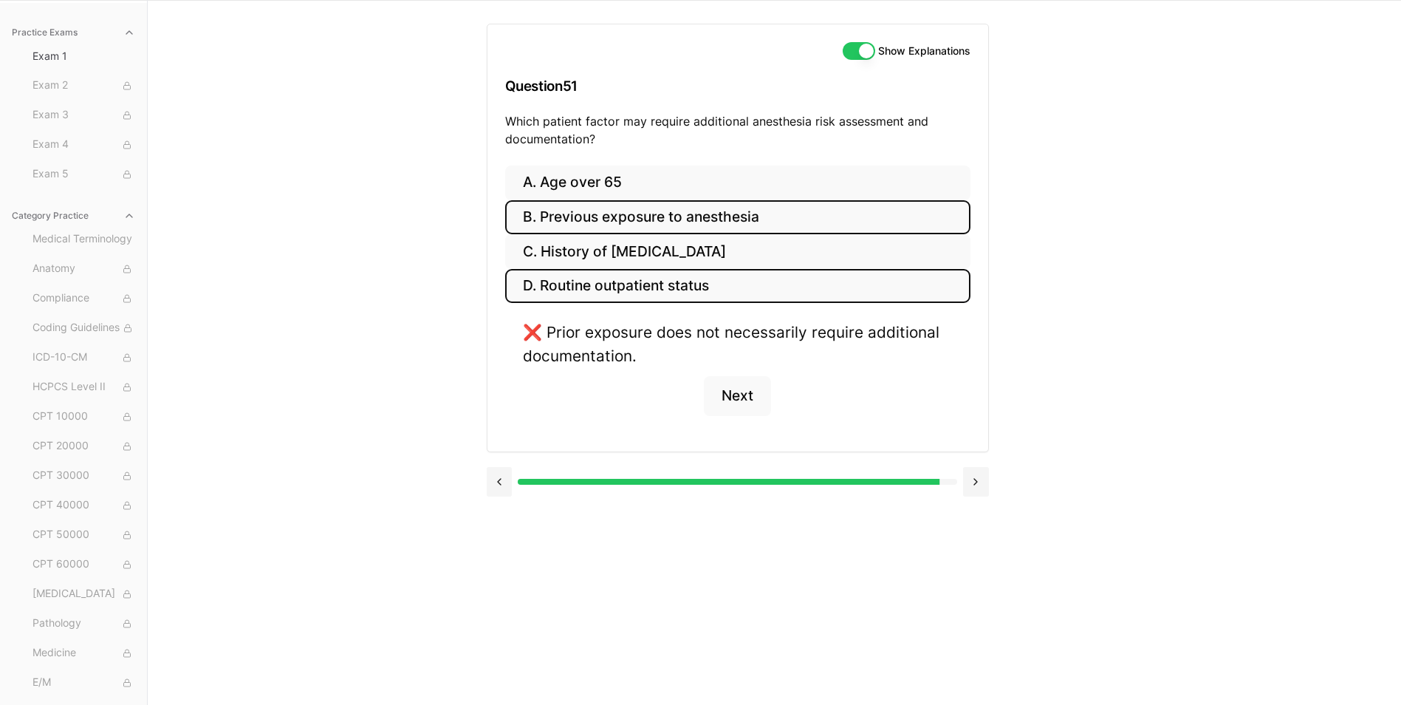
click at [654, 277] on button "D. Routine outpatient status" at bounding box center [737, 286] width 465 height 35
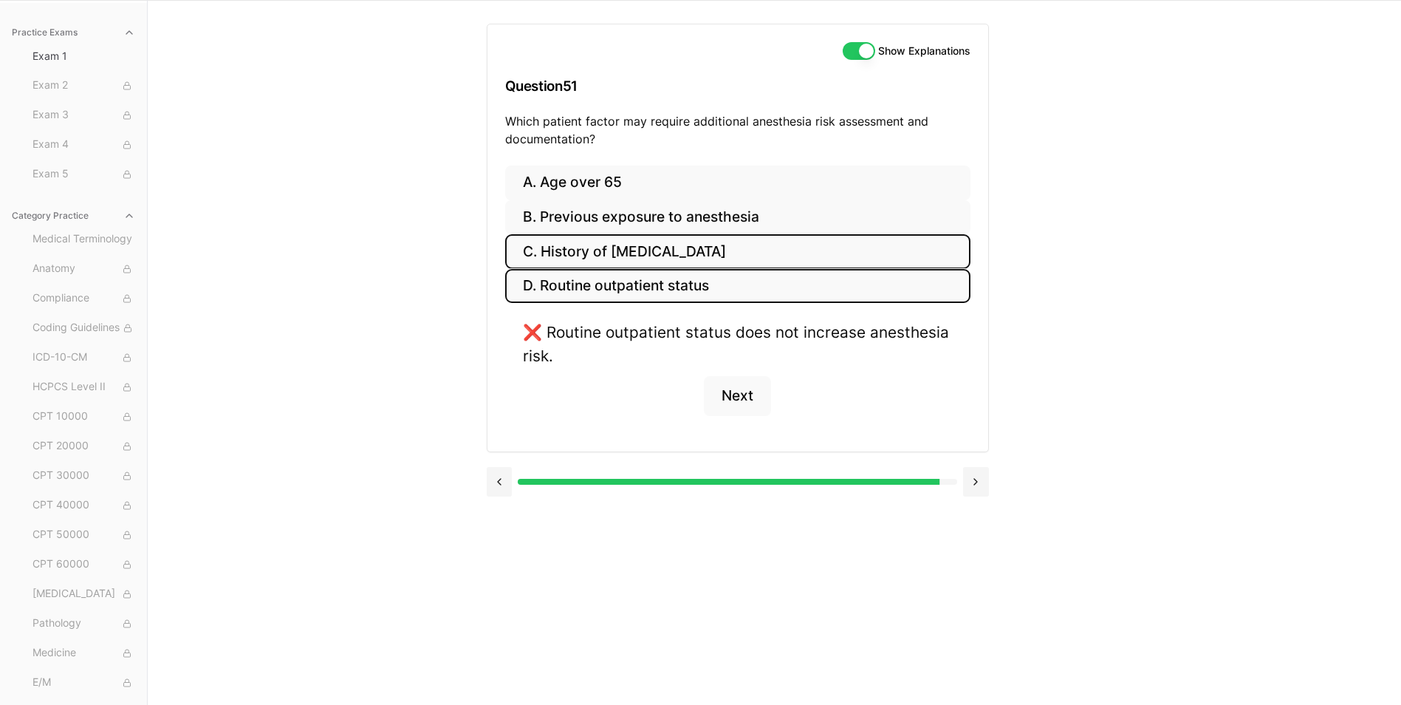
click at [656, 244] on button "C. History of [MEDICAL_DATA]" at bounding box center [737, 251] width 465 height 35
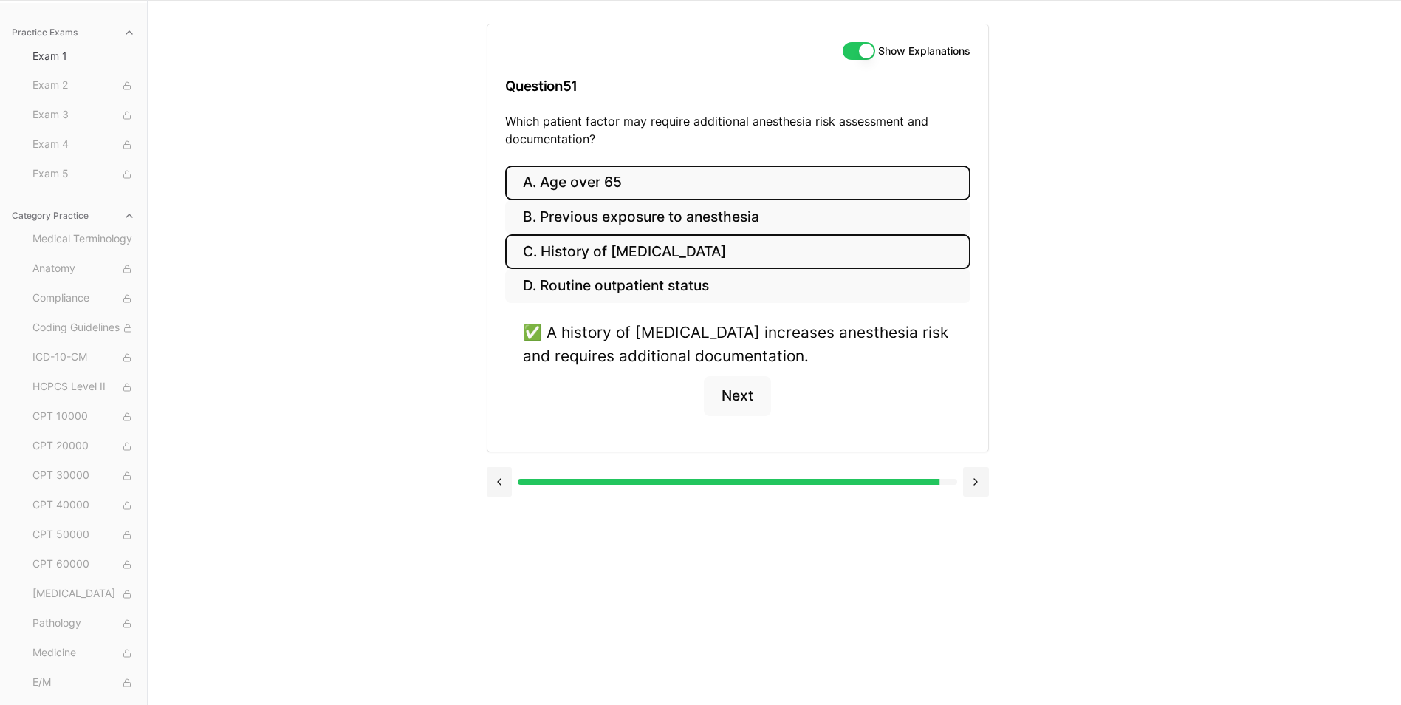
click at [665, 179] on button "A. Age over 65" at bounding box center [737, 182] width 465 height 35
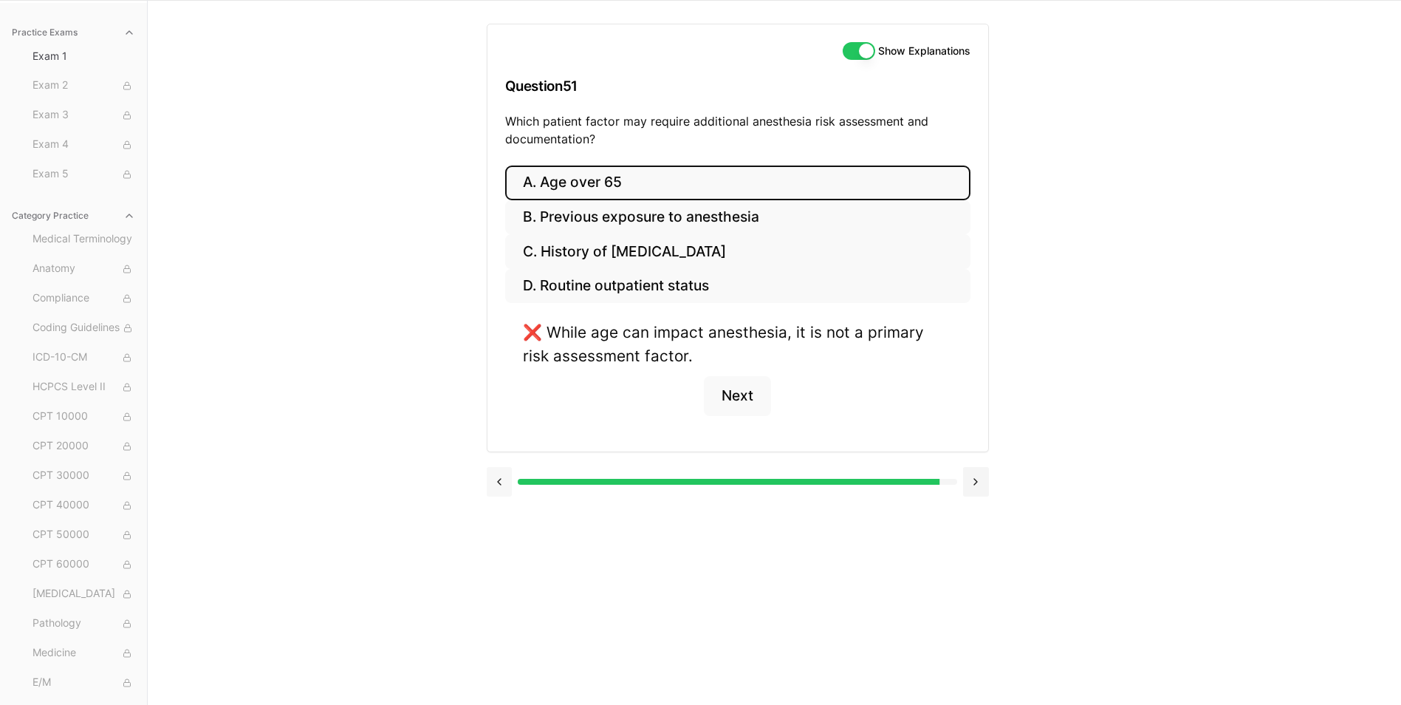
click at [502, 468] on button at bounding box center [500, 482] width 26 height 30
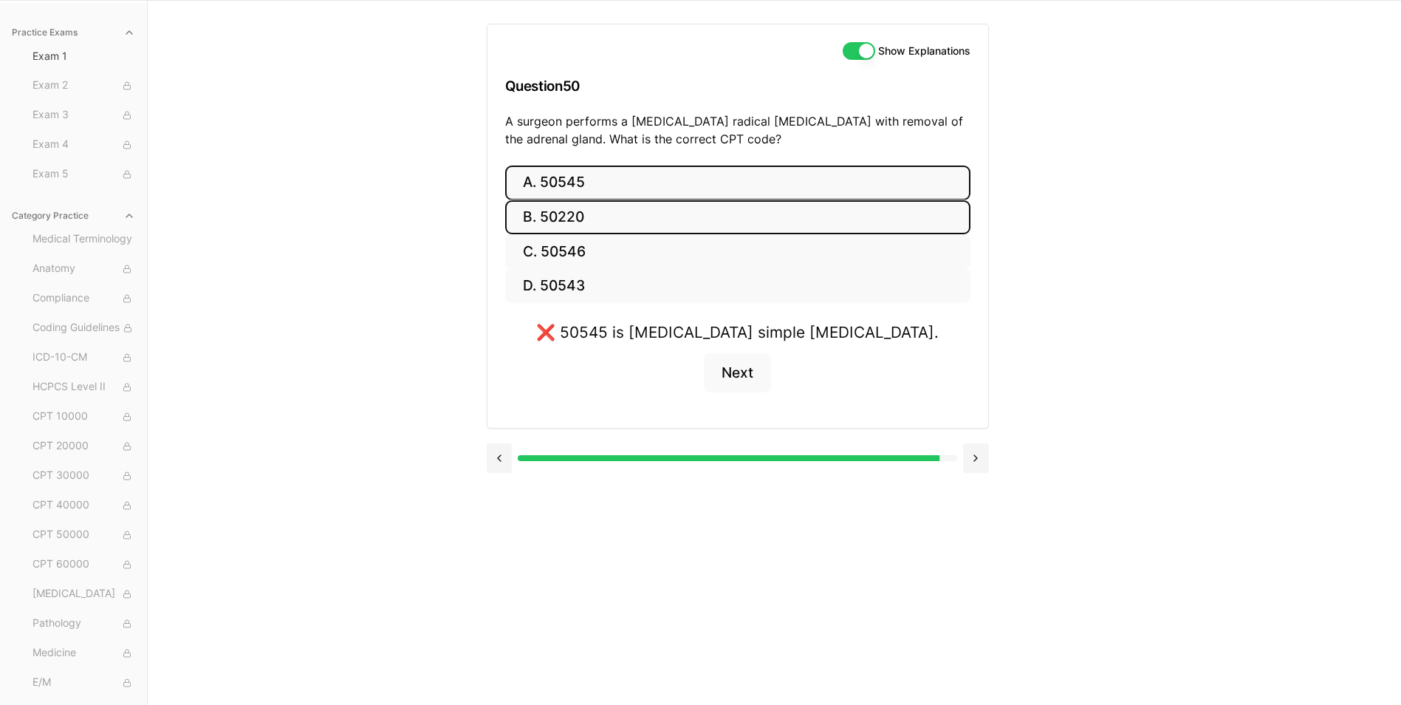
click at [631, 227] on button "B. 50220" at bounding box center [737, 217] width 465 height 35
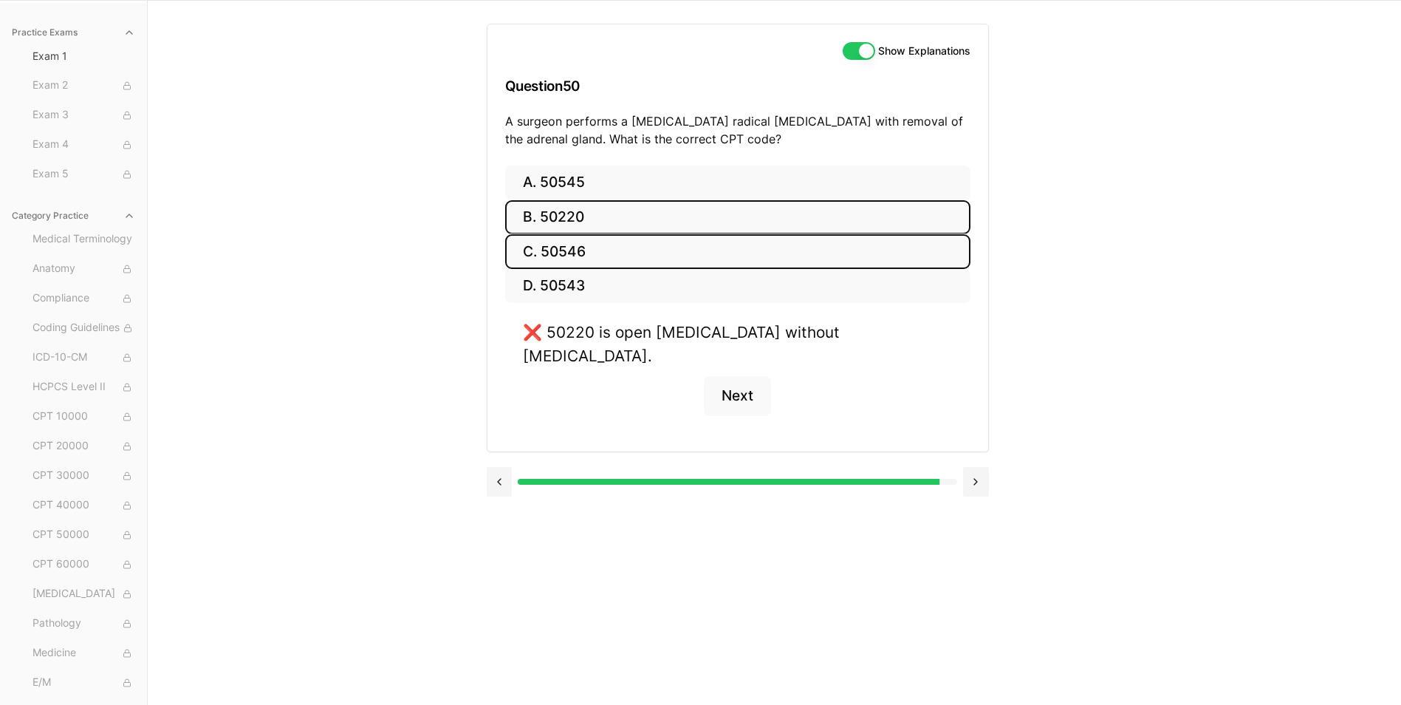
click at [631, 254] on button "C. 50546" at bounding box center [737, 251] width 465 height 35
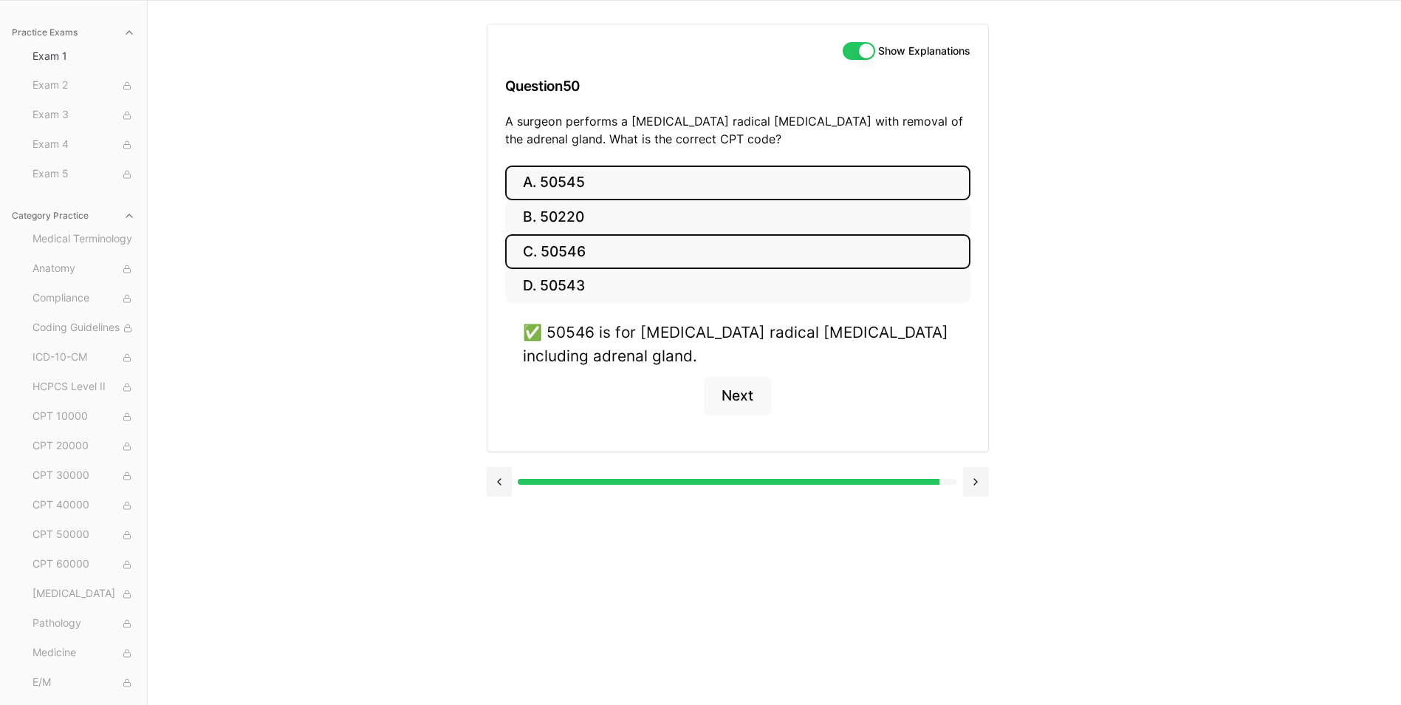
click at [581, 179] on button "A. 50545" at bounding box center [737, 182] width 465 height 35
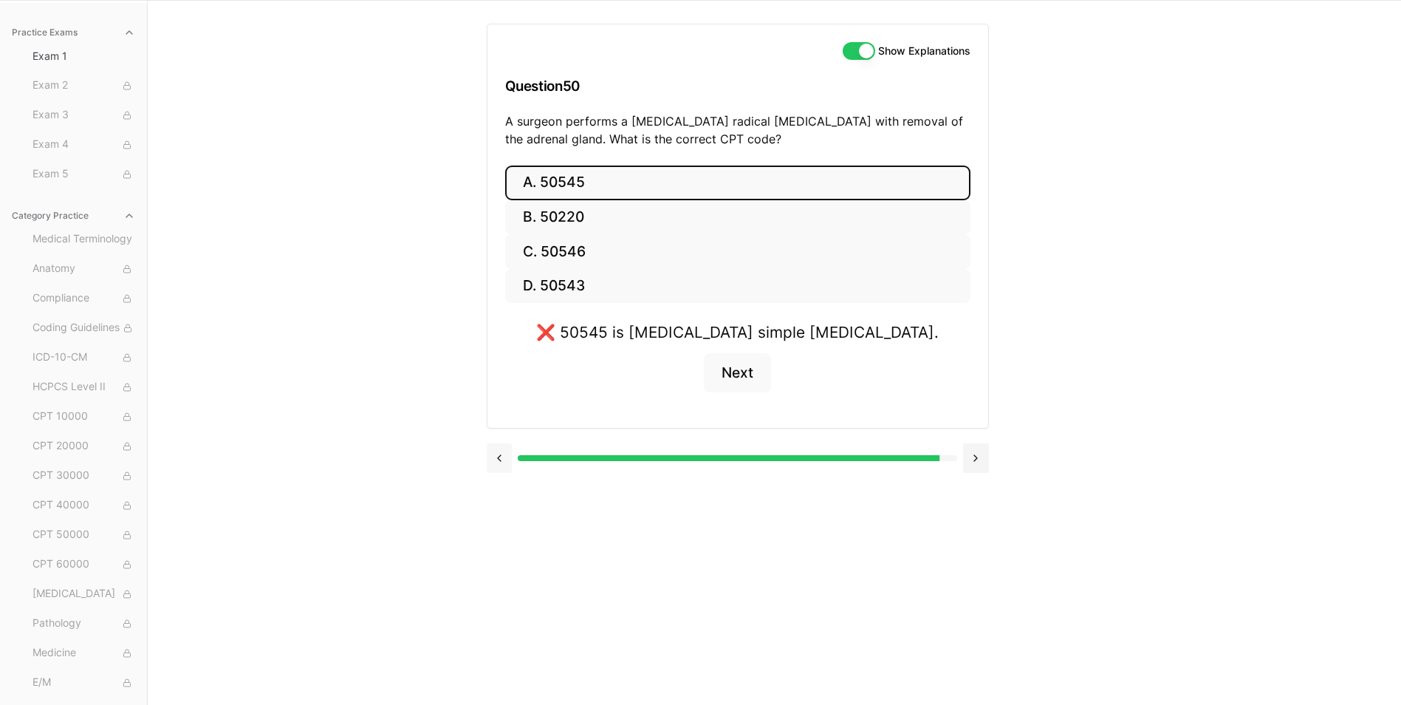
click at [506, 457] on button at bounding box center [500, 458] width 26 height 30
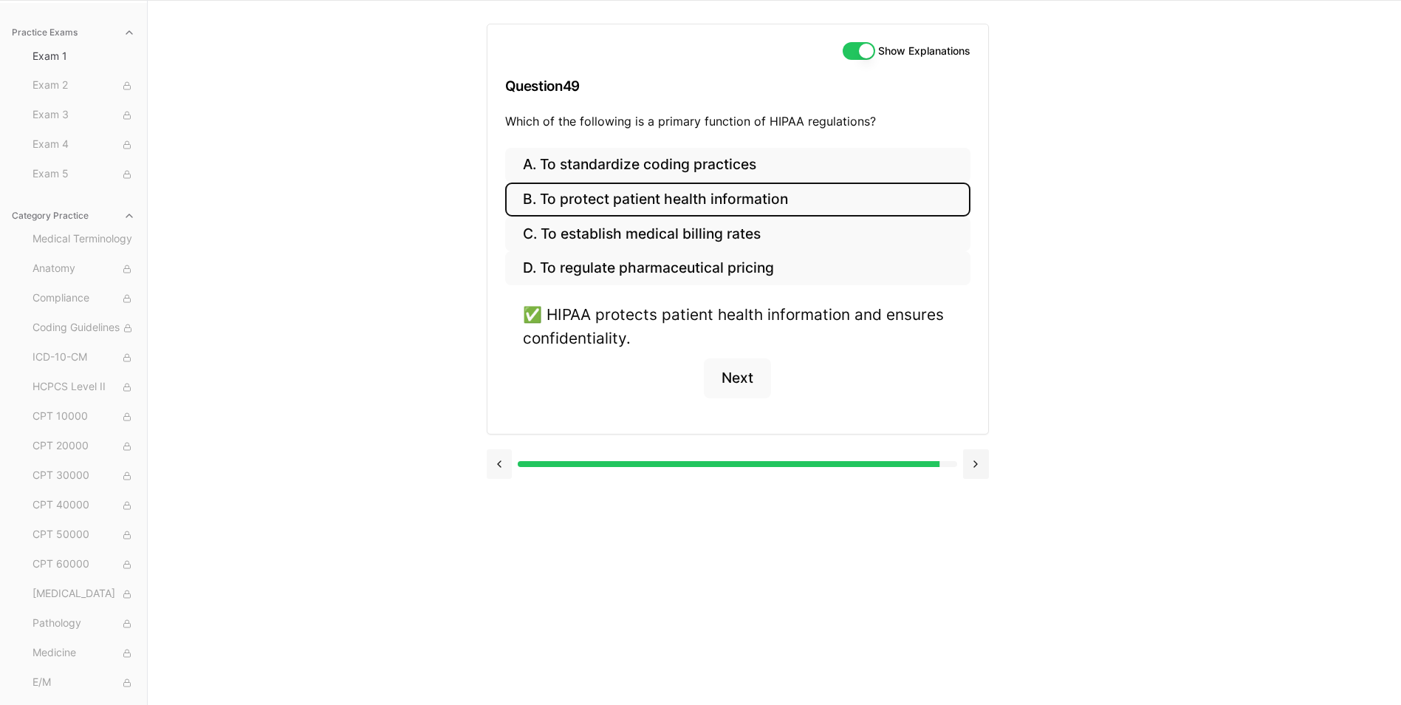
click at [496, 454] on button at bounding box center [500, 464] width 26 height 30
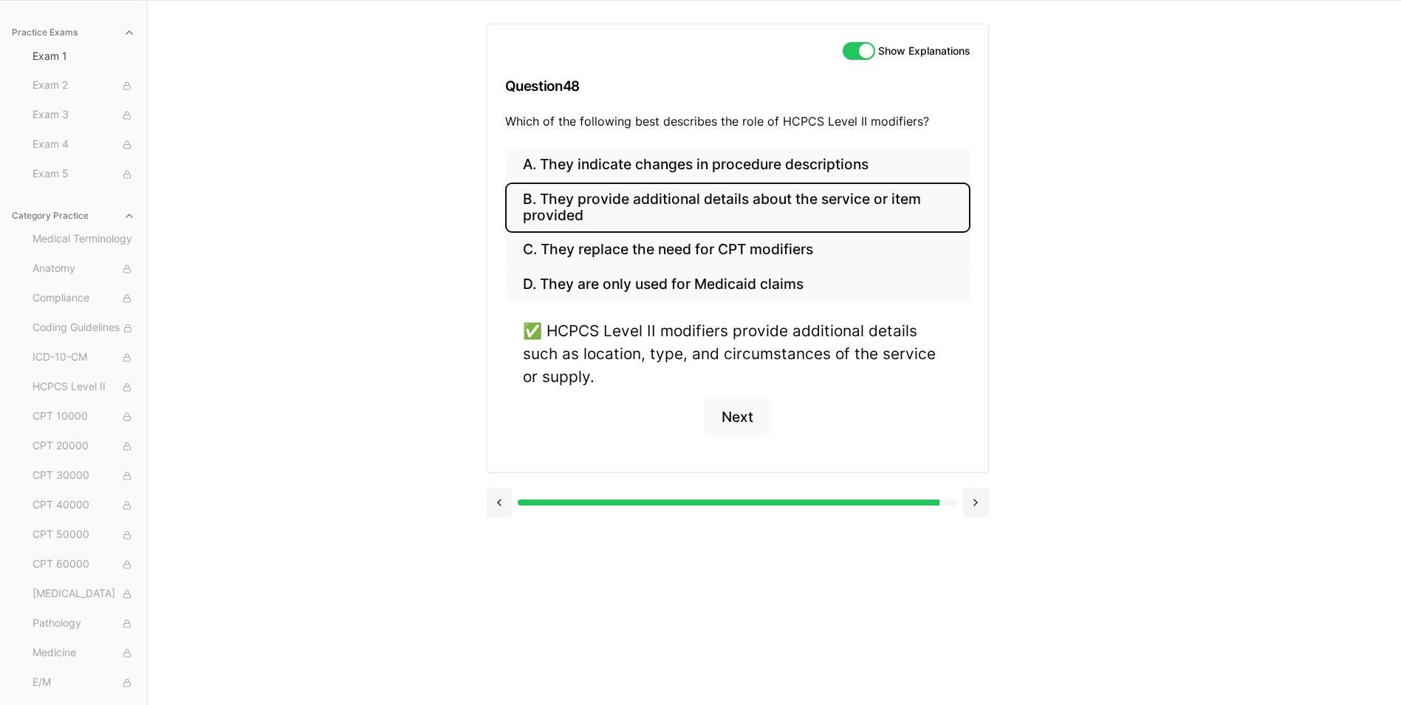
click at [504, 490] on button at bounding box center [500, 502] width 26 height 30
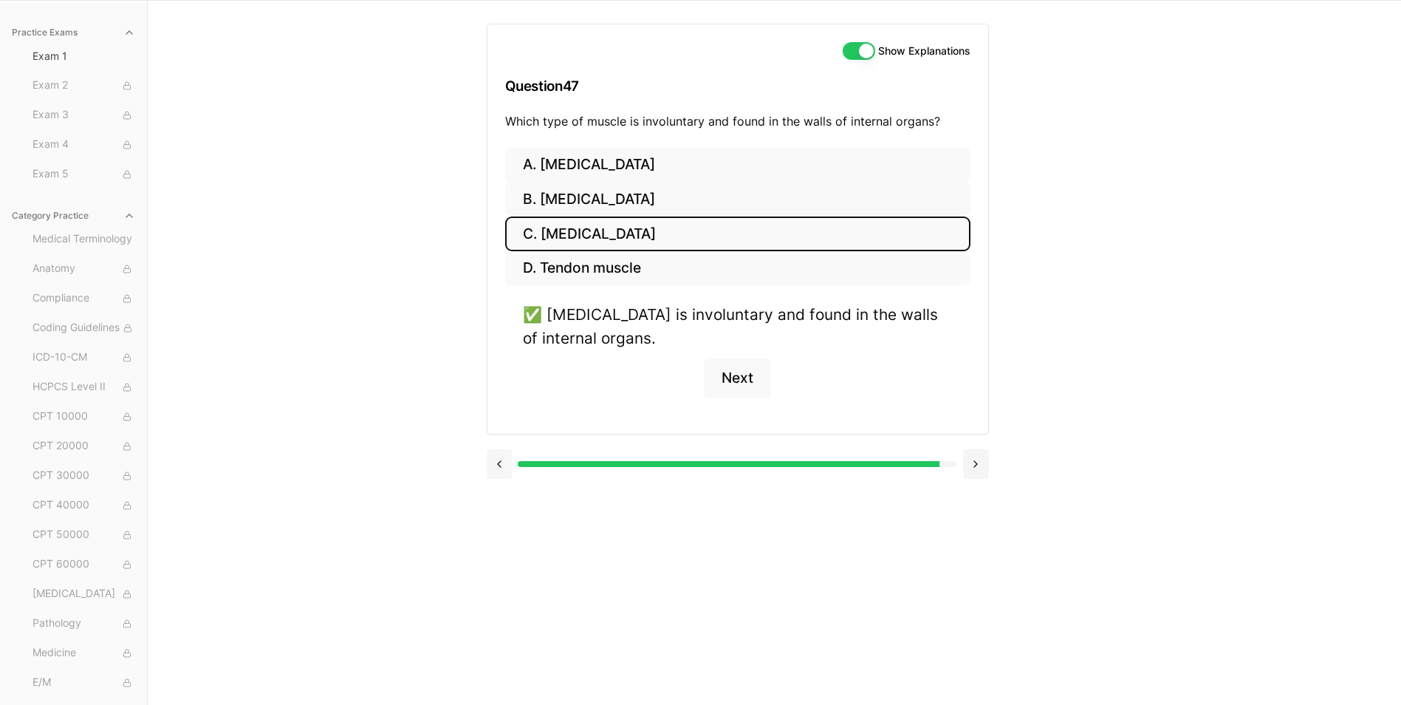
click at [507, 465] on button at bounding box center [500, 464] width 26 height 30
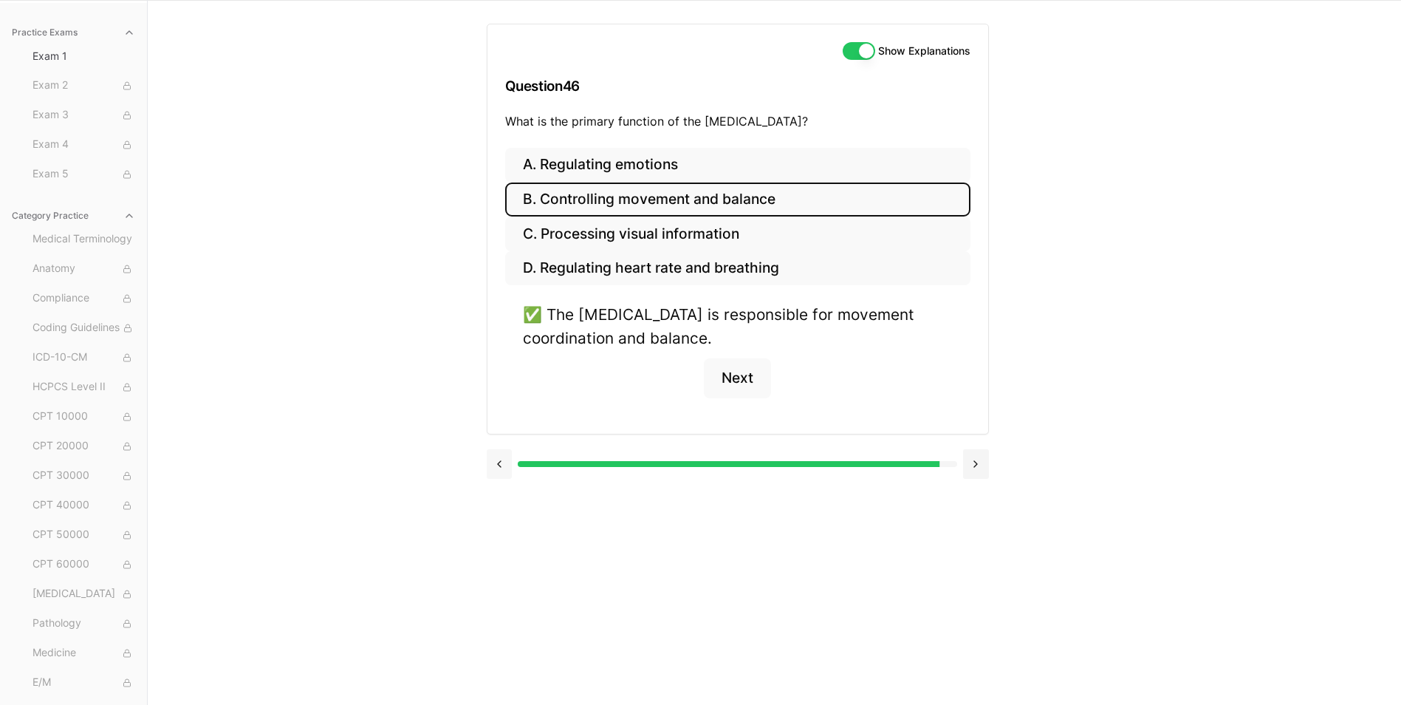
click at [504, 465] on button at bounding box center [500, 464] width 26 height 30
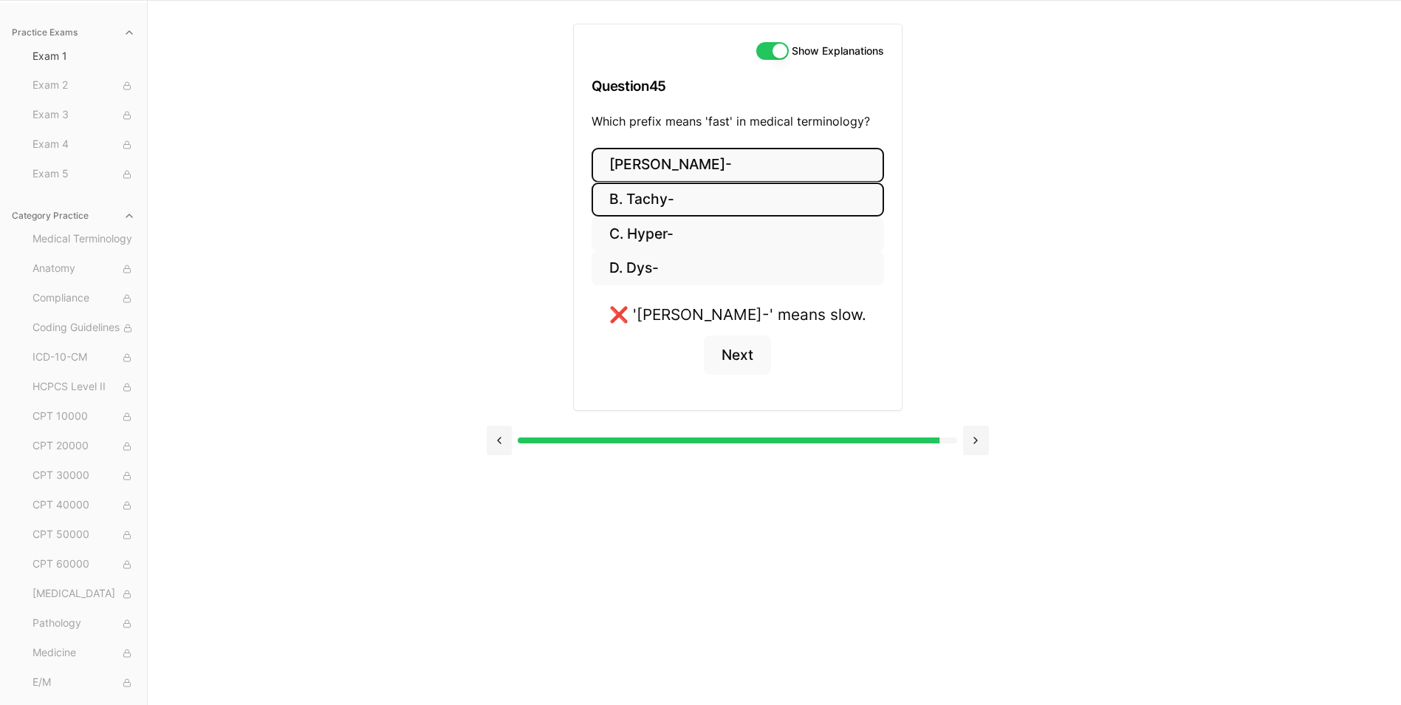
click at [721, 200] on button "B. Tachy-" at bounding box center [738, 199] width 292 height 35
click at [669, 148] on button "[PERSON_NAME]-" at bounding box center [738, 165] width 284 height 35
click at [493, 449] on button at bounding box center [500, 440] width 26 height 30
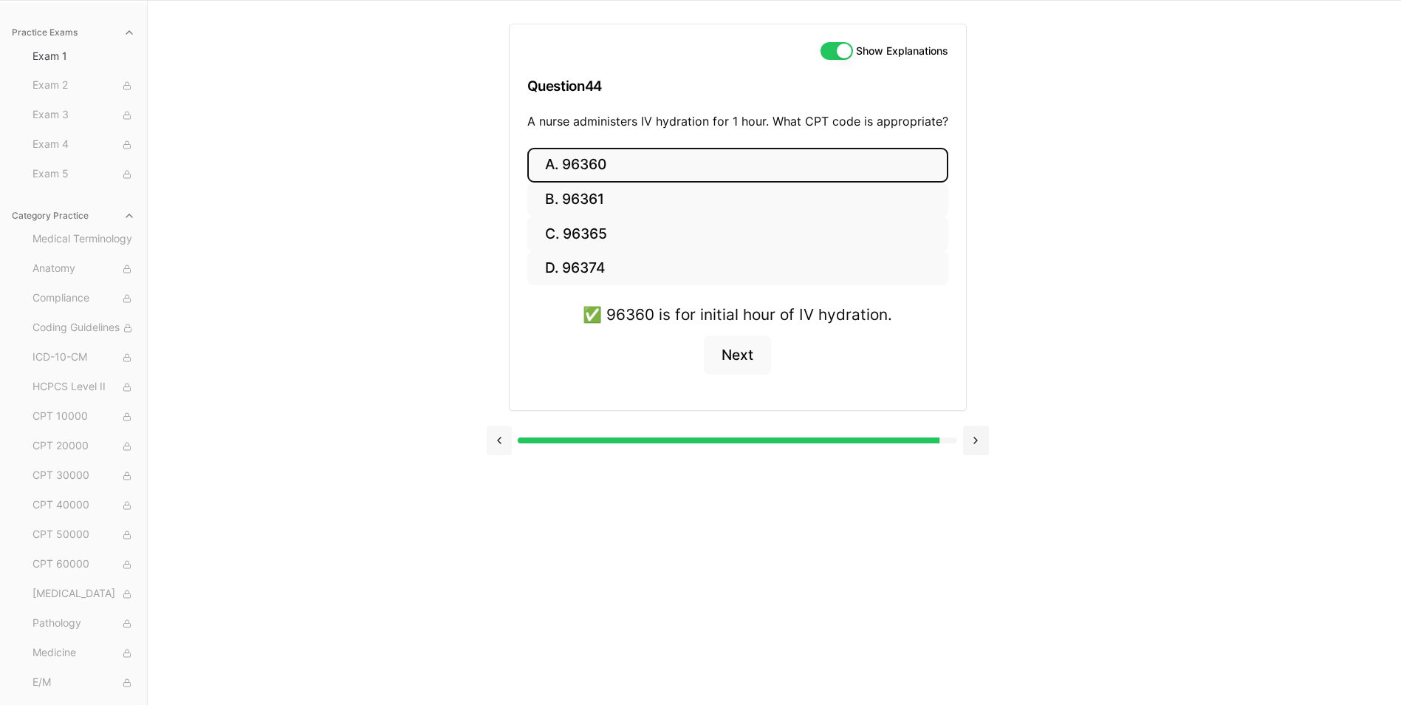
click at [493, 449] on button at bounding box center [500, 440] width 26 height 30
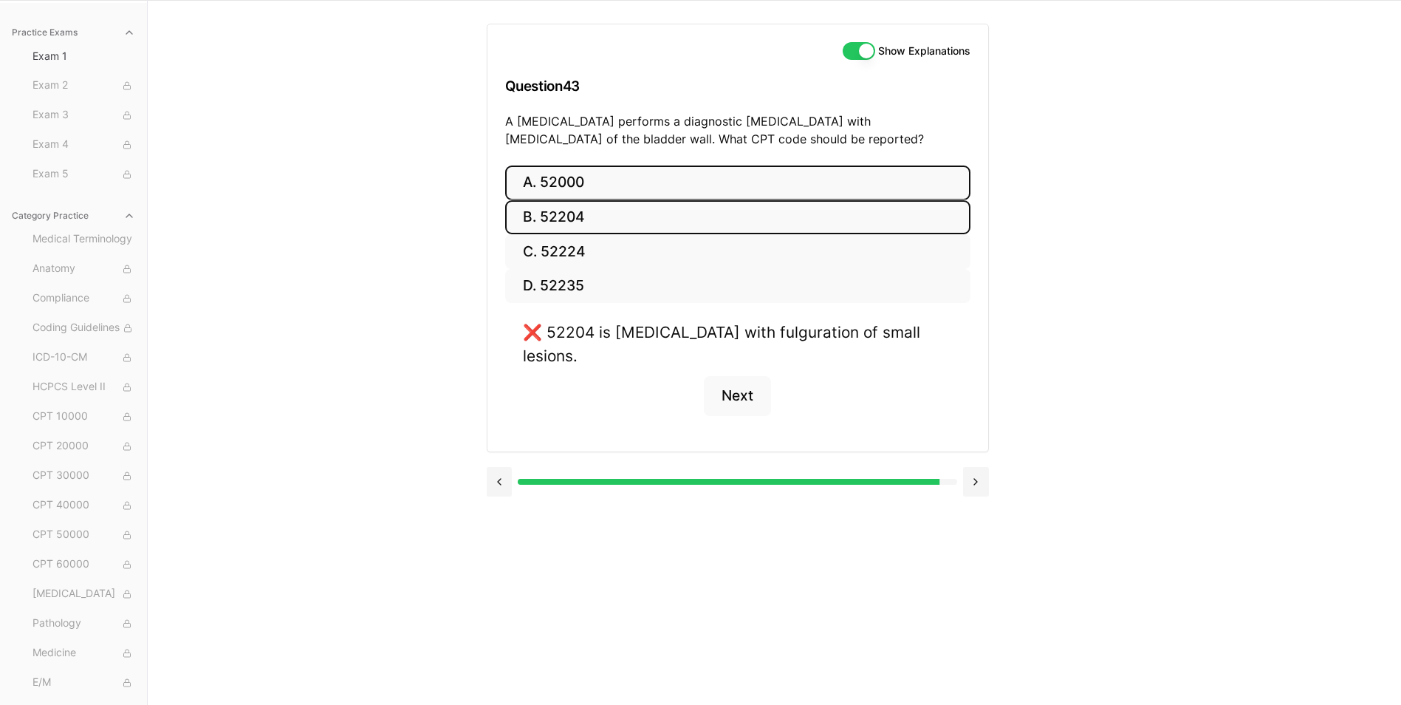
click at [625, 189] on button "A. 52000" at bounding box center [737, 182] width 465 height 35
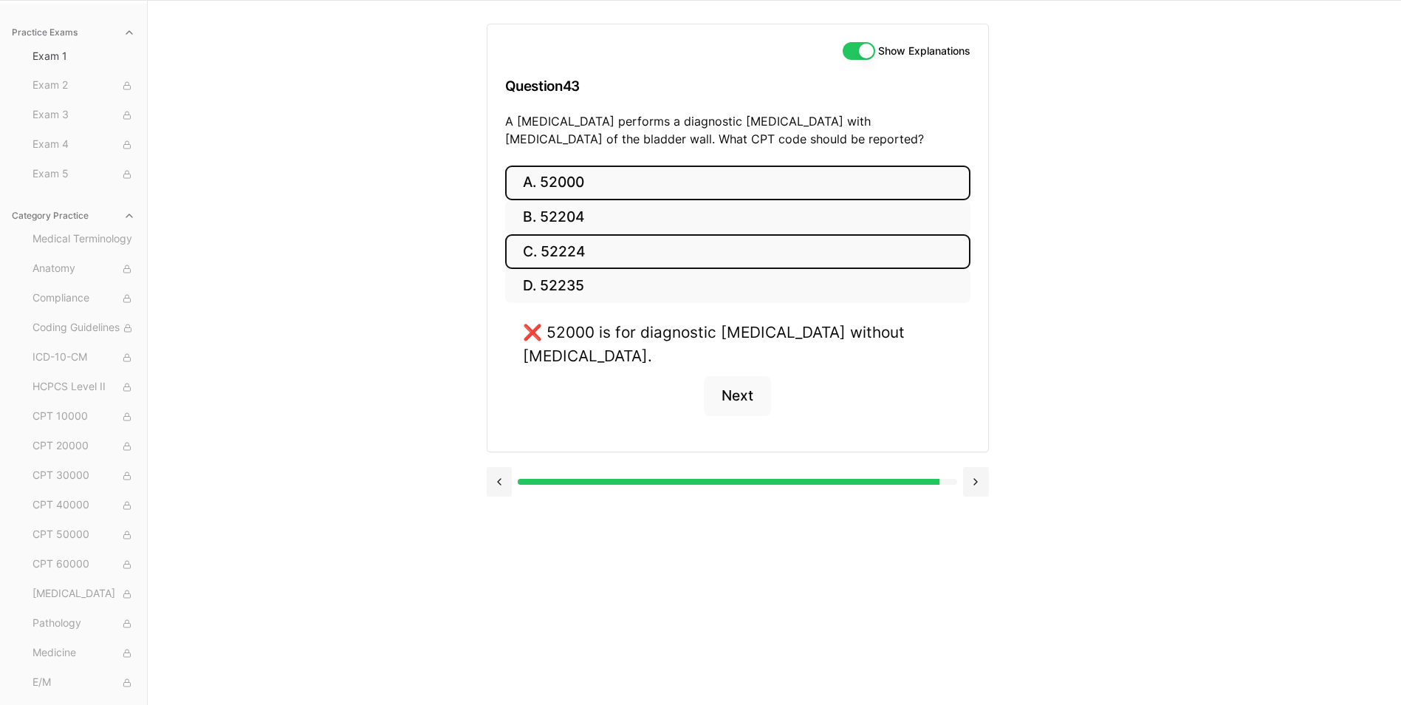
click at [626, 255] on button "C. 52224" at bounding box center [737, 251] width 465 height 35
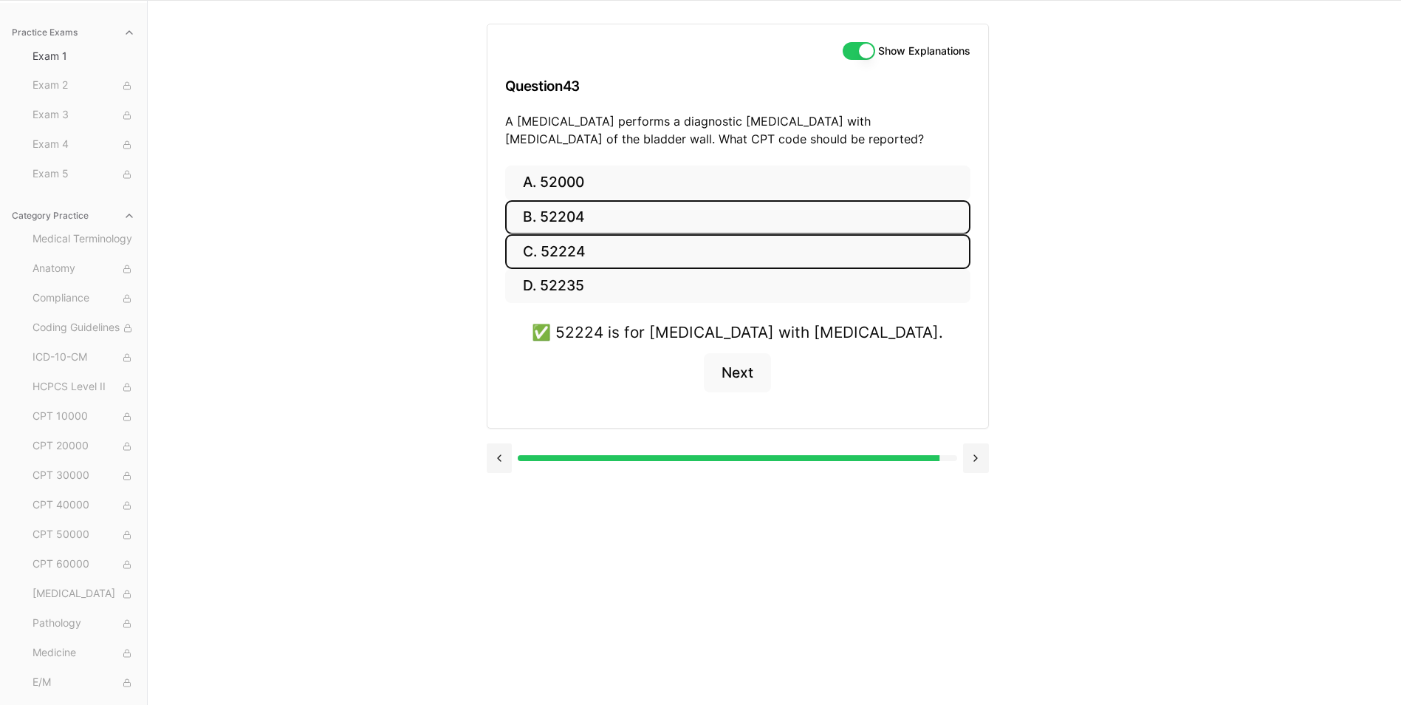
click at [642, 215] on button "B. 52204" at bounding box center [737, 217] width 465 height 35
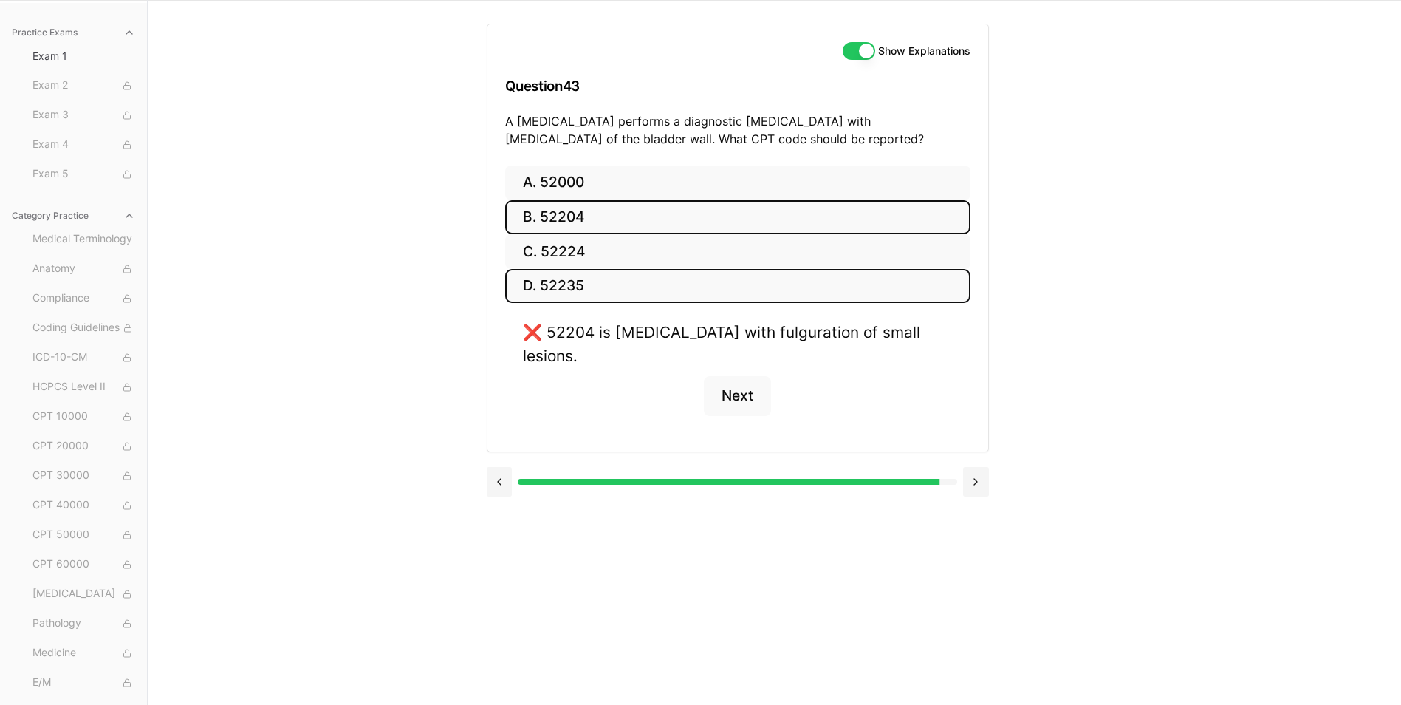
click at [645, 301] on button "D. 52235" at bounding box center [737, 286] width 465 height 35
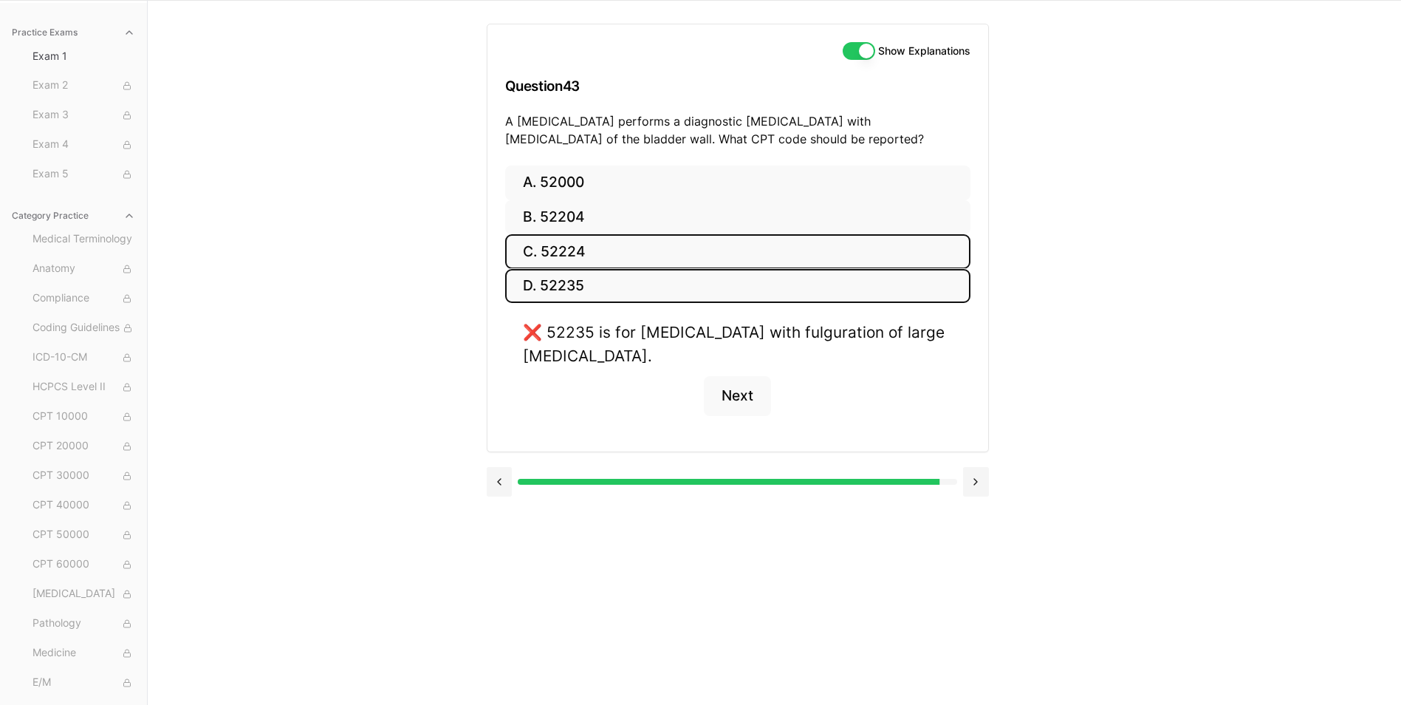
click at [662, 244] on button "C. 52224" at bounding box center [737, 251] width 465 height 35
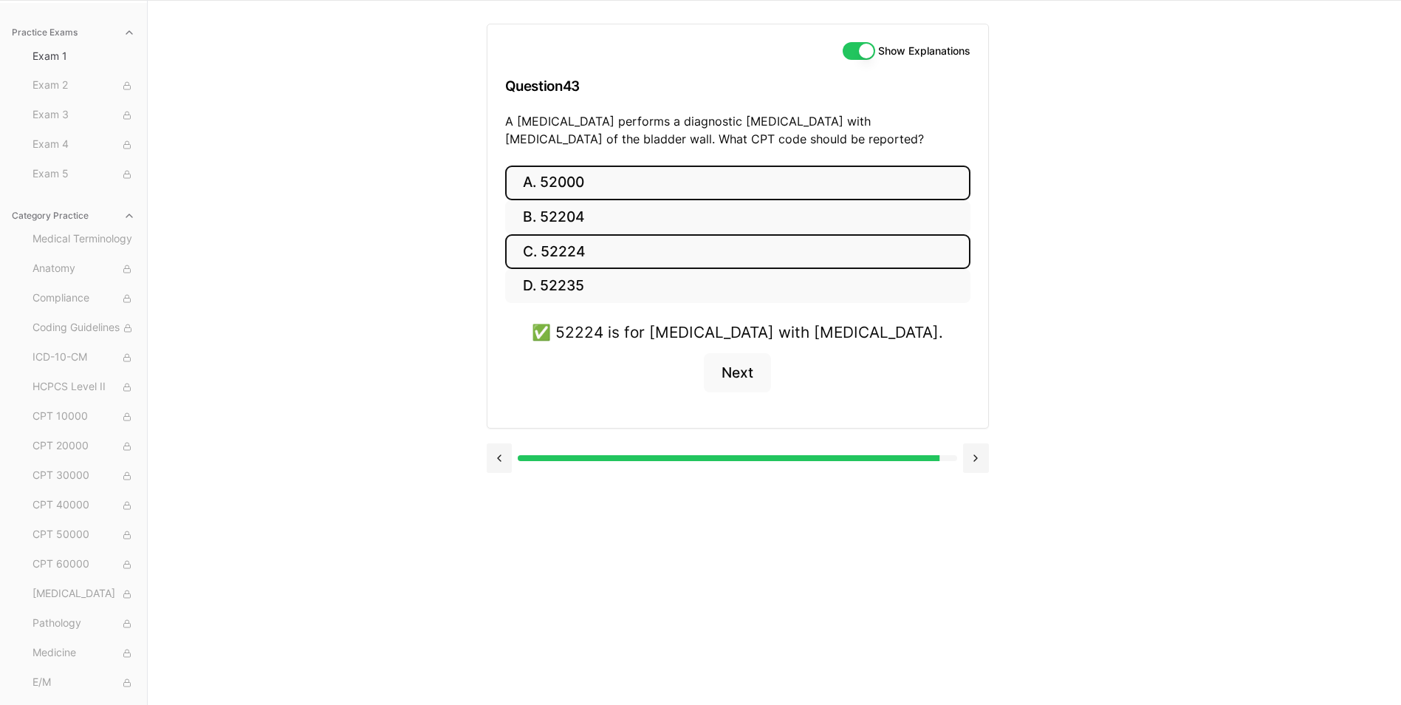
click at [664, 182] on button "A. 52000" at bounding box center [737, 182] width 465 height 35
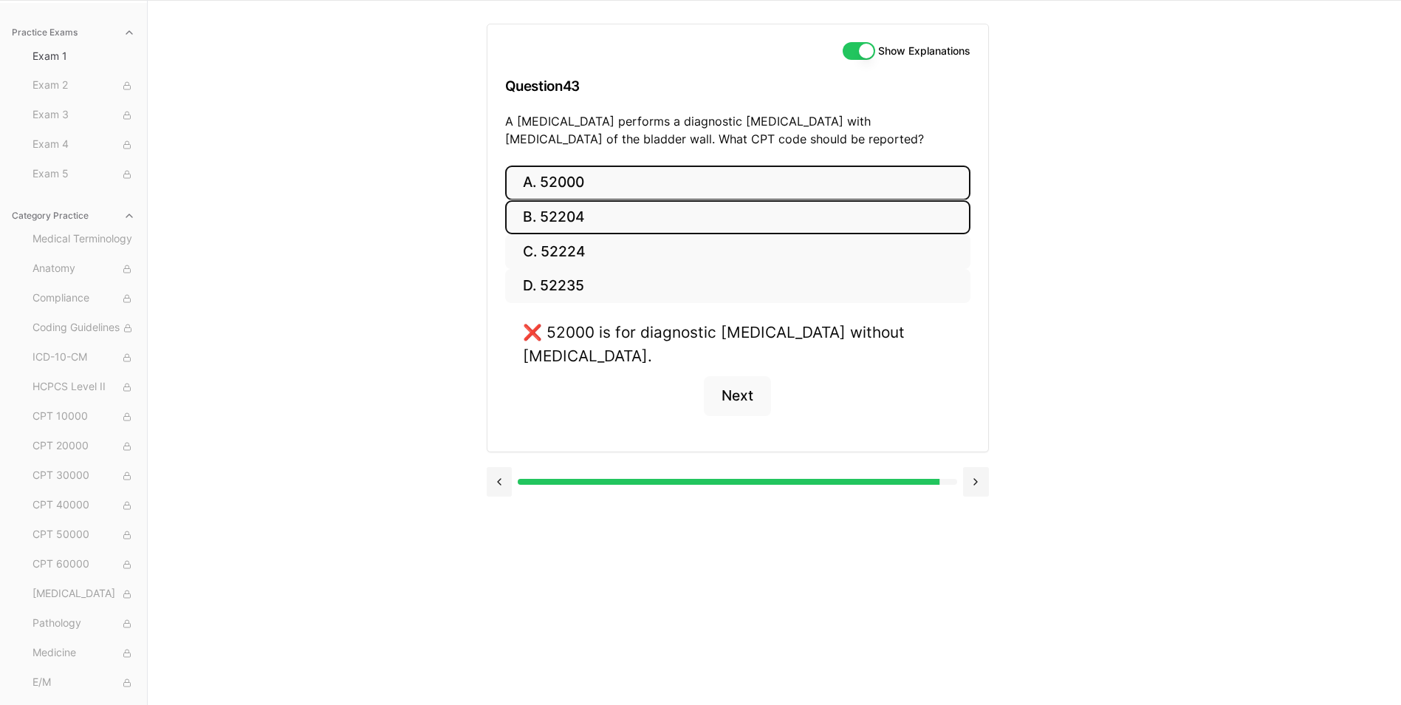
click at [673, 212] on button "B. 52204" at bounding box center [737, 217] width 465 height 35
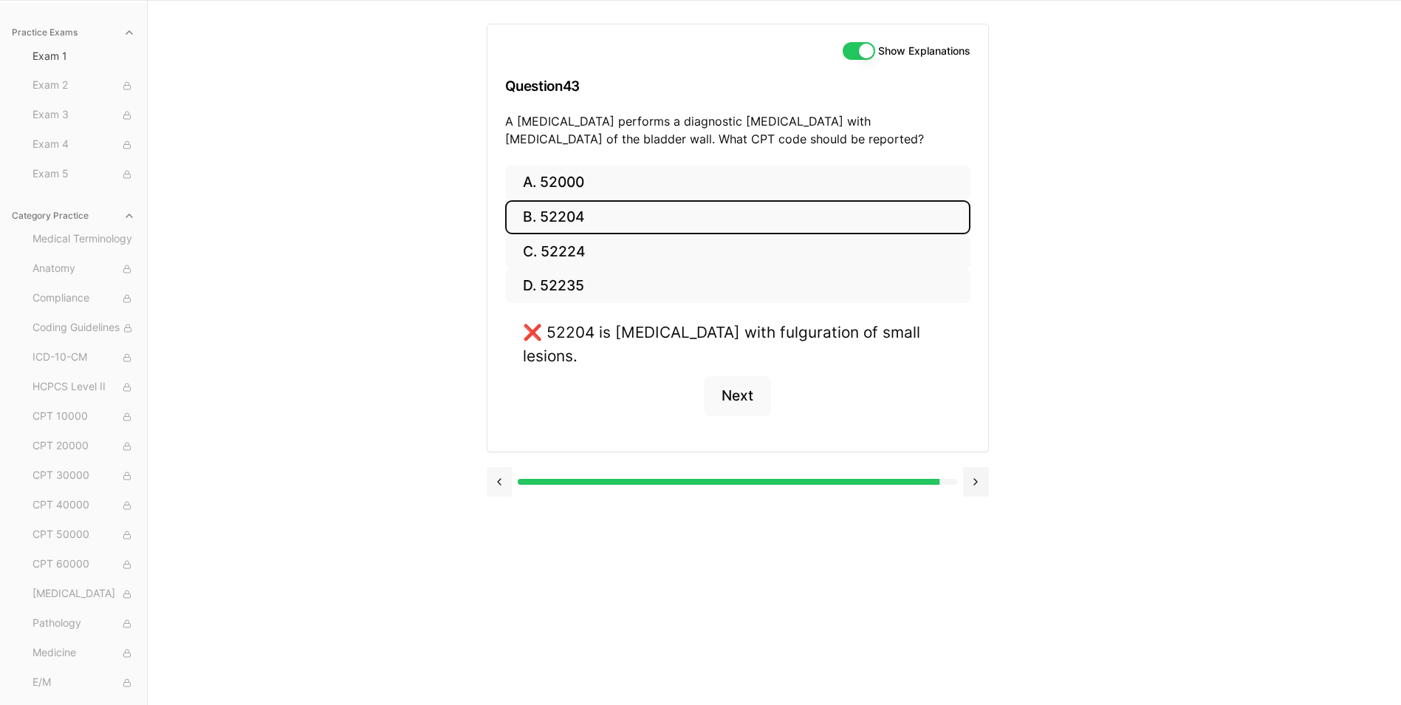
click at [501, 469] on button at bounding box center [500, 482] width 26 height 30
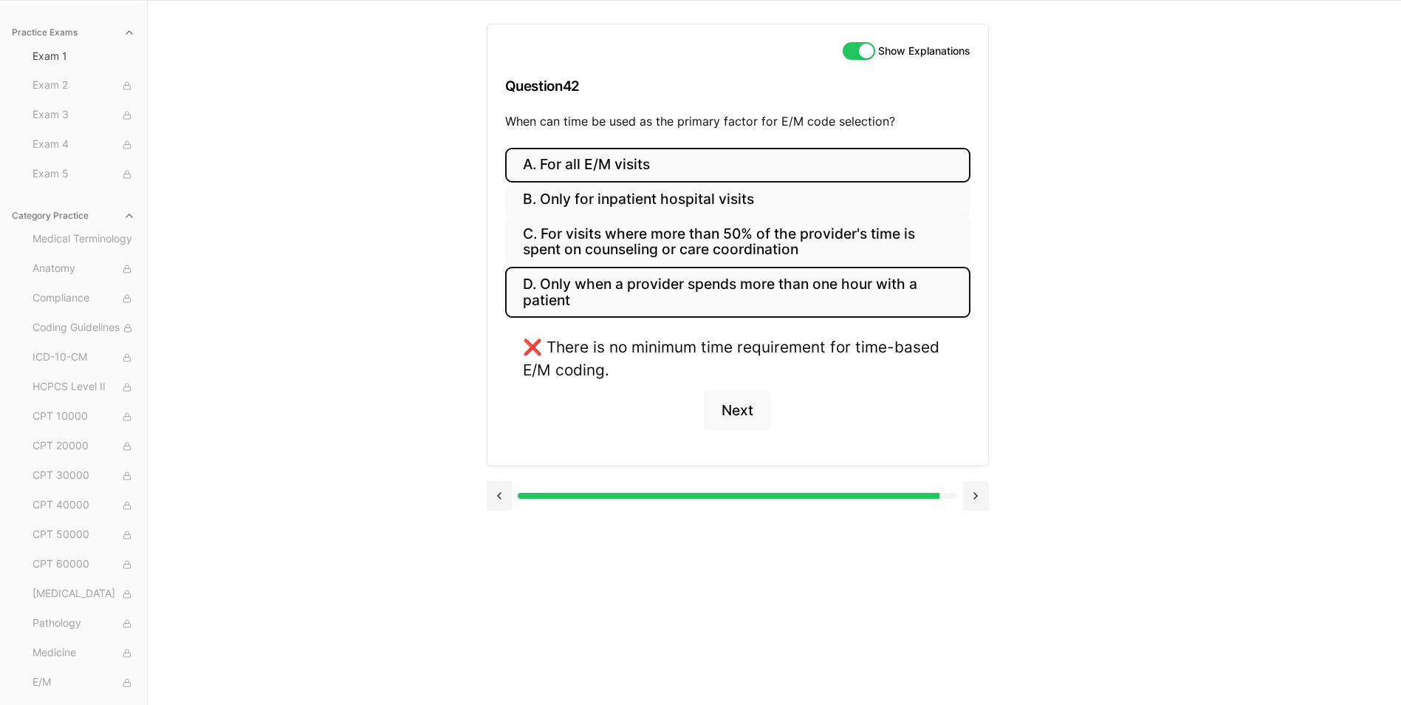
click at [590, 163] on button "A. For all E/M visits" at bounding box center [737, 165] width 465 height 35
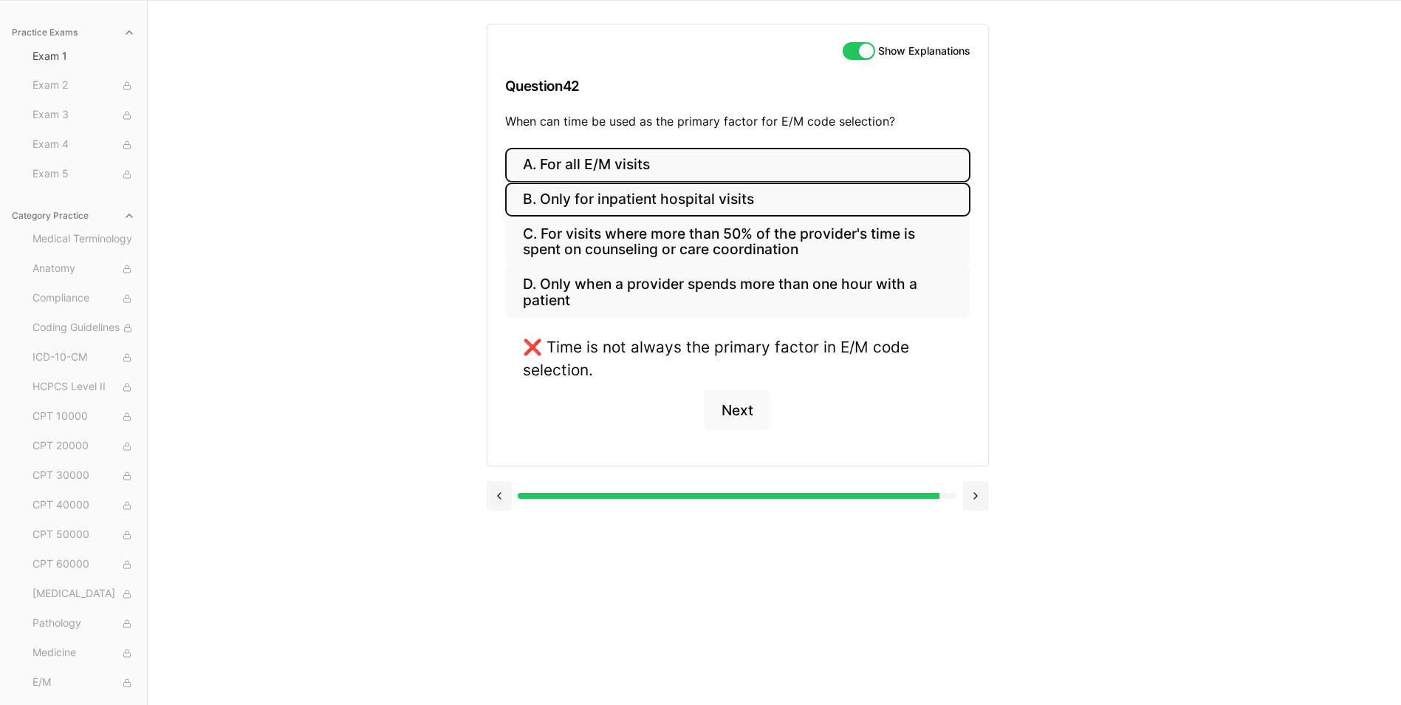
click at [609, 191] on button "B. Only for inpatient hospital visits" at bounding box center [737, 199] width 465 height 35
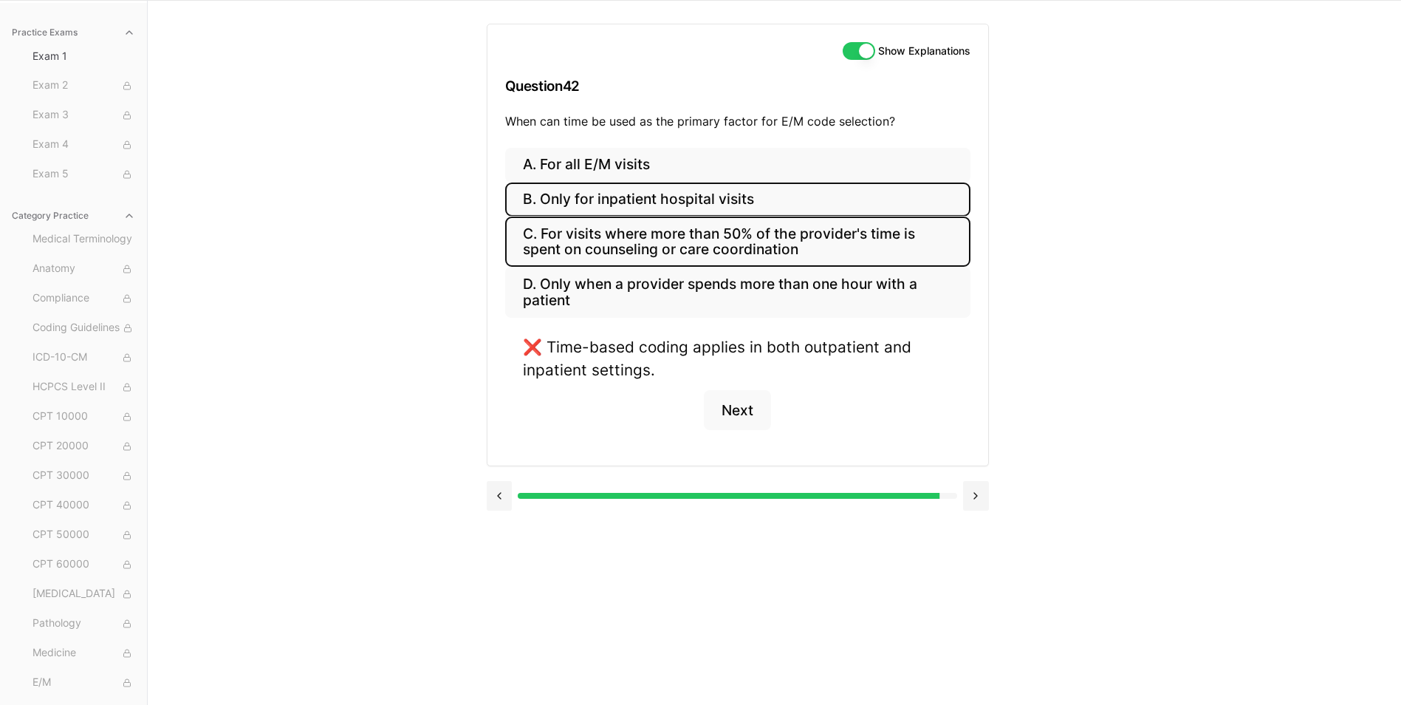
click at [631, 241] on button "C. For visits where more than 50% of the provider's time is spent on counseling…" at bounding box center [737, 241] width 465 height 50
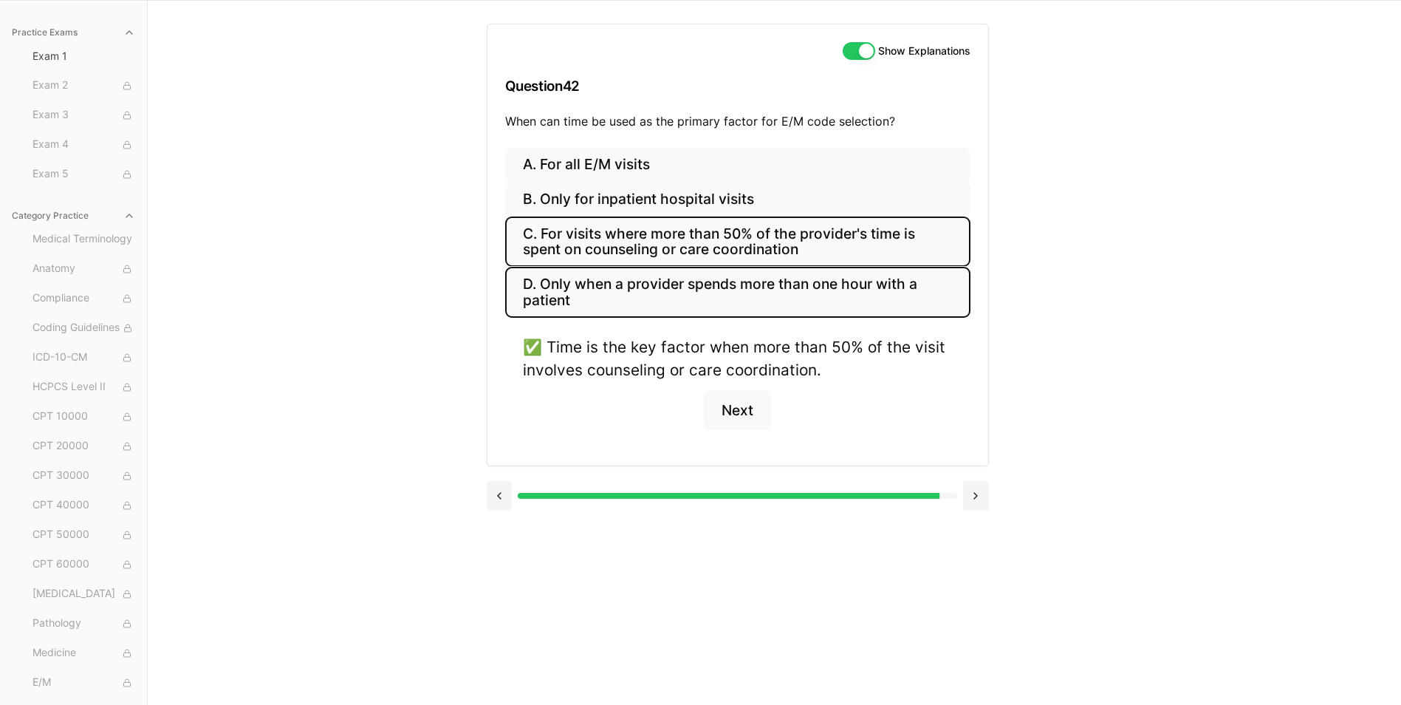
click at [639, 292] on button "D. Only when a provider spends more than one hour with a patient" at bounding box center [737, 292] width 465 height 50
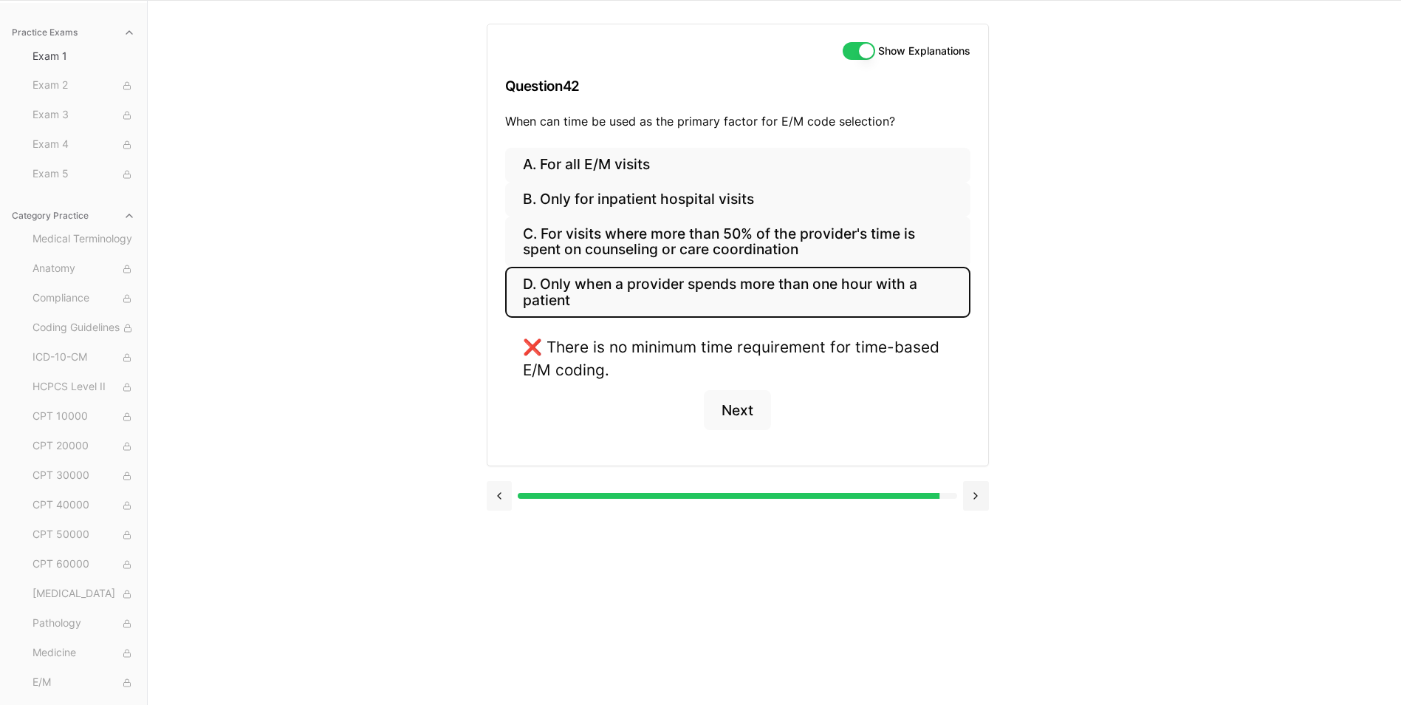
click at [487, 494] on button at bounding box center [500, 496] width 26 height 30
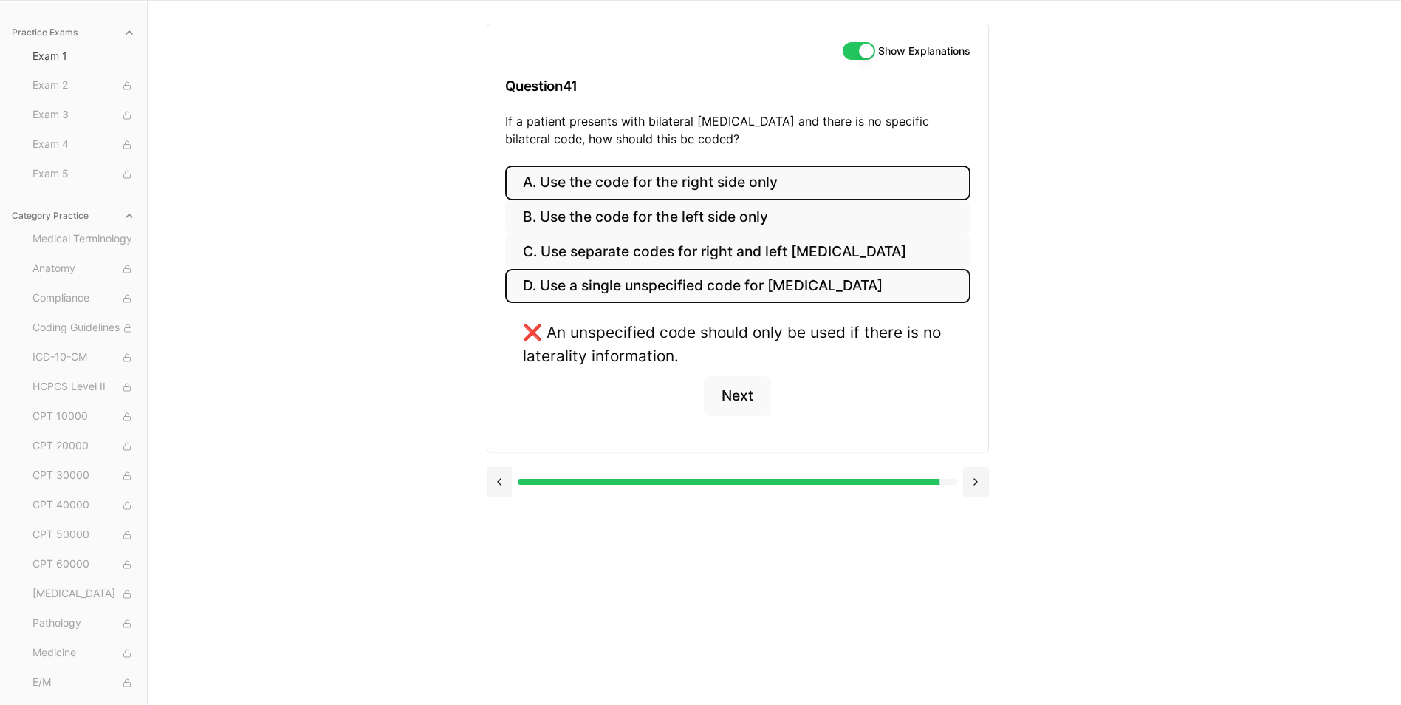
click at [711, 168] on button "A. Use the code for the right side only" at bounding box center [737, 182] width 465 height 35
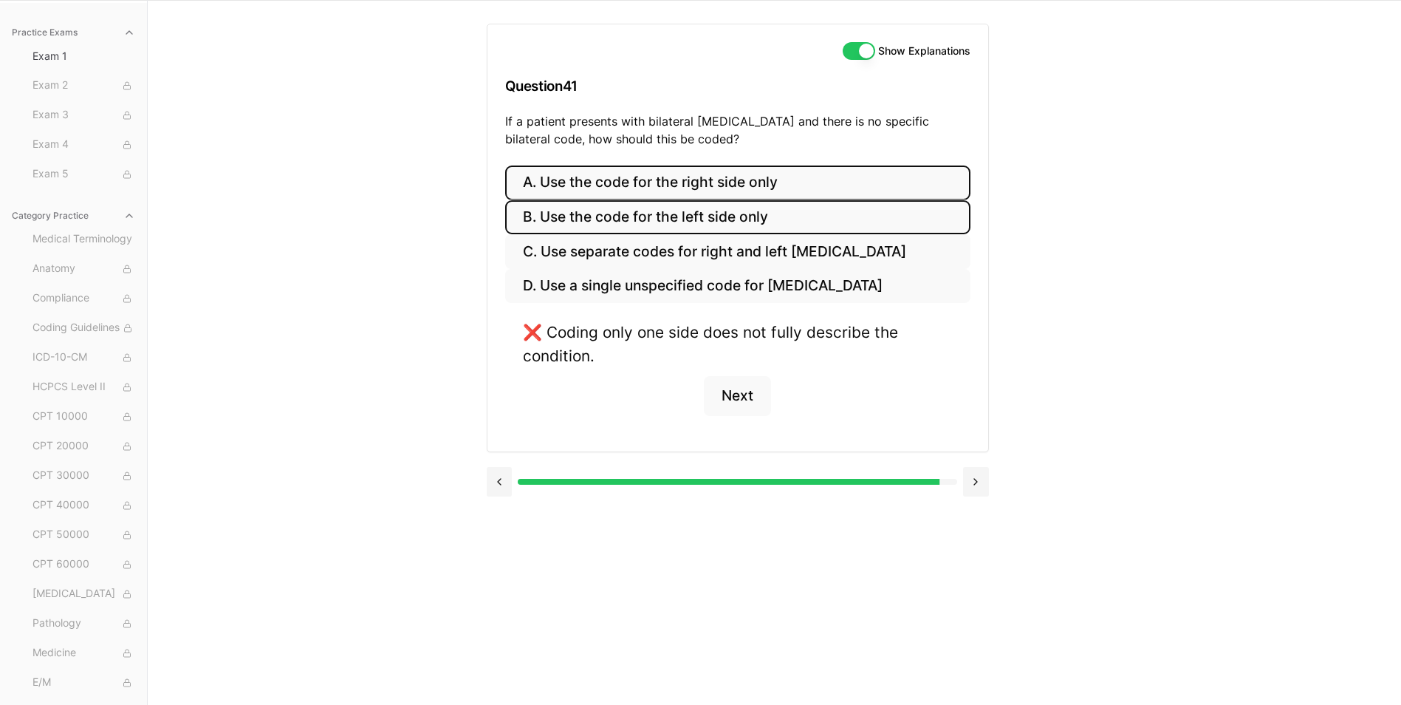
click at [713, 210] on button "B. Use the code for the left side only" at bounding box center [737, 217] width 465 height 35
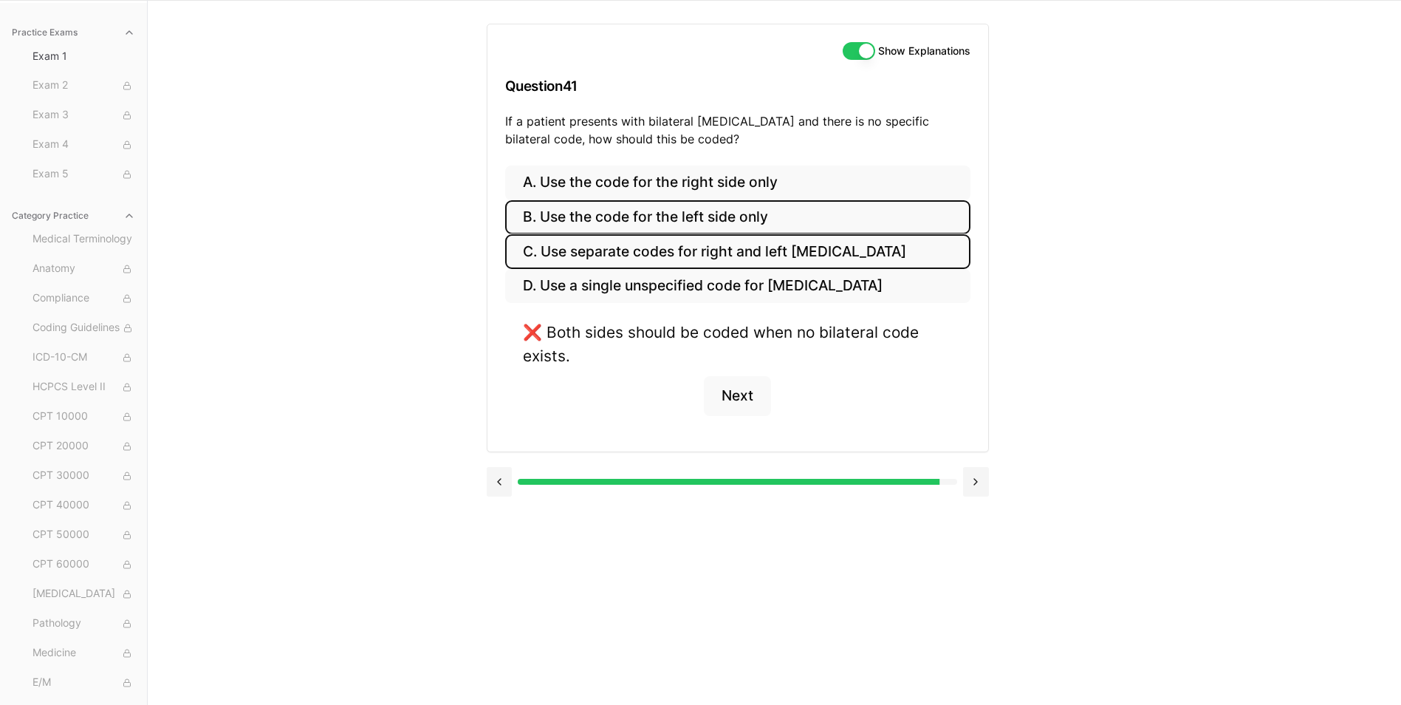
click at [717, 249] on button "C. Use separate codes for right and left [MEDICAL_DATA]" at bounding box center [737, 251] width 465 height 35
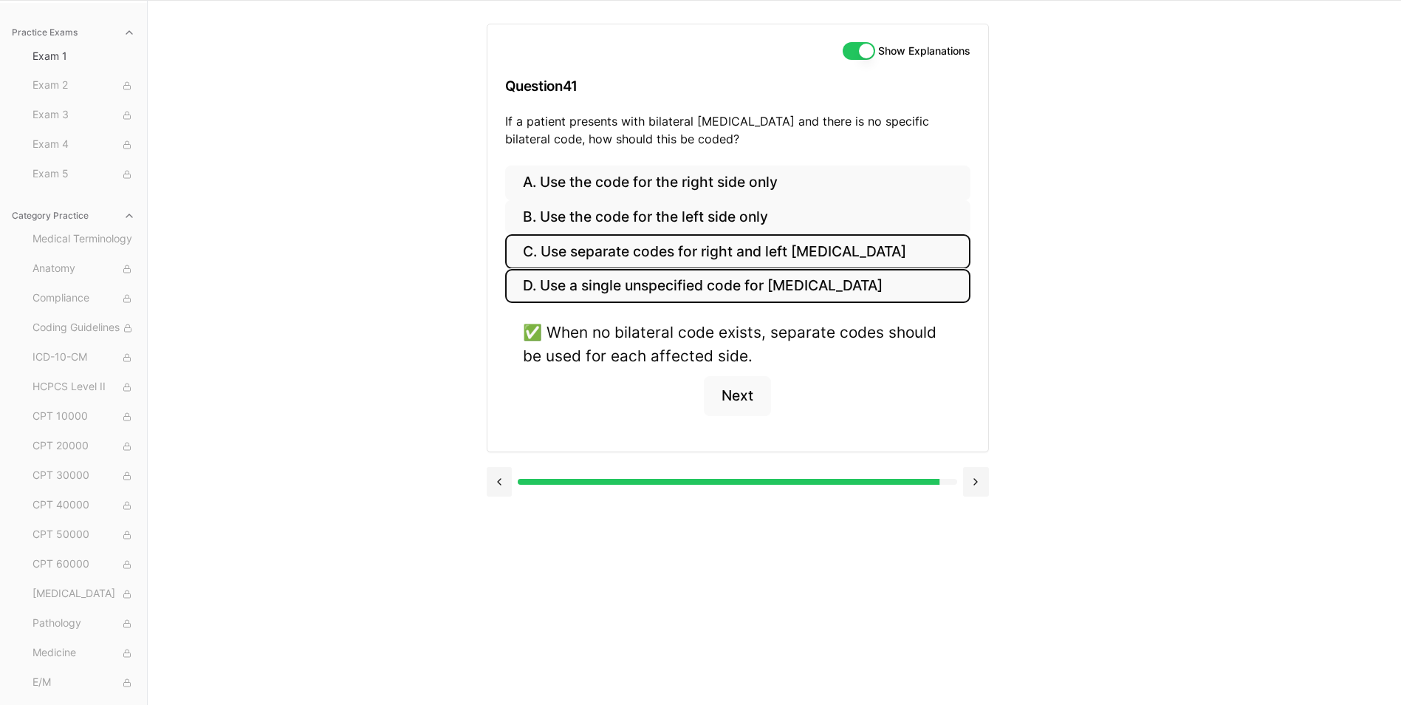
click at [742, 284] on button "D. Use a single unspecified code for [MEDICAL_DATA]" at bounding box center [737, 286] width 465 height 35
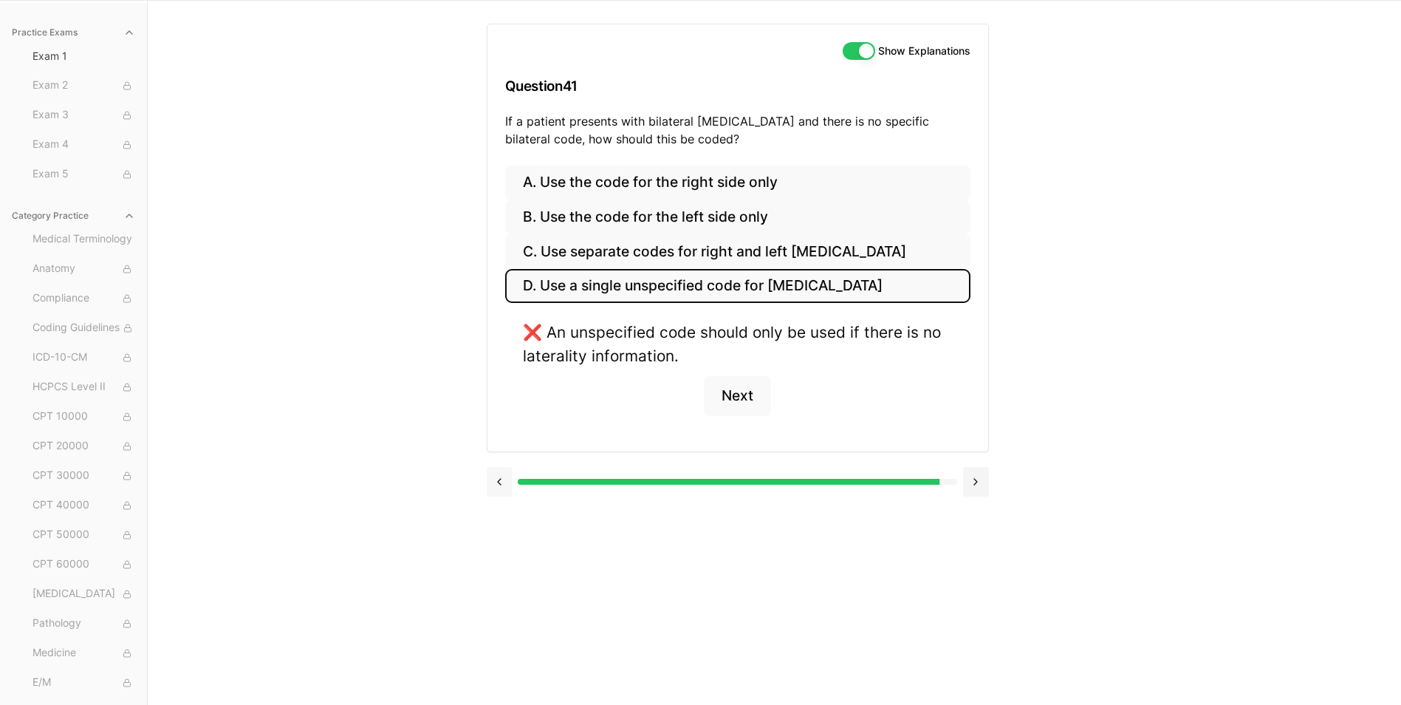
click at [504, 480] on button at bounding box center [500, 482] width 26 height 30
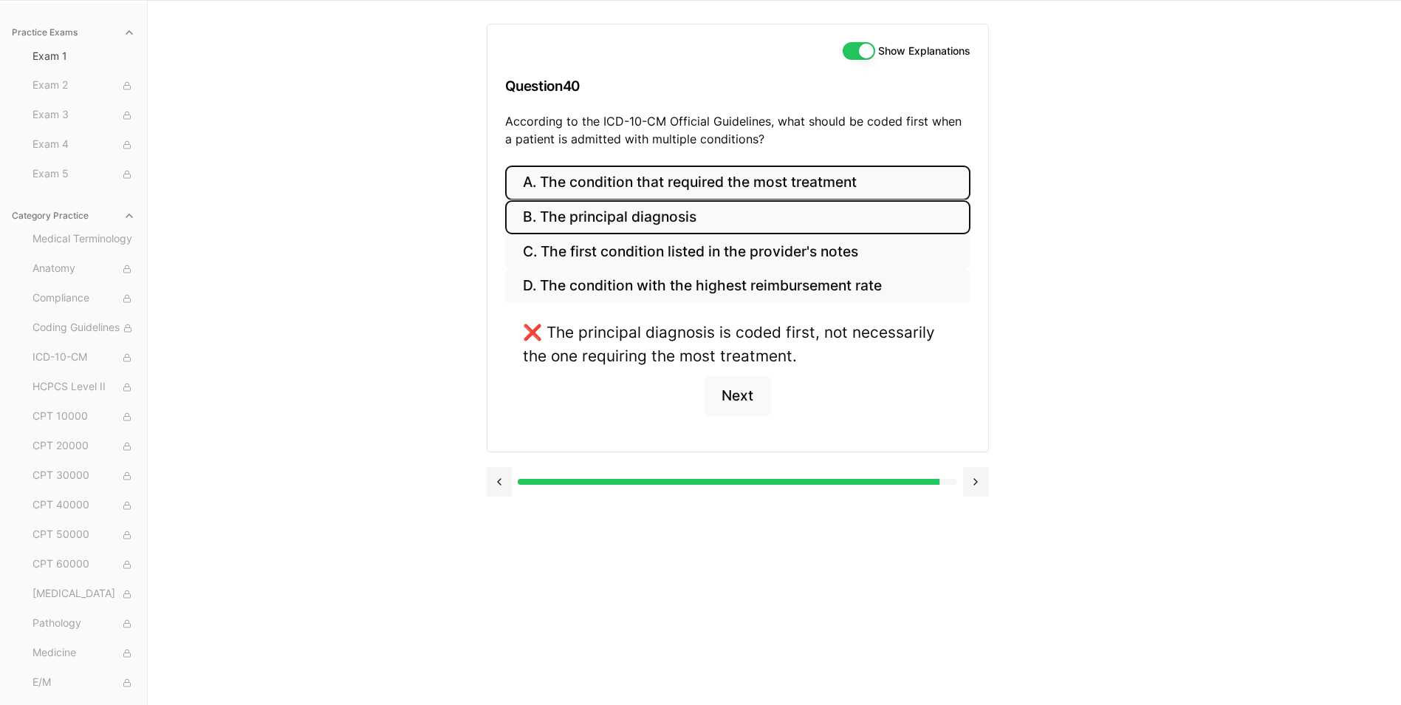
click at [730, 208] on button "B. The principal diagnosis" at bounding box center [737, 217] width 465 height 35
click at [736, 176] on button "A. The condition that required the most treatment" at bounding box center [737, 182] width 465 height 35
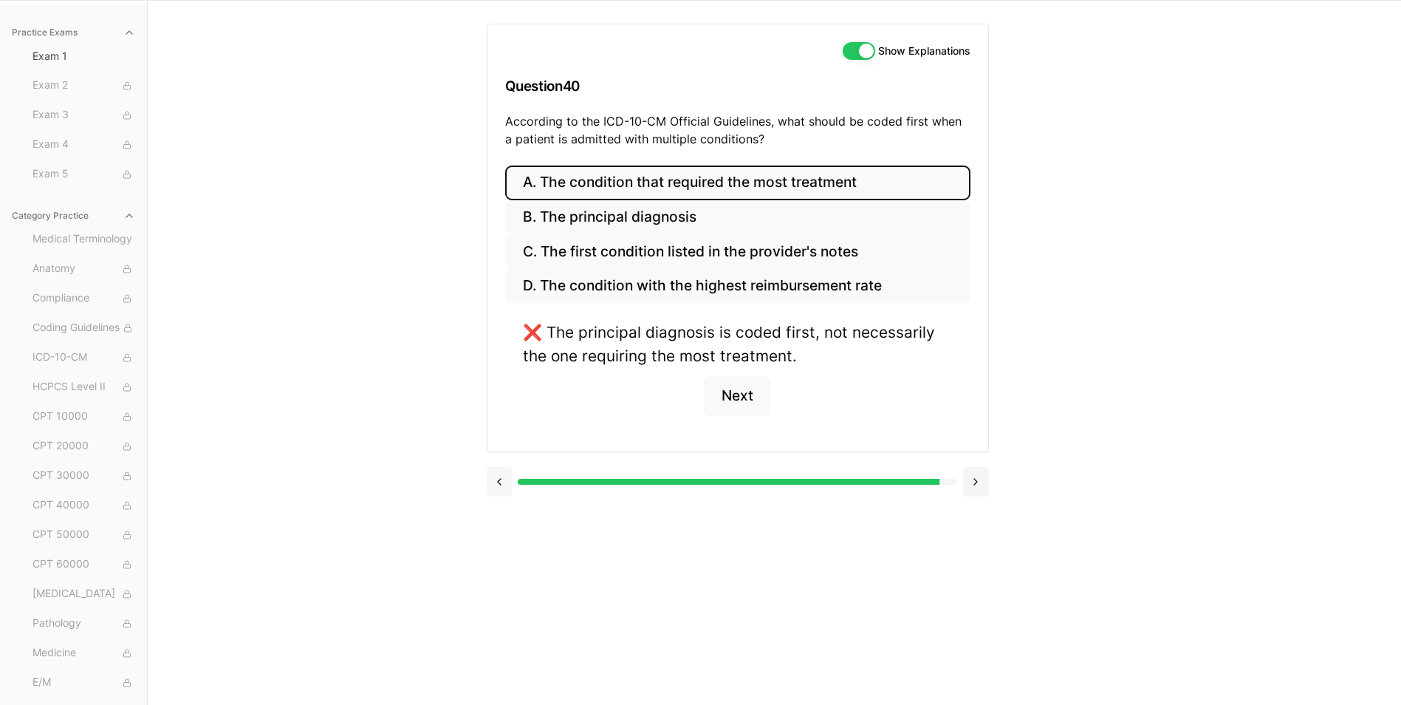
click at [498, 481] on button at bounding box center [500, 482] width 26 height 30
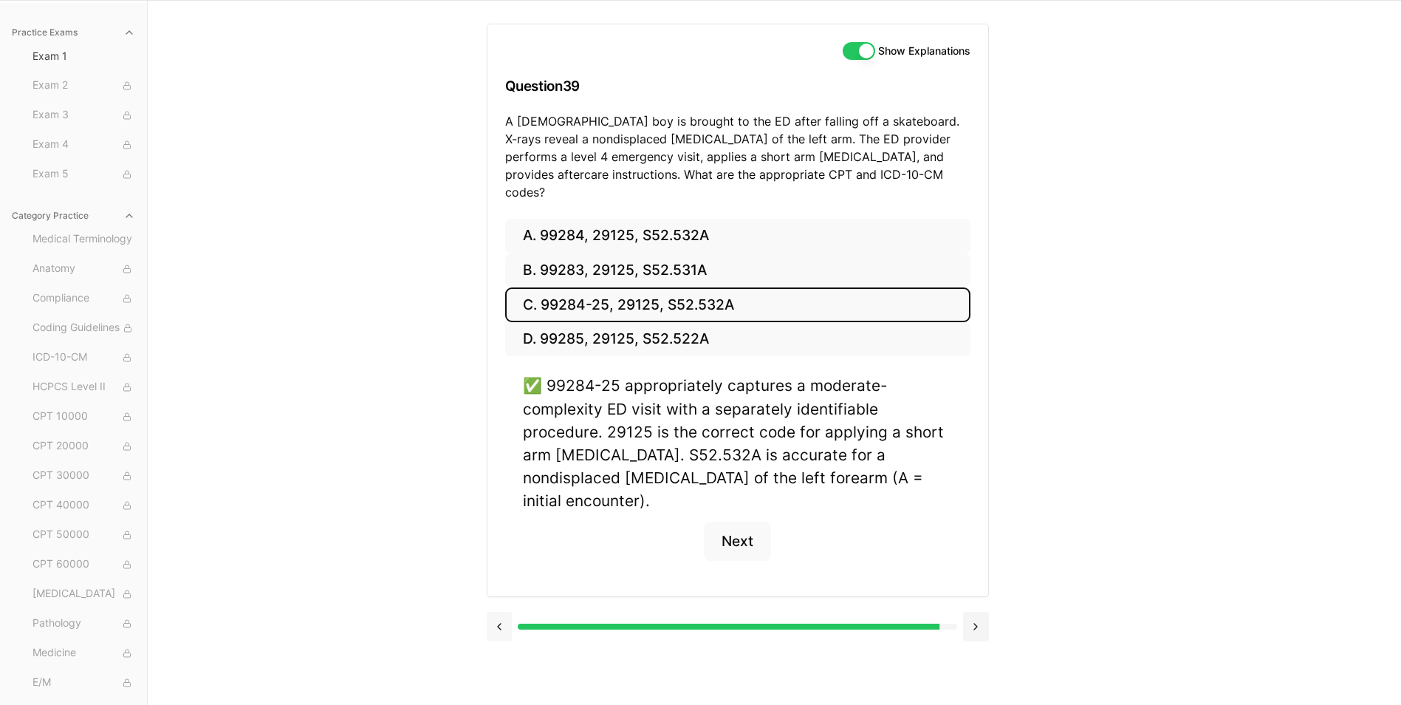
click at [504, 611] on button at bounding box center [500, 626] width 26 height 30
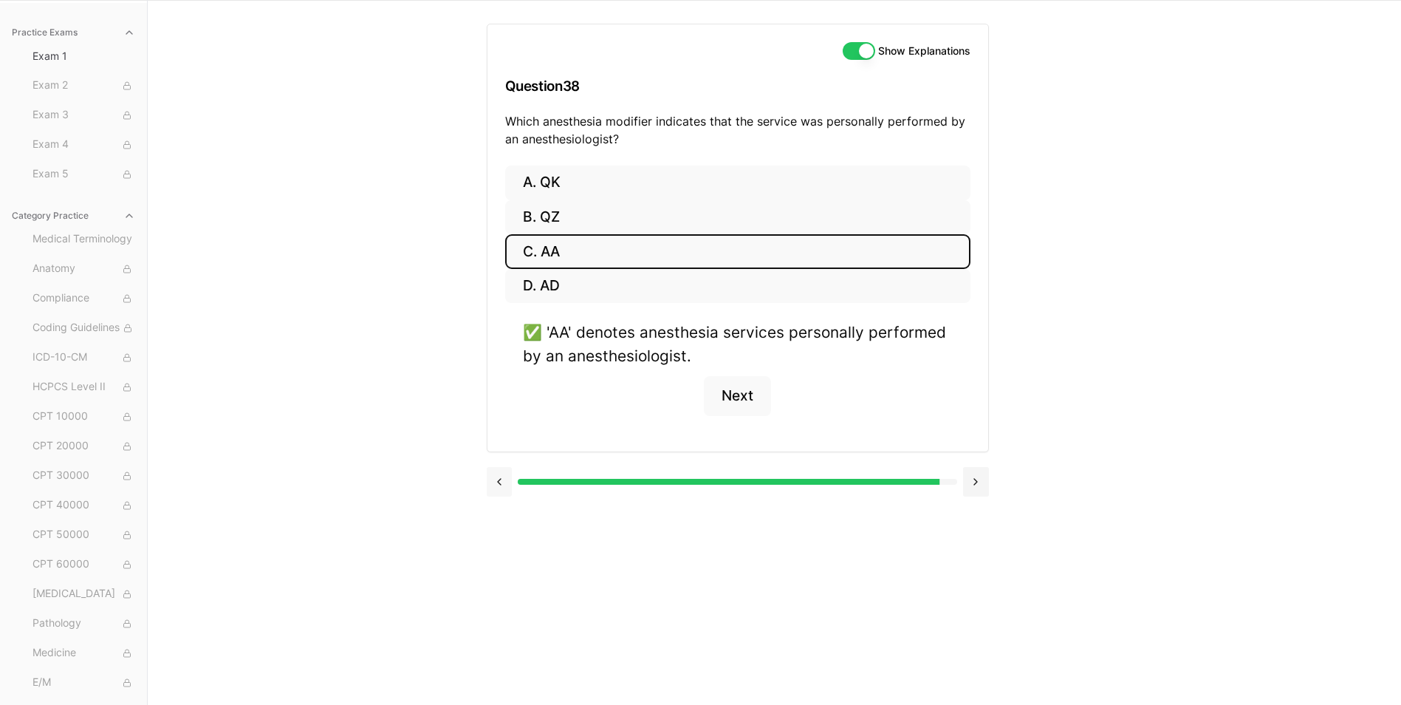
click at [500, 492] on button at bounding box center [500, 482] width 26 height 30
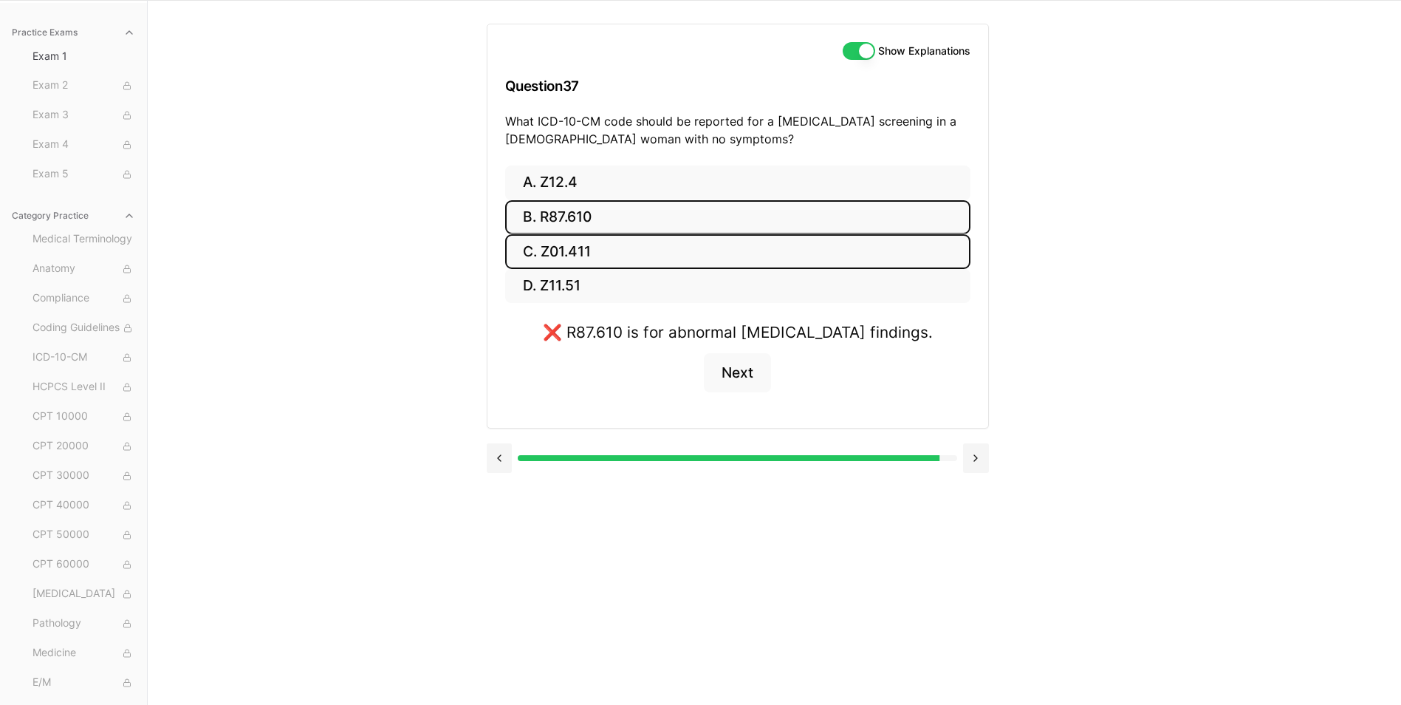
click at [575, 247] on button "C. Z01.411" at bounding box center [737, 251] width 465 height 35
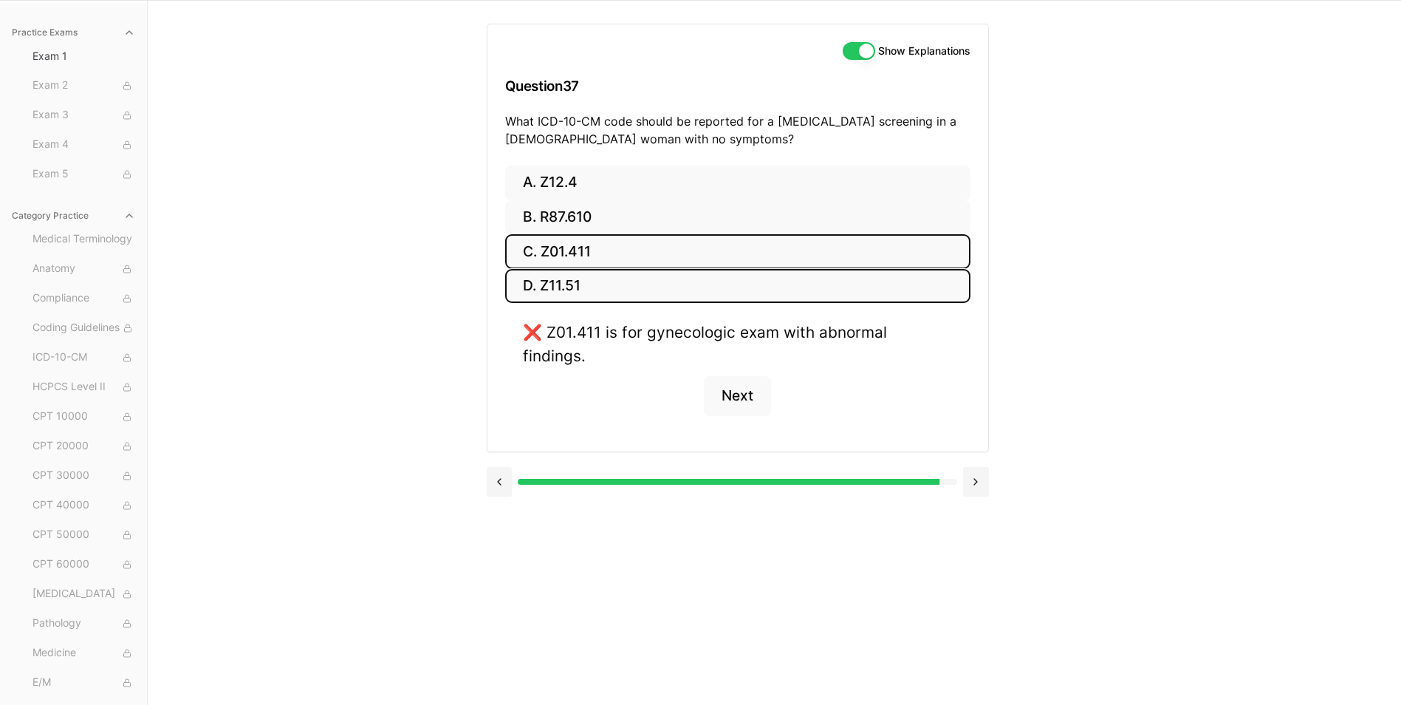
click at [649, 276] on button "D. Z11.51" at bounding box center [737, 286] width 465 height 35
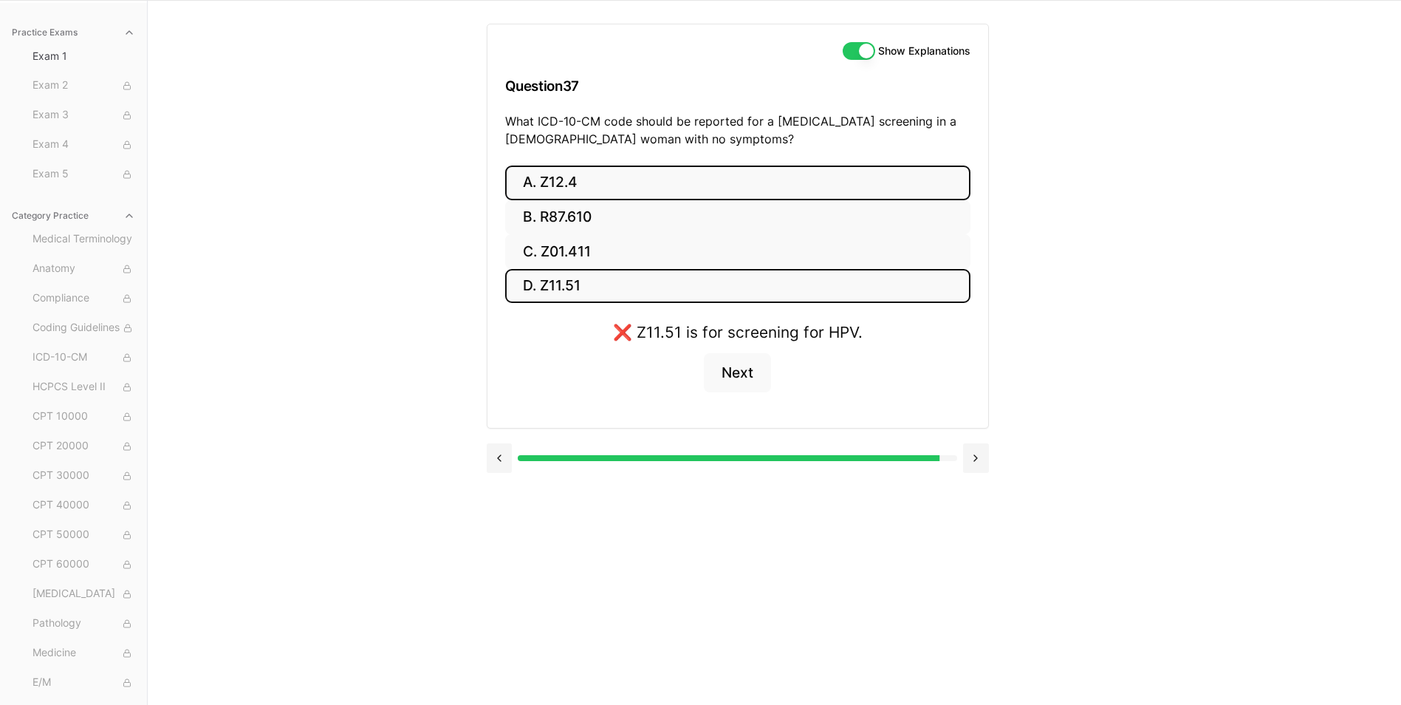
click at [665, 170] on button "A. Z12.4" at bounding box center [737, 182] width 465 height 35
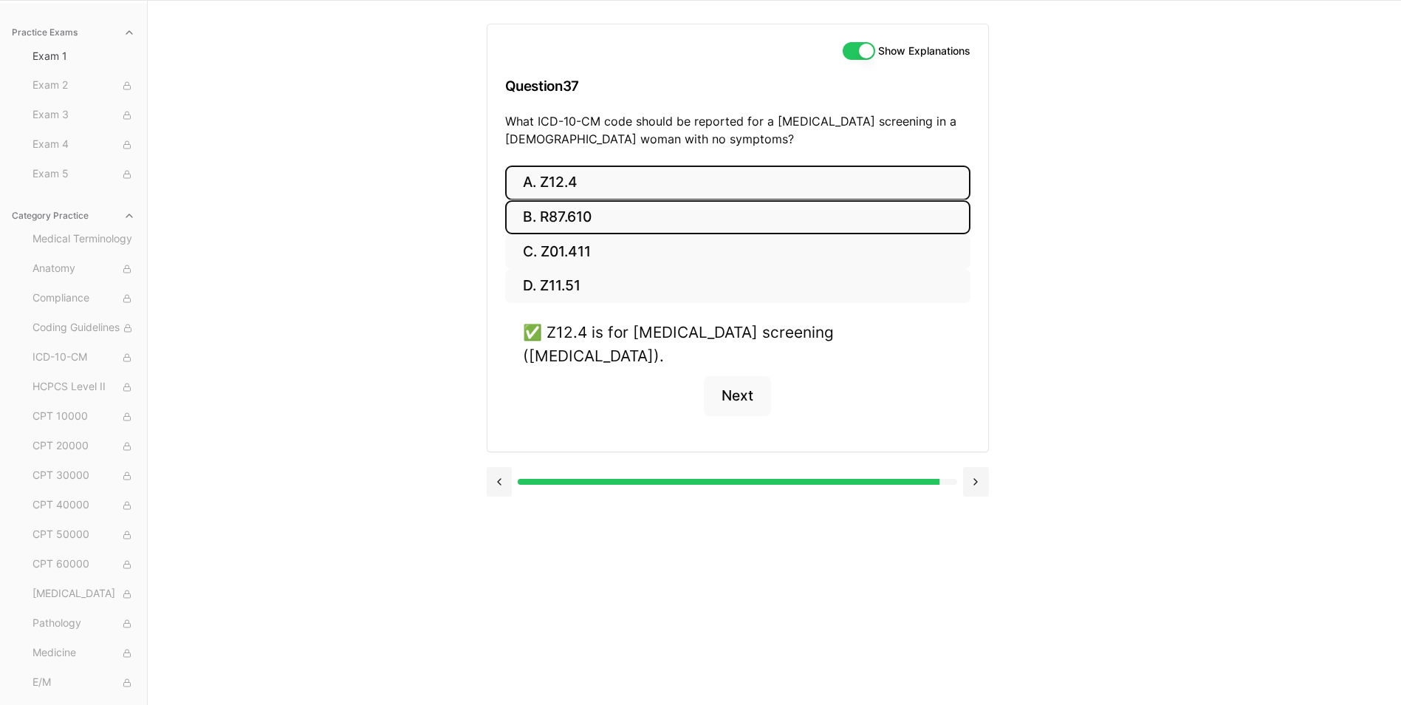
click at [588, 230] on button "B. R87.610" at bounding box center [737, 217] width 465 height 35
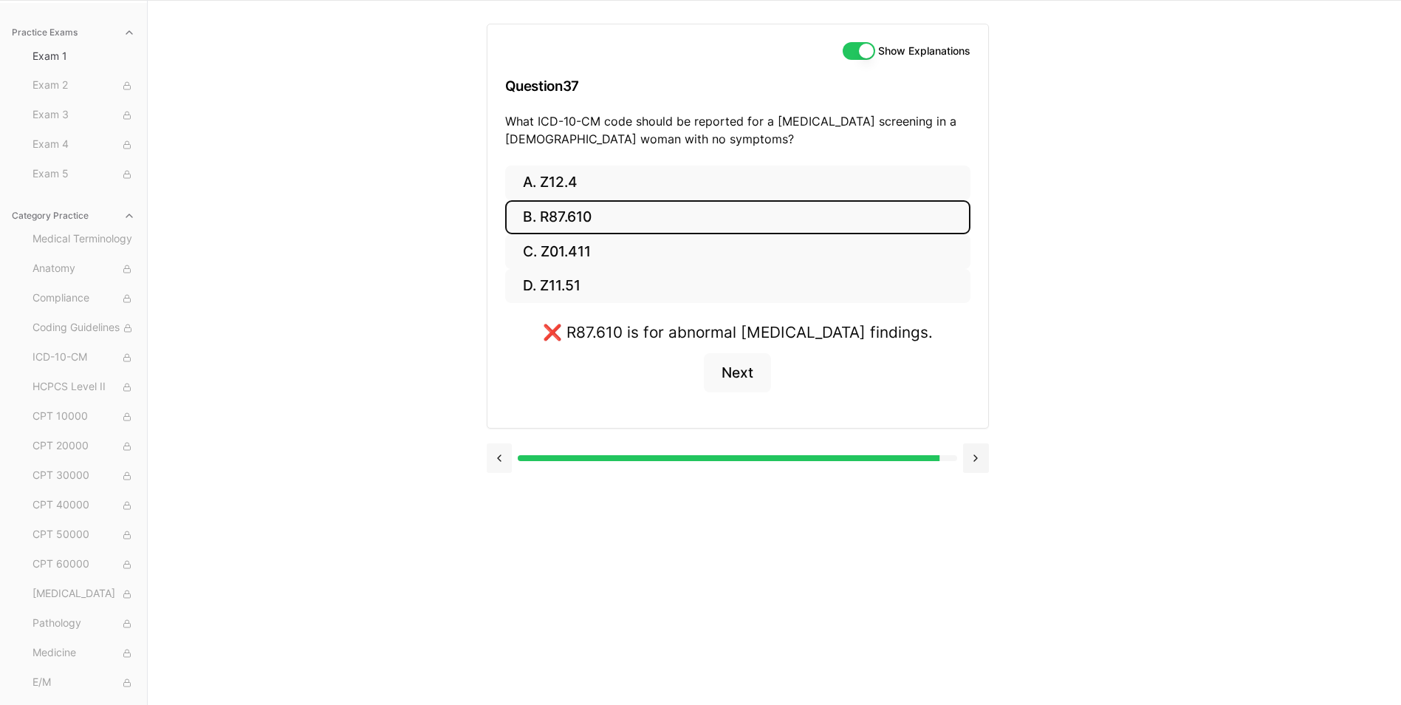
click at [501, 466] on button at bounding box center [500, 458] width 26 height 30
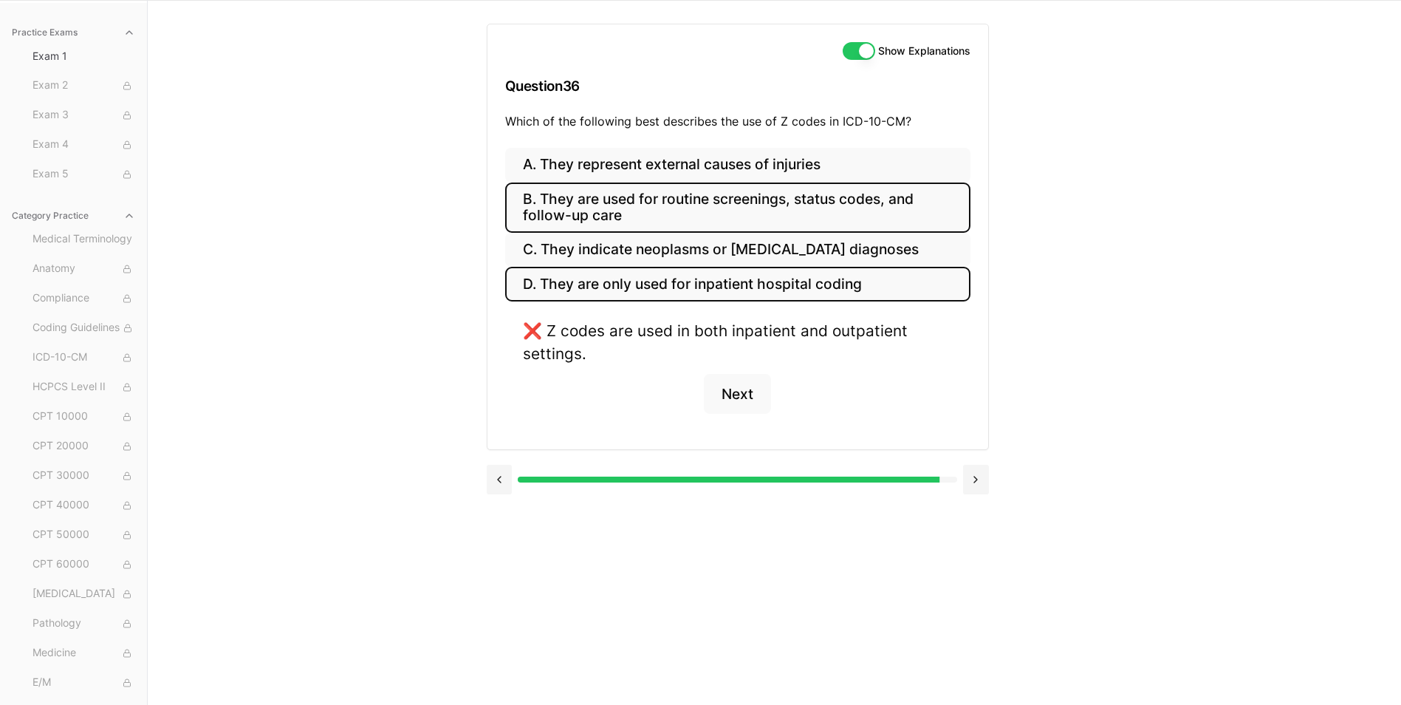
click at [657, 214] on button "B. They are used for routine screenings, status codes, and follow-up care" at bounding box center [737, 207] width 465 height 50
click at [654, 295] on button "D. They are only used for inpatient hospital coding" at bounding box center [737, 284] width 465 height 35
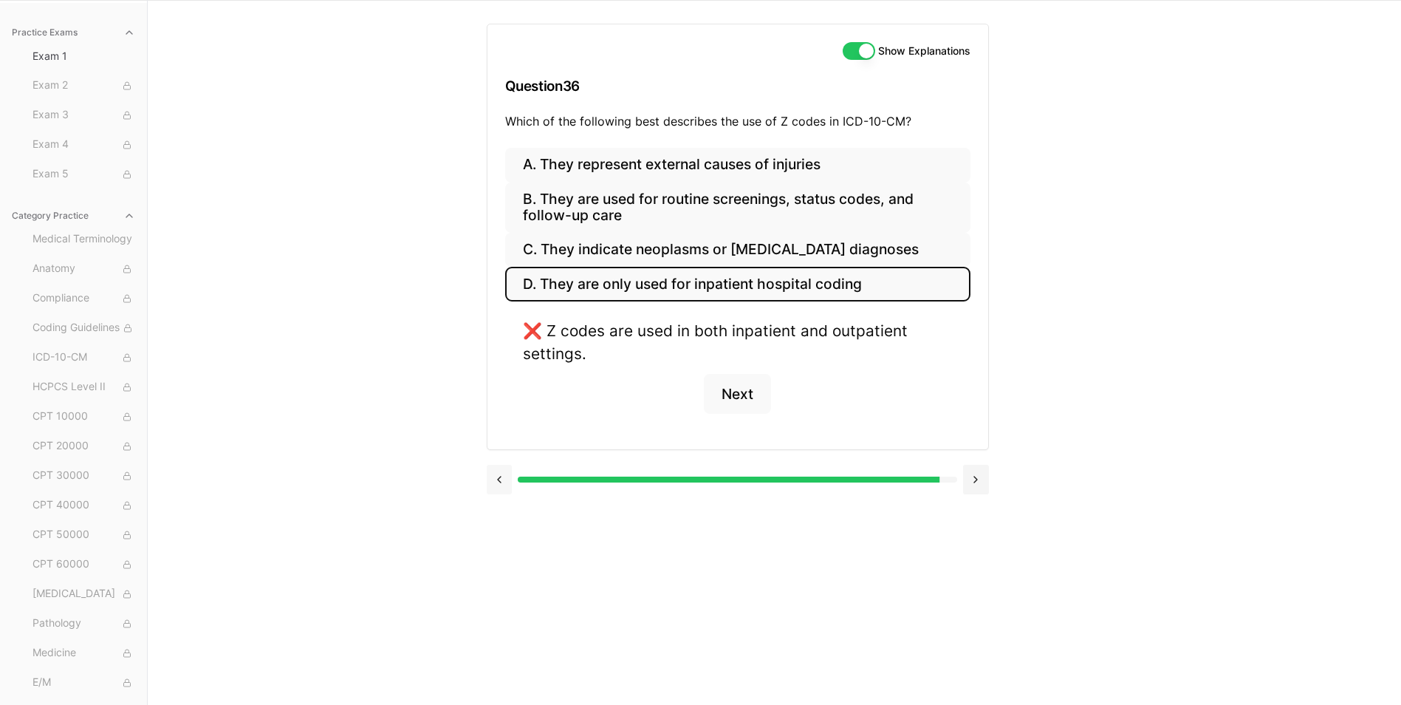
click at [499, 487] on button at bounding box center [500, 479] width 26 height 30
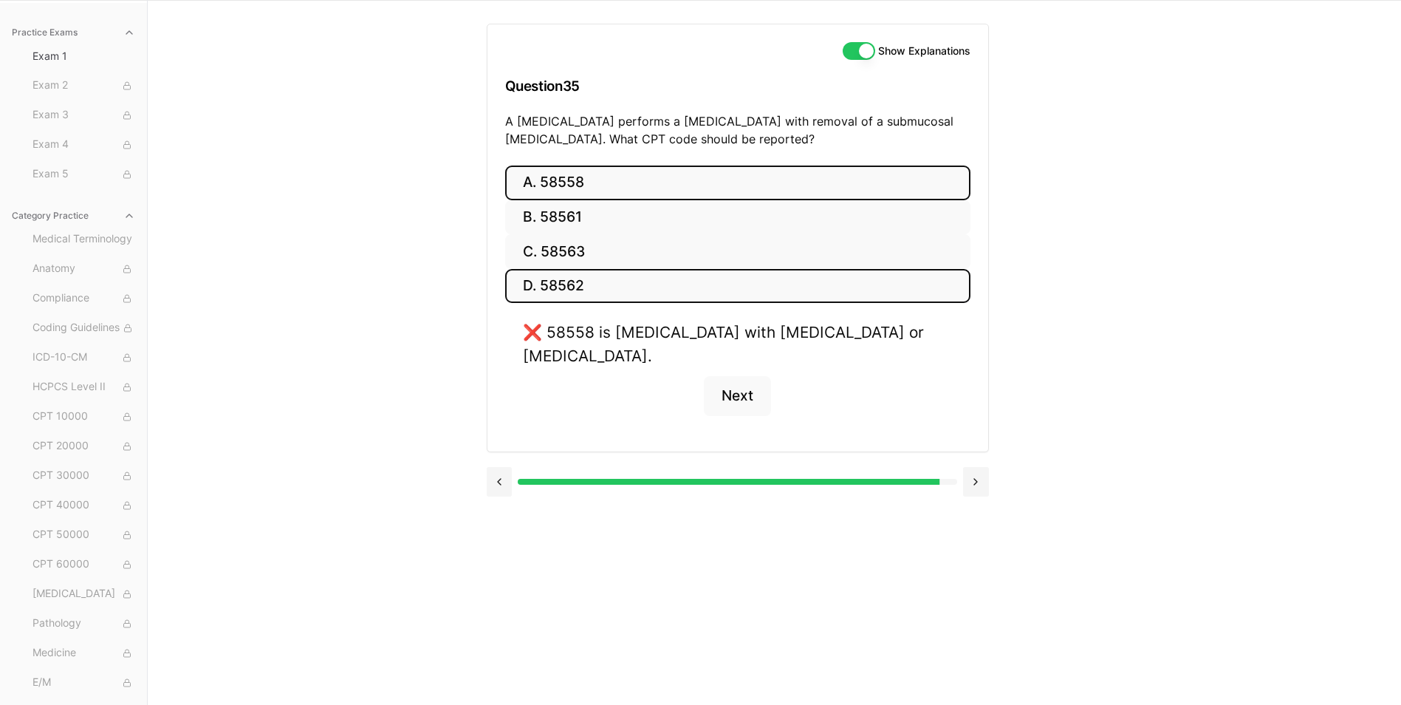
click at [634, 291] on button "D. 58562" at bounding box center [737, 286] width 465 height 35
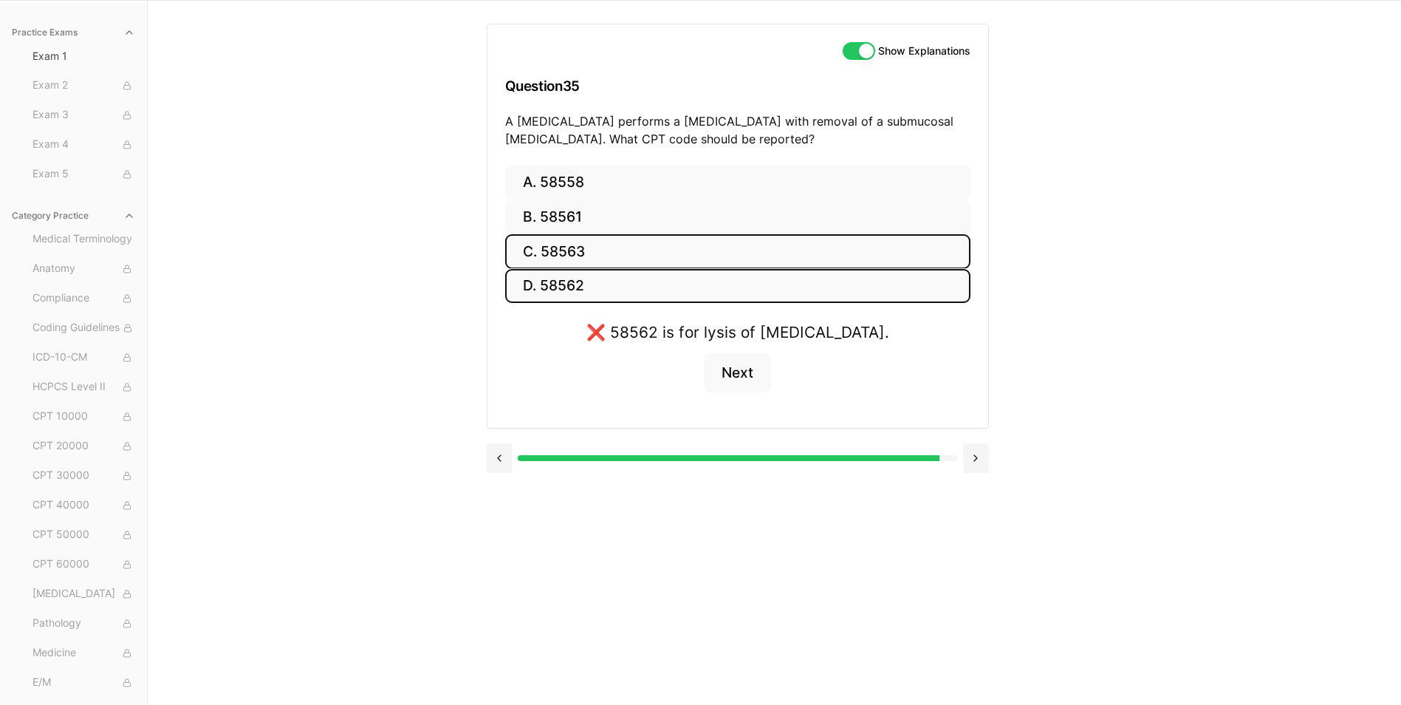
click at [647, 245] on button "C. 58563" at bounding box center [737, 251] width 465 height 35
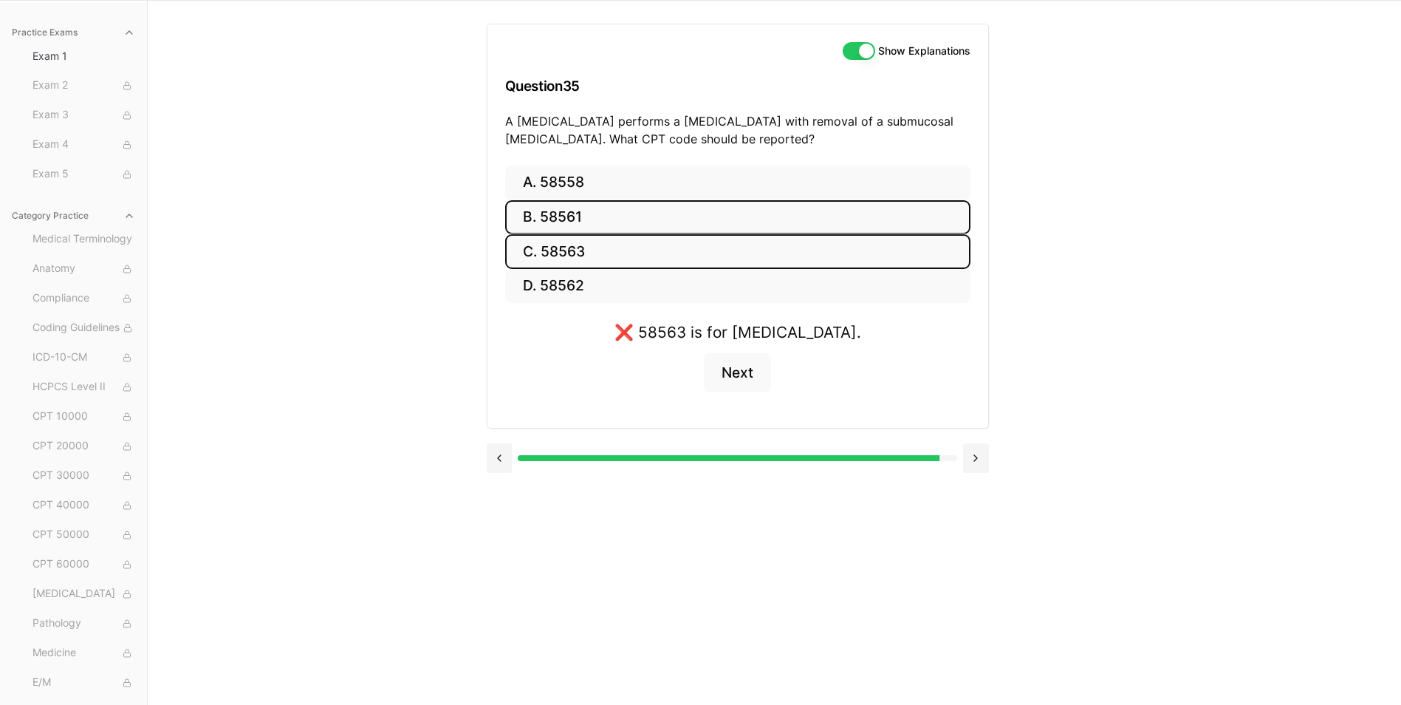
click at [642, 213] on button "B. 58561" at bounding box center [737, 217] width 465 height 35
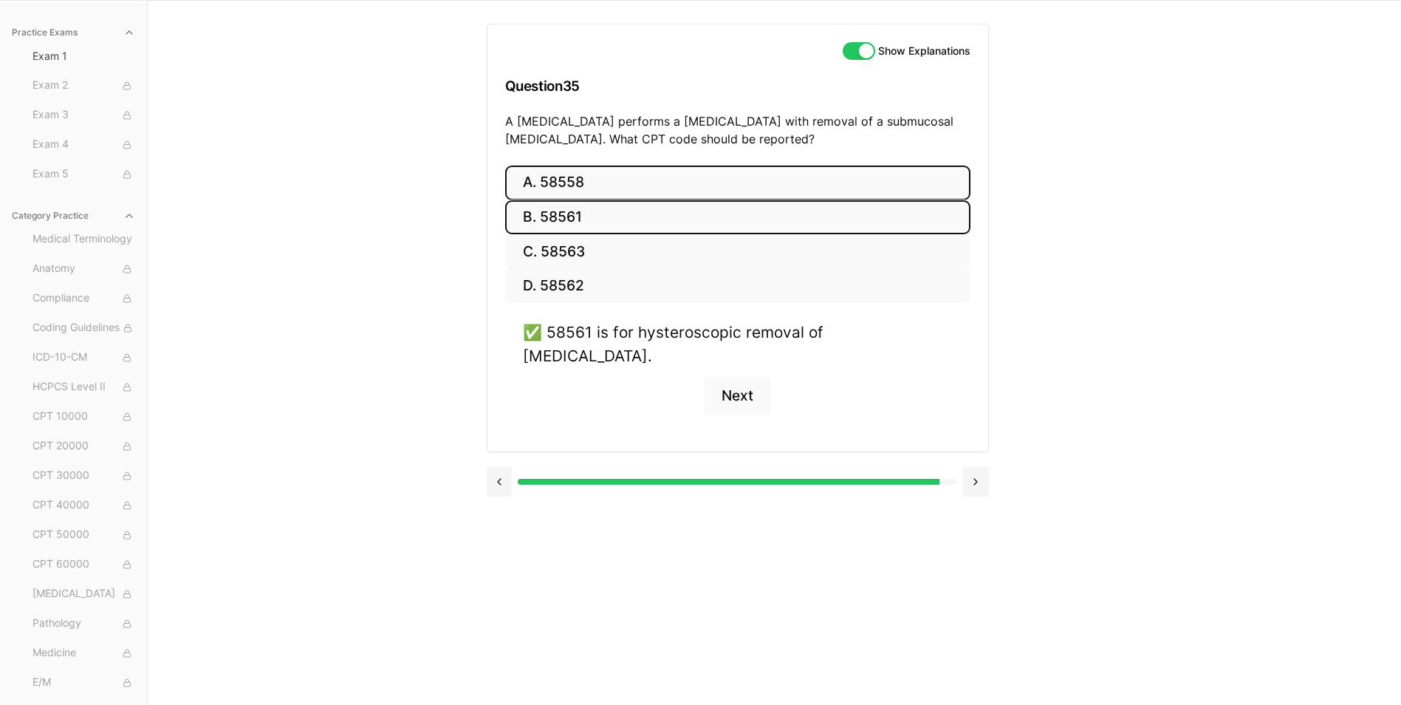
click at [598, 198] on button "A. 58558" at bounding box center [737, 182] width 465 height 35
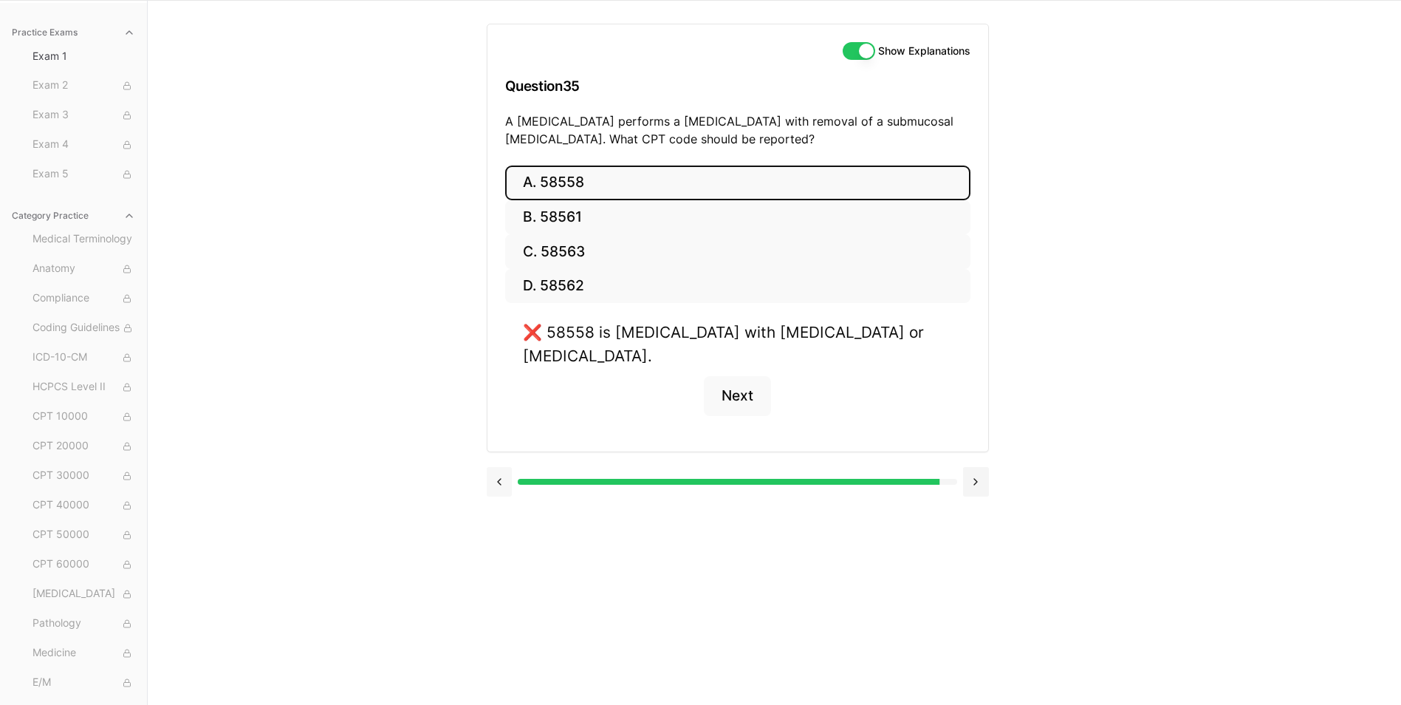
click at [504, 467] on button at bounding box center [500, 482] width 26 height 30
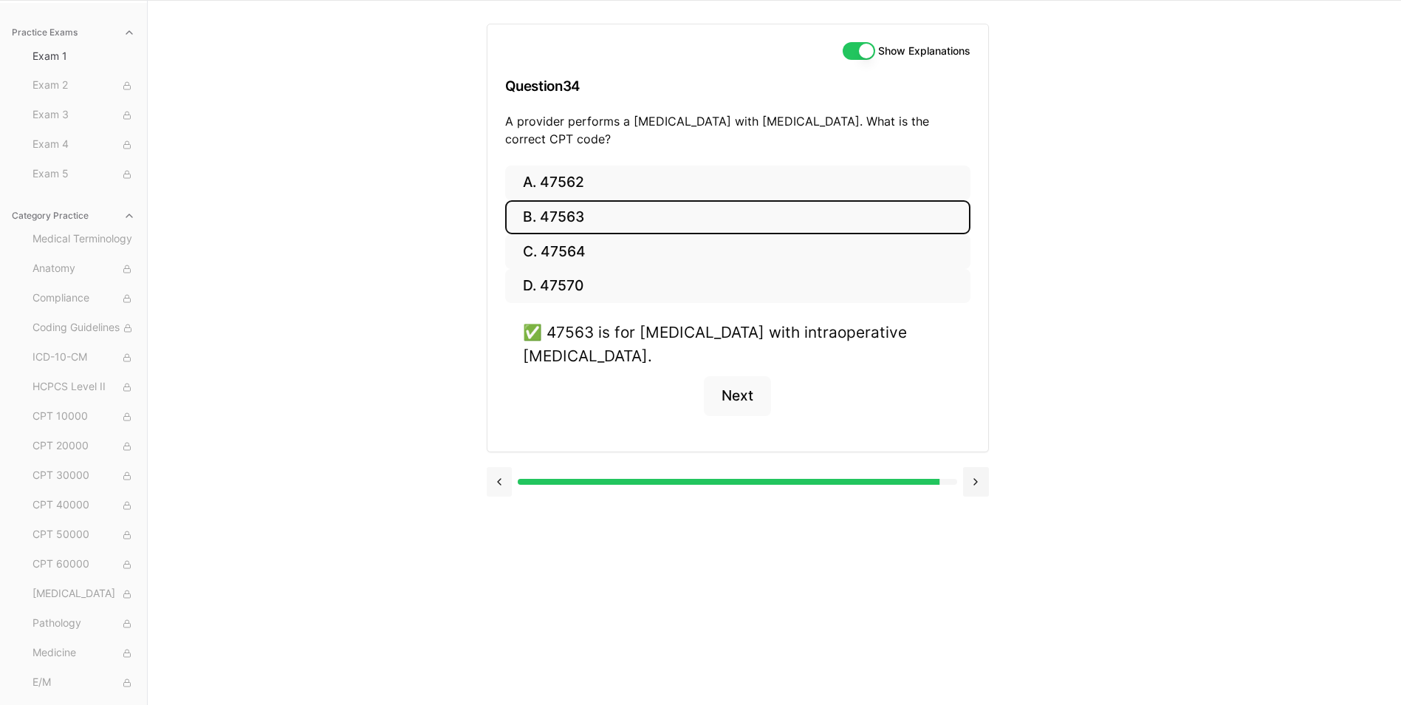
click at [503, 474] on button at bounding box center [500, 482] width 26 height 30
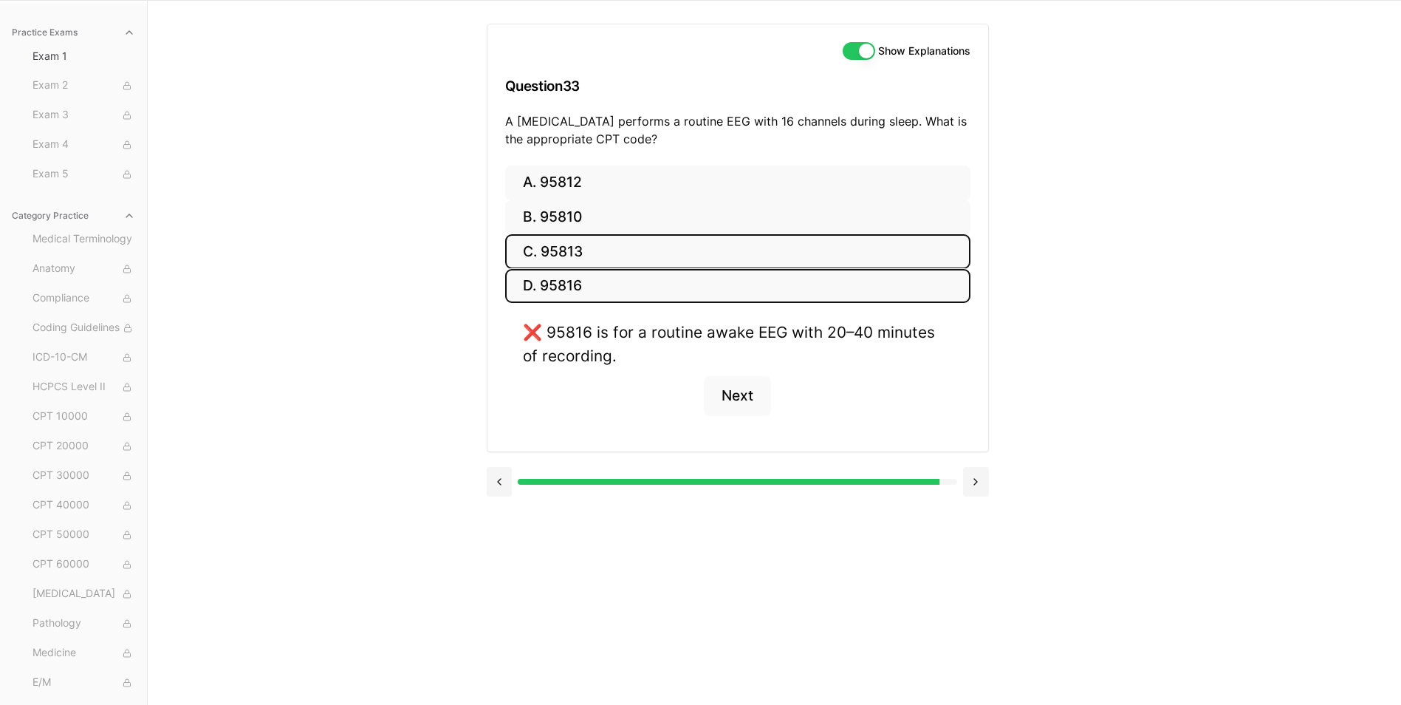
click at [621, 244] on button "C. 95813" at bounding box center [737, 251] width 465 height 35
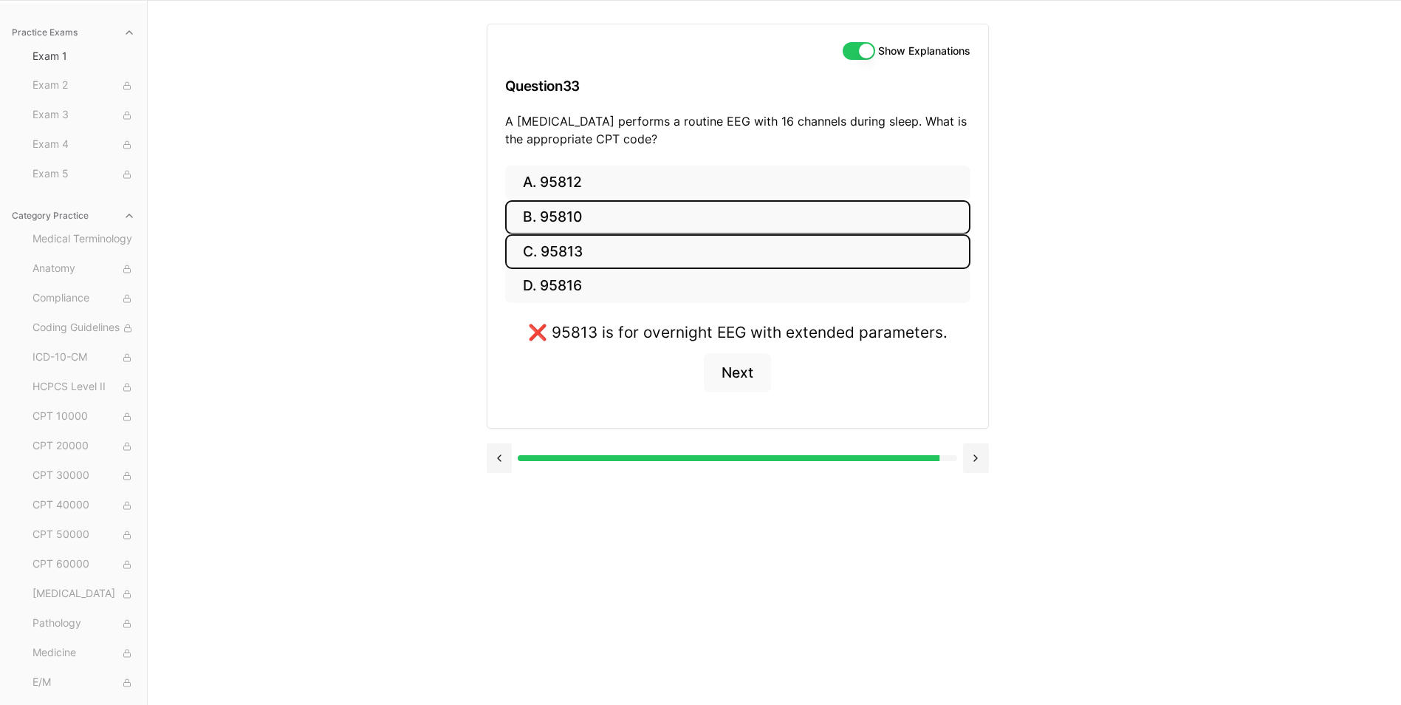
click at [628, 222] on button "B. 95810" at bounding box center [737, 217] width 465 height 35
click at [639, 272] on button "D. 95816" at bounding box center [737, 286] width 465 height 35
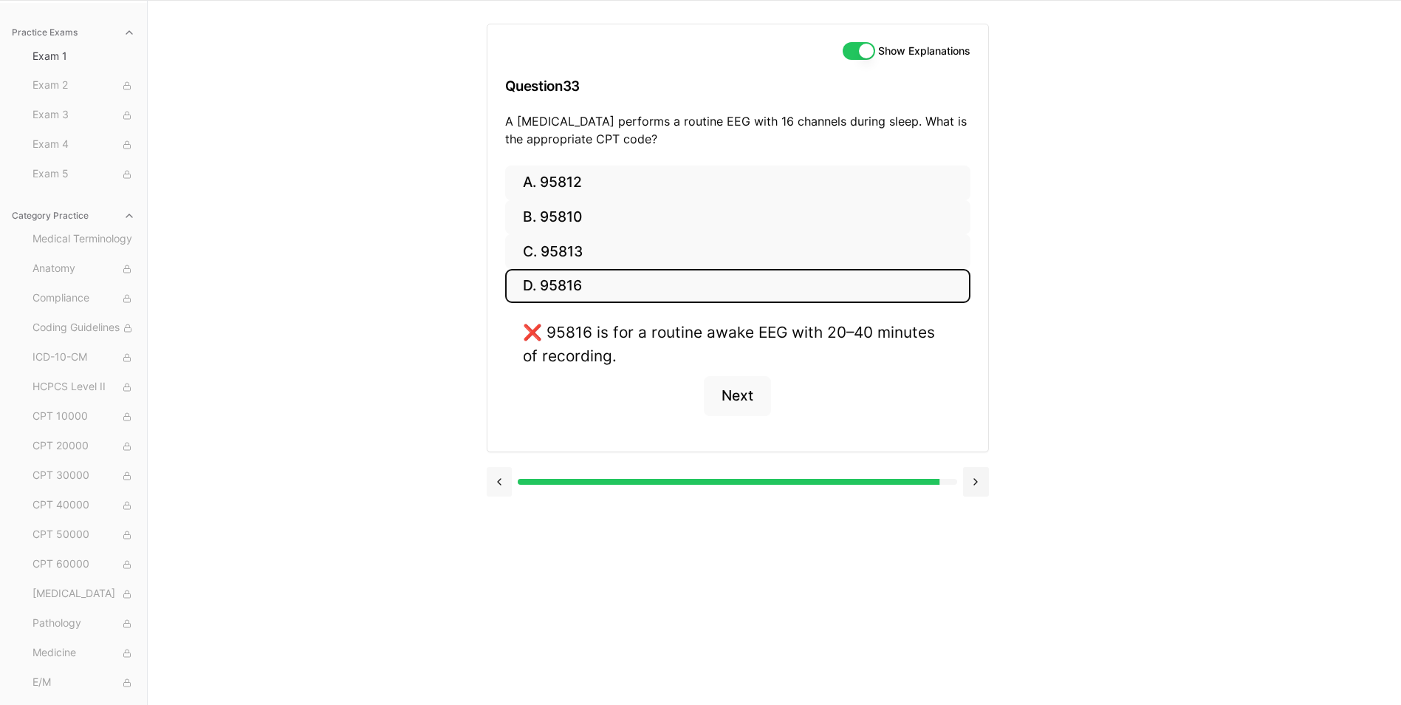
click at [501, 470] on button at bounding box center [500, 482] width 26 height 30
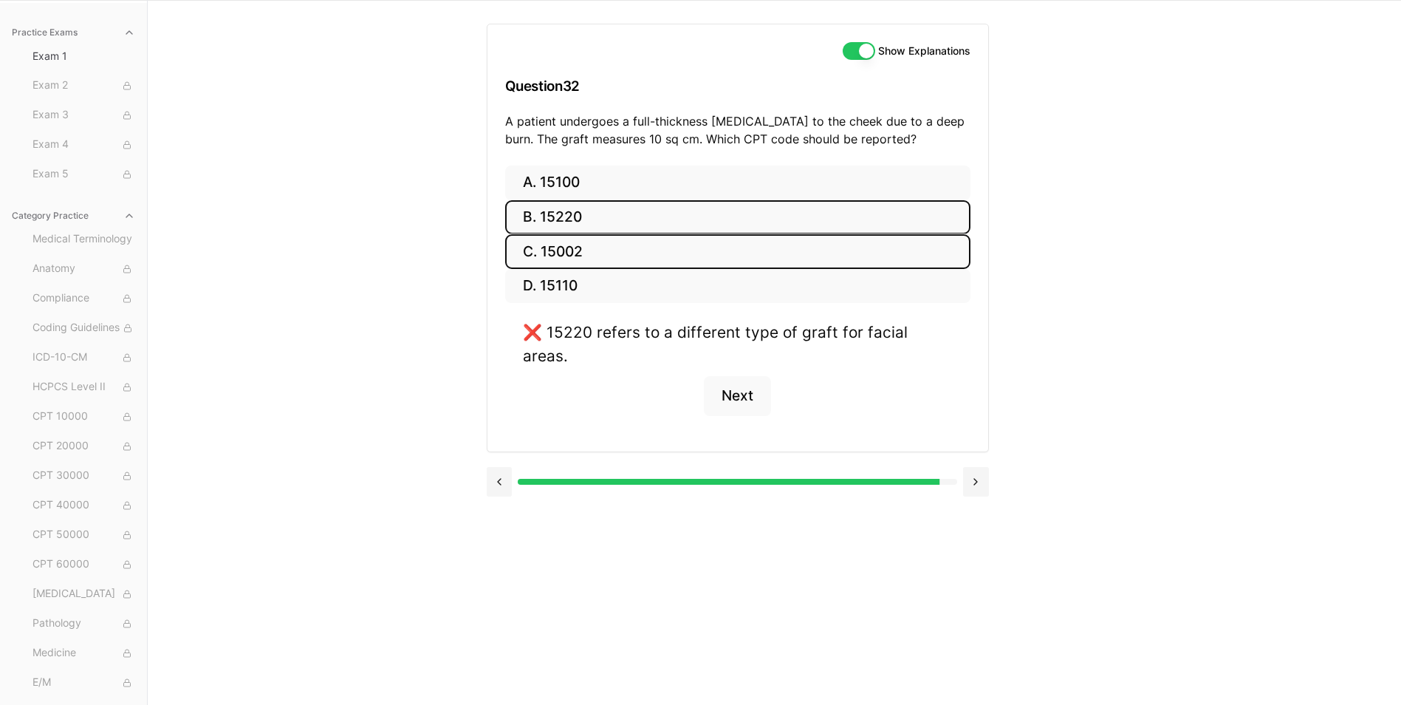
click at [584, 250] on button "C. 15002" at bounding box center [737, 251] width 465 height 35
click at [606, 205] on button "B. 15220" at bounding box center [737, 217] width 465 height 35
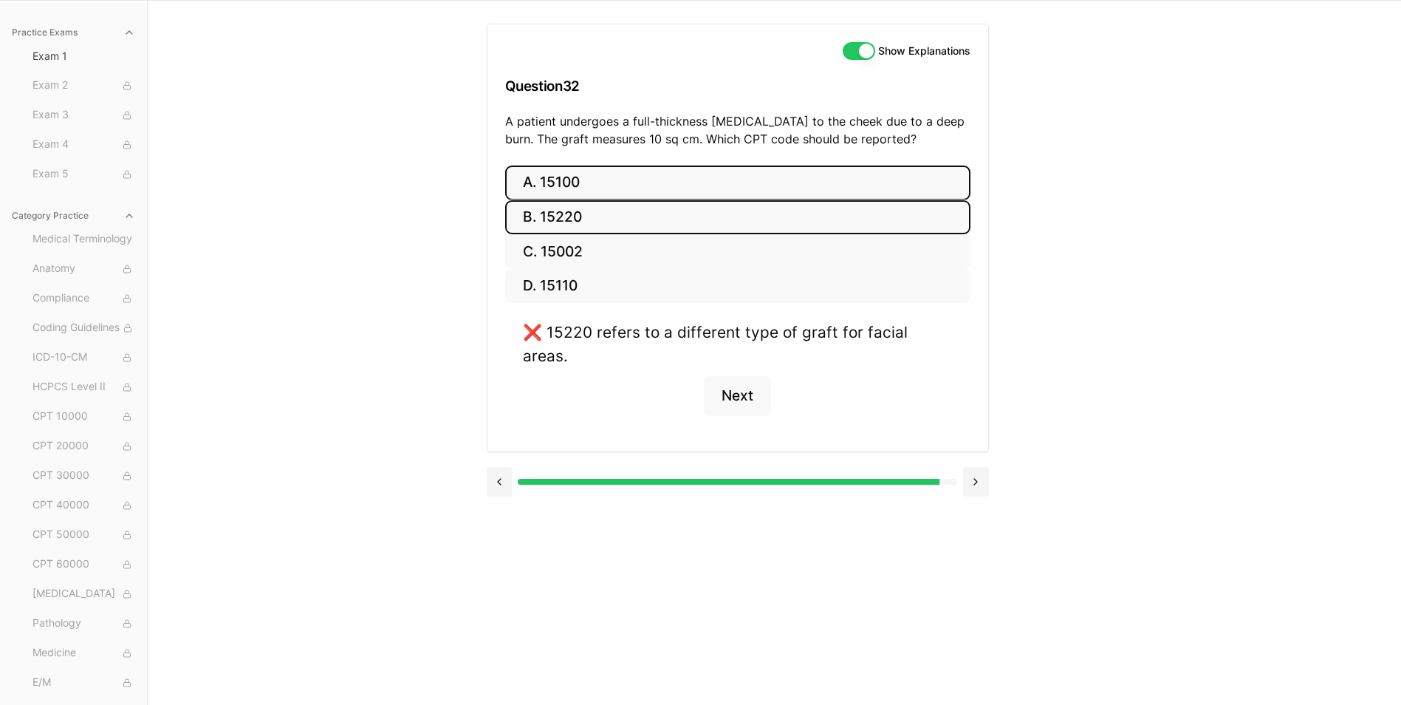
click at [623, 173] on button "A. 15100" at bounding box center [737, 182] width 465 height 35
click at [640, 210] on button "B. 15220" at bounding box center [737, 217] width 465 height 35
click at [498, 467] on button at bounding box center [500, 482] width 26 height 30
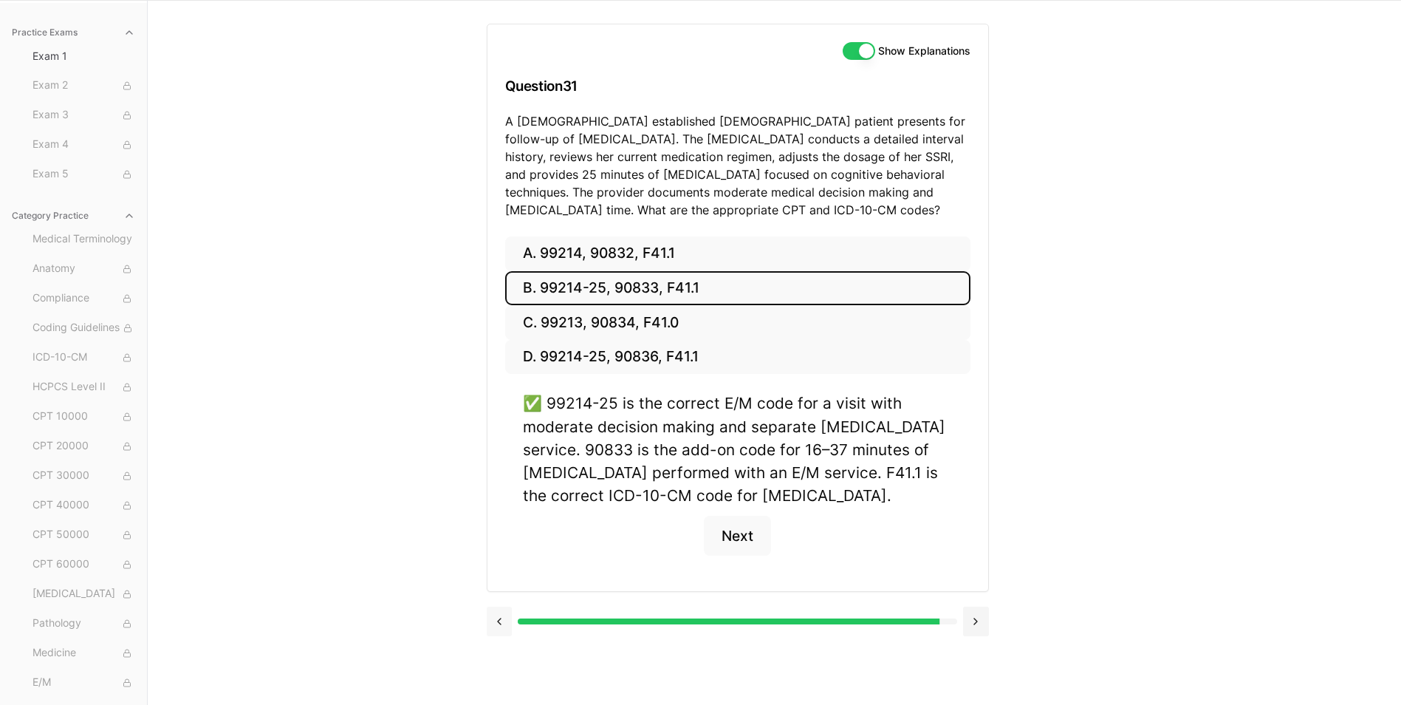
click at [498, 617] on button at bounding box center [500, 621] width 26 height 30
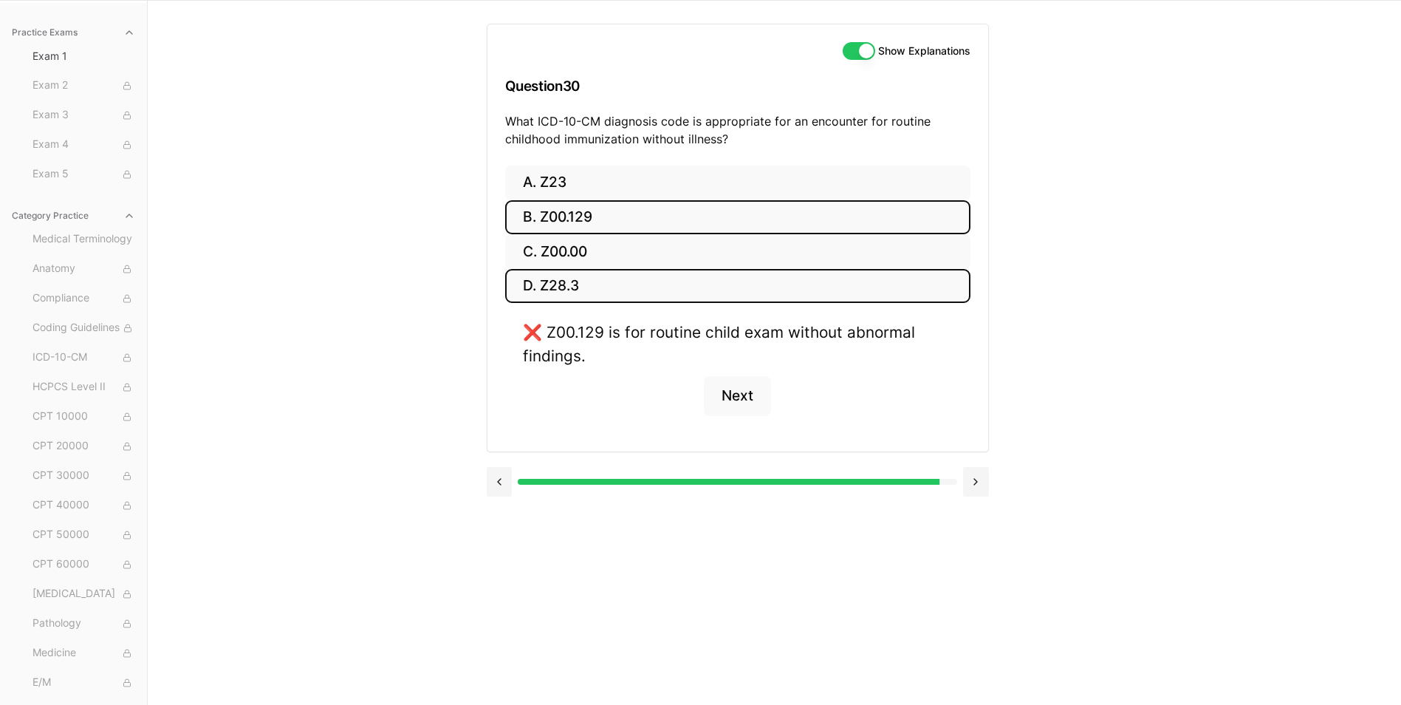
click at [592, 275] on button "D. Z28.3" at bounding box center [737, 286] width 465 height 35
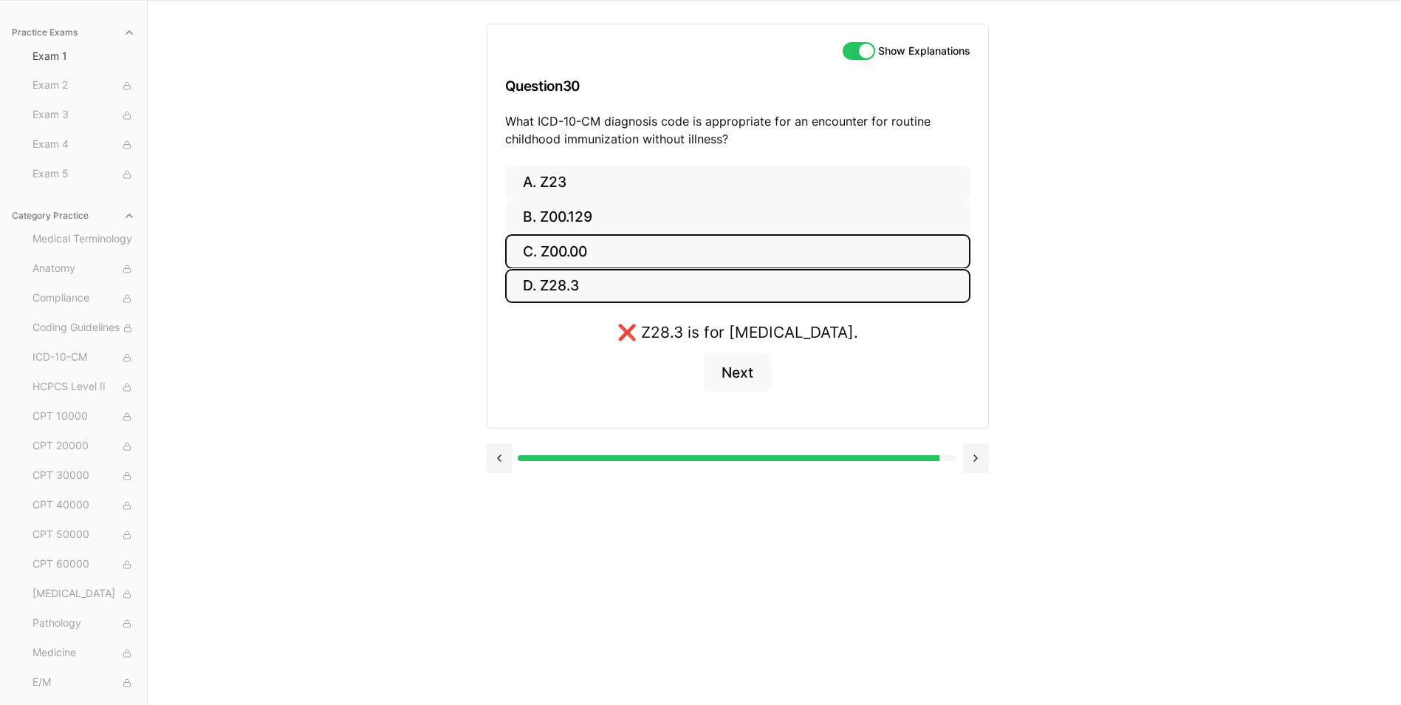
click at [600, 261] on button "C. Z00.00" at bounding box center [737, 251] width 465 height 35
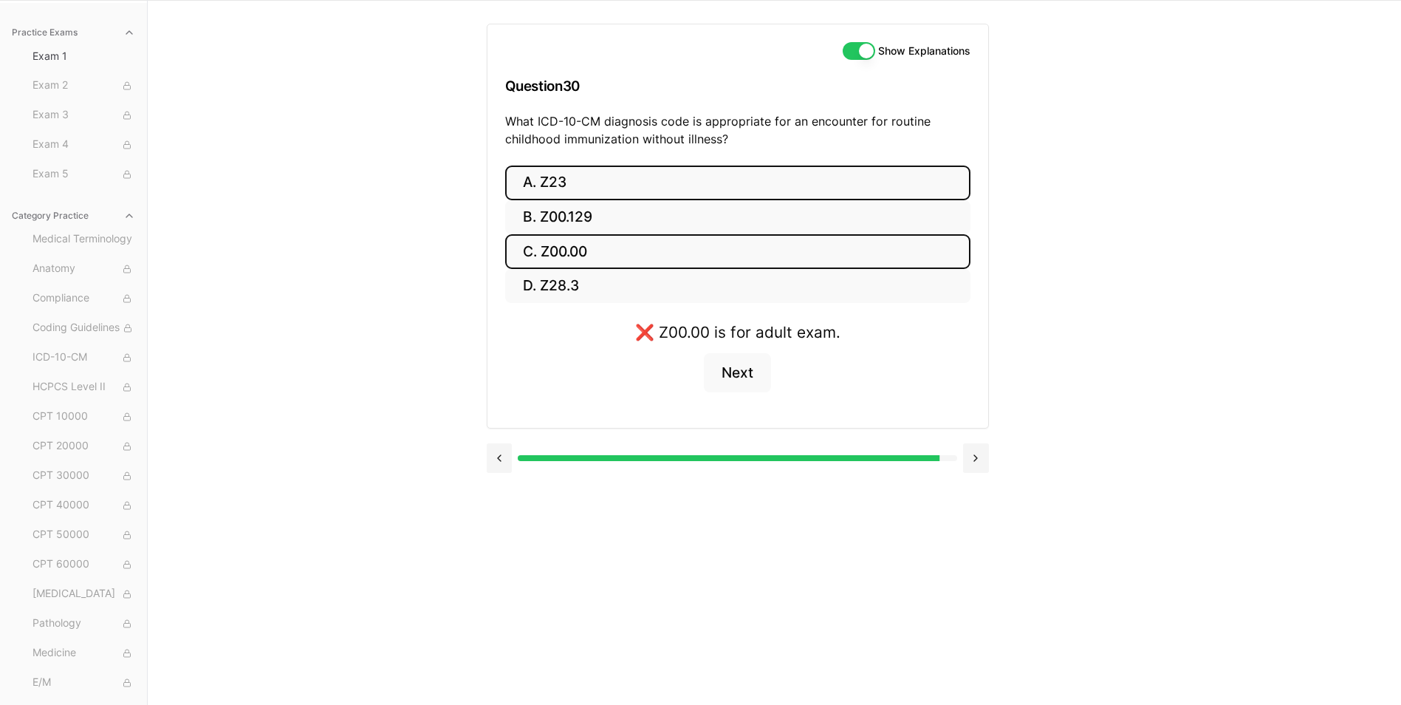
click at [628, 182] on button "A. Z23" at bounding box center [737, 182] width 465 height 35
click at [630, 258] on button "C. Z00.00" at bounding box center [737, 251] width 465 height 35
click at [506, 459] on button at bounding box center [500, 458] width 26 height 30
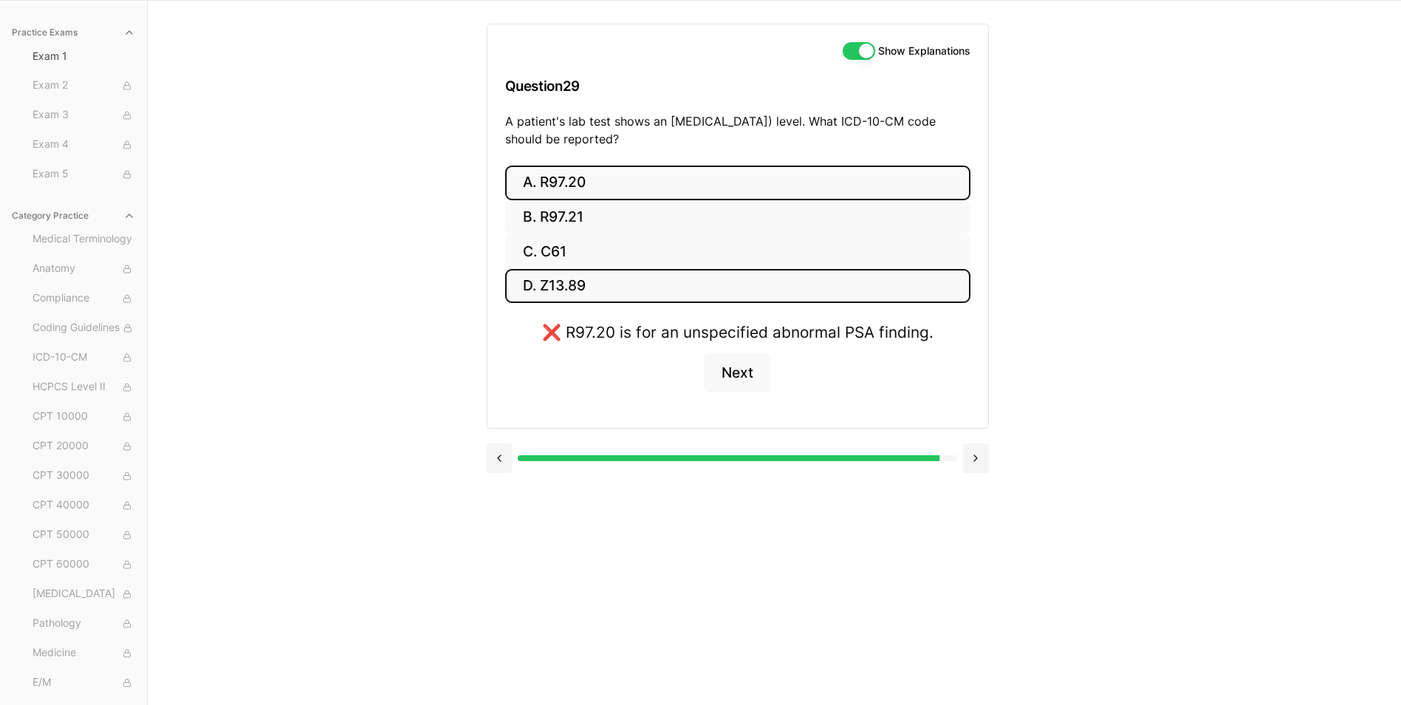
click at [612, 290] on button "D. Z13.89" at bounding box center [737, 286] width 465 height 35
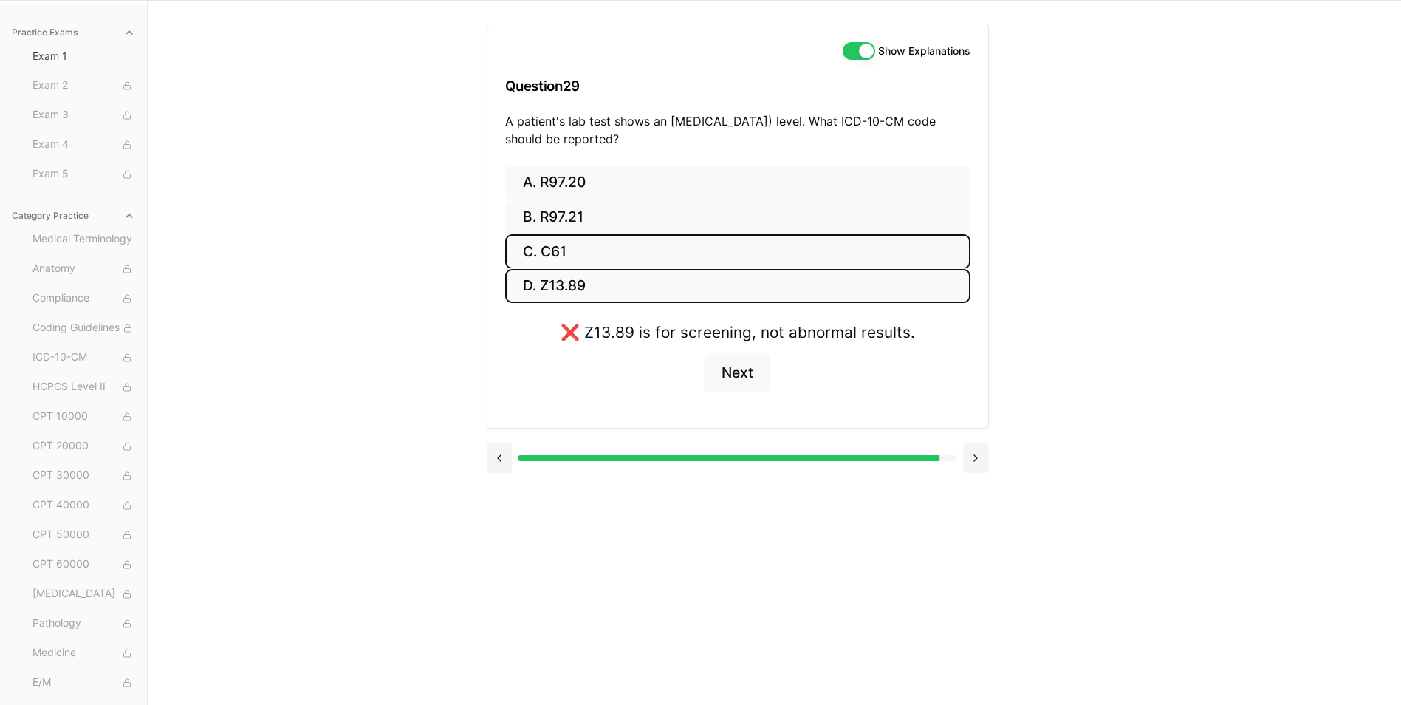
click at [645, 246] on button "C. C61" at bounding box center [737, 251] width 465 height 35
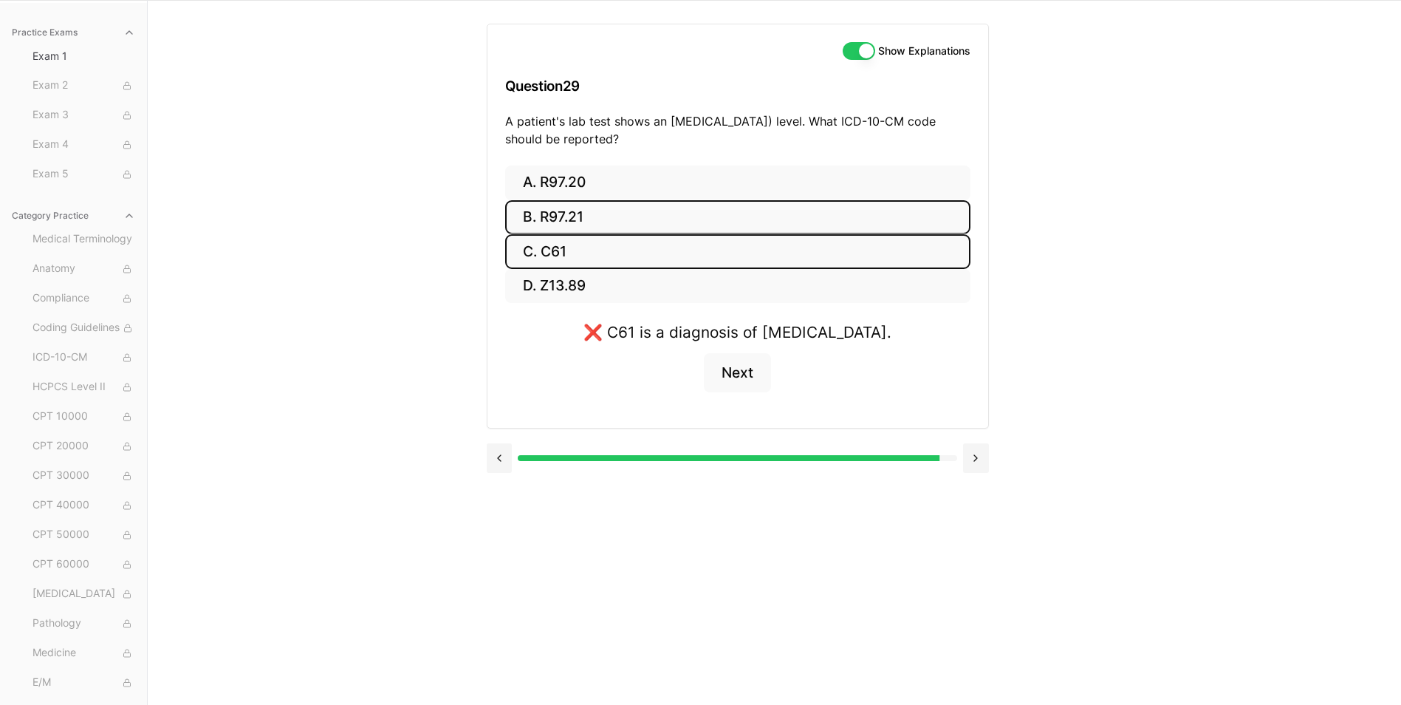
click at [678, 215] on button "B. R97.21" at bounding box center [737, 217] width 465 height 35
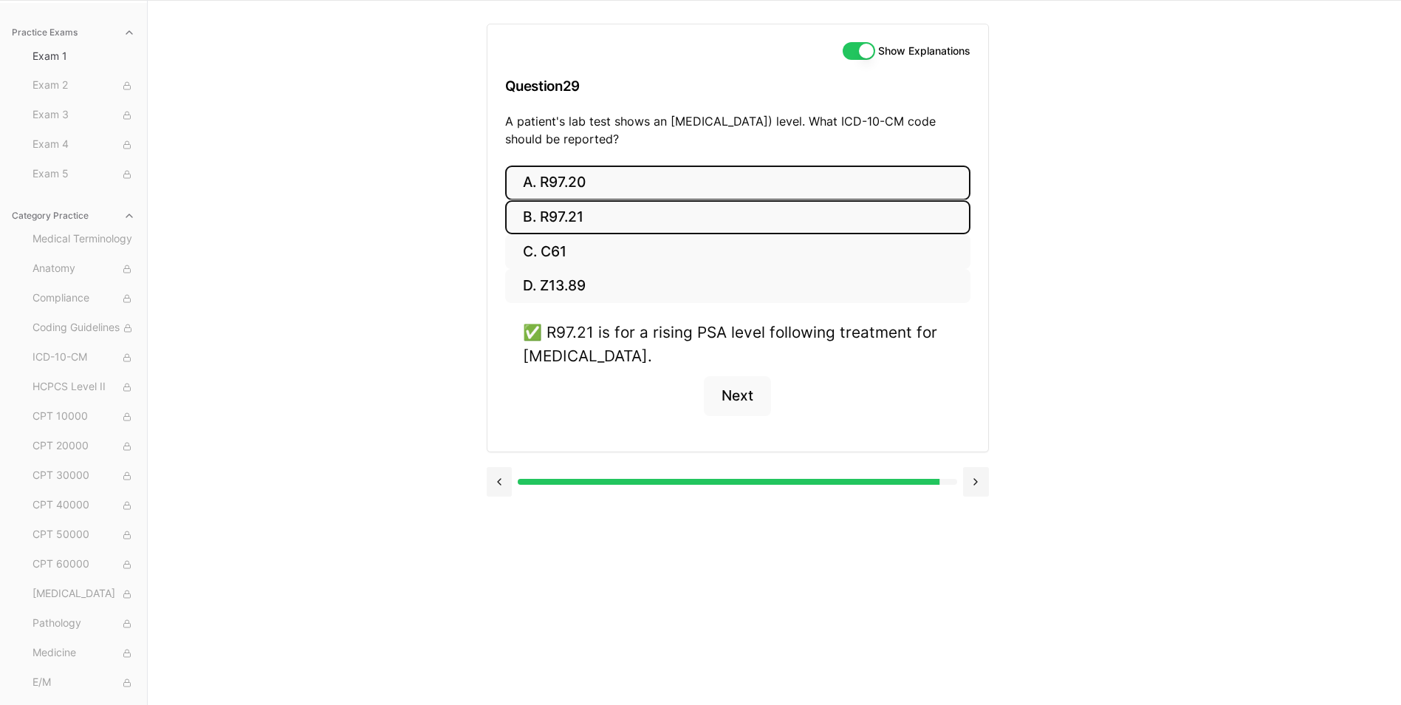
click at [668, 176] on button "A. R97.20" at bounding box center [737, 182] width 465 height 35
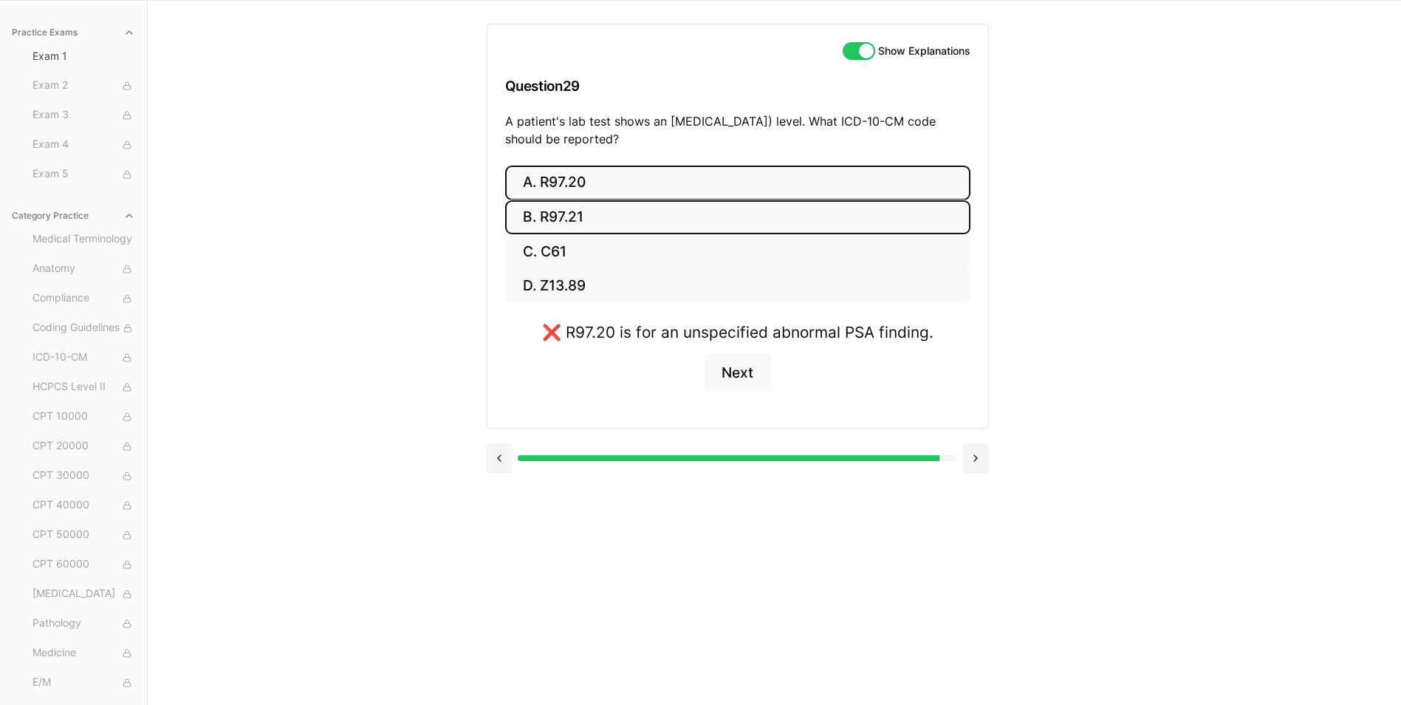
click at [738, 214] on button "B. R97.21" at bounding box center [737, 217] width 465 height 35
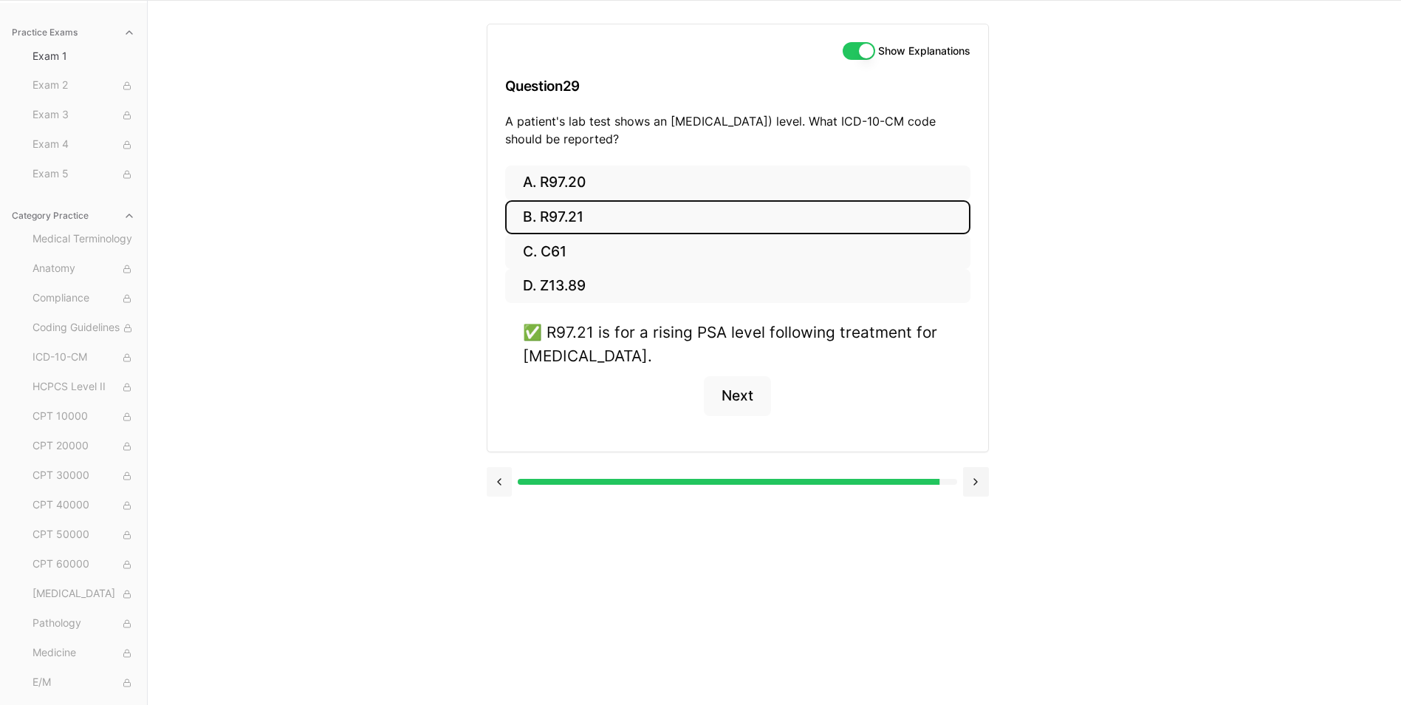
click at [503, 473] on button at bounding box center [500, 482] width 26 height 30
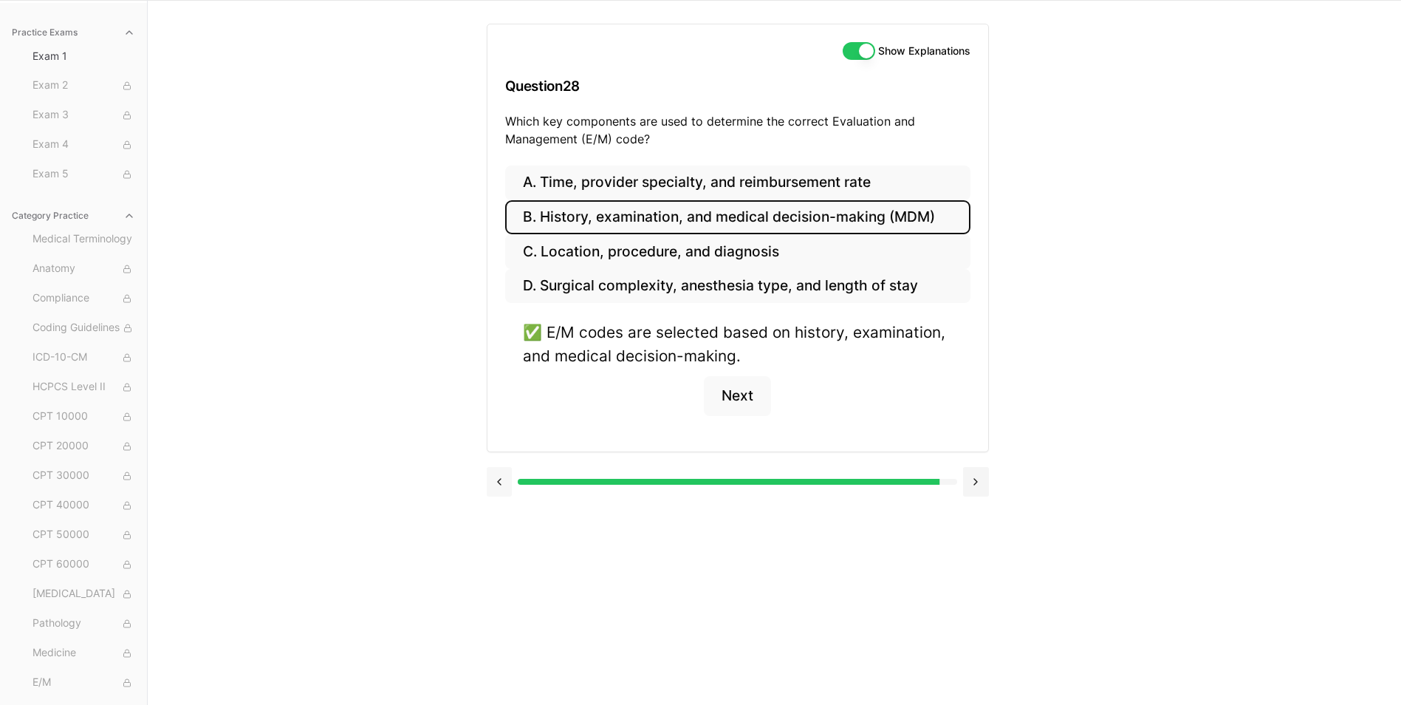
click at [503, 473] on button at bounding box center [500, 482] width 26 height 30
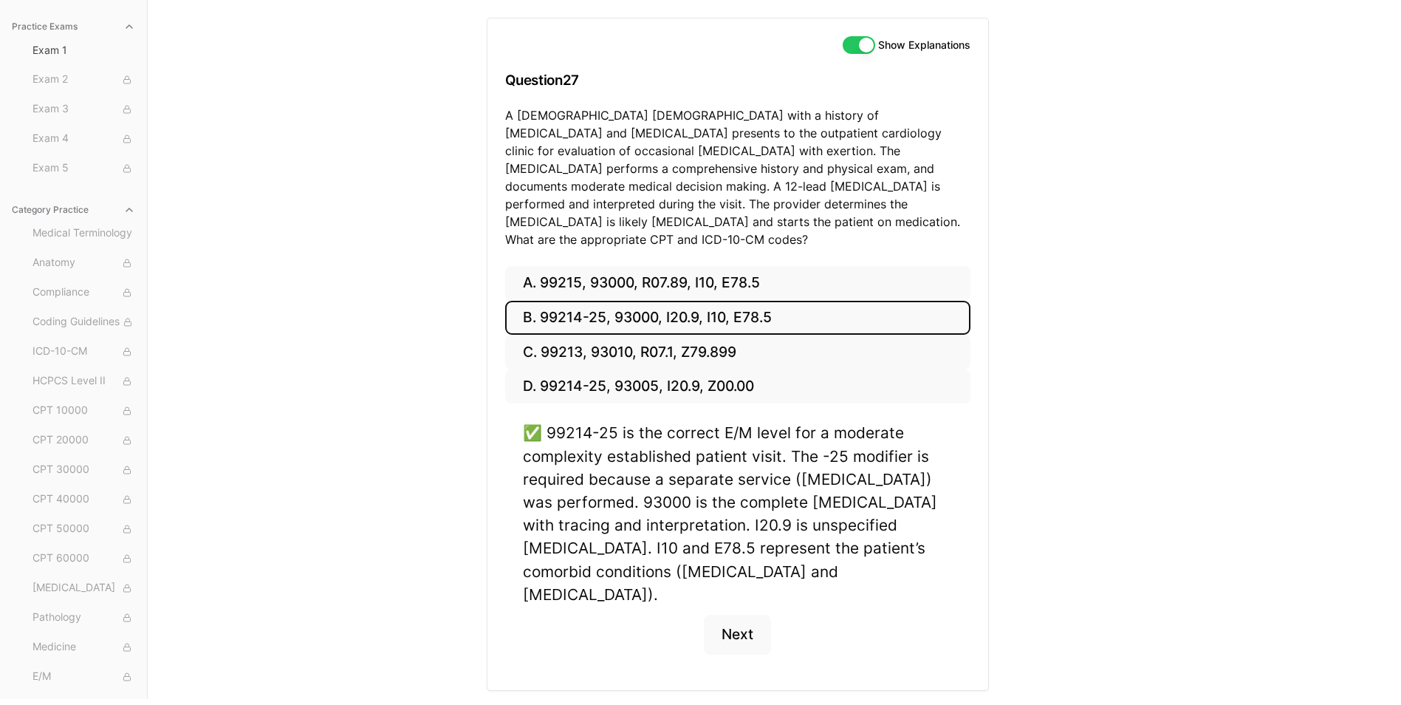
scroll to position [108, 0]
click at [493, 704] on button at bounding box center [500, 719] width 26 height 30
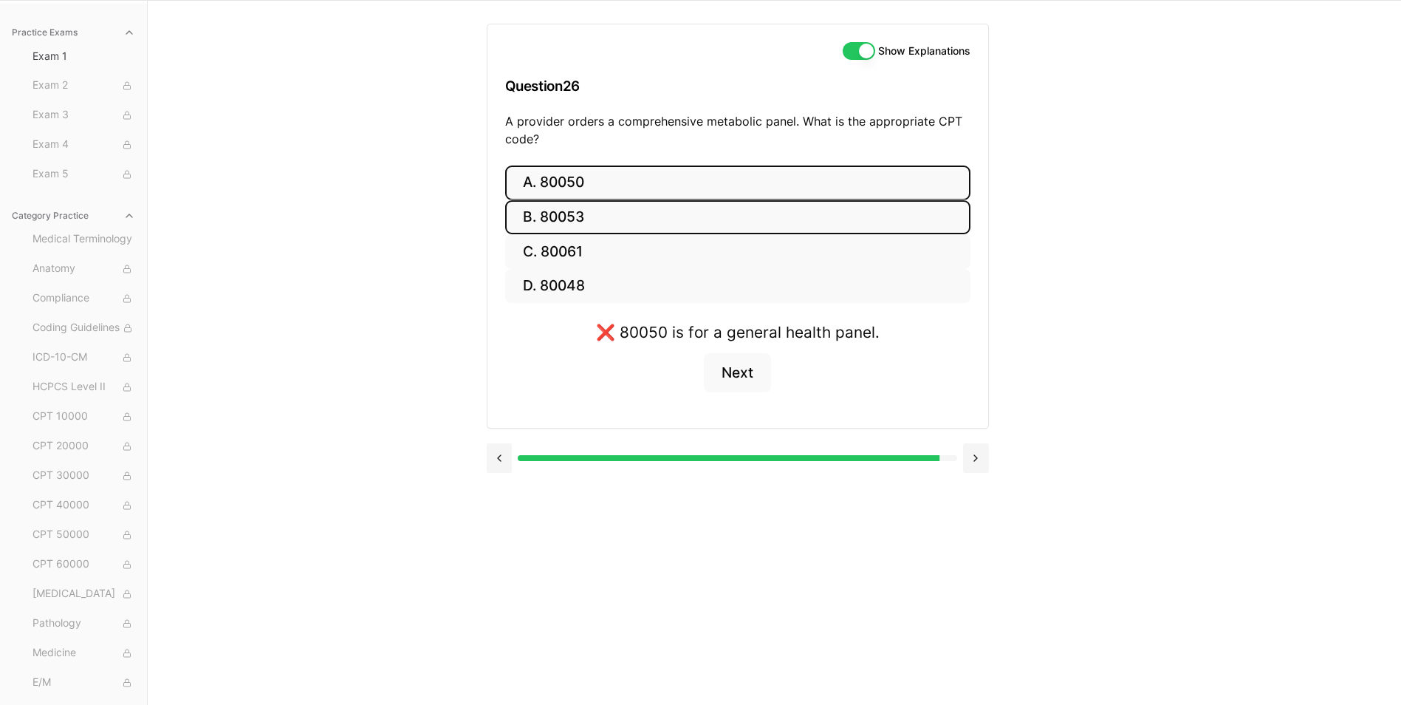
click at [620, 226] on button "B. 80053" at bounding box center [737, 217] width 465 height 35
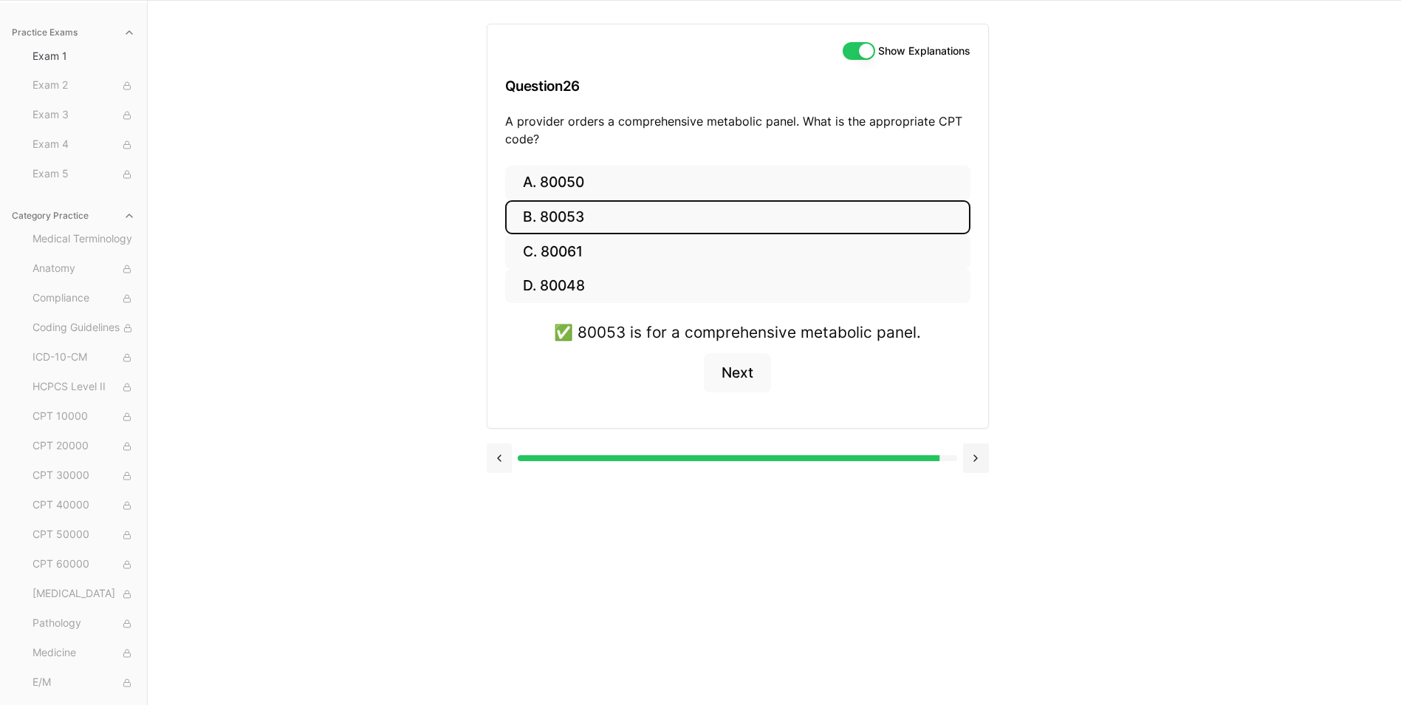
click at [501, 473] on button at bounding box center [500, 458] width 26 height 30
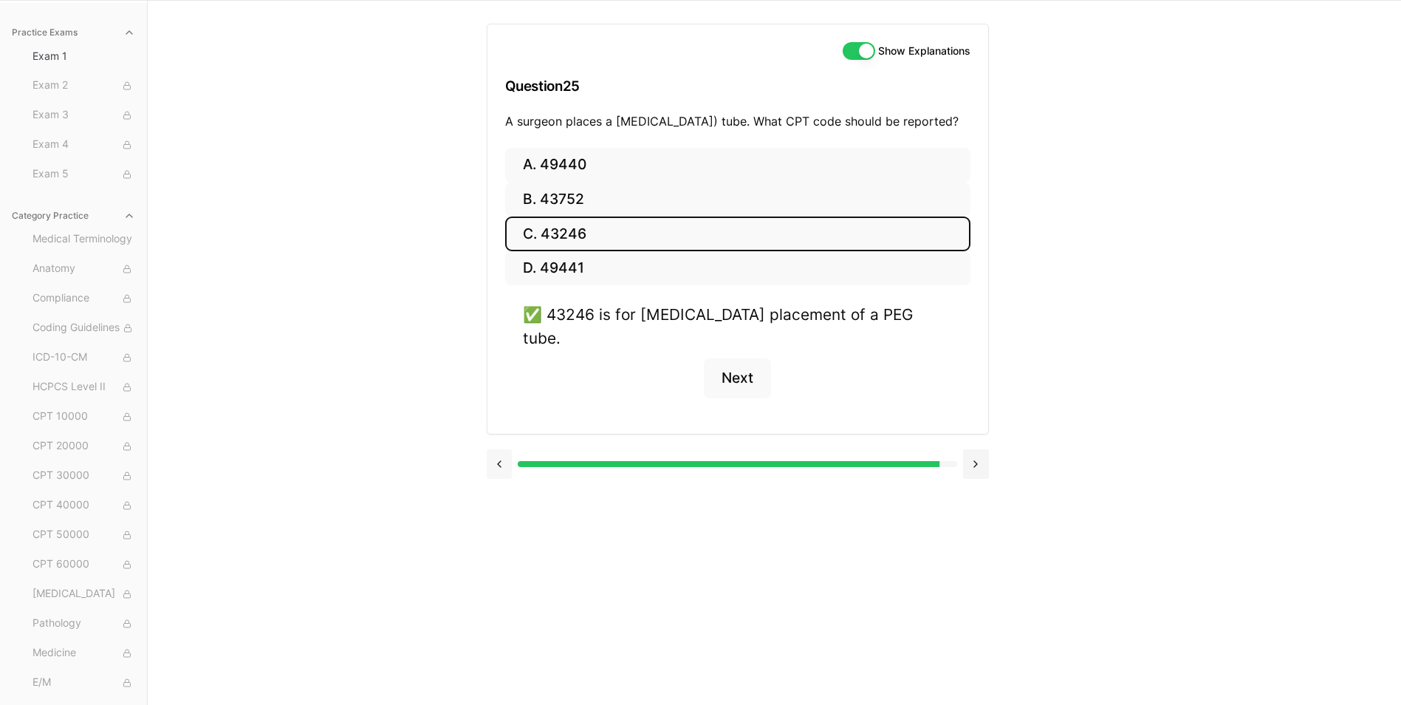
click at [504, 451] on button at bounding box center [500, 464] width 26 height 30
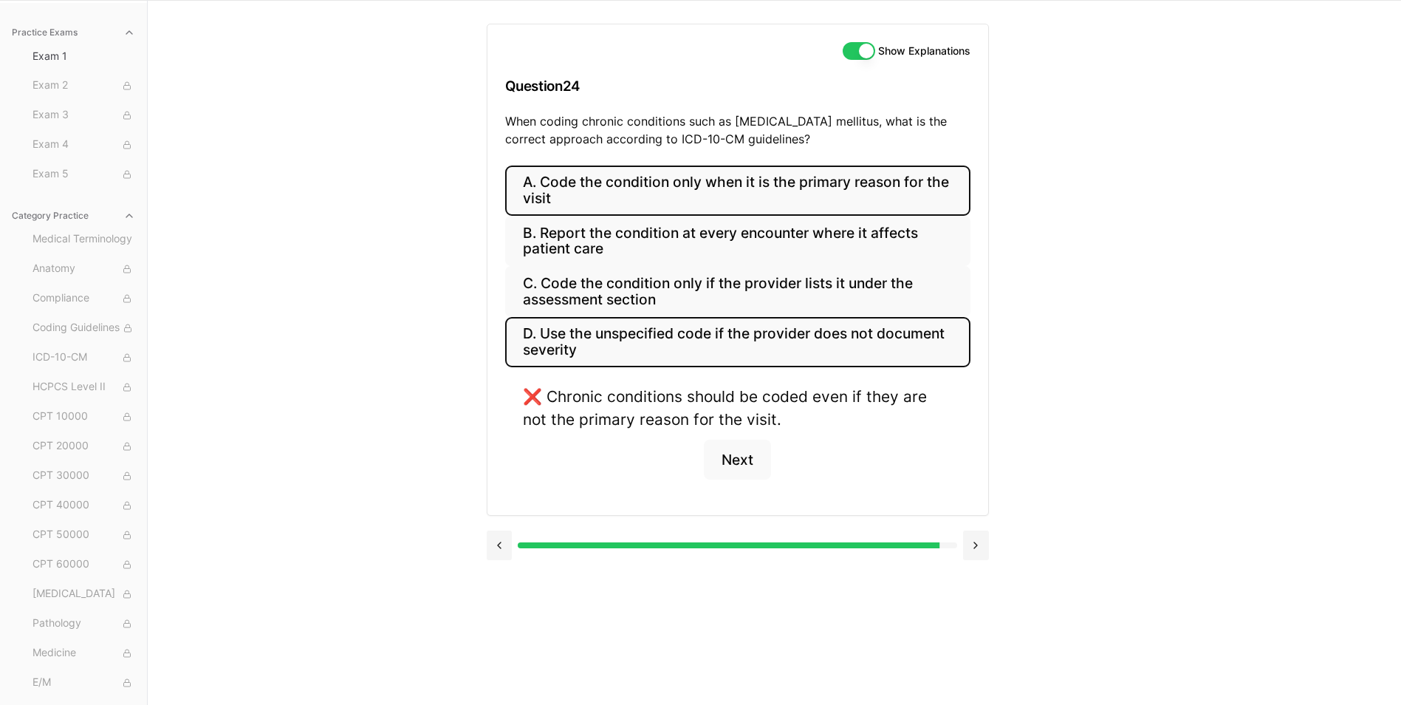
click at [594, 334] on button "D. Use the unspecified code if the provider does not document severity" at bounding box center [737, 342] width 465 height 50
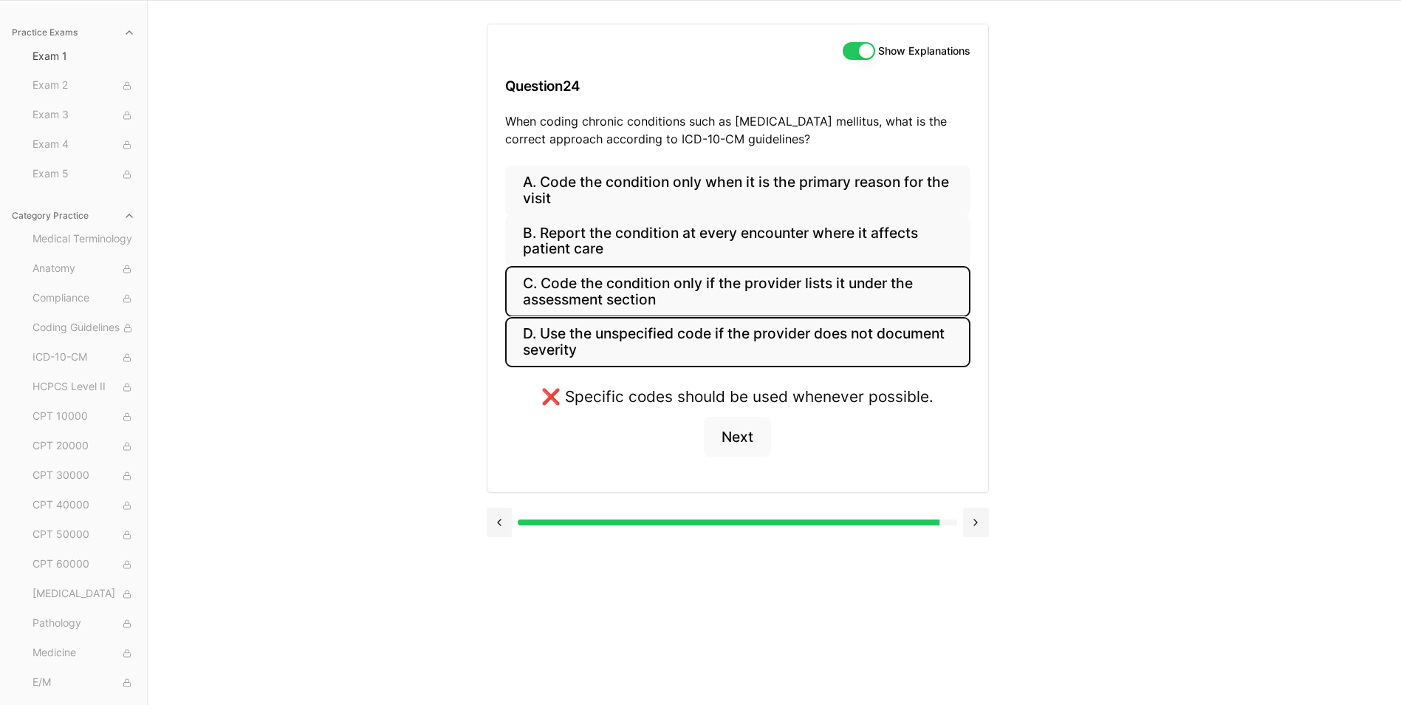
click at [613, 308] on button "C. Code the condition only if the provider lists it under the assessment section" at bounding box center [737, 291] width 465 height 50
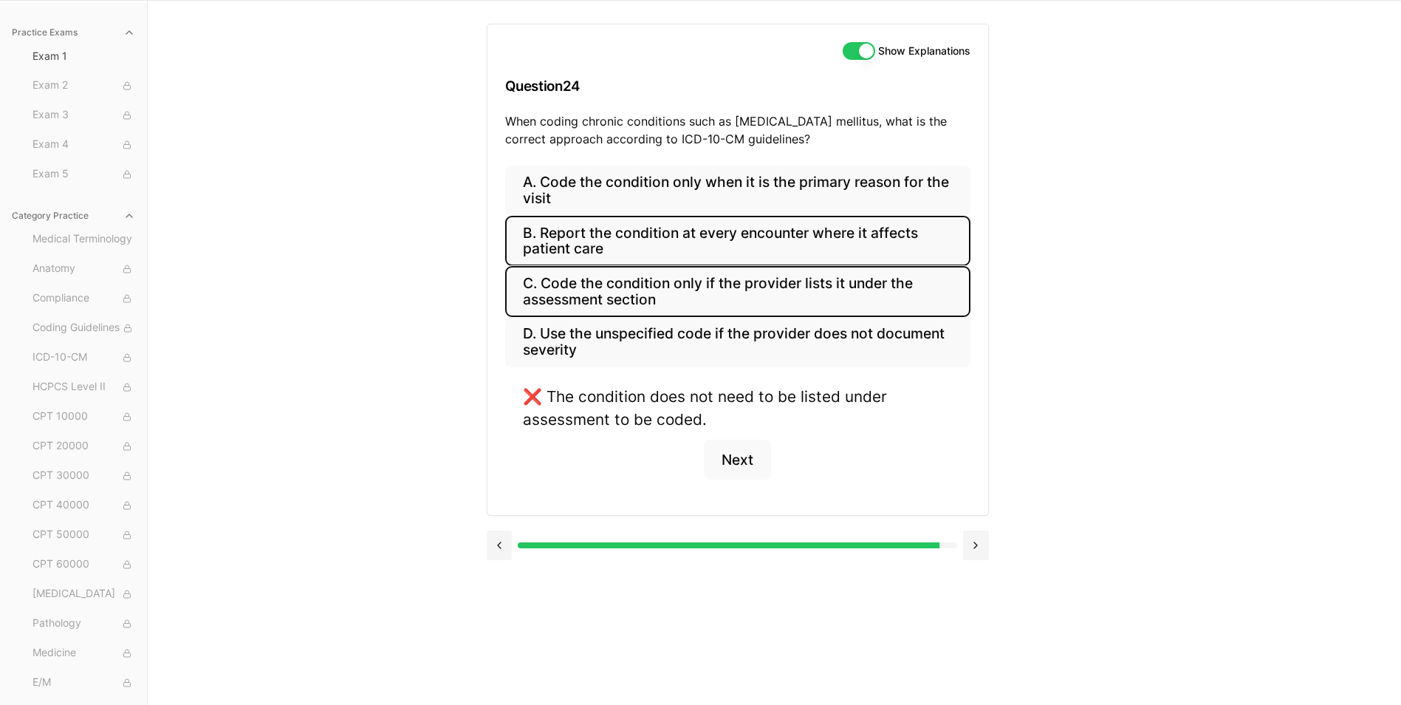
click at [637, 247] on button "B. Report the condition at every encounter where it affects patient care" at bounding box center [737, 241] width 465 height 50
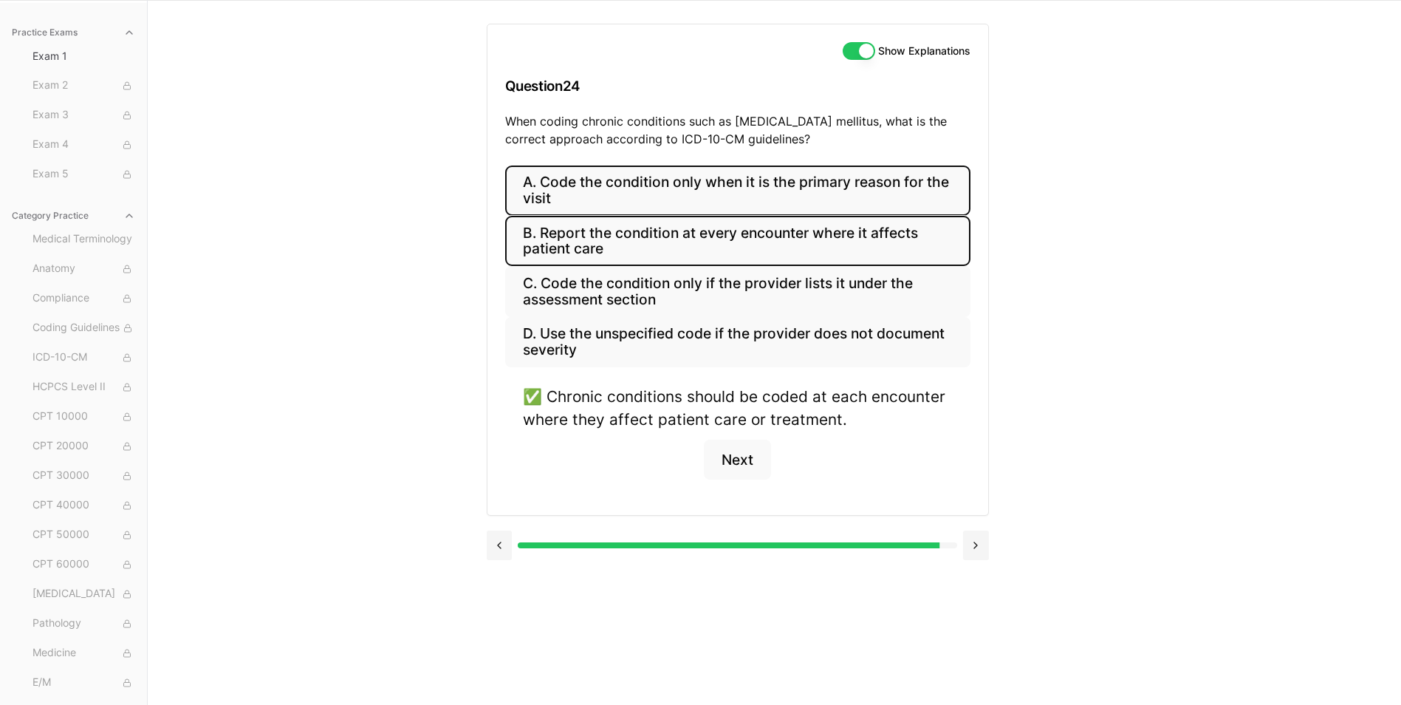
click at [589, 173] on button "A. Code the condition only when it is the primary reason for the visit" at bounding box center [737, 190] width 465 height 50
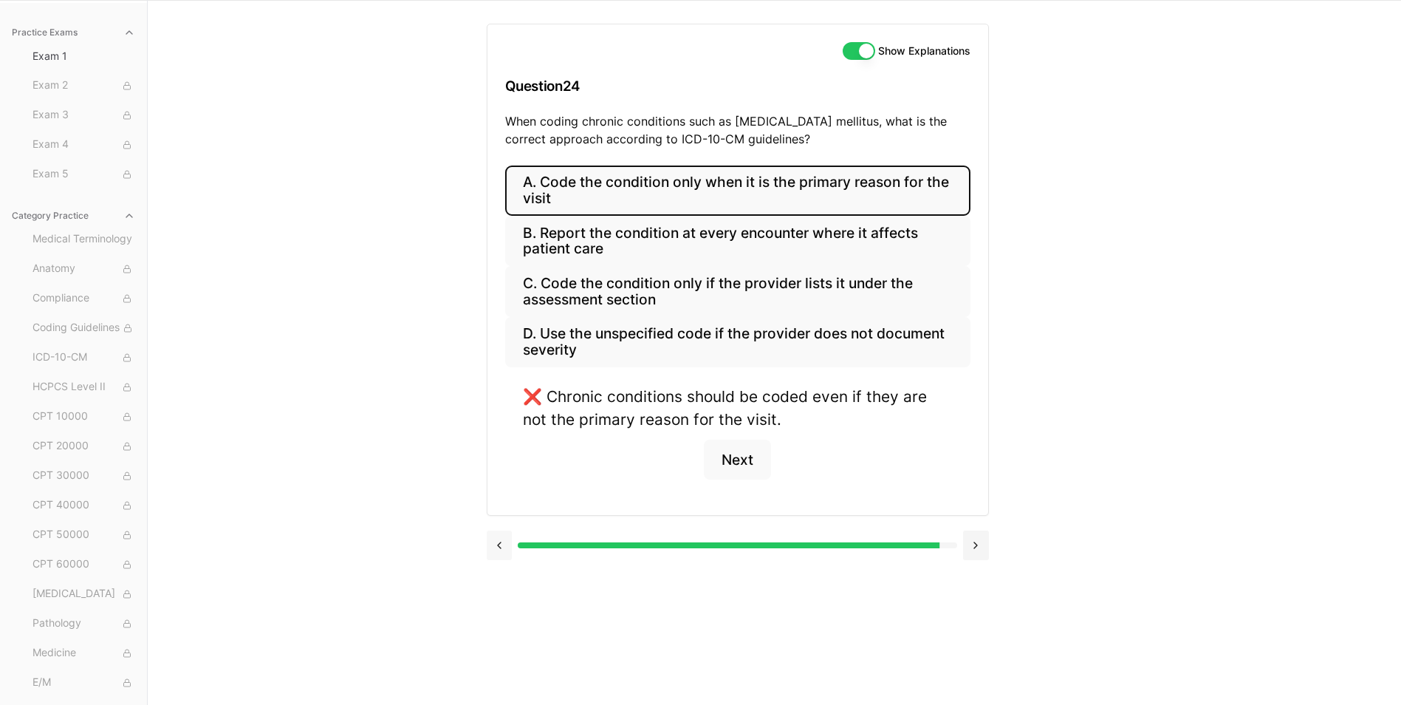
click at [504, 544] on button at bounding box center [500, 545] width 26 height 30
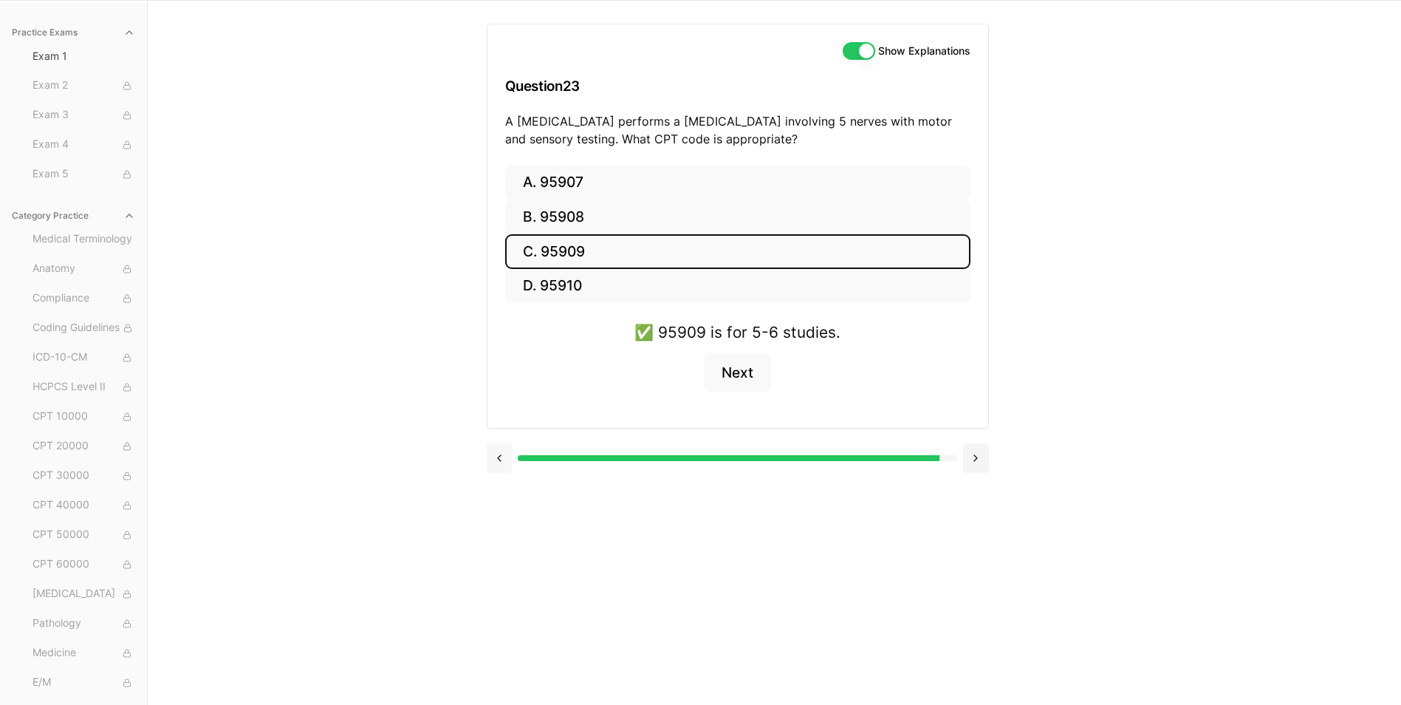
click at [501, 460] on button at bounding box center [500, 458] width 26 height 30
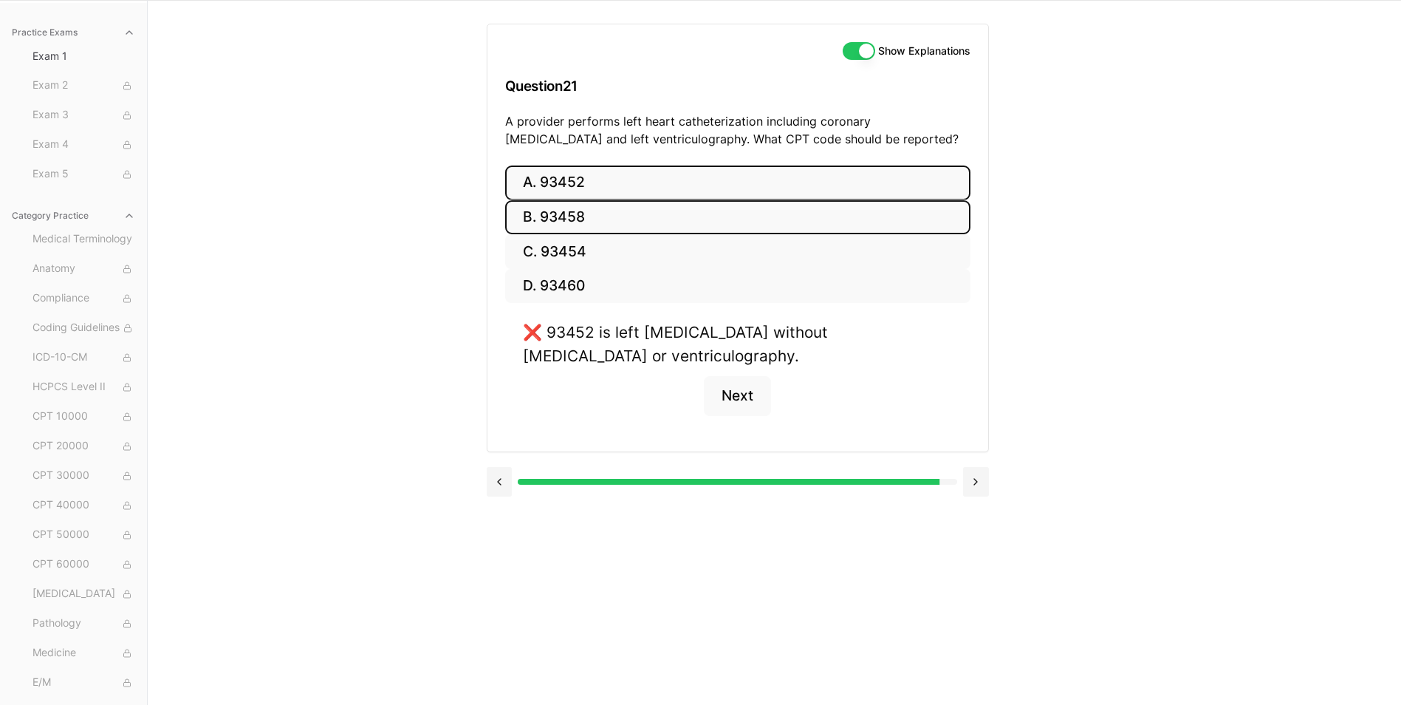
click at [628, 216] on button "B. 93458" at bounding box center [737, 217] width 465 height 35
click at [597, 182] on button "A. 93452" at bounding box center [737, 182] width 465 height 35
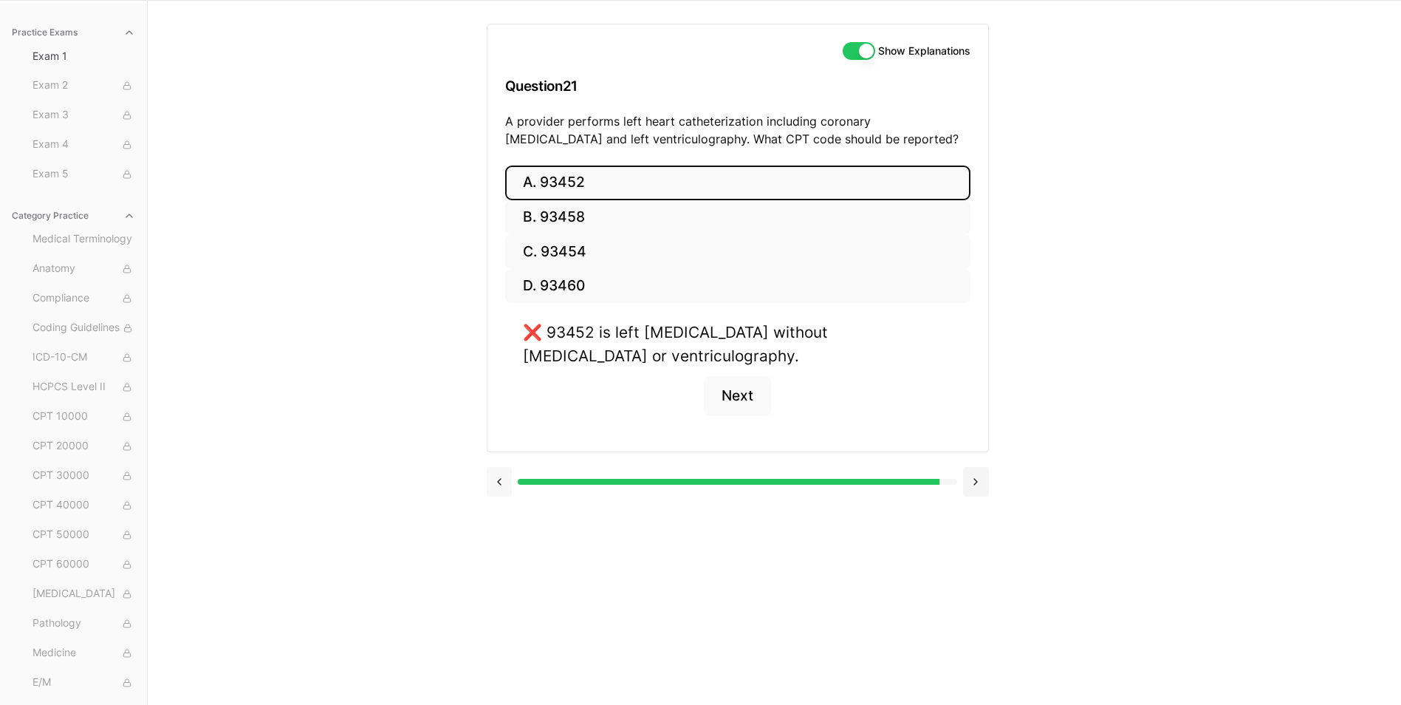
click at [502, 493] on button at bounding box center [500, 482] width 26 height 30
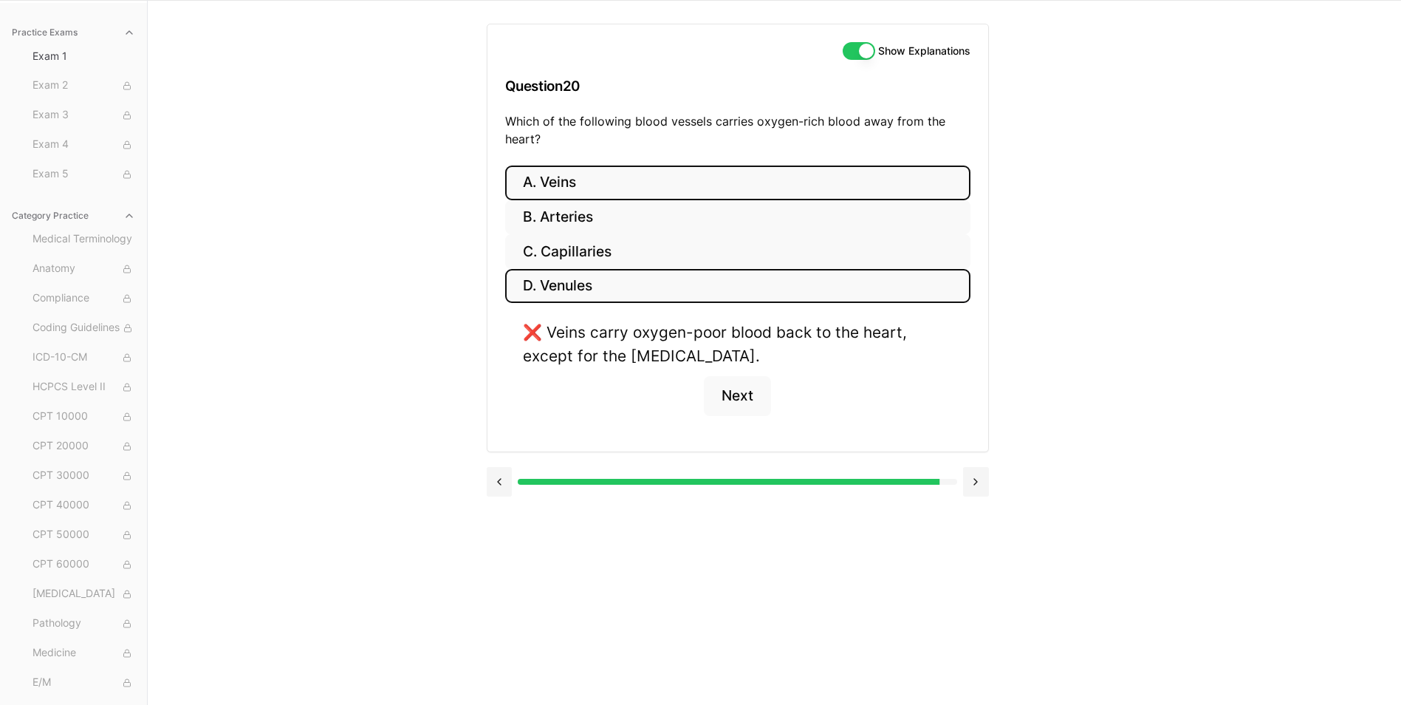
click at [628, 270] on button "D. Venules" at bounding box center [737, 286] width 465 height 35
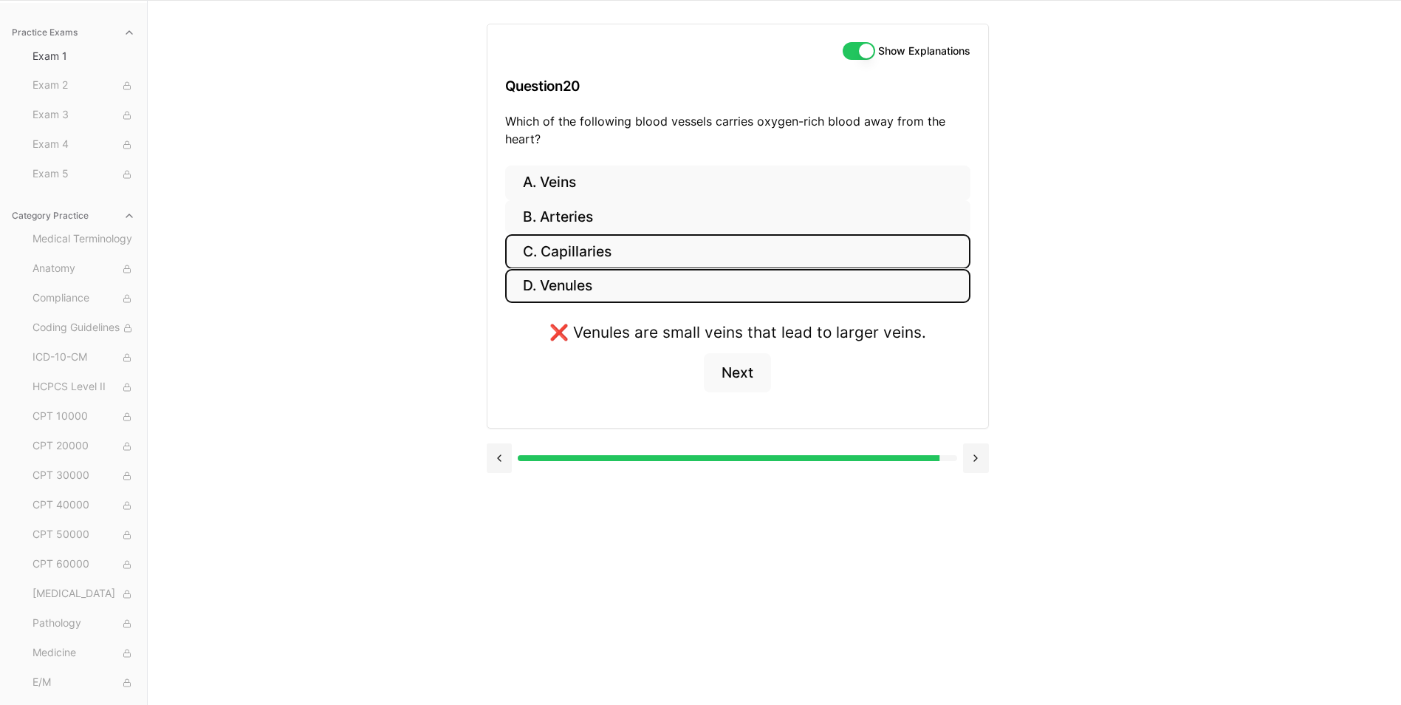
click at [634, 239] on button "C. Capillaries" at bounding box center [737, 251] width 465 height 35
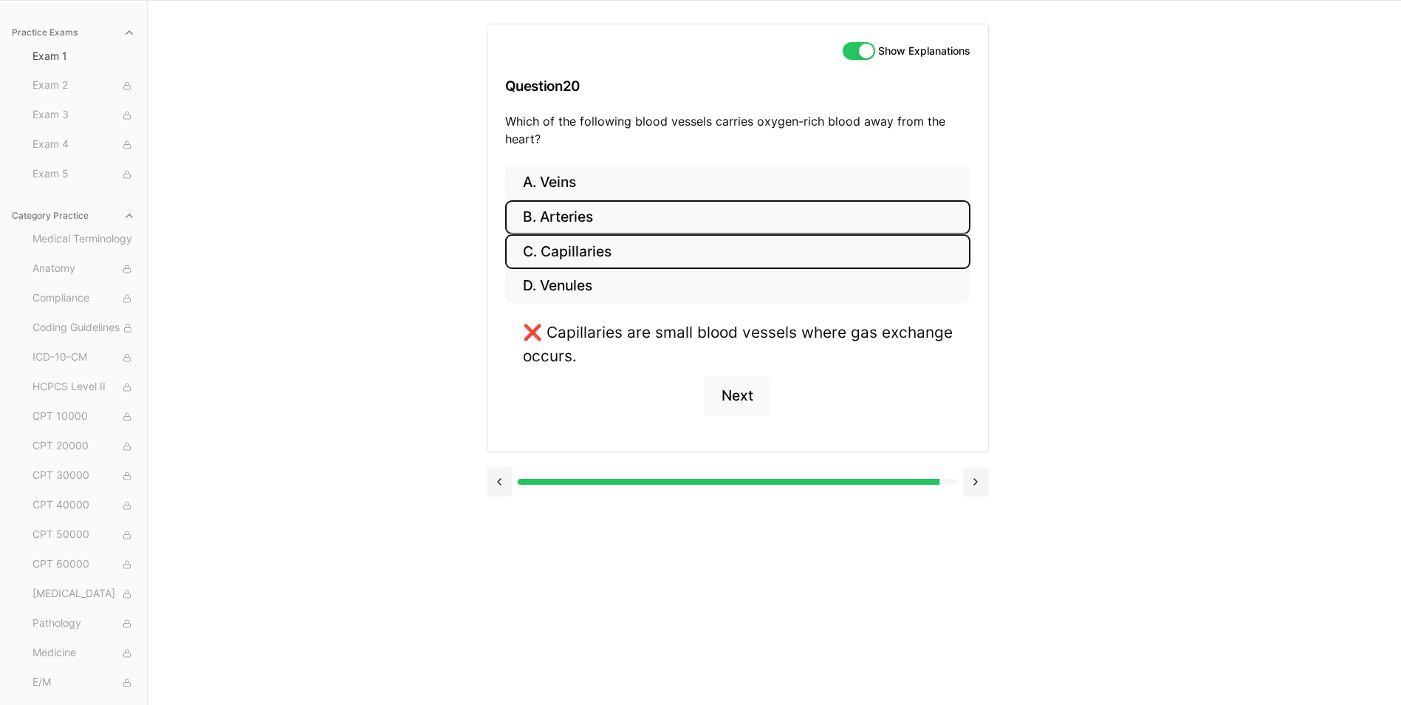
click at [638, 223] on button "B. Arteries" at bounding box center [737, 217] width 465 height 35
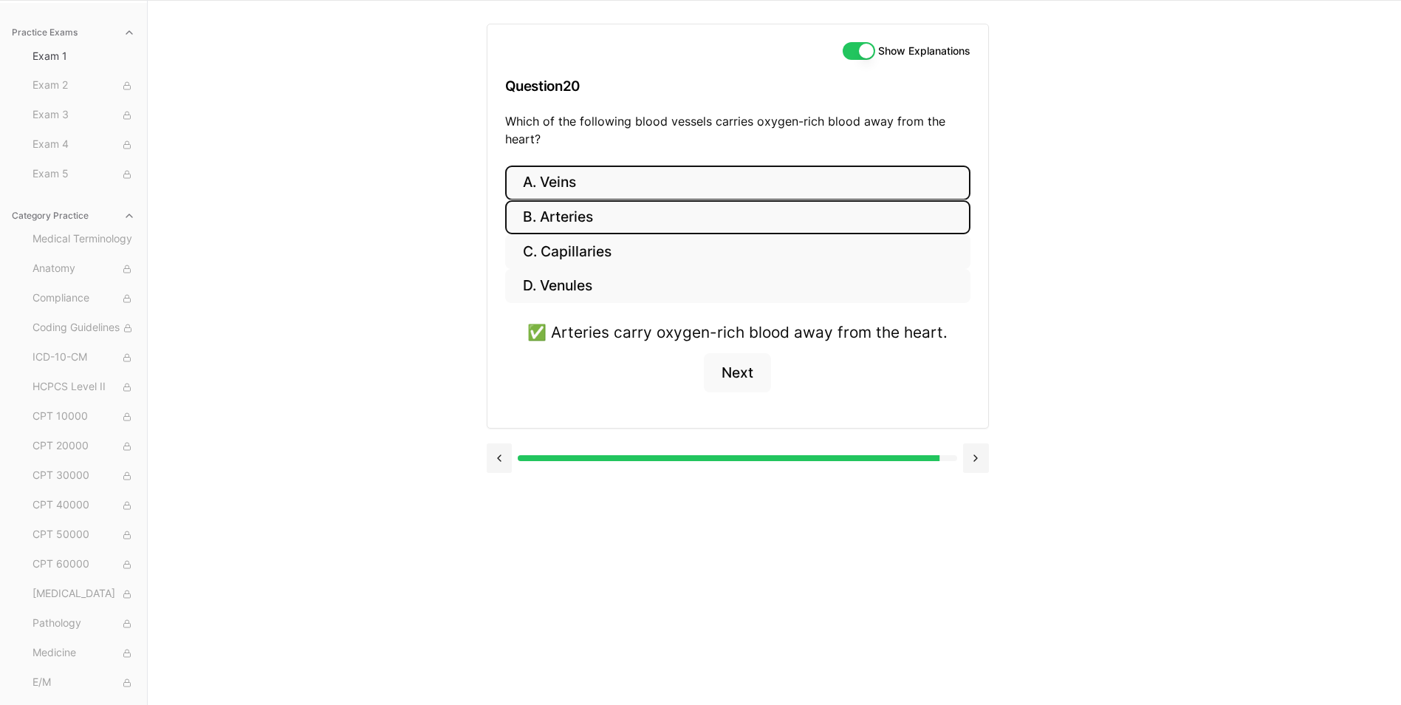
click at [644, 183] on button "A. Veins" at bounding box center [737, 182] width 465 height 35
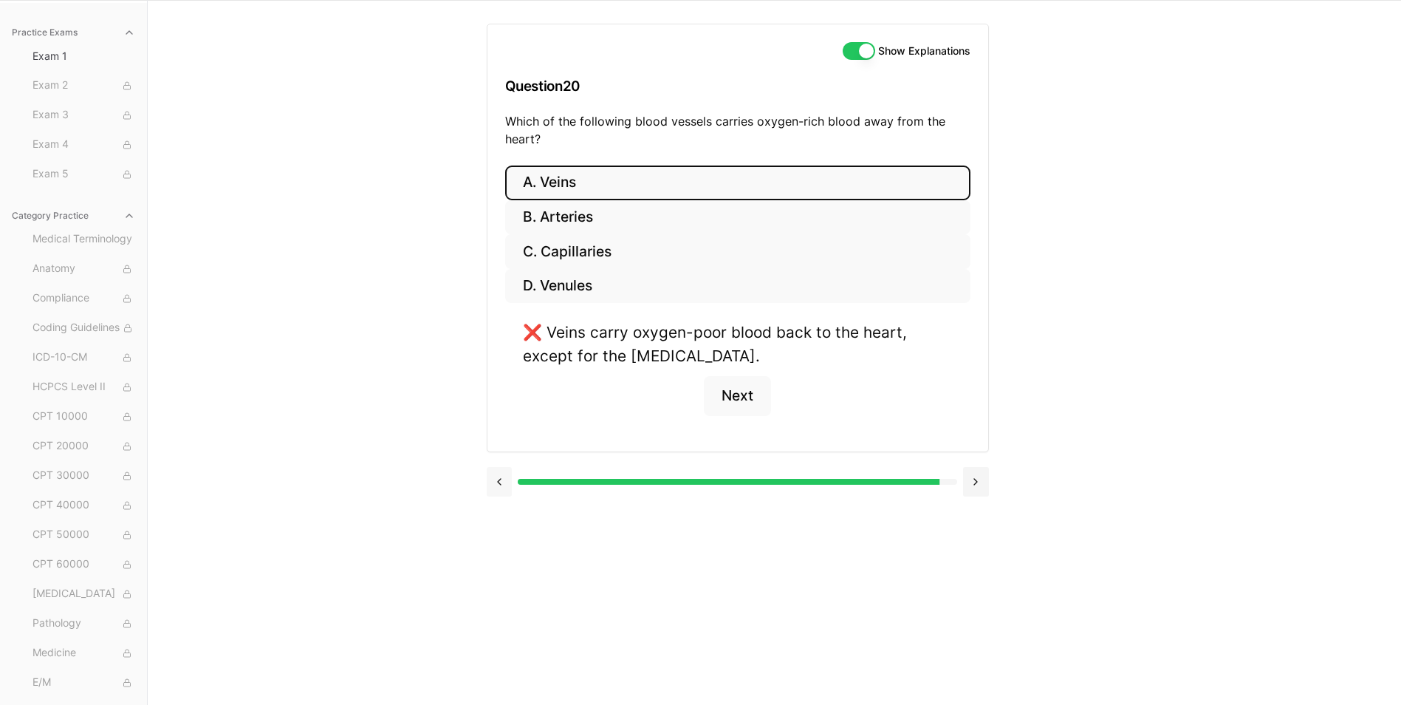
click at [498, 488] on button at bounding box center [500, 482] width 26 height 30
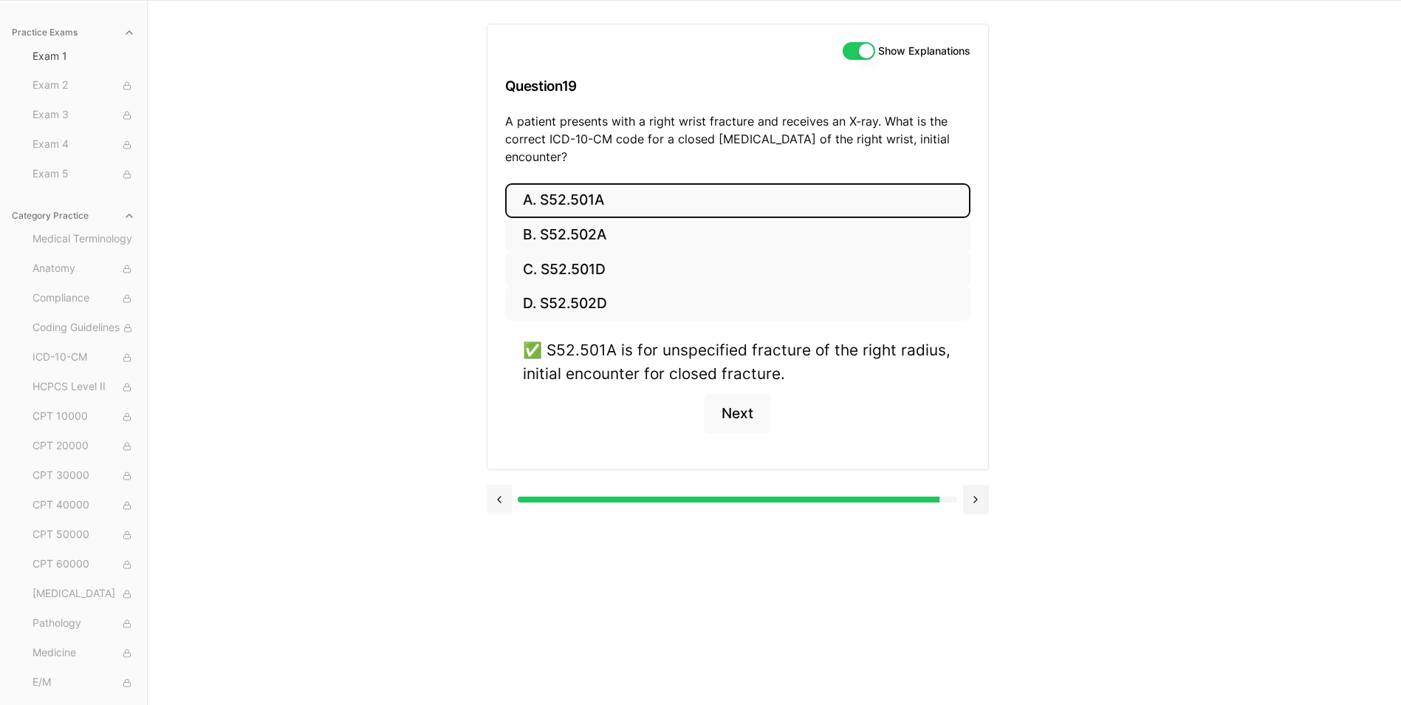
click at [498, 488] on button at bounding box center [500, 499] width 26 height 30
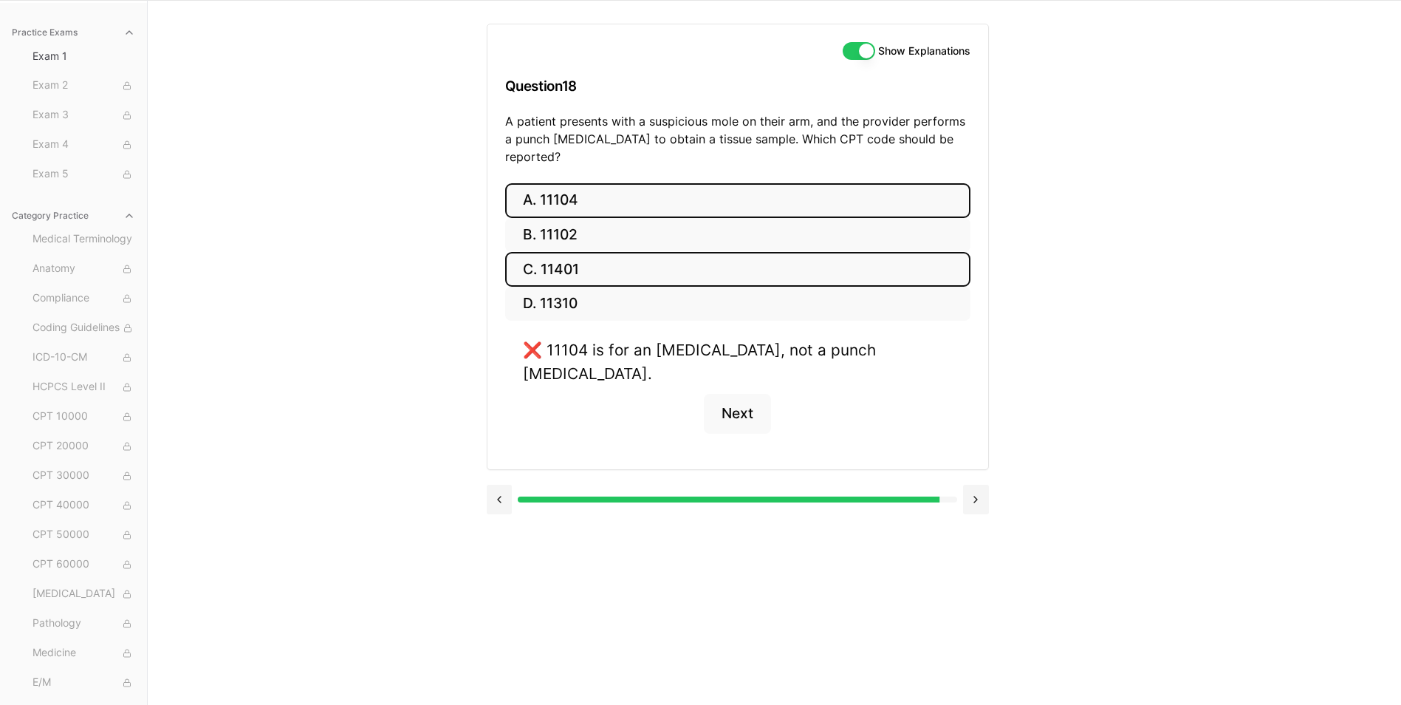
click at [614, 252] on button "C. 11401" at bounding box center [737, 269] width 465 height 35
click at [629, 218] on button "B. 11102" at bounding box center [737, 235] width 465 height 35
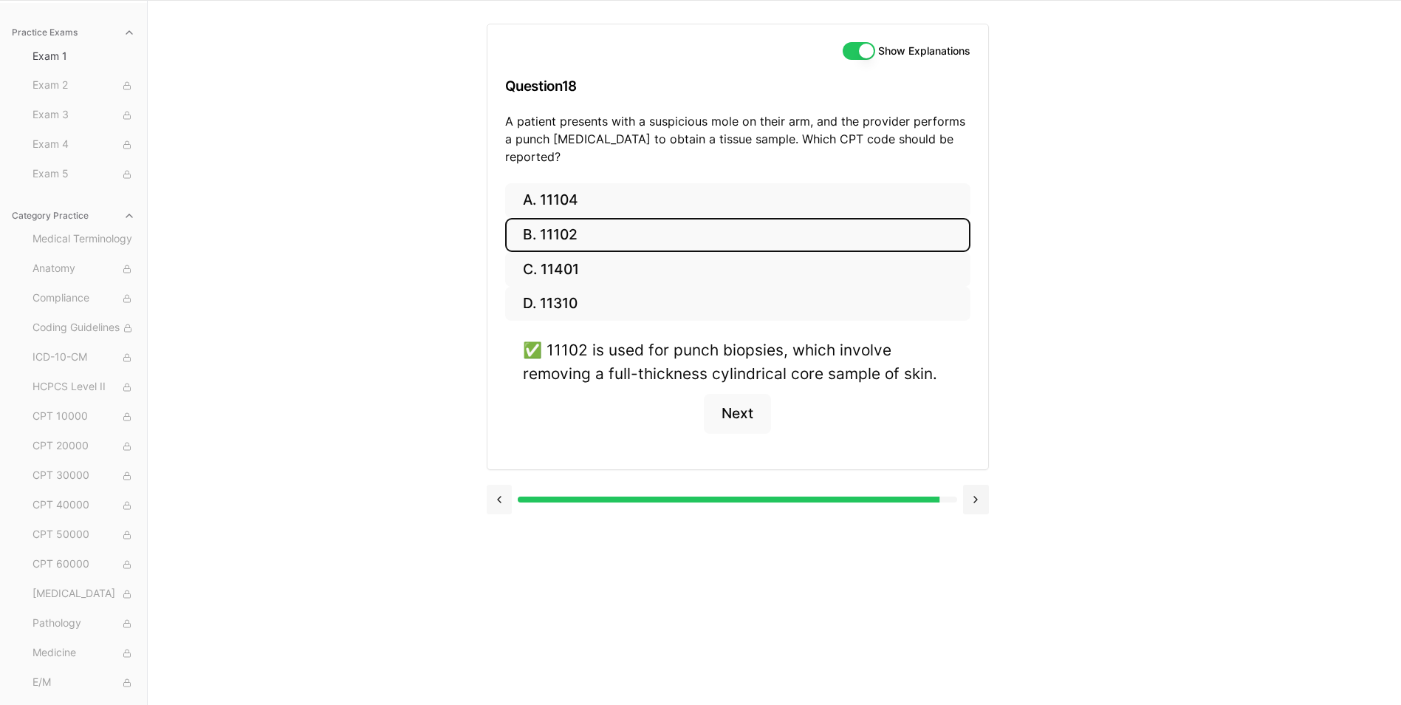
click at [504, 484] on button at bounding box center [500, 499] width 26 height 30
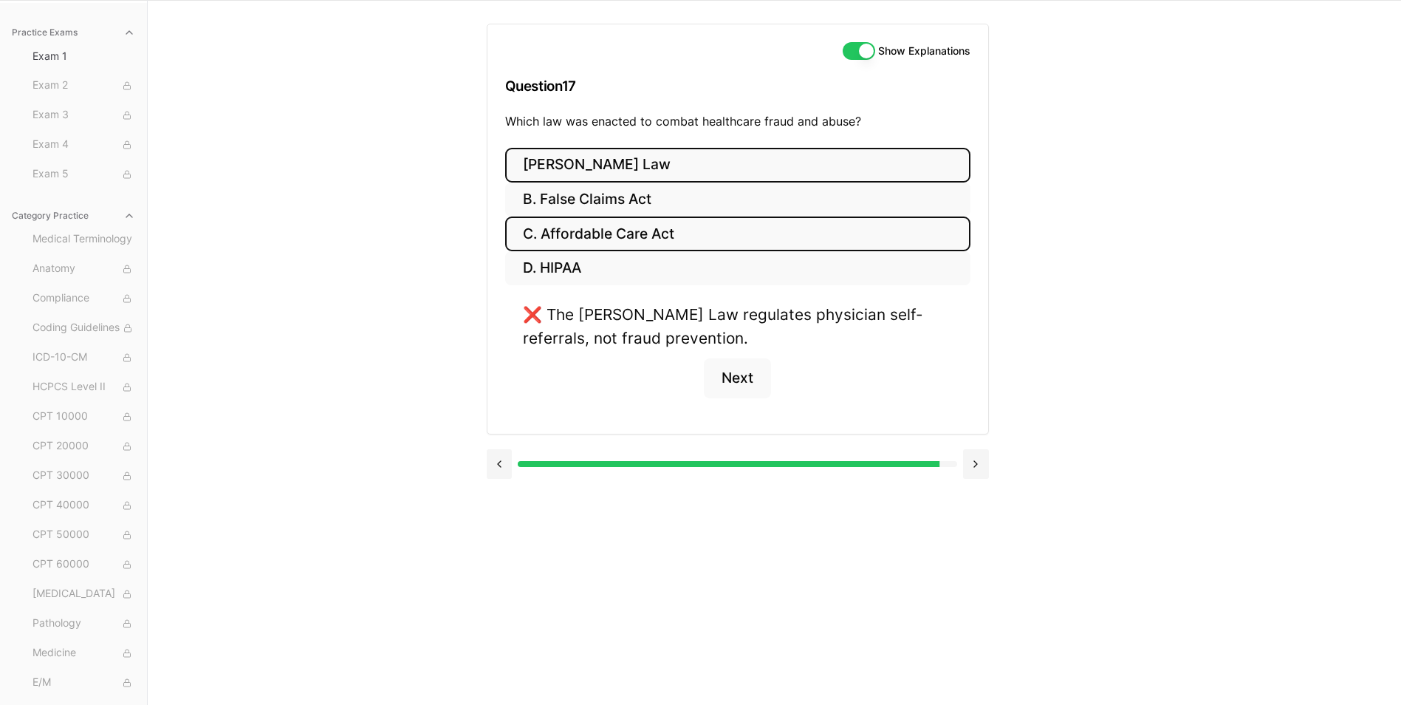
click at [620, 247] on button "C. Affordable Care Act" at bounding box center [737, 233] width 465 height 35
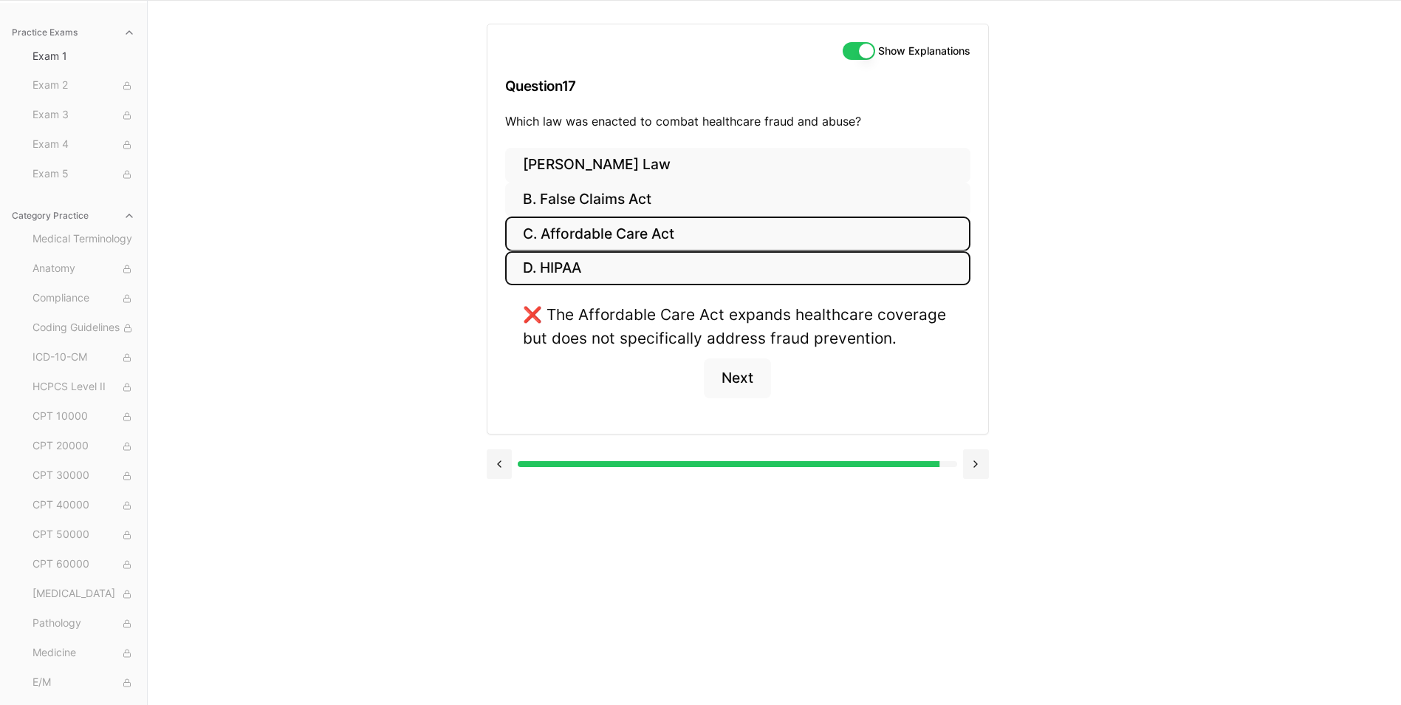
click at [620, 262] on button "D. HIPAA" at bounding box center [737, 268] width 465 height 35
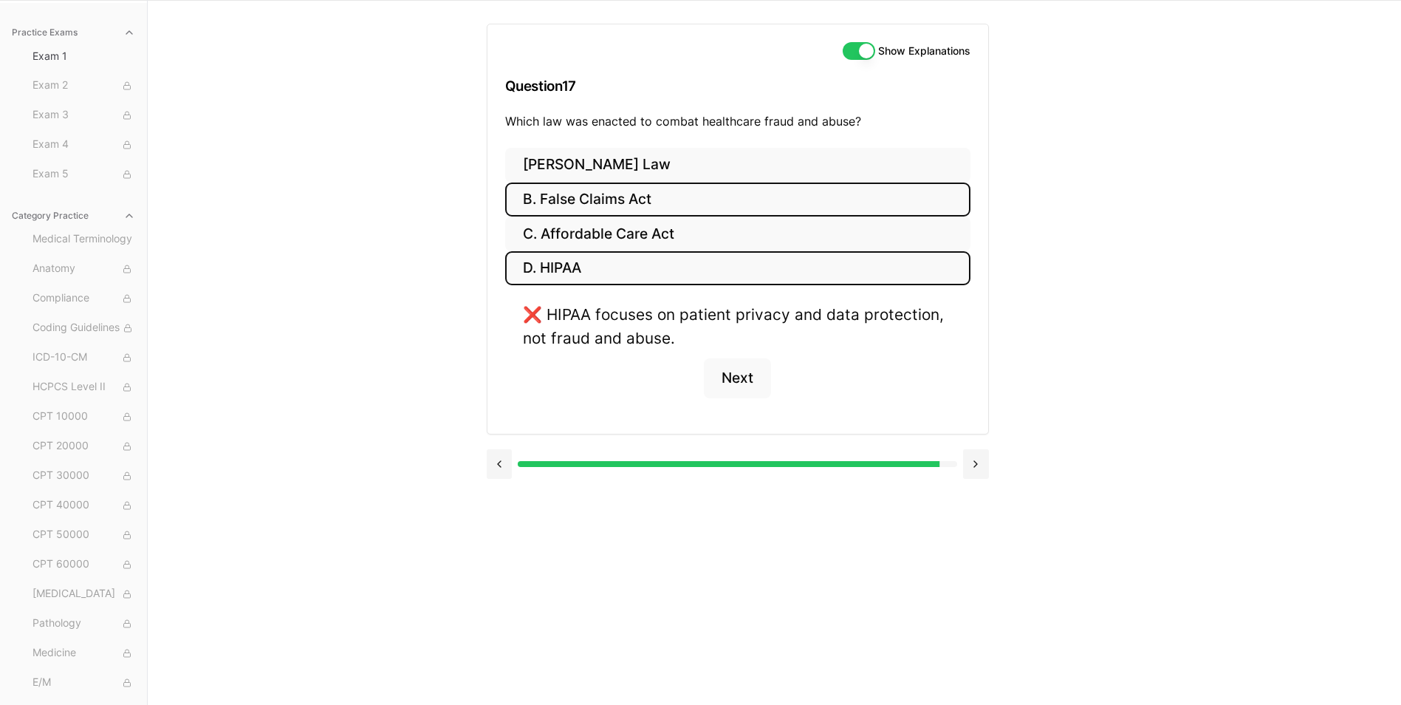
click at [617, 211] on button "B. False Claims Act" at bounding box center [737, 199] width 465 height 35
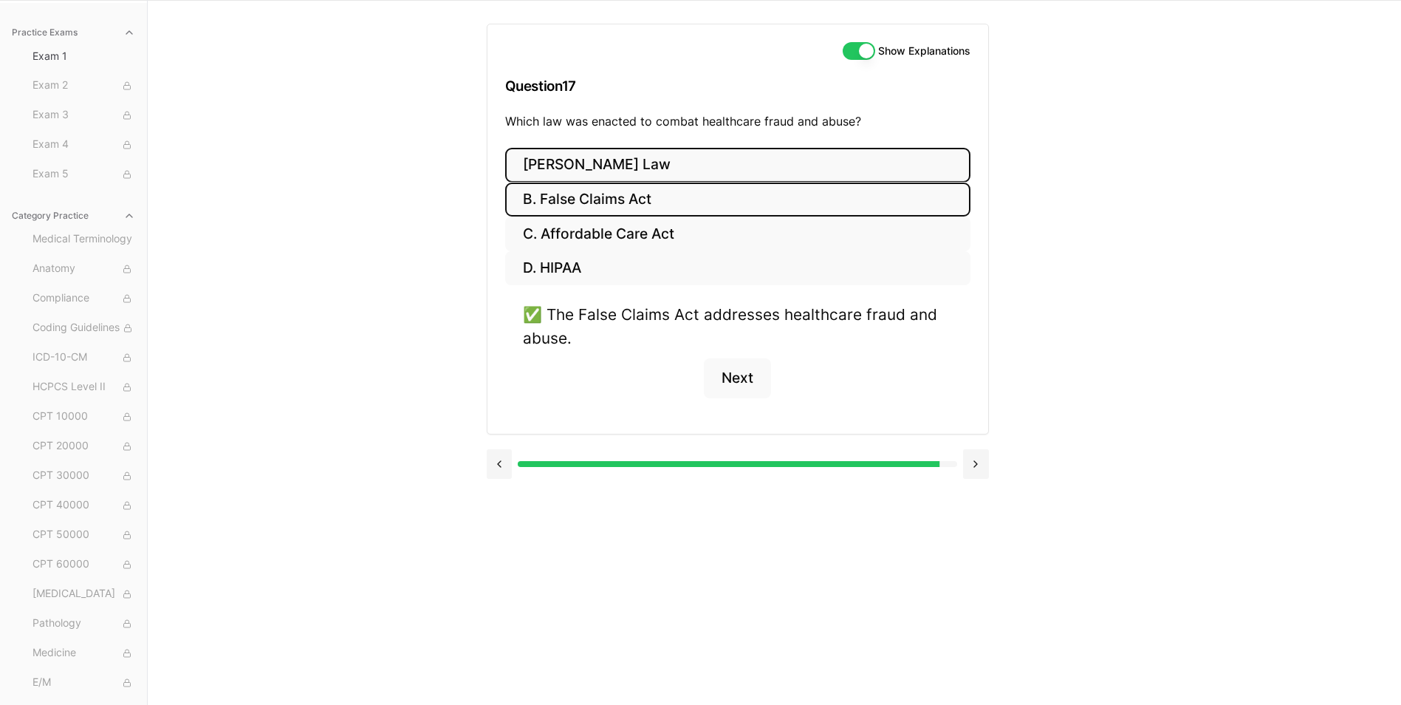
click at [635, 157] on button "[PERSON_NAME] Law" at bounding box center [737, 165] width 465 height 35
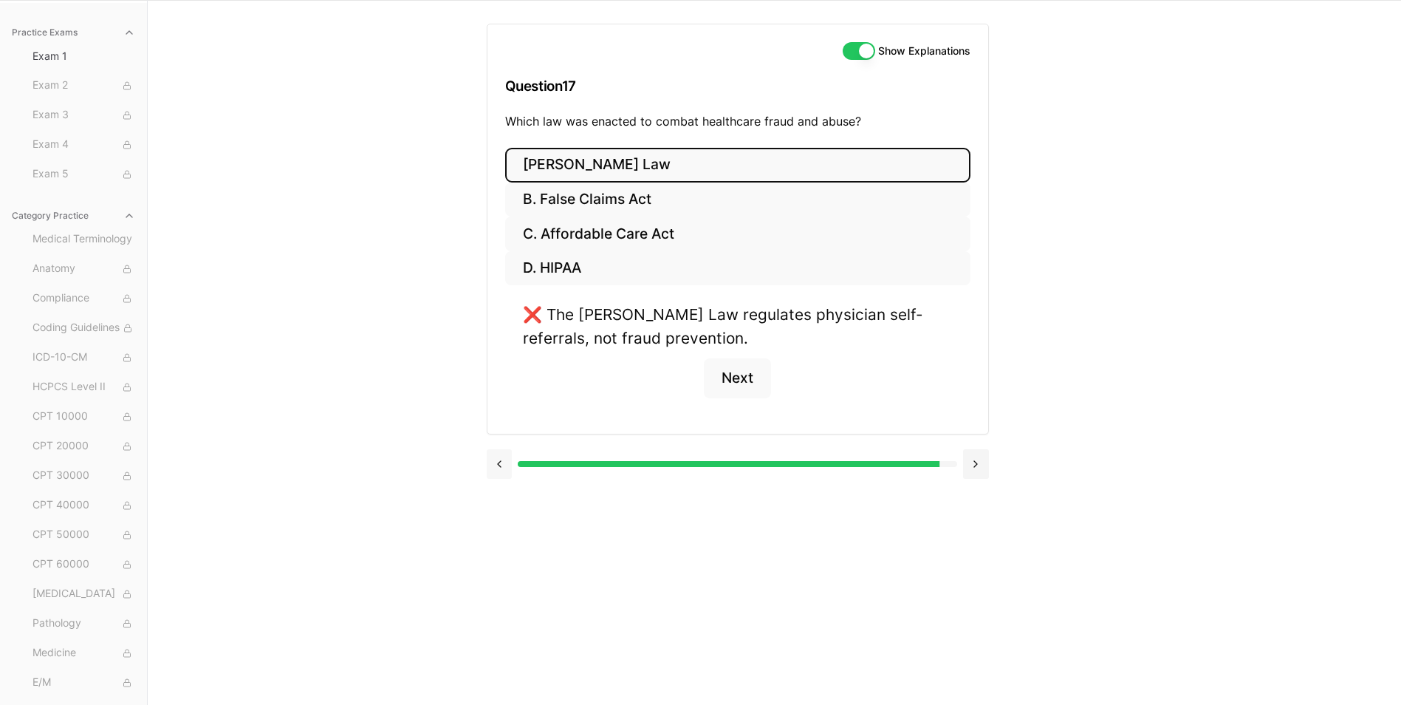
click at [507, 470] on button at bounding box center [500, 464] width 26 height 30
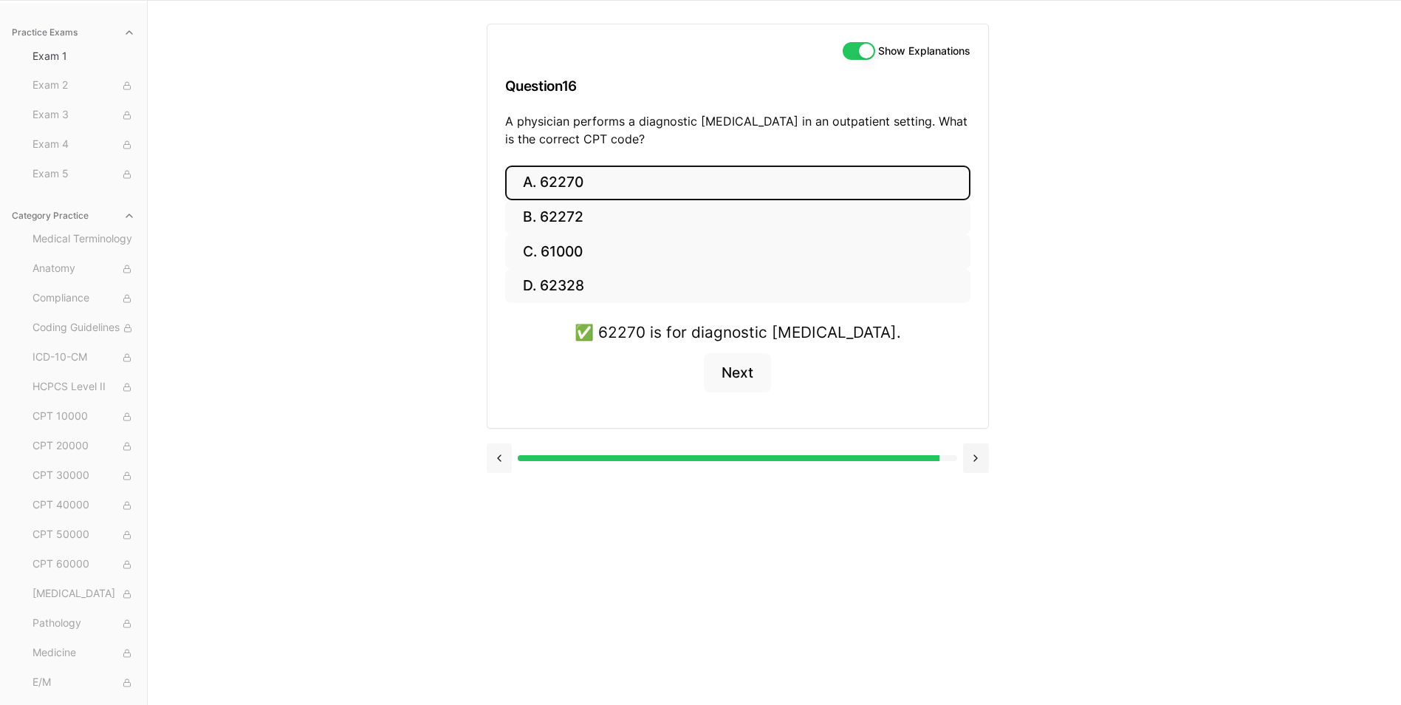
click at [499, 465] on button at bounding box center [500, 458] width 26 height 30
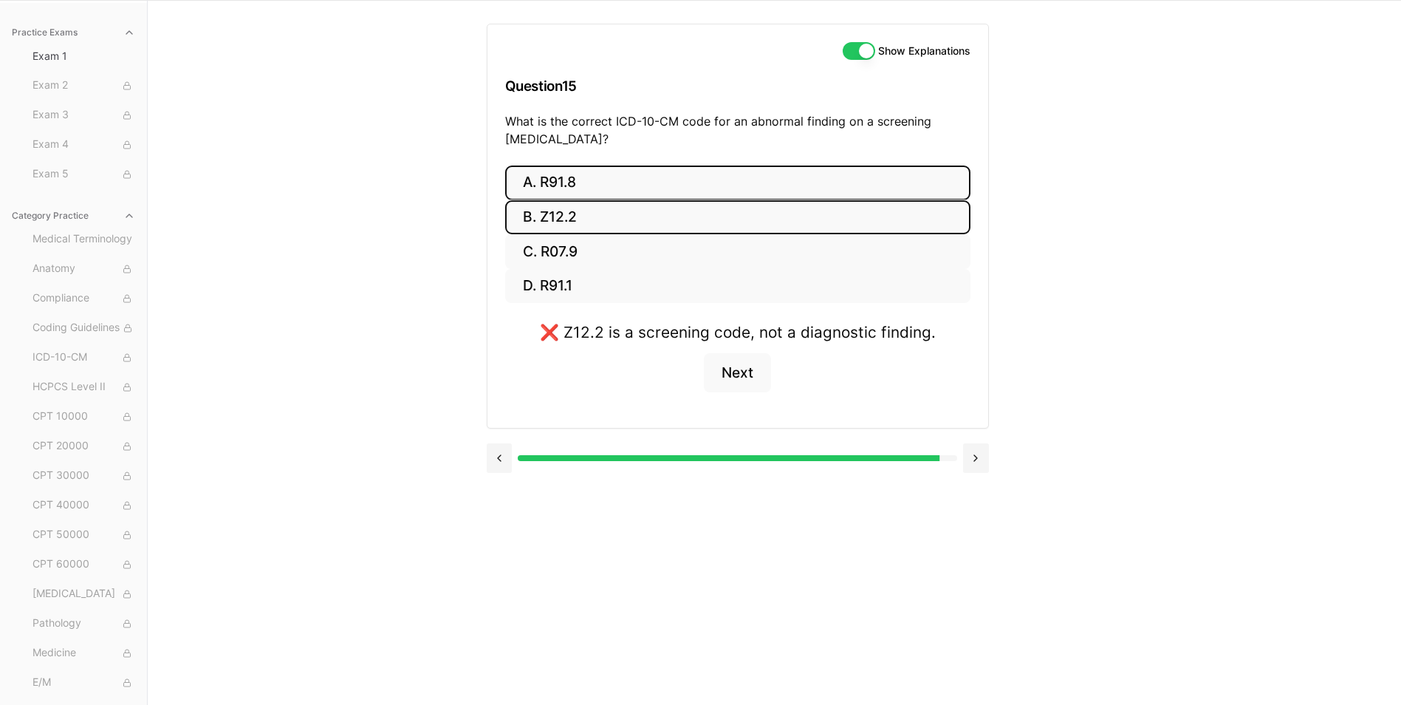
click at [614, 182] on button "A. R91.8" at bounding box center [737, 182] width 465 height 35
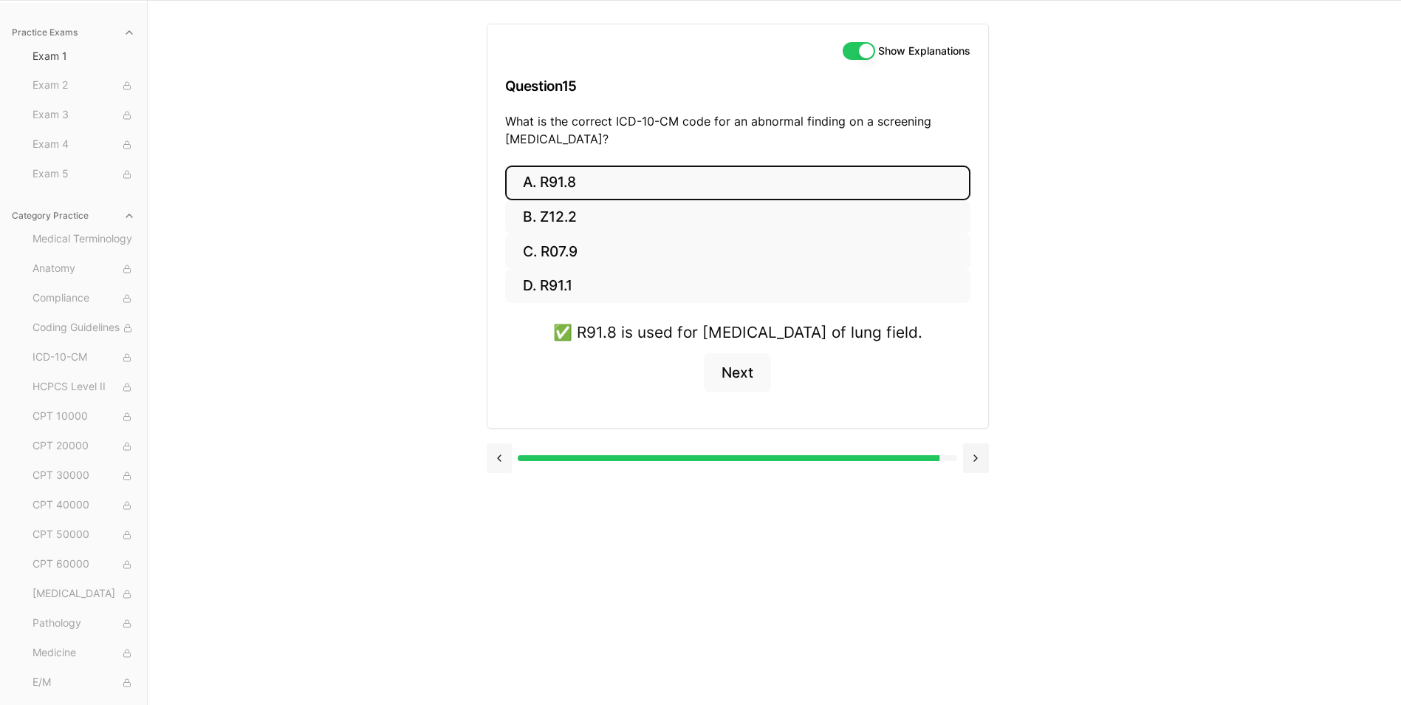
click at [510, 473] on button at bounding box center [500, 458] width 26 height 30
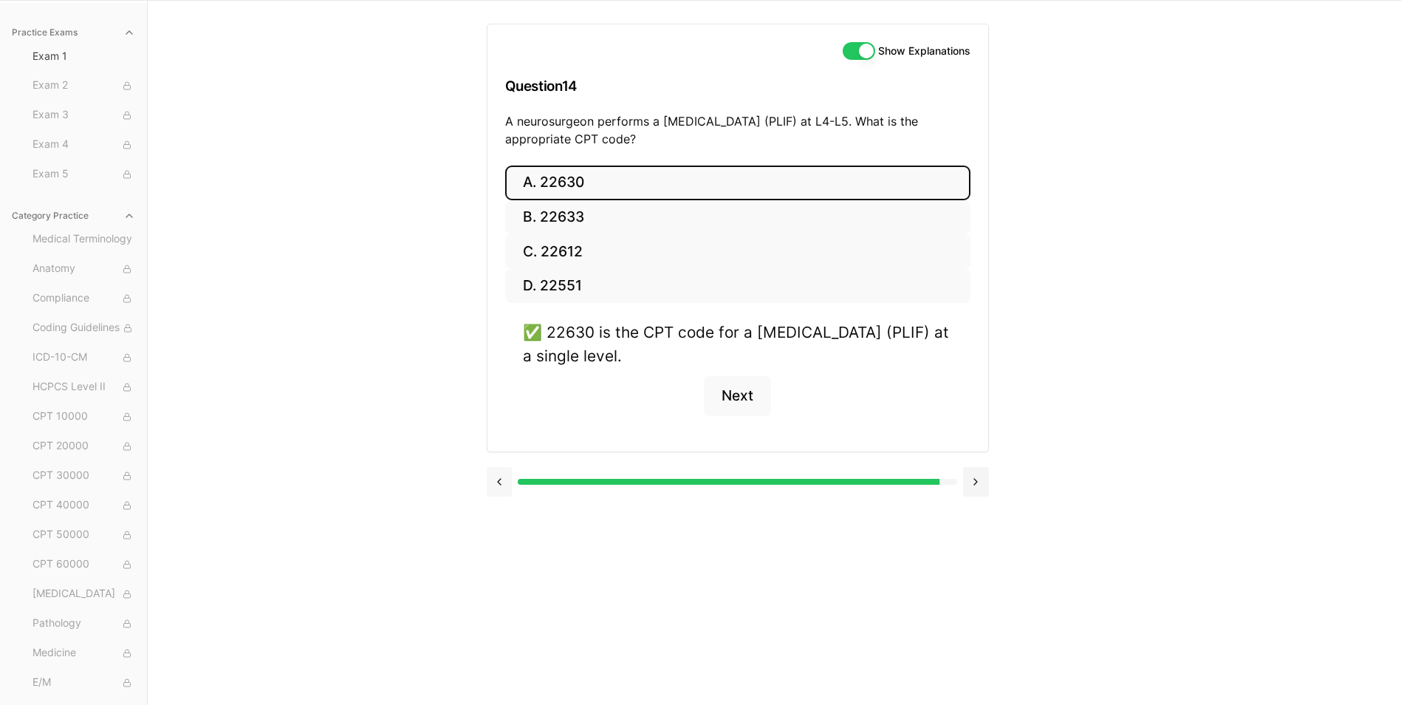
click at [510, 474] on button at bounding box center [500, 482] width 26 height 30
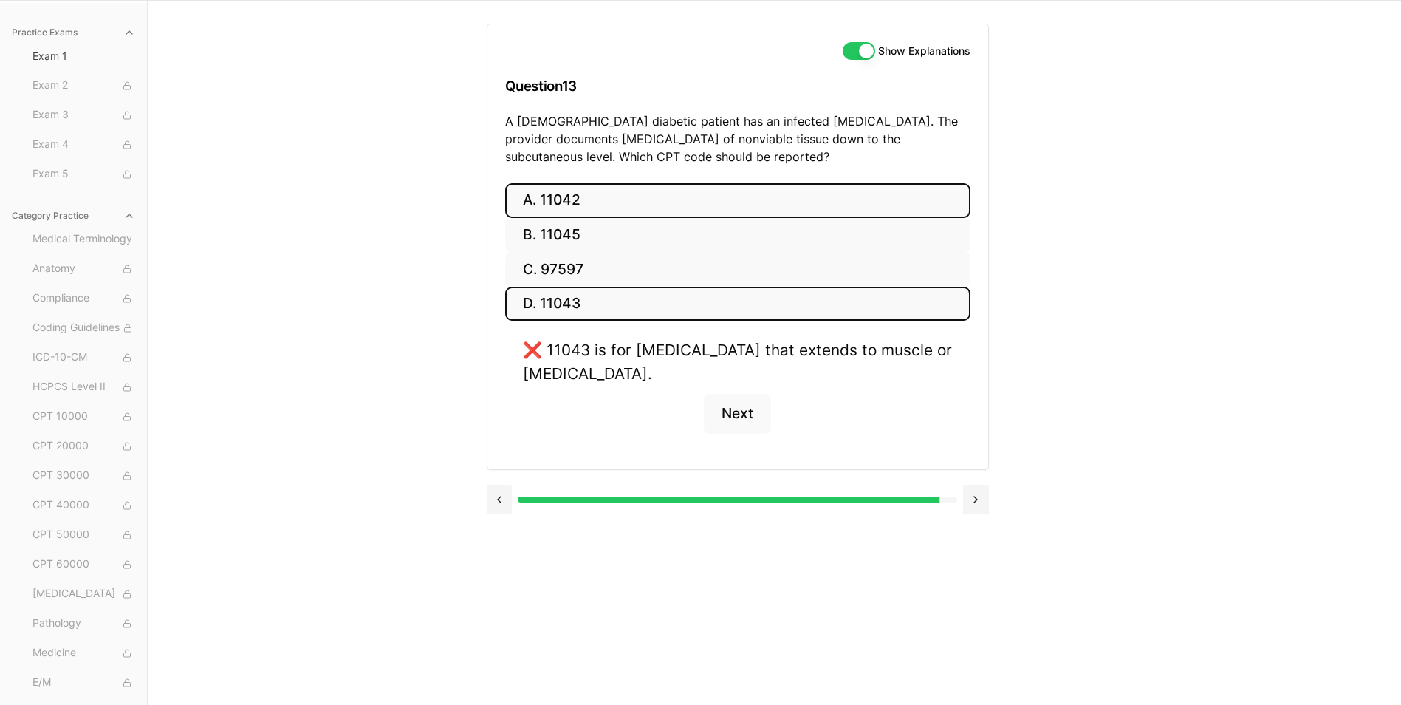
click at [682, 196] on button "A. 11042" at bounding box center [737, 200] width 465 height 35
click at [559, 309] on button "D. 11043" at bounding box center [737, 304] width 465 height 35
click at [498, 509] on button at bounding box center [500, 499] width 26 height 30
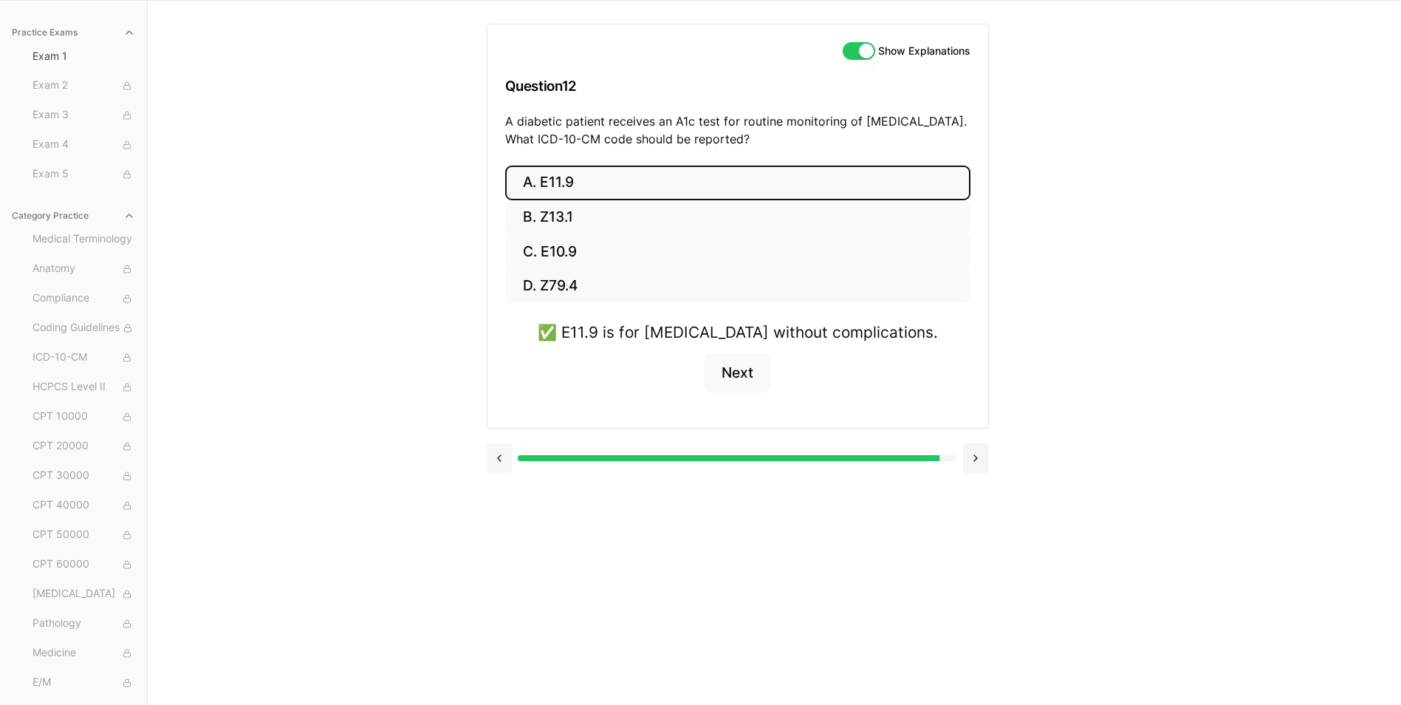
click at [503, 469] on button at bounding box center [500, 458] width 26 height 30
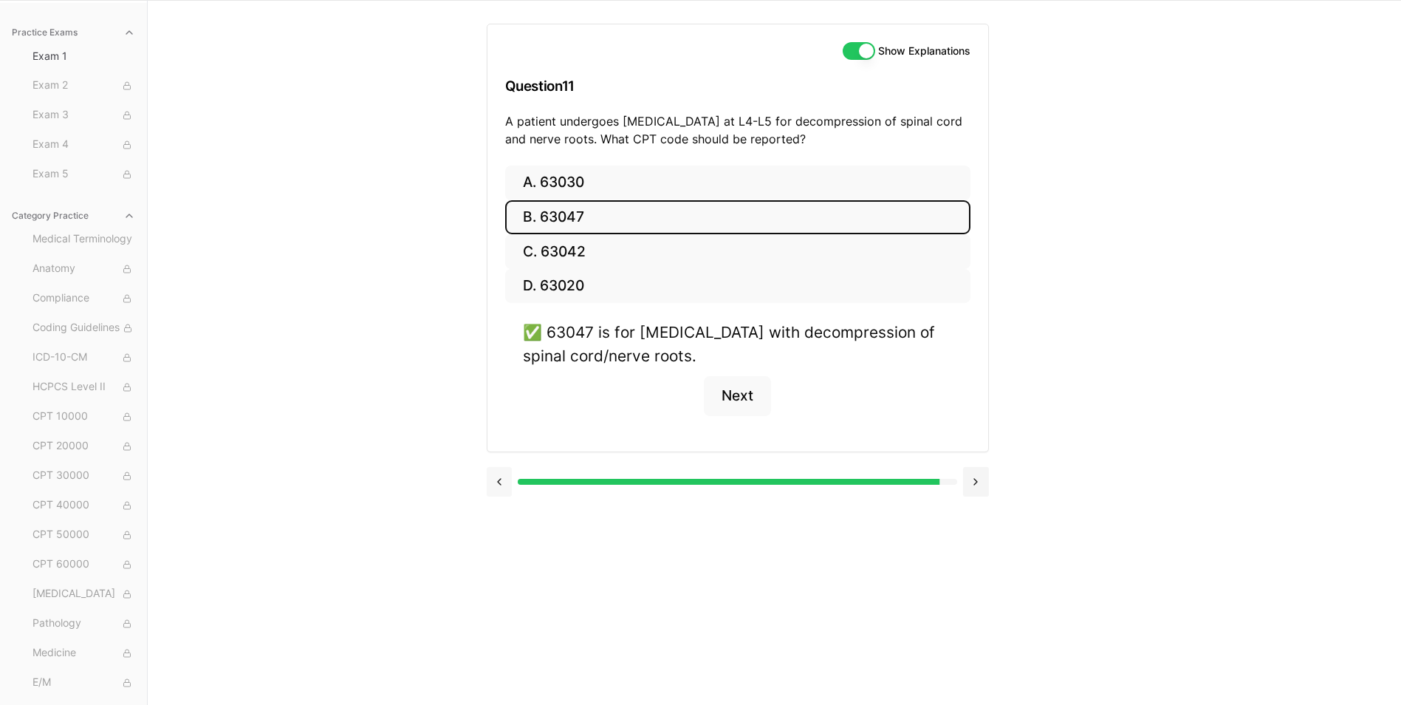
click at [503, 469] on button at bounding box center [500, 482] width 26 height 30
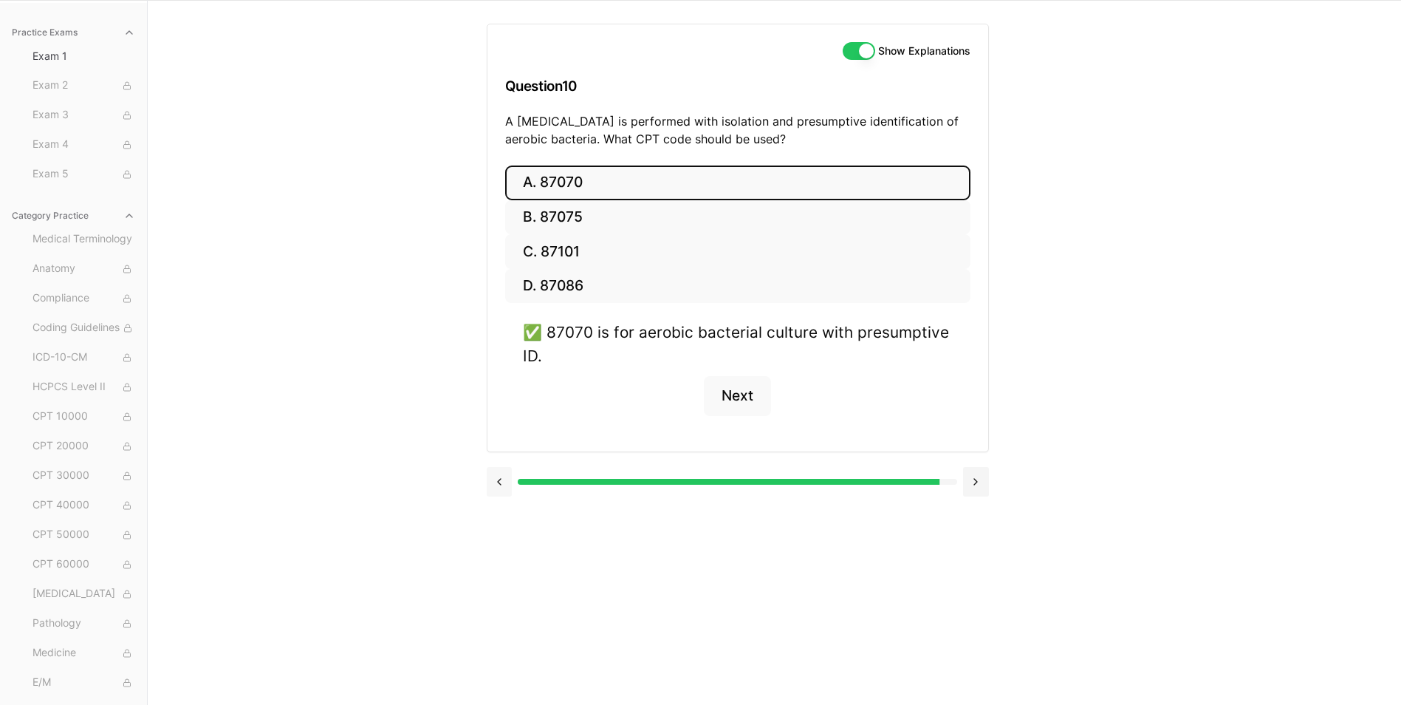
click at [503, 469] on button at bounding box center [500, 482] width 26 height 30
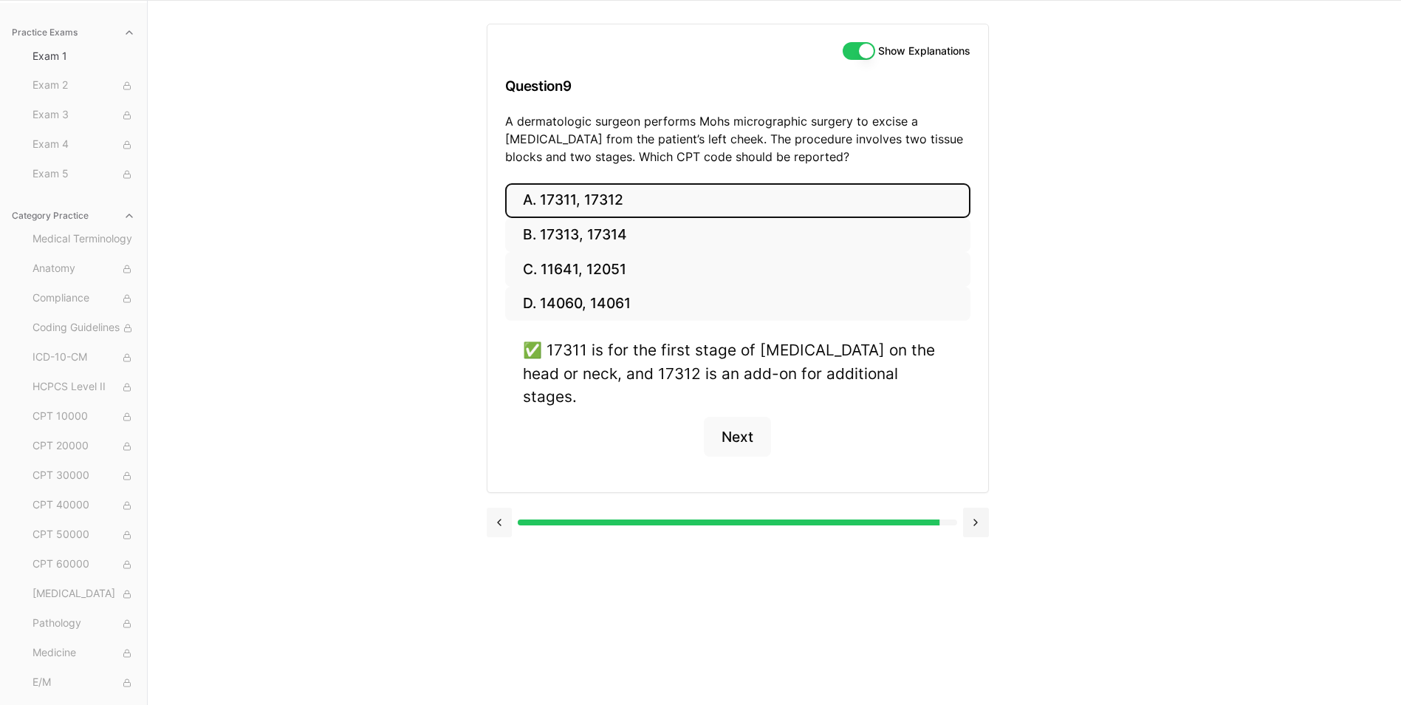
click at [507, 507] on button at bounding box center [500, 522] width 26 height 30
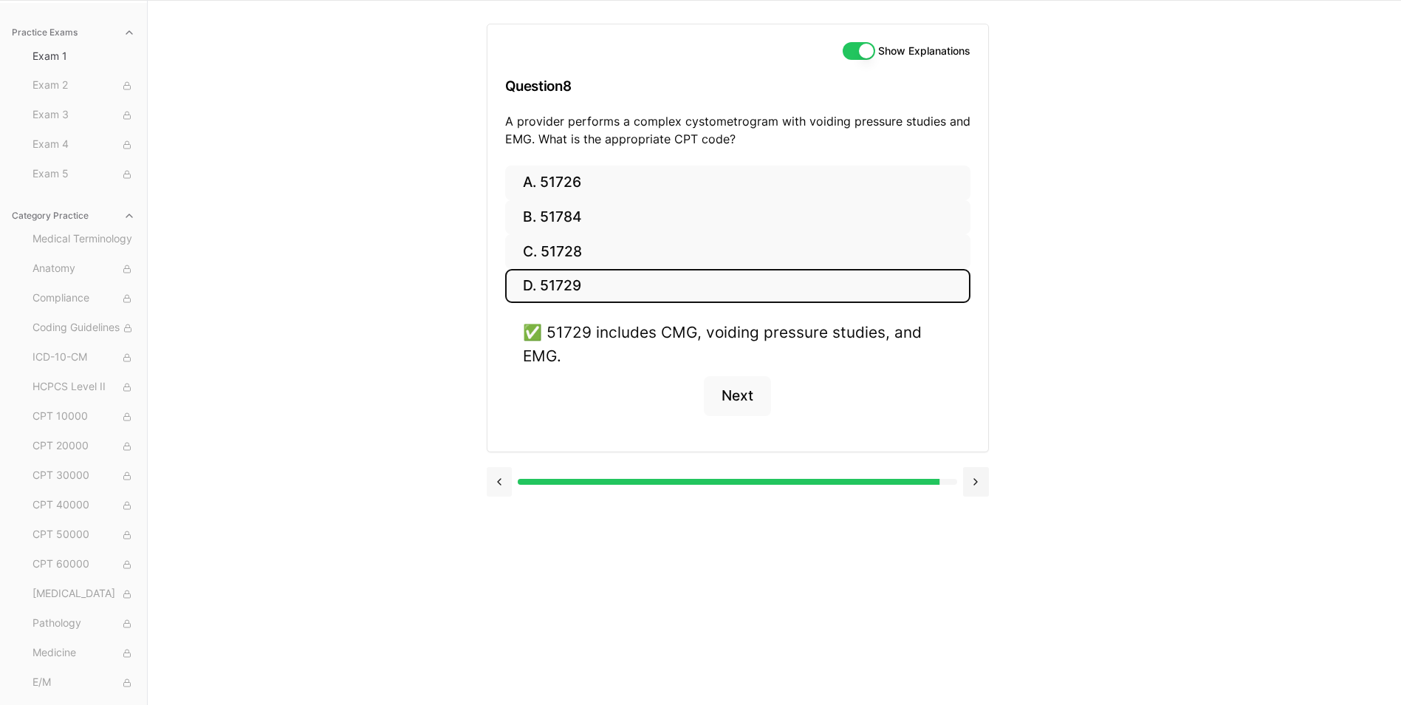
click at [498, 487] on button at bounding box center [500, 482] width 26 height 30
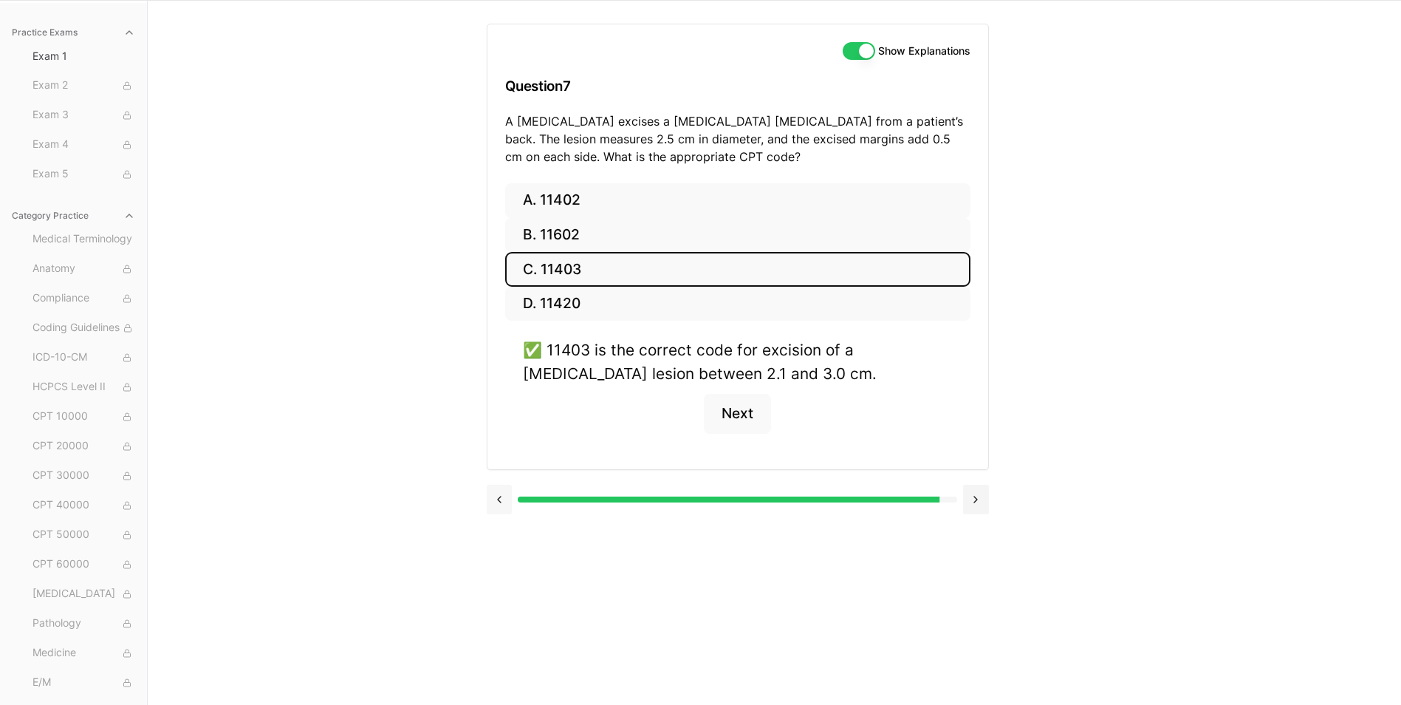
click at [498, 487] on button at bounding box center [500, 499] width 26 height 30
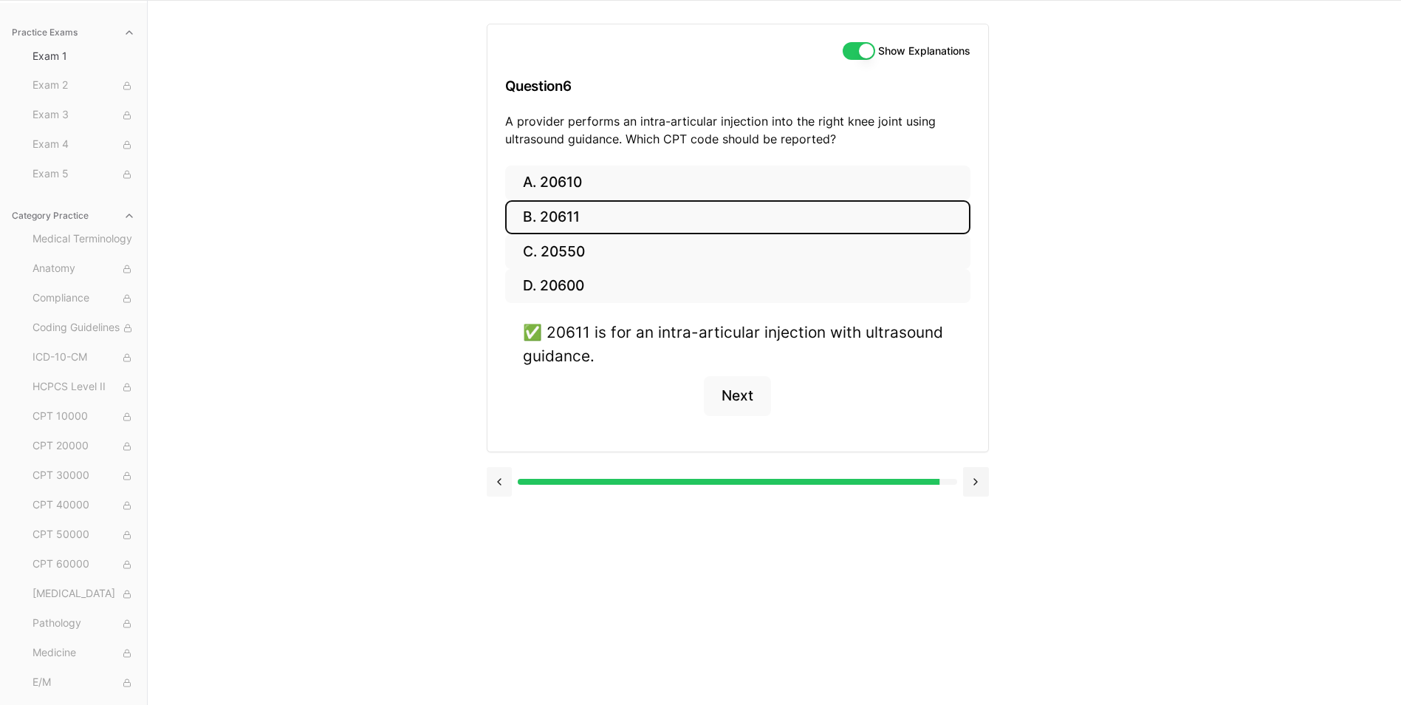
click at [498, 487] on button at bounding box center [500, 482] width 26 height 30
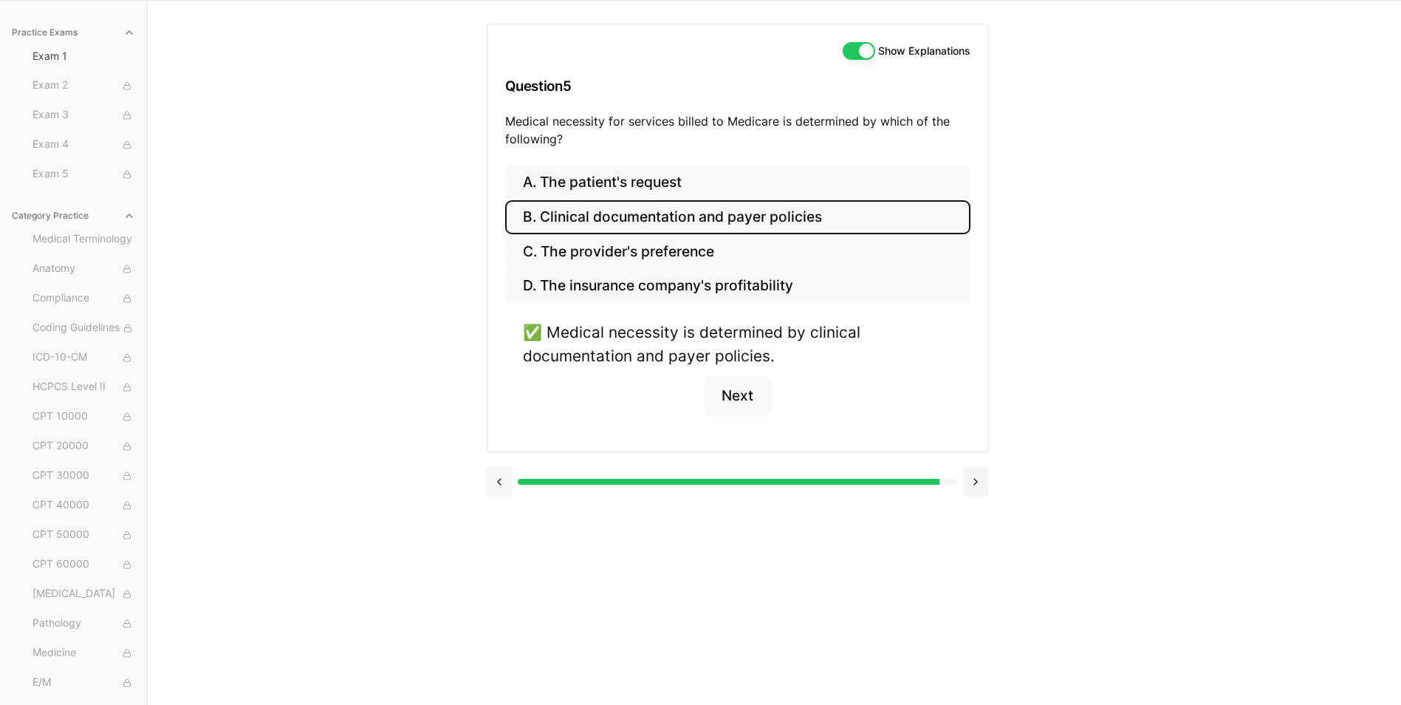
click at [498, 487] on button at bounding box center [500, 482] width 26 height 30
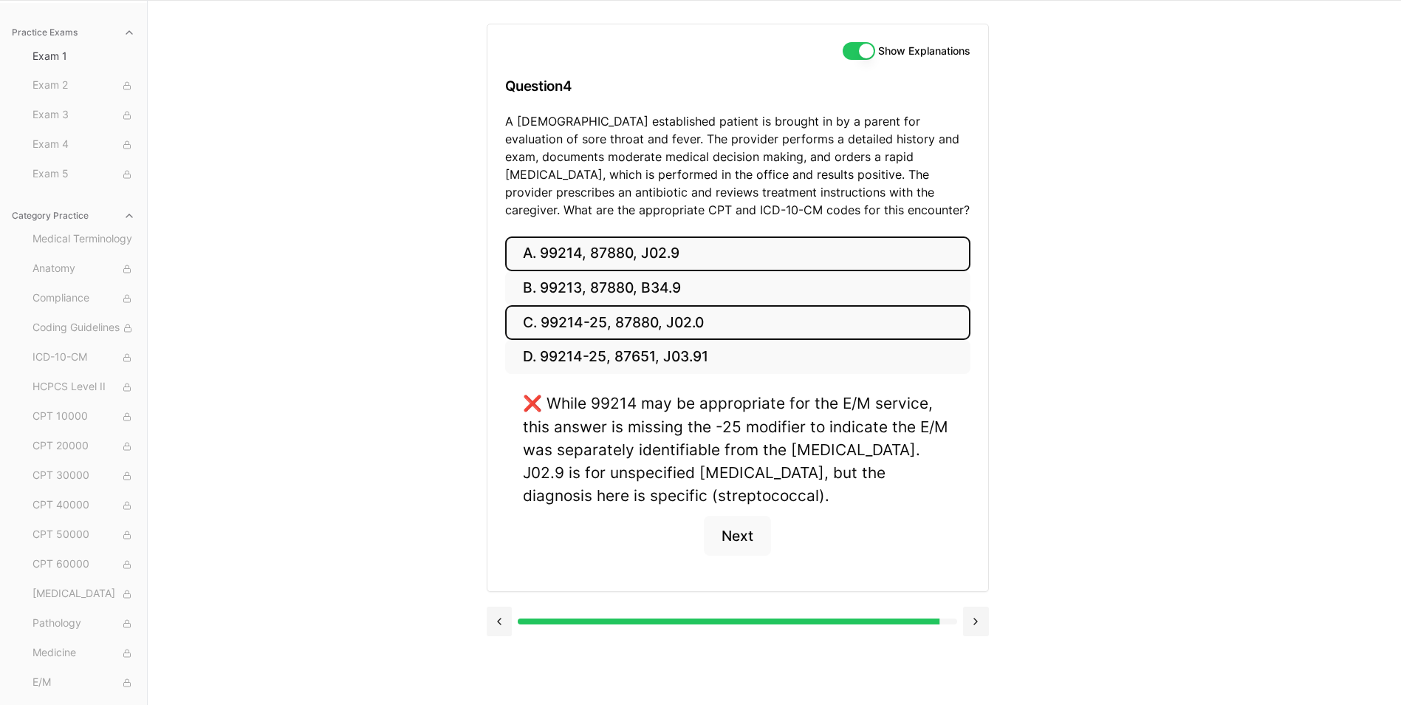
click at [703, 329] on button "C. 99214-25, 87880, J02.0" at bounding box center [737, 322] width 465 height 35
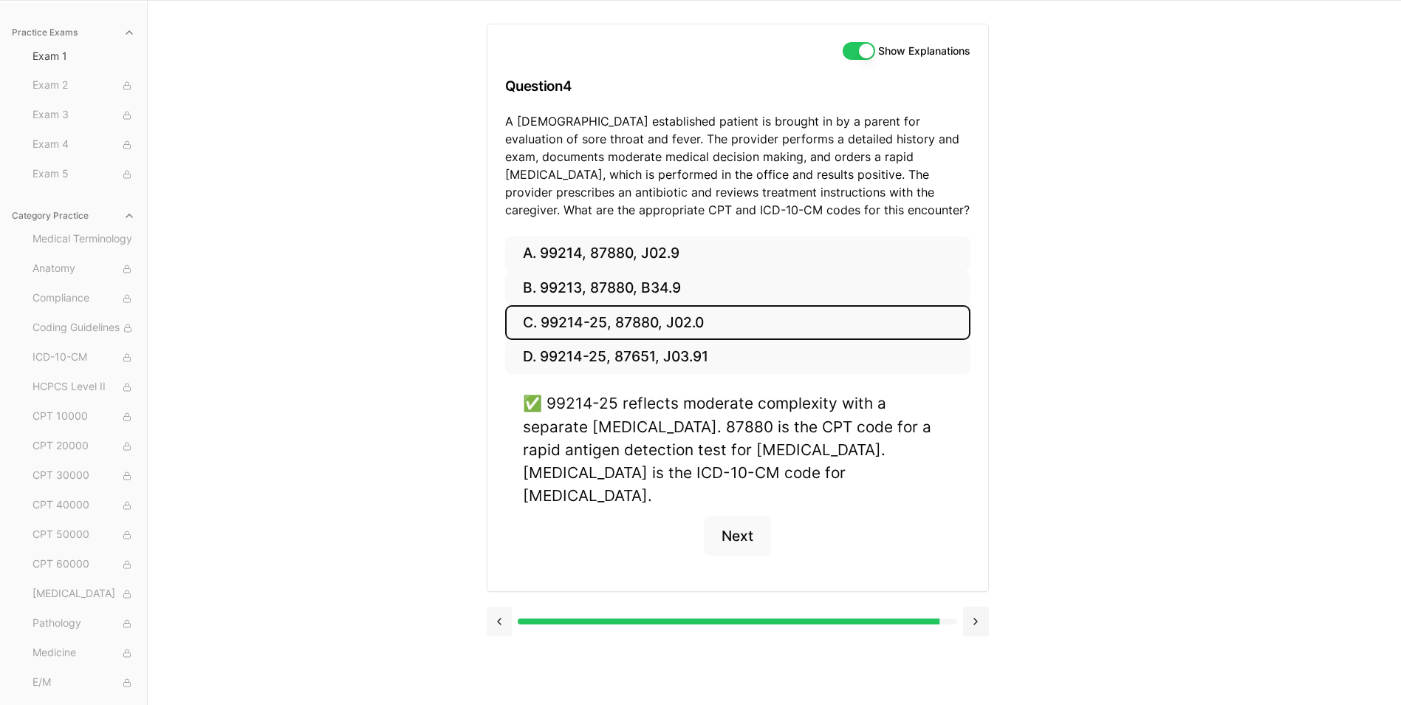
click at [498, 606] on button at bounding box center [500, 621] width 26 height 30
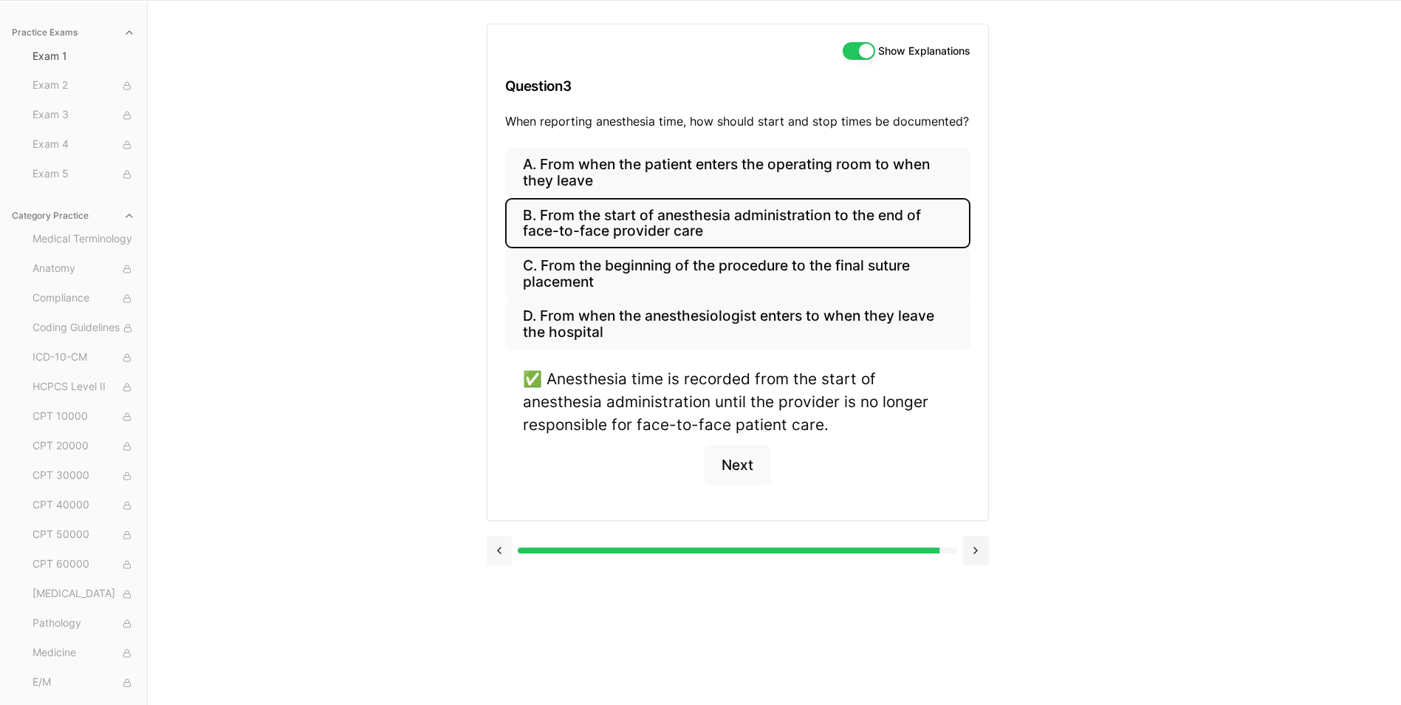
click at [508, 540] on button at bounding box center [500, 550] width 26 height 30
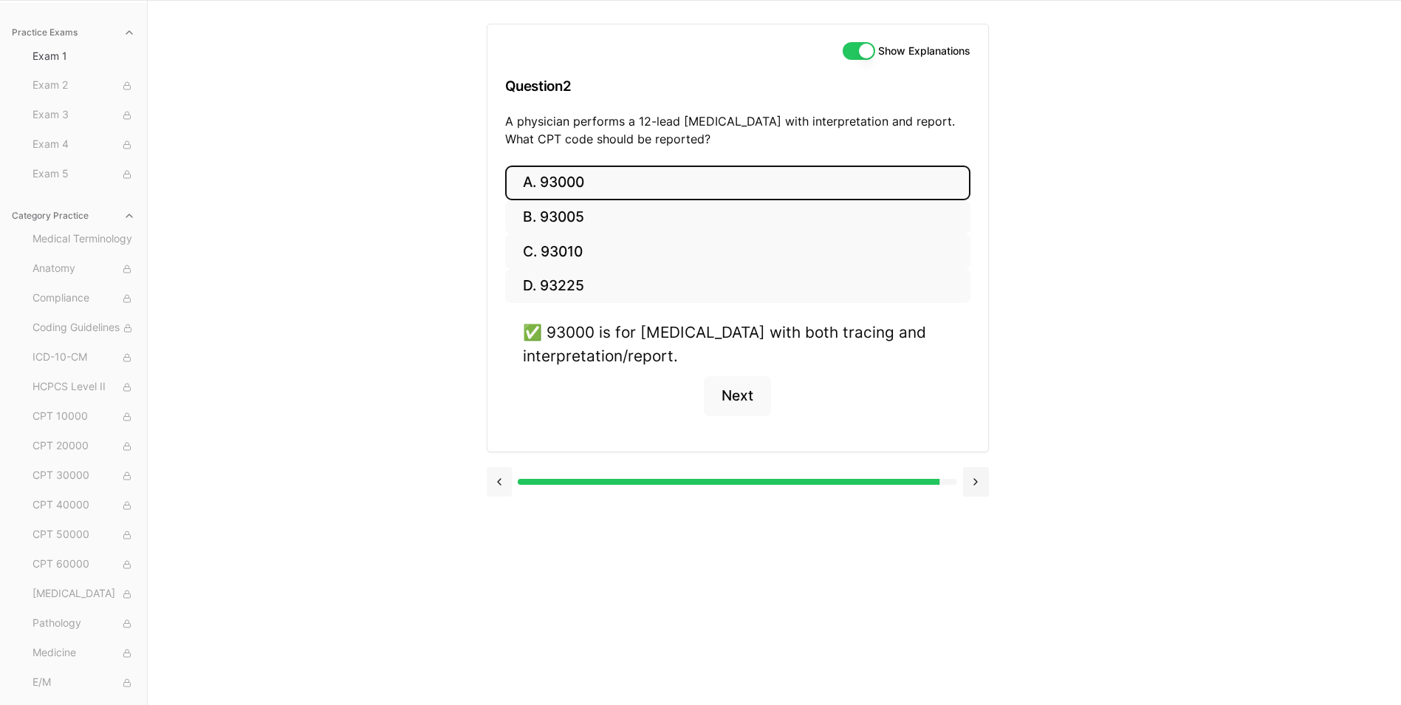
click at [504, 490] on button at bounding box center [500, 482] width 26 height 30
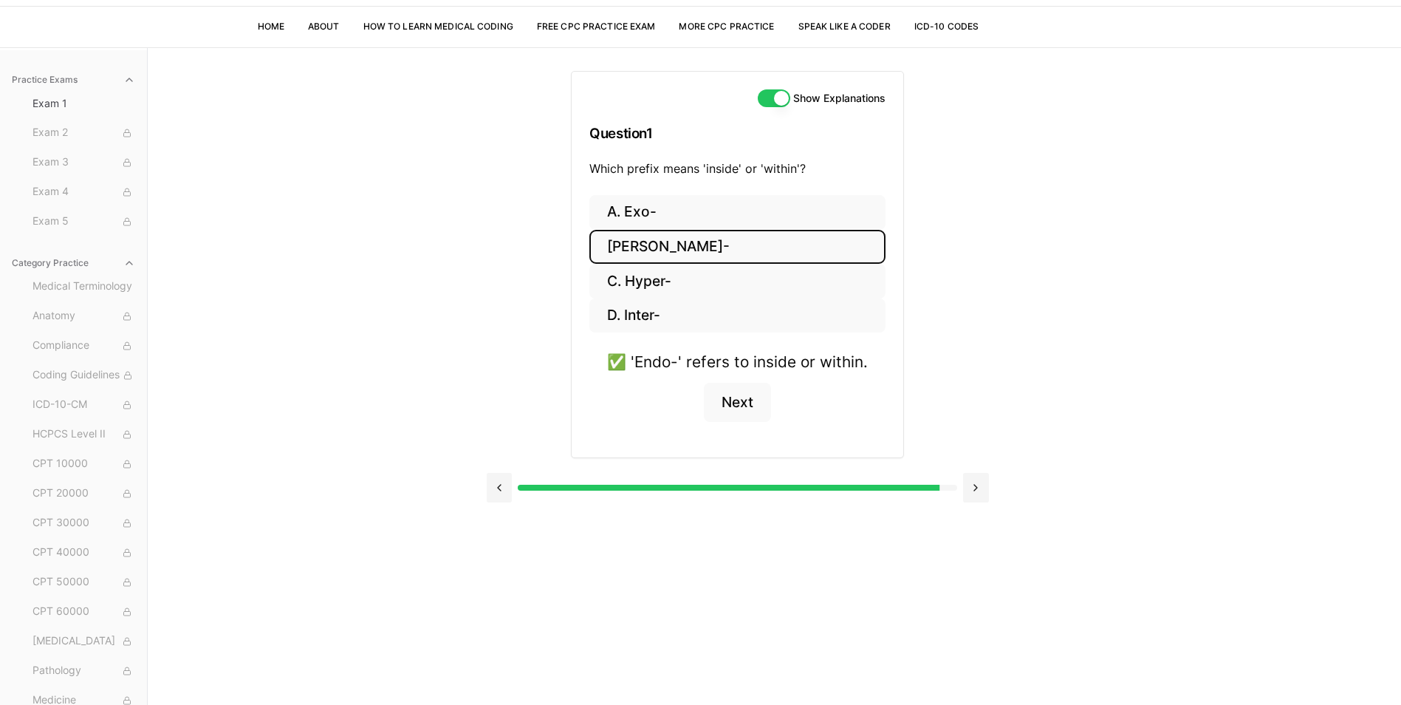
scroll to position [0, 0]
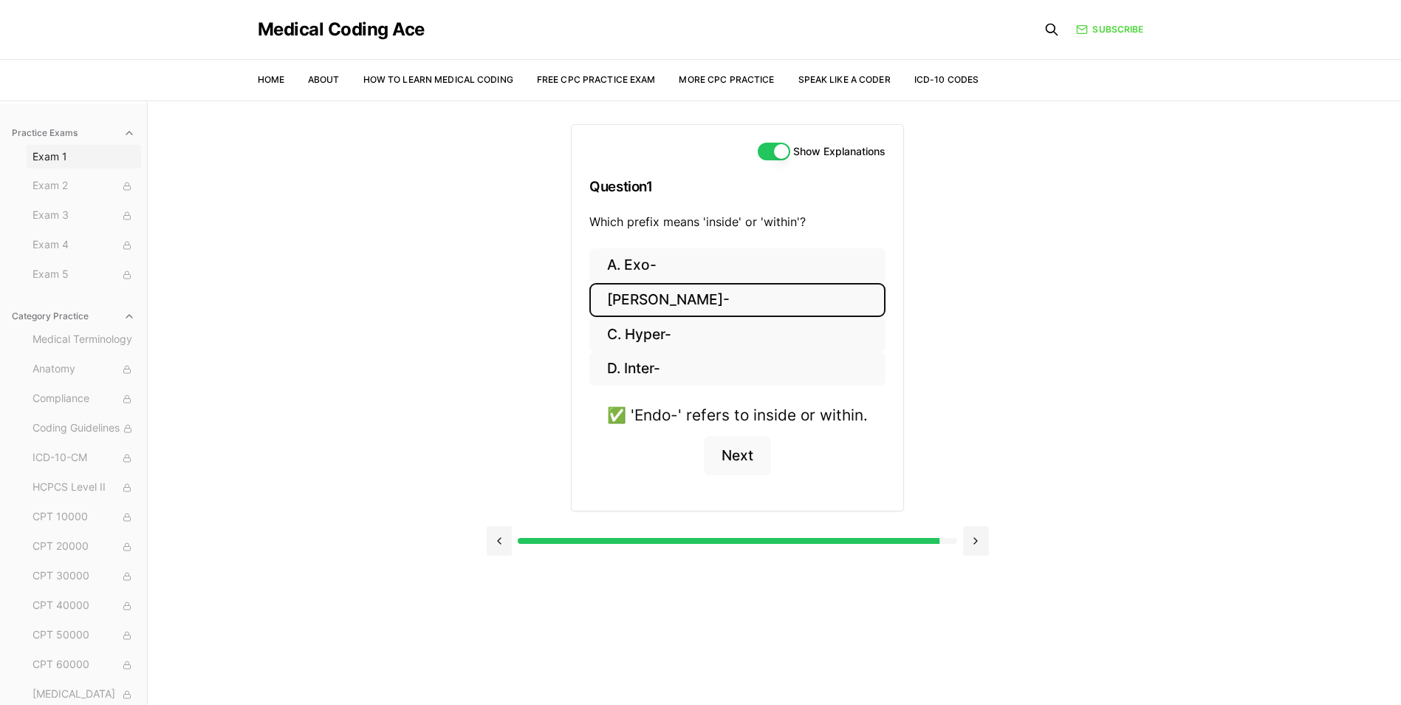
click at [53, 154] on span "Exam 1" at bounding box center [83, 156] width 103 height 15
click at [571, 78] on link "Free CPC Practice Exam" at bounding box center [596, 79] width 119 height 11
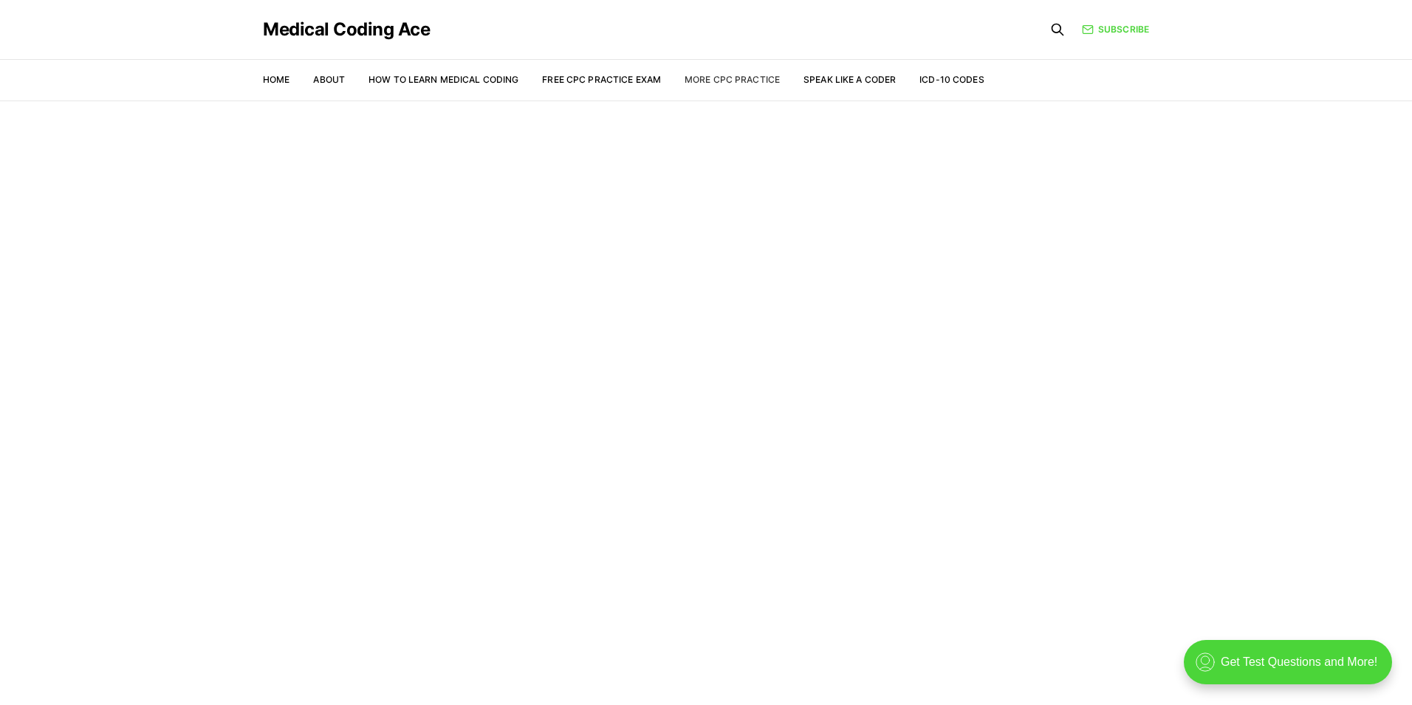
click at [715, 75] on link "More CPC Practice" at bounding box center [732, 79] width 95 height 11
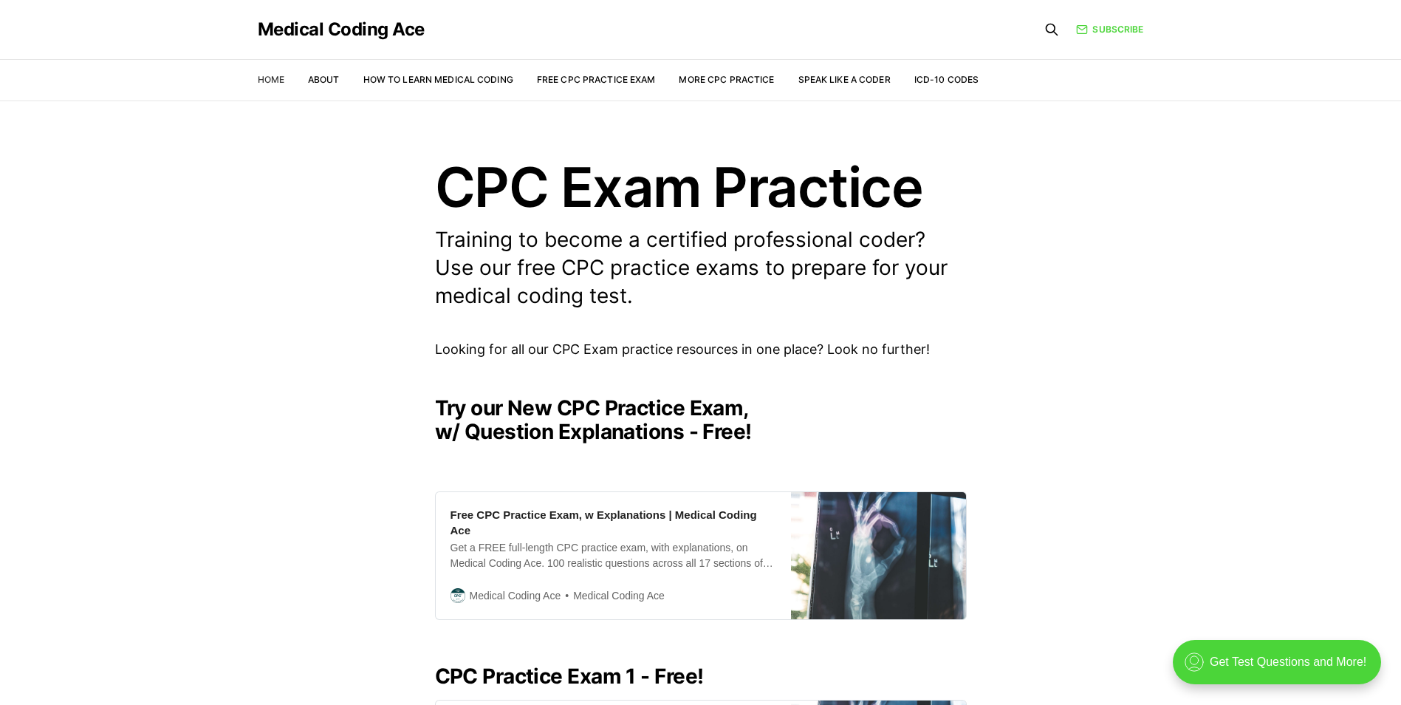
click at [275, 78] on link "Home" at bounding box center [271, 79] width 27 height 11
